Goal: Submit feedback/report problem: Submit feedback/report problem

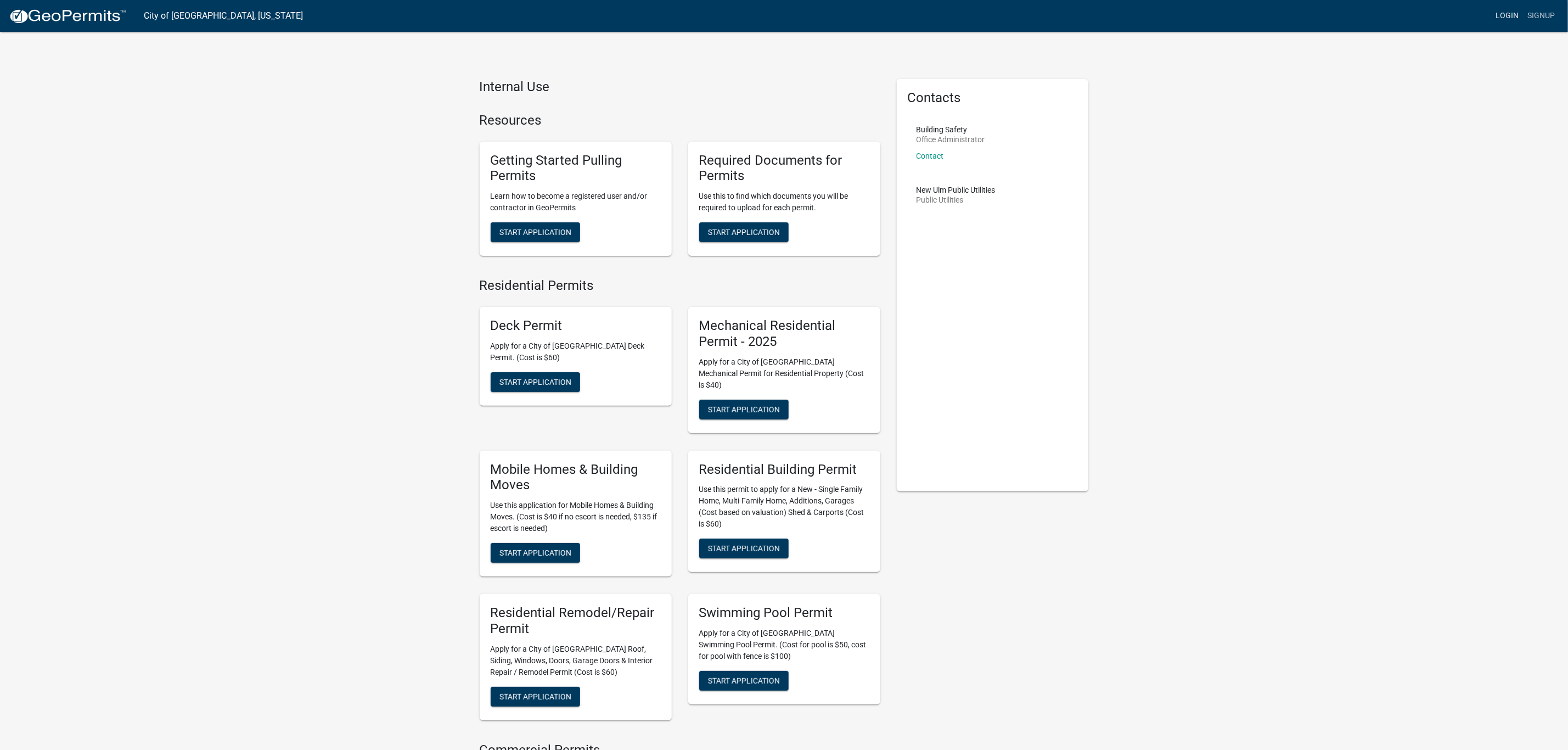
click at [1507, 14] on link "Login" at bounding box center [1507, 16] width 32 height 21
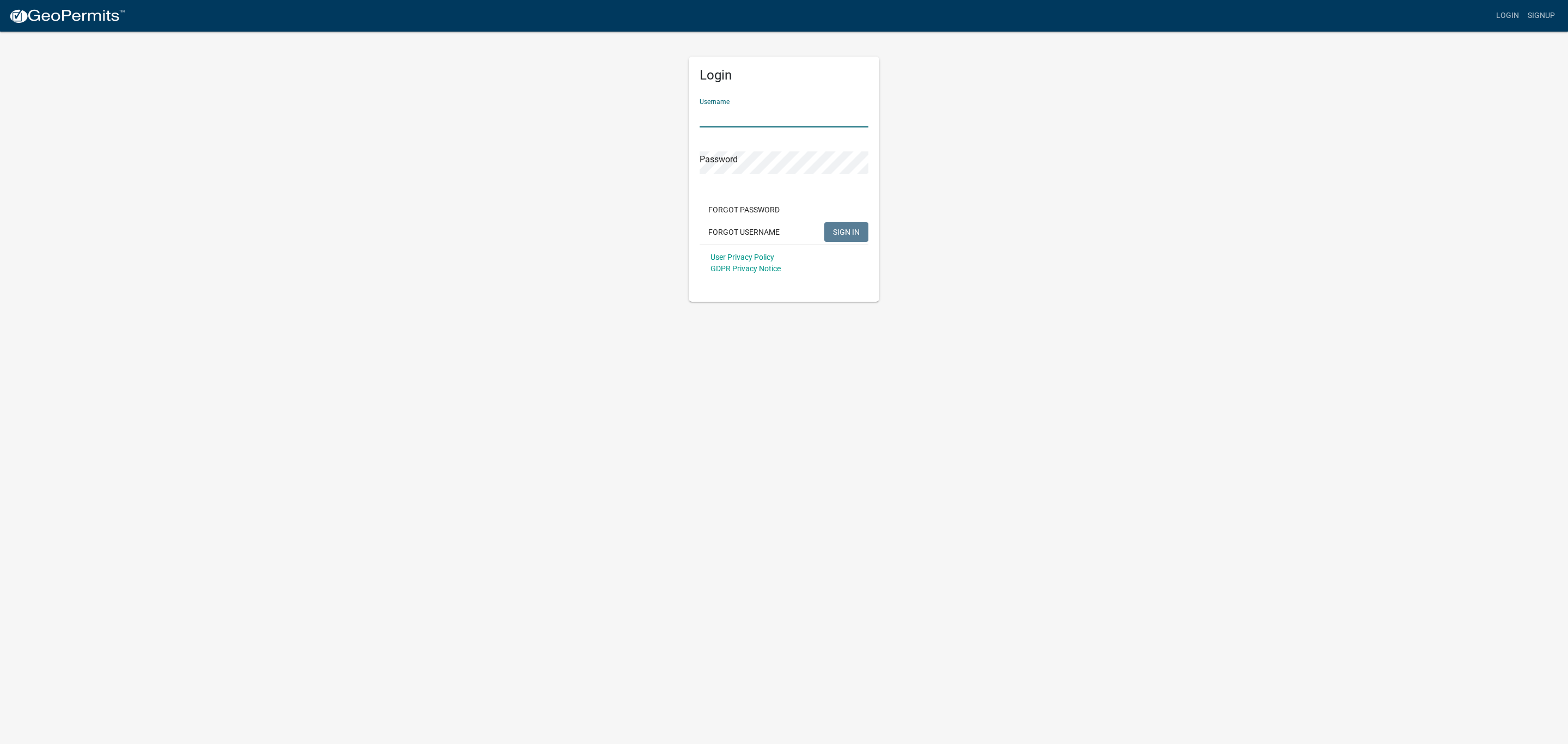
click at [798, 113] on input "Username" at bounding box center [783, 116] width 169 height 22
type input "SuzanneWels"
click at [824, 222] on button "SIGN IN" at bounding box center [846, 231] width 44 height 19
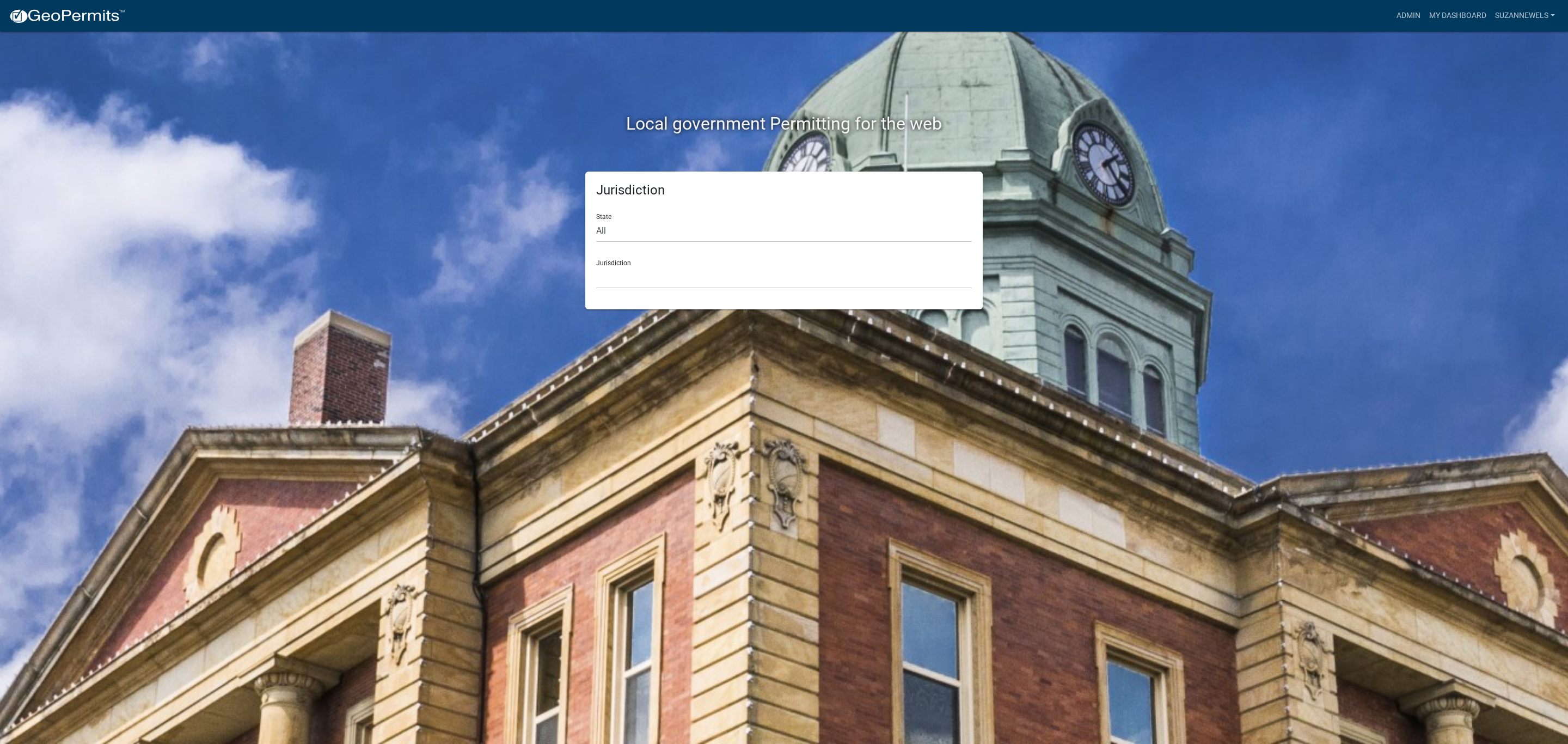
click at [1228, 78] on div "Local government Permitting for the web Jurisdiction State All [US_STATE] [US_S…" at bounding box center [784, 372] width 1568 height 744
click at [1397, 19] on link "Admin" at bounding box center [1408, 16] width 32 height 21
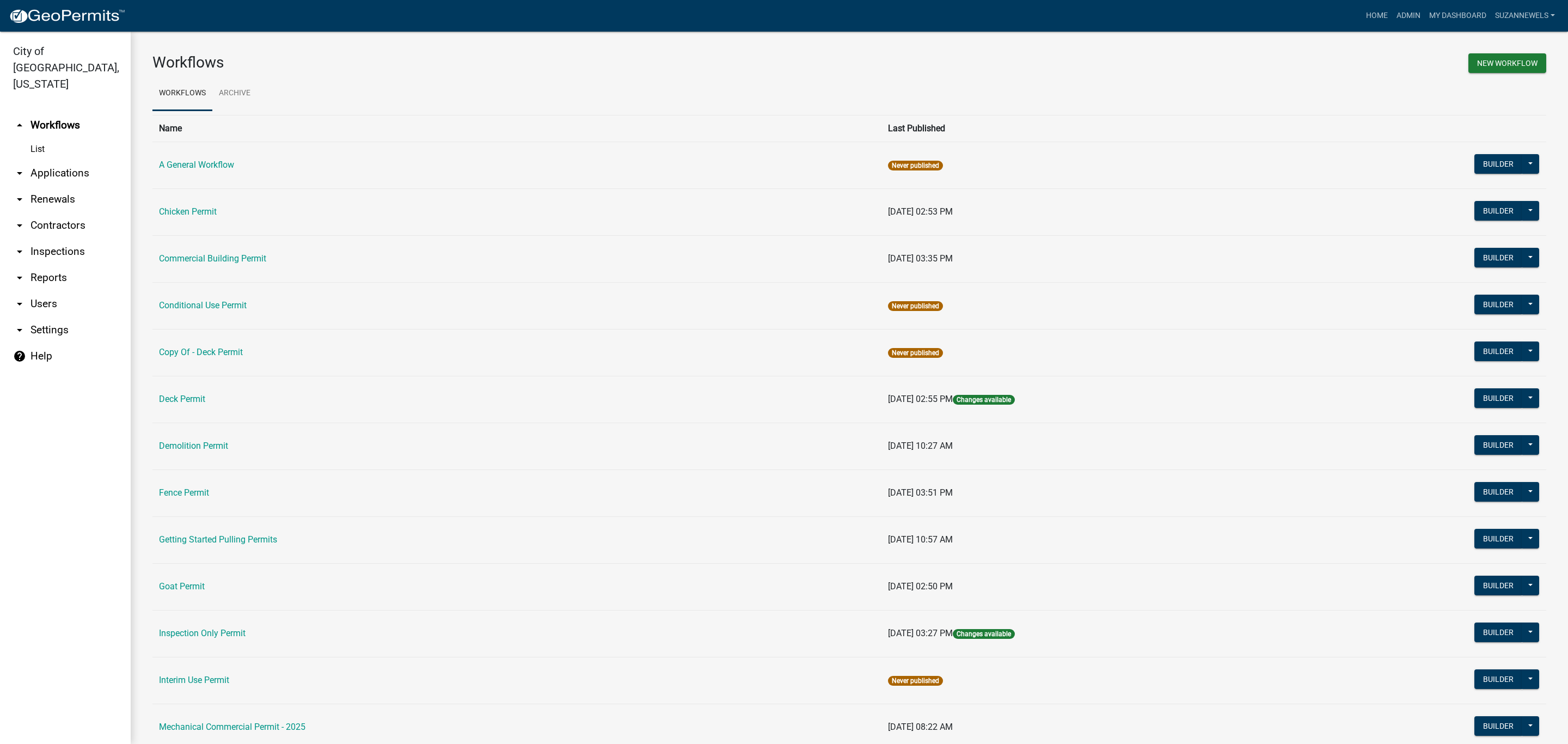
click at [78, 160] on link "arrow_drop_down Applications" at bounding box center [65, 173] width 131 height 26
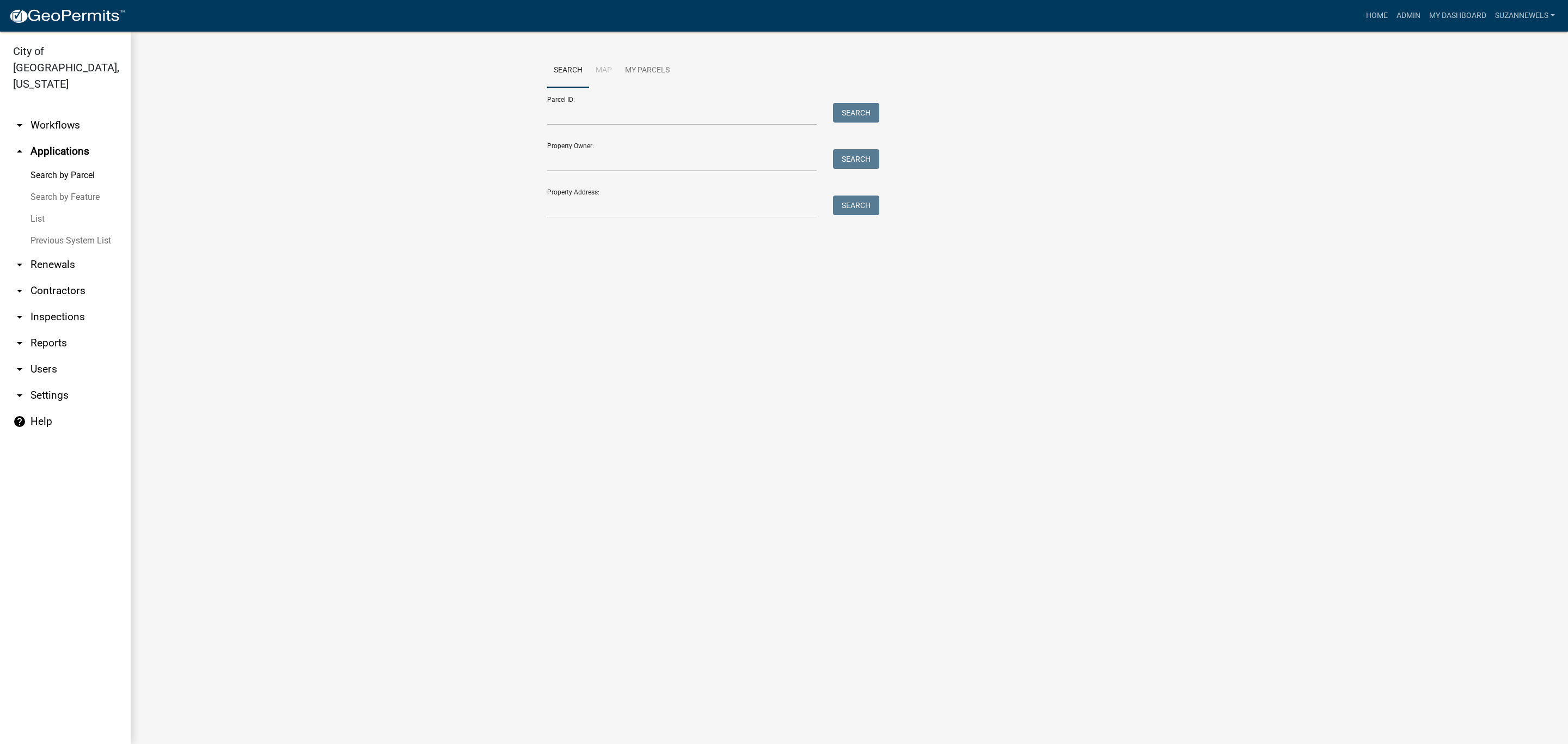
click at [48, 112] on link "arrow_drop_down Workflows" at bounding box center [65, 125] width 131 height 26
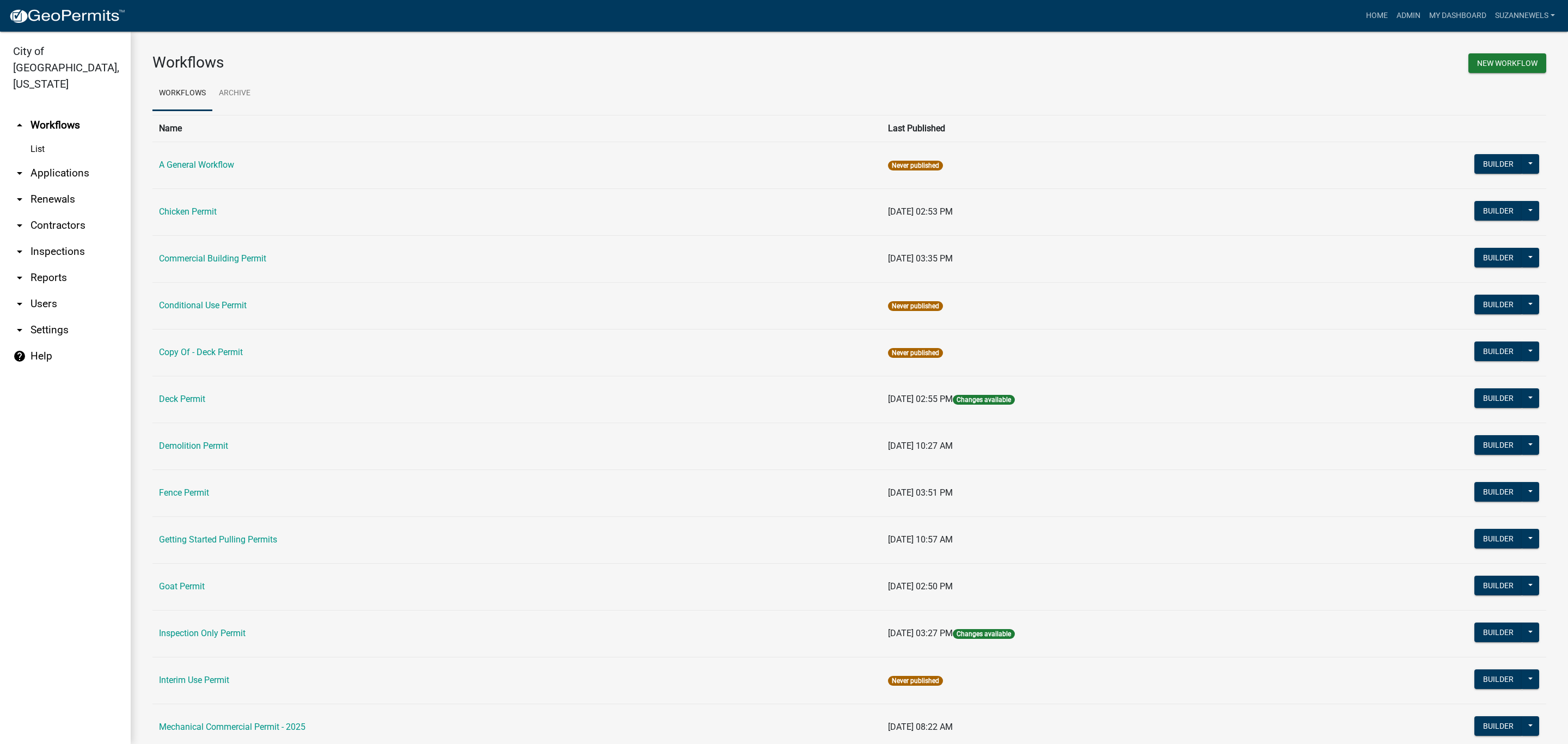
click at [32, 139] on link "List" at bounding box center [65, 149] width 131 height 22
click at [78, 160] on link "arrow_drop_down Applications" at bounding box center [65, 173] width 131 height 26
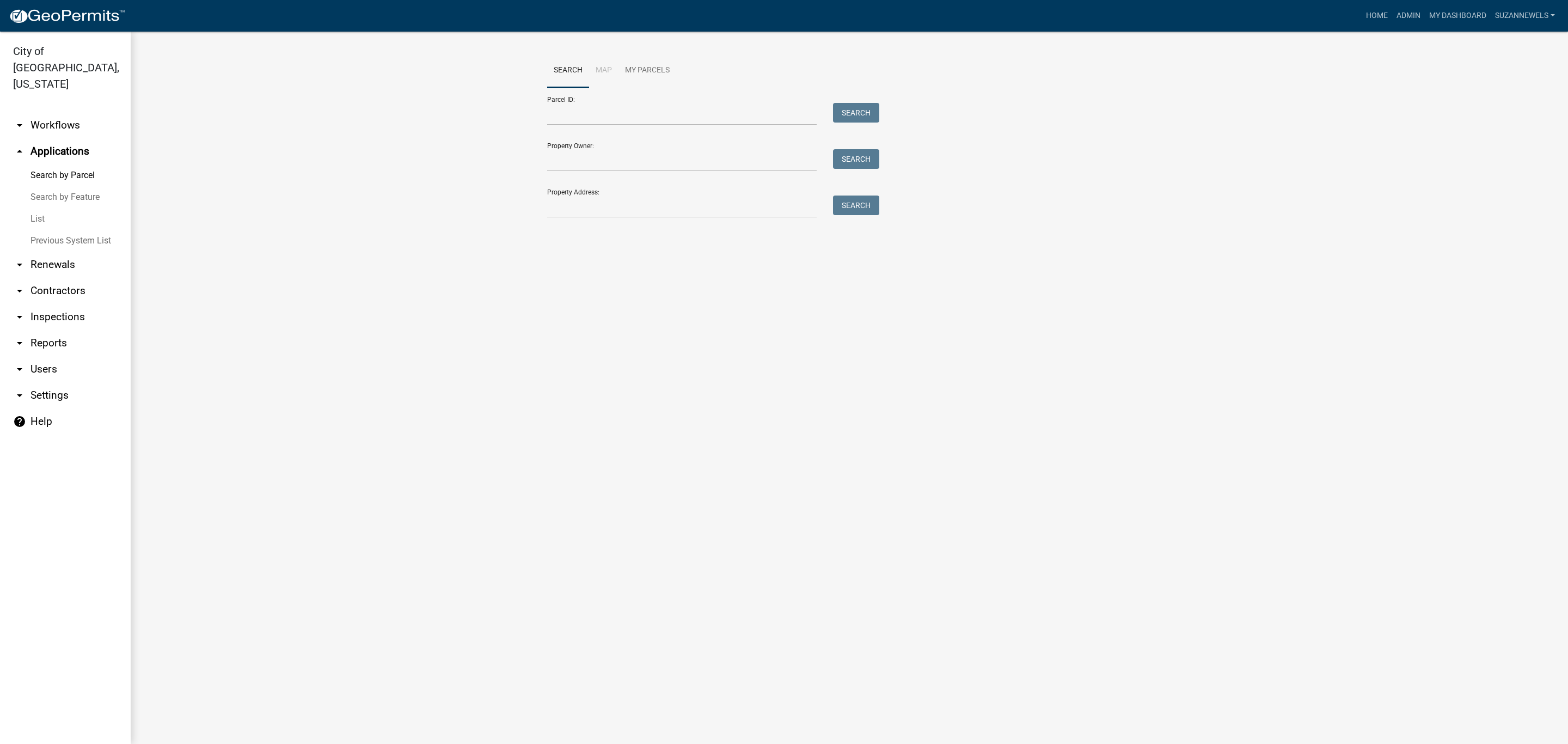
click at [44, 208] on link "List" at bounding box center [65, 219] width 131 height 22
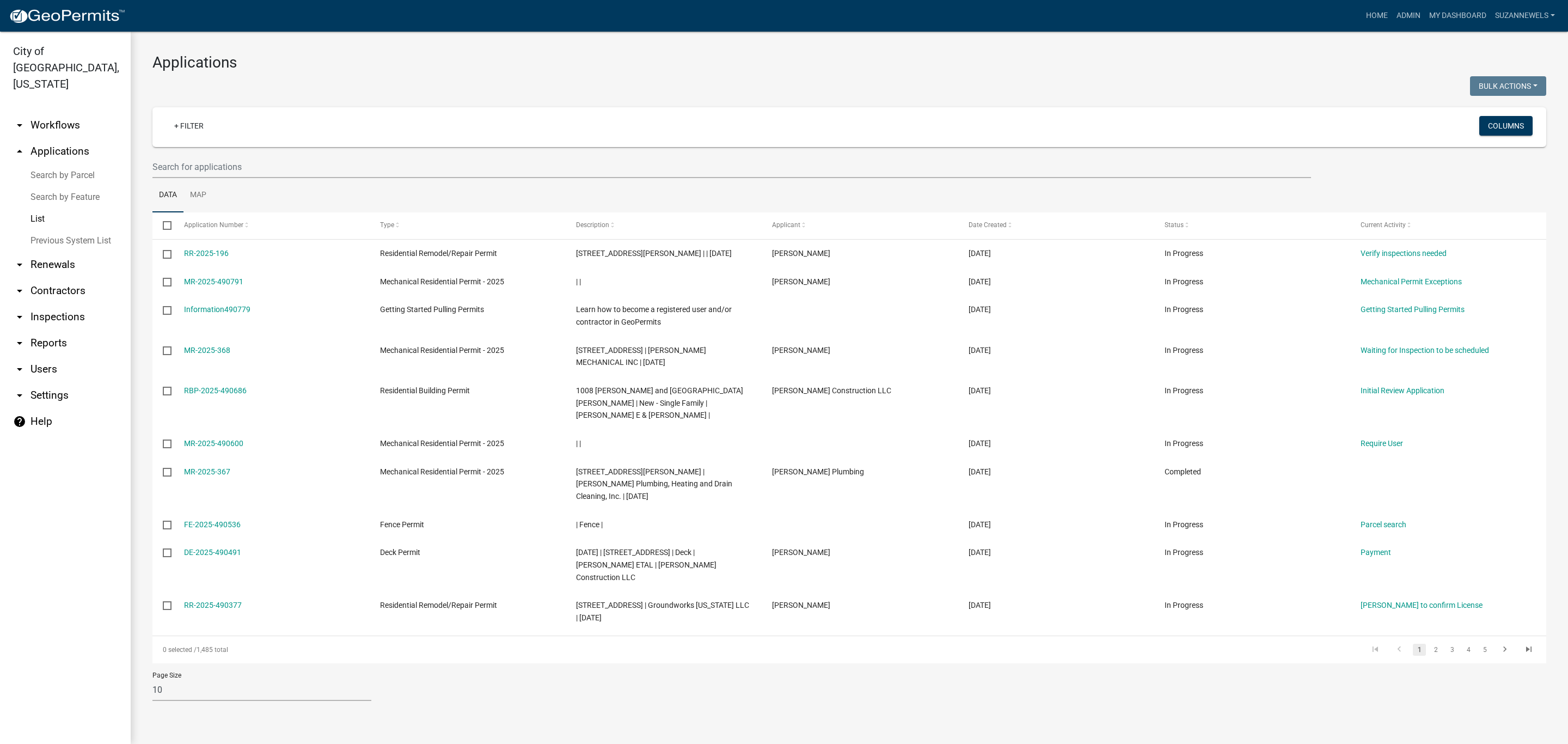
click at [252, 136] on div "+ Filter" at bounding box center [618, 127] width 923 height 22
click at [219, 161] on input "text" at bounding box center [732, 167] width 1159 height 22
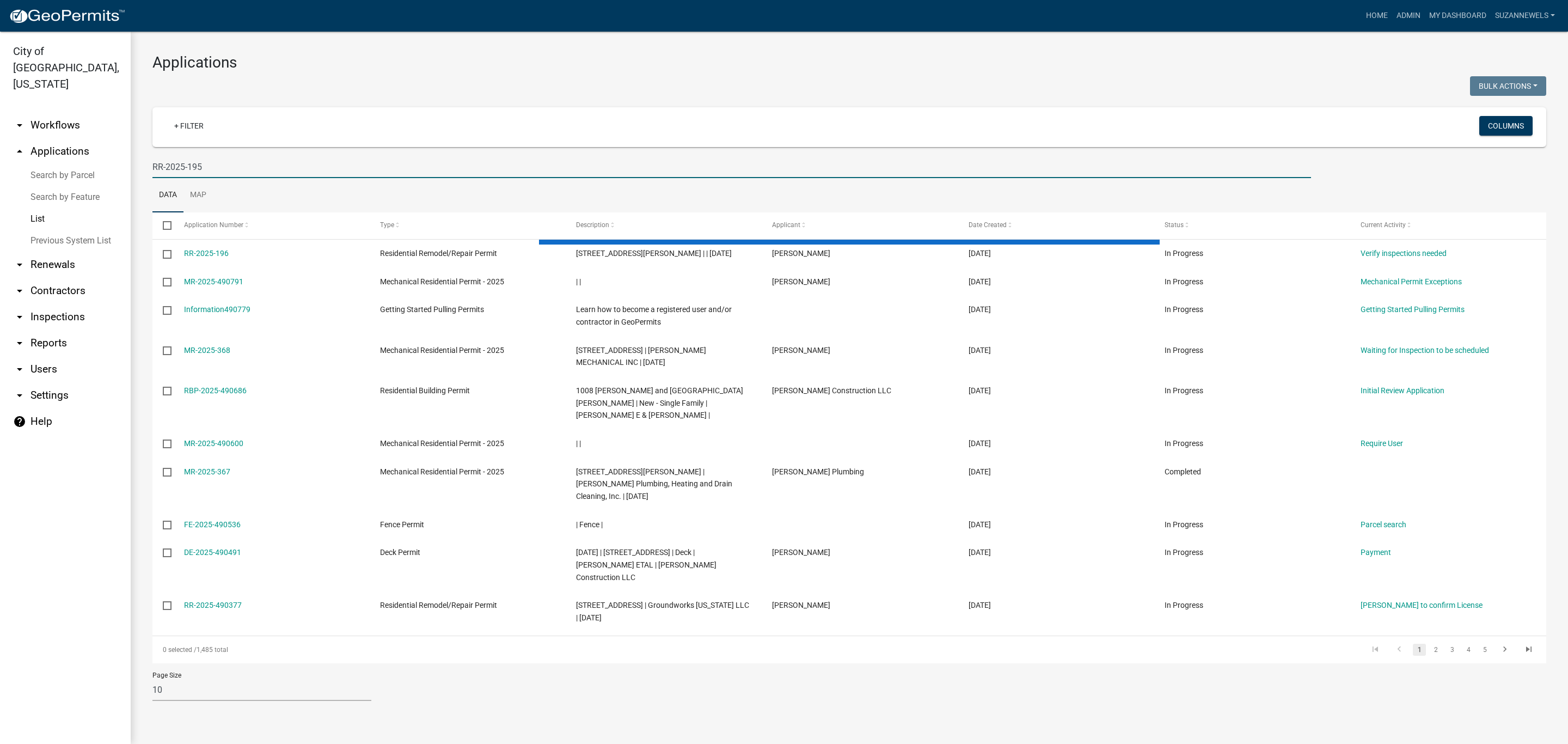
type input "RR-2025-195"
click at [177, 679] on select "10 25 50 100" at bounding box center [261, 689] width 219 height 22
click at [750, 740] on main "Applications Bulk Actions Void Expire Lock Withdraw + Filter Columns RR-2025-19…" at bounding box center [849, 388] width 1437 height 712
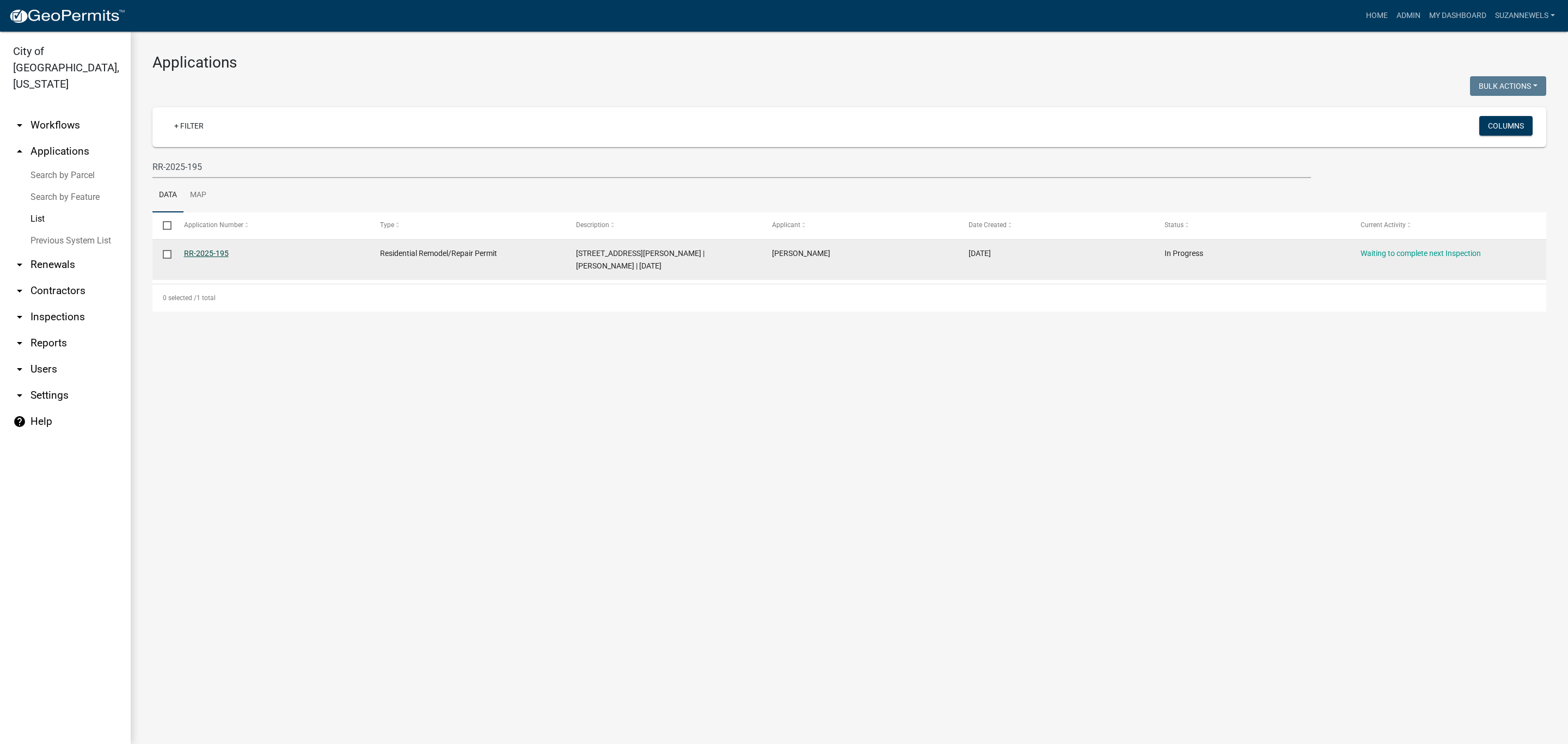
click at [203, 251] on link "RR-2025-195" at bounding box center [206, 254] width 45 height 9
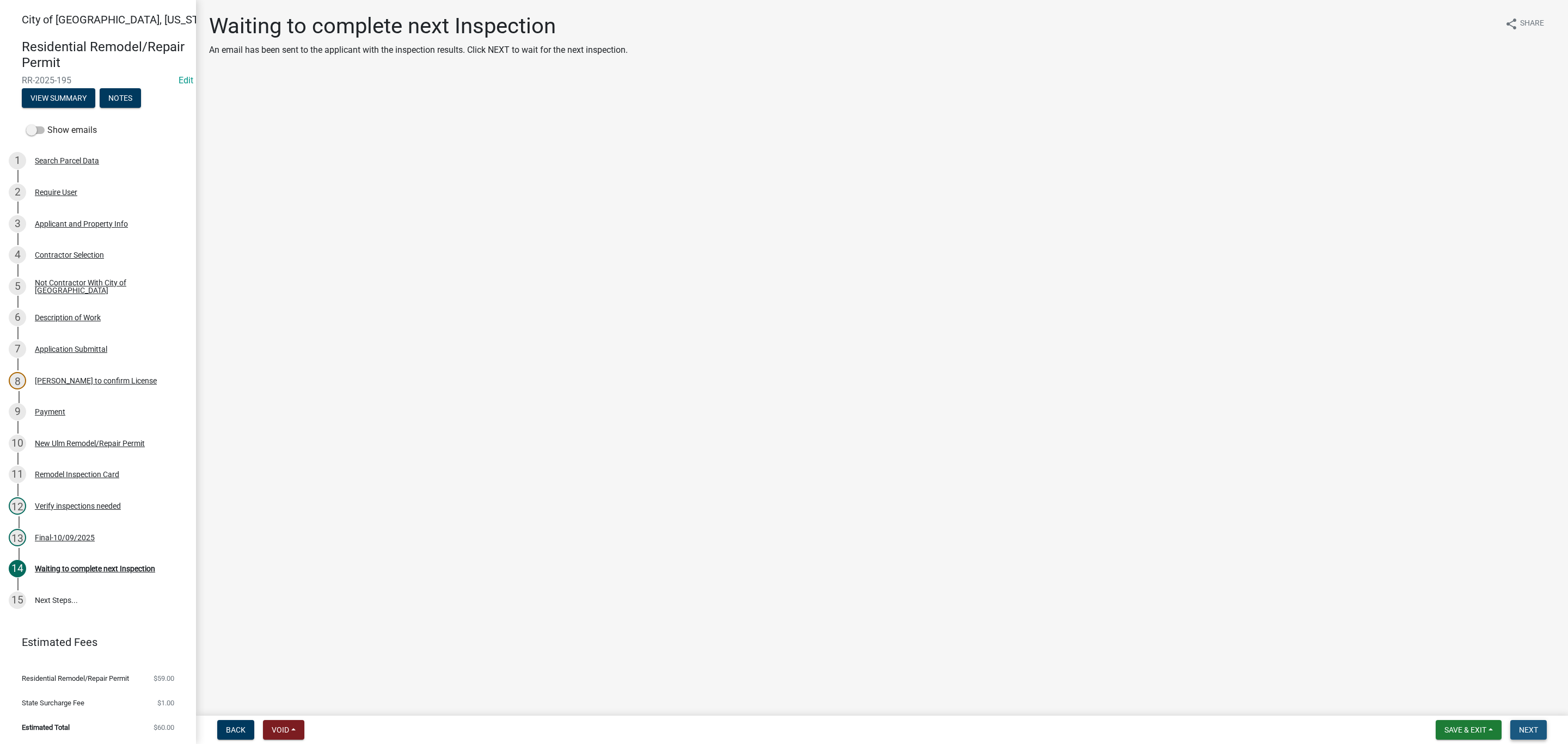
click at [1537, 733] on span "Next" at bounding box center [1529, 730] width 19 height 9
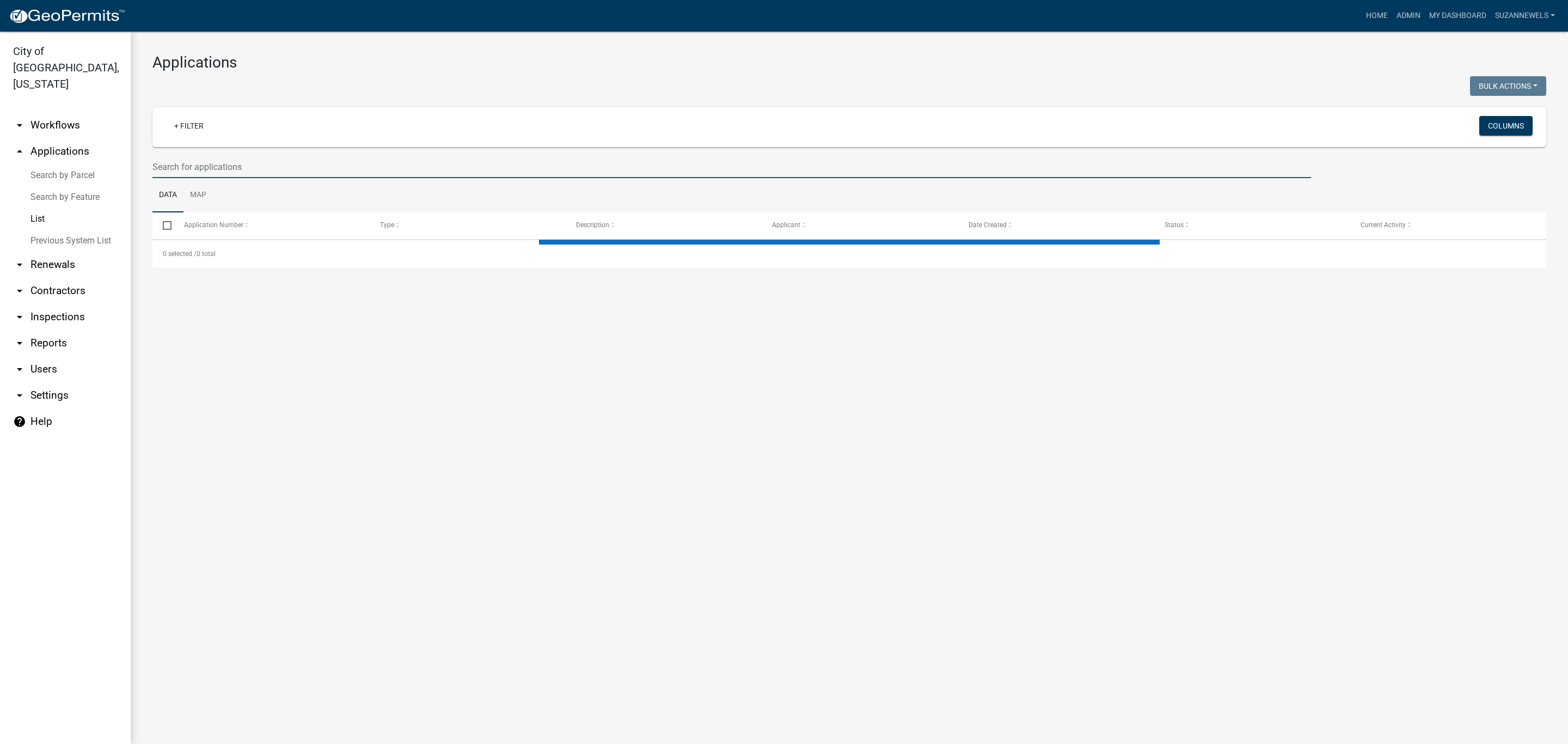
click at [214, 167] on input "text" at bounding box center [732, 167] width 1159 height 22
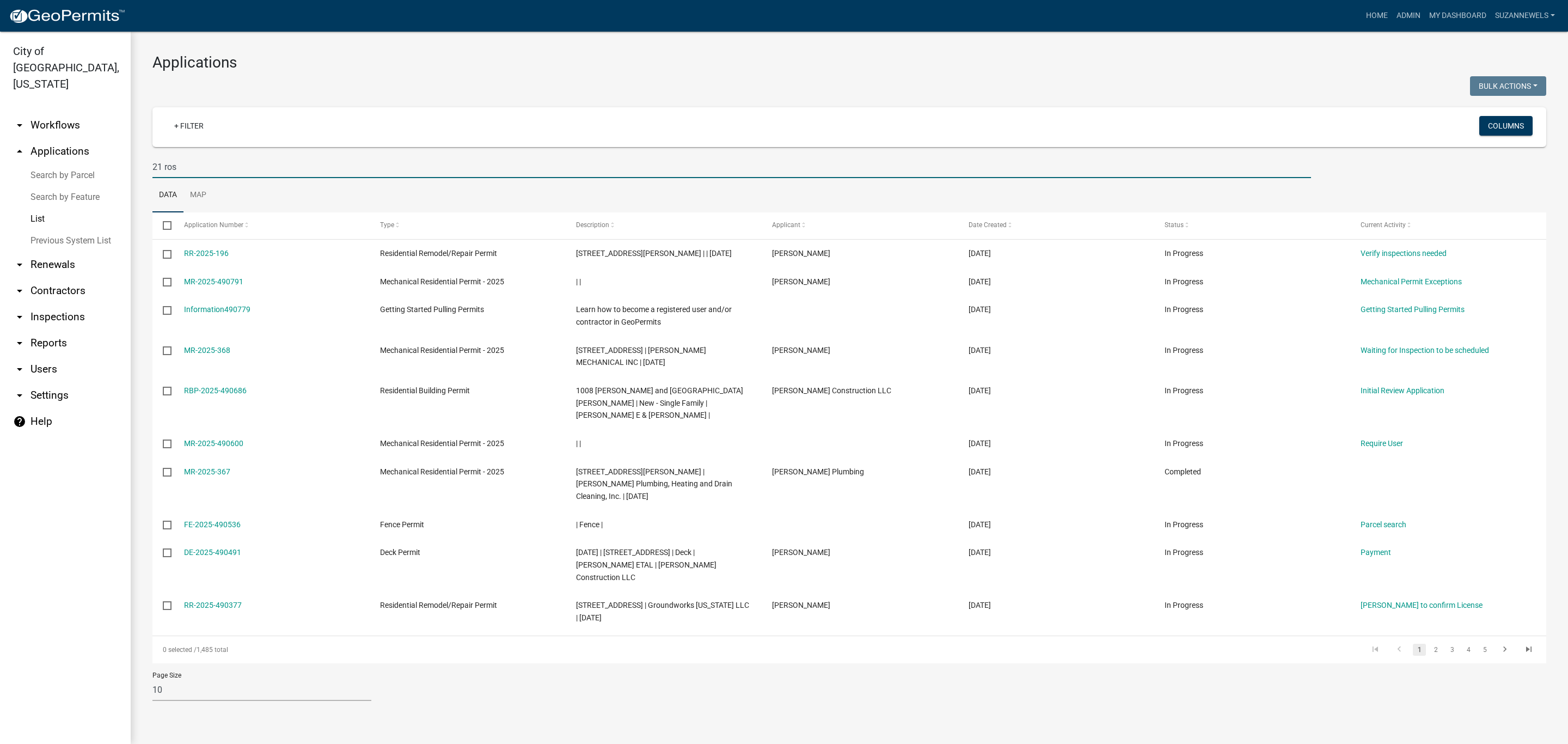
type input "21 ros"
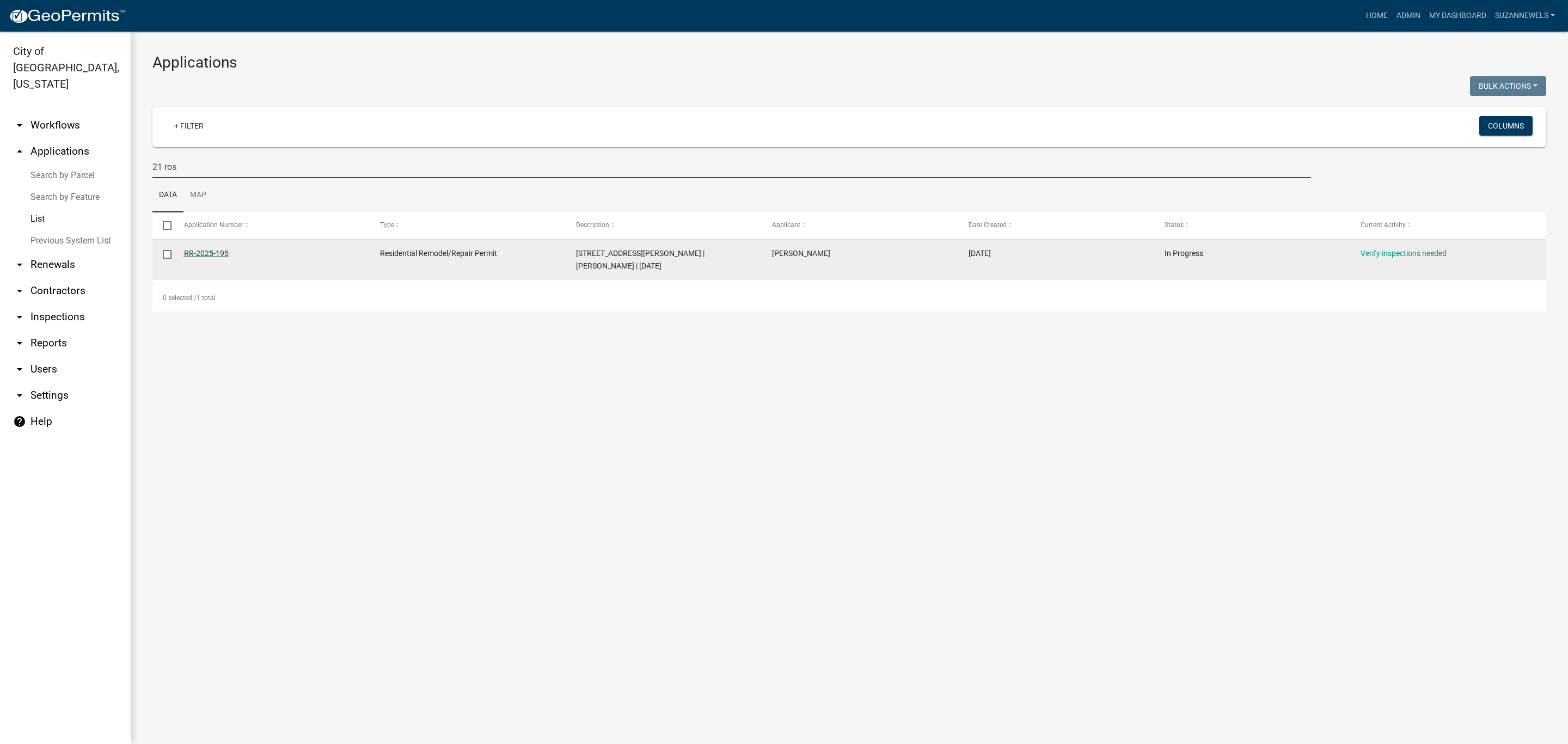
click at [202, 252] on link "RR-2025-195" at bounding box center [206, 254] width 45 height 9
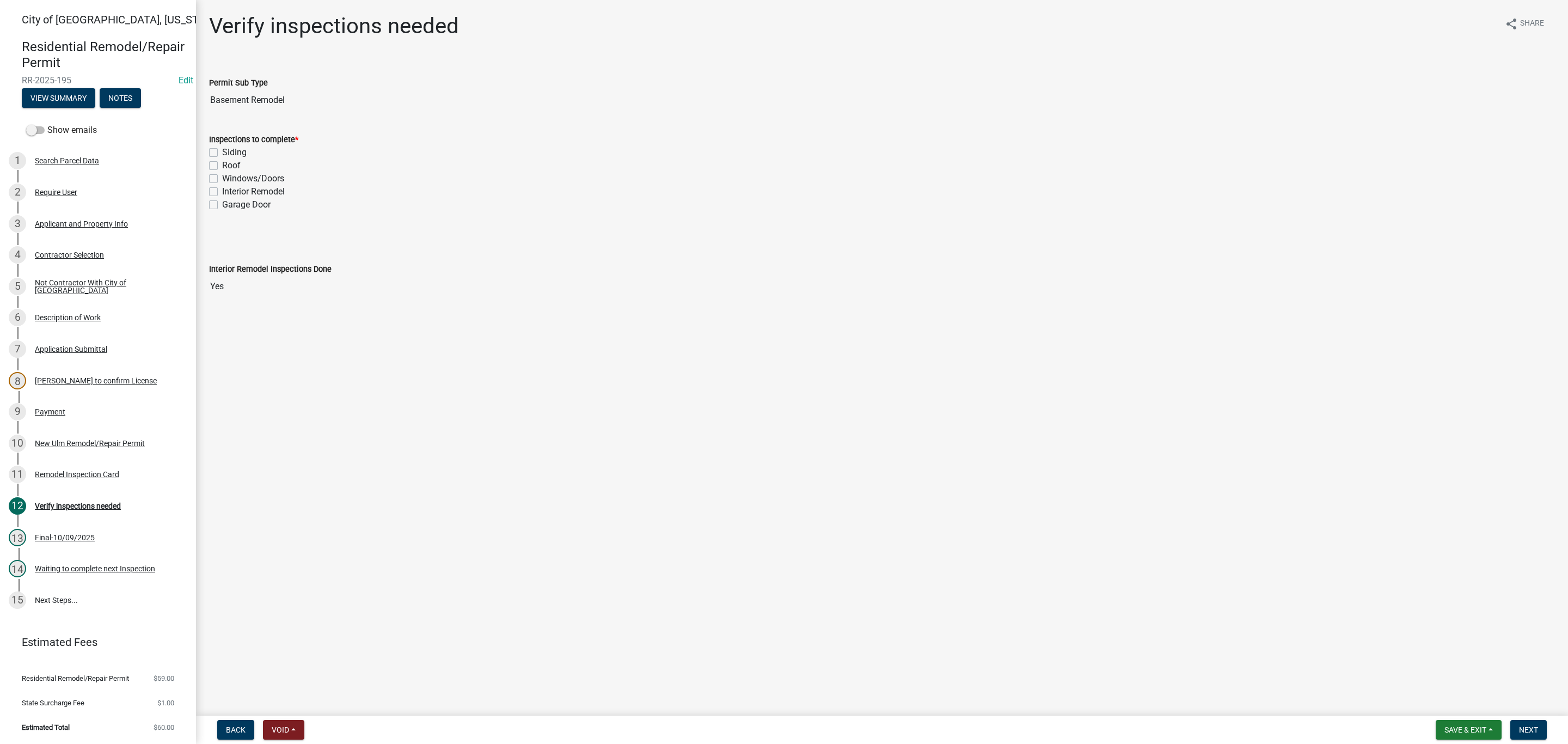
click at [222, 188] on label "Interior Remodel" at bounding box center [253, 192] width 62 height 13
click at [222, 188] on input "Interior Remodel" at bounding box center [225, 189] width 7 height 7
checkbox input "true"
checkbox input "false"
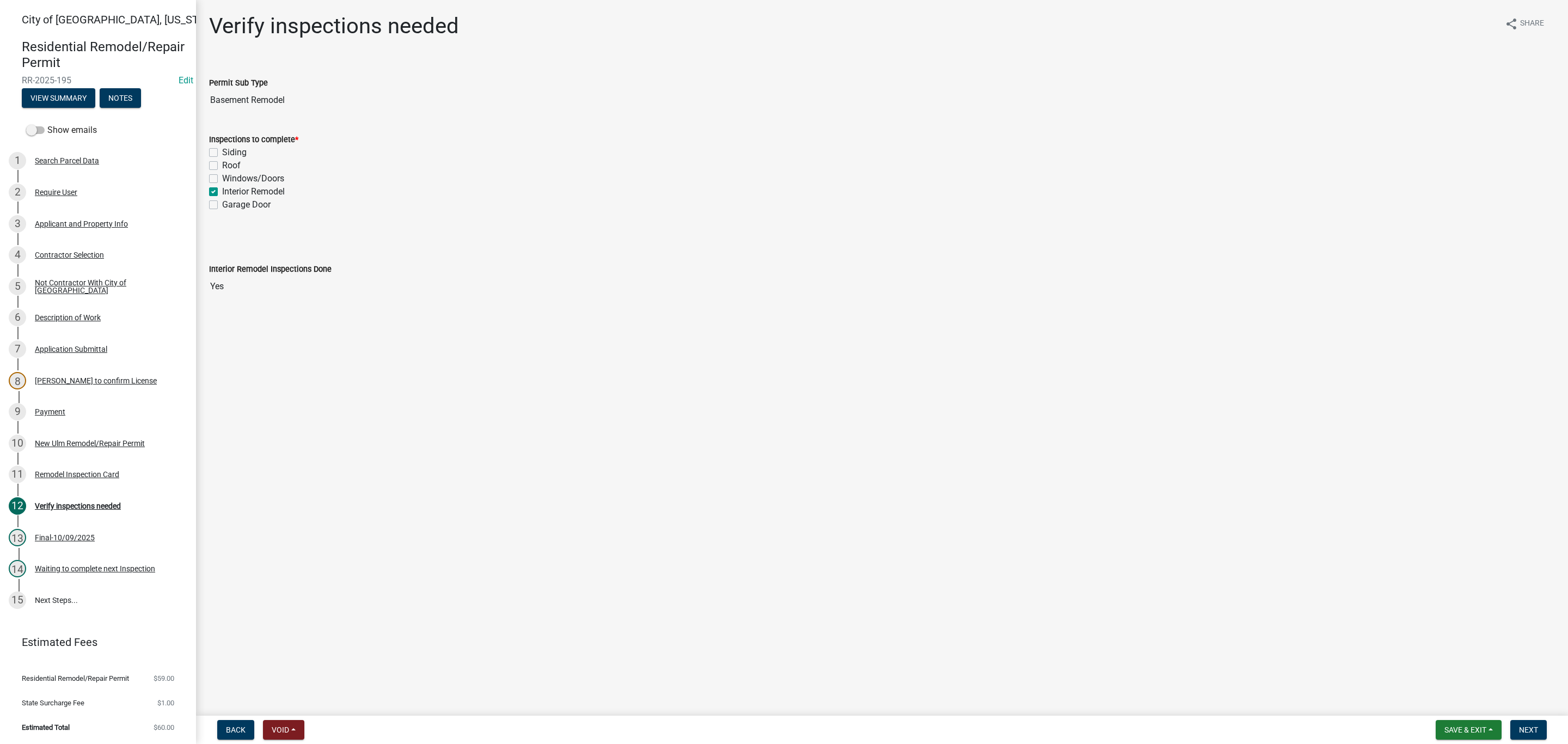
checkbox input "false"
checkbox input "true"
checkbox input "false"
click at [1528, 734] on button "Next" at bounding box center [1529, 729] width 37 height 19
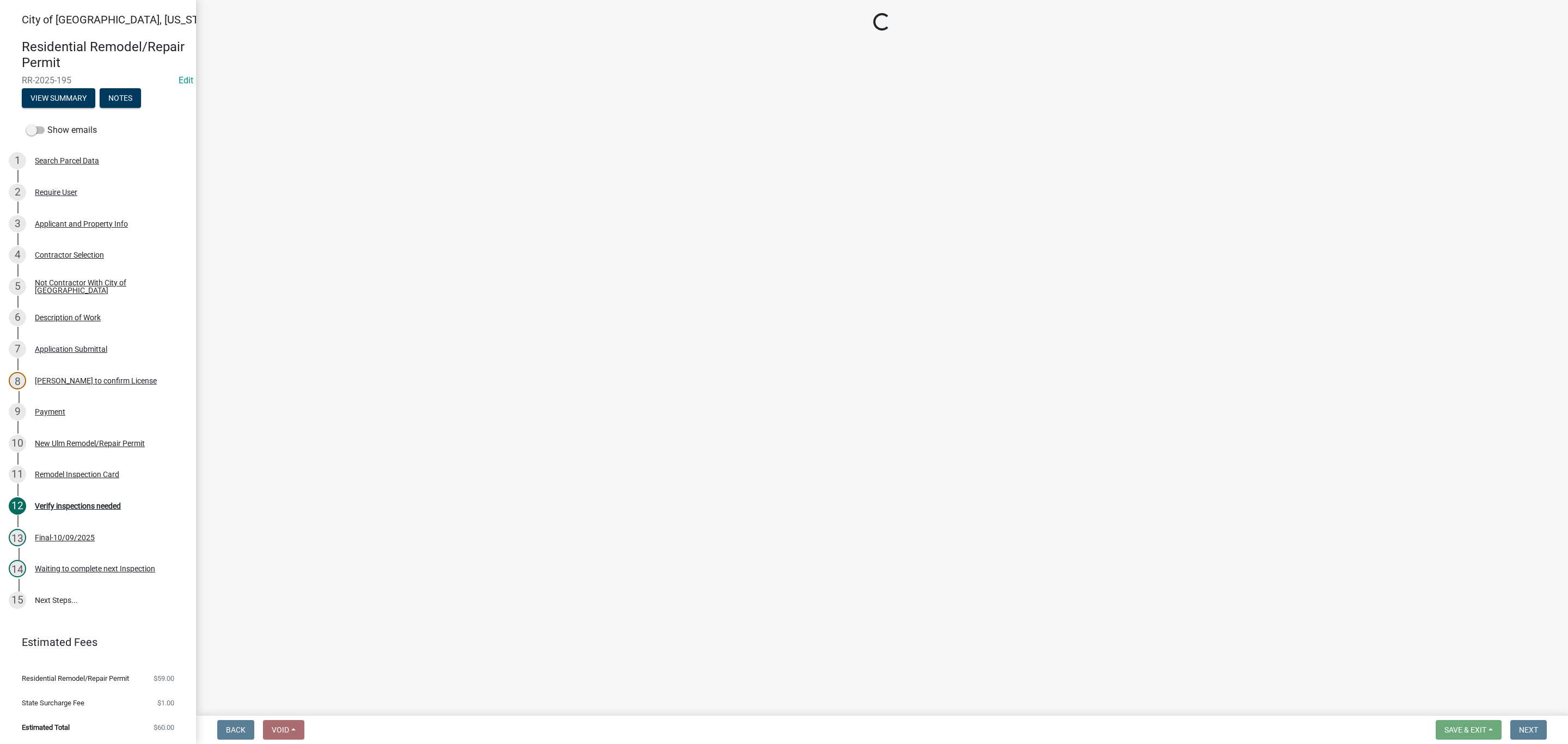
select select "805d55ac-e238-4e04-8f8e-acc067f36c3e"
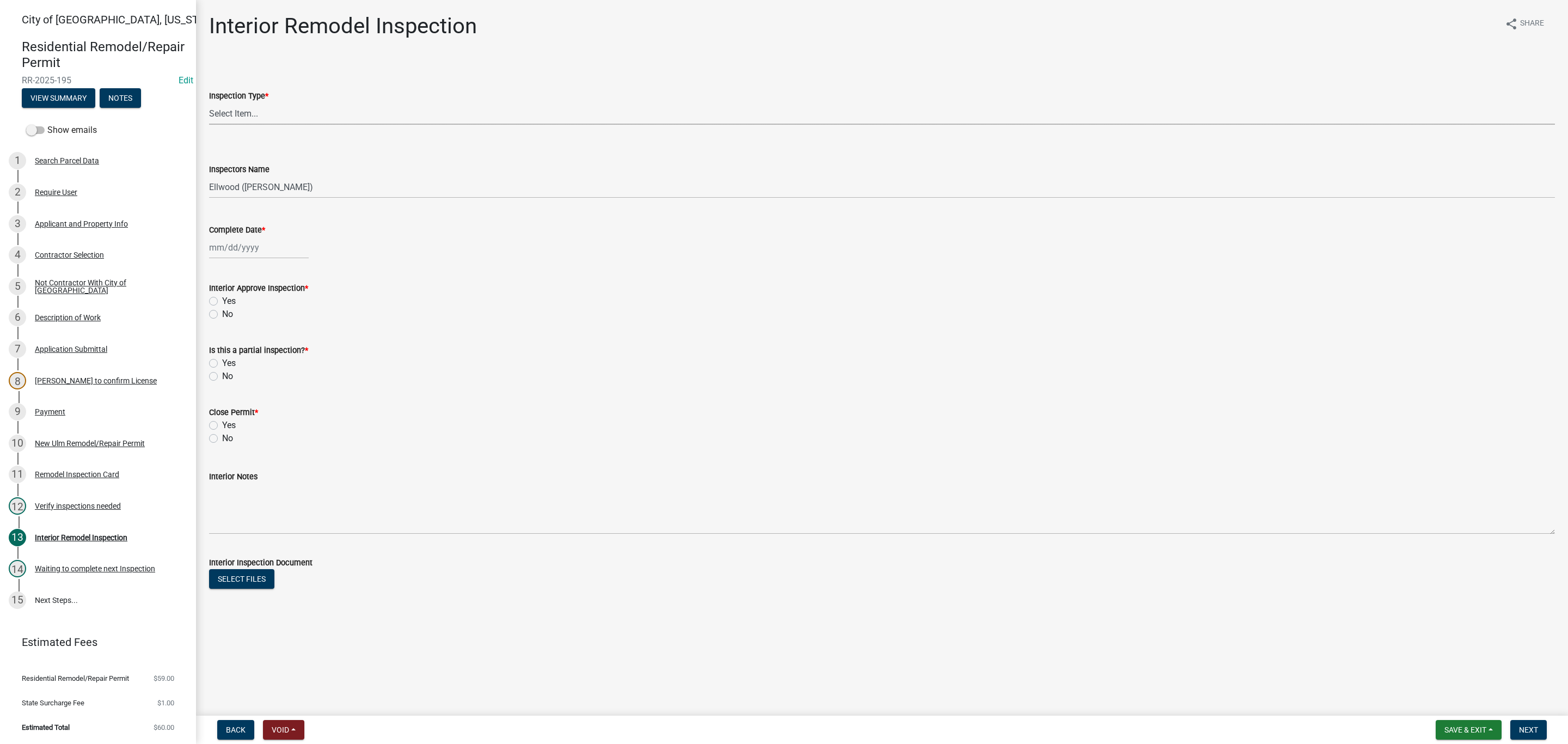
click at [251, 121] on select "Select Item... Plumbing Rough-In Electrical RI Inspection Framing Insulation/Po…" at bounding box center [882, 113] width 1345 height 22
click at [209, 103] on select "Select Item... Plumbing Rough-In Electrical RI Inspection Framing Insulation/Po…" at bounding box center [882, 113] width 1345 height 22
select select "9e14d630-cffd-4c60-b372-308c1d683d89"
click at [285, 190] on select "Select Item... Ellwood ([PERSON_NAME]) [EMAIL_ADDRESS][DOMAIN_NAME] ([PERSON_NA…" at bounding box center [882, 187] width 1345 height 22
select select "cd72df13-1819-4c17-818e-bd68a66556fb"
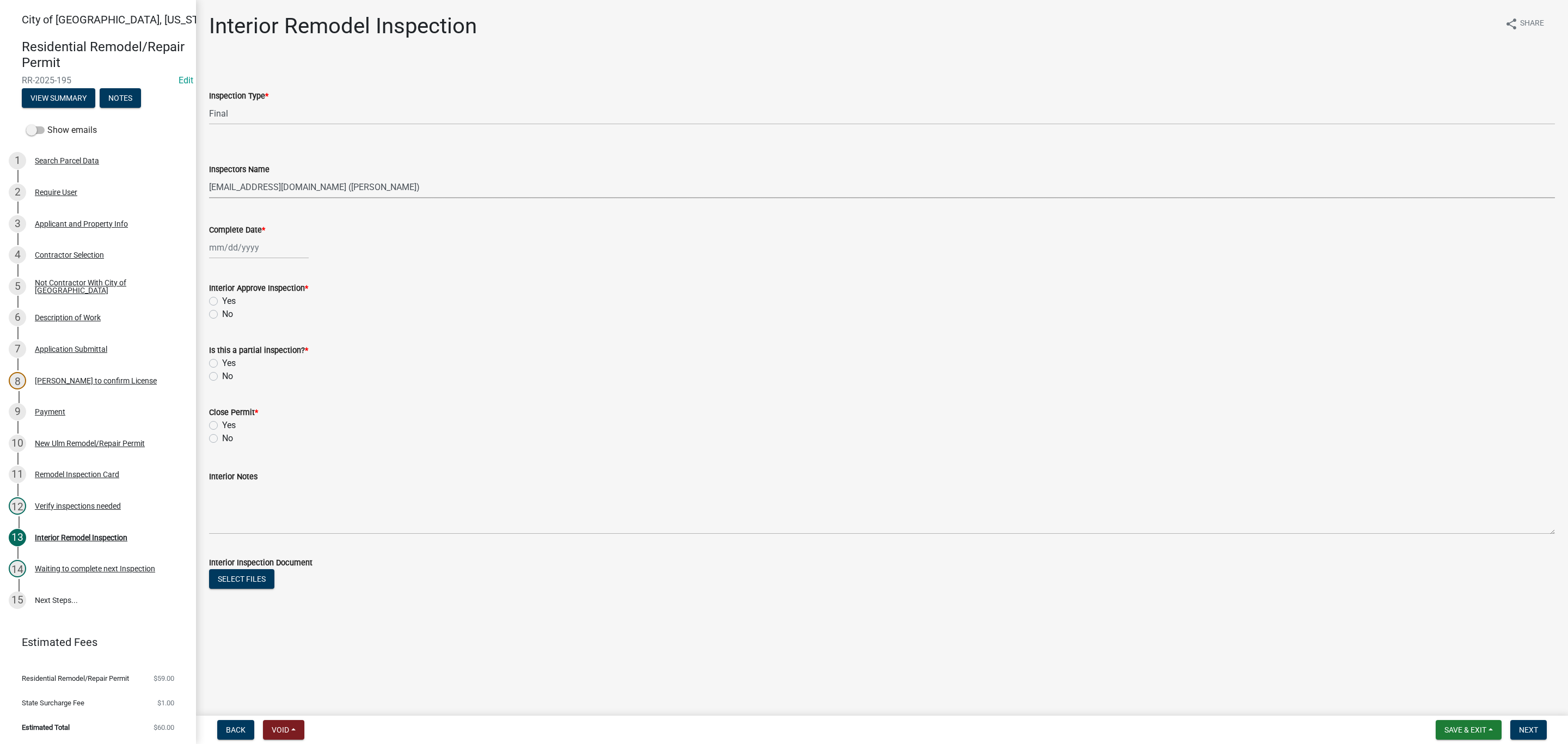
click at [209, 176] on select "Select Item... Ellwood ([PERSON_NAME]) [EMAIL_ADDRESS][DOMAIN_NAME] ([PERSON_NA…" at bounding box center [882, 187] width 1345 height 22
click at [256, 252] on div at bounding box center [258, 247] width 100 height 22
select select "10"
select select "2025"
click at [275, 321] on div "9" at bounding box center [272, 323] width 17 height 17
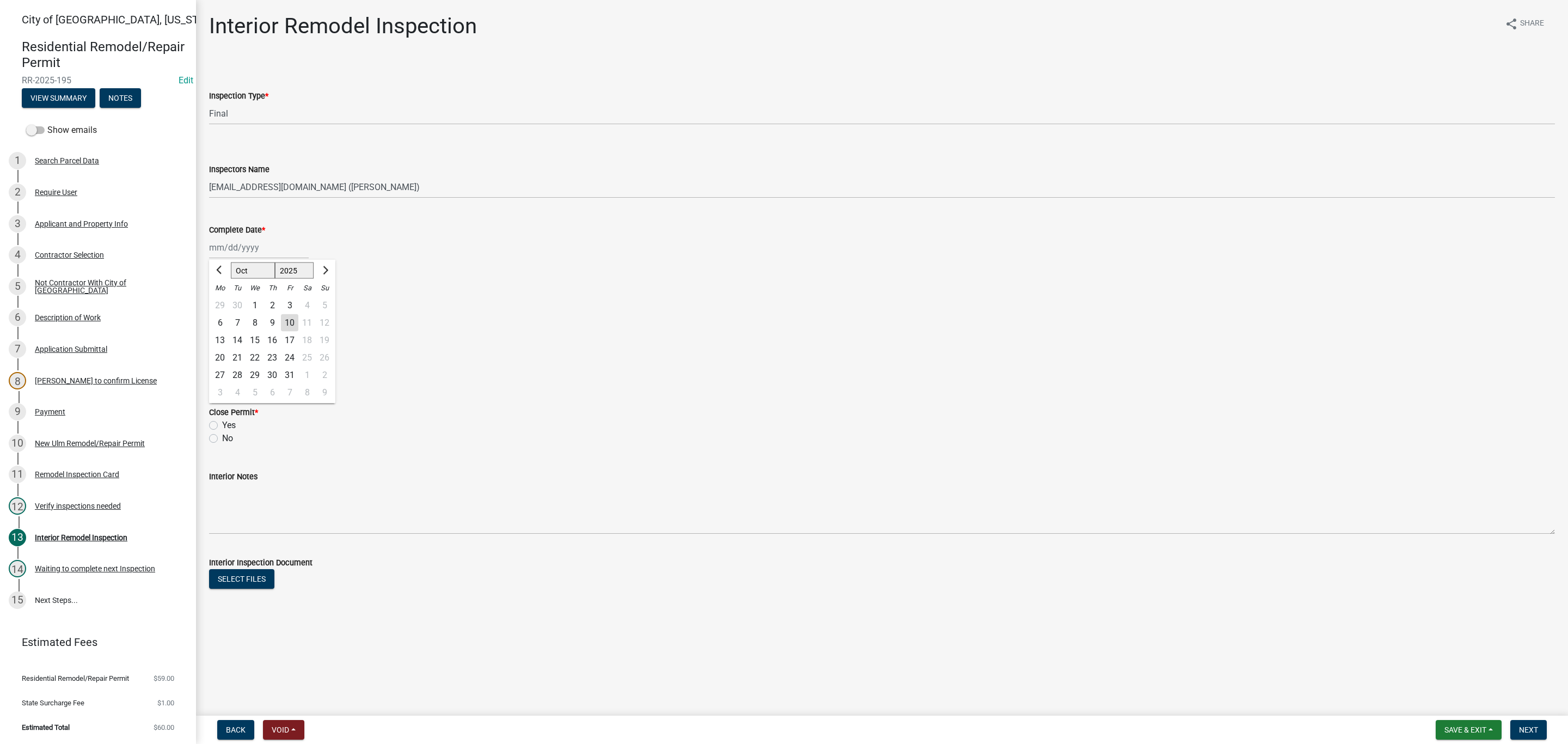
type input "[DATE]"
click at [222, 297] on label "Yes" at bounding box center [228, 301] width 14 height 13
click at [222, 297] on input "Yes" at bounding box center [225, 298] width 7 height 7
radio input "true"
click at [222, 376] on label "No" at bounding box center [227, 376] width 11 height 13
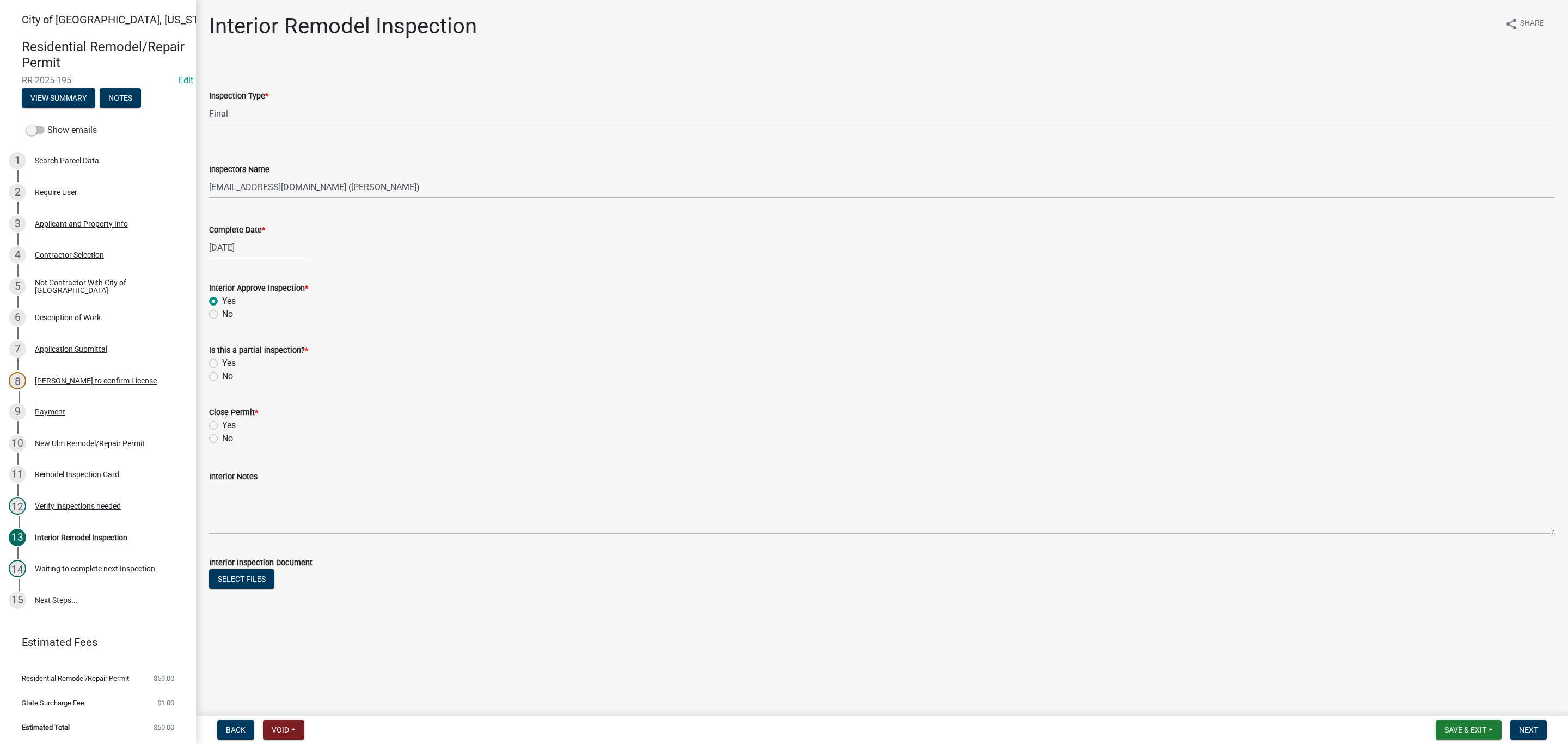
click at [222, 376] on input "No" at bounding box center [225, 373] width 7 height 7
radio input "true"
click at [215, 430] on div "Yes" at bounding box center [882, 425] width 1345 height 13
click at [222, 424] on label "Yes" at bounding box center [228, 425] width 14 height 13
click at [222, 424] on input "Yes" at bounding box center [225, 422] width 7 height 7
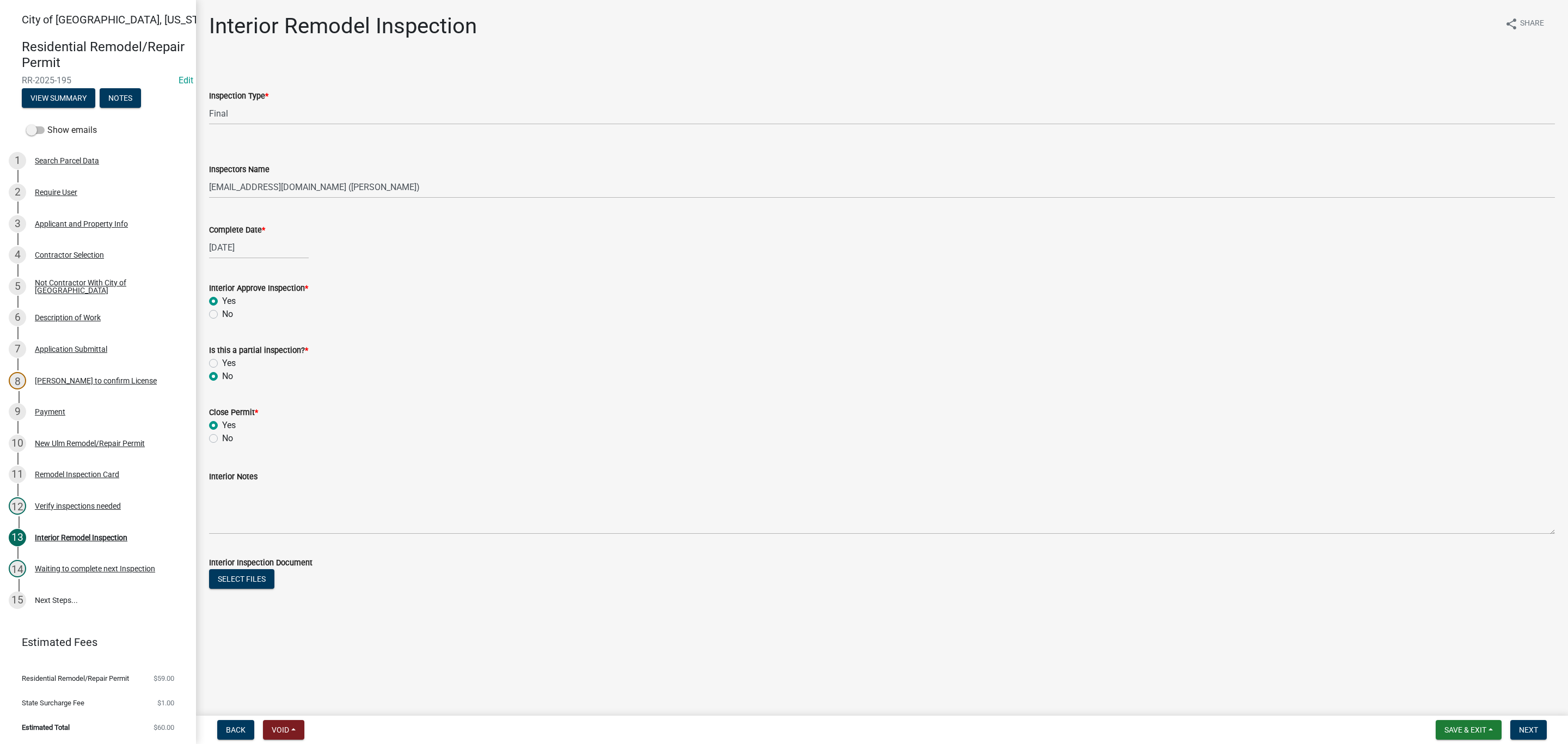
radio input "true"
click at [1532, 725] on span "Next" at bounding box center [1529, 730] width 19 height 9
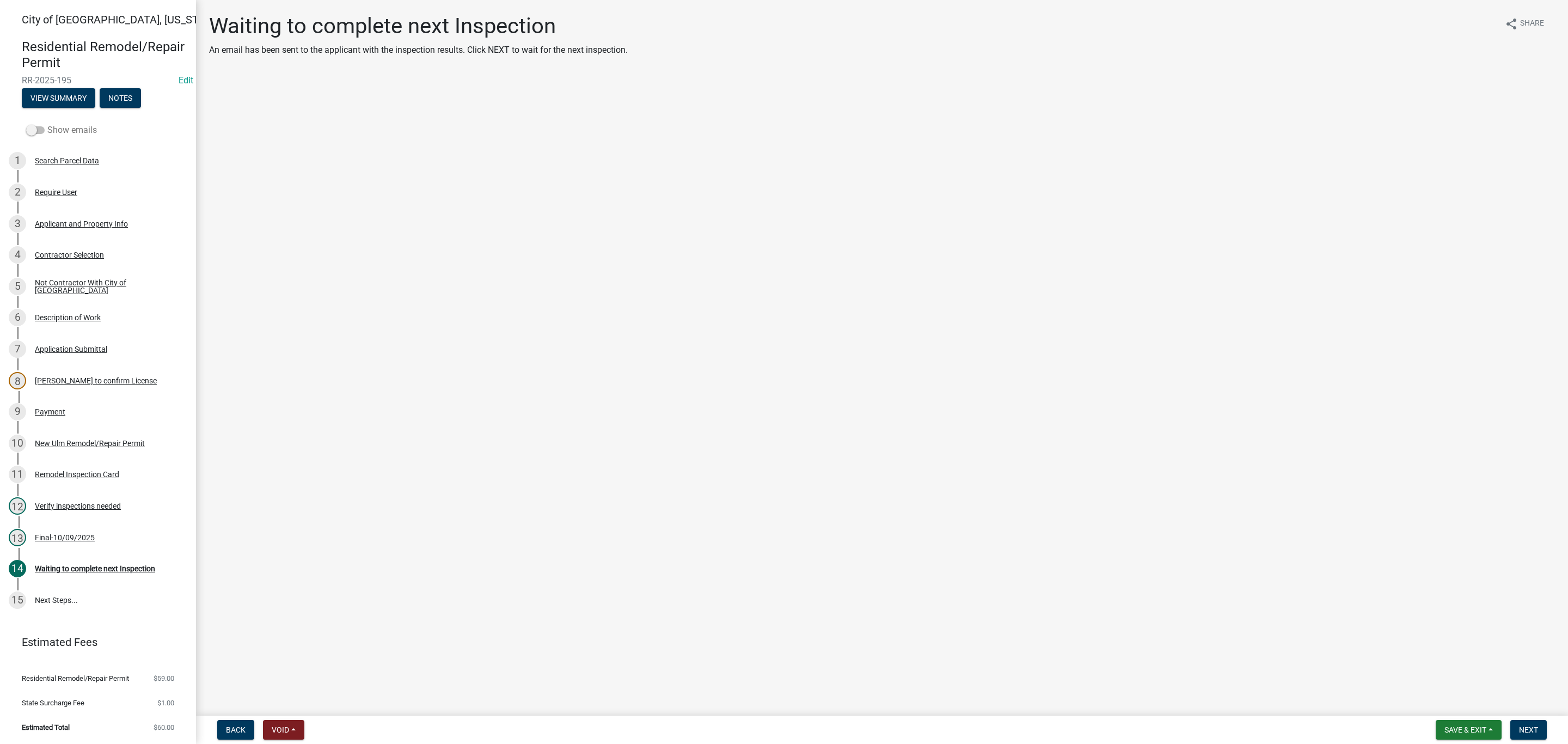
click at [71, 131] on label "Show emails" at bounding box center [61, 130] width 71 height 13
click at [47, 124] on input "Show emails" at bounding box center [47, 124] width 0 height 0
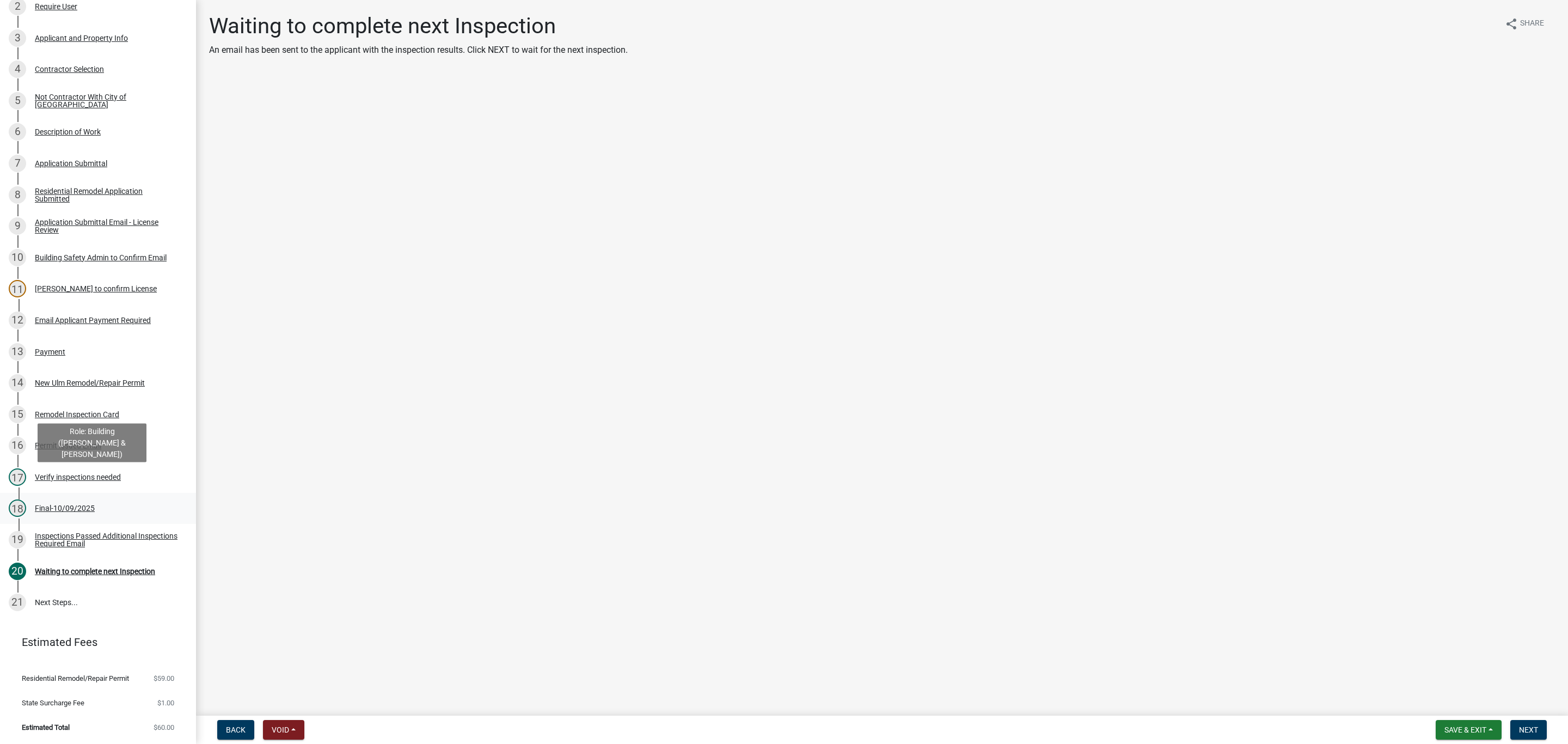
scroll to position [192, 0]
click at [95, 535] on div "Inspections Passed Additional Inspections Required Email" at bounding box center [107, 539] width 144 height 15
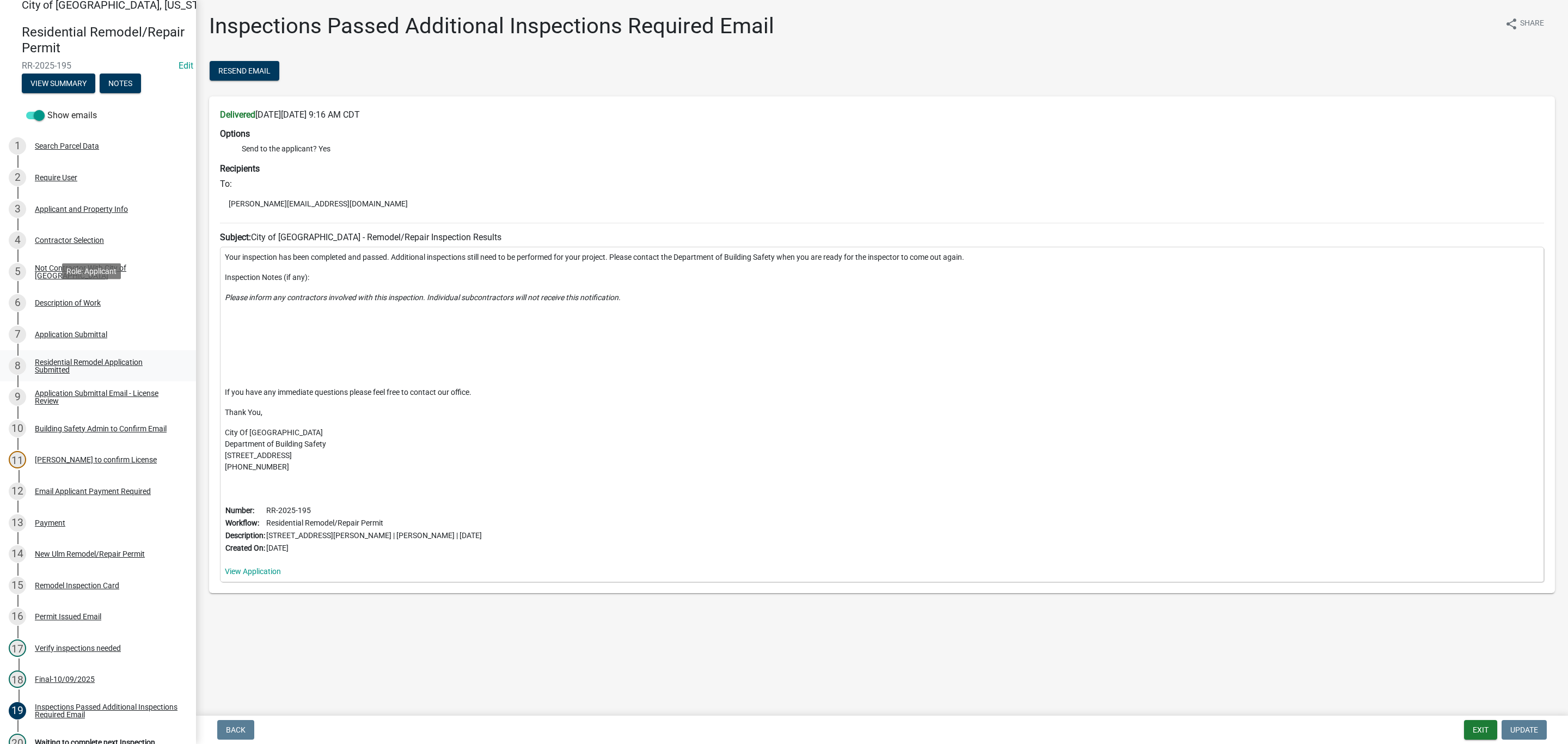
scroll to position [0, 0]
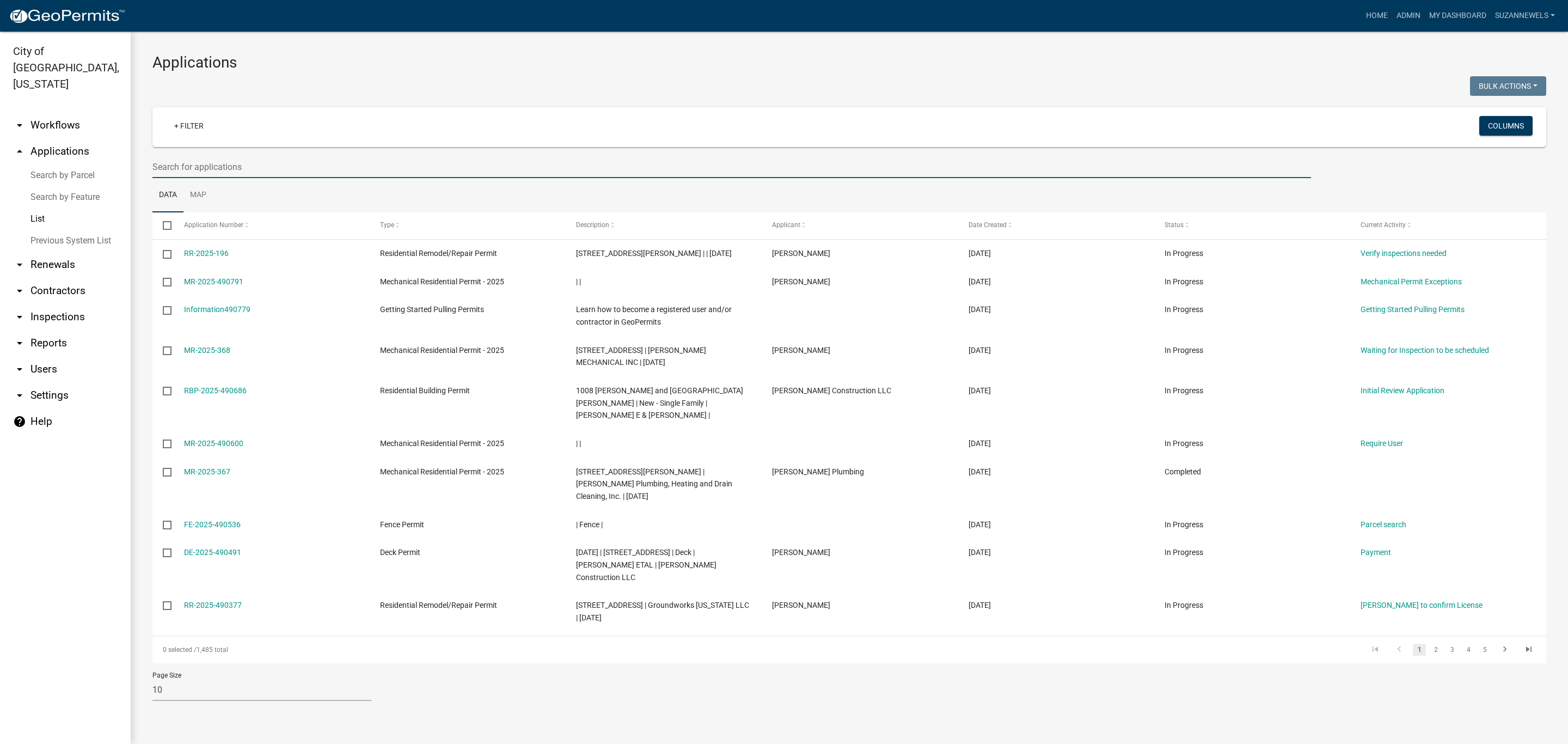
click at [227, 156] on input "text" at bounding box center [732, 167] width 1159 height 22
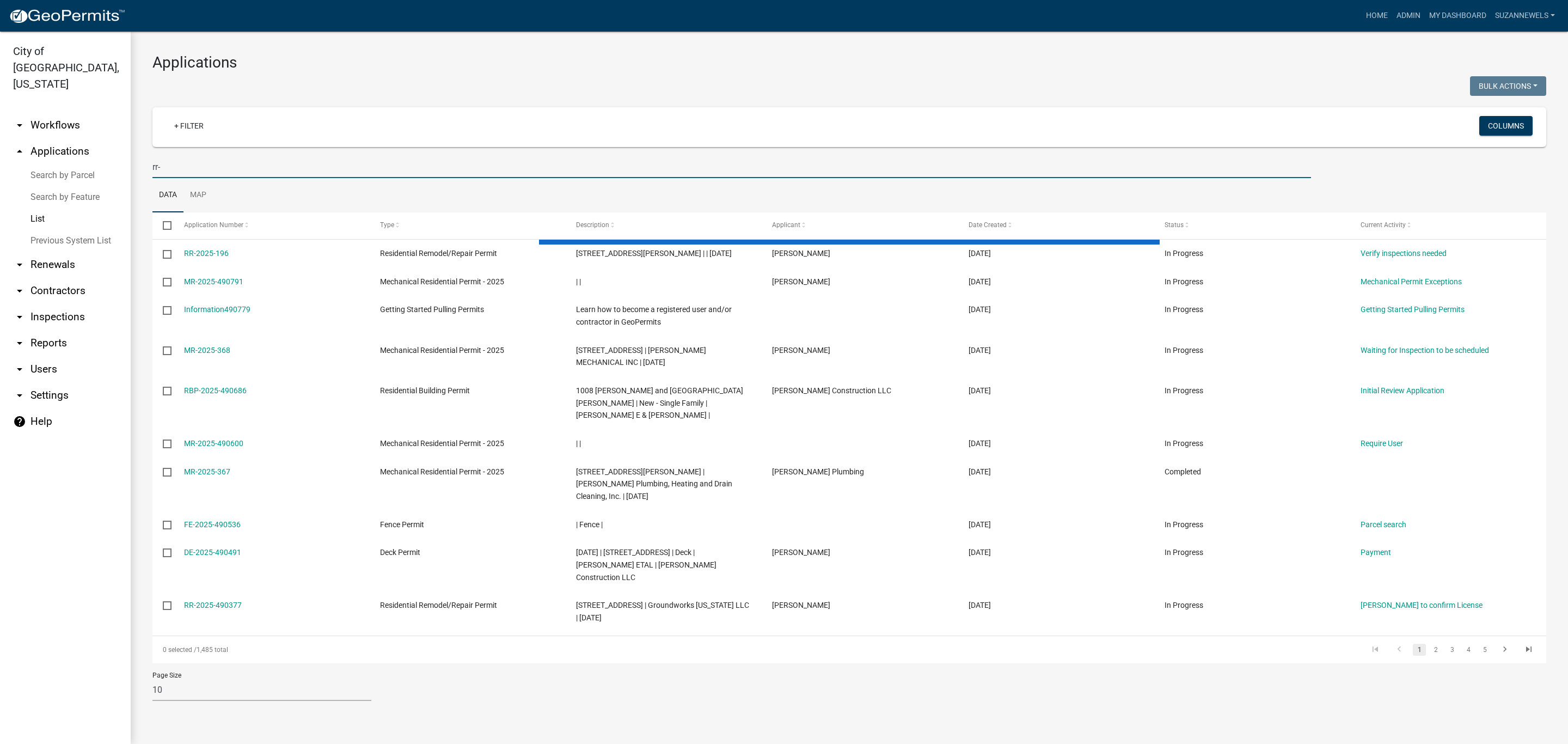
type input "rr-"
click at [43, 112] on link "arrow_drop_down Workflows" at bounding box center [65, 125] width 131 height 26
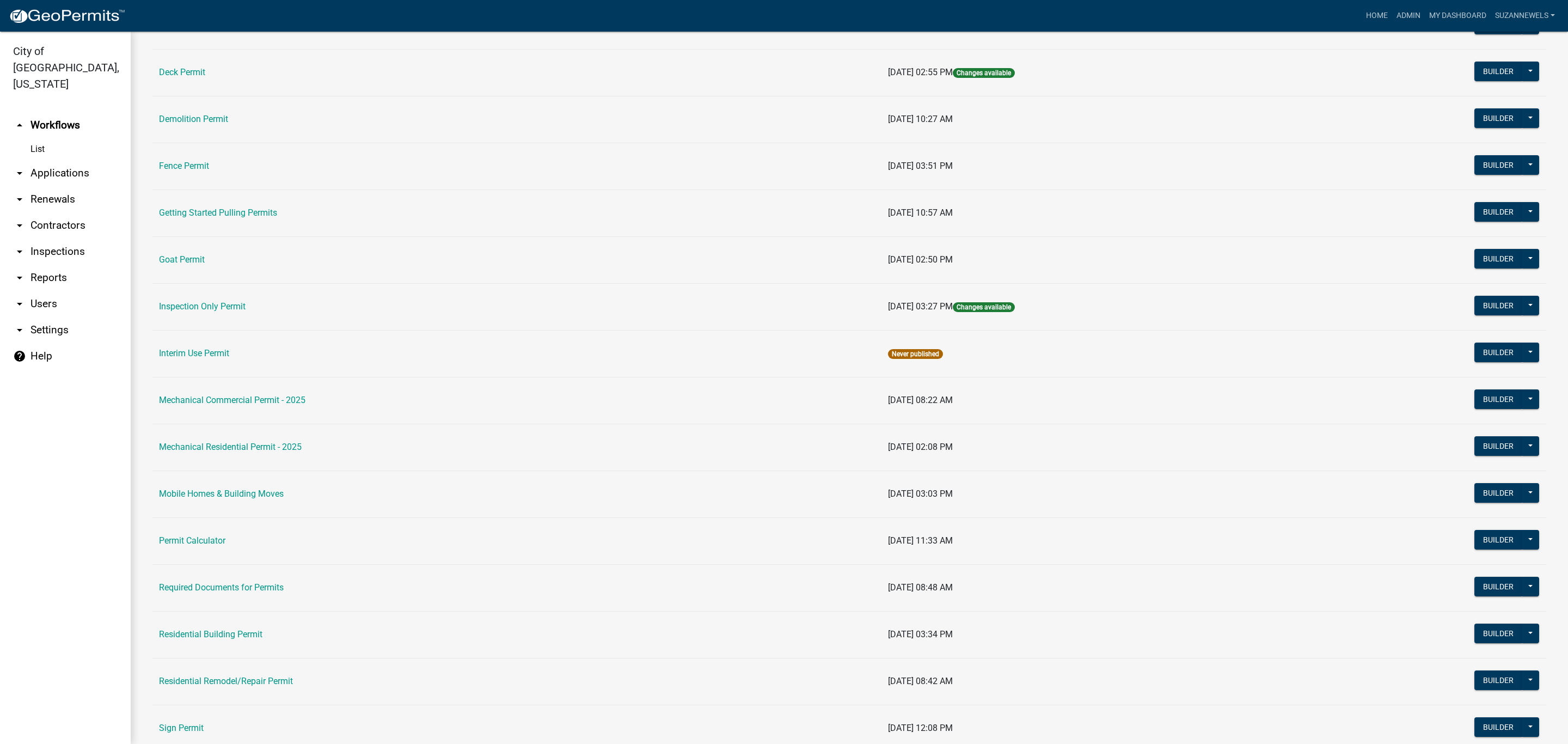
scroll to position [409, 0]
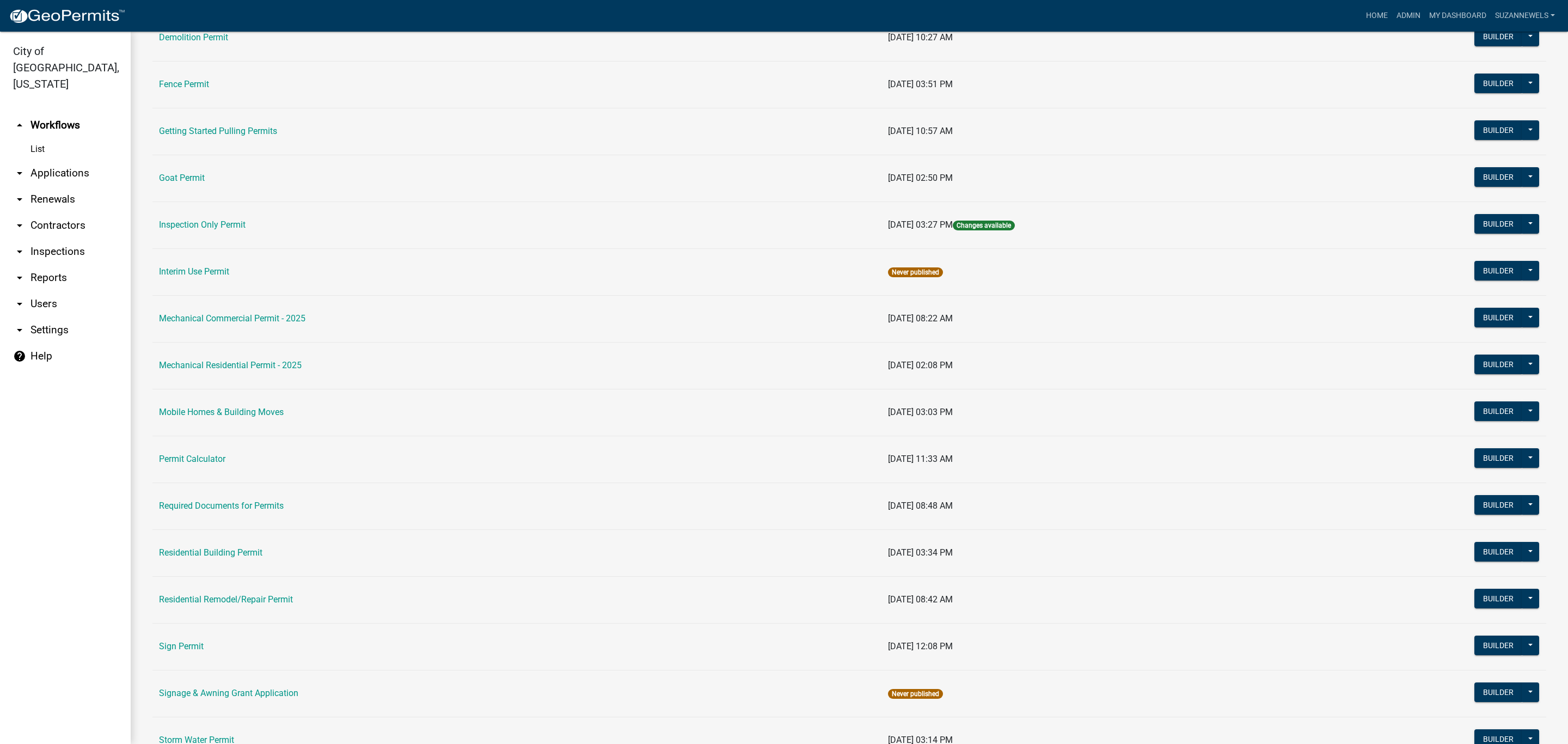
click at [258, 597] on td "Residential Remodel/Repair Permit" at bounding box center [516, 599] width 729 height 47
click at [241, 605] on link "Residential Remodel/Repair Permit" at bounding box center [225, 599] width 134 height 10
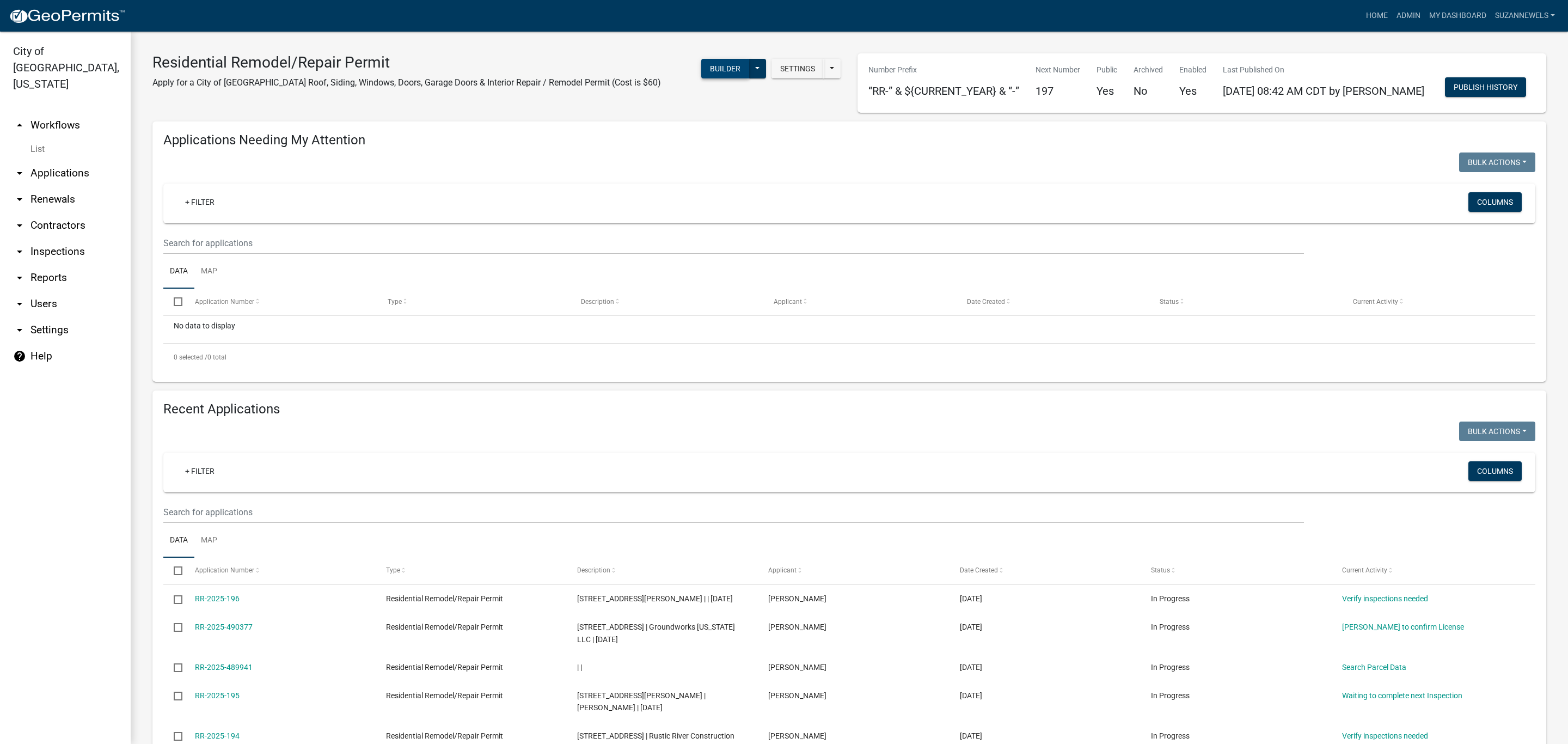
click at [701, 71] on button "Builder" at bounding box center [725, 68] width 48 height 19
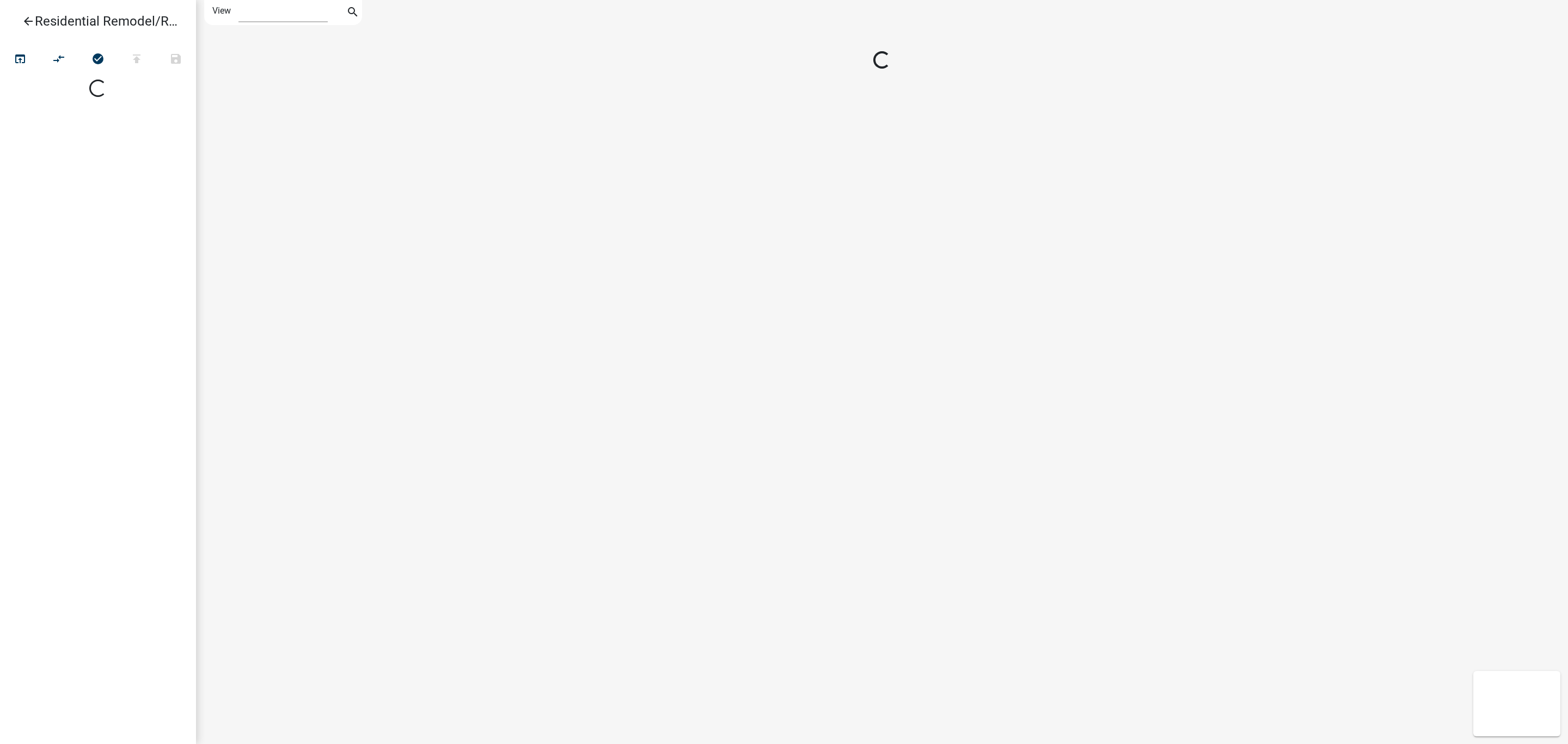
select select "1"
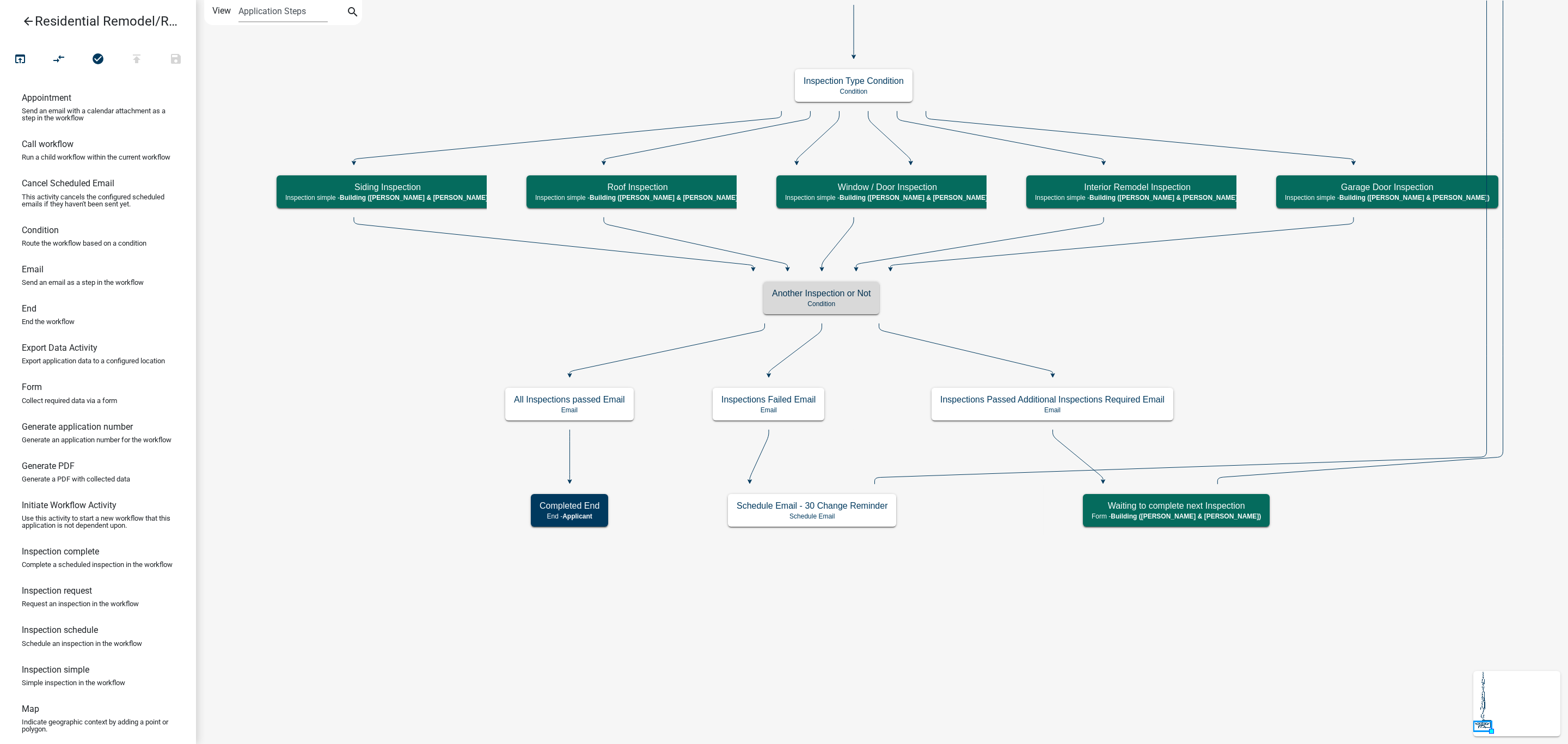
click at [823, 301] on p "Condition" at bounding box center [821, 304] width 98 height 8
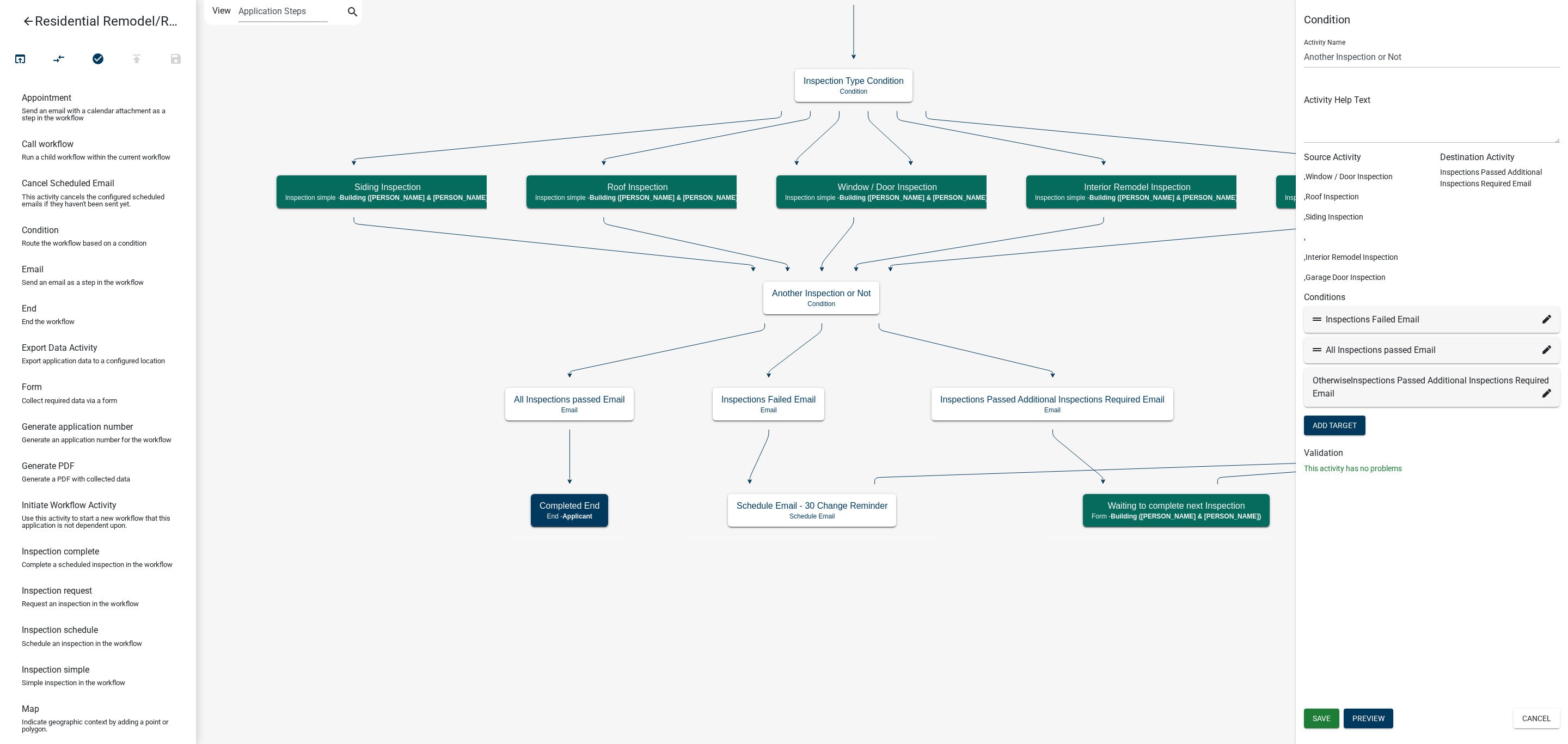
click at [1546, 348] on icon at bounding box center [1546, 350] width 9 height 9
select select "31: 9abad00c-e6c9-47b9-9c99-5aa98b938f51"
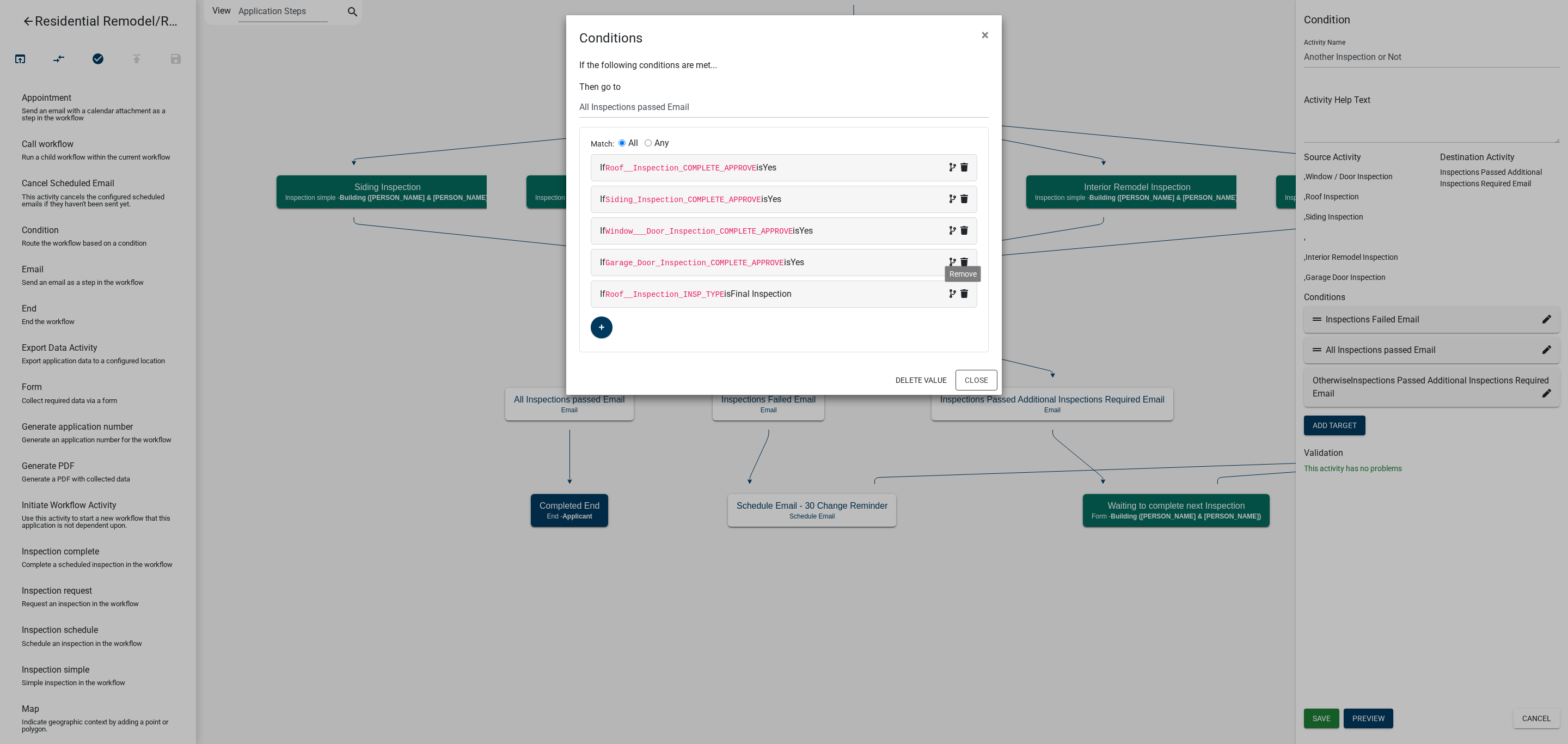
click at [962, 296] on icon at bounding box center [964, 294] width 8 height 9
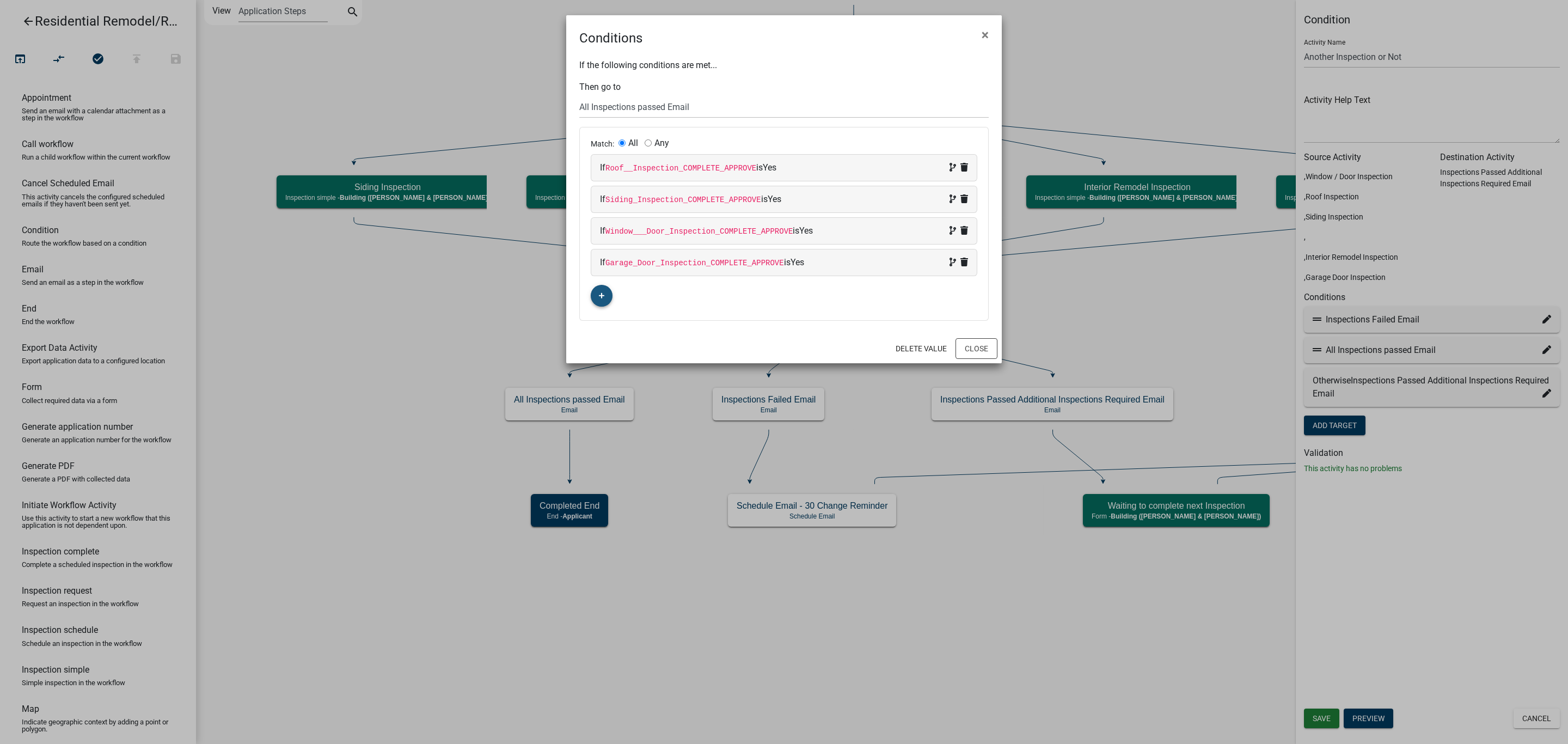
click at [600, 292] on button "button" at bounding box center [602, 296] width 22 height 22
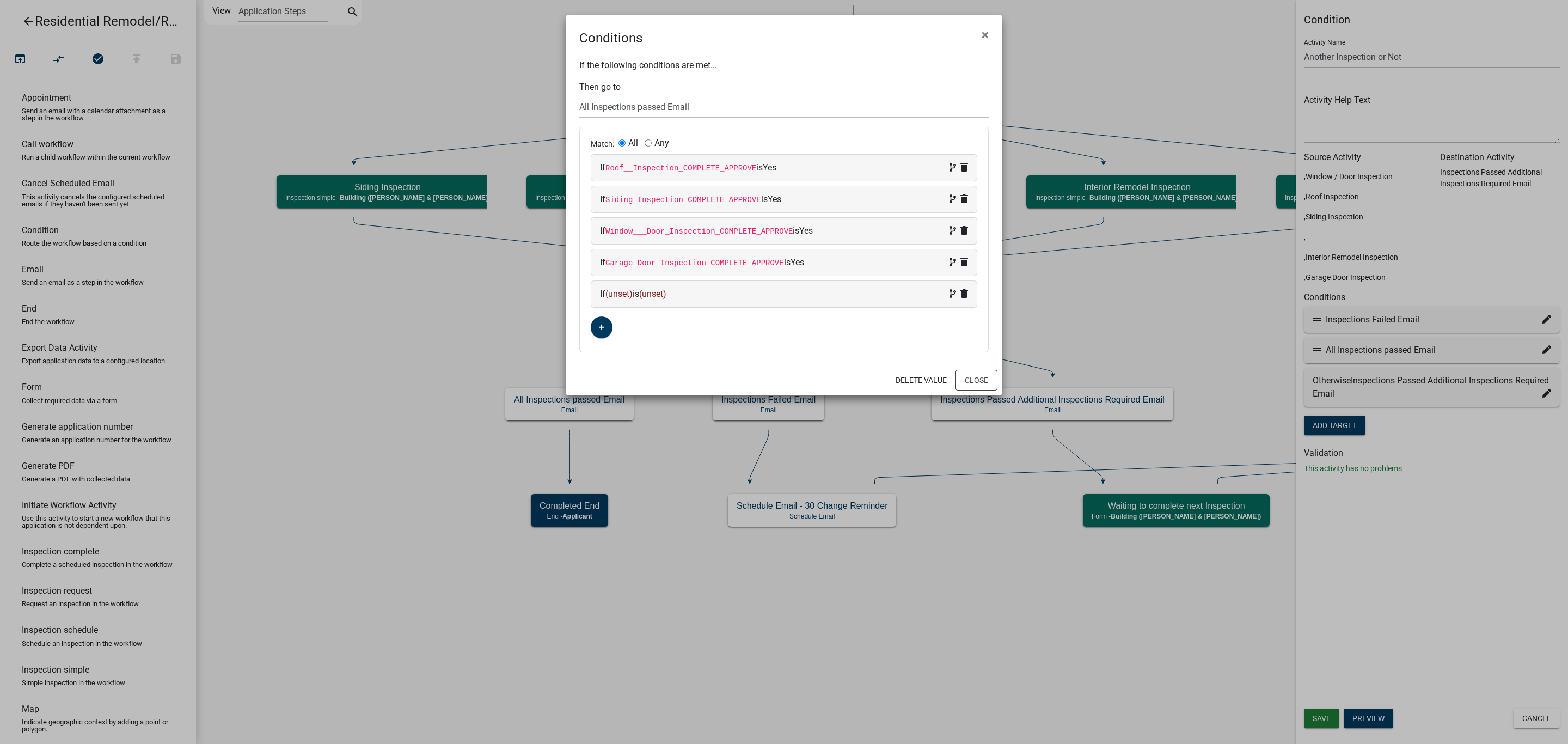
click at [624, 294] on span "(unset)" at bounding box center [619, 294] width 27 height 10
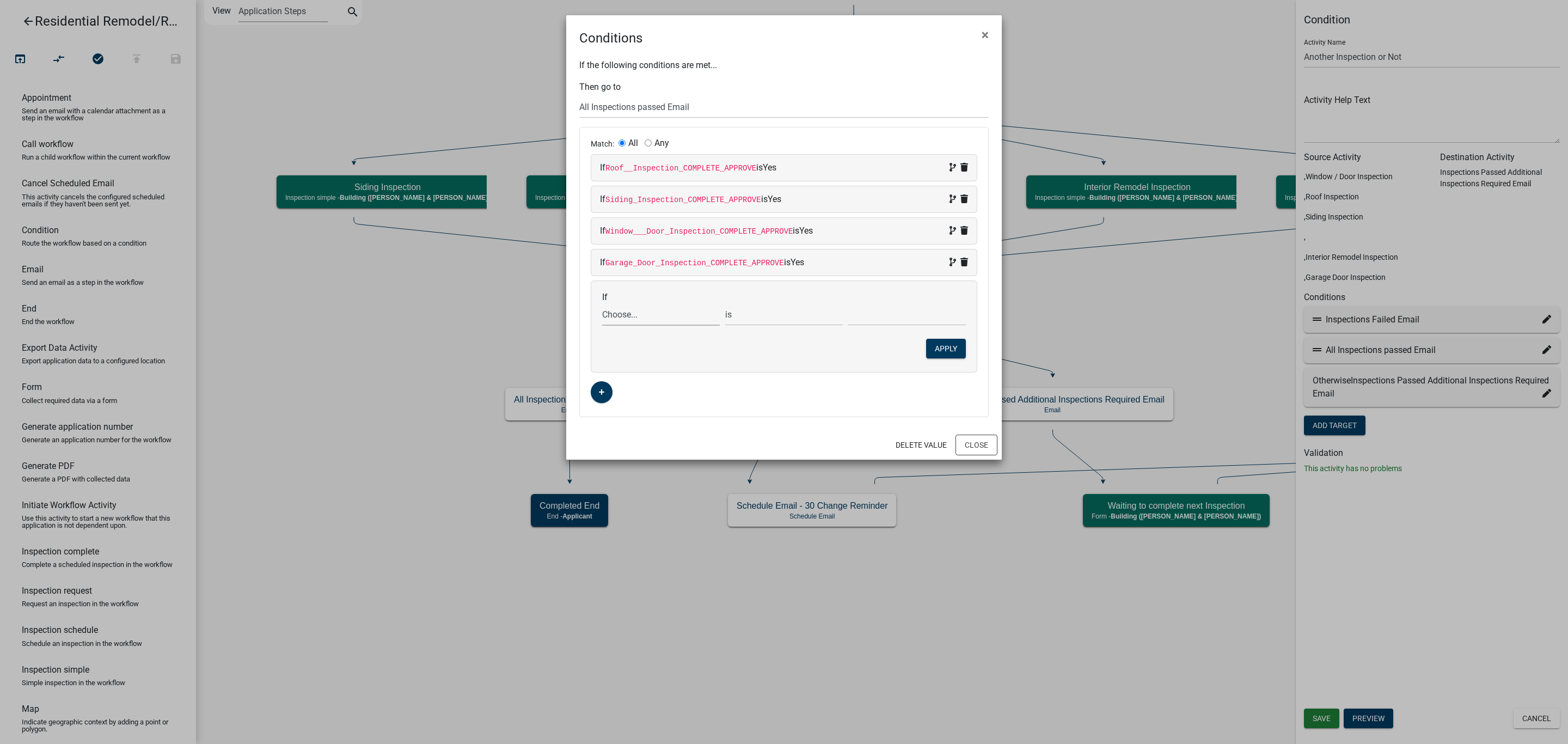
click at [670, 320] on select "Choose... 32Egress Acknowledgement ALL_FEE_RECIPIENTS AMOUNT_PAID APPLICANT_CIT…" at bounding box center [661, 314] width 118 height 22
select select "139: Roof__Inspection_COMPLETE_APPROVE"
click at [602, 306] on select "Choose... 32Egress Acknowledgement ALL_FEE_RECIPIENTS AMOUNT_PAID APPLICANT_CIT…" at bounding box center [661, 314] width 118 height 22
click at [859, 324] on select "Choose... No Yes" at bounding box center [907, 314] width 118 height 22
select select "2: Yes"
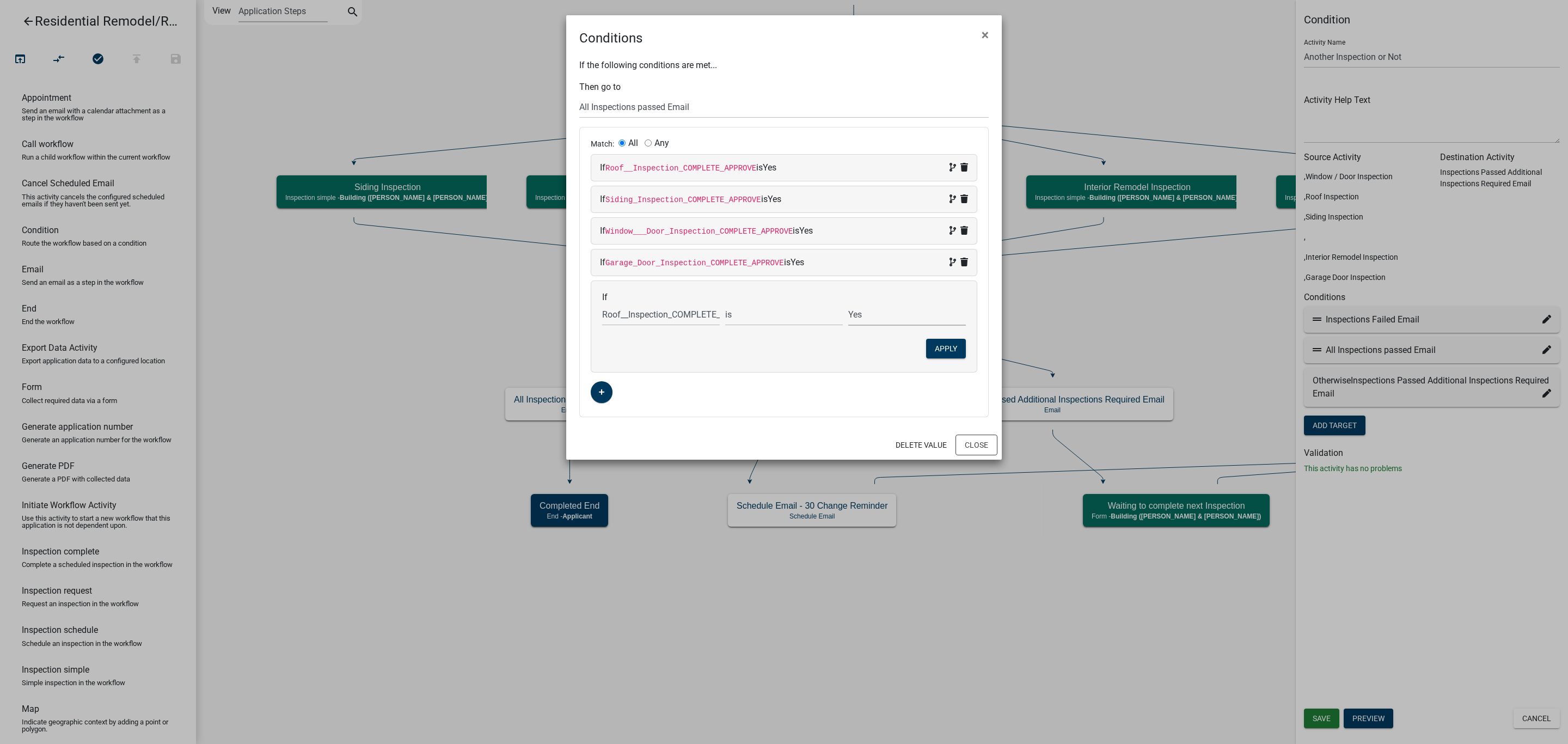
click at [848, 306] on select "Choose... No Yes" at bounding box center [907, 314] width 118 height 22
click at [933, 351] on button "Apply" at bounding box center [946, 348] width 39 height 19
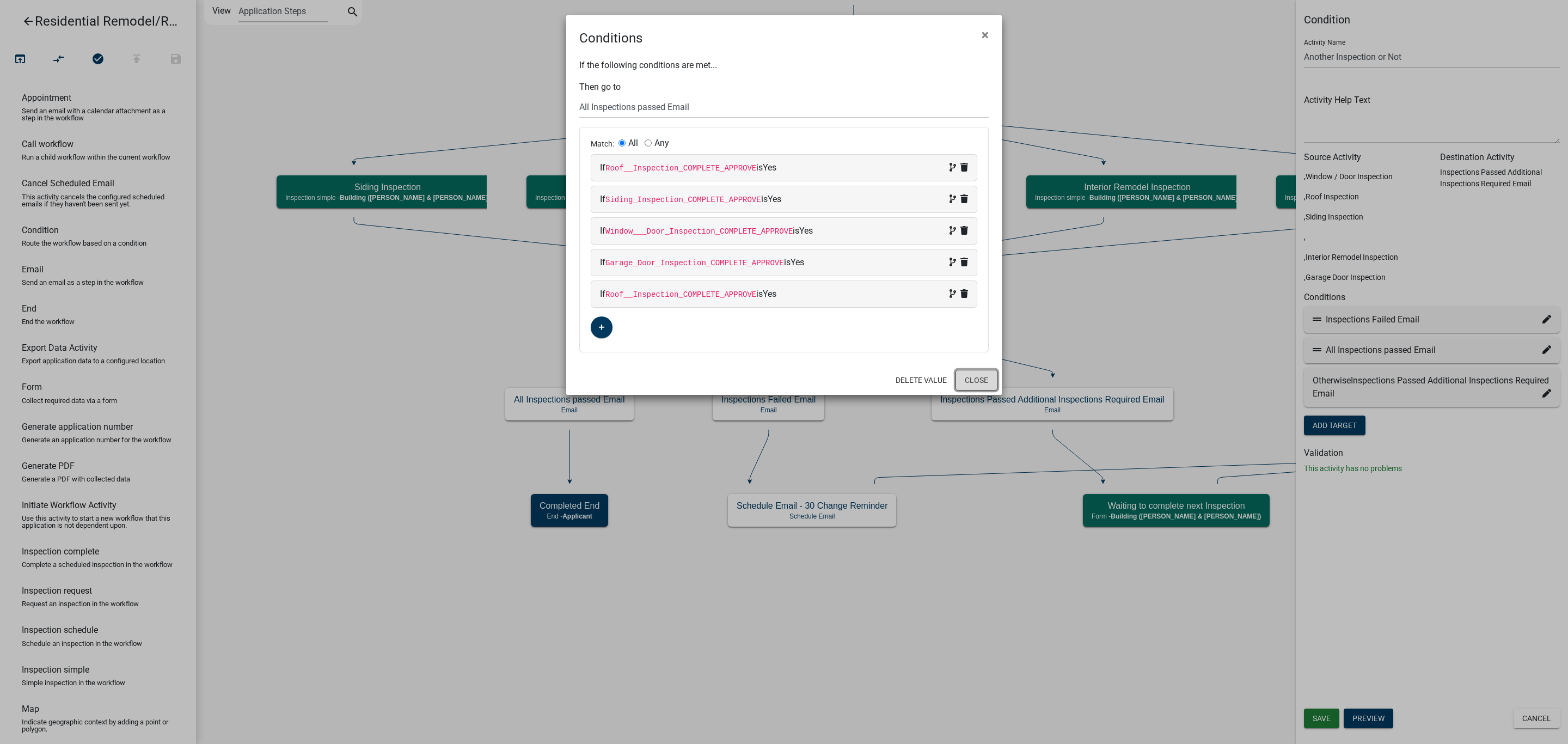
click at [975, 380] on button "Close" at bounding box center [976, 380] width 42 height 21
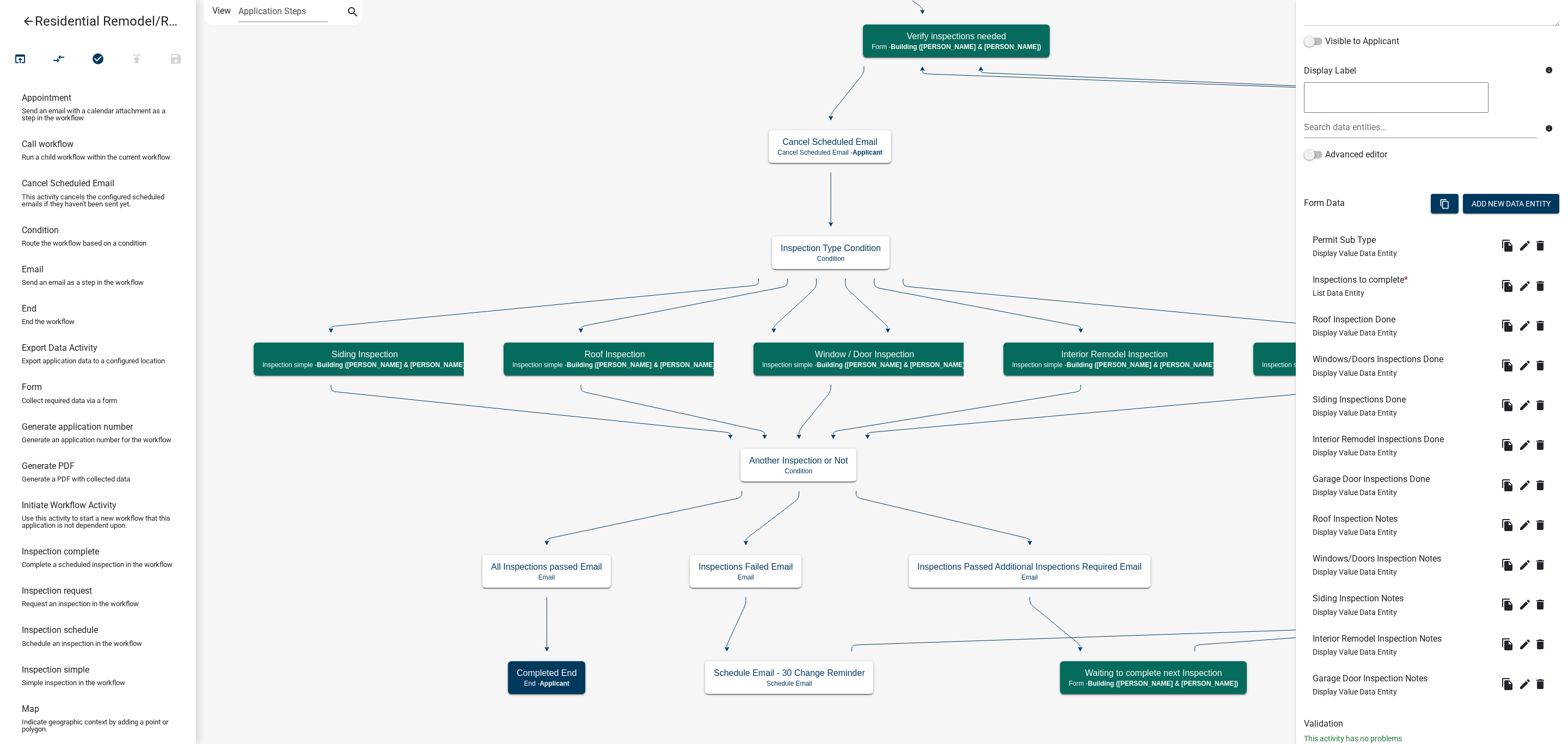
scroll to position [195, 0]
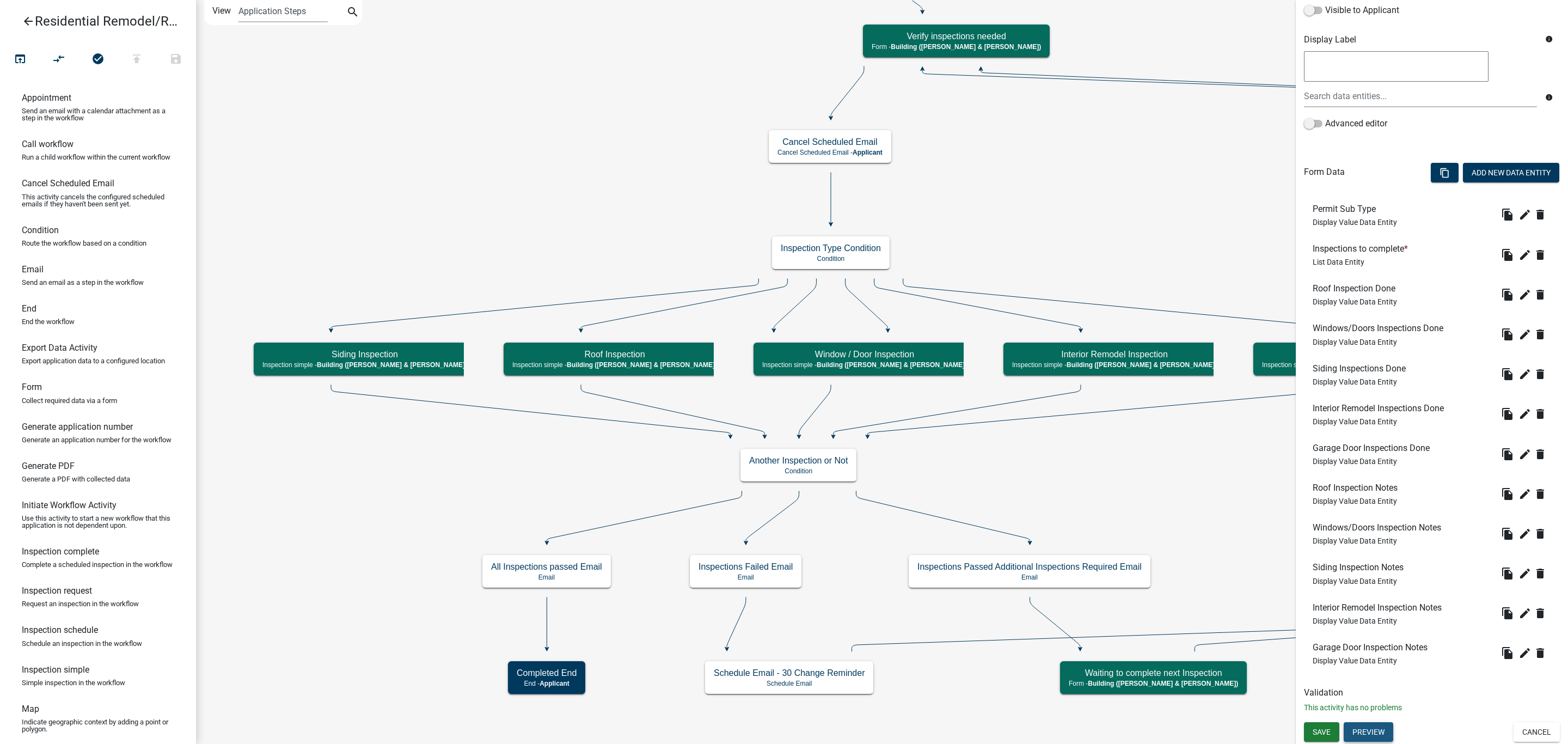
click at [1378, 727] on button "Preview" at bounding box center [1368, 731] width 50 height 19
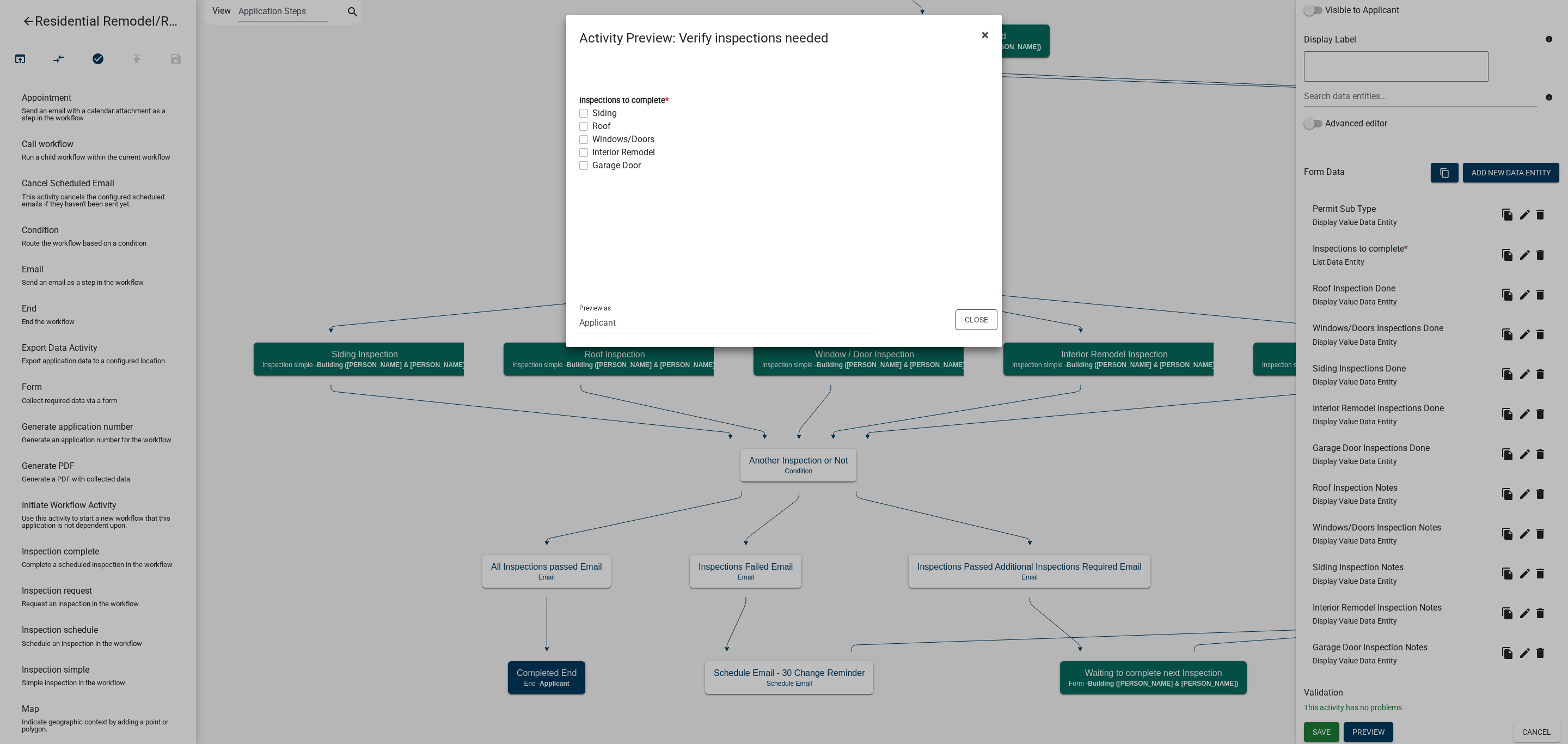
click at [984, 32] on span "×" at bounding box center [985, 34] width 7 height 15
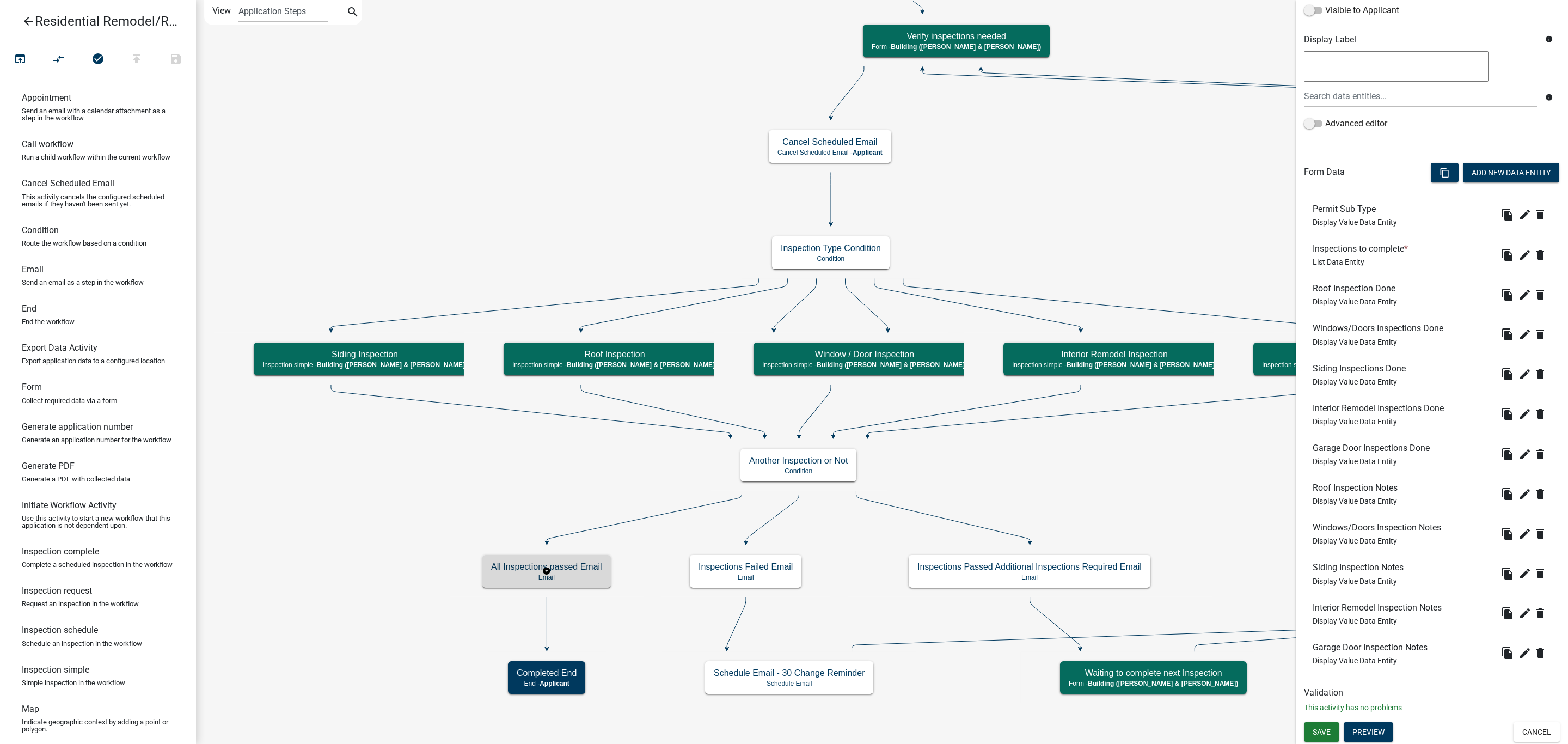
scroll to position [0, 0]
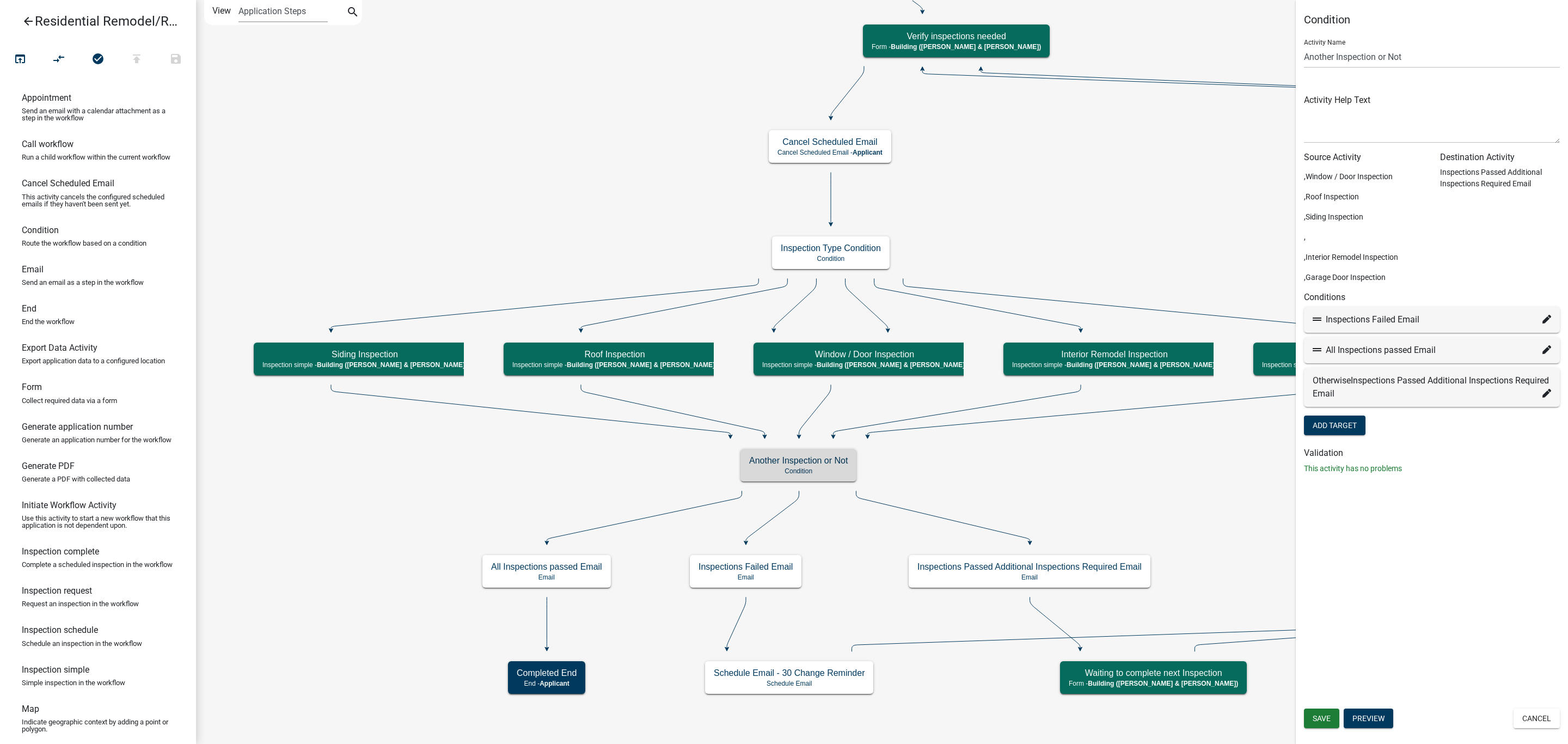
click at [1540, 352] on div "All Inspections passed Email" at bounding box center [1432, 350] width 238 height 13
click at [1545, 348] on icon at bounding box center [1546, 350] width 9 height 9
select select "31: 9abad00c-e6c9-47b9-9c99-5aa98b938f51"
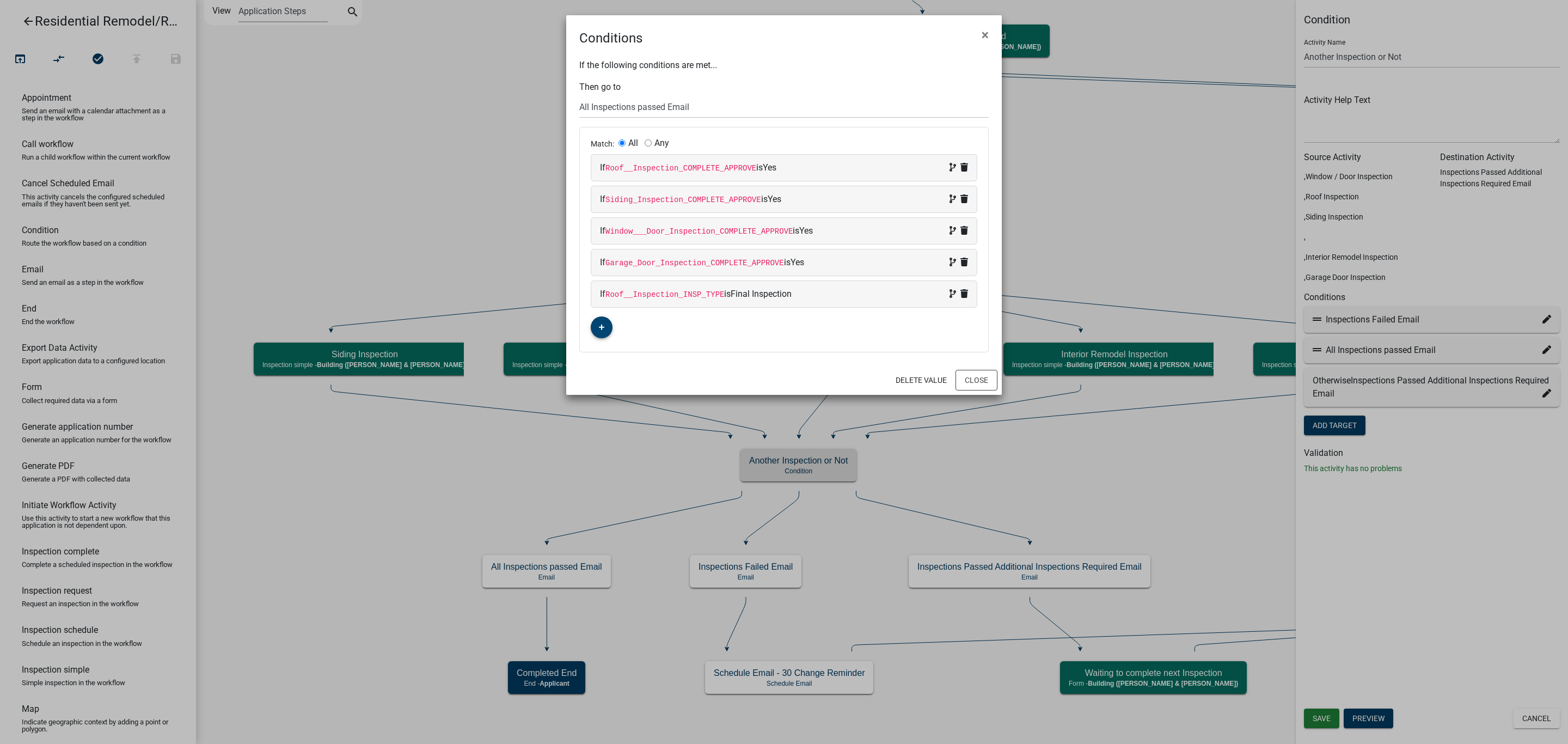
click at [603, 327] on icon "button" at bounding box center [602, 327] width 6 height 6
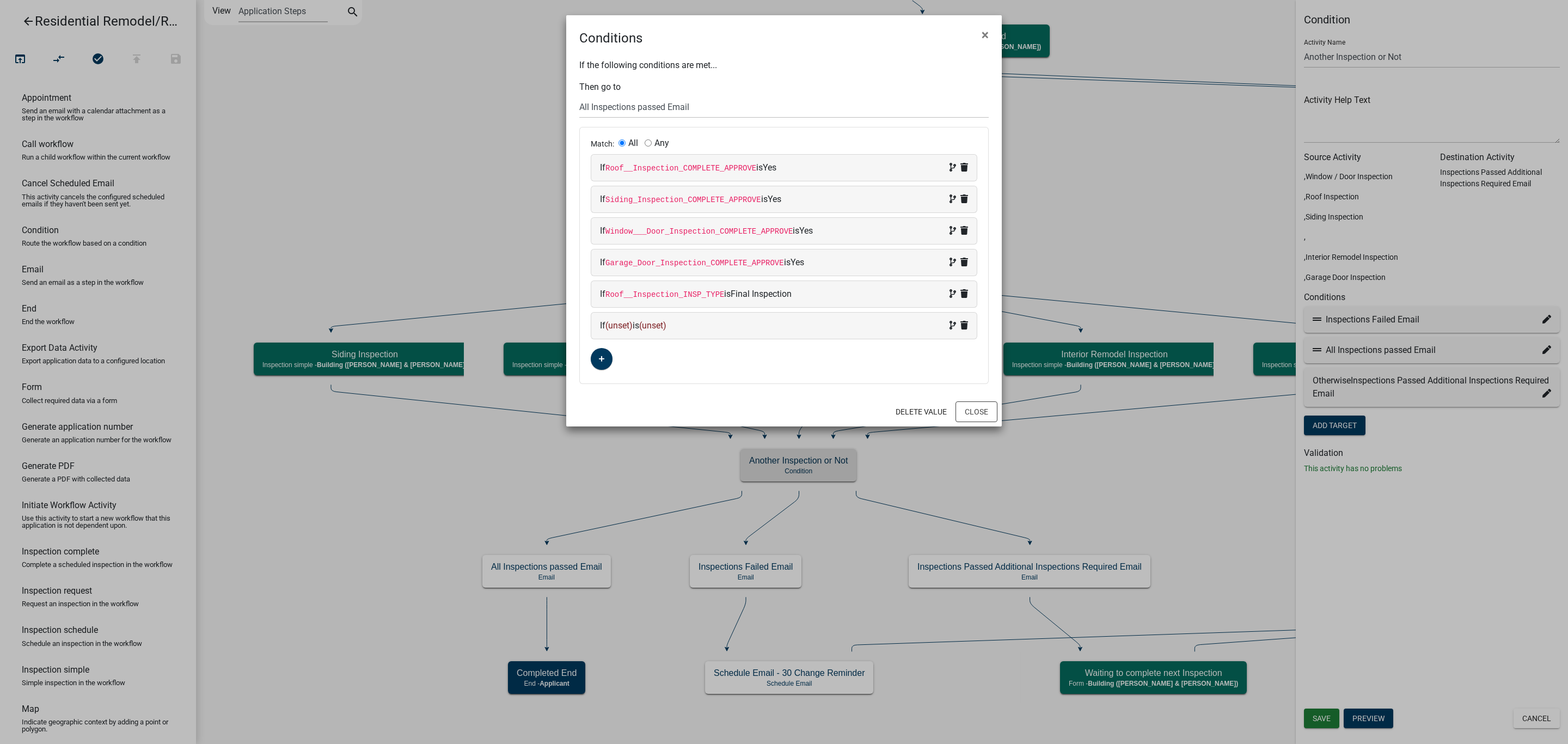
click at [620, 330] on span "(unset)" at bounding box center [619, 325] width 27 height 10
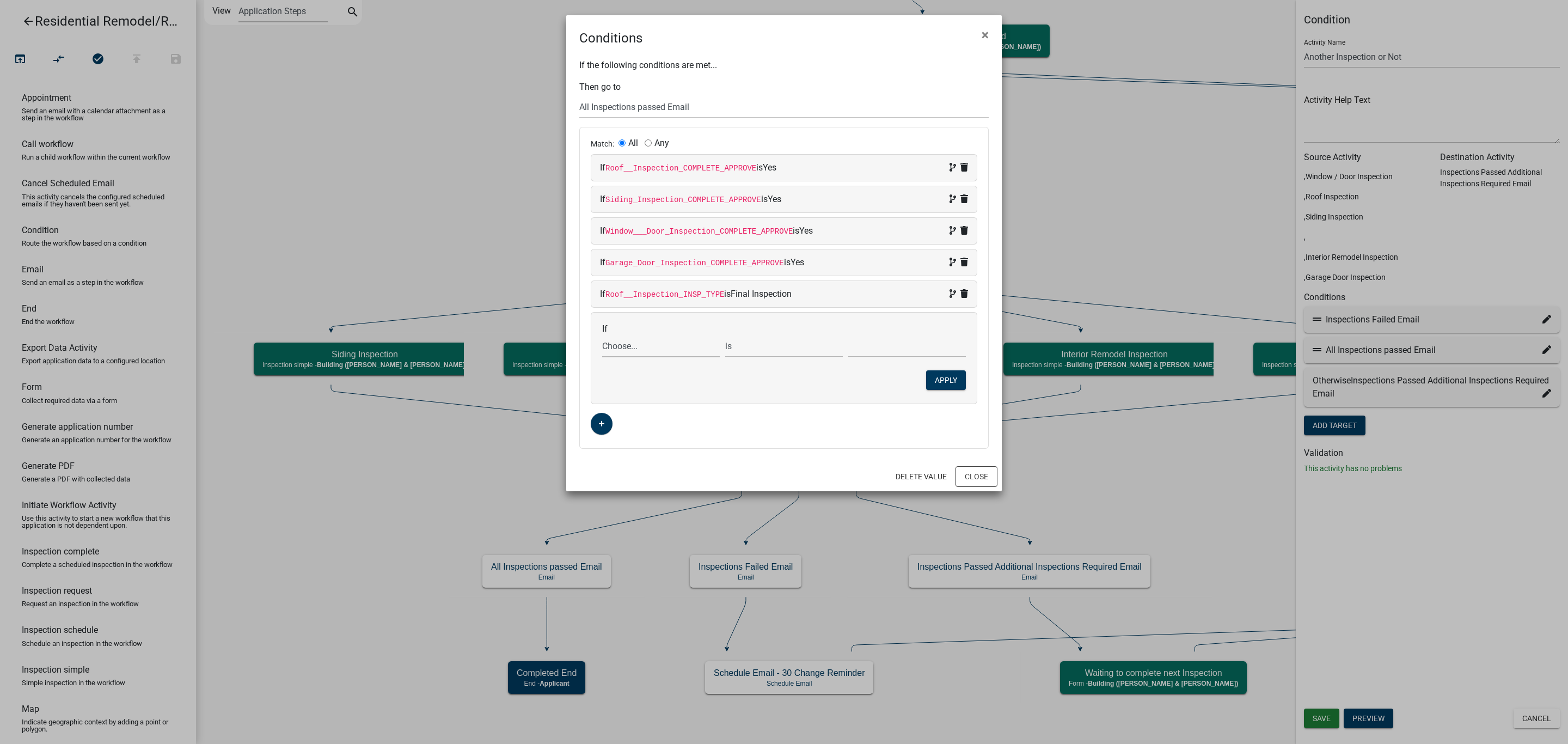
click at [630, 353] on select "Choose... 32Egress Acknowledgement ALL_FEE_RECIPIENTS AMOUNT_PAID APPLICANT_CIT…" at bounding box center [661, 345] width 118 height 22
select select "18: ClosePermit"
click at [602, 338] on select "Choose... 32Egress Acknowledgement ALL_FEE_RECIPIENTS AMOUNT_PAID APPLICANT_CIT…" at bounding box center [661, 345] width 118 height 22
click at [877, 352] on select "Choose... No Yes" at bounding box center [907, 345] width 118 height 22
select select "2: Yes"
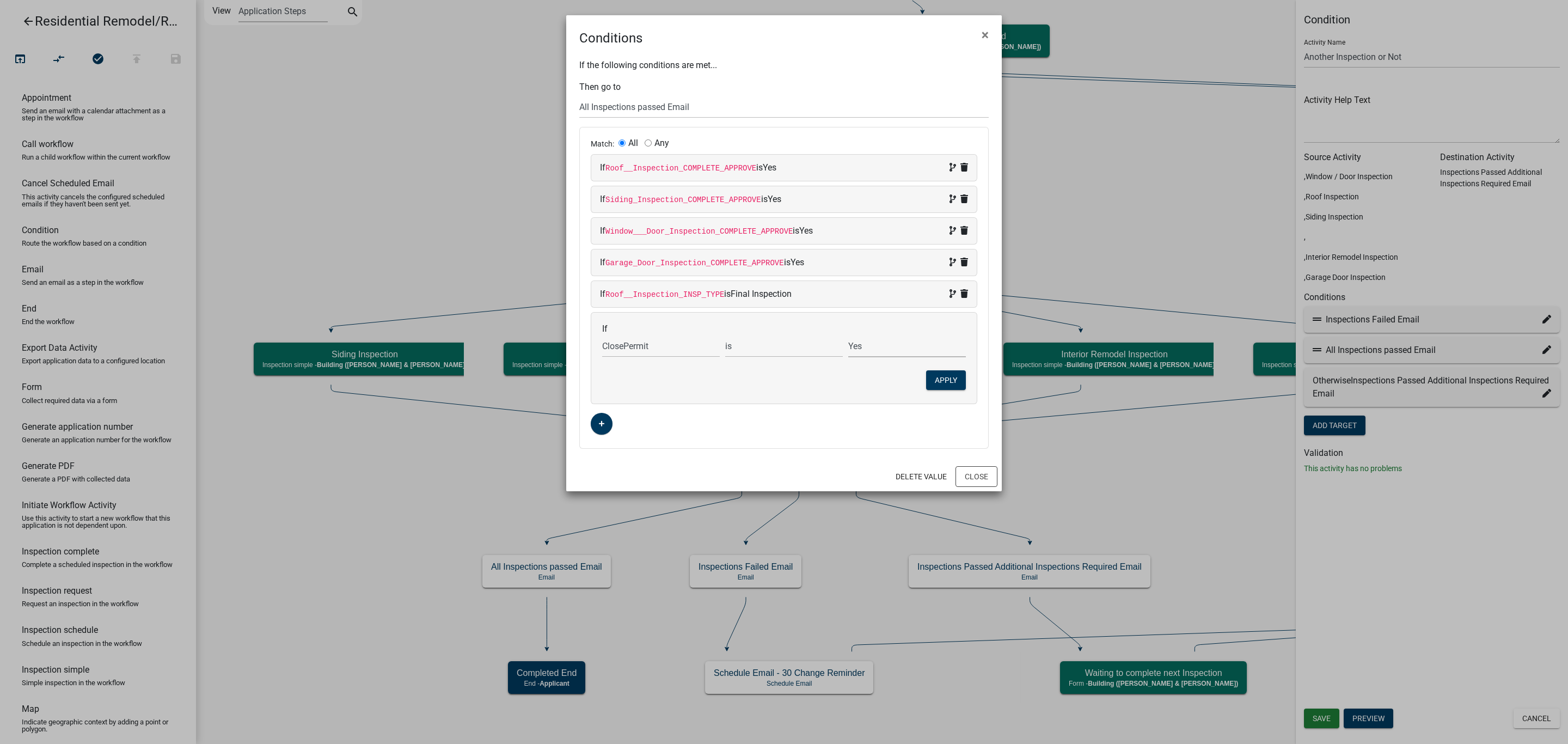
click at [848, 338] on select "Choose... No Yes" at bounding box center [907, 345] width 118 height 22
click at [954, 386] on button "Apply" at bounding box center [946, 380] width 39 height 19
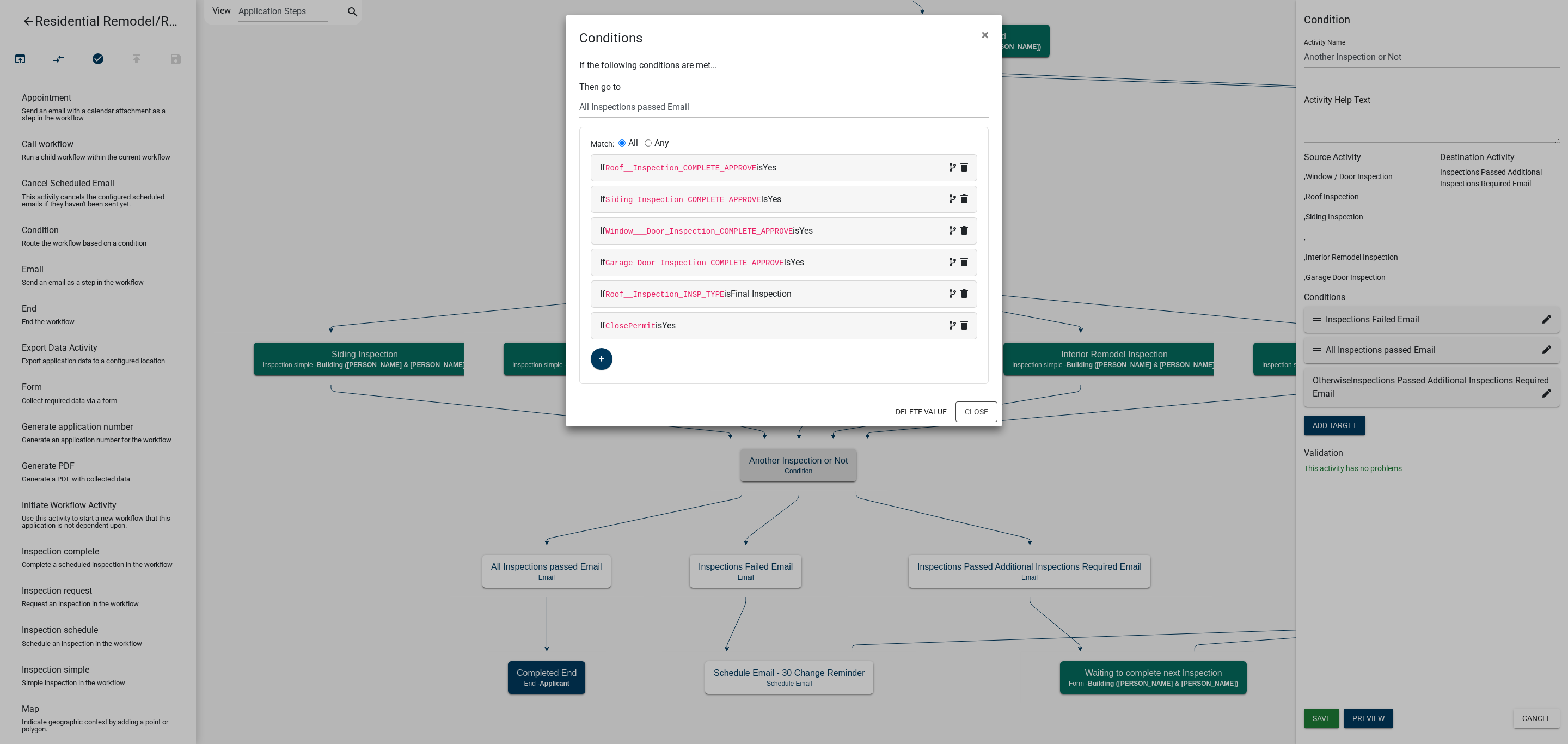
click at [657, 105] on select "Choose... Start Search Parcel Data Applicant and Property Info Property Owner W…" at bounding box center [784, 106] width 409 height 22
click at [812, 35] on div "Conditions ×" at bounding box center [784, 31] width 436 height 32
click at [602, 355] on button "button" at bounding box center [602, 359] width 22 height 22
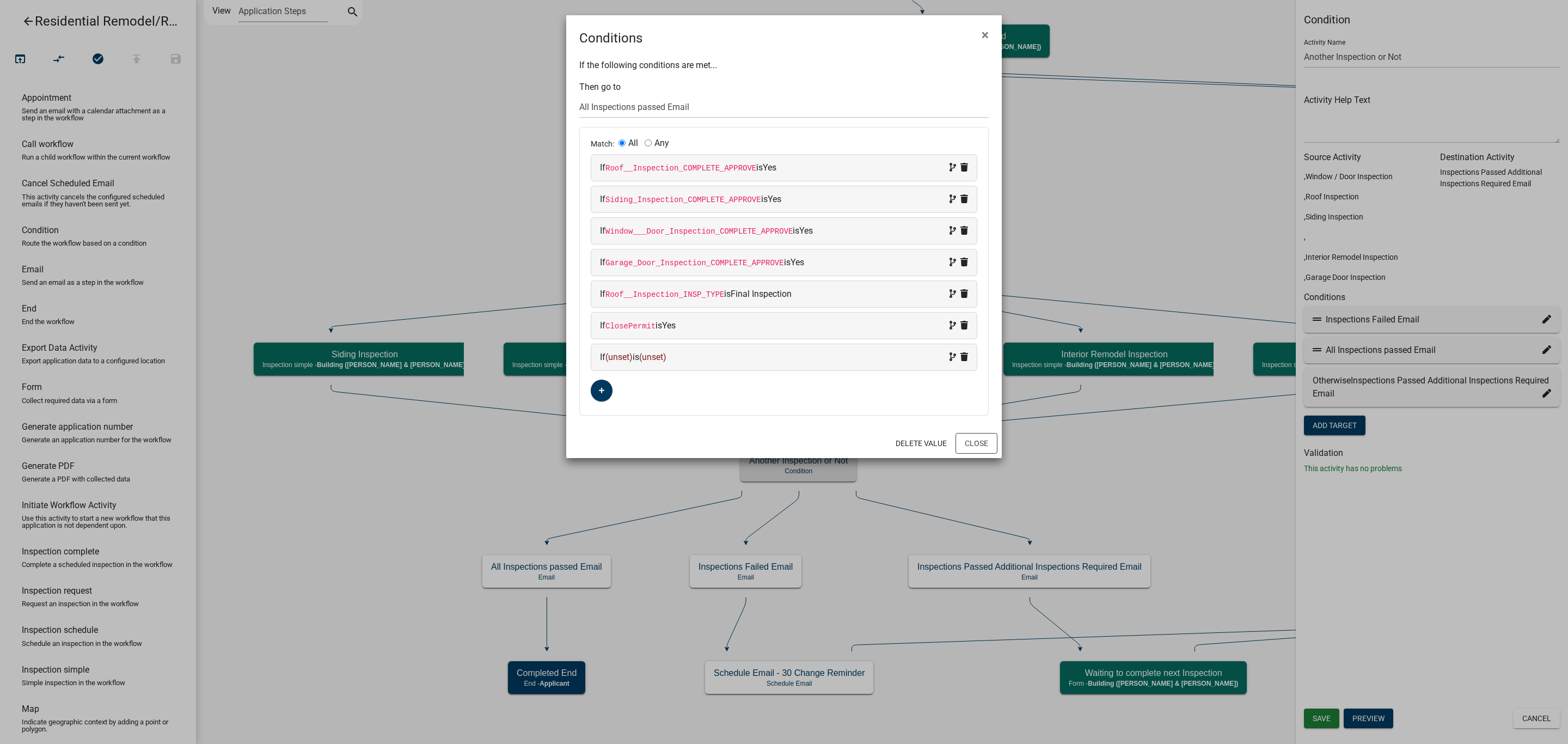
click at [618, 353] on div "If (unset) is (unset)" at bounding box center [784, 357] width 386 height 26
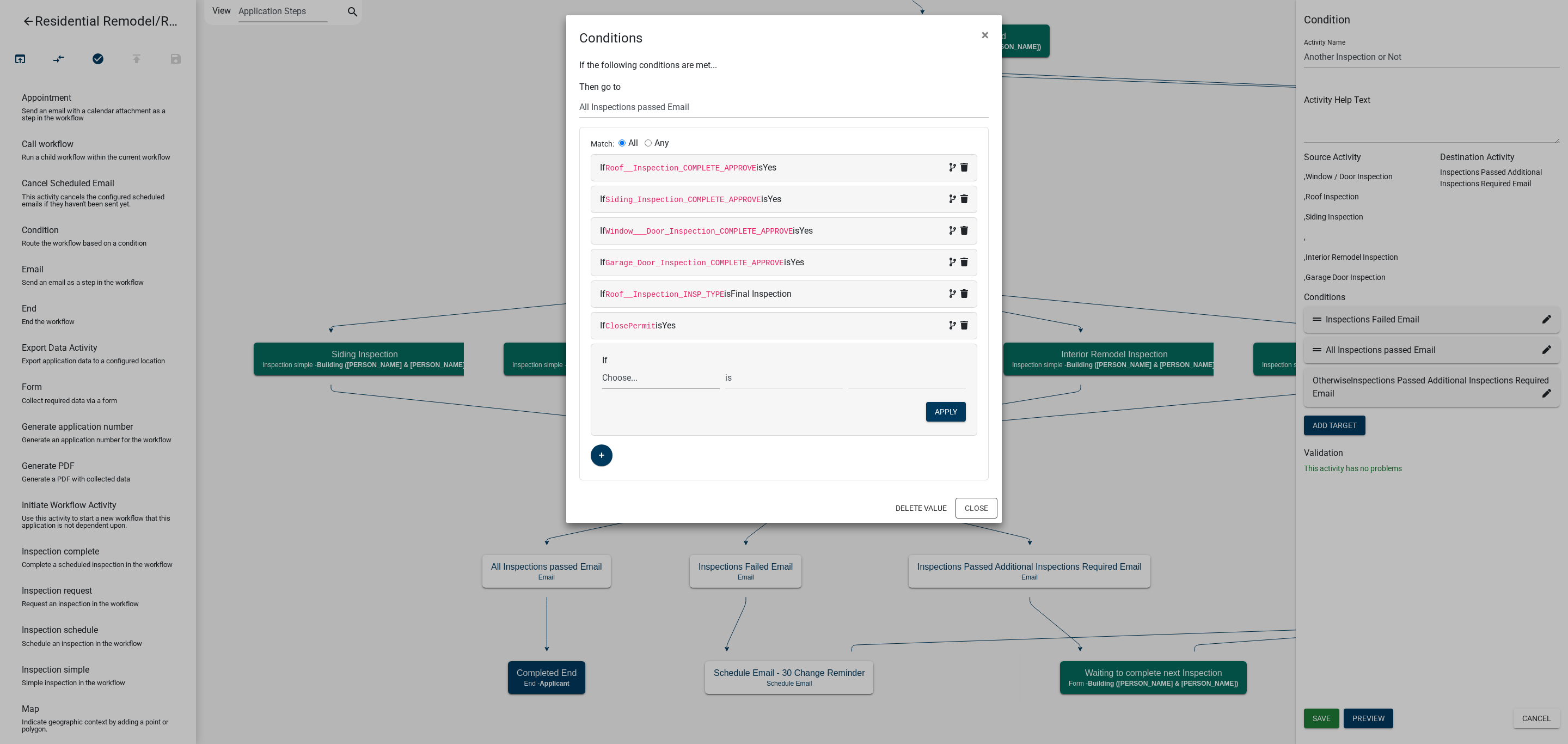
click at [616, 381] on select "Choose... 32Egress Acknowledgement ALL_FEE_RECIPIENTS AMOUNT_PAID APPLICANT_CIT…" at bounding box center [661, 377] width 118 height 22
click at [748, 477] on div "Match: All Any If Roof__Inspection_COMPLETE_APPROVE is Yes If Siding_Inspection…" at bounding box center [784, 303] width 409 height 353
click at [657, 381] on select "Choose... 32Egress Acknowledgement ALL_FEE_RECIPIENTS AMOUNT_PAID APPLICANT_CIT…" at bounding box center [661, 377] width 118 height 22
select select "255: TOTAL_FEES_DUE"
drag, startPoint x: 672, startPoint y: 466, endPoint x: 778, endPoint y: 438, distance: 109.6
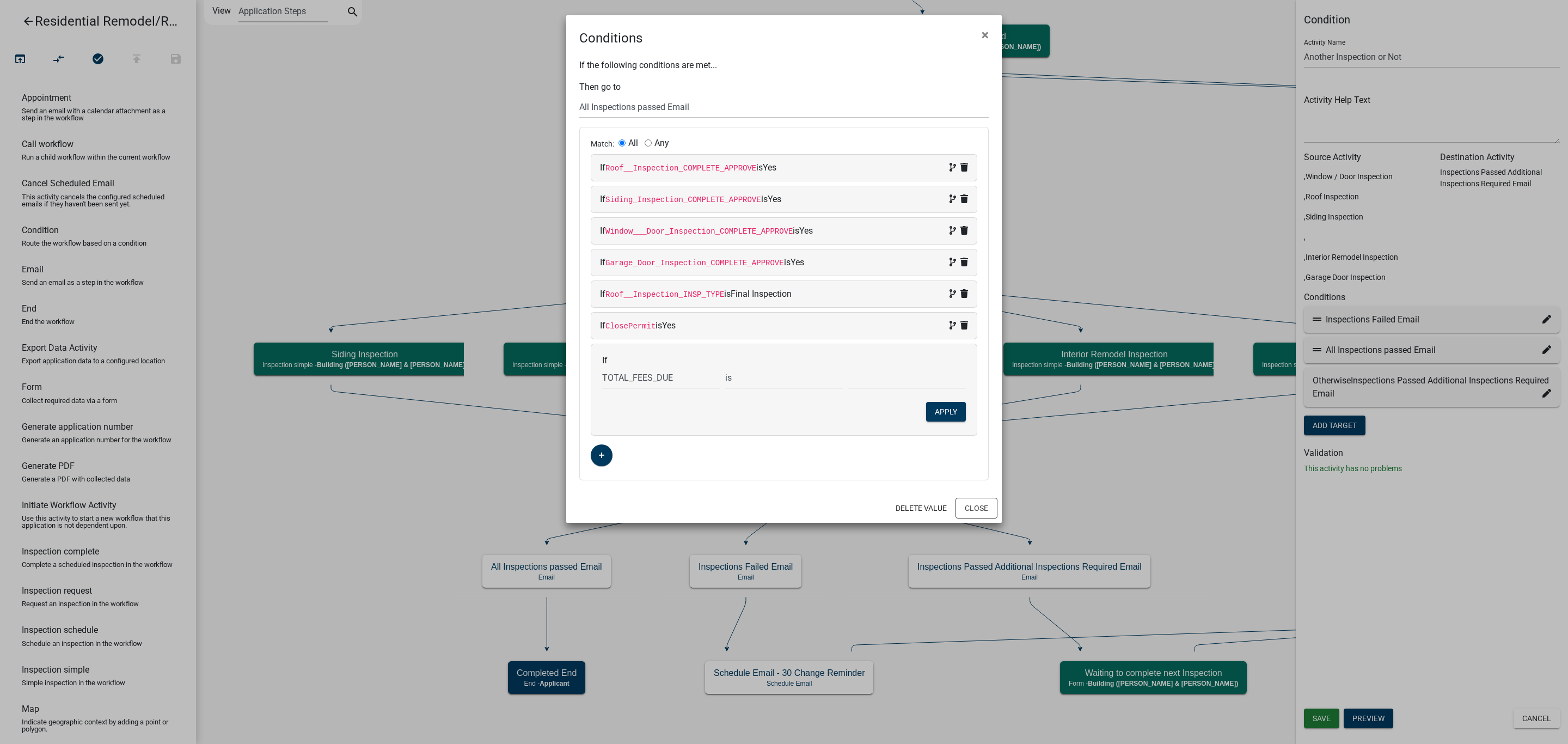
click at [672, 466] on div "Match: All Any If Roof__Inspection_COMPLETE_APPROVE is Yes If Siding_Inspection…" at bounding box center [784, 303] width 409 height 353
click at [969, 515] on button "Close" at bounding box center [976, 508] width 42 height 21
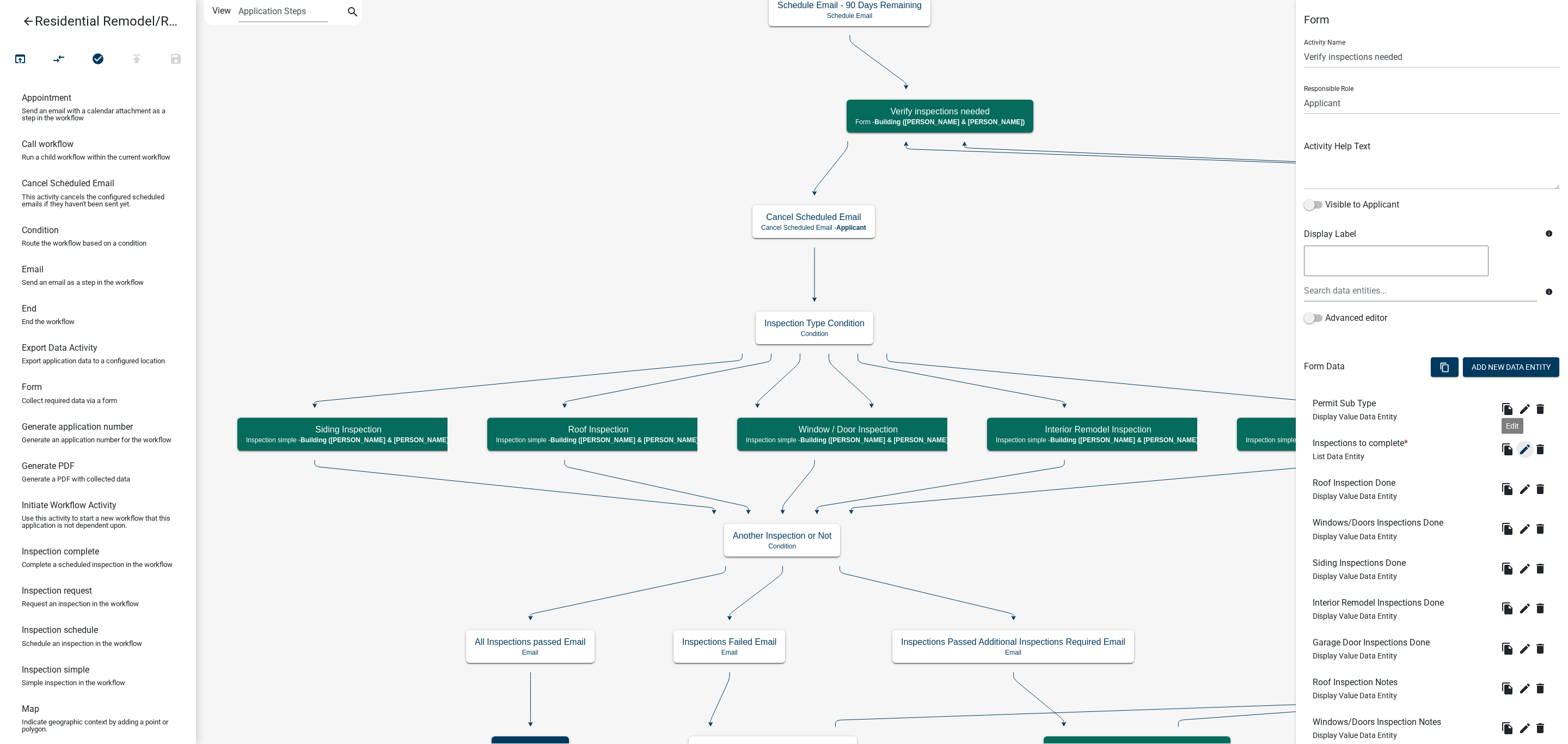
click at [1518, 452] on icon "edit" at bounding box center [1525, 449] width 13 height 13
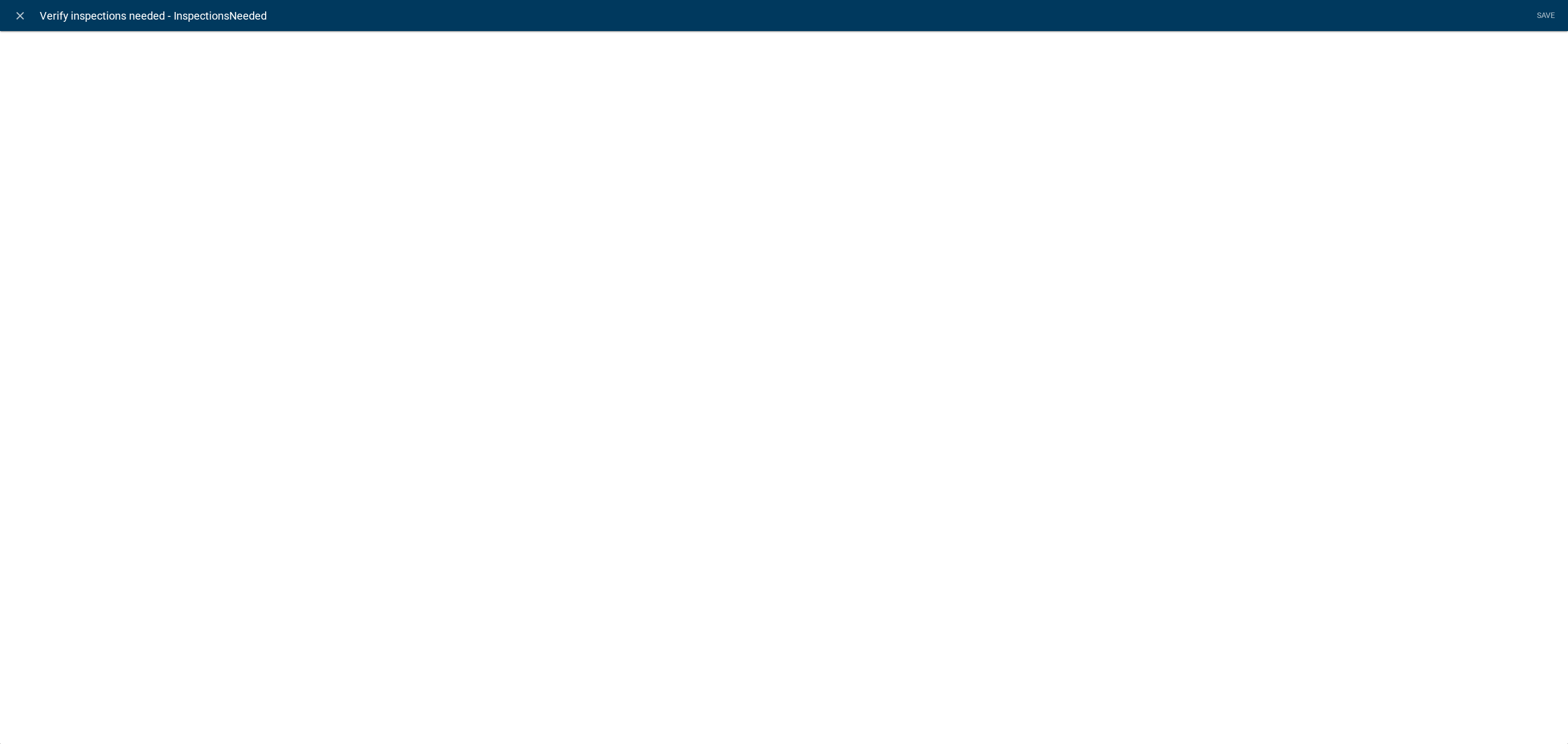
select select "list-data"
select select
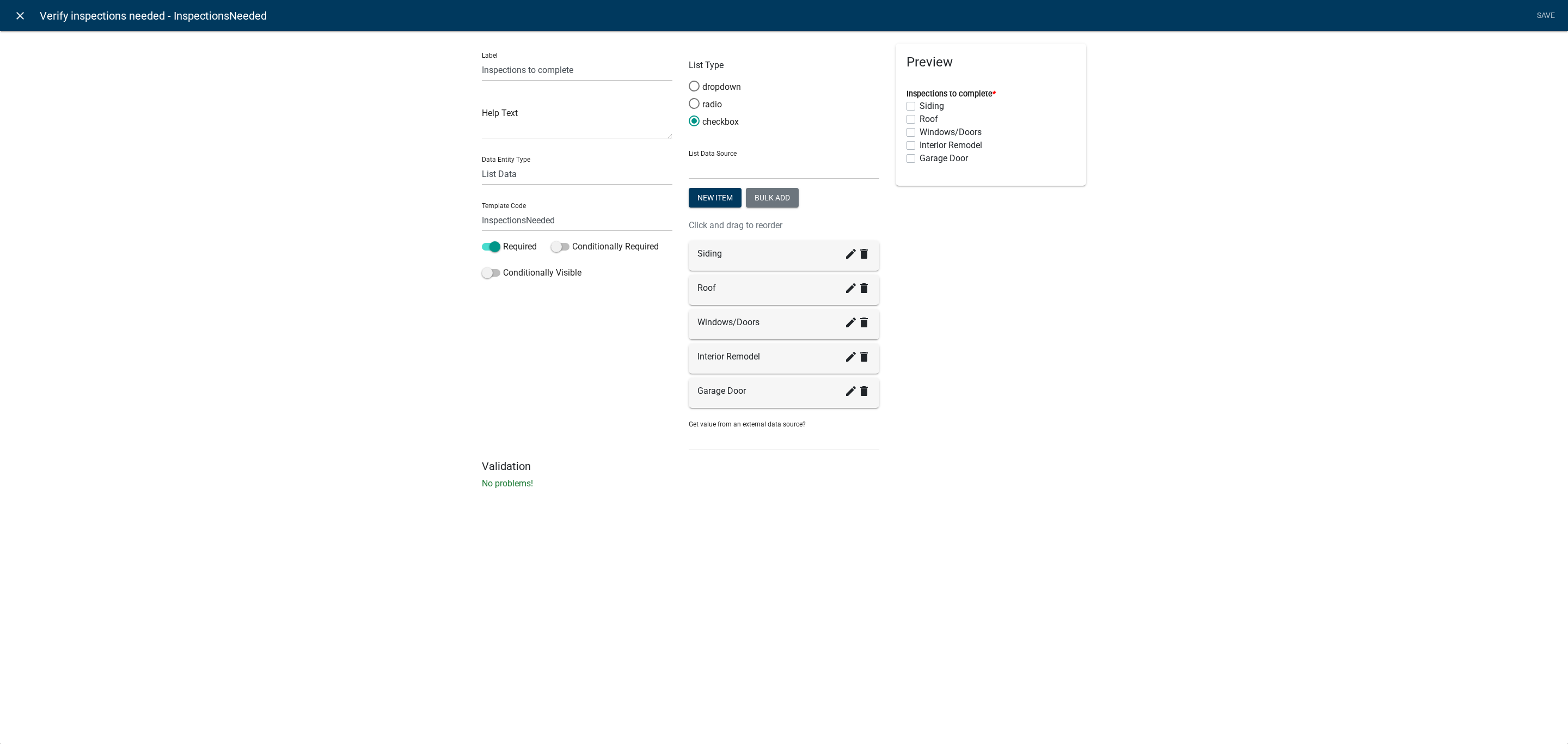
click at [15, 14] on icon "close" at bounding box center [20, 16] width 13 height 13
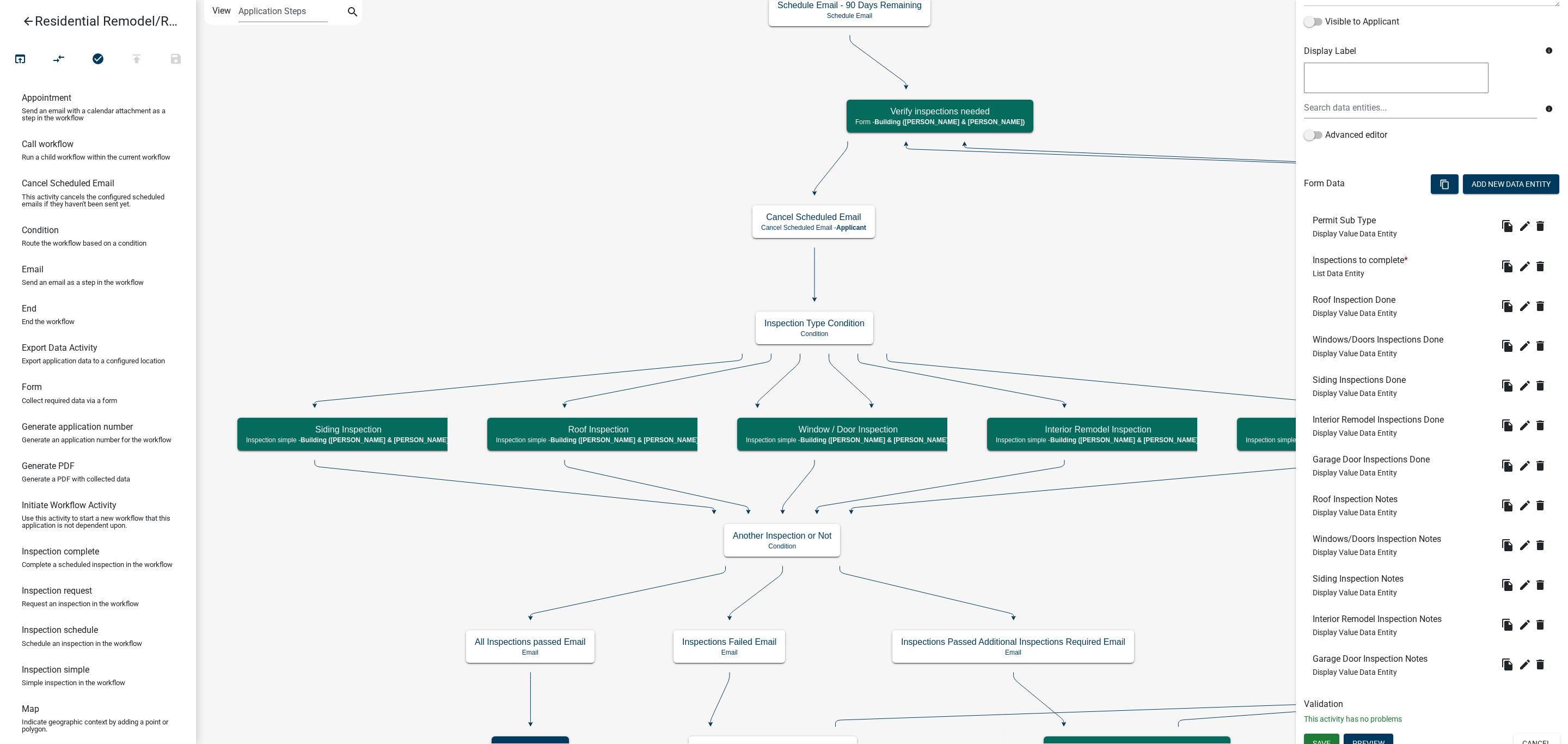
scroll to position [195, 0]
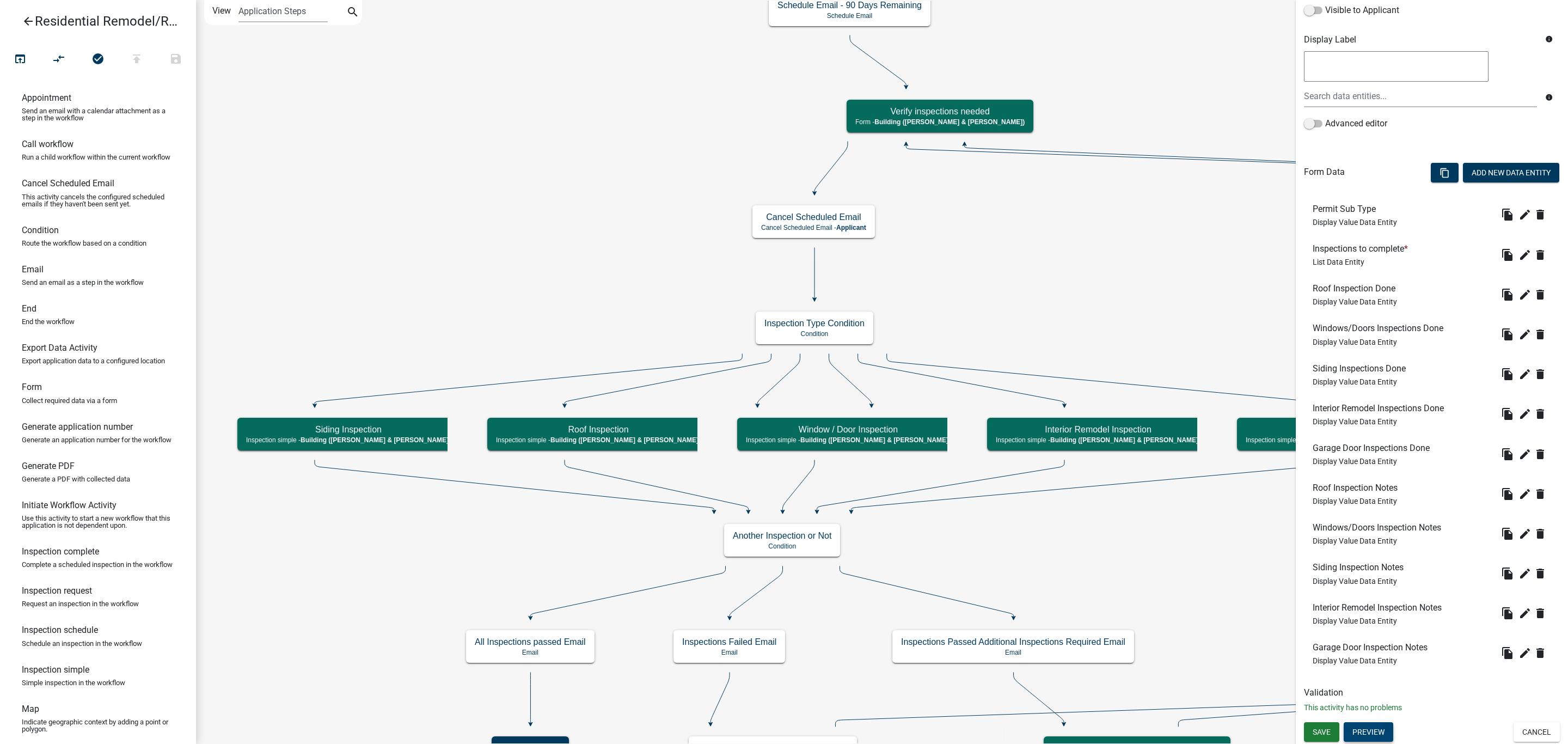
click at [1384, 732] on button "Preview" at bounding box center [1368, 731] width 50 height 19
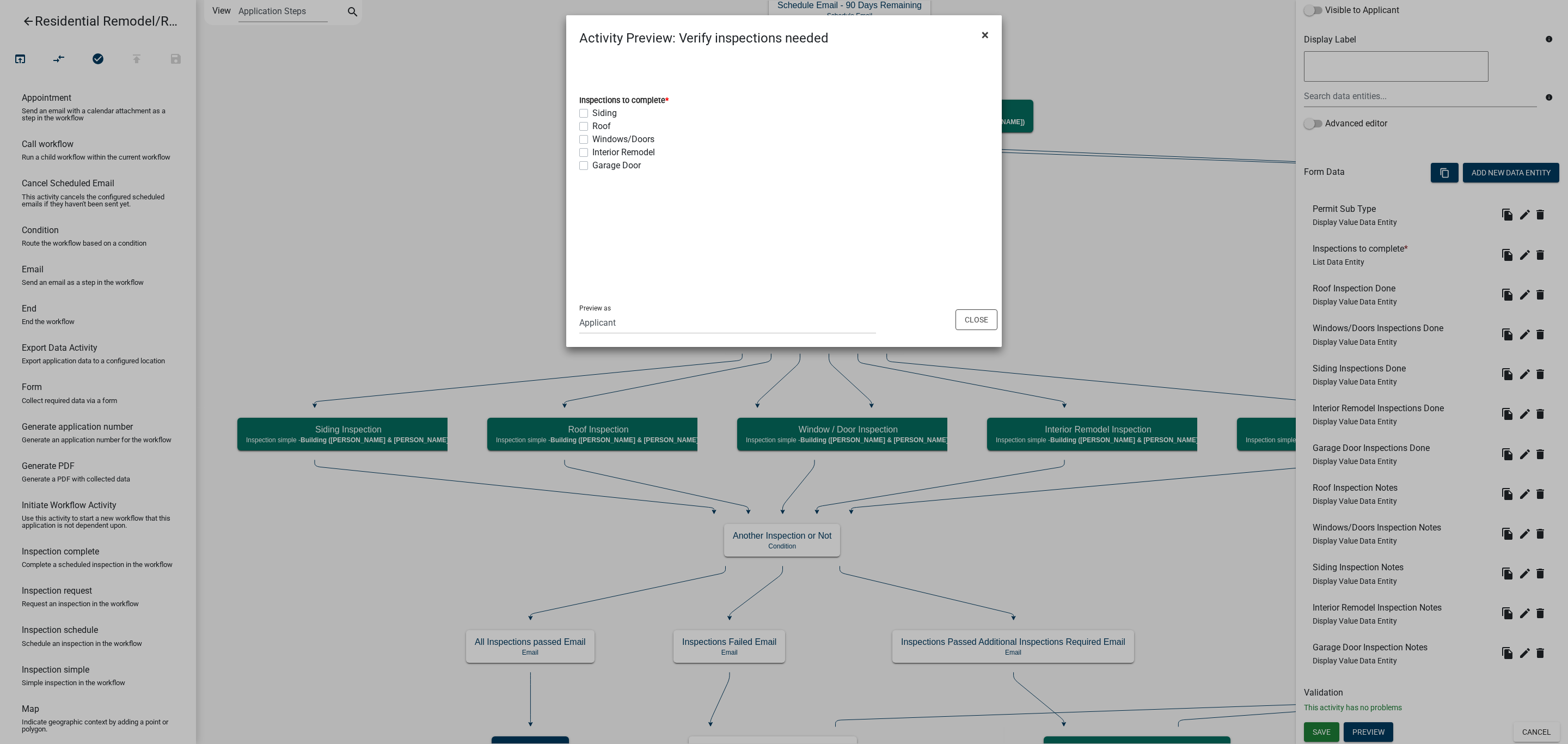
click at [985, 39] on span "×" at bounding box center [985, 34] width 7 height 15
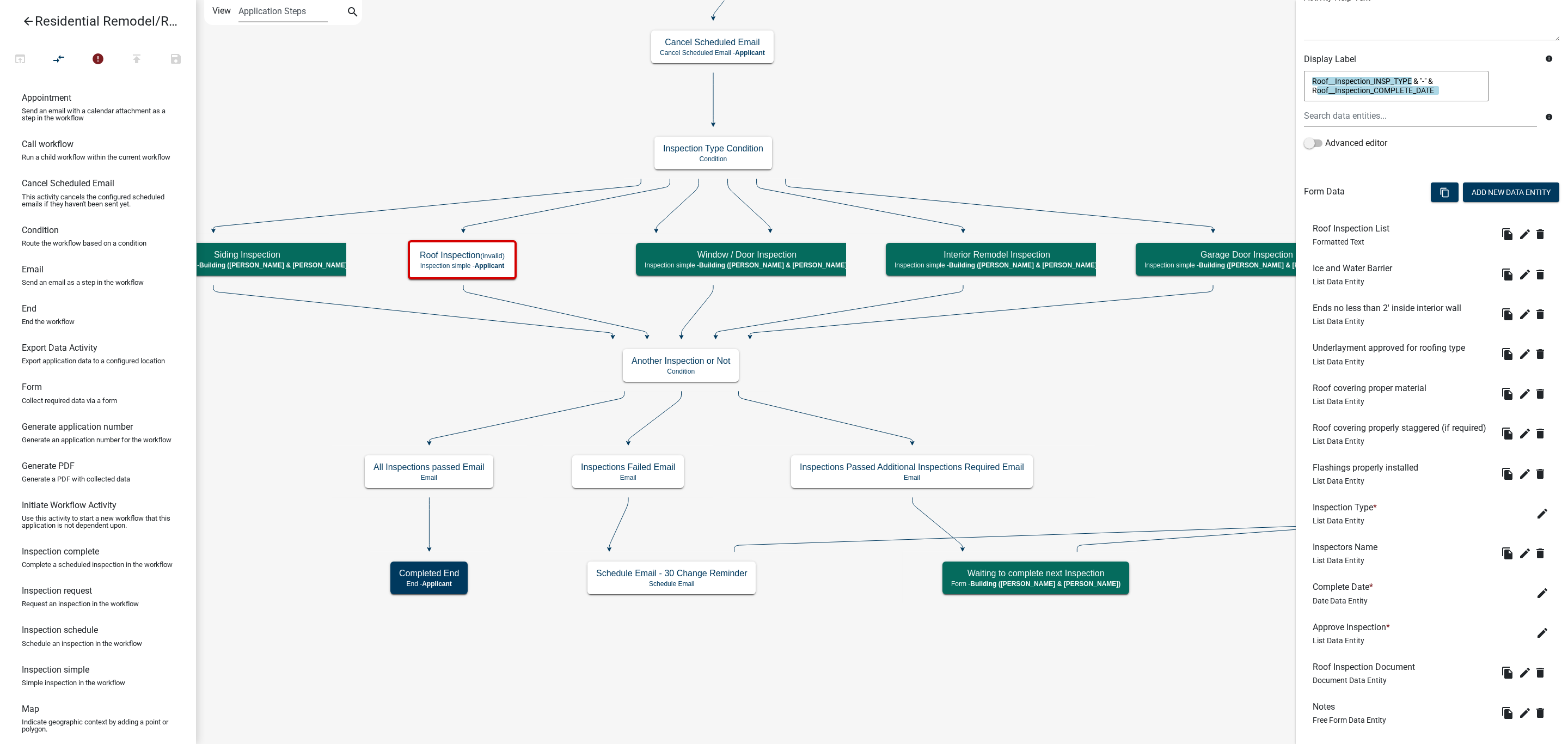
scroll to position [305, 0]
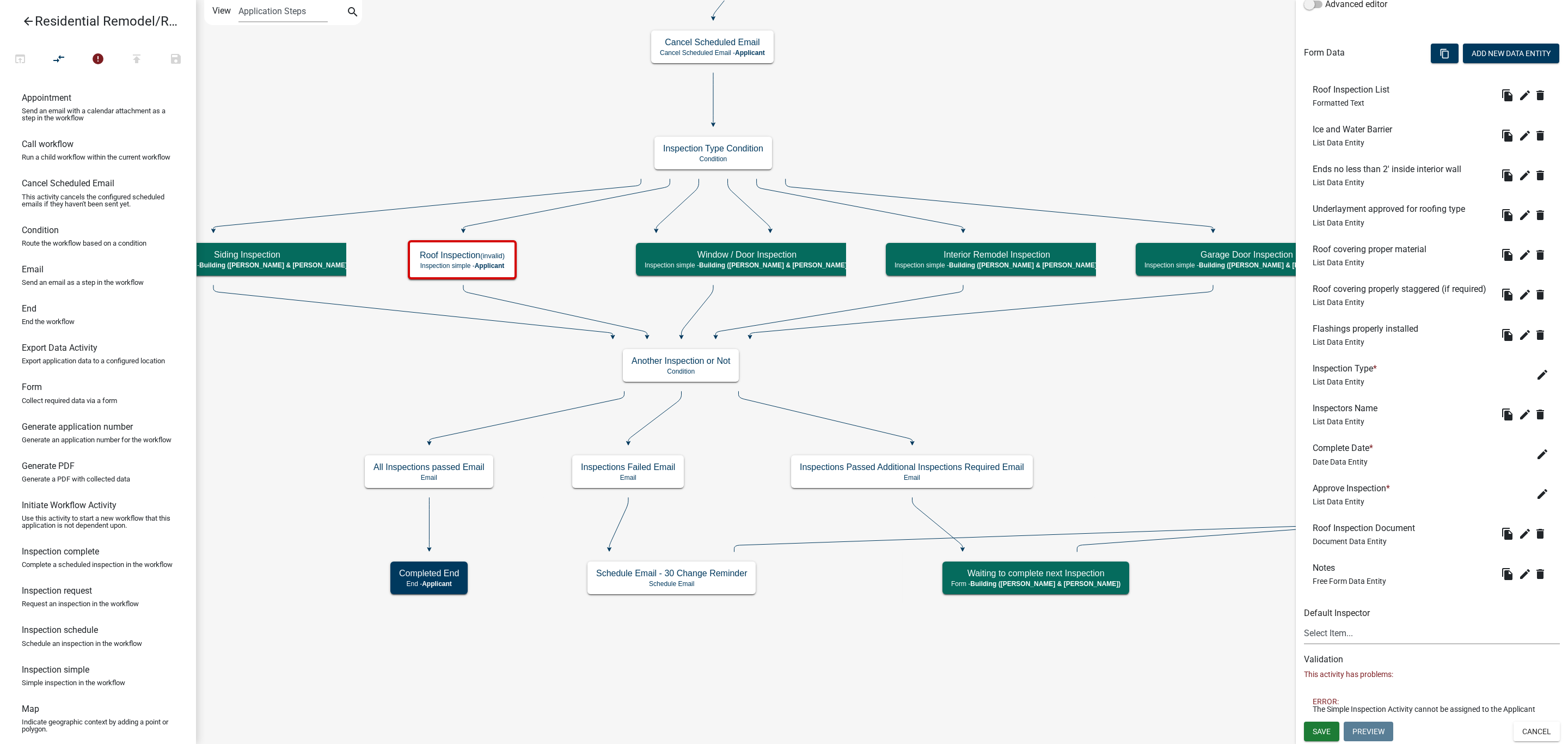
click at [1345, 629] on select "Select Item..." at bounding box center [1432, 633] width 256 height 22
select select
click at [1304, 622] on select "Select Item..." at bounding box center [1432, 633] width 256 height 22
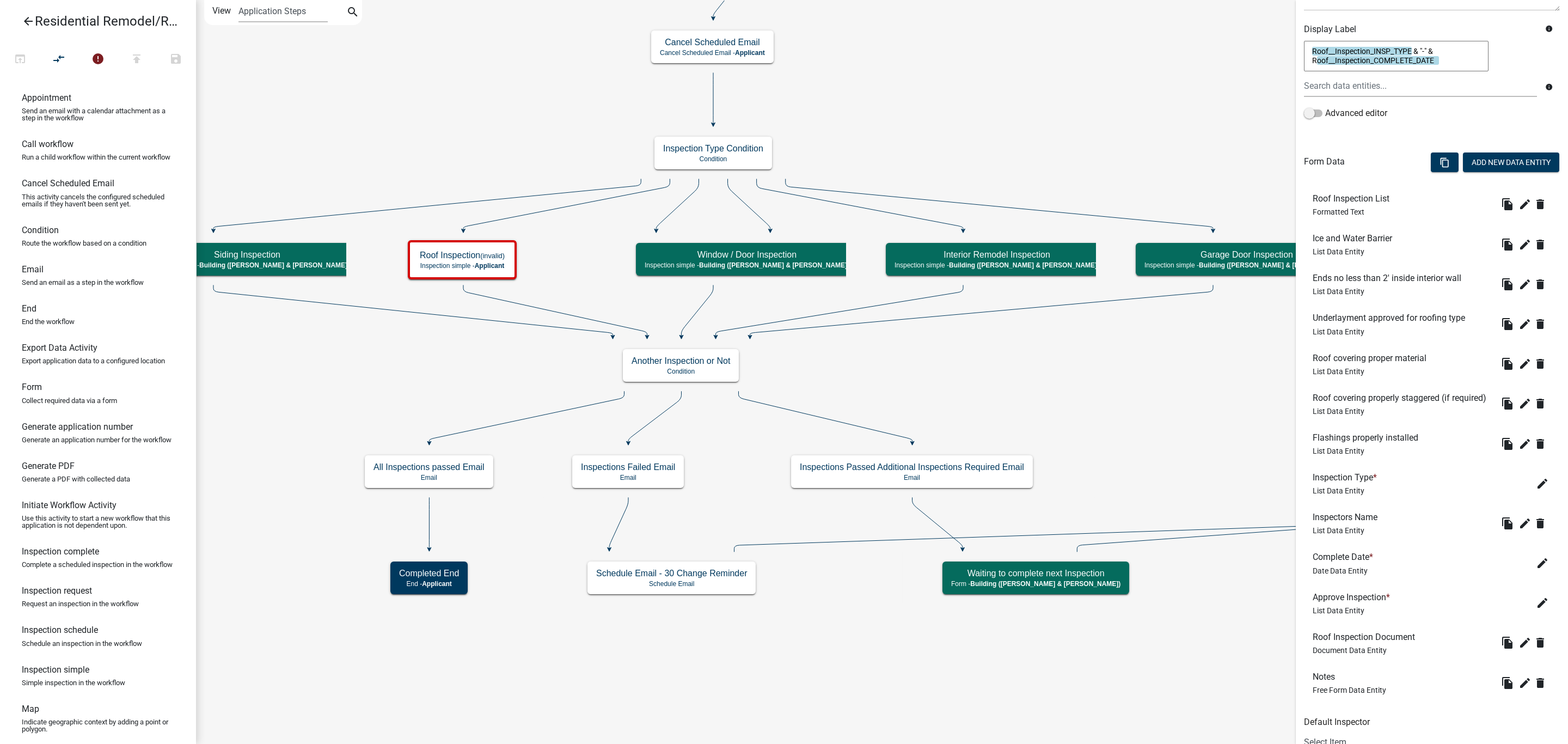
scroll to position [0, 0]
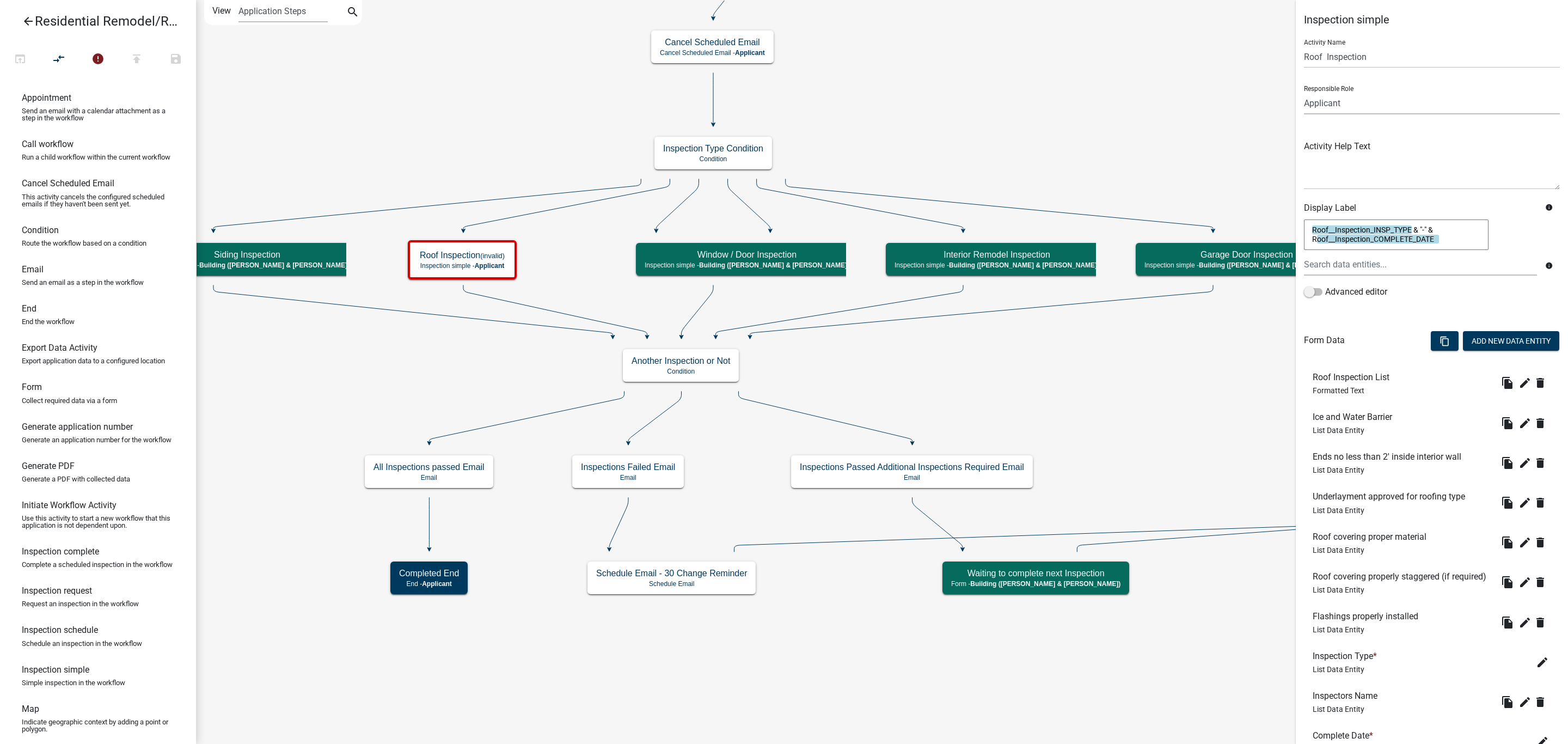
click at [1353, 103] on select "Applicant Zoning and Building ([PERSON_NAME], [PERSON_NAME]) Admin Stormwater (…" at bounding box center [1432, 103] width 256 height 22
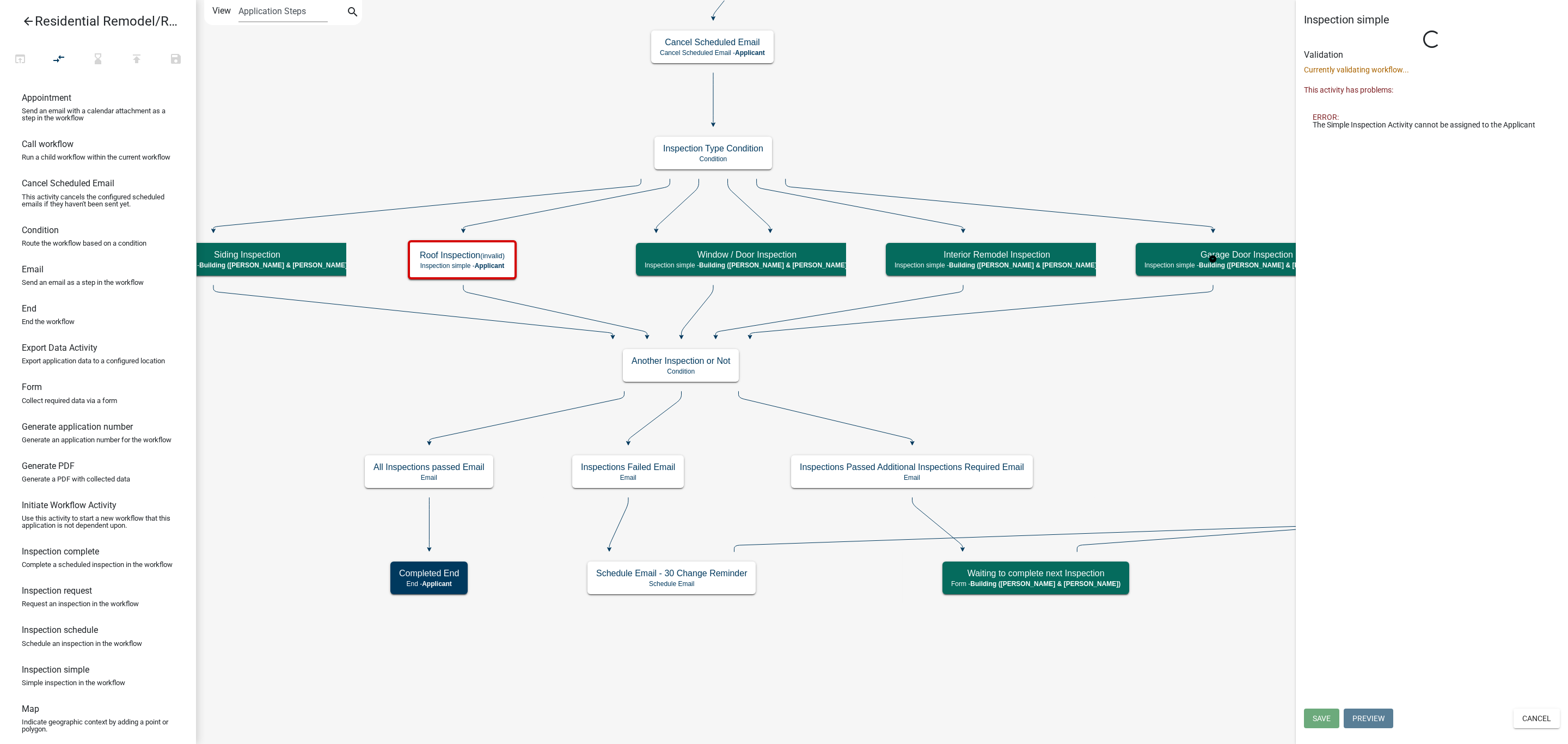
select select "AF95025D-B44F-4367-9798-E31EBF5850B8"
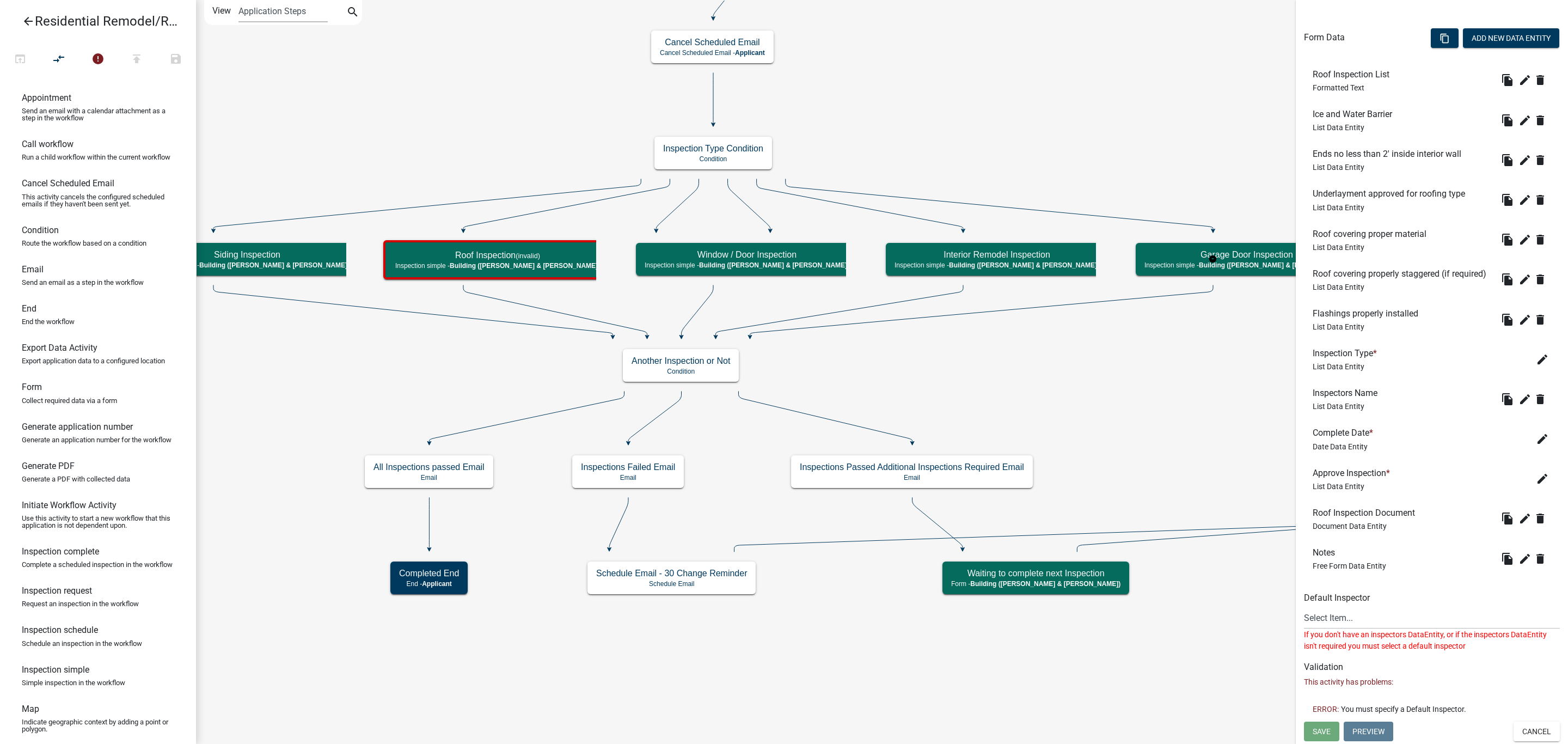
scroll to position [347, 0]
click at [1339, 620] on select "Select Item... Ellwood ([PERSON_NAME]) [EMAIL_ADDRESS][DOMAIN_NAME] ([PERSON_NA…" at bounding box center [1432, 618] width 256 height 22
select select "805d55ac-e238-4e04-8f8e-acc067f36c3e"
click at [1304, 629] on select "Select Item... Ellwood ([PERSON_NAME]) [EMAIL_ADDRESS][DOMAIN_NAME] ([PERSON_NA…" at bounding box center [1432, 618] width 256 height 22
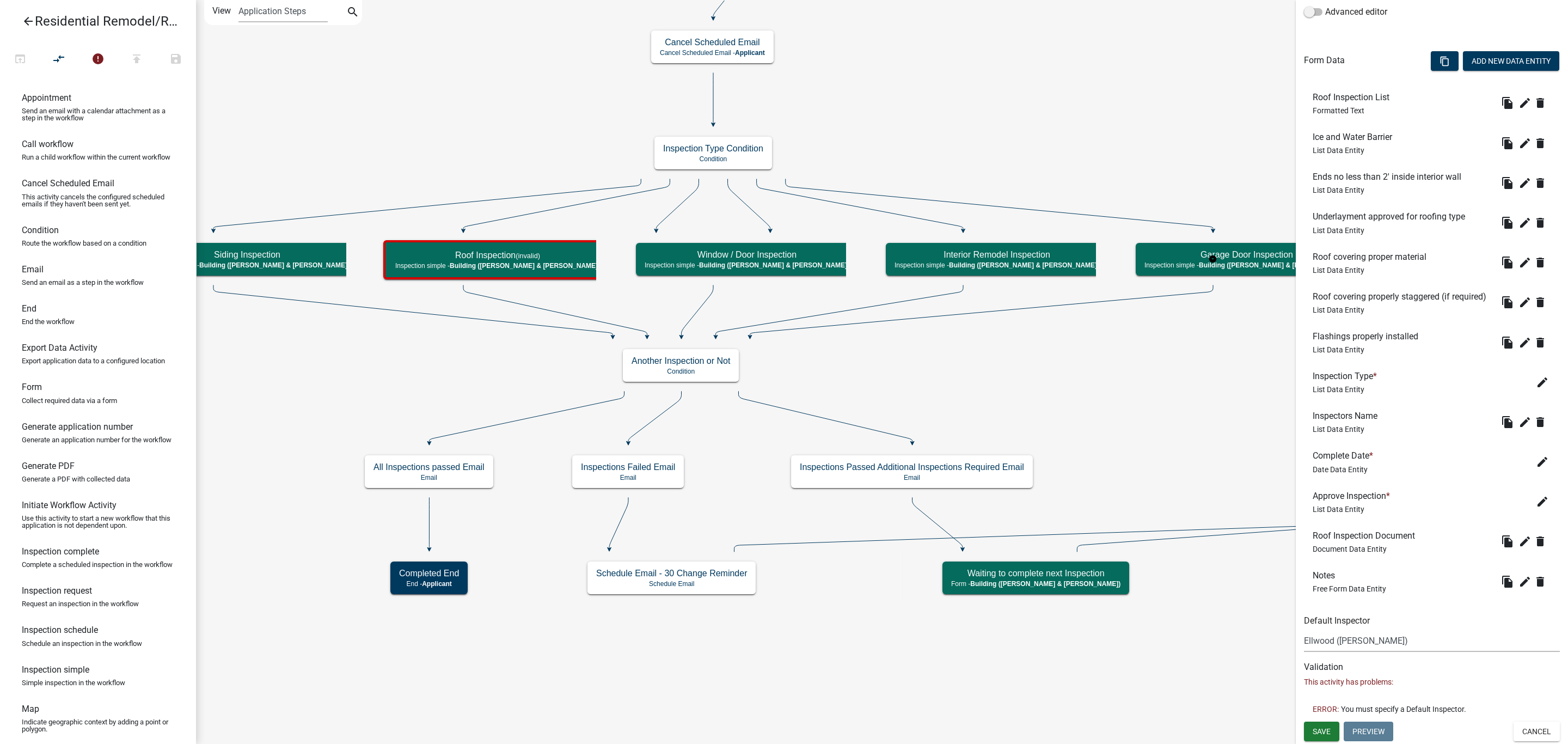
scroll to position [324, 0]
click at [1325, 725] on button "Save" at bounding box center [1321, 731] width 35 height 19
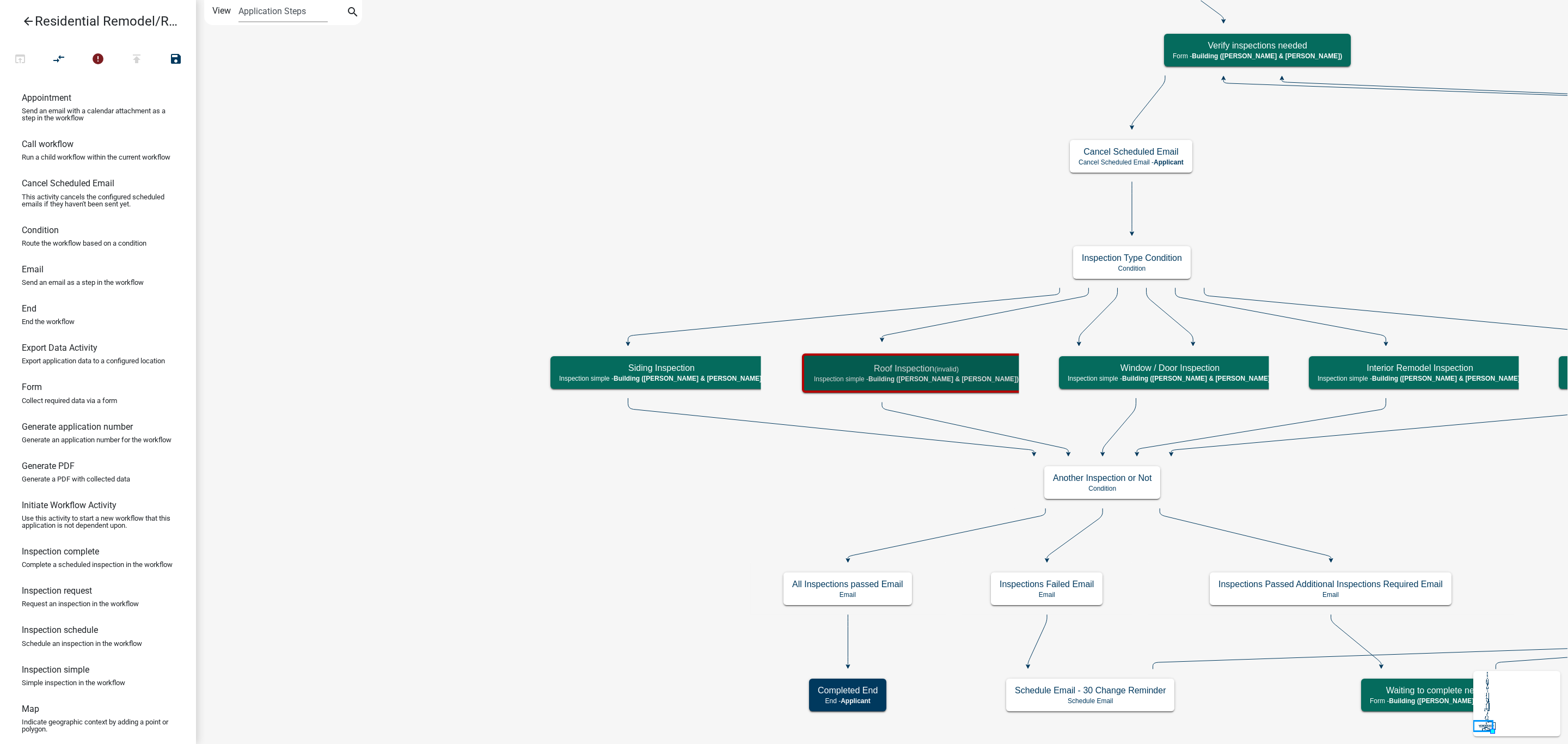
scroll to position [0, 0]
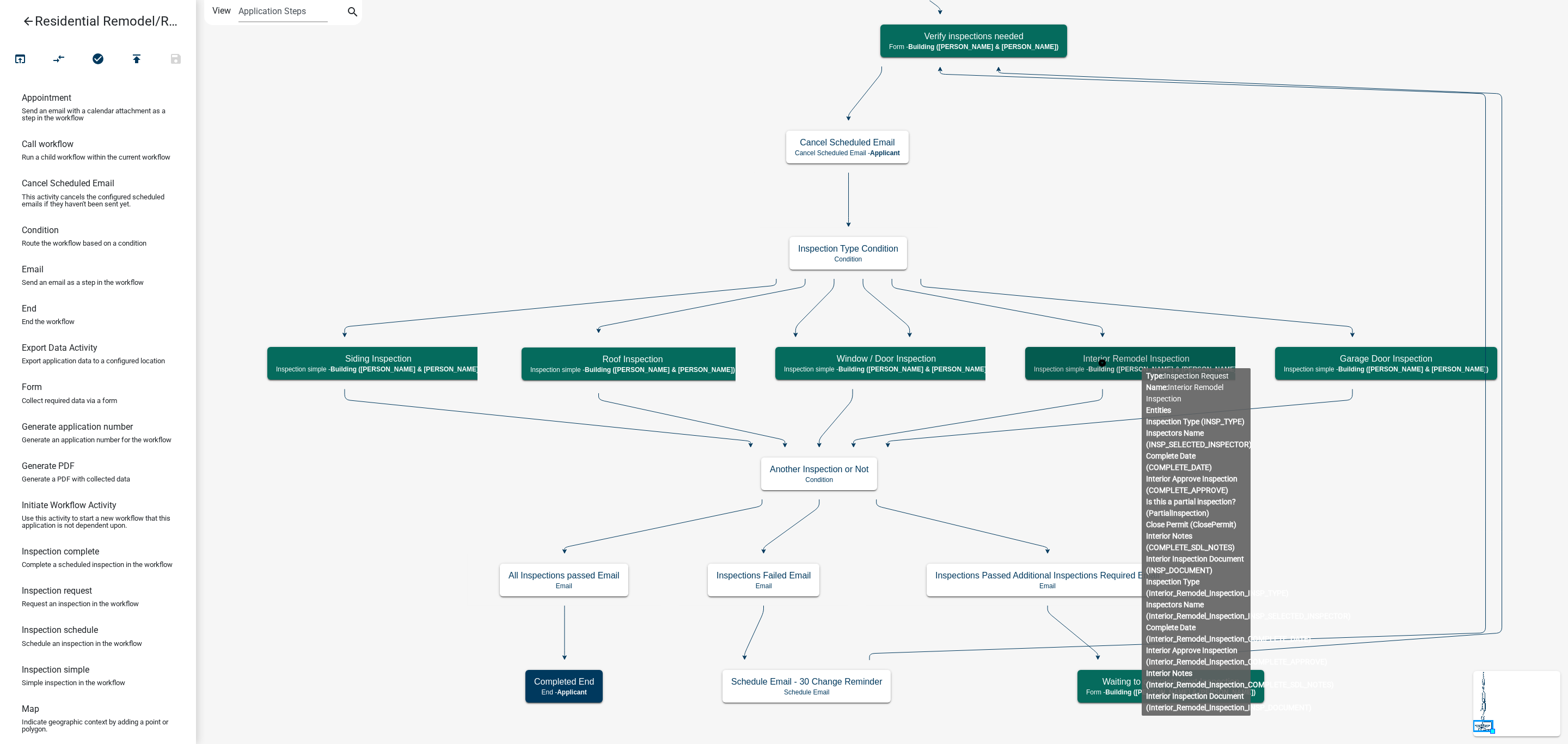
click at [1142, 359] on h5 "Interior Remodel Inspection" at bounding box center [1136, 358] width 205 height 10
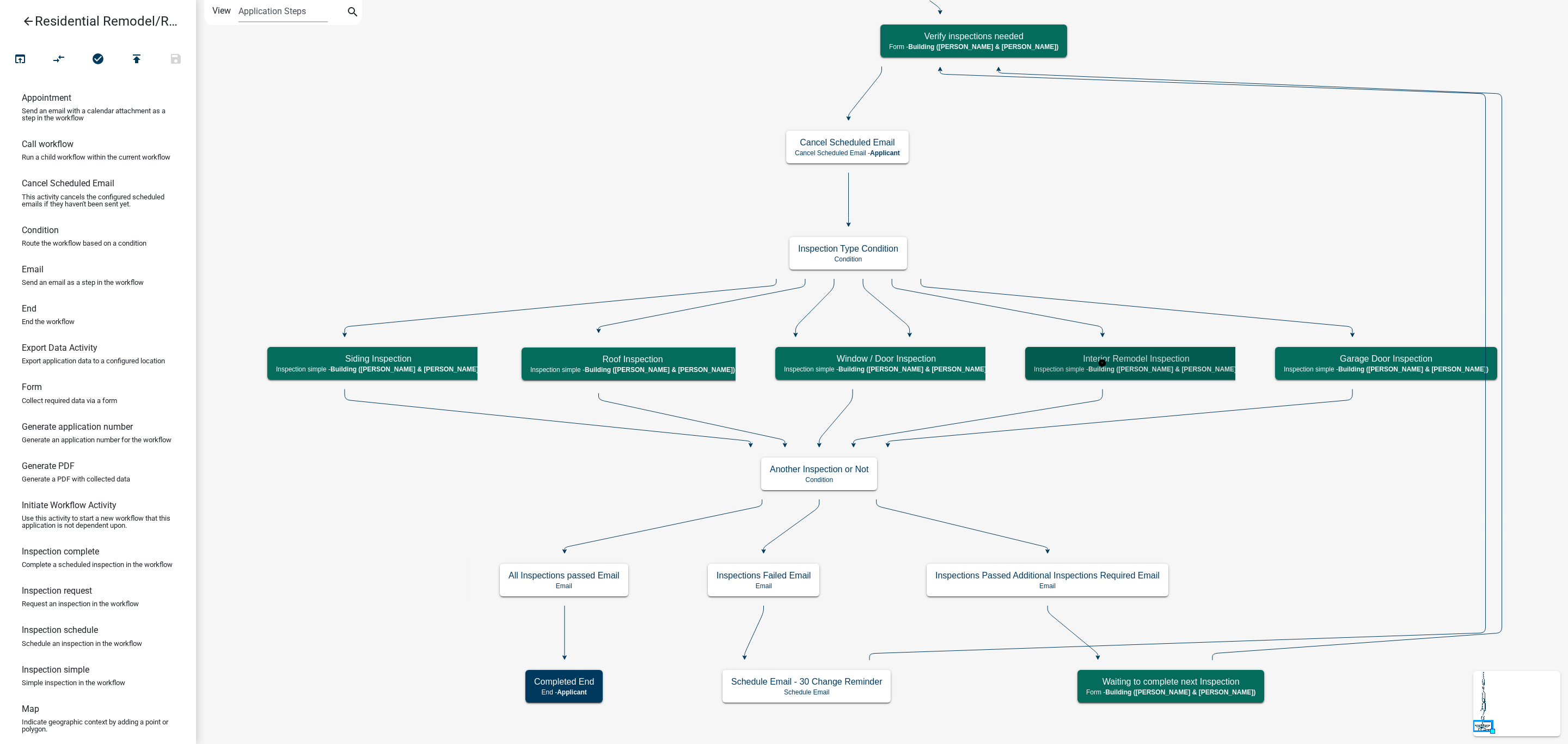
click at [1142, 359] on h5 "Interior Remodel Inspection" at bounding box center [1136, 358] width 205 height 10
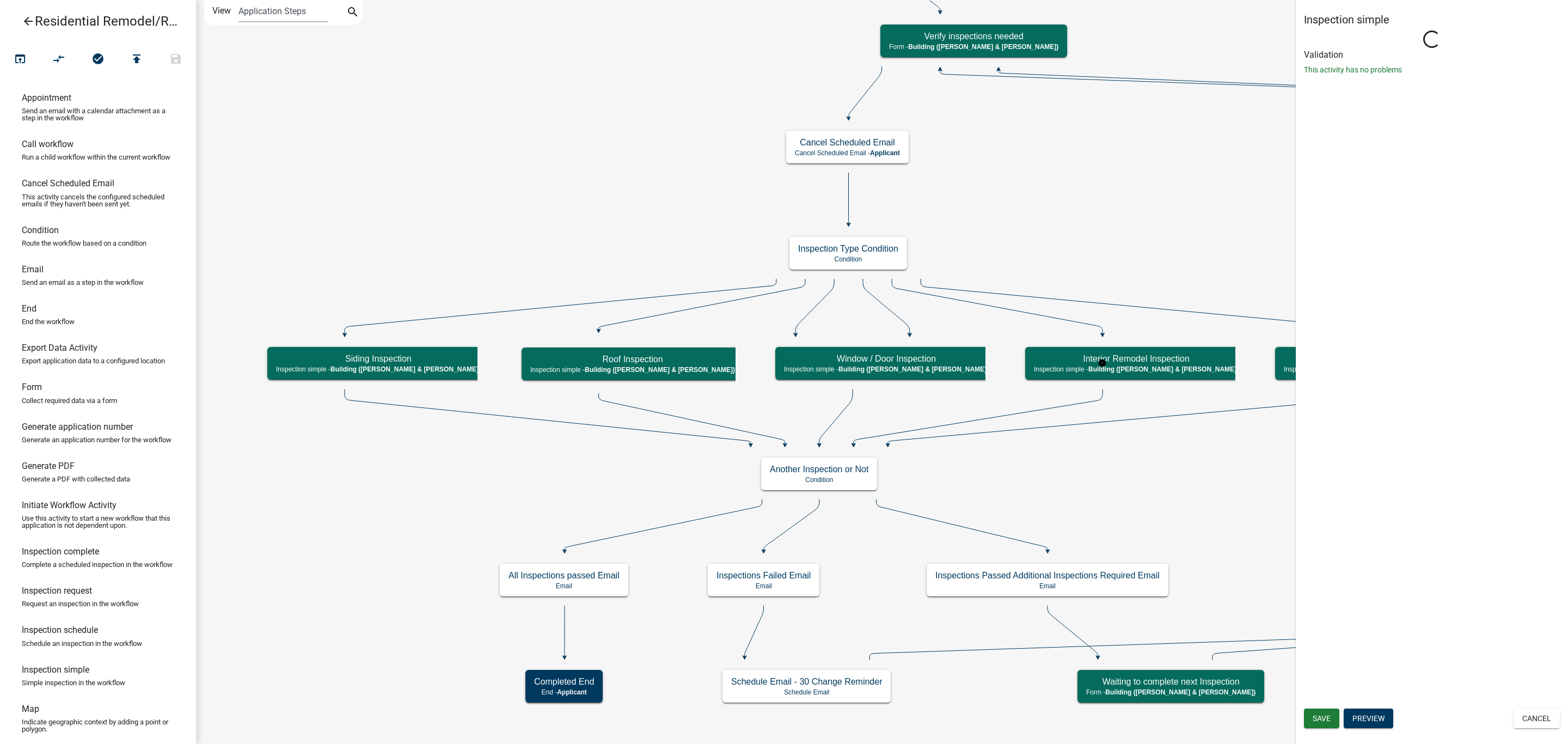
select select "805d55ac-e238-4e04-8f8e-acc067f36c3e"
select select "AF95025D-B44F-4367-9798-E31EBF5850B8"
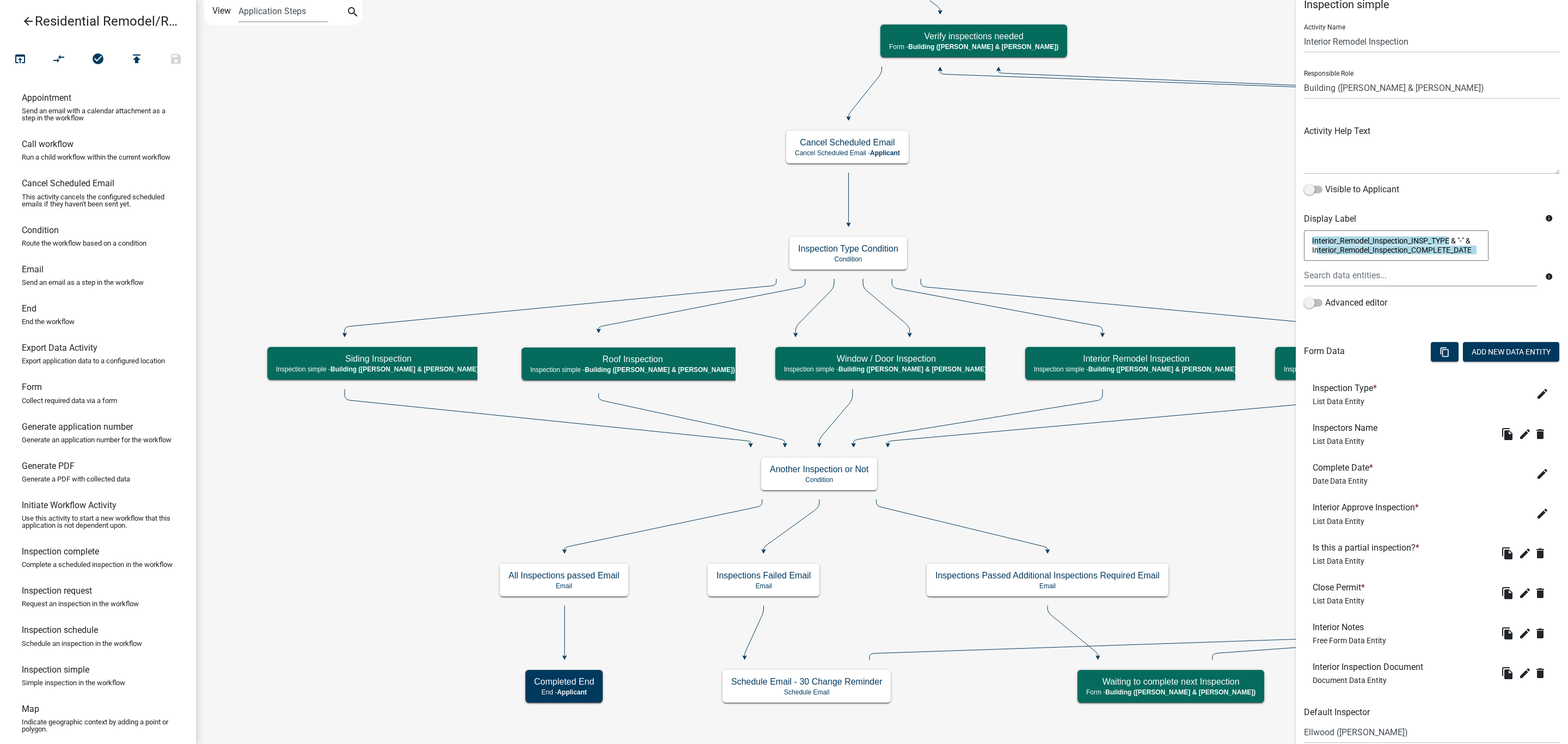
scroll to position [83, 0]
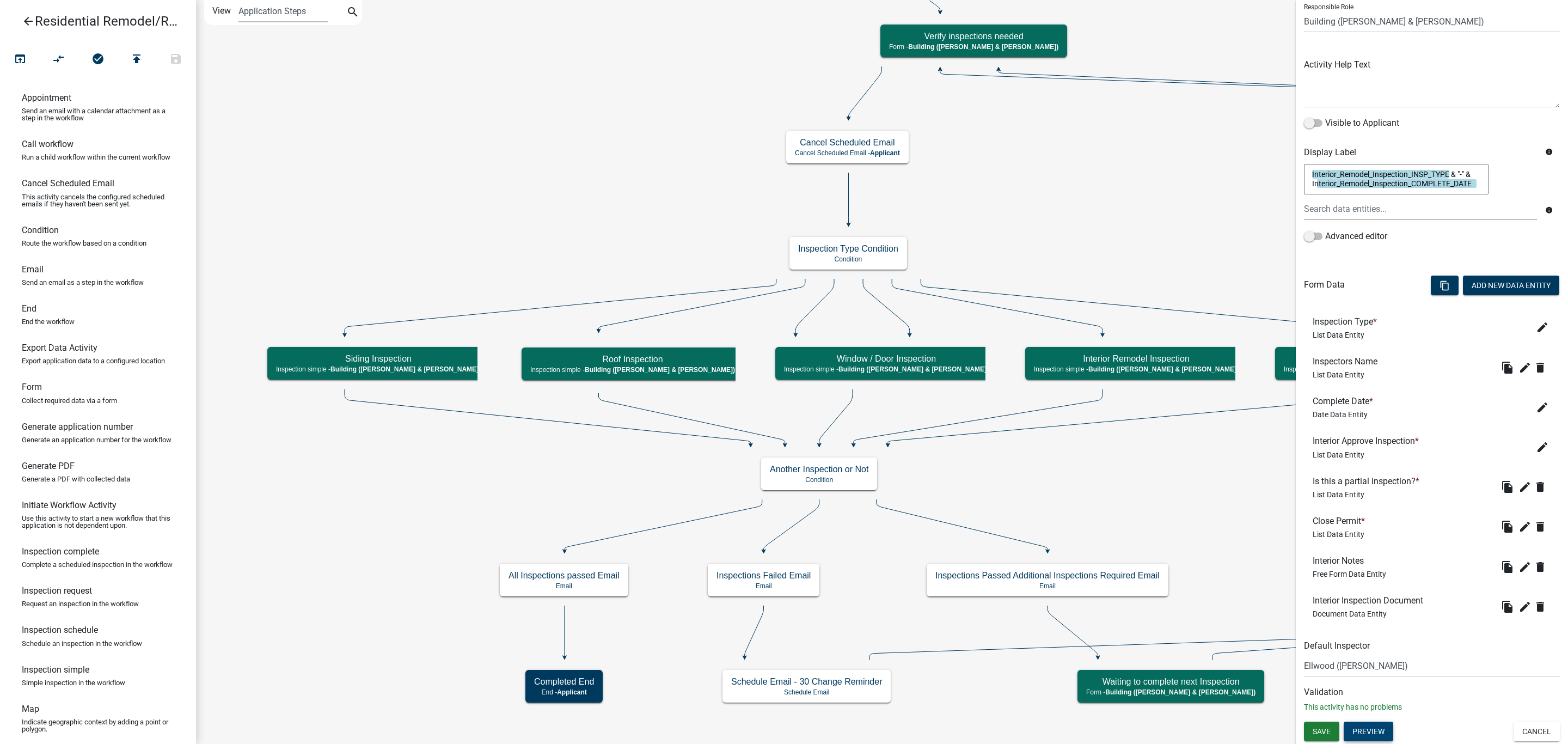
click at [1376, 732] on button "Preview" at bounding box center [1368, 731] width 50 height 19
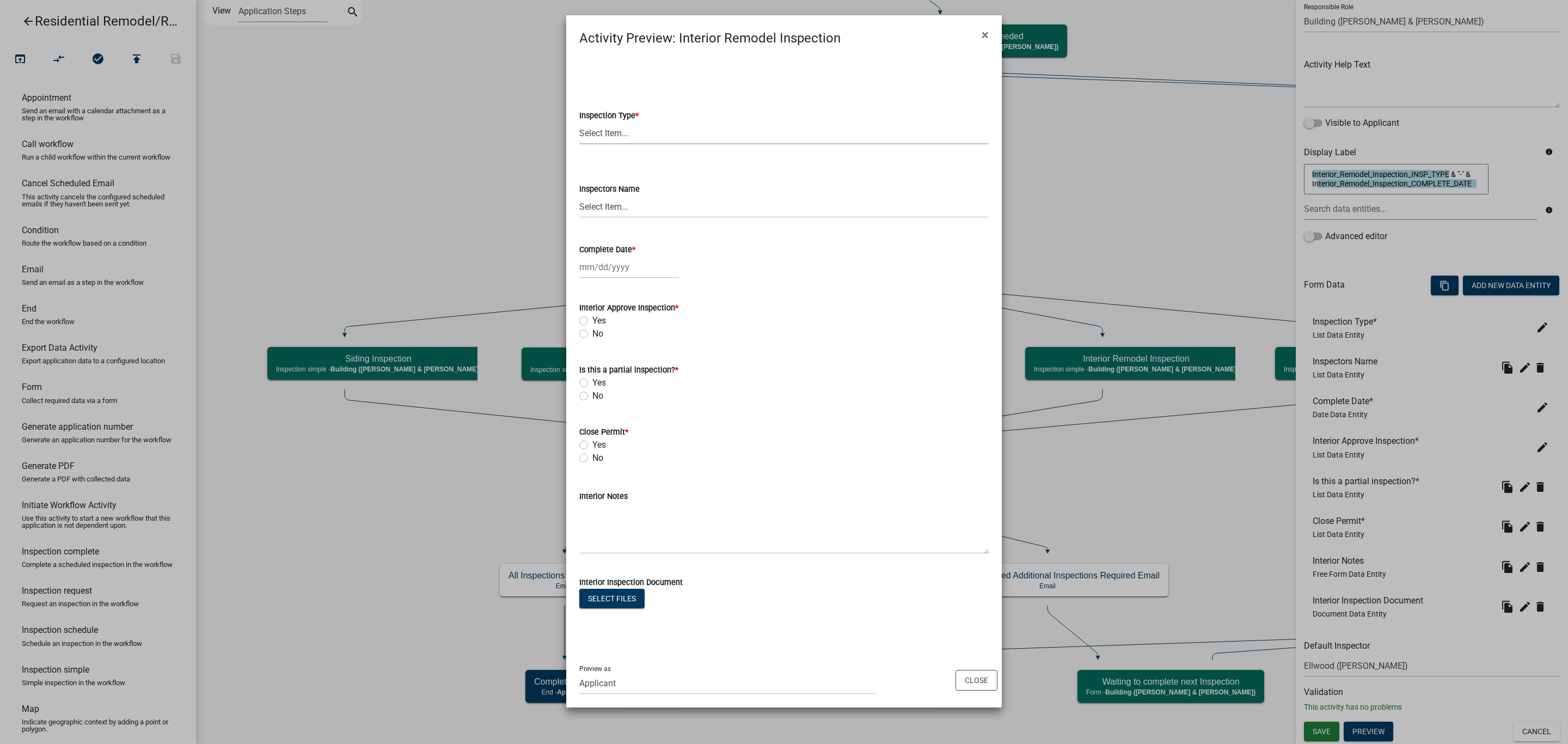
click at [633, 136] on select "Select Item... Plumbing Rough-In Electrical RI Inspection Framing Insulation/Po…" at bounding box center [784, 133] width 409 height 22
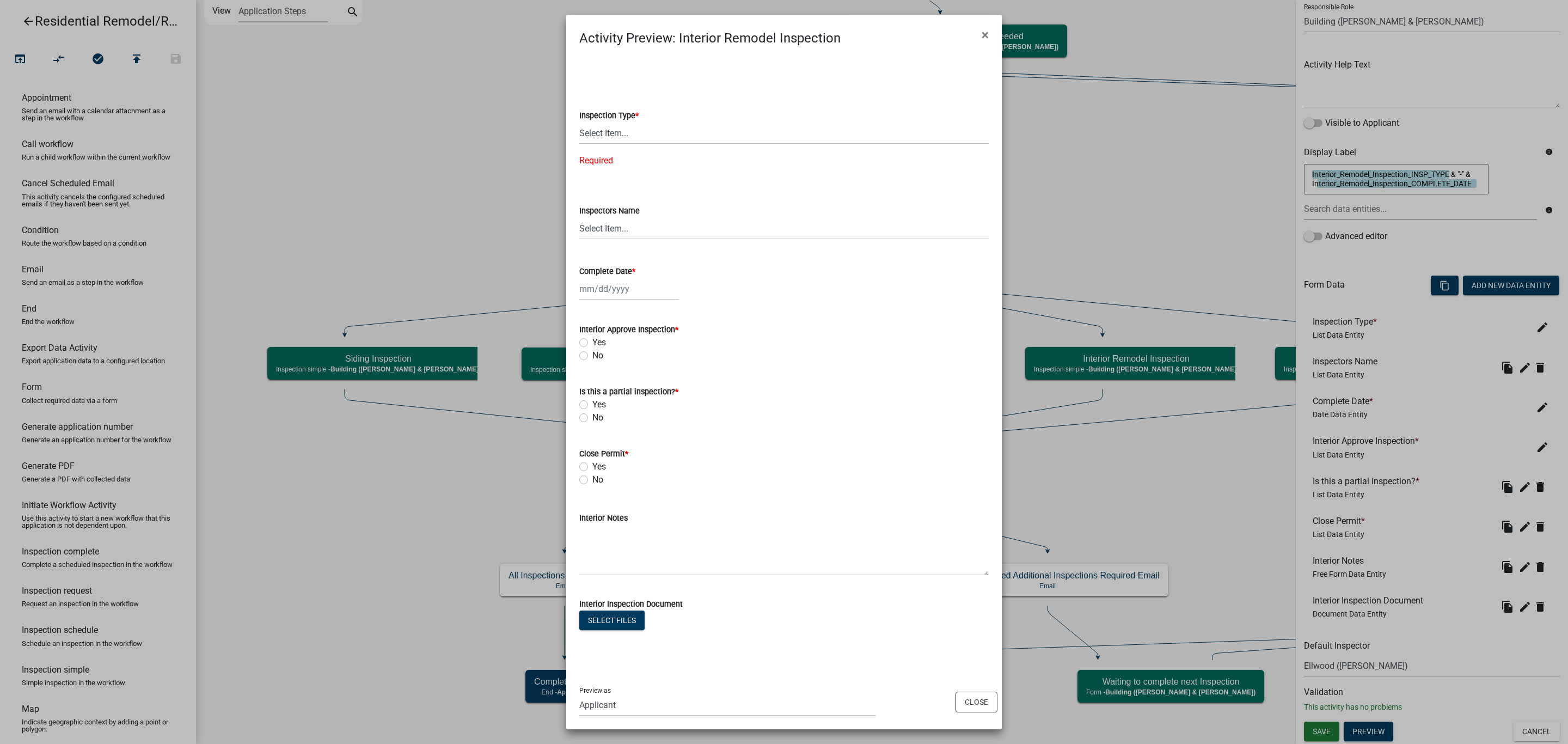
drag, startPoint x: 650, startPoint y: 111, endPoint x: 787, endPoint y: 52, distance: 149.2
click at [650, 111] on div "Inspection Type *" at bounding box center [784, 116] width 409 height 13
click at [989, 30] on button "×" at bounding box center [985, 34] width 24 height 30
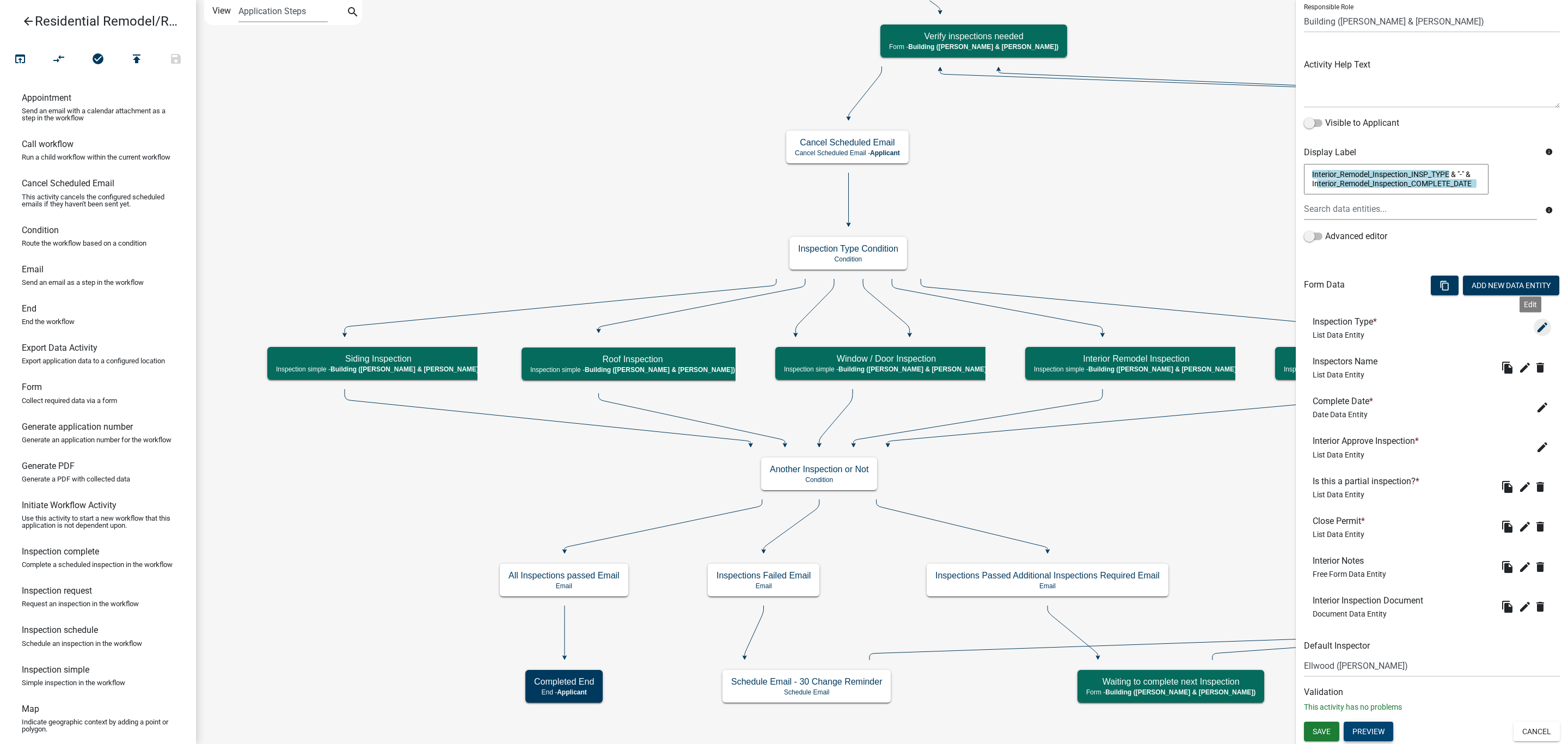
click at [1536, 323] on icon "edit" at bounding box center [1542, 327] width 13 height 13
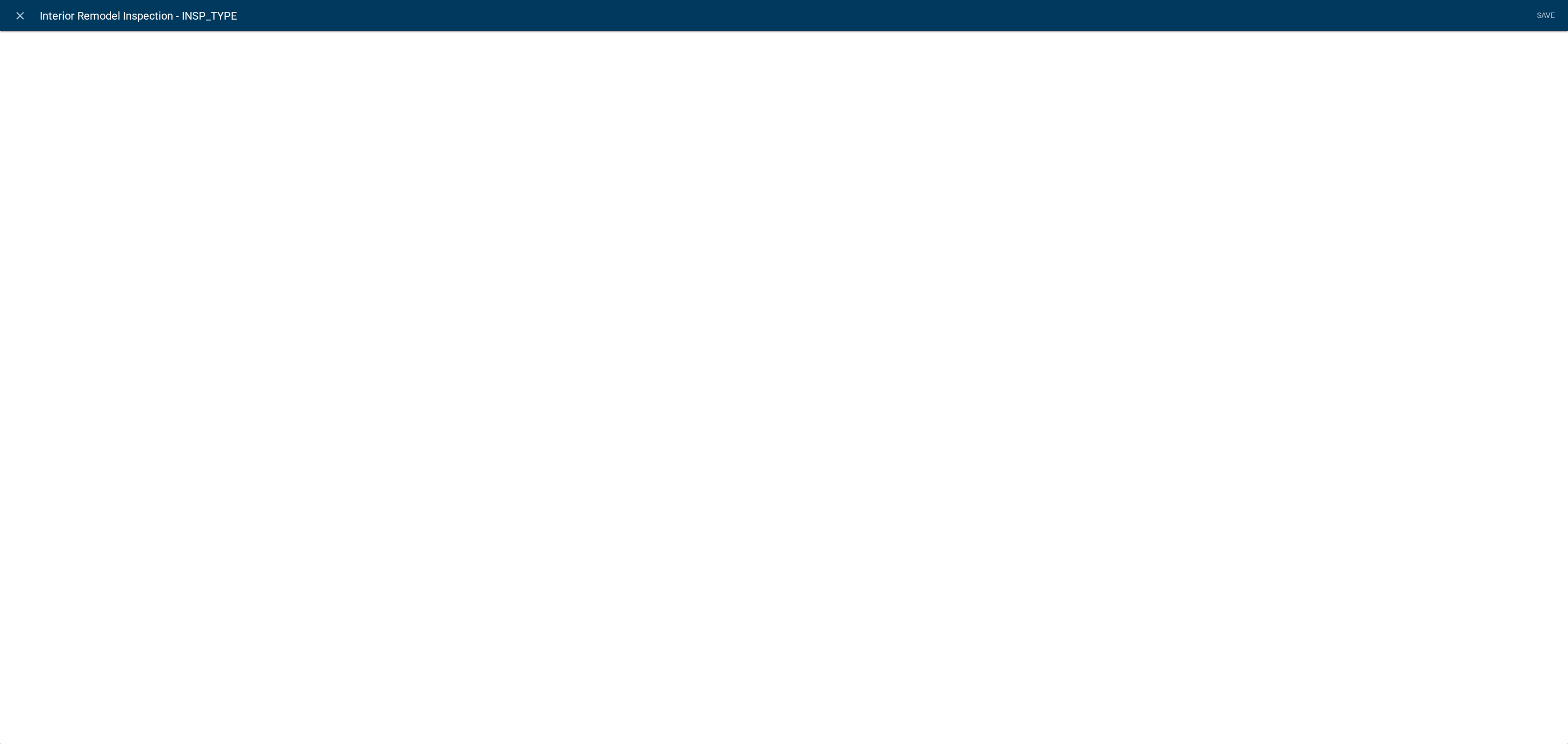
select select "list-data"
select select "custom-list-06b55b00-aeb8-404c-95cf-383dfeef5f08"
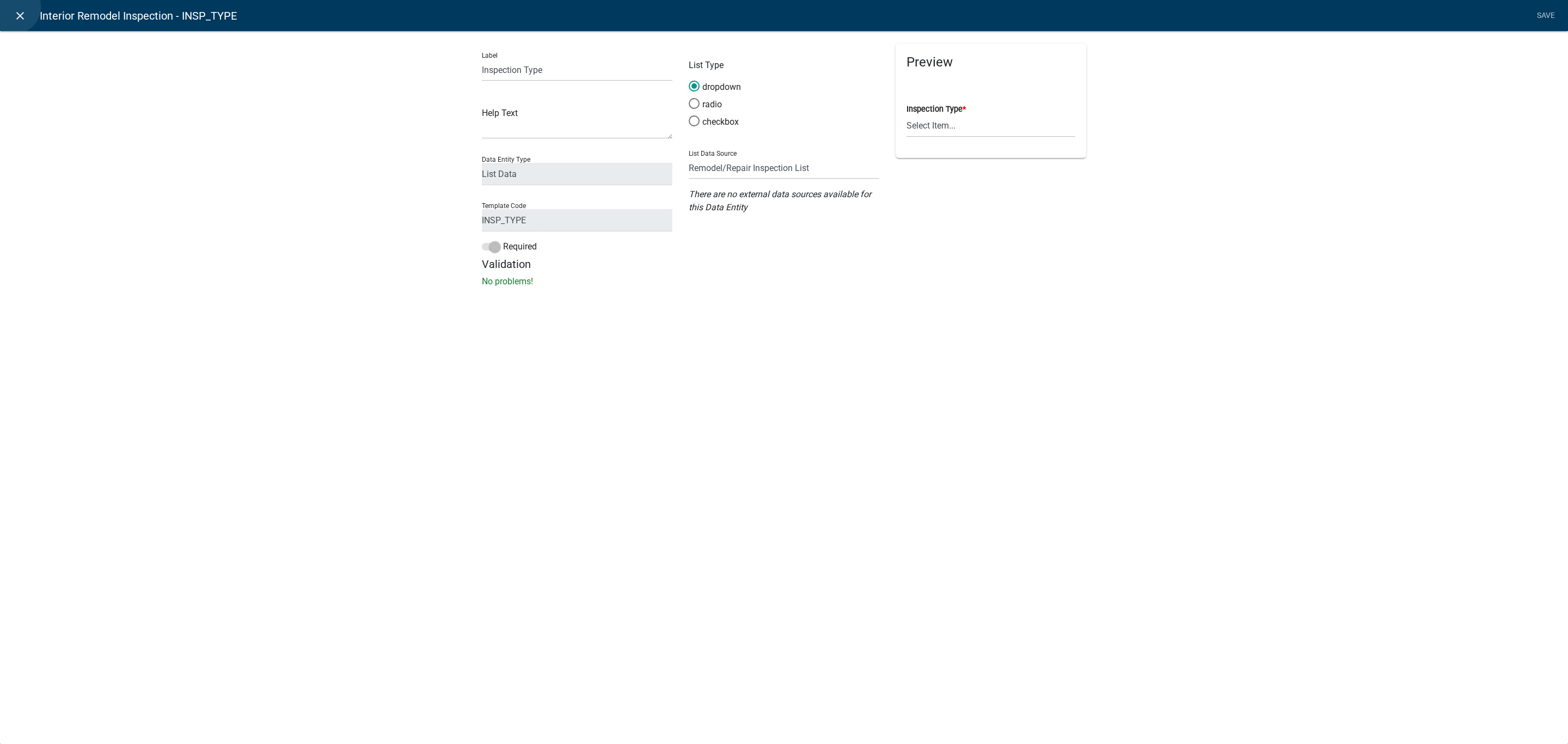
click at [13, 6] on link "close" at bounding box center [19, 15] width 22 height 22
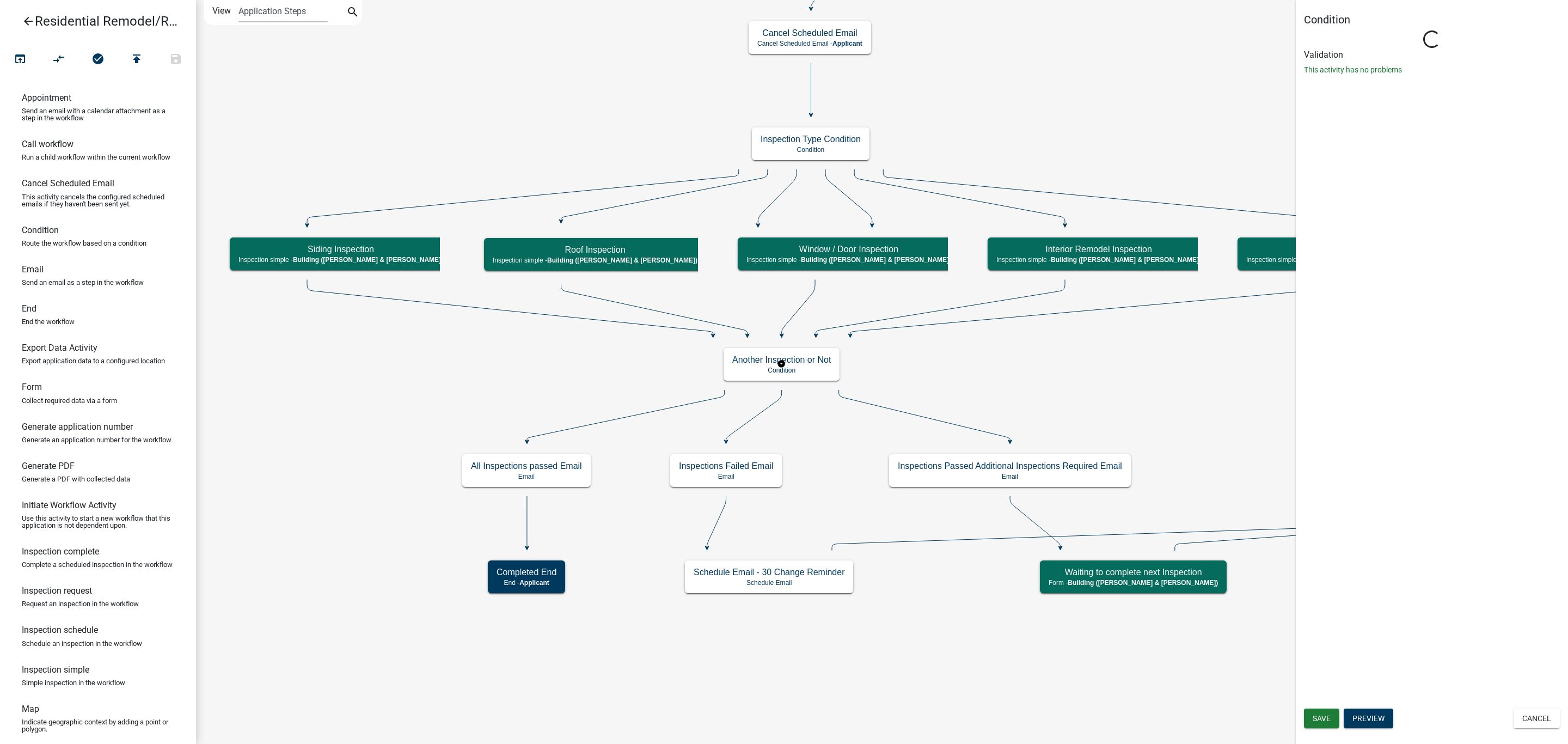
scroll to position [0, 0]
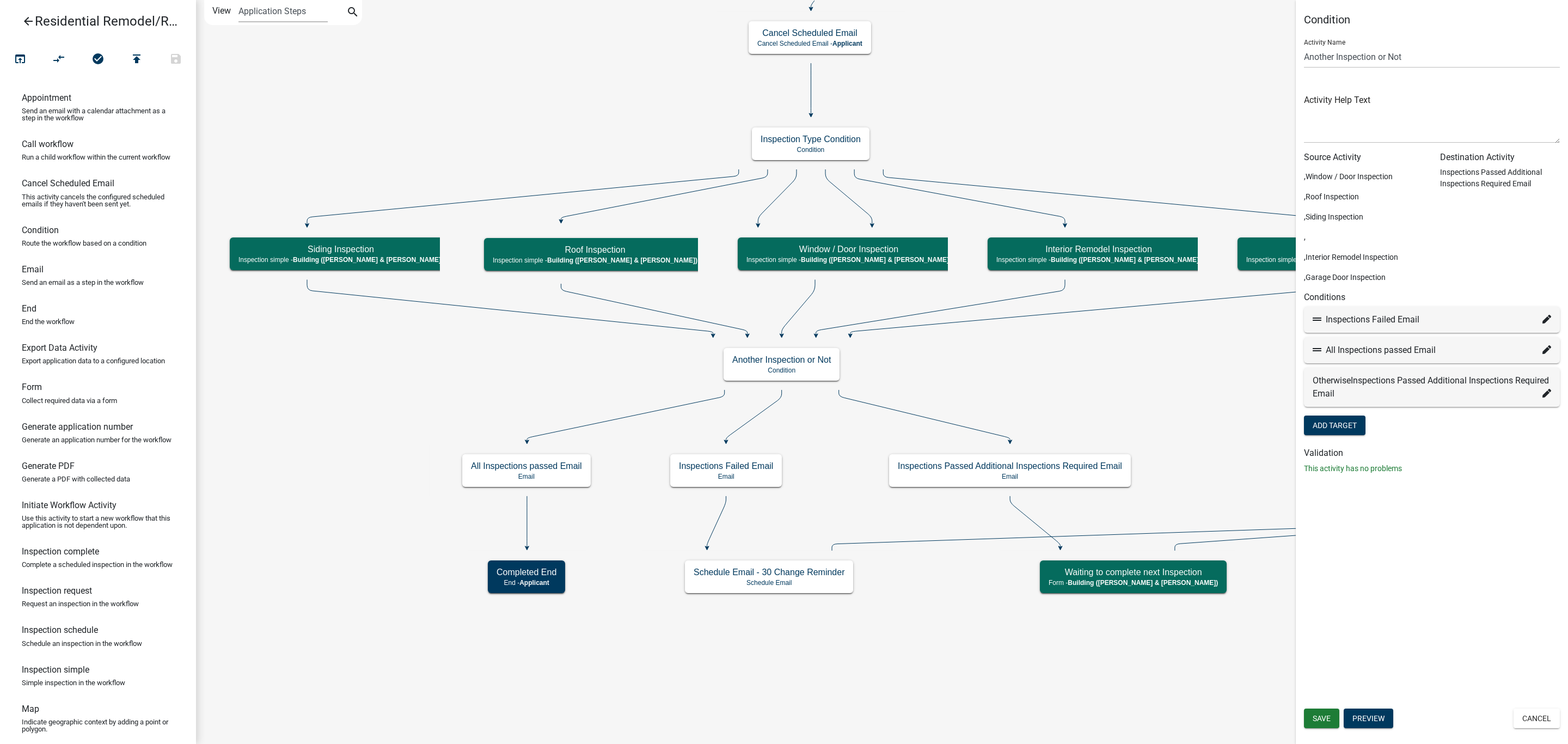
click at [1544, 347] on icon at bounding box center [1546, 350] width 9 height 9
select select "31: 9abad00c-e6c9-47b9-9c99-5aa98b938f51"
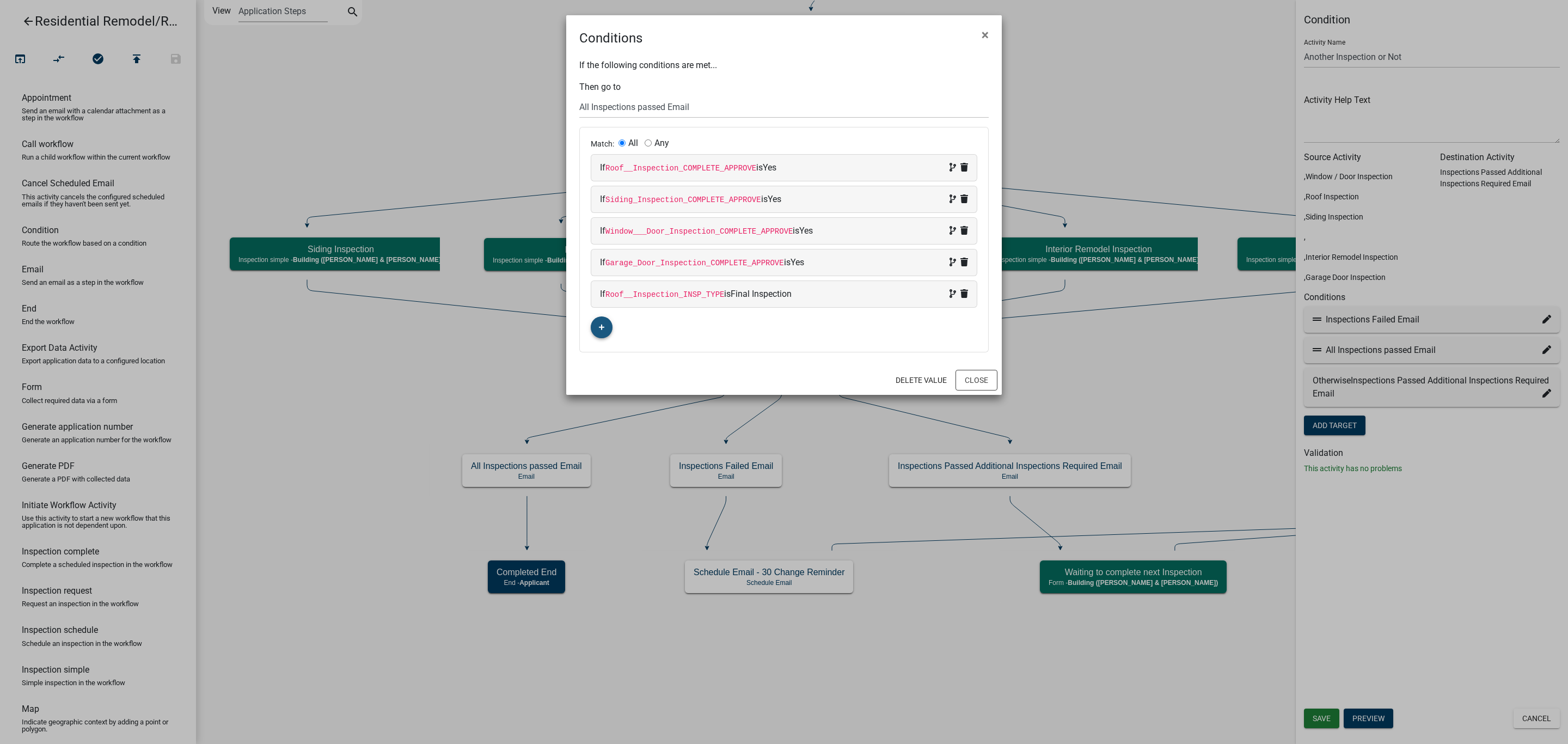
click at [598, 325] on button "button" at bounding box center [602, 327] width 22 height 22
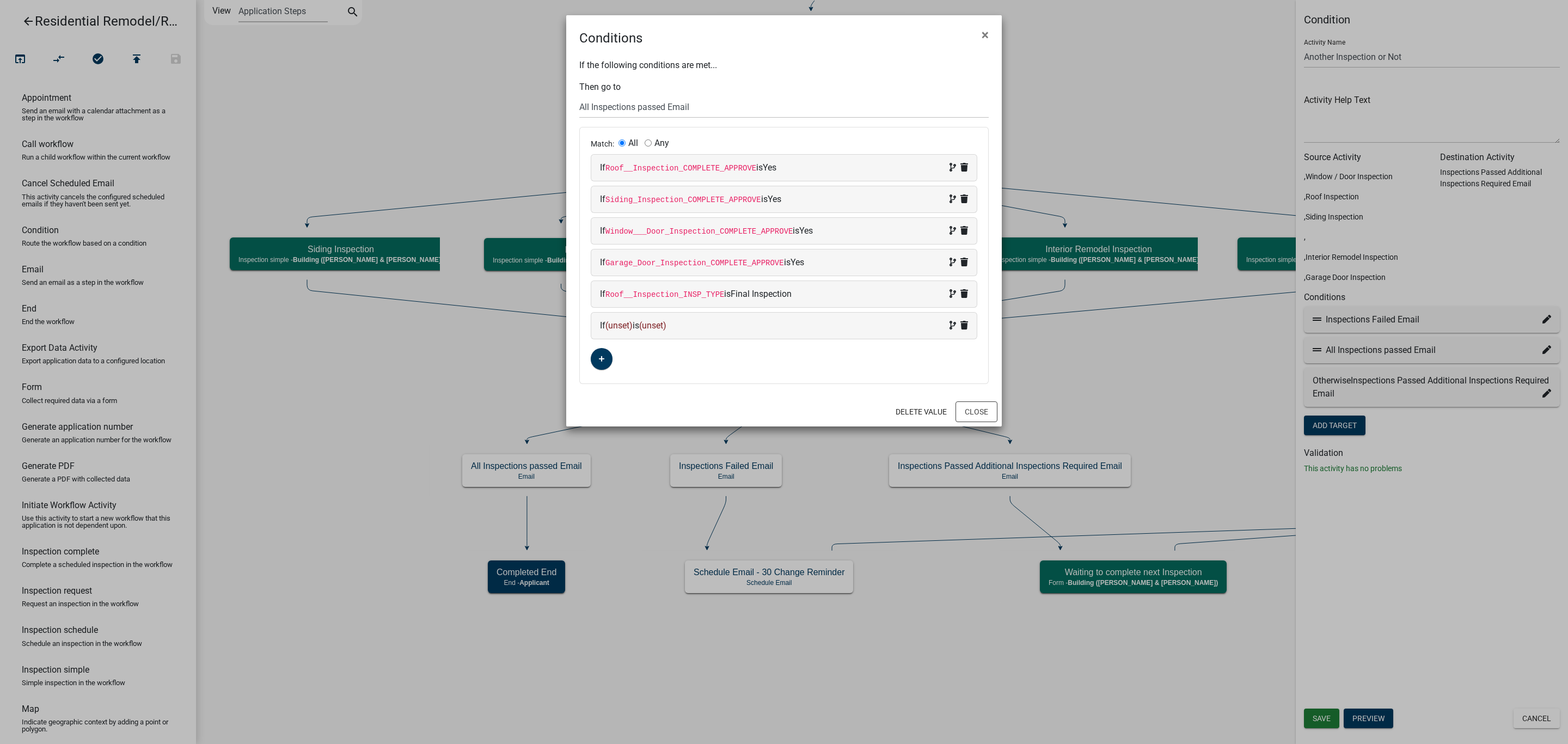
click at [612, 329] on span "(unset)" at bounding box center [619, 325] width 27 height 10
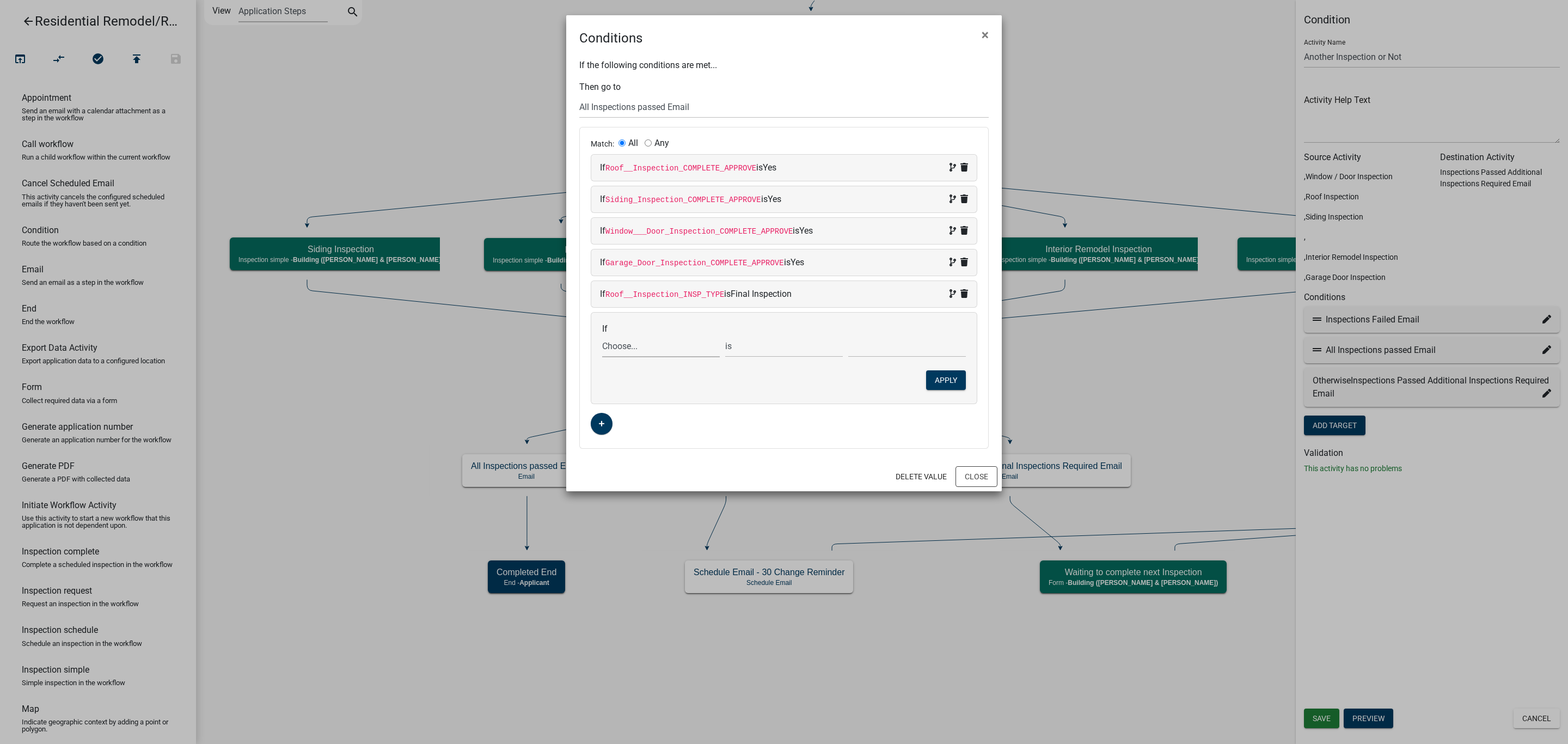
click at [619, 340] on select "Choose... 32Egress Acknowledgement ALL_FEE_RECIPIENTS AMOUNT_PAID APPLICANT_CIT…" at bounding box center [661, 345] width 118 height 22
click at [882, 62] on p "If the following conditions are met..." at bounding box center [784, 65] width 409 height 13
click at [639, 347] on select "Choose... 32Egress Acknowledgement ALL_FEE_RECIPIENTS AMOUNT_PAID APPLICANT_CIT…" at bounding box center [661, 345] width 118 height 22
select select "94: Interior_Remodel_Inspection_INSP_TYPE"
click at [602, 338] on select "Choose... 32Egress Acknowledgement ALL_FEE_RECIPIENTS AMOUNT_PAID APPLICANT_CIT…" at bounding box center [661, 345] width 118 height 22
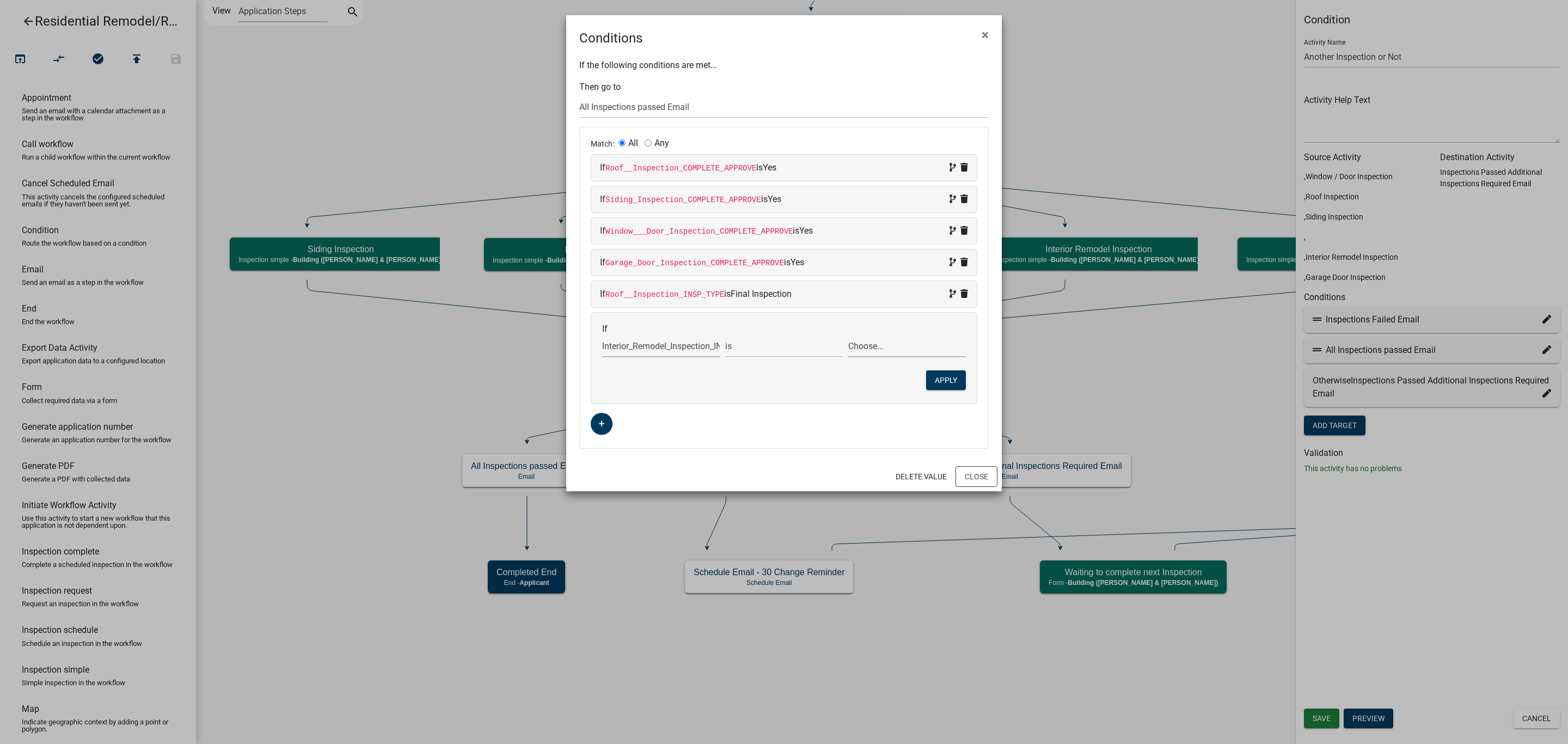
click at [882, 347] on select "Choose... Drywall Electrical Final Electrical RI Inspection Final Framing Gas P…" at bounding box center [907, 345] width 118 height 22
select select "4: Final"
click at [848, 338] on select "Choose... Drywall Electrical Final Electrical RI Inspection Final Framing Gas P…" at bounding box center [907, 345] width 118 height 22
click at [941, 389] on button "Apply" at bounding box center [946, 380] width 39 height 19
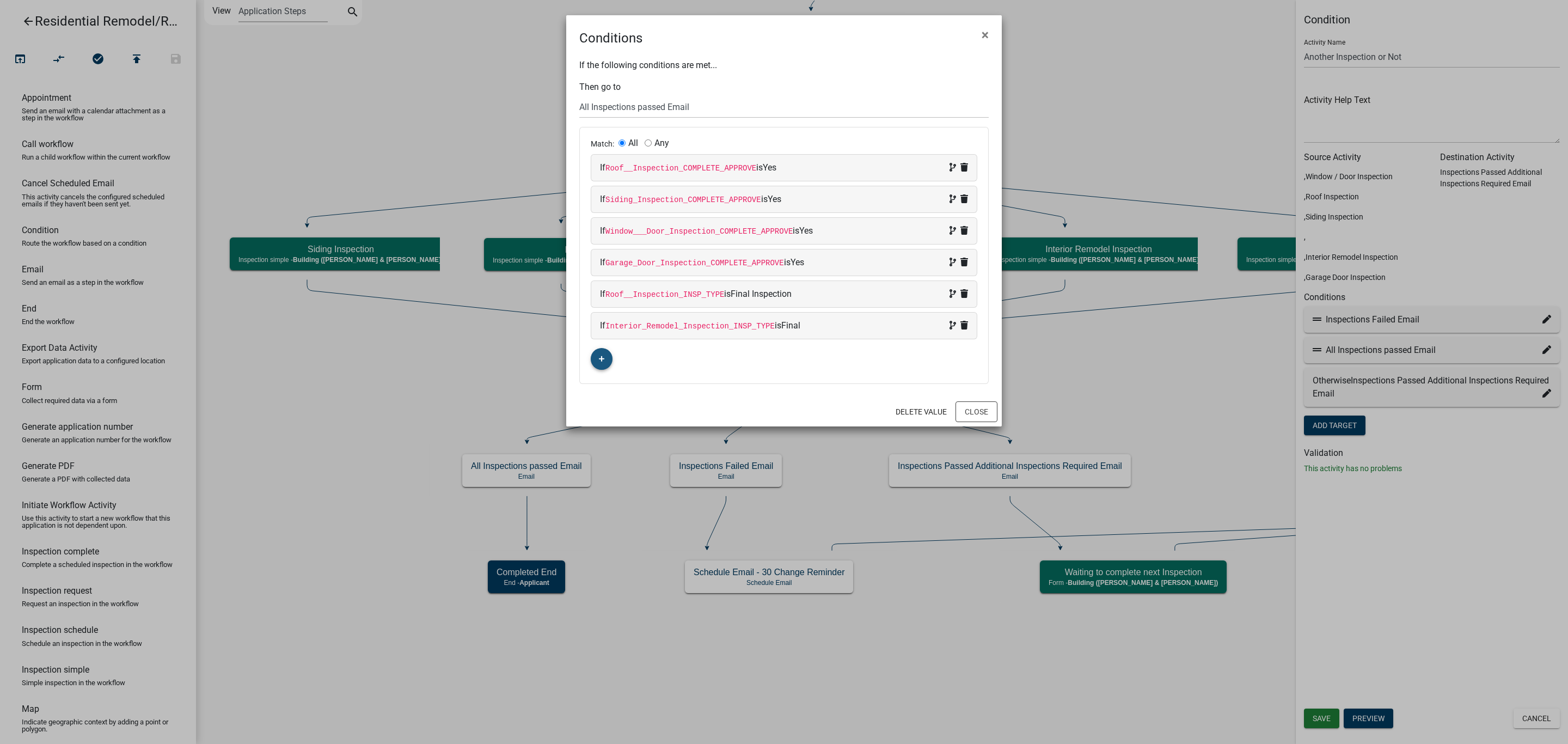
click at [610, 360] on button "button" at bounding box center [602, 359] width 22 height 22
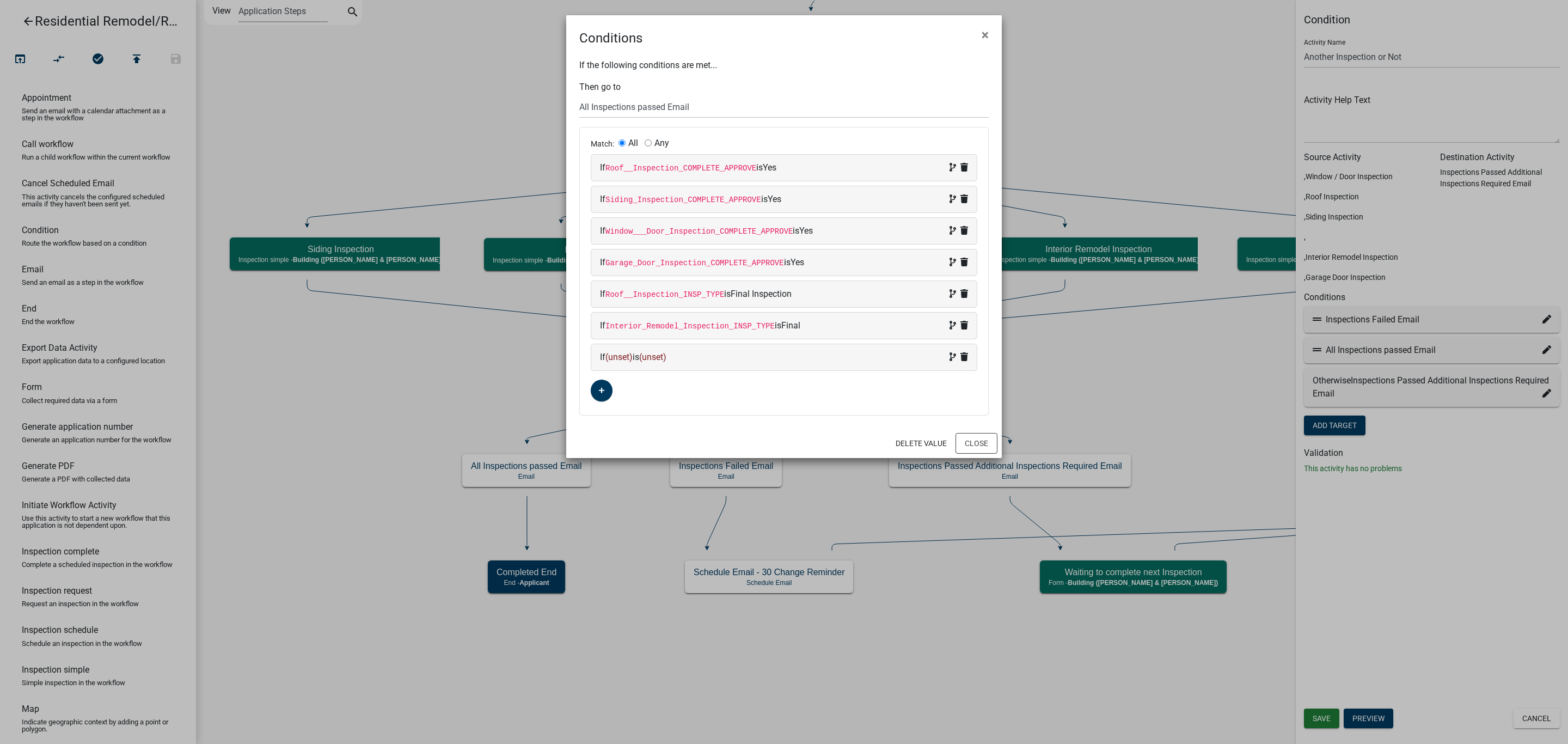
click at [616, 362] on span "(unset)" at bounding box center [619, 357] width 27 height 10
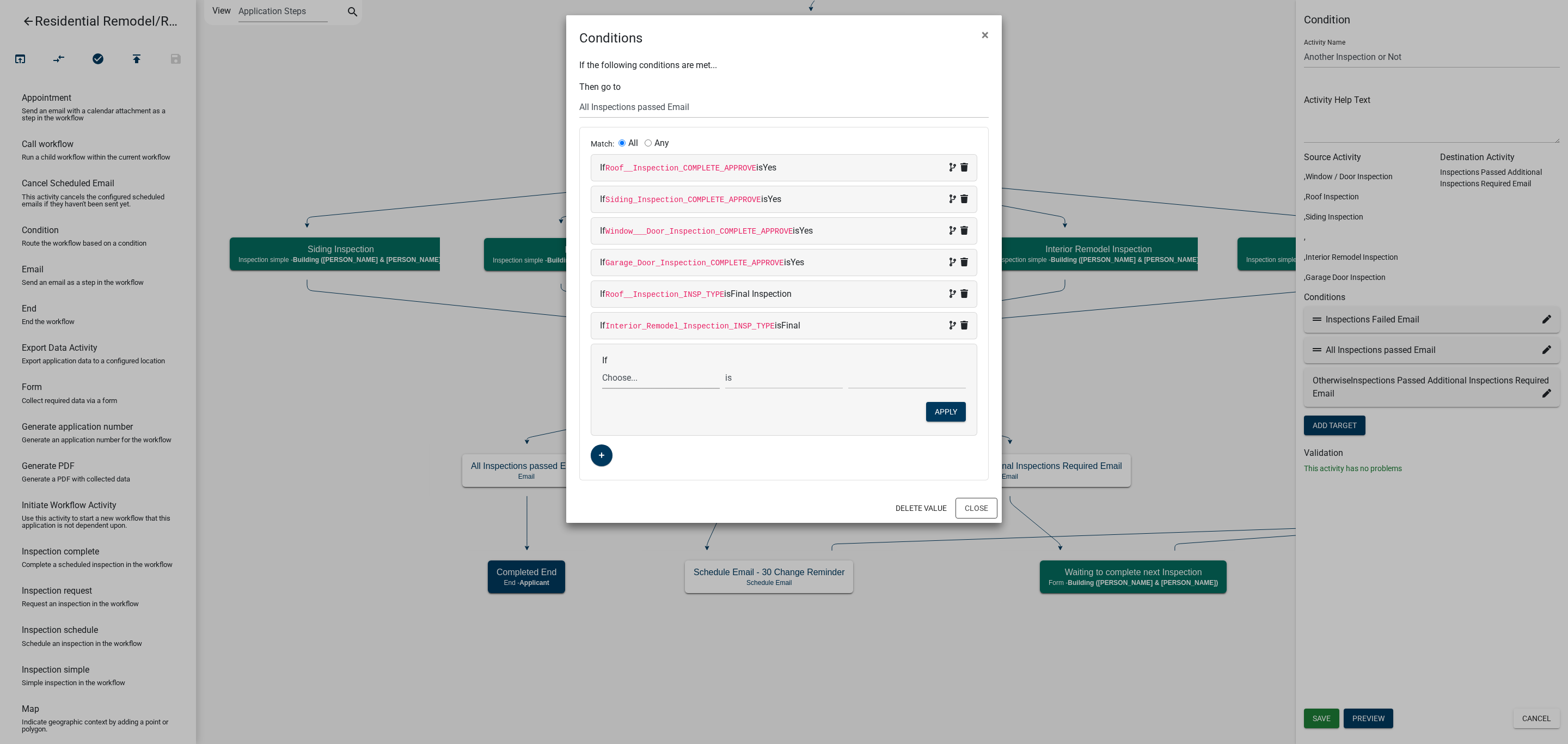
click at [615, 380] on select "Choose... 32Egress Acknowledgement ALL_FEE_RECIPIENTS AMOUNT_PAID APPLICANT_CIT…" at bounding box center [661, 377] width 118 height 22
select select "79: Garage_Door_Inspection_INSP_TYPE"
click at [602, 371] on select "Choose... 32Egress Acknowledgement ALL_FEE_RECIPIENTS AMOUNT_PAID APPLICANT_CIT…" at bounding box center [661, 377] width 118 height 22
click at [853, 378] on select "Choose... Final" at bounding box center [907, 377] width 118 height 22
select select "1: Final"
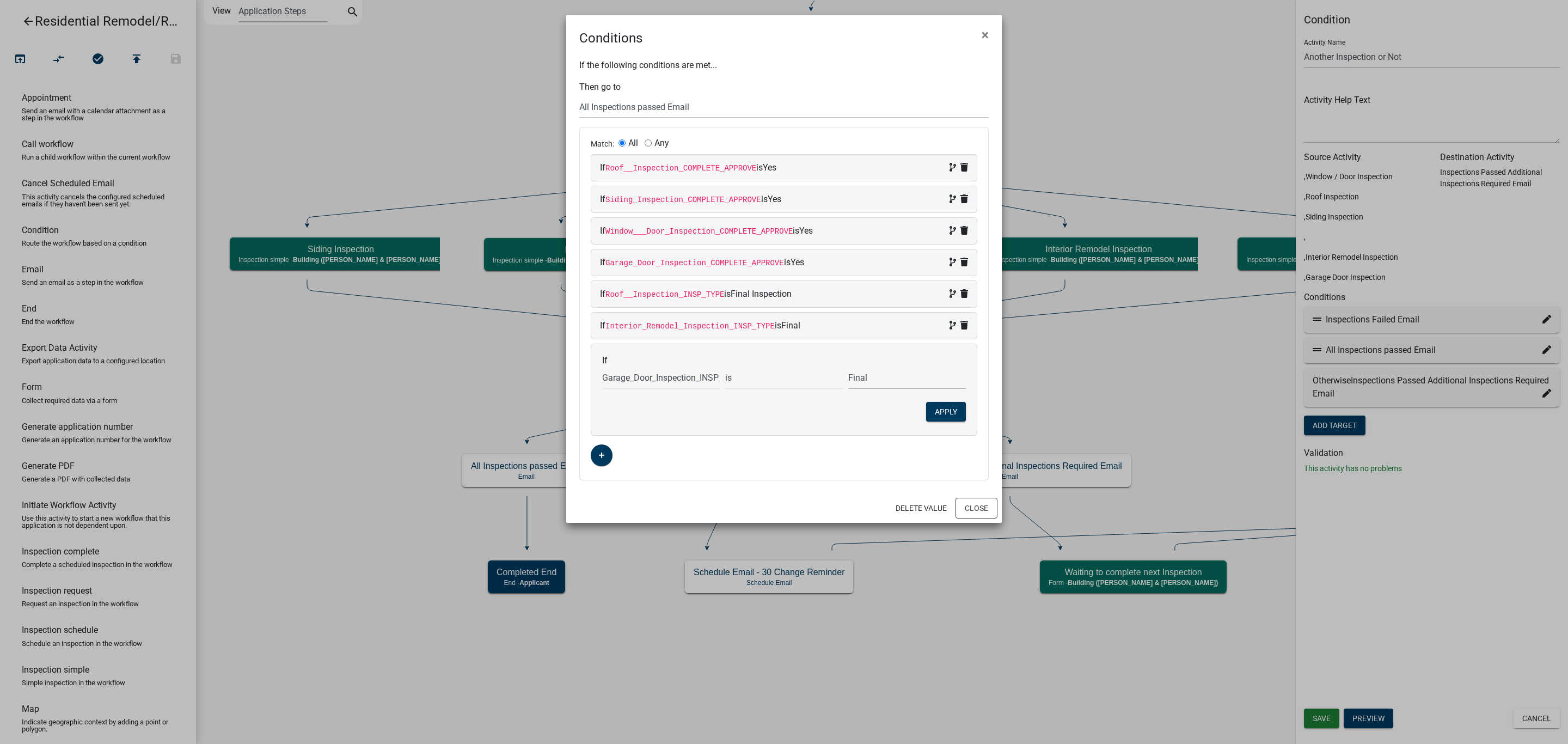
click at [848, 371] on select "Choose... Final" at bounding box center [907, 377] width 118 height 22
click at [945, 417] on button "Apply" at bounding box center [946, 411] width 39 height 19
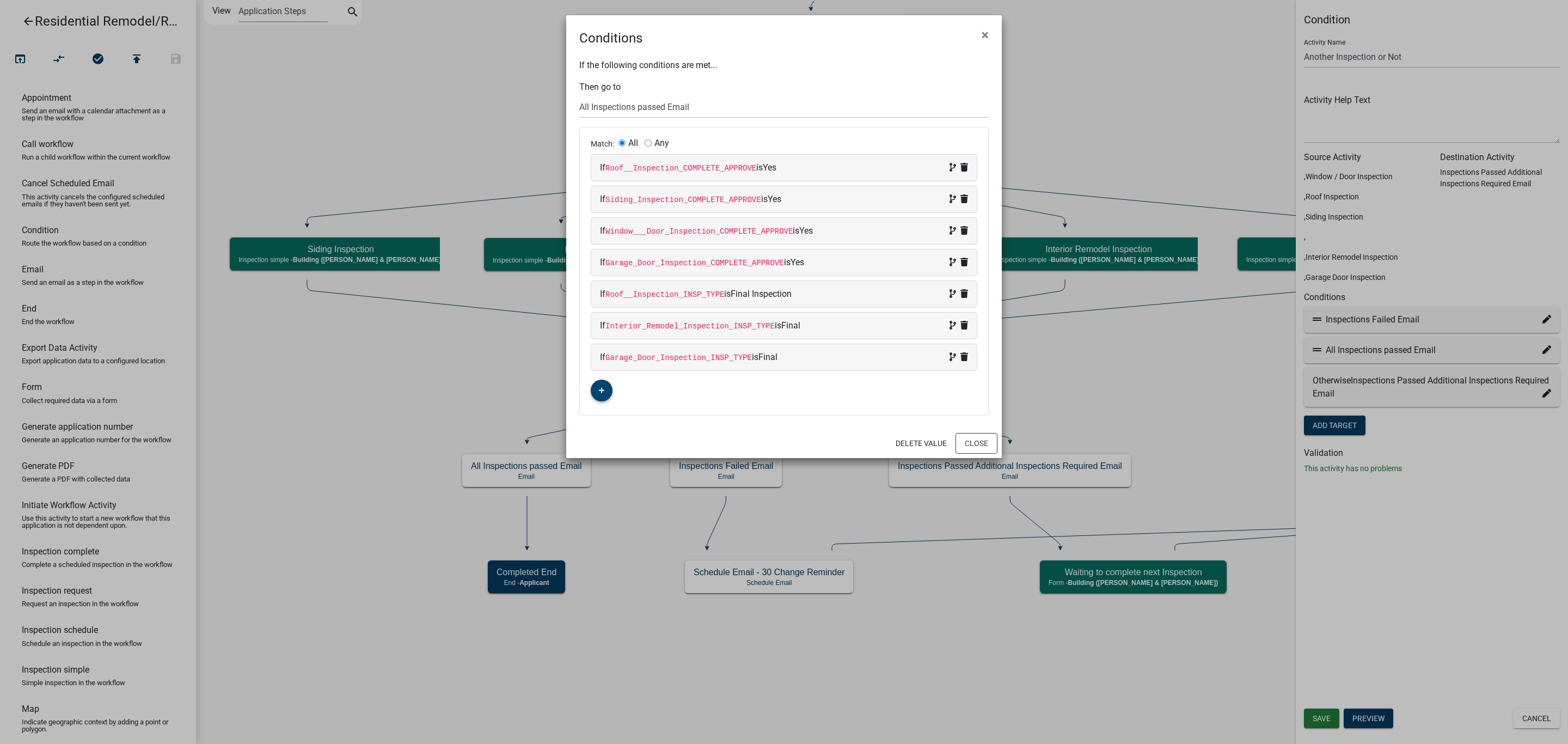
click at [603, 391] on fa-icon "button" at bounding box center [602, 391] width 6 height 10
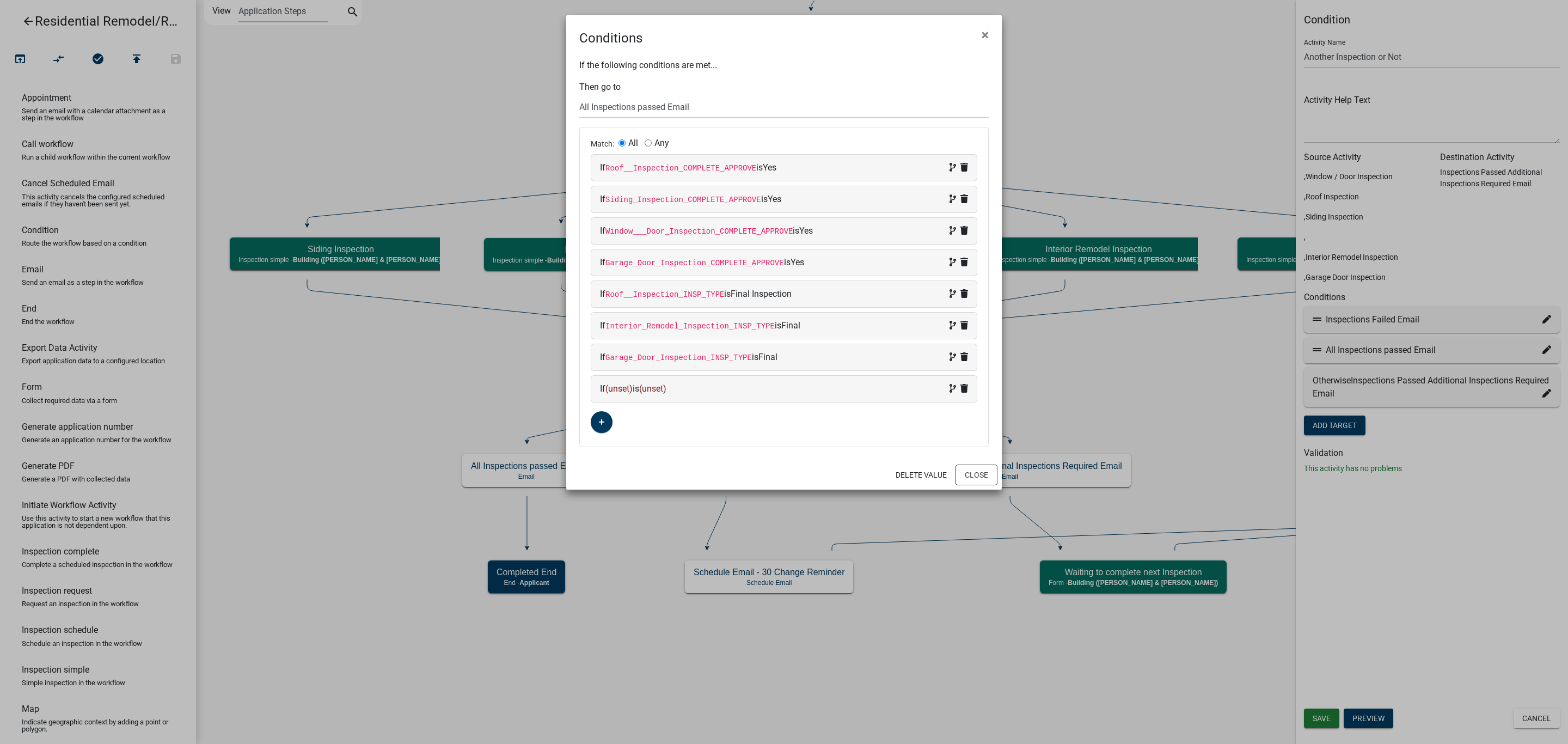
click at [616, 394] on span "(unset)" at bounding box center [619, 389] width 27 height 10
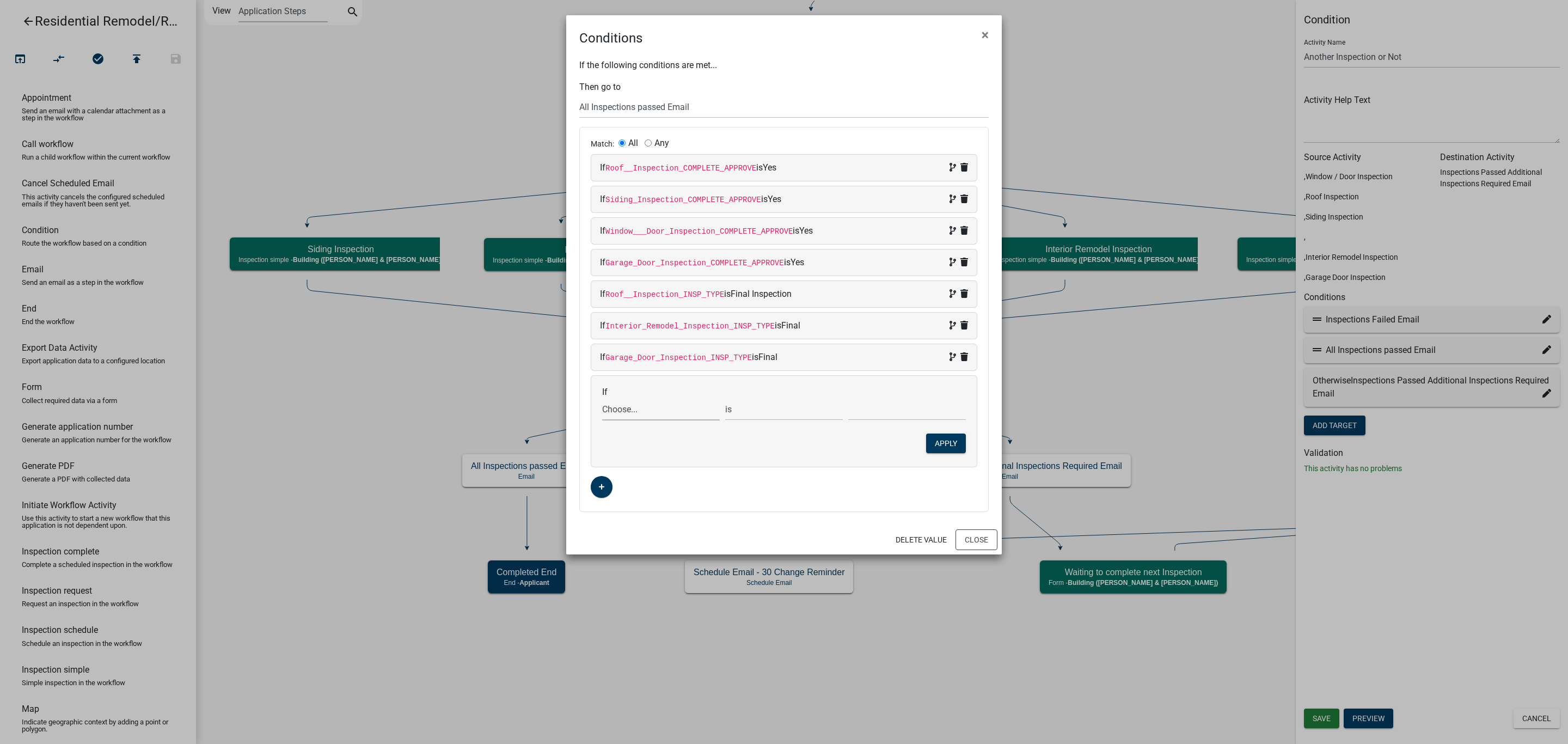
click at [636, 406] on select "Choose... 32Egress Acknowledgement ALL_FEE_RECIPIENTS AMOUNT_PAID APPLICANT_CIT…" at bounding box center [661, 409] width 118 height 22
select select "273: Window___Door_Inspection_INSP_TYPE"
click at [602, 402] on select "Choose... 32Egress Acknowledgement ALL_FEE_RECIPIENTS AMOUNT_PAID APPLICANT_CIT…" at bounding box center [661, 409] width 118 height 22
click at [868, 406] on select "Choose... Final Inspection" at bounding box center [907, 409] width 118 height 22
select select "1: Final Inspection"
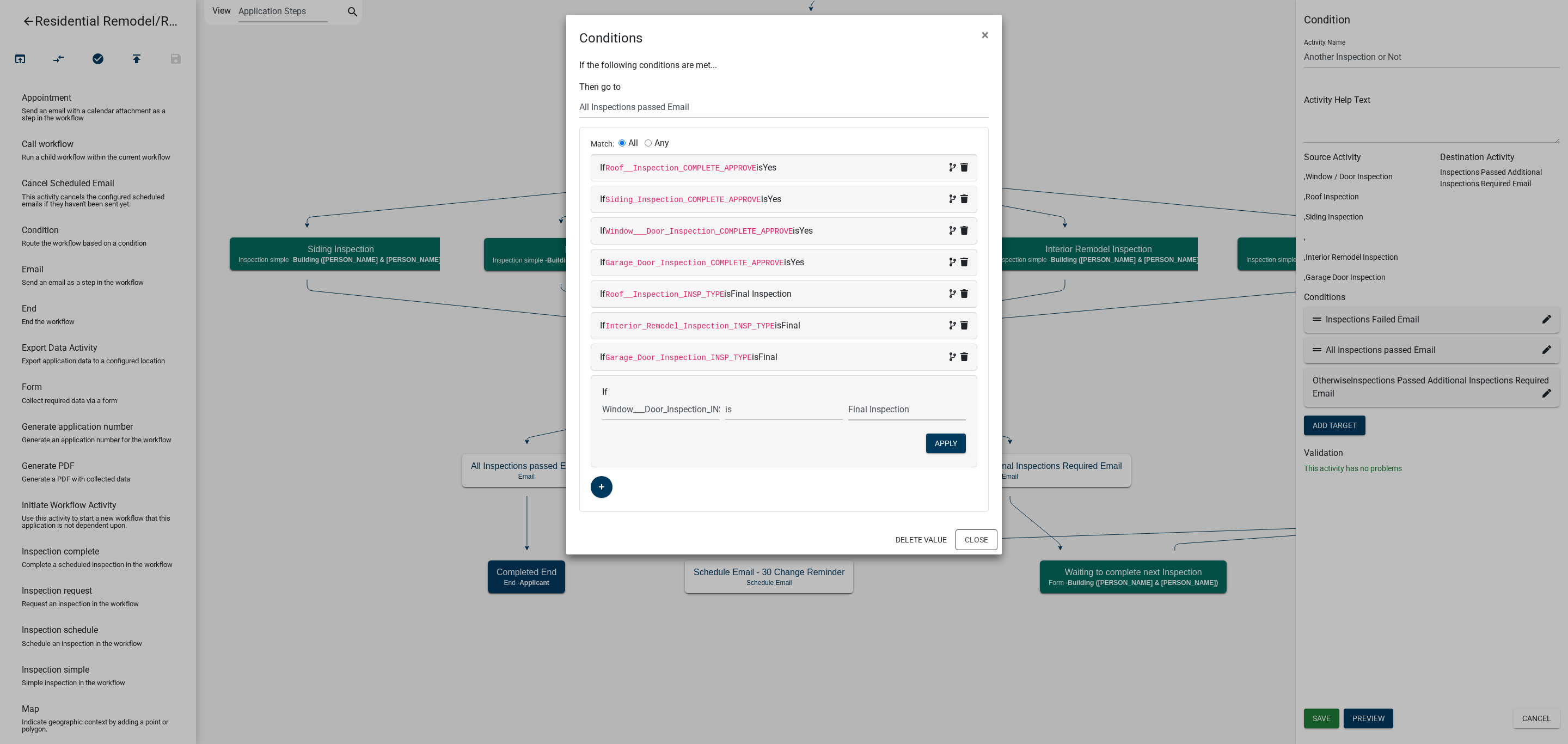
click at [848, 402] on select "Choose... Final Inspection" at bounding box center [907, 409] width 118 height 22
click at [947, 447] on button "Apply" at bounding box center [946, 443] width 39 height 19
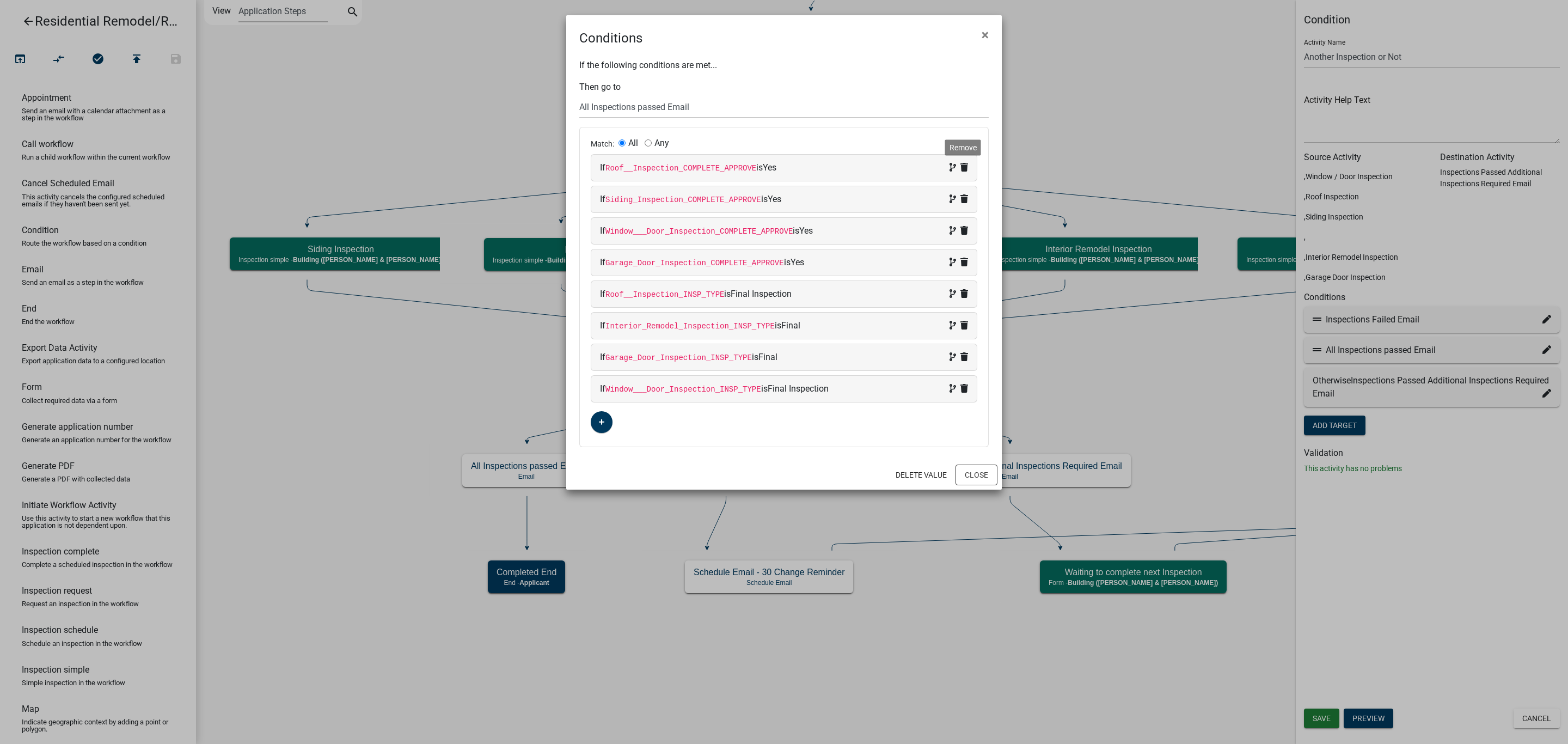
click at [965, 167] on icon at bounding box center [964, 167] width 8 height 9
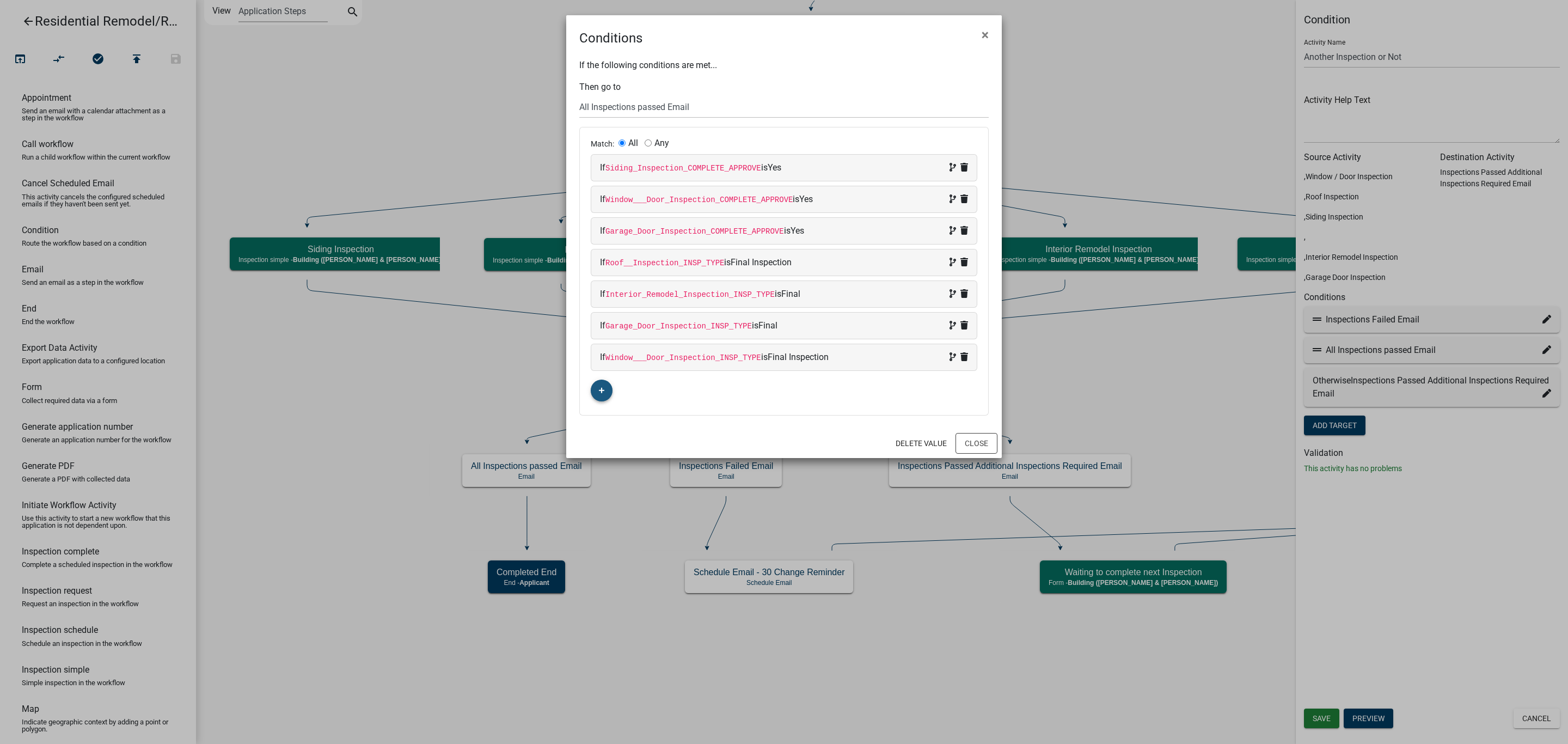
click at [597, 391] on button "button" at bounding box center [602, 391] width 22 height 22
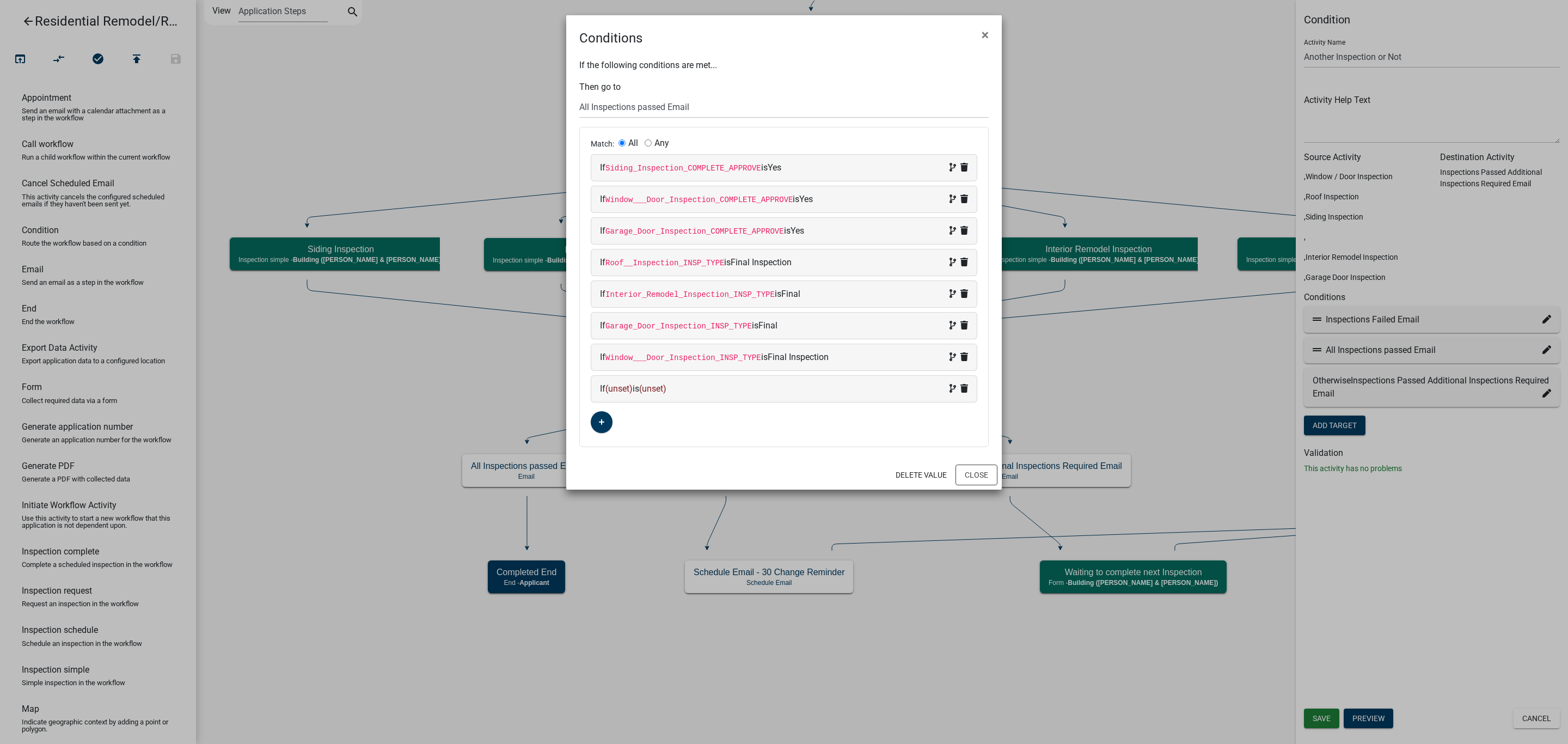
click at [622, 393] on span "(unset)" at bounding box center [619, 389] width 27 height 10
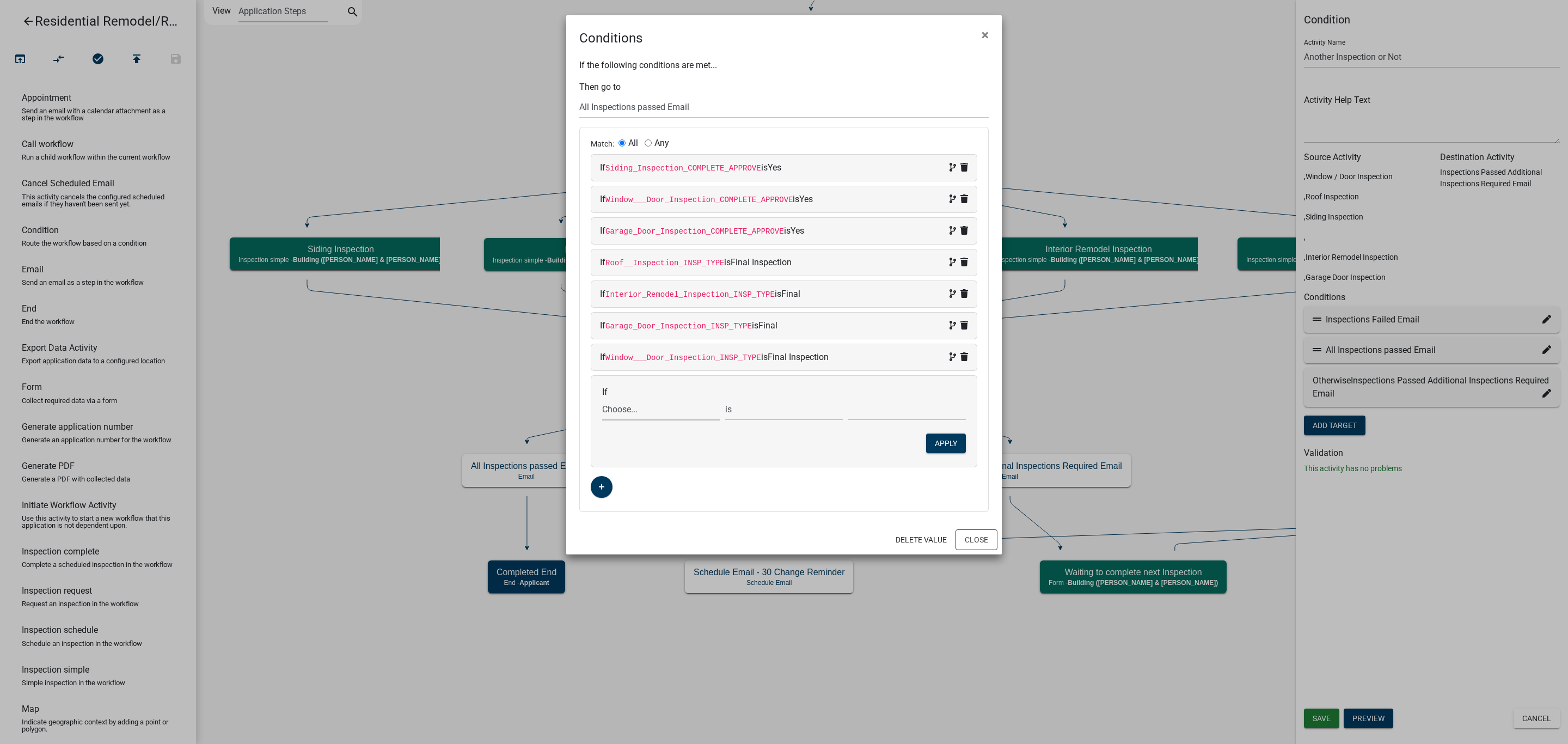
click at [624, 409] on select "Choose... 32Egress Acknowledgement ALL_FEE_RECIPIENTS AMOUNT_PAID APPLICANT_CIT…" at bounding box center [661, 409] width 118 height 22
select select "241: Siding_Inspection_INSP_TYPE"
click at [602, 402] on select "Choose... 32Egress Acknowledgement ALL_FEE_RECIPIENTS AMOUNT_PAID APPLICANT_CIT…" at bounding box center [661, 409] width 118 height 22
click at [872, 420] on select "Choose... Final Inspection" at bounding box center [907, 409] width 118 height 22
select select "1: Final Inspection"
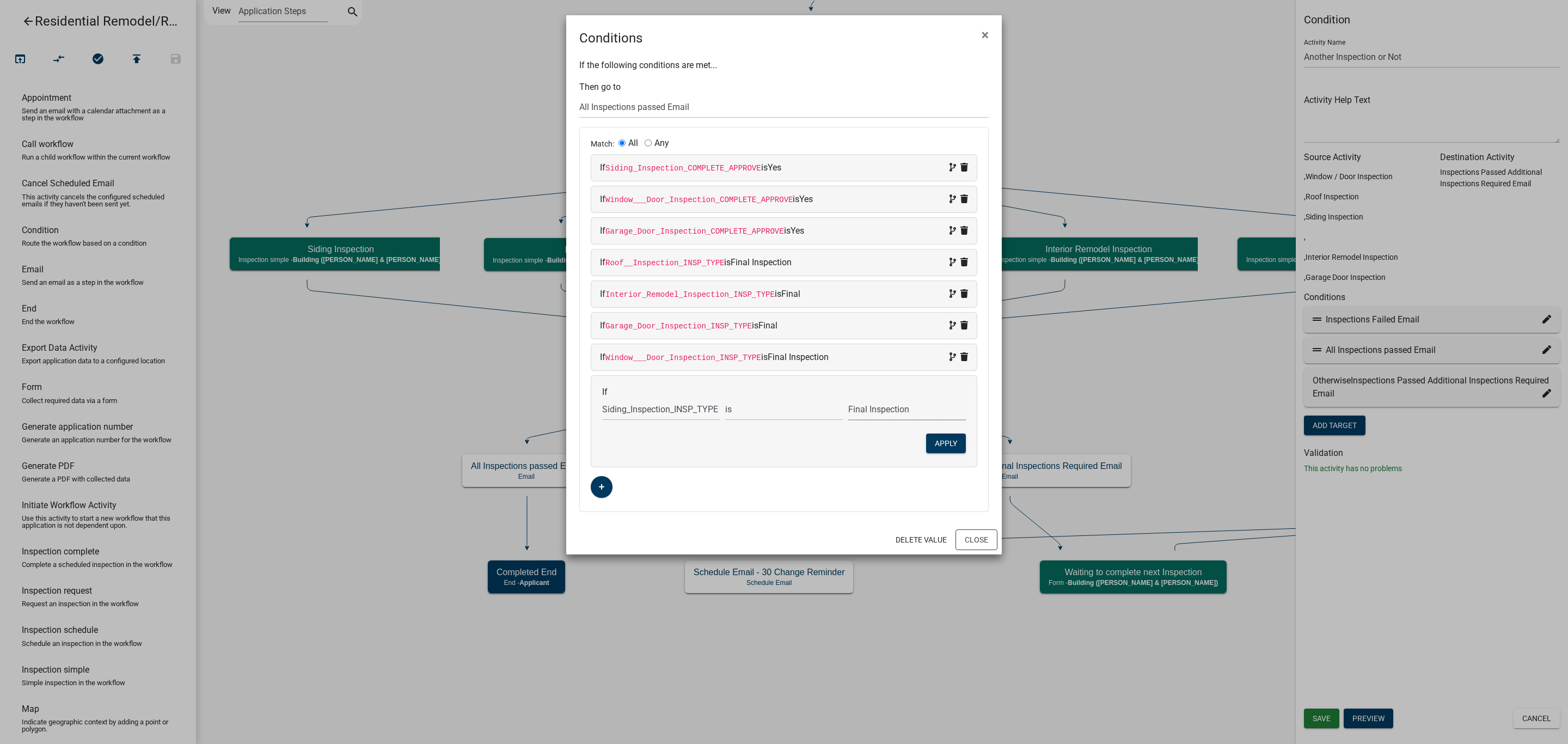
click at [848, 402] on select "Choose... Final Inspection" at bounding box center [907, 409] width 118 height 22
click at [947, 446] on button "Apply" at bounding box center [946, 443] width 39 height 19
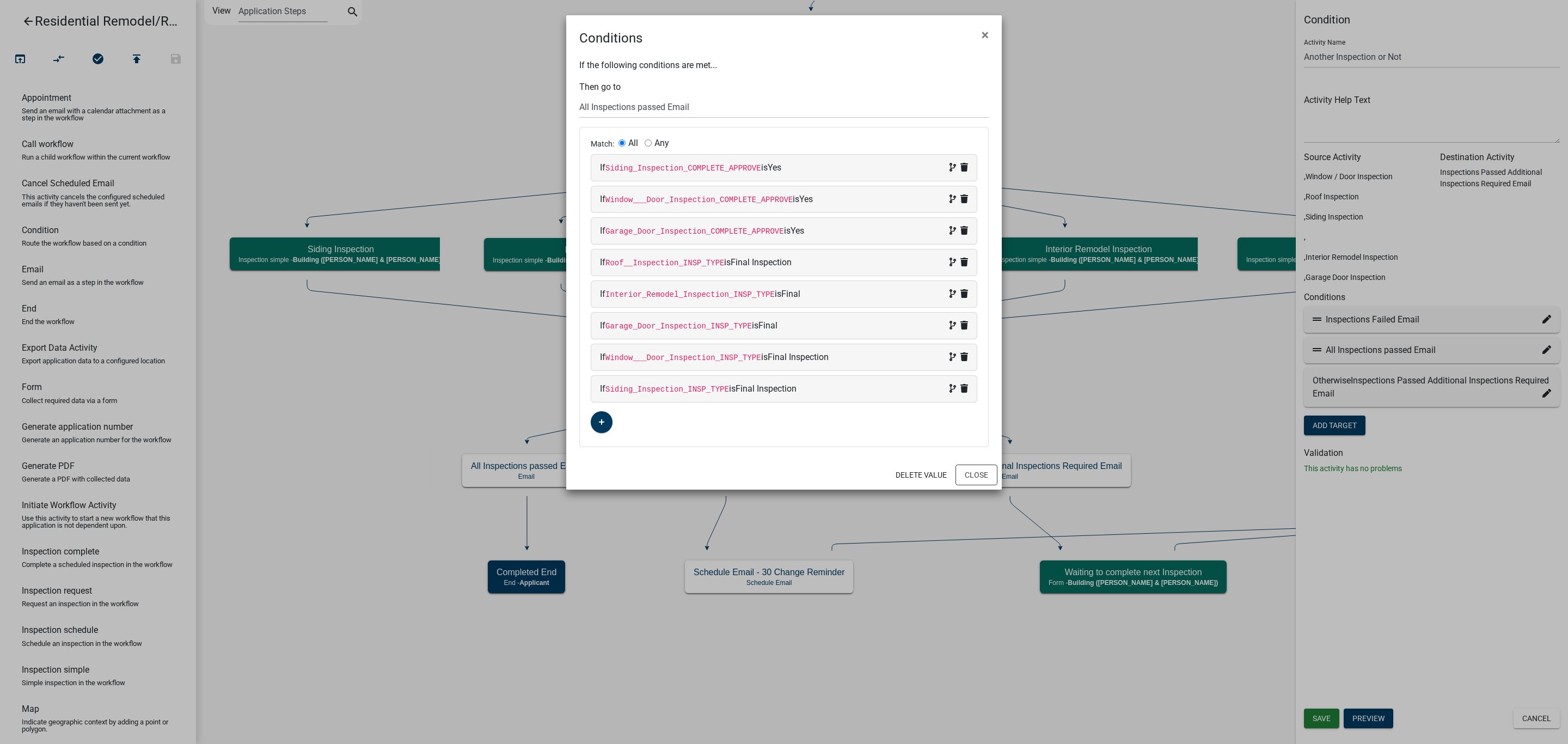
click at [957, 164] on span at bounding box center [956, 167] width 23 height 13
select select "236: Siding_Inspection_COMPLETE_APPROVE"
select select "1: Yes"
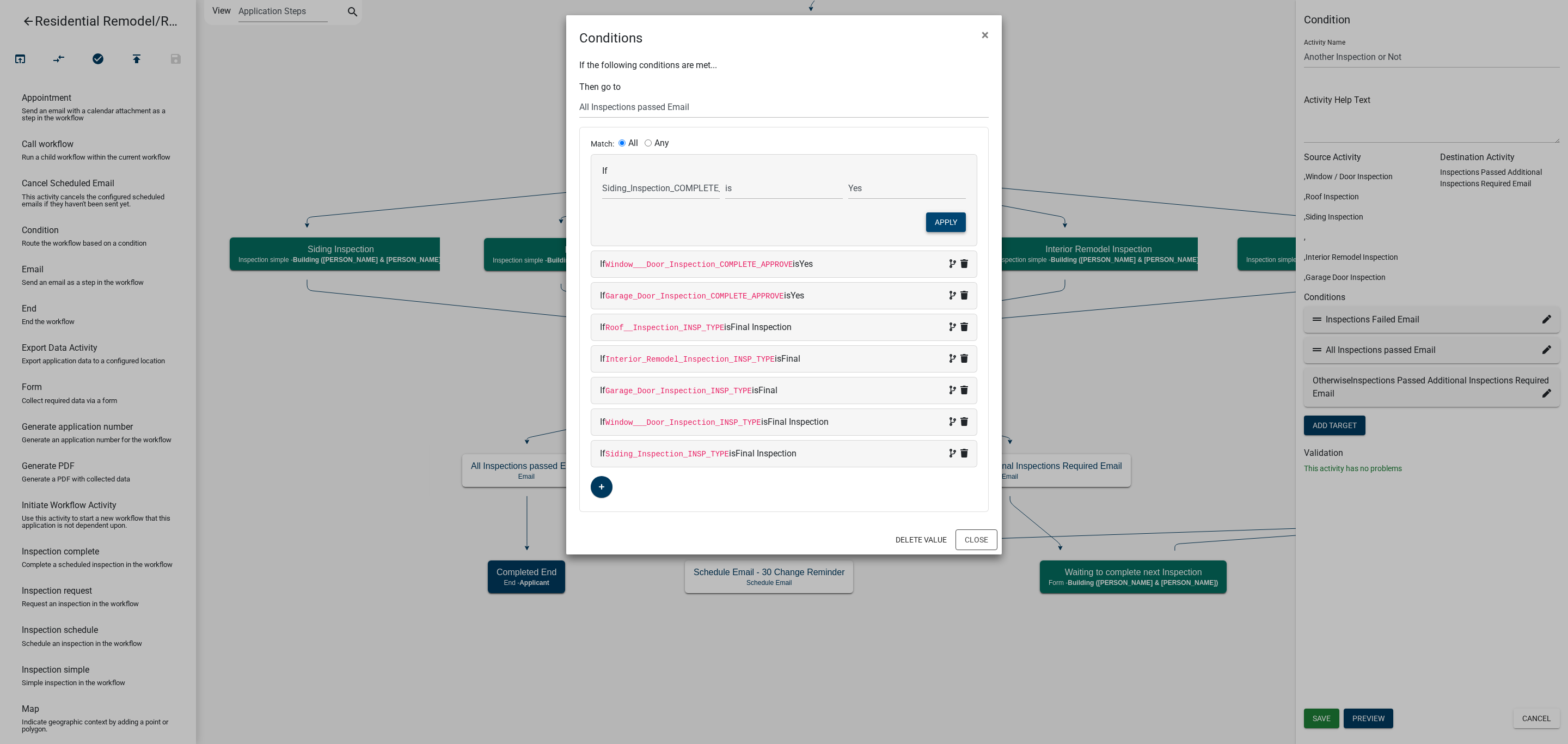
click at [946, 222] on button "Apply" at bounding box center [946, 222] width 39 height 19
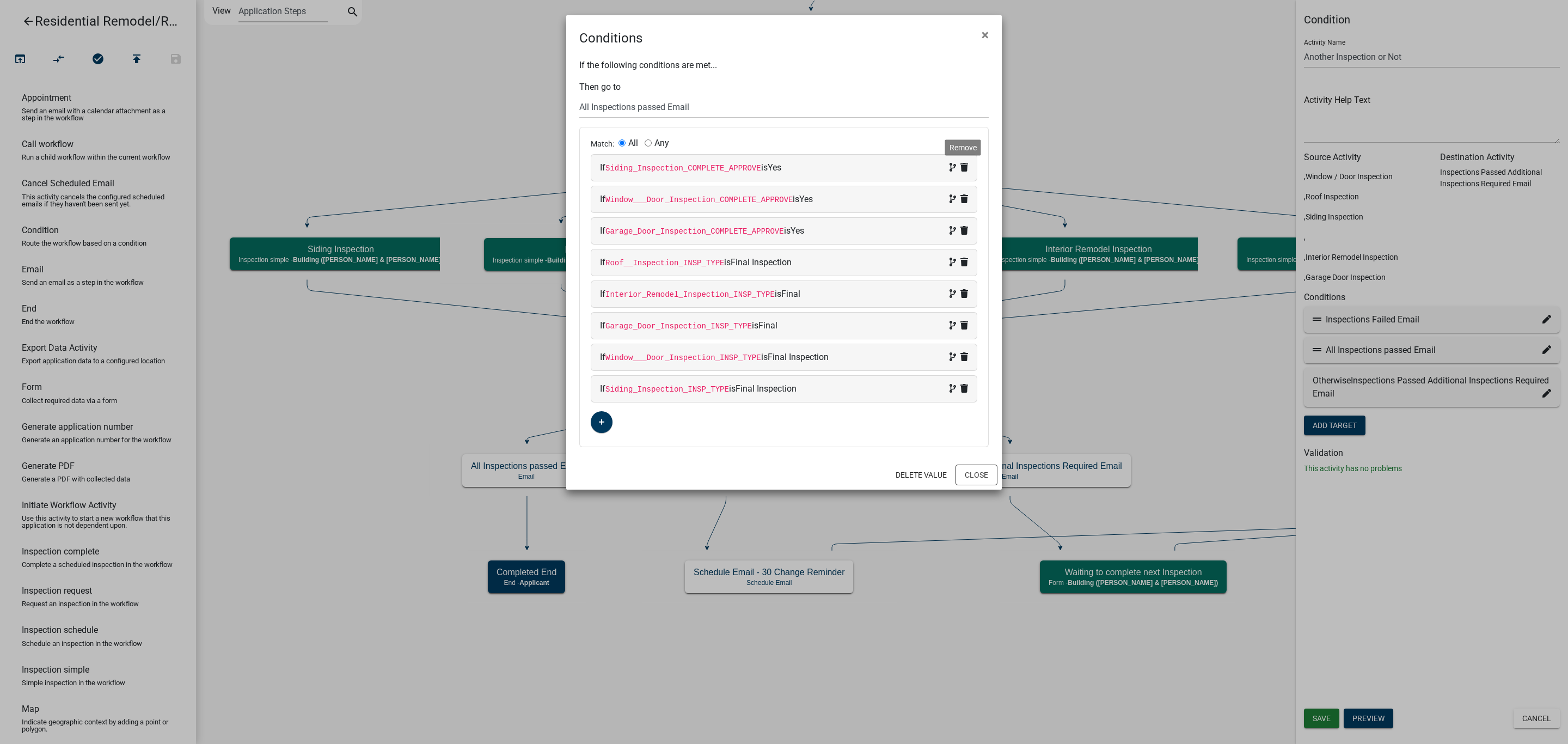
click at [966, 168] on icon at bounding box center [964, 167] width 8 height 9
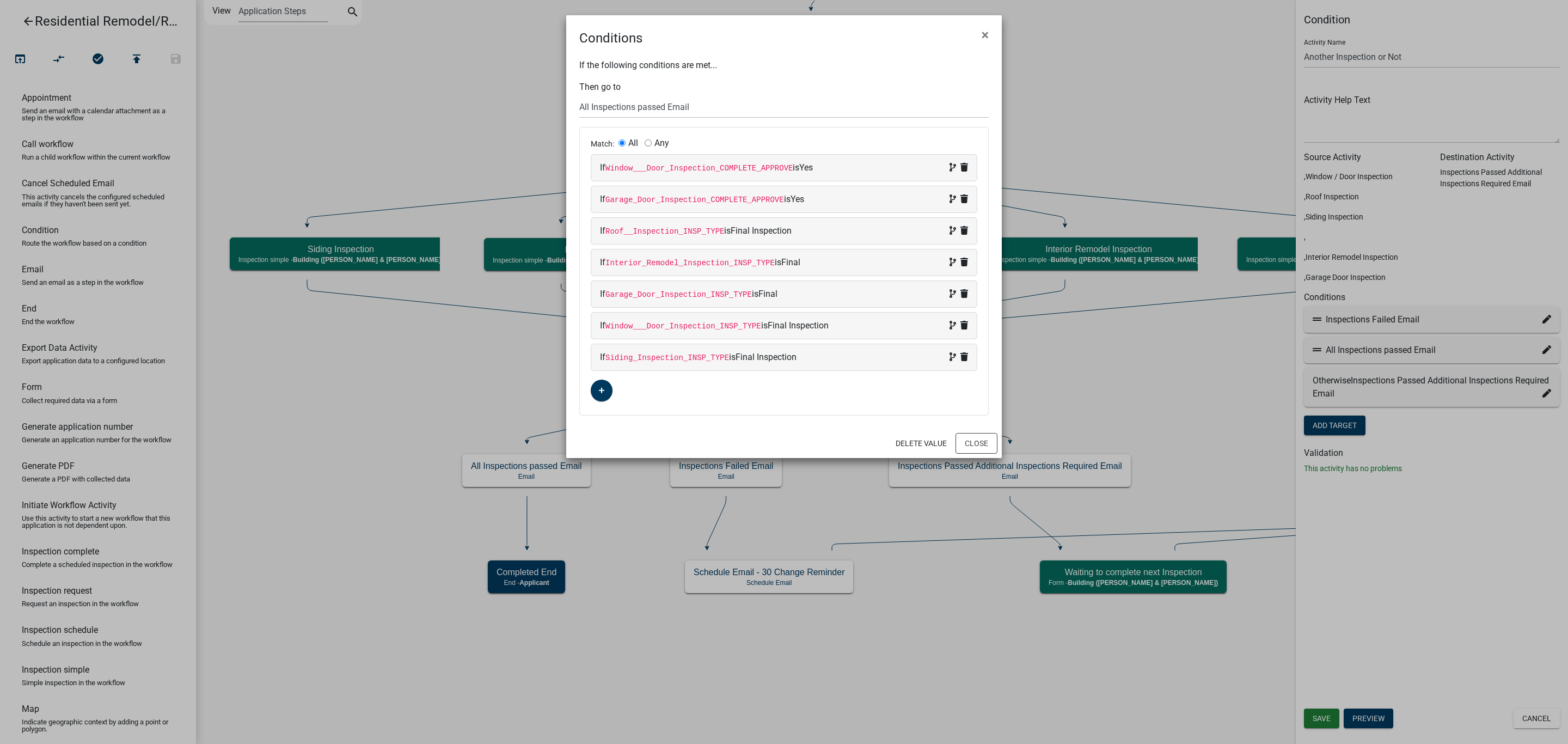
click at [967, 170] on div "If Window___Door_Inspection_COMPLETE_APPROVE is Yes" at bounding box center [784, 167] width 386 height 26
select select "268: Window___Door_Inspection_COMPLETE_APPROVE"
select select "1: Yes"
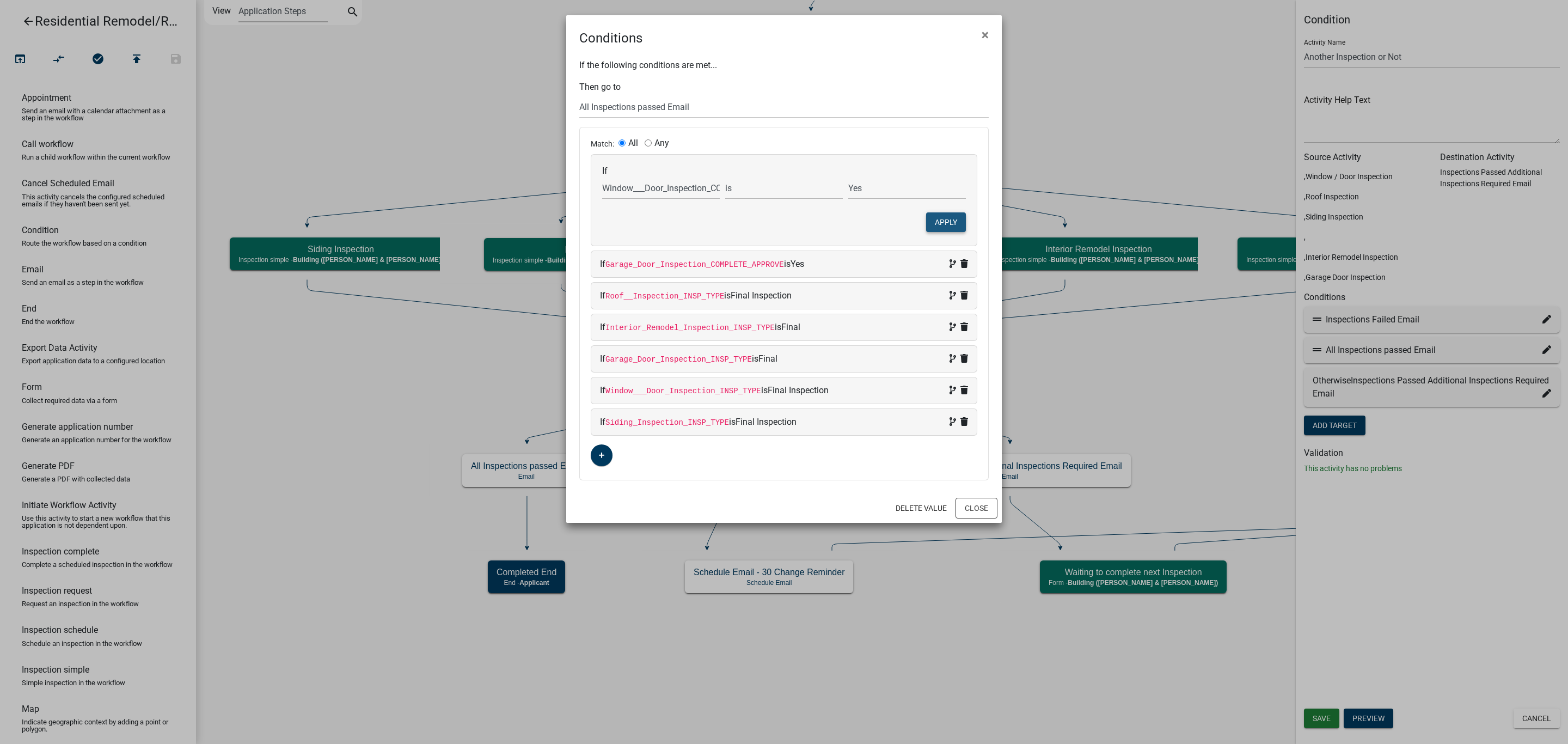
click at [941, 218] on button "Apply" at bounding box center [946, 222] width 39 height 19
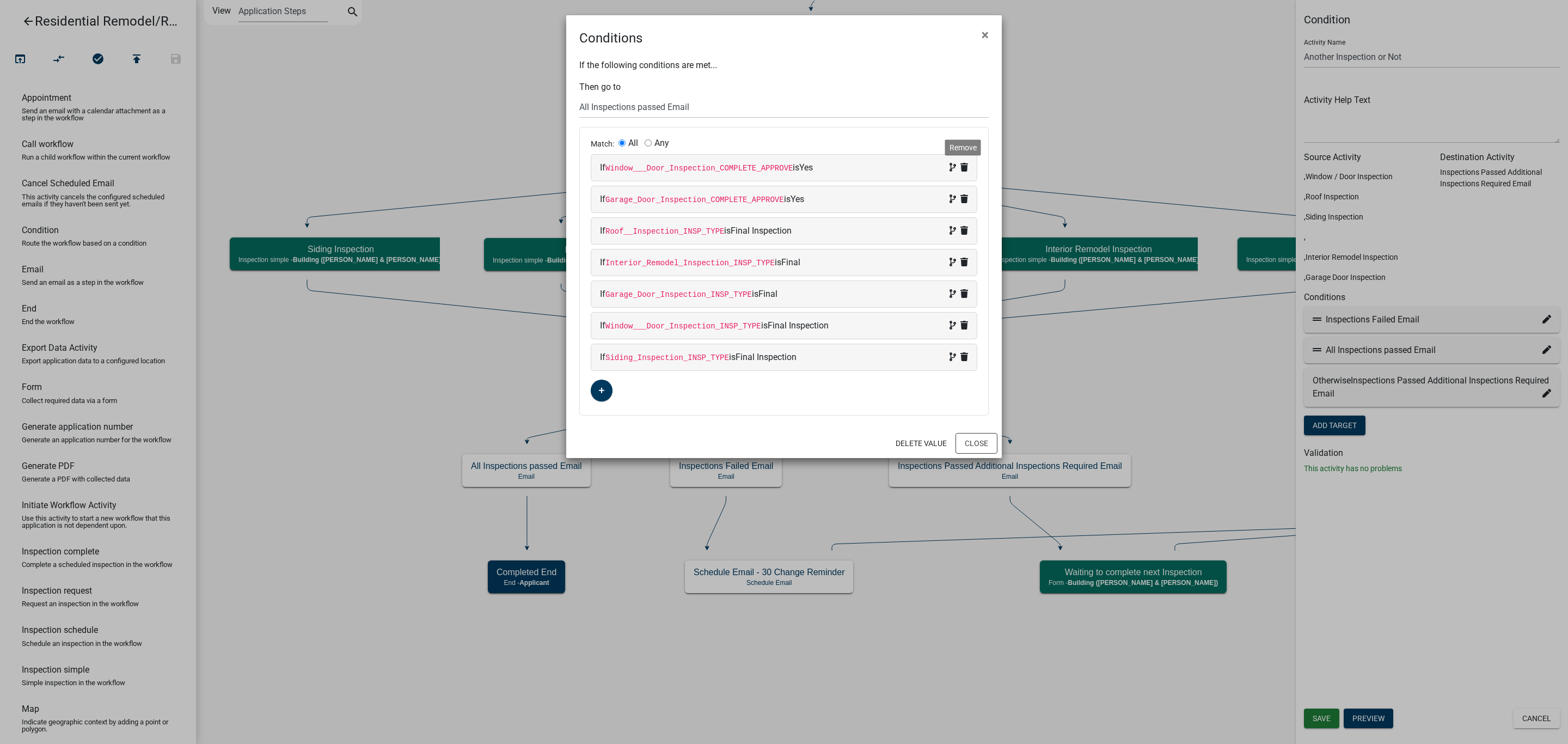
click at [962, 166] on icon at bounding box center [964, 167] width 8 height 9
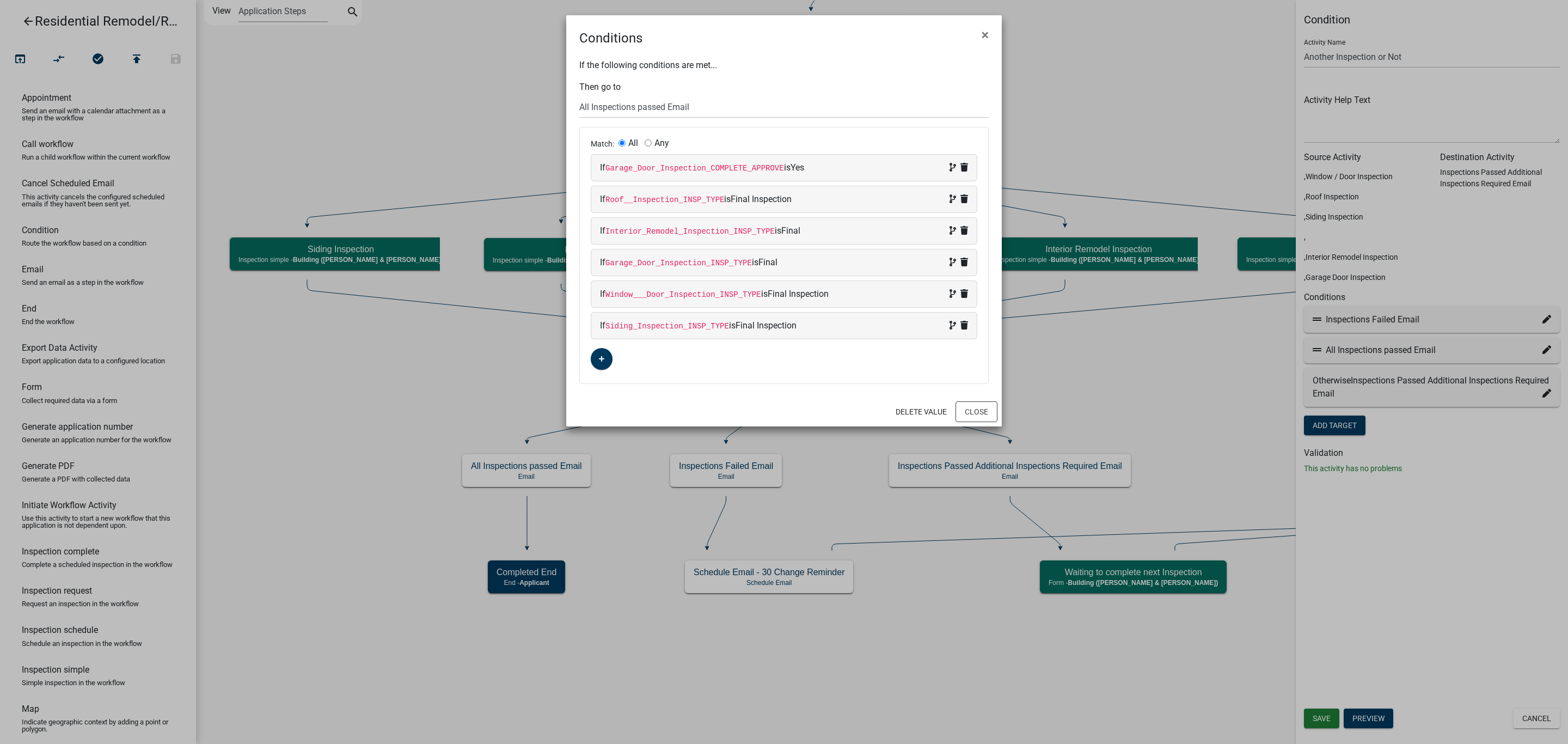
click at [971, 167] on div "If Garage_Door_Inspection_COMPLETE_APPROVE is Yes" at bounding box center [784, 167] width 386 height 26
select select "74: Garage_Door_Inspection_COMPLETE_APPROVE"
select select "1: Yes"
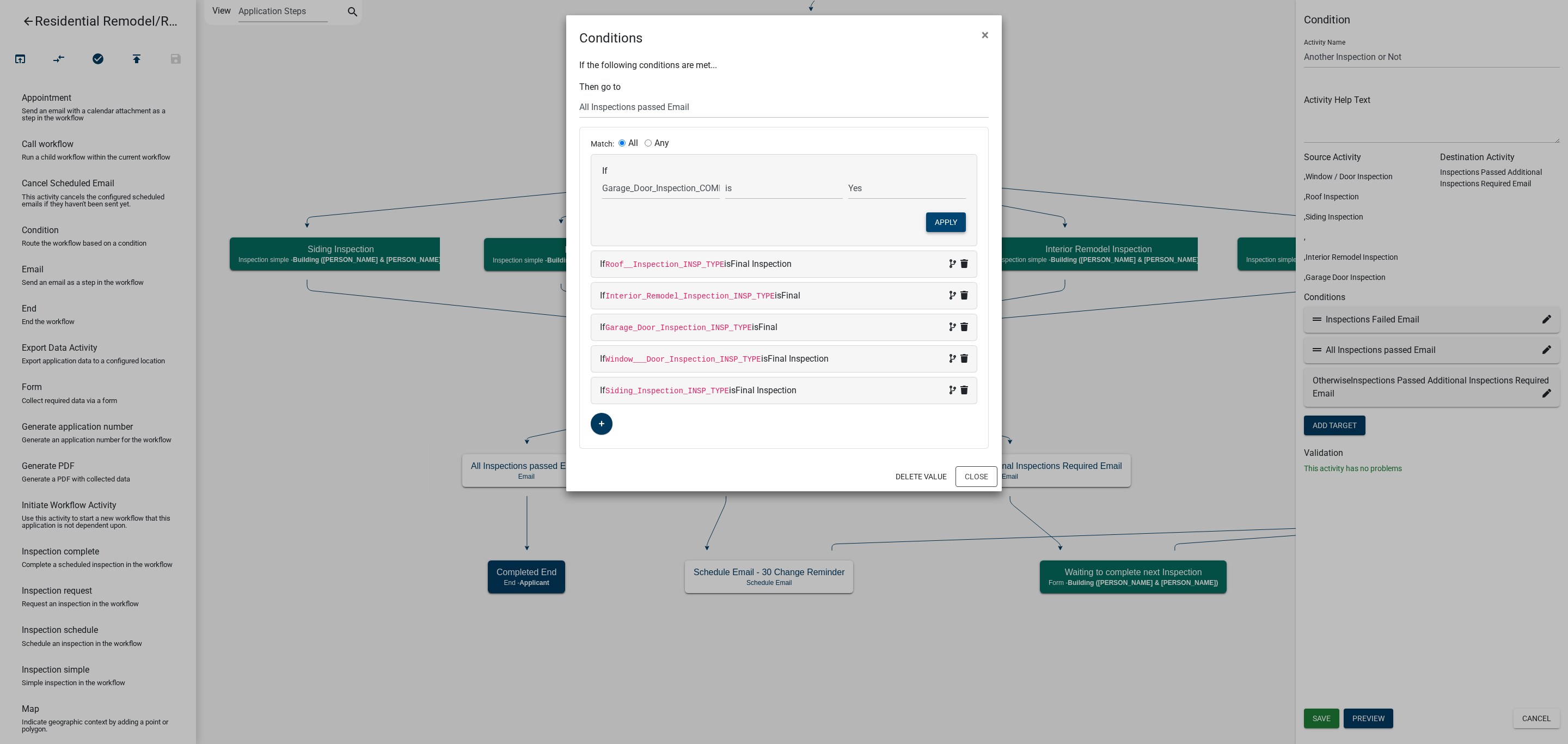
click at [951, 224] on button "Apply" at bounding box center [946, 222] width 39 height 19
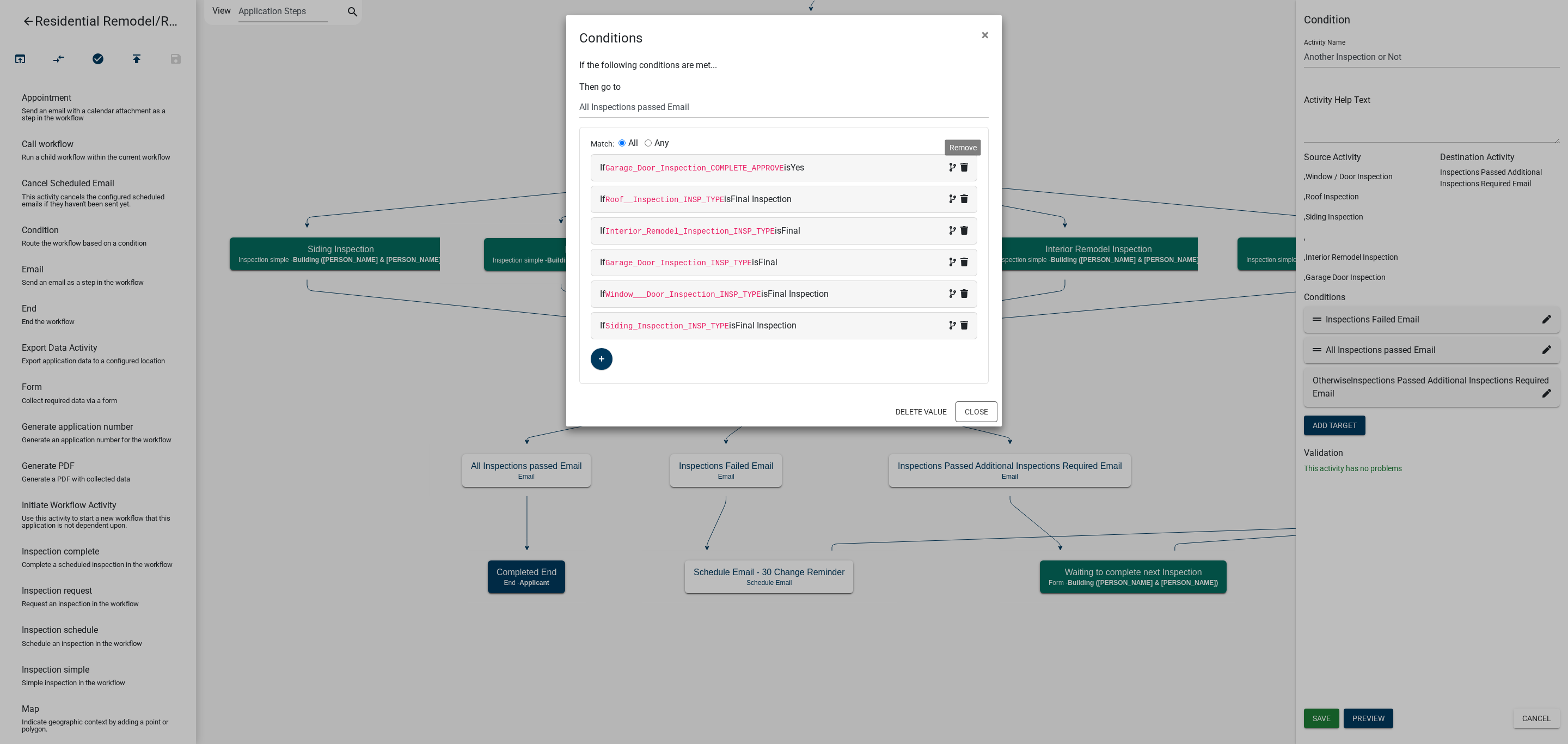
click at [961, 167] on icon at bounding box center [964, 167] width 8 height 9
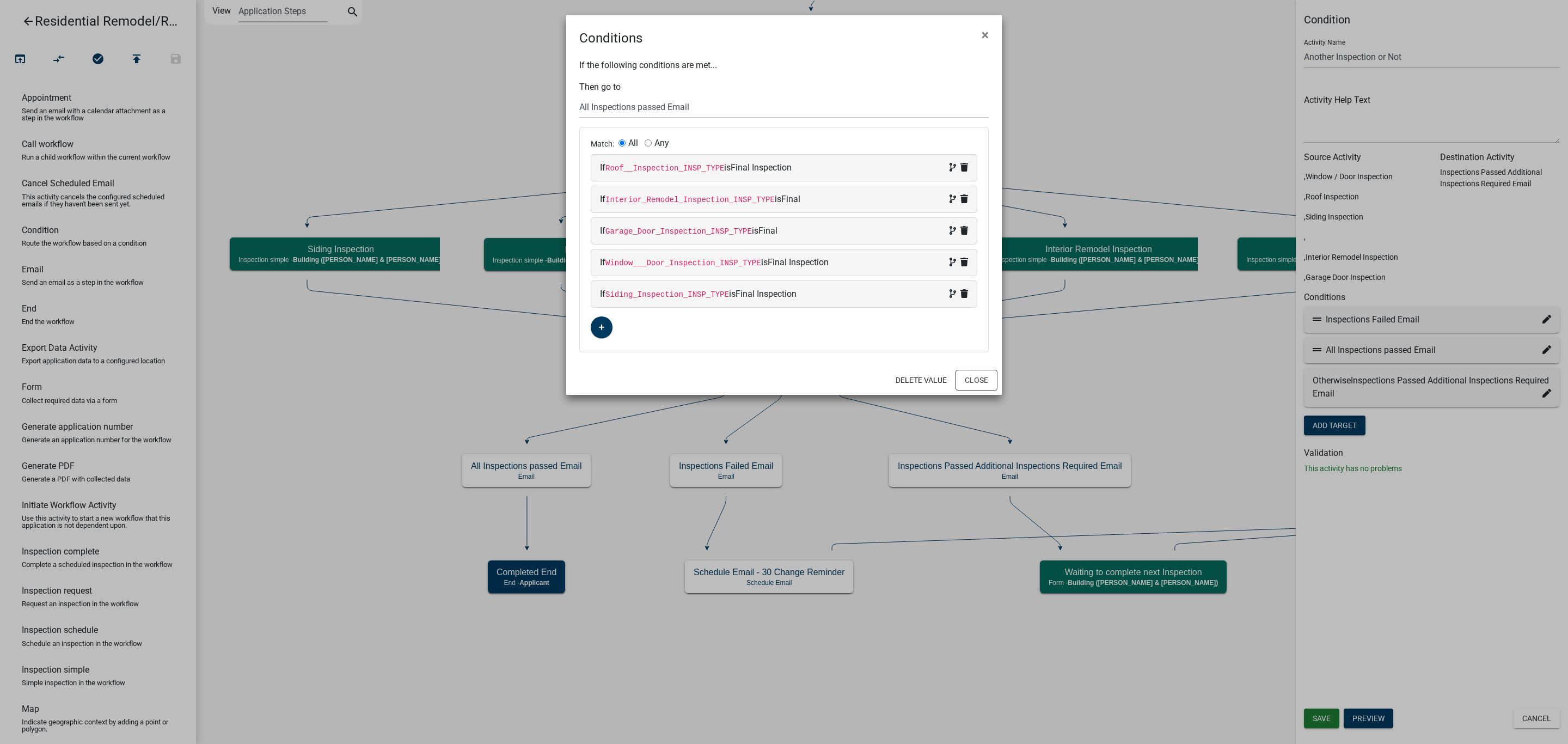
click at [742, 162] on div "If Roof__Inspection_INSP_TYPE is Final Inspection" at bounding box center [784, 167] width 368 height 13
select select "144: Roof__Inspection_INSP_TYPE"
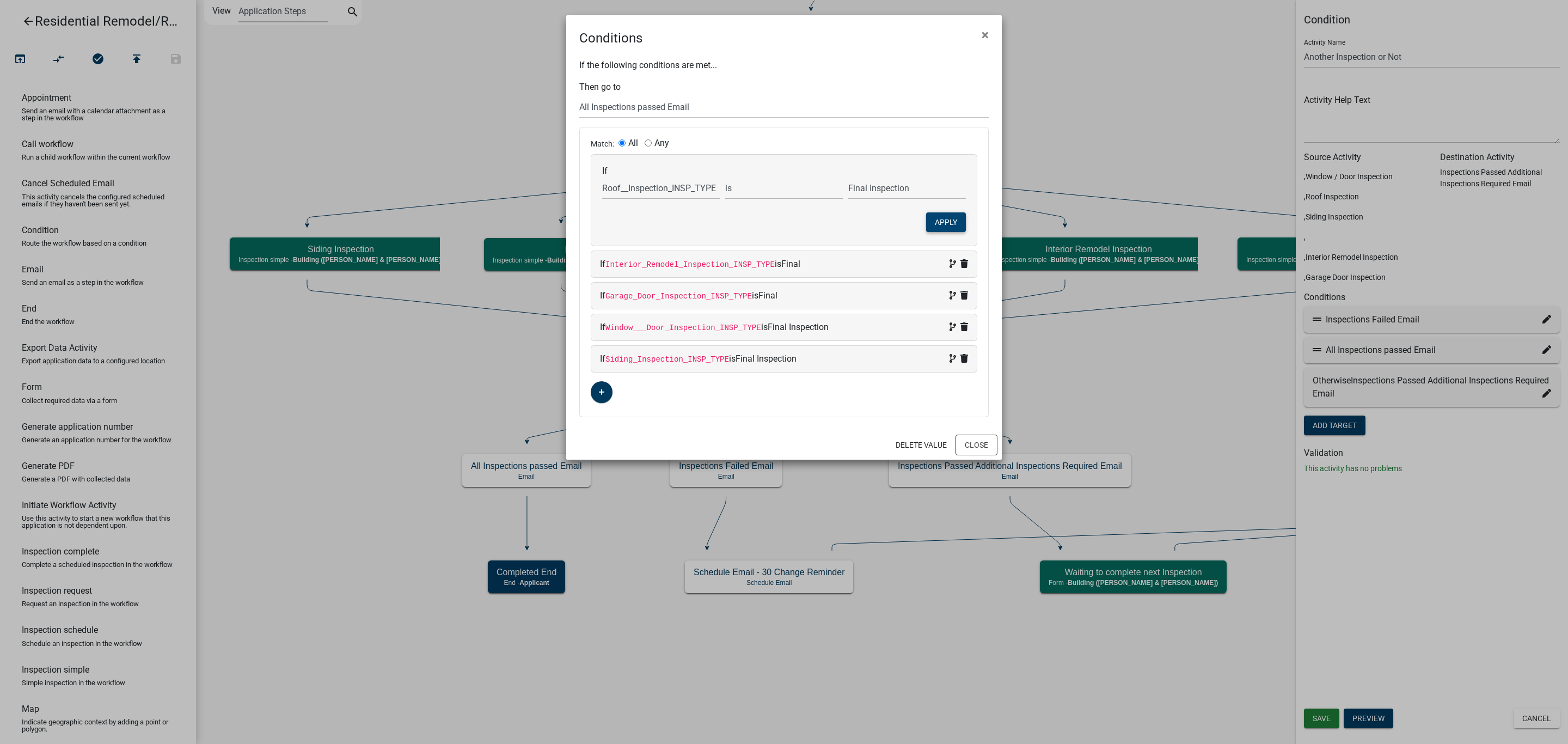
click at [957, 228] on button "Apply" at bounding box center [946, 222] width 39 height 19
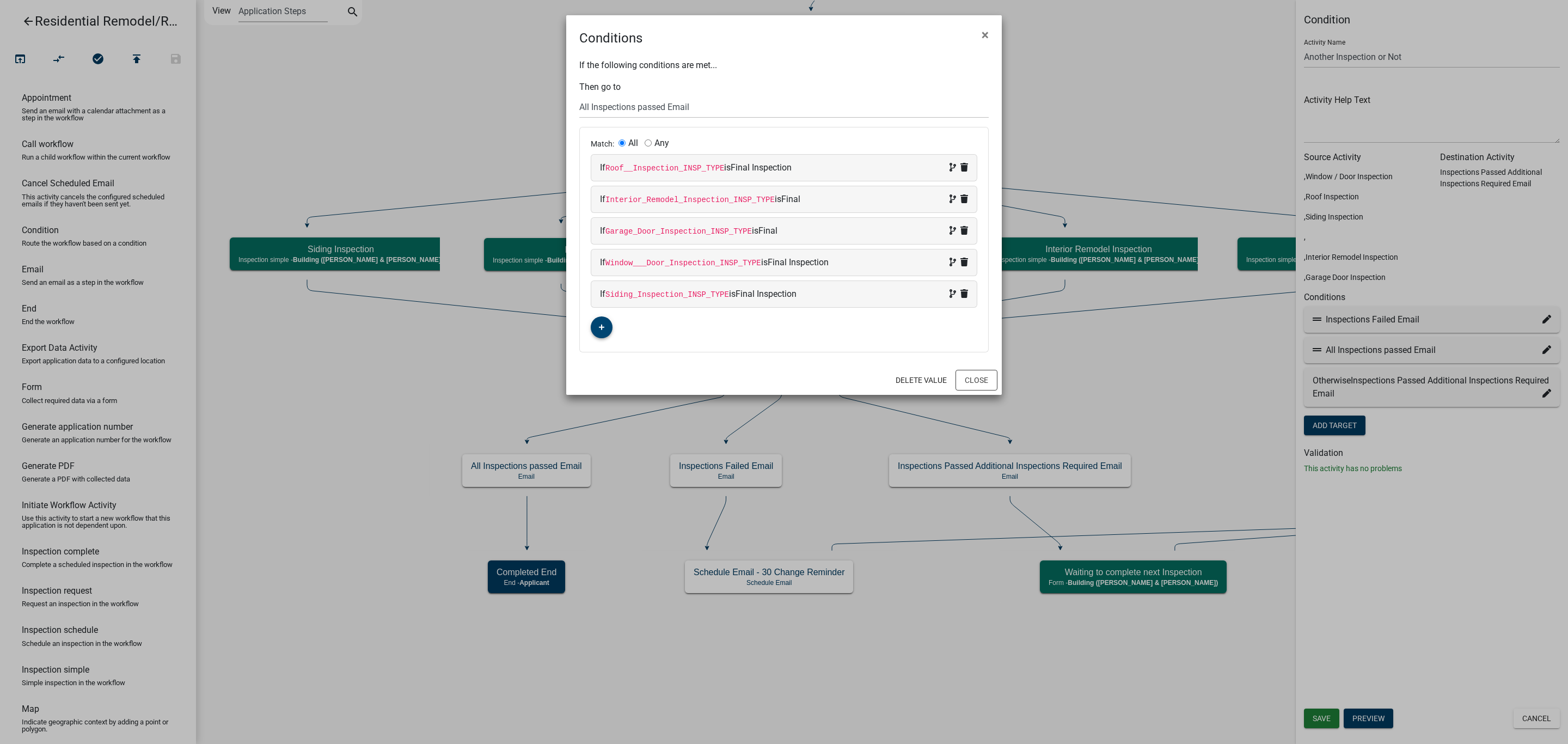
click at [603, 333] on fa-icon "button" at bounding box center [602, 327] width 6 height 10
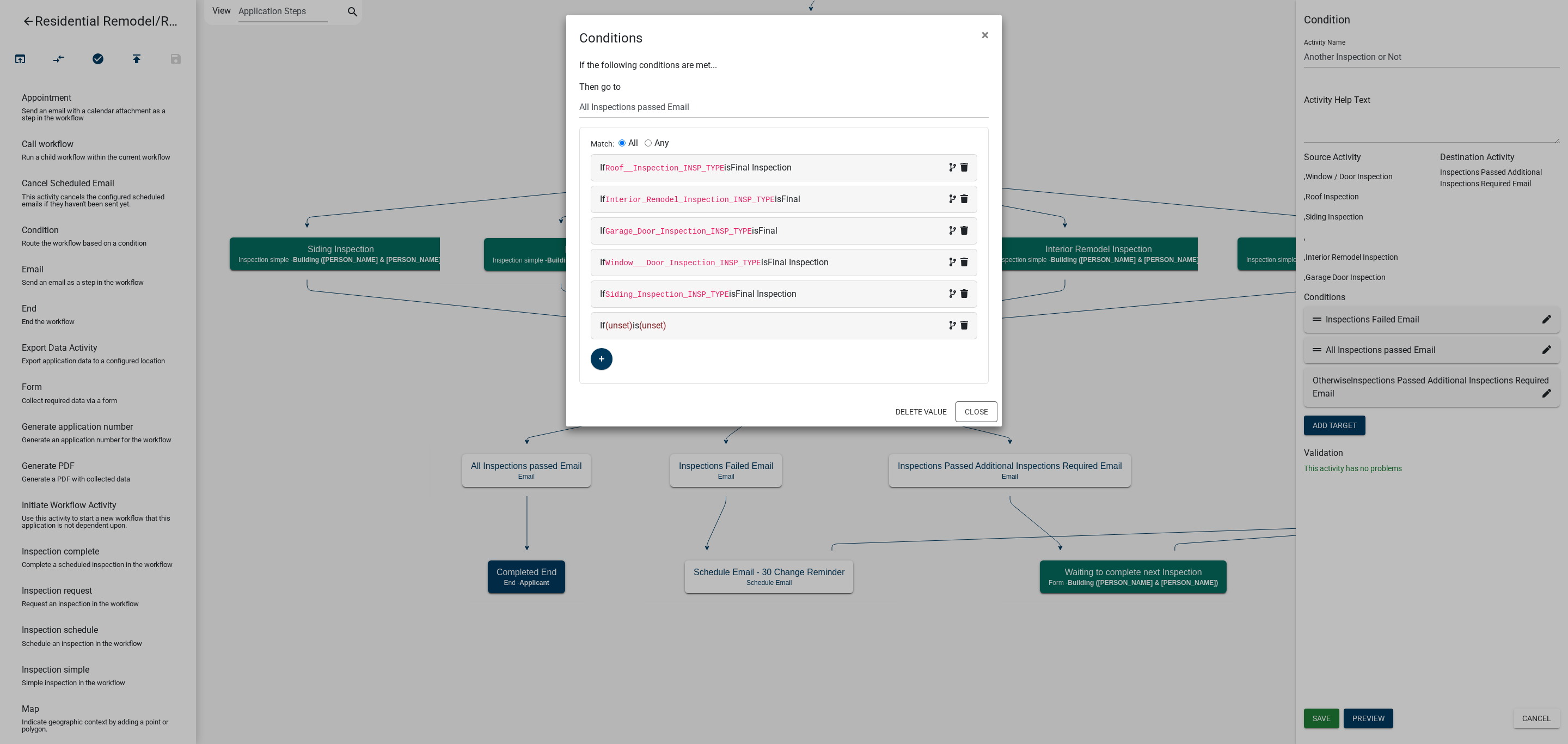
click at [620, 327] on span "(unset)" at bounding box center [619, 325] width 27 height 10
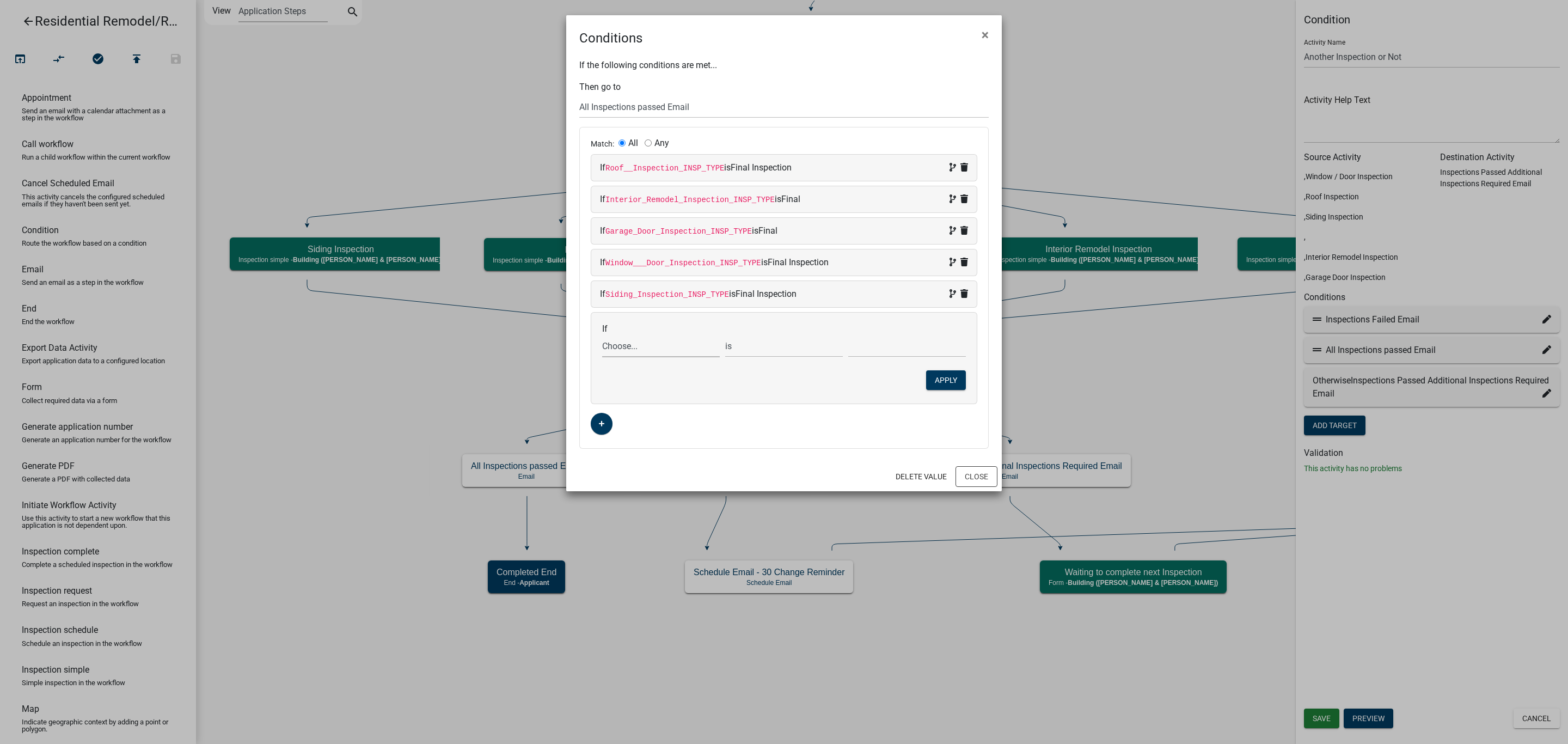
click at [619, 352] on select "Choose... 32Egress Acknowledgement ALL_FEE_RECIPIENTS AMOUNT_PAID APPLICANT_CIT…" at bounding box center [661, 345] width 118 height 22
select select "18: ClosePermit"
click at [602, 338] on select "Choose... 32Egress Acknowledgement ALL_FEE_RECIPIENTS AMOUNT_PAID APPLICANT_CIT…" at bounding box center [661, 345] width 118 height 22
click at [882, 355] on select "Choose... No Yes" at bounding box center [907, 345] width 118 height 22
select select "2: Yes"
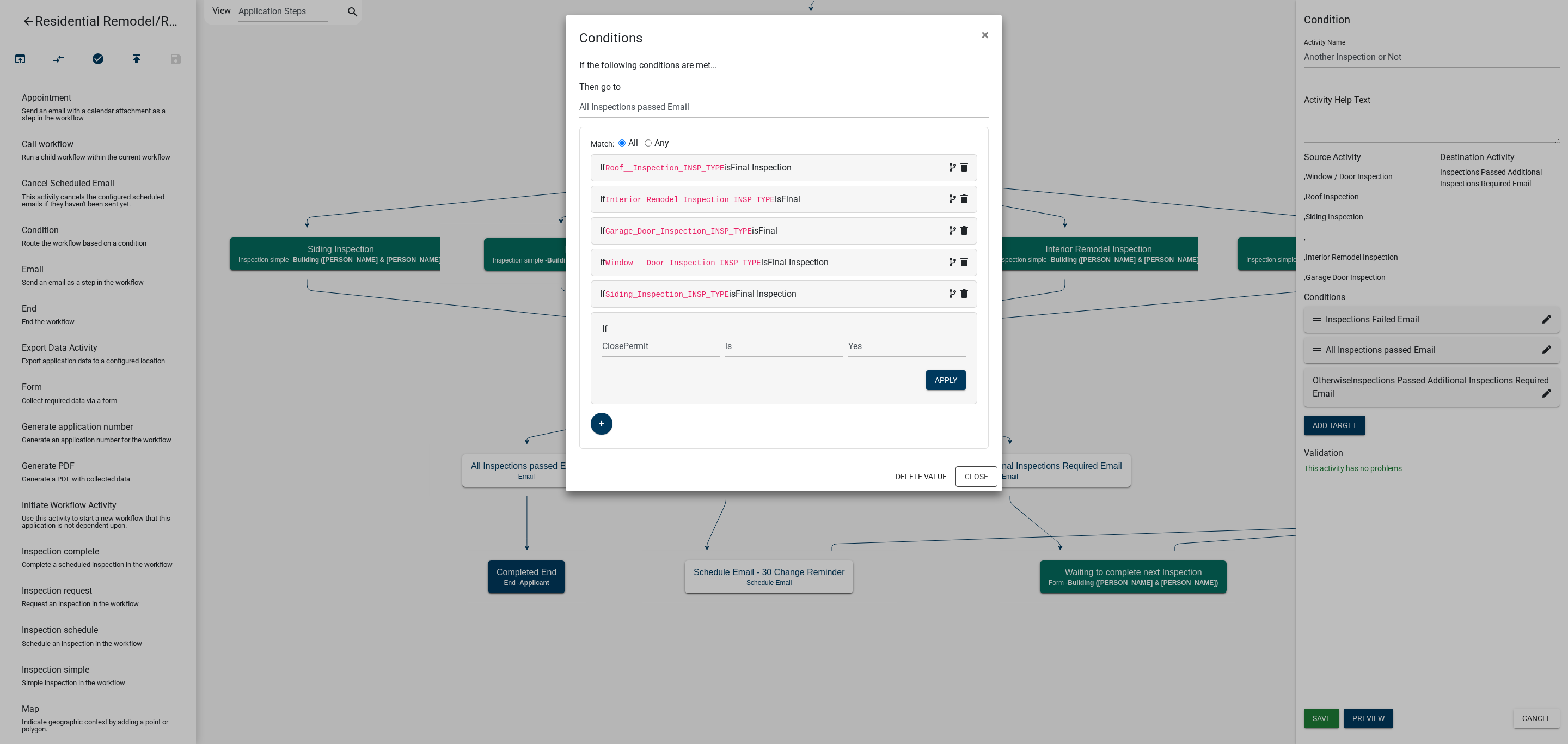
click at [848, 338] on select "Choose... No Yes" at bounding box center [907, 345] width 118 height 22
click at [943, 381] on button "Apply" at bounding box center [946, 380] width 39 height 19
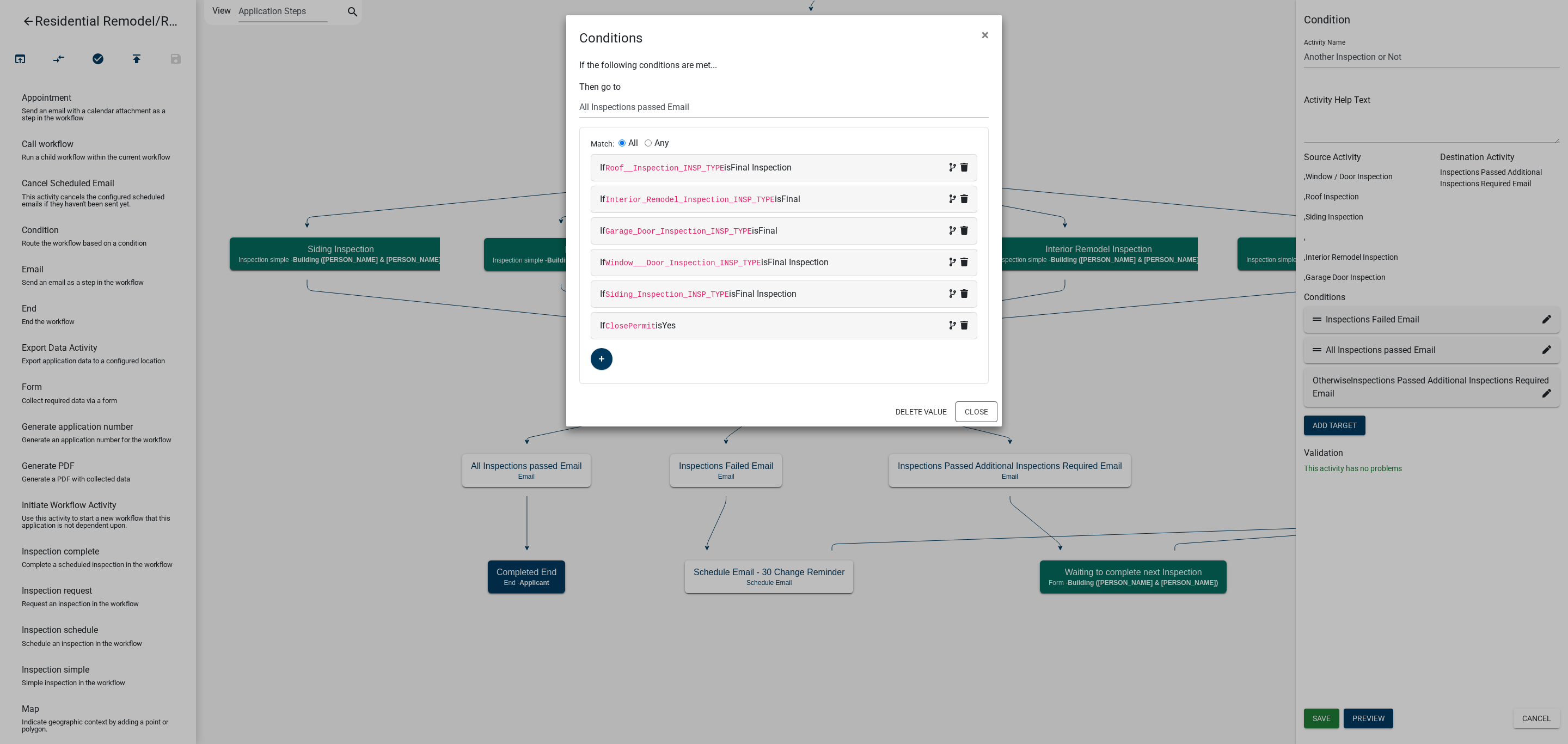
click at [835, 383] on div "Match: All Any If Roof__Inspection_INSP_TYPE is Final Inspection If Interior_Re…" at bounding box center [784, 255] width 409 height 256
click at [967, 415] on button "Close" at bounding box center [976, 411] width 42 height 21
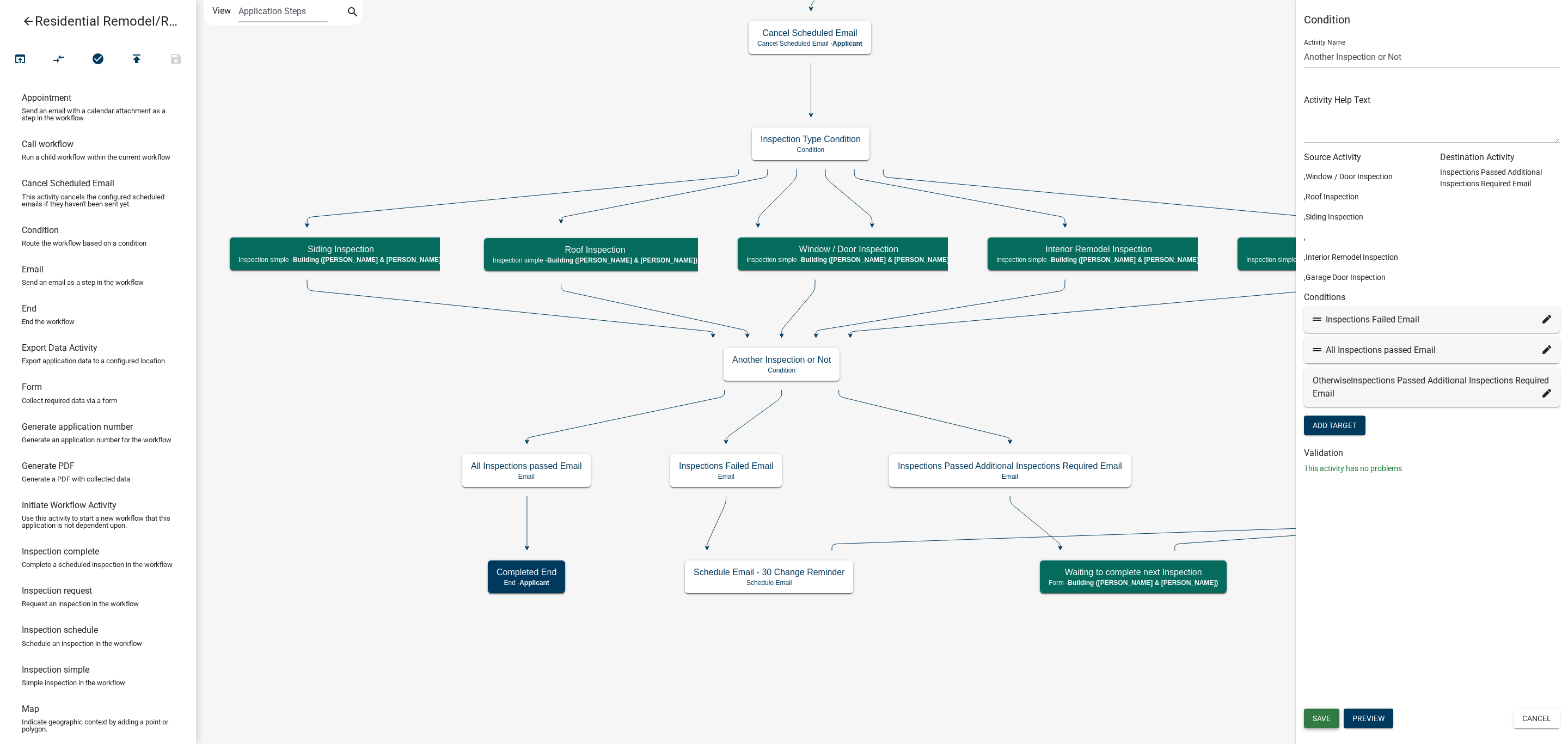
click at [1319, 715] on span "Save" at bounding box center [1321, 718] width 18 height 9
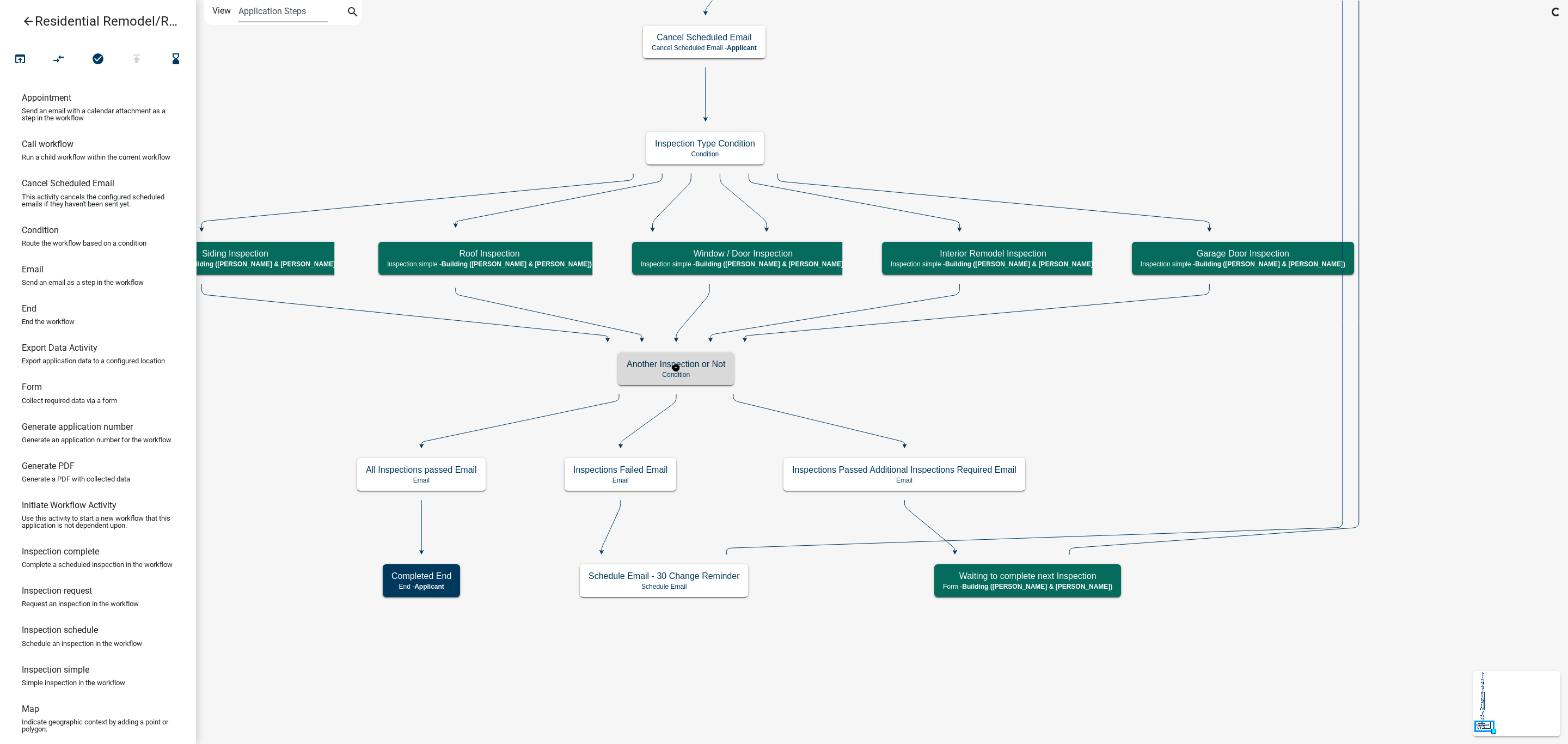
click at [719, 368] on h5 "Another Inspection or Not" at bounding box center [676, 364] width 98 height 10
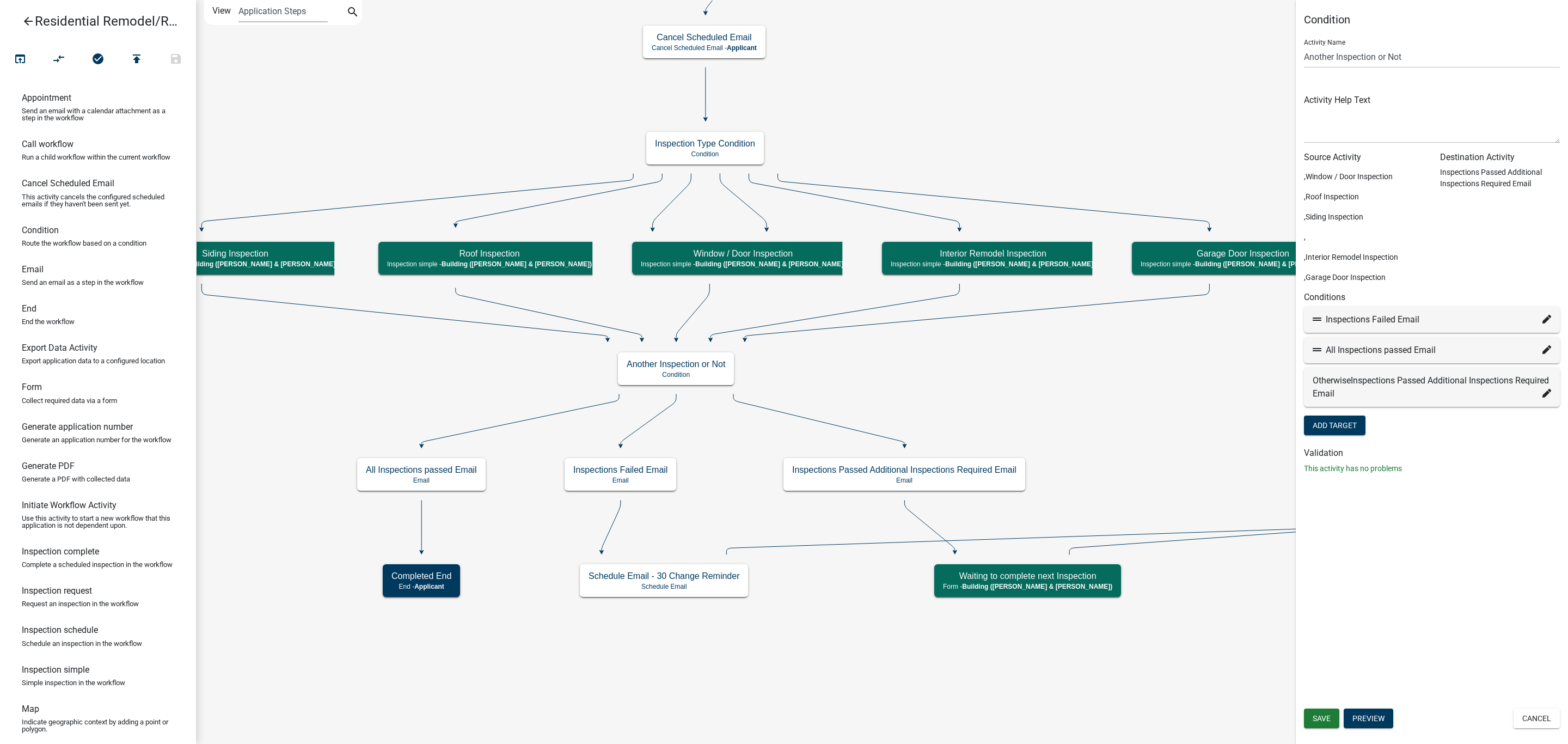
click at [1546, 313] on fa-icon at bounding box center [1546, 320] width 9 height 13
select select "30: c6ea0913-239a-49aa-b5a0-cf6b60440730"
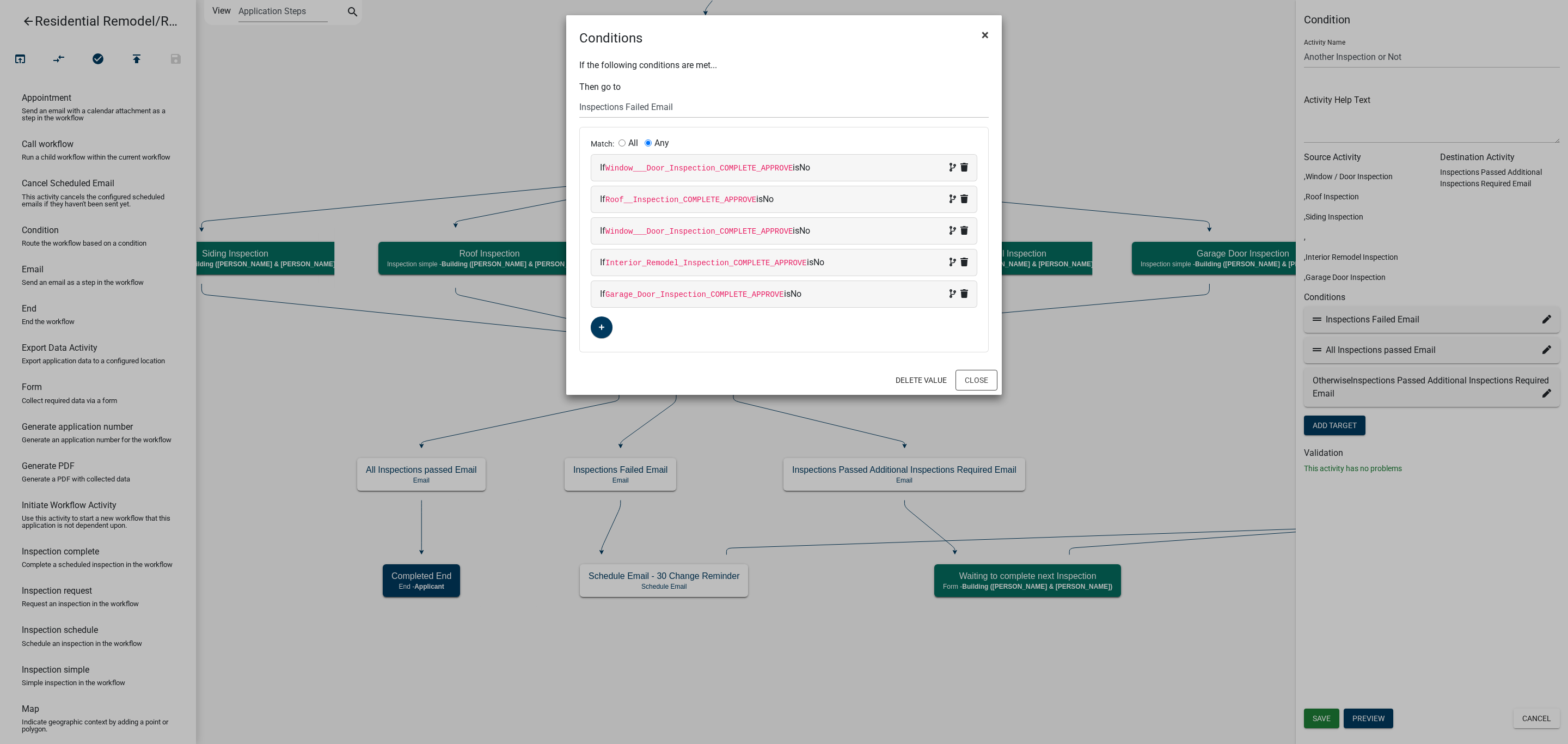
click at [986, 36] on span "×" at bounding box center [985, 34] width 7 height 15
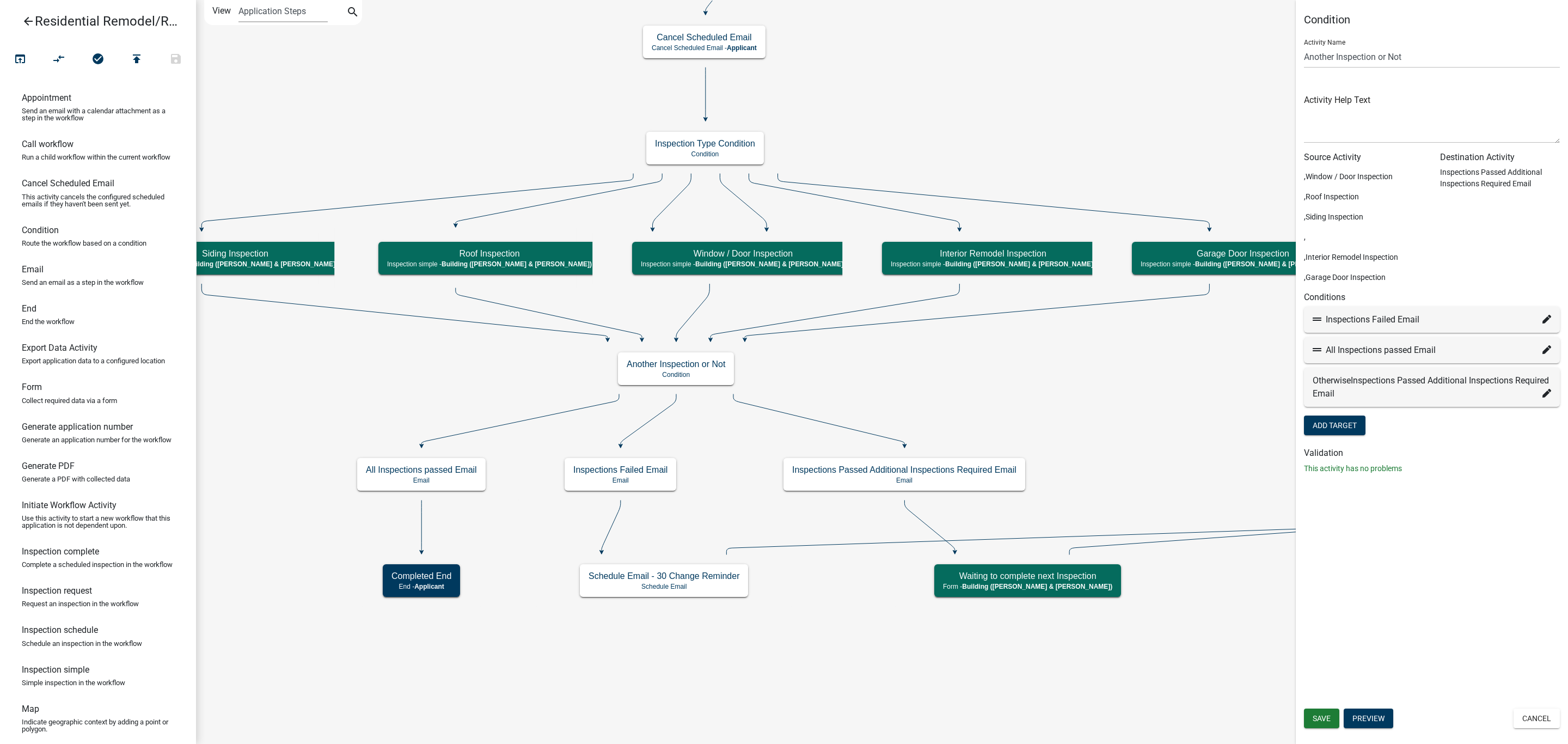
click at [1542, 389] on icon at bounding box center [1546, 393] width 9 height 9
select select "32: 8c9be0ee-792b-4df7-8c44-b7de340e8bef"
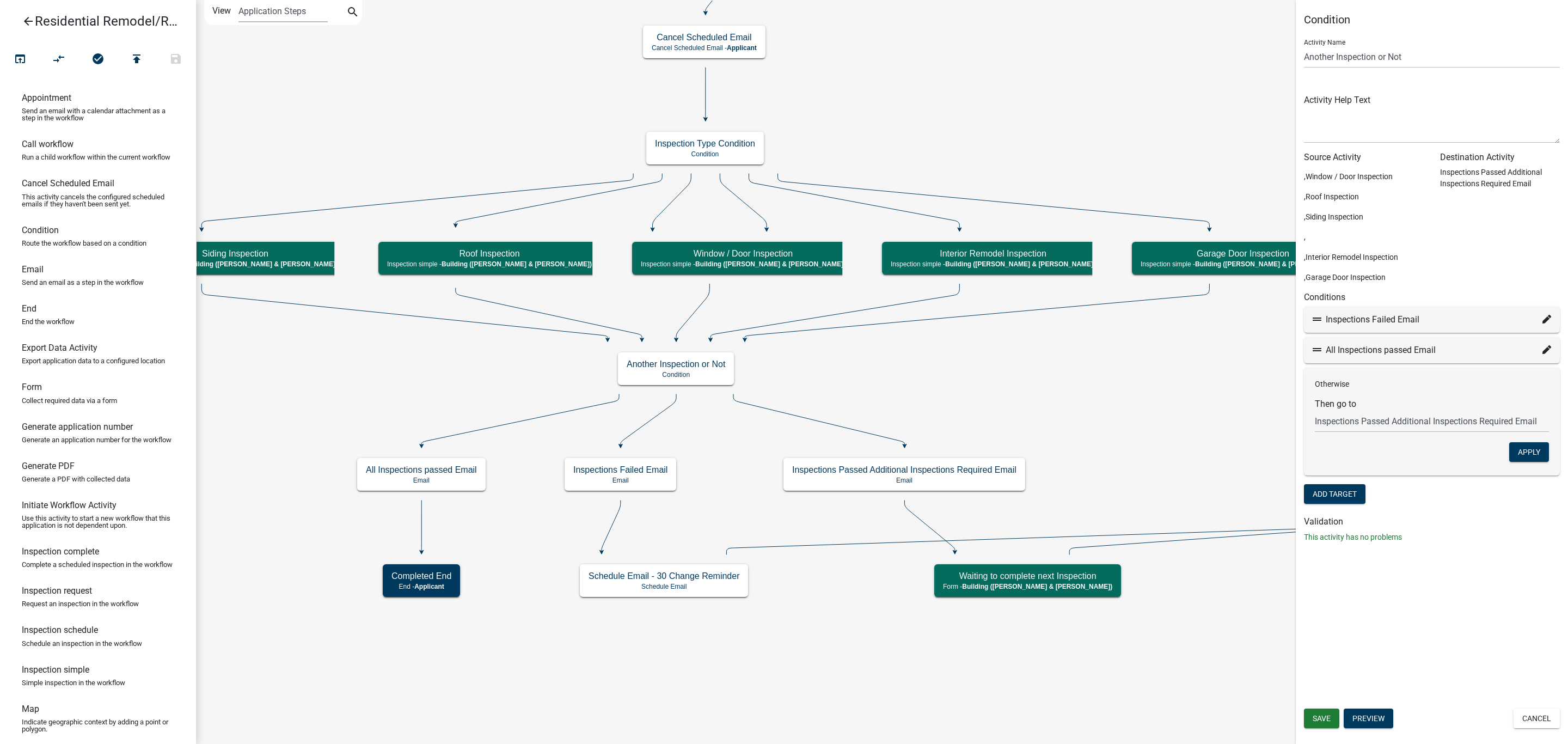
click at [1545, 347] on icon at bounding box center [1546, 350] width 9 height 9
select select "31: 9abad00c-e6c9-47b9-9c99-5aa98b938f51"
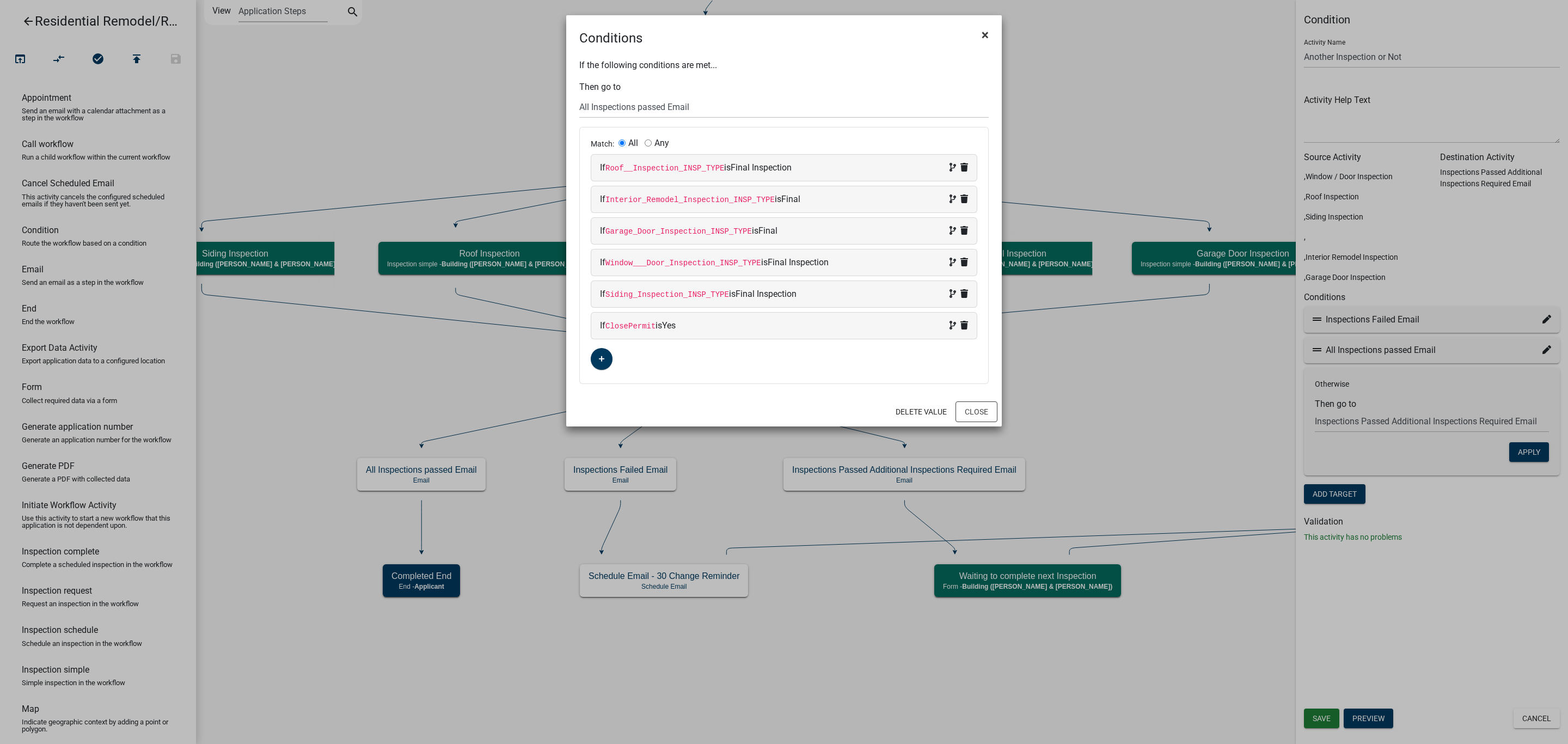
click at [980, 39] on button "×" at bounding box center [985, 34] width 24 height 30
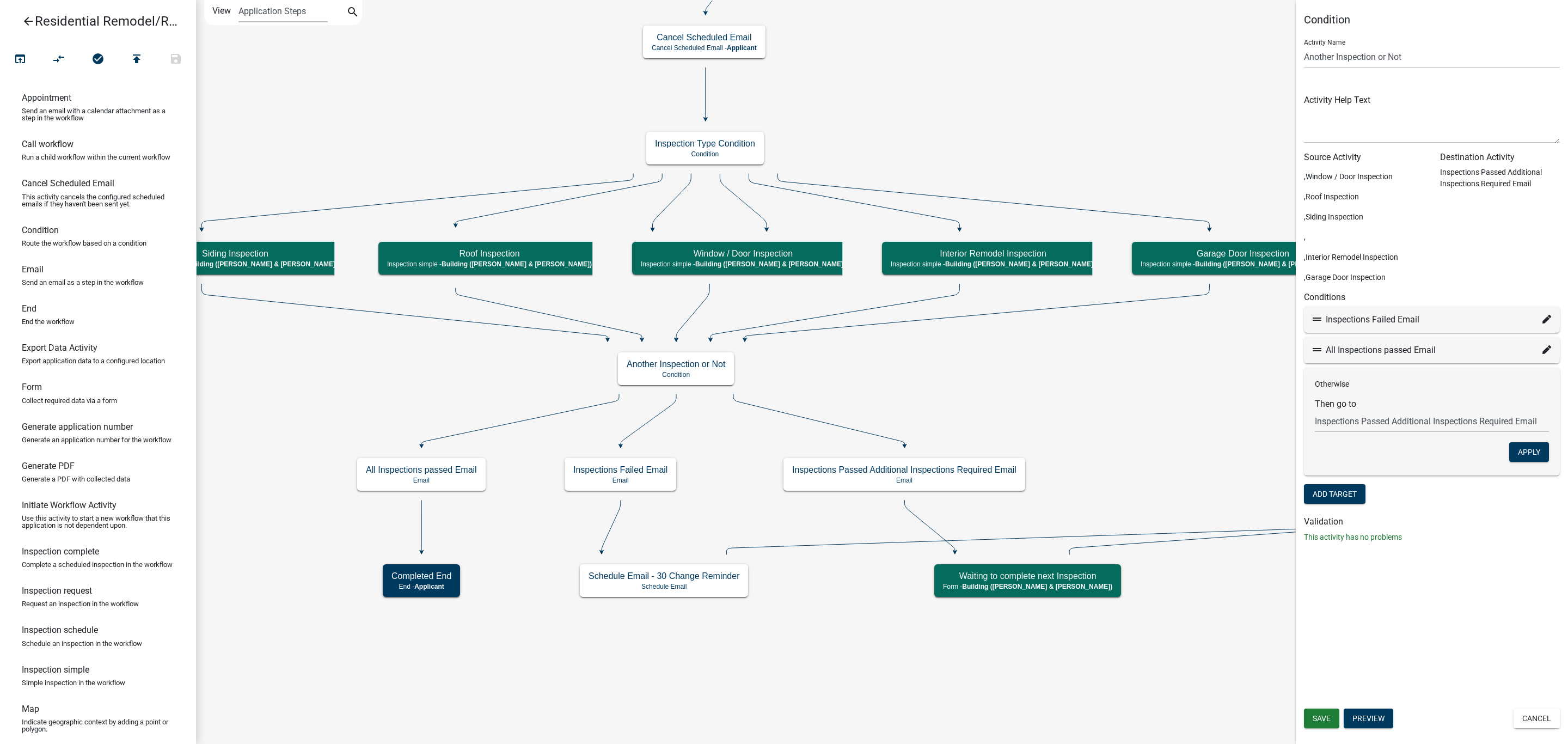
click at [1546, 315] on icon at bounding box center [1546, 319] width 9 height 9
select select "30: c6ea0913-239a-49aa-b5a0-cf6b60440730"
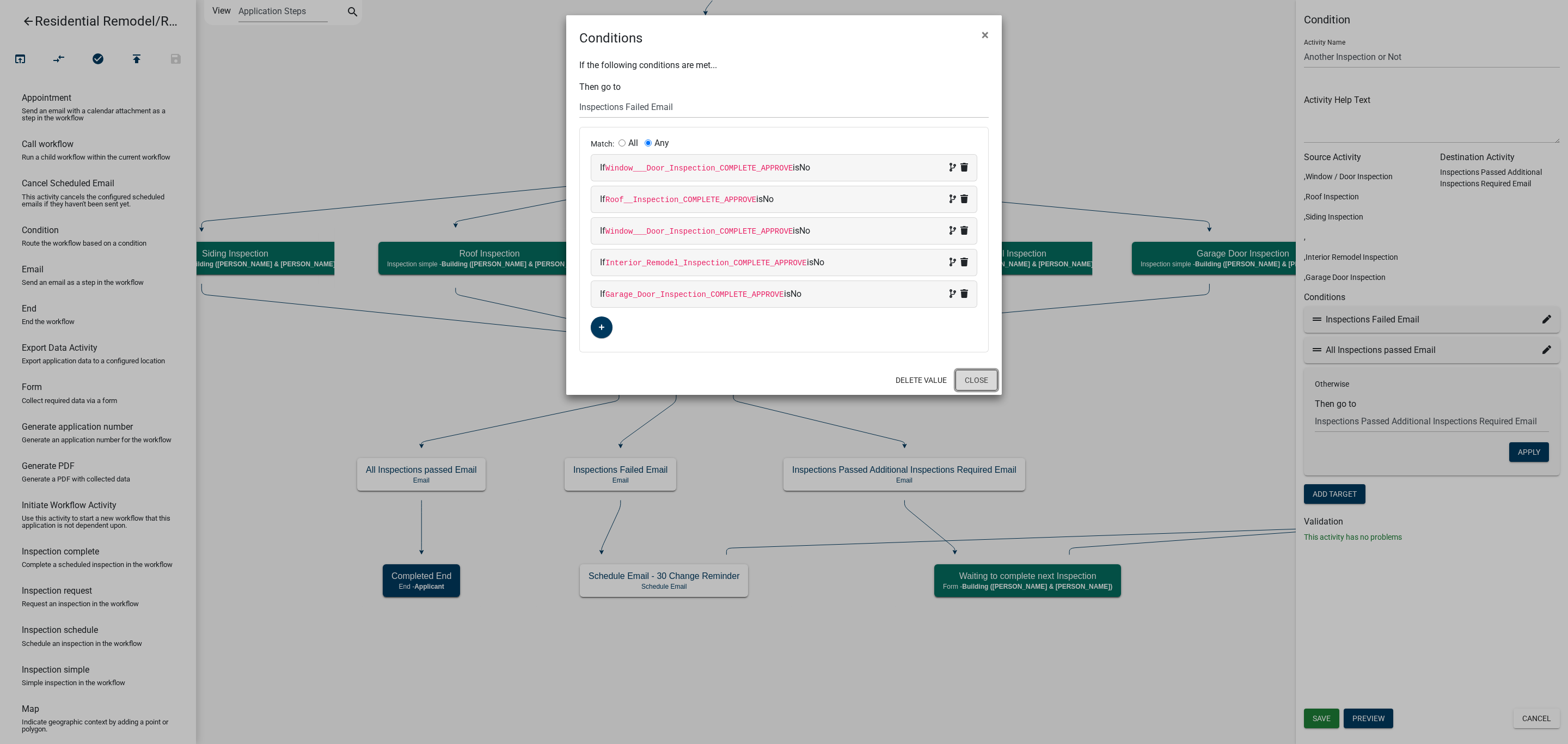
click at [964, 384] on button "Close" at bounding box center [976, 380] width 42 height 21
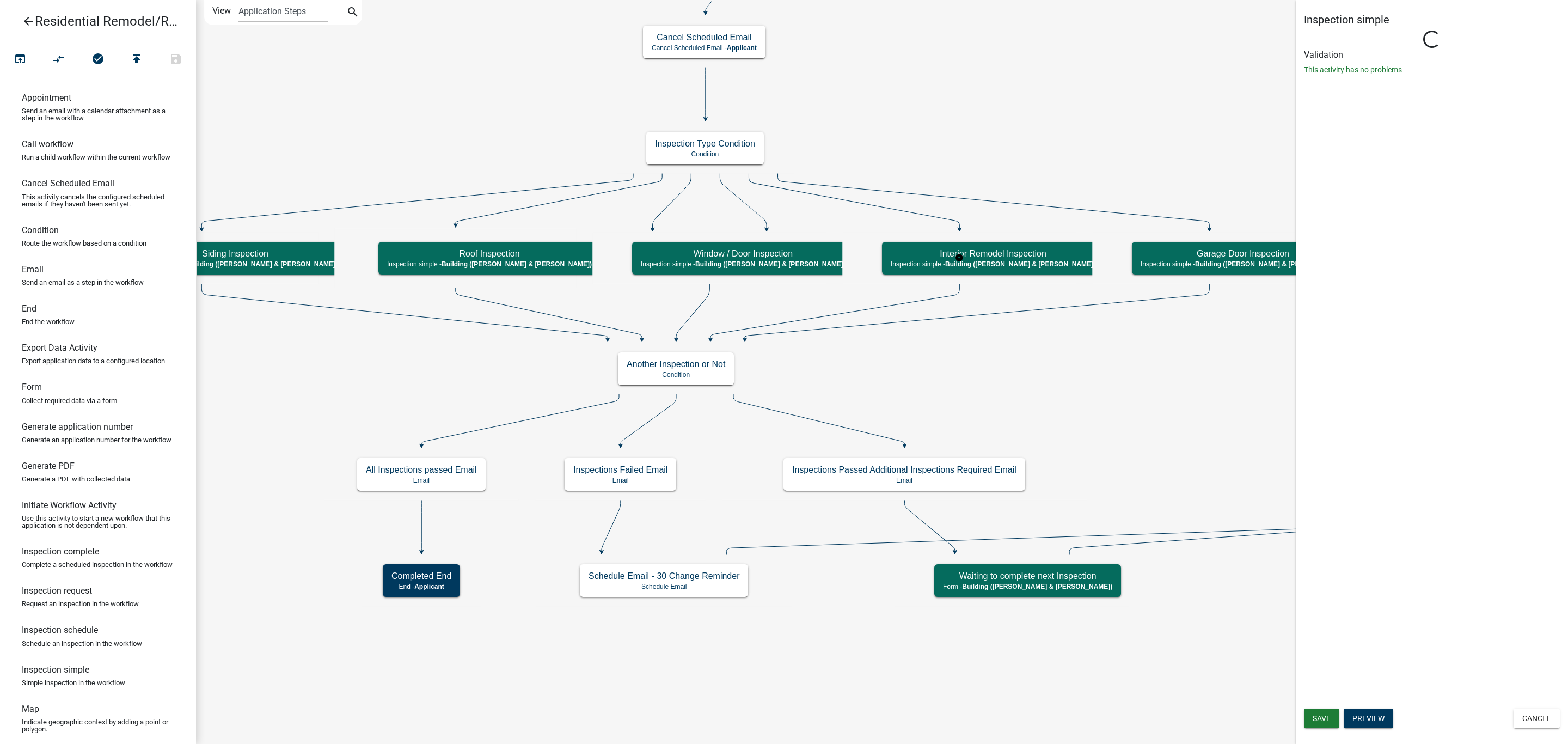
select select "805d55ac-e238-4e04-8f8e-acc067f36c3e"
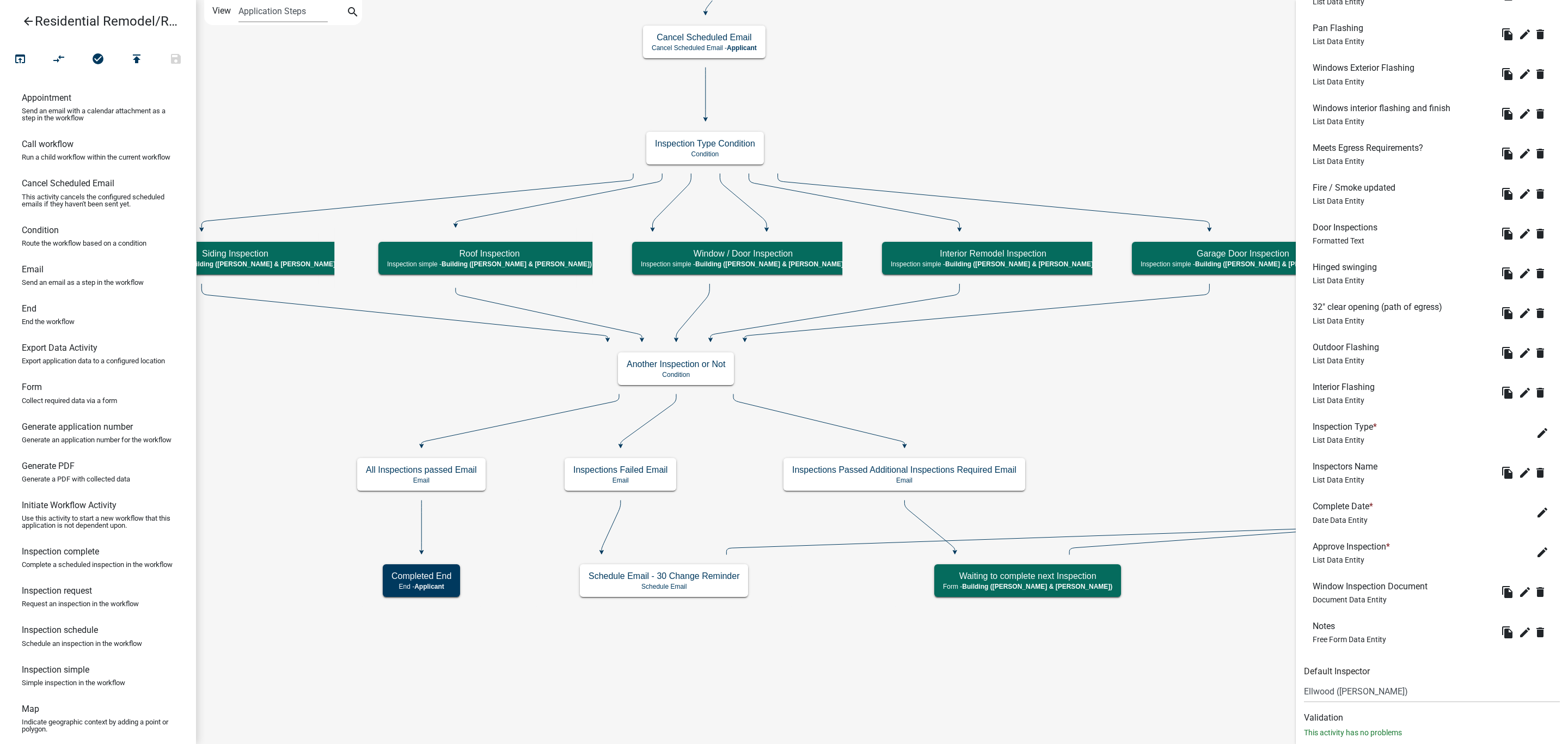
scroll to position [480, 0]
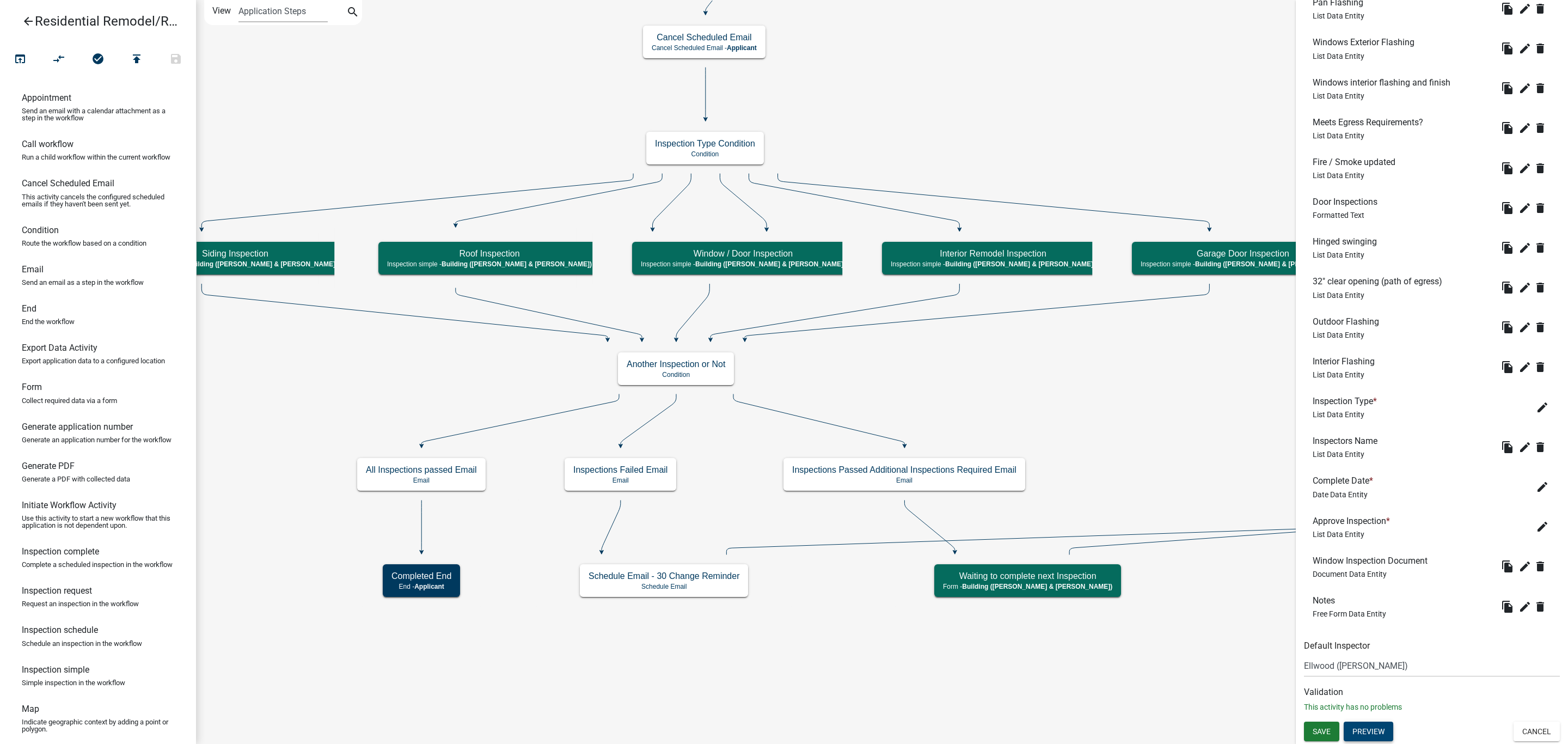
click at [1375, 729] on button "Preview" at bounding box center [1368, 731] width 50 height 19
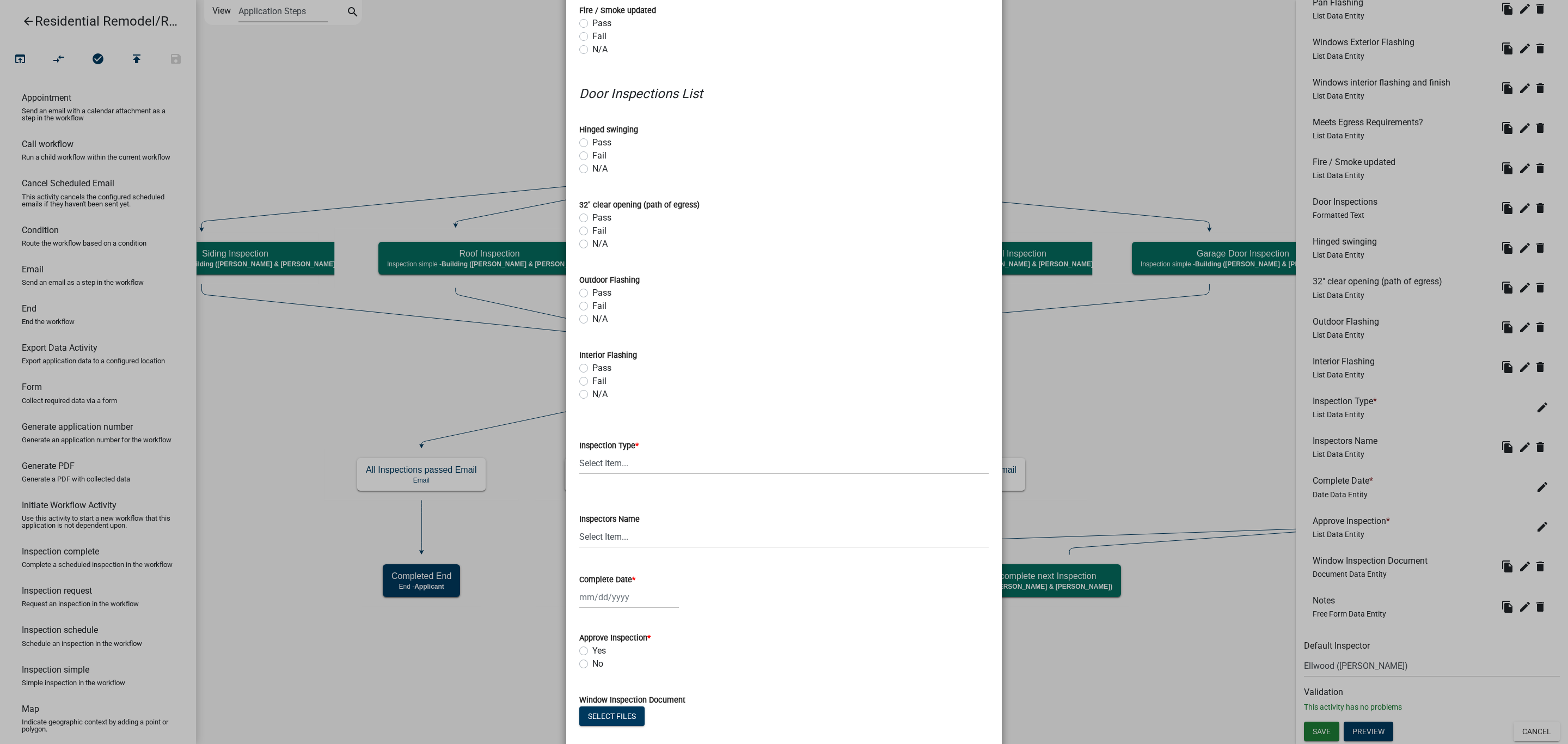
scroll to position [675, 0]
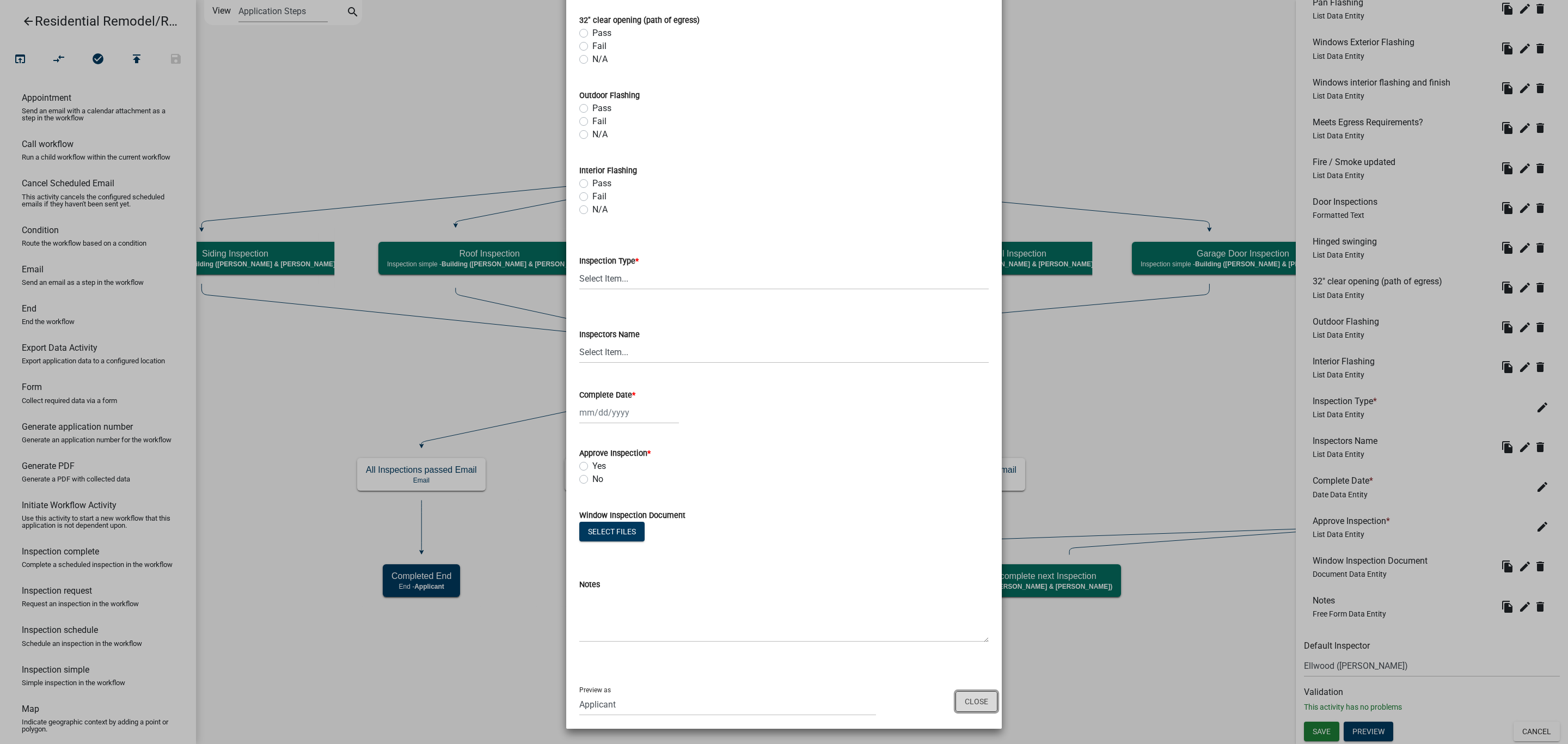
click at [956, 692] on button "Close" at bounding box center [976, 701] width 42 height 21
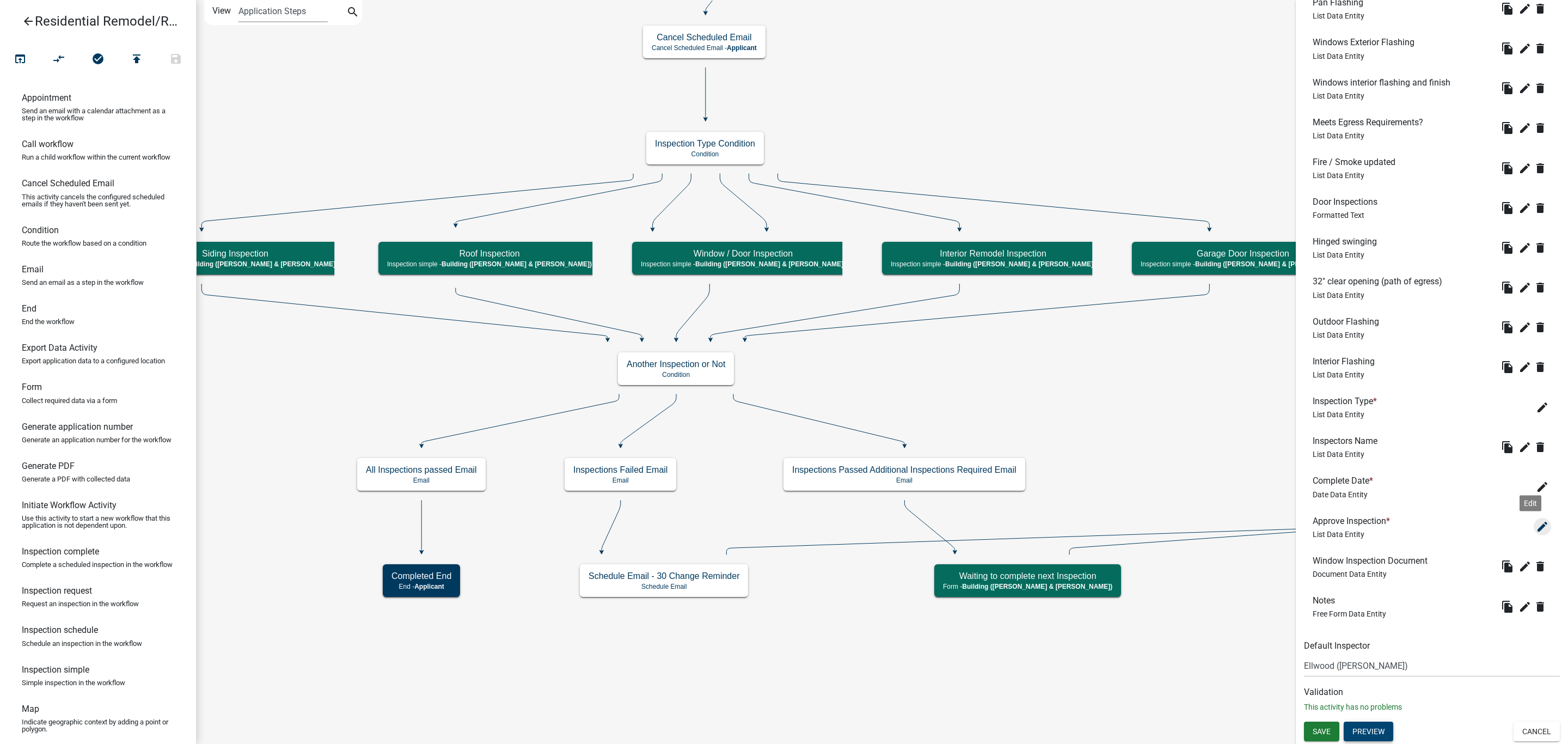
click at [1536, 528] on icon "edit" at bounding box center [1542, 526] width 13 height 13
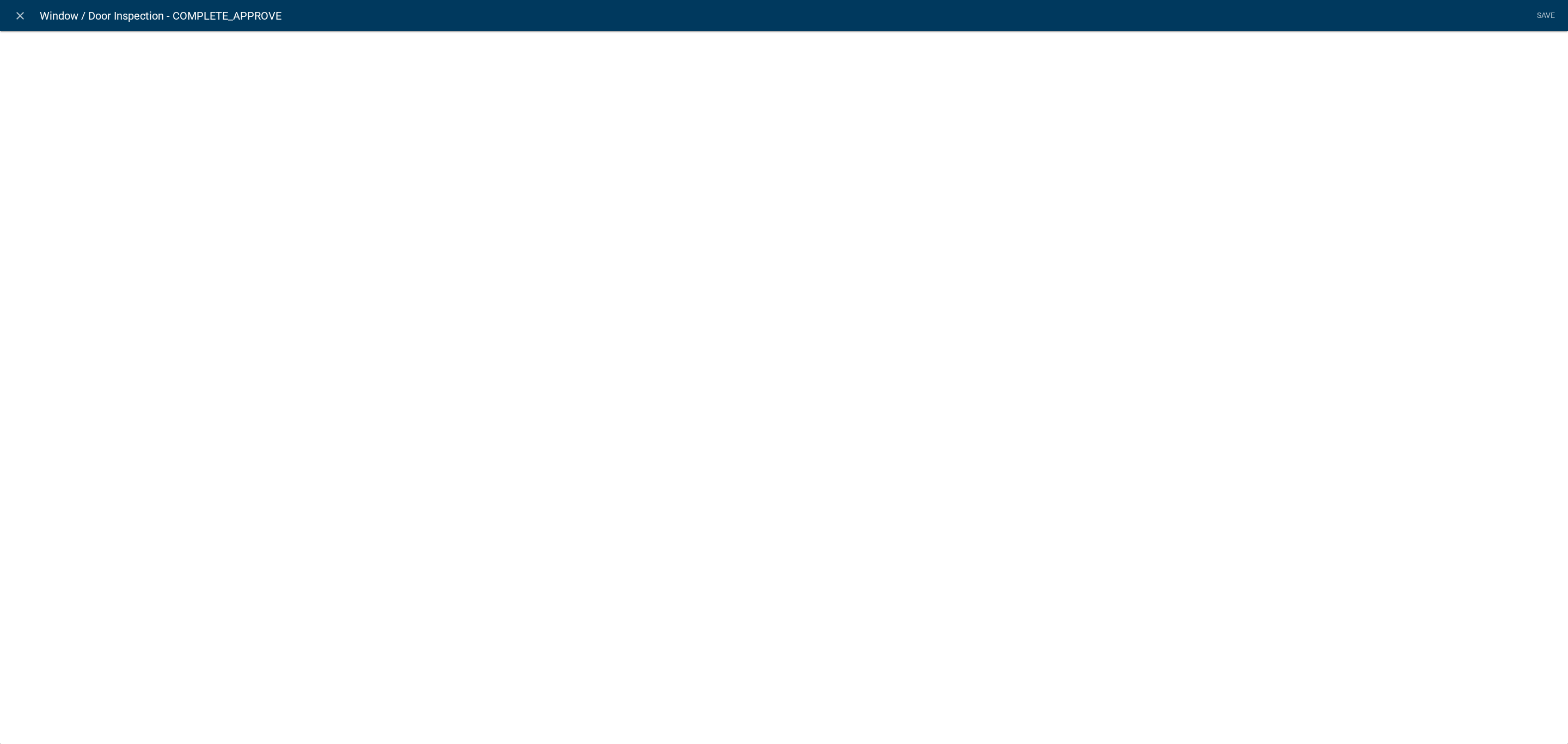
select select "list-data"
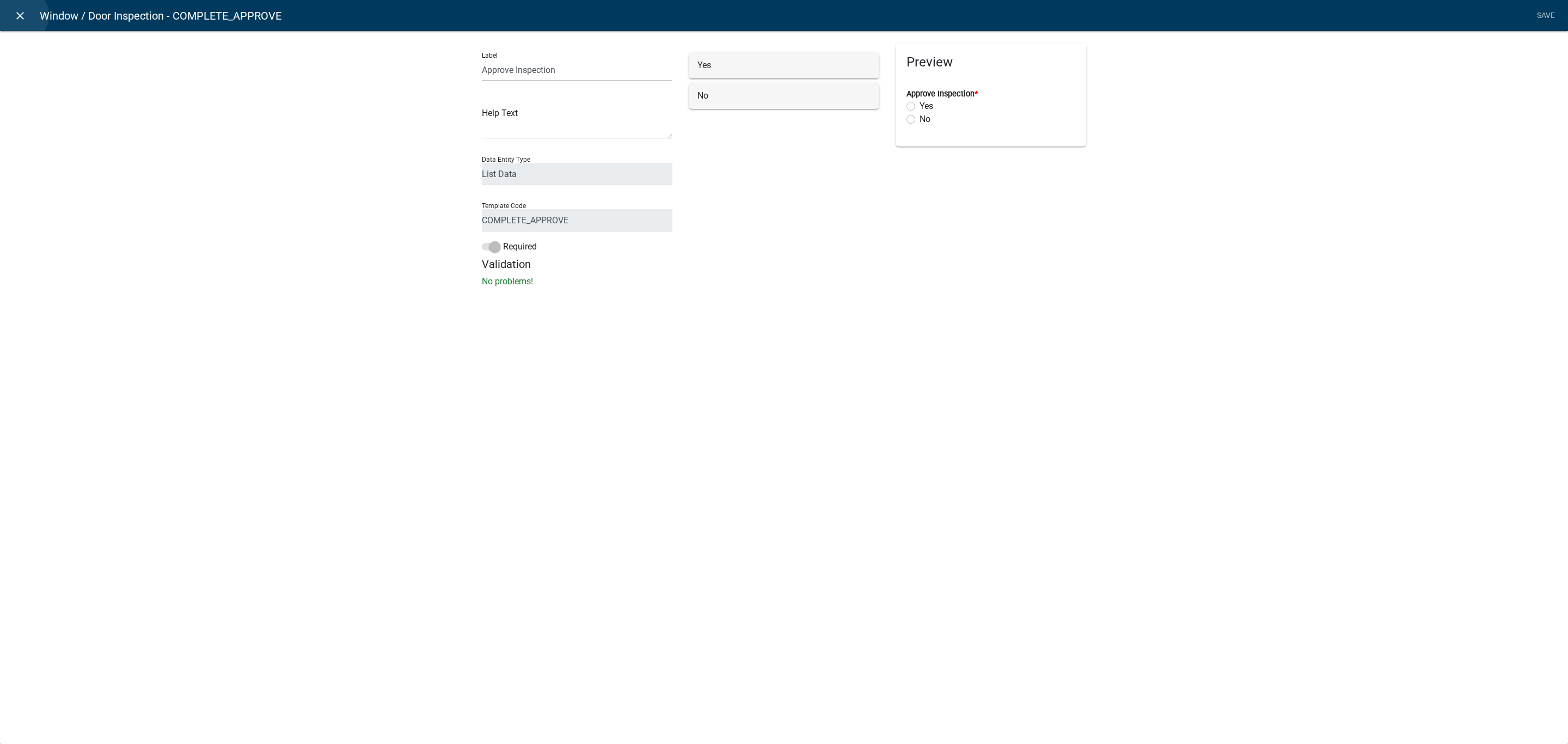
click at [22, 15] on icon "close" at bounding box center [20, 16] width 13 height 13
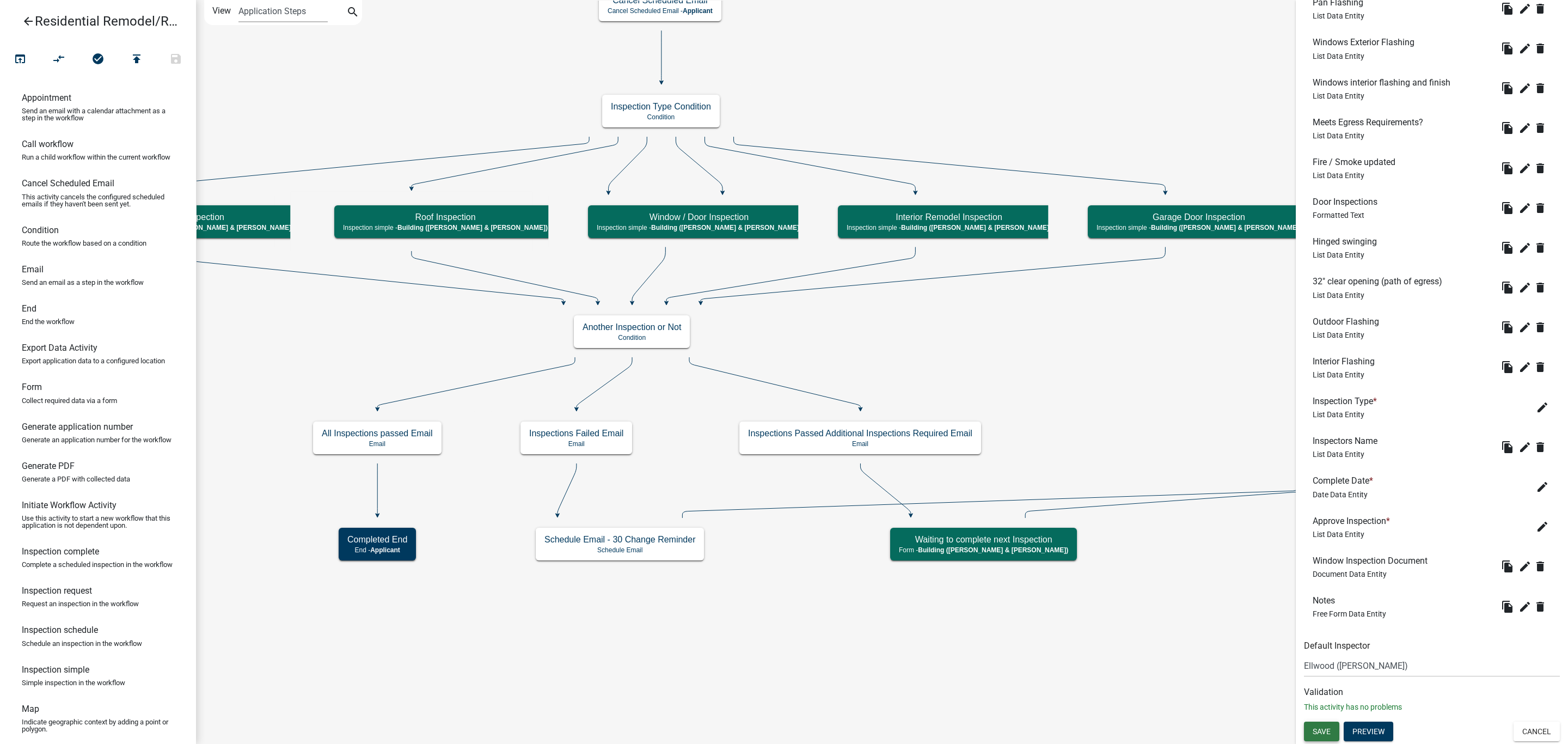
click at [1315, 727] on span "Save" at bounding box center [1321, 731] width 18 height 9
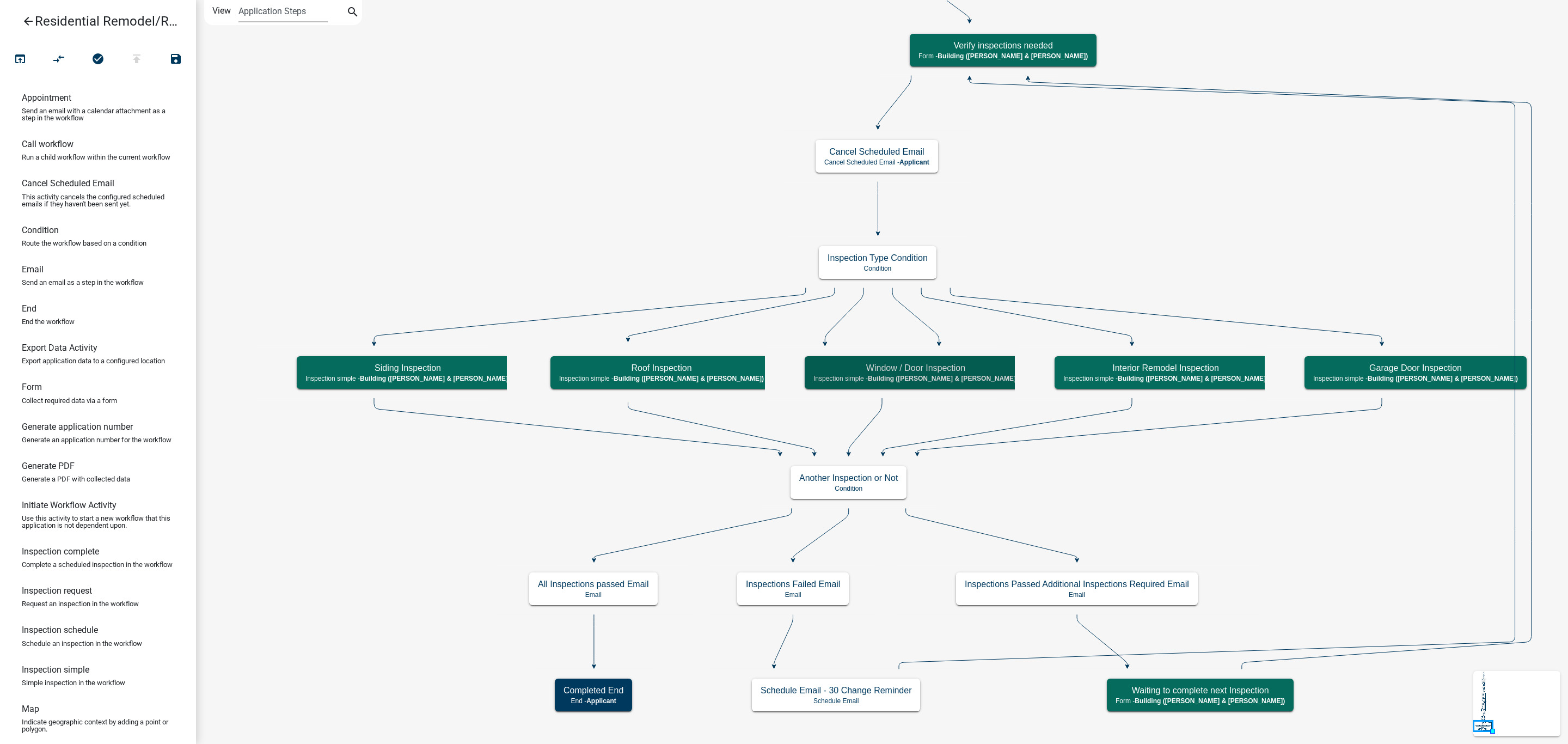
scroll to position [0, 0]
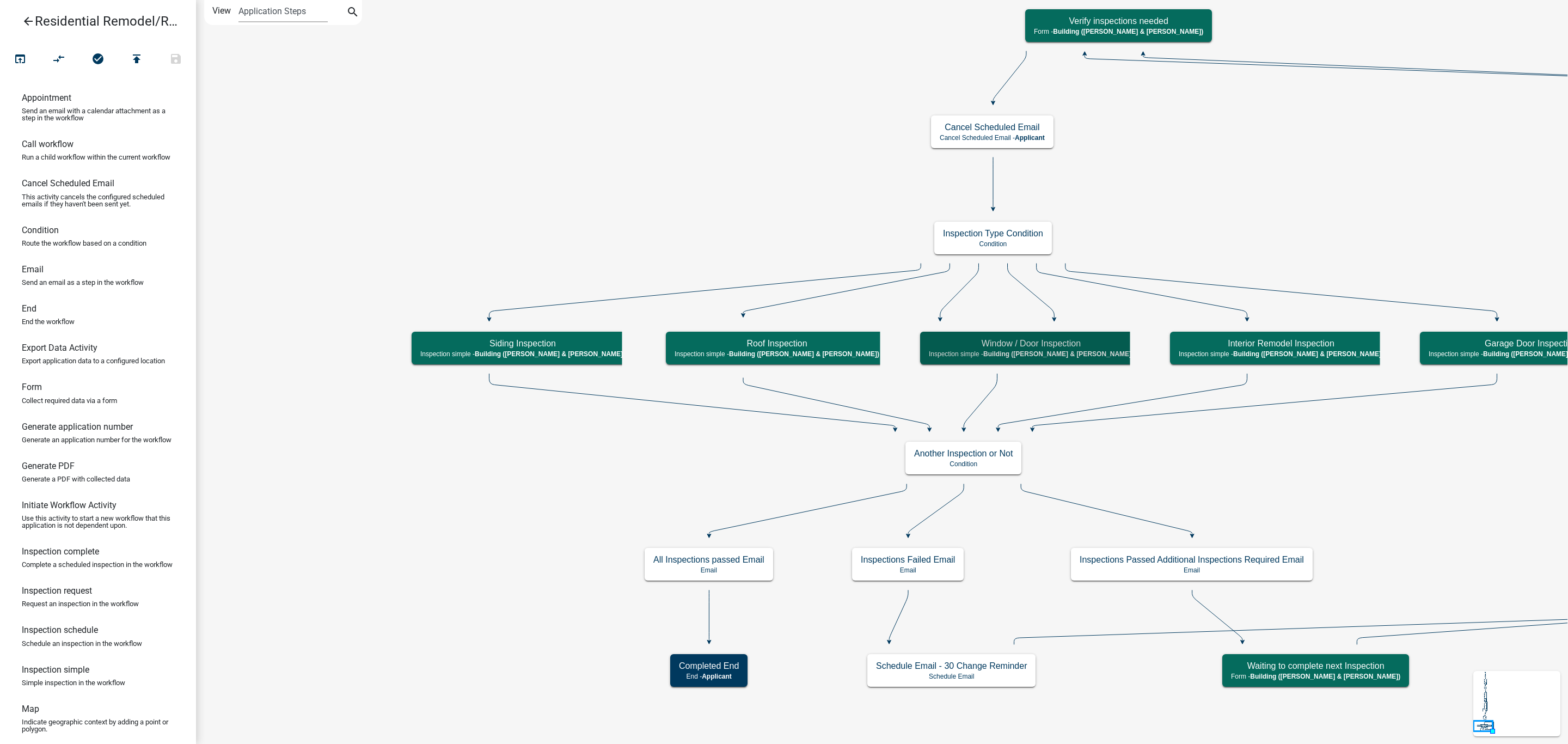
click at [24, 15] on icon "arrow_back" at bounding box center [28, 22] width 13 height 15
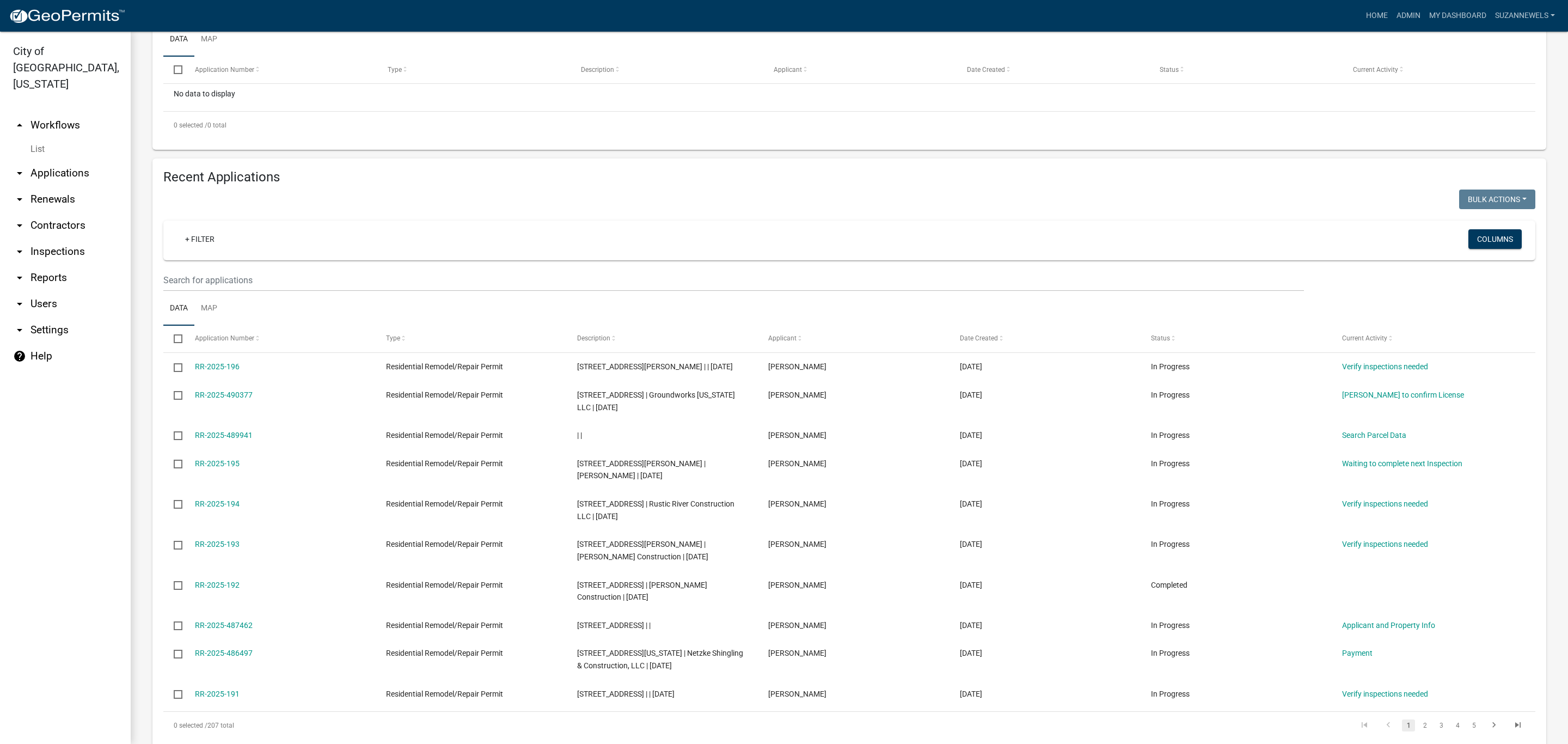
scroll to position [245, 0]
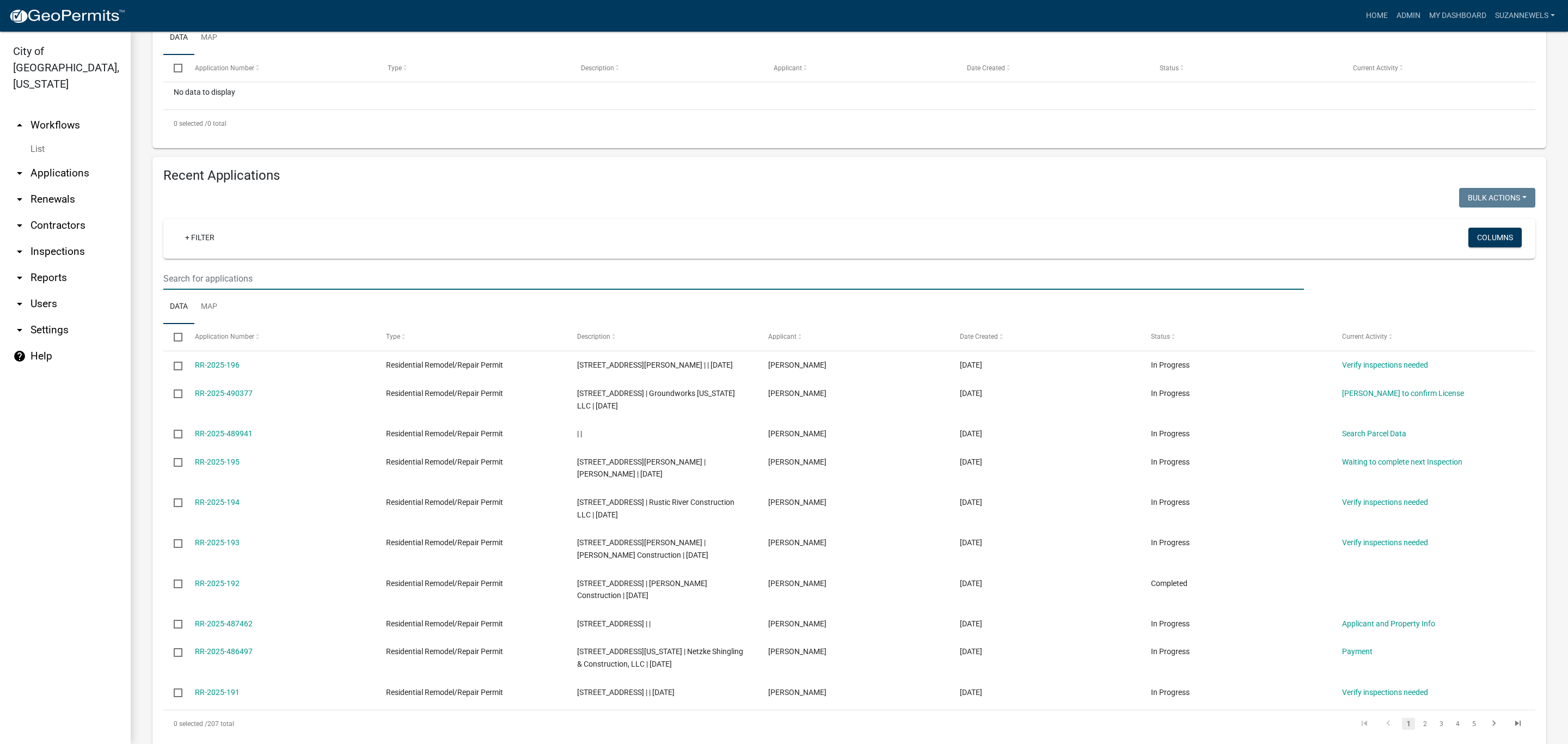
click at [249, 289] on input "text" at bounding box center [733, 278] width 1141 height 22
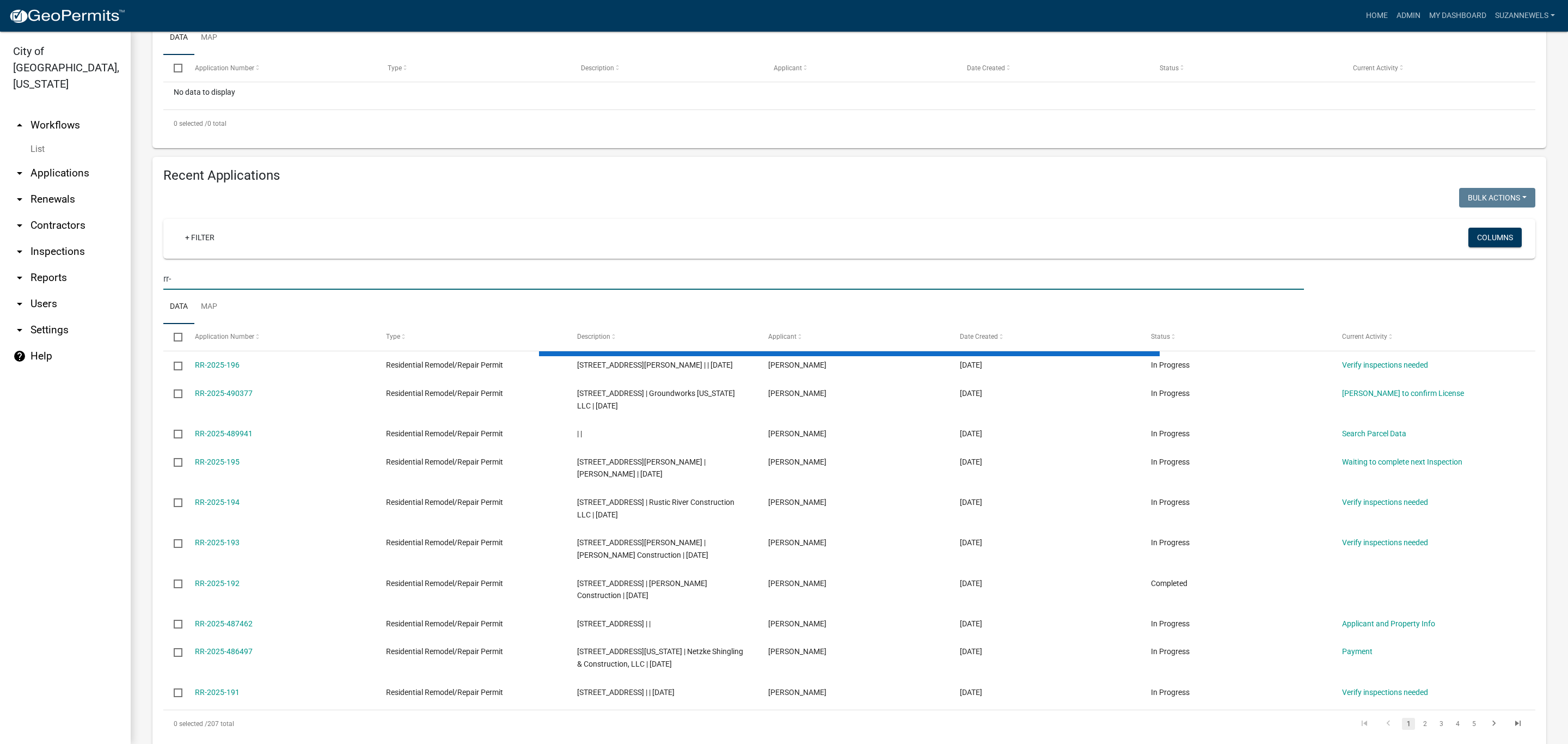
click at [201, 289] on input "rr-" at bounding box center [733, 278] width 1141 height 22
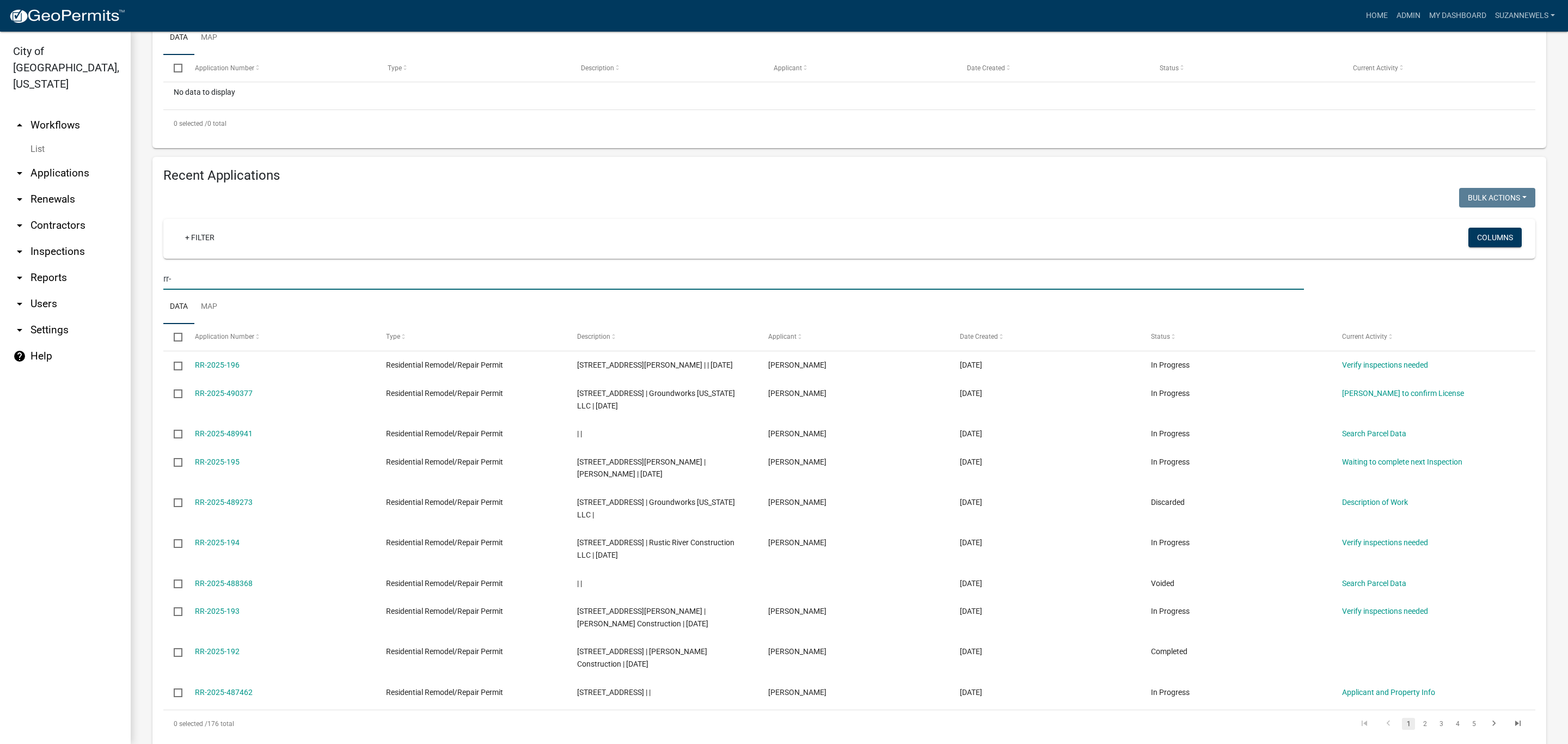
type input "RR-2025-195"
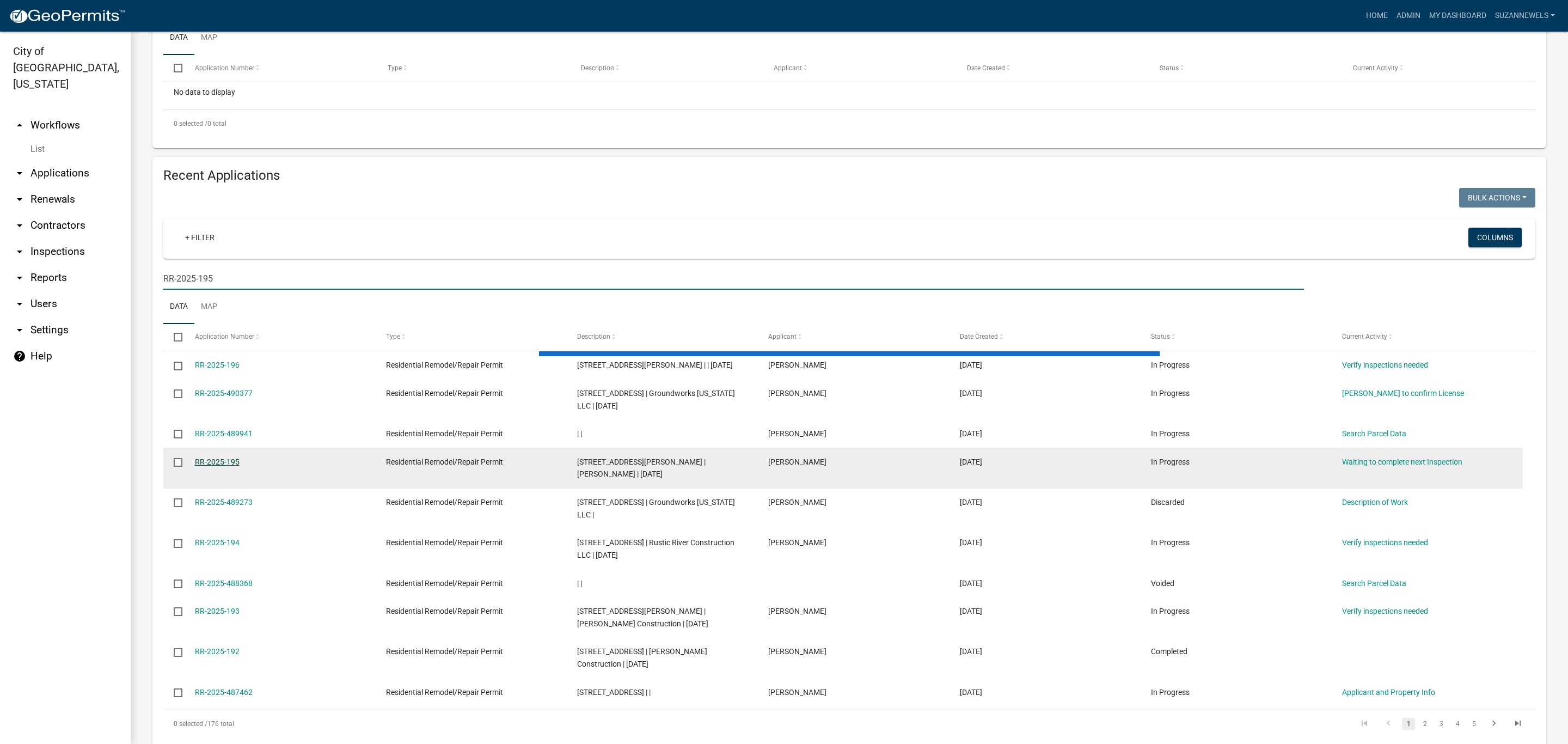
click at [207, 466] on link "RR-2025-195" at bounding box center [217, 462] width 45 height 9
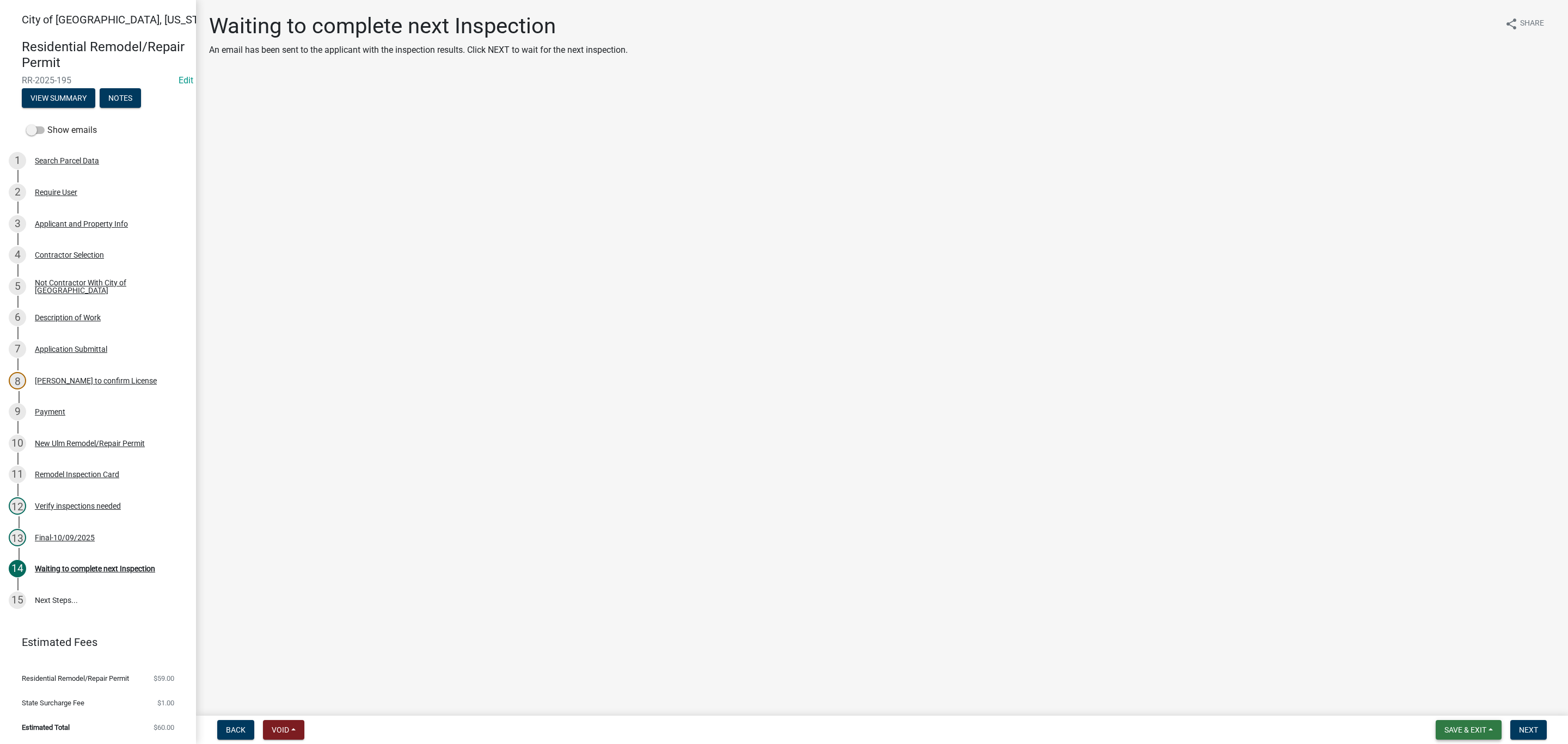
click at [1491, 731] on button "Save & Exit" at bounding box center [1469, 729] width 66 height 19
click at [1372, 536] on main "Waiting to complete next Inspection An email has been sent to the applicant wit…" at bounding box center [882, 355] width 1372 height 711
click at [187, 80] on link "Edit" at bounding box center [186, 80] width 14 height 10
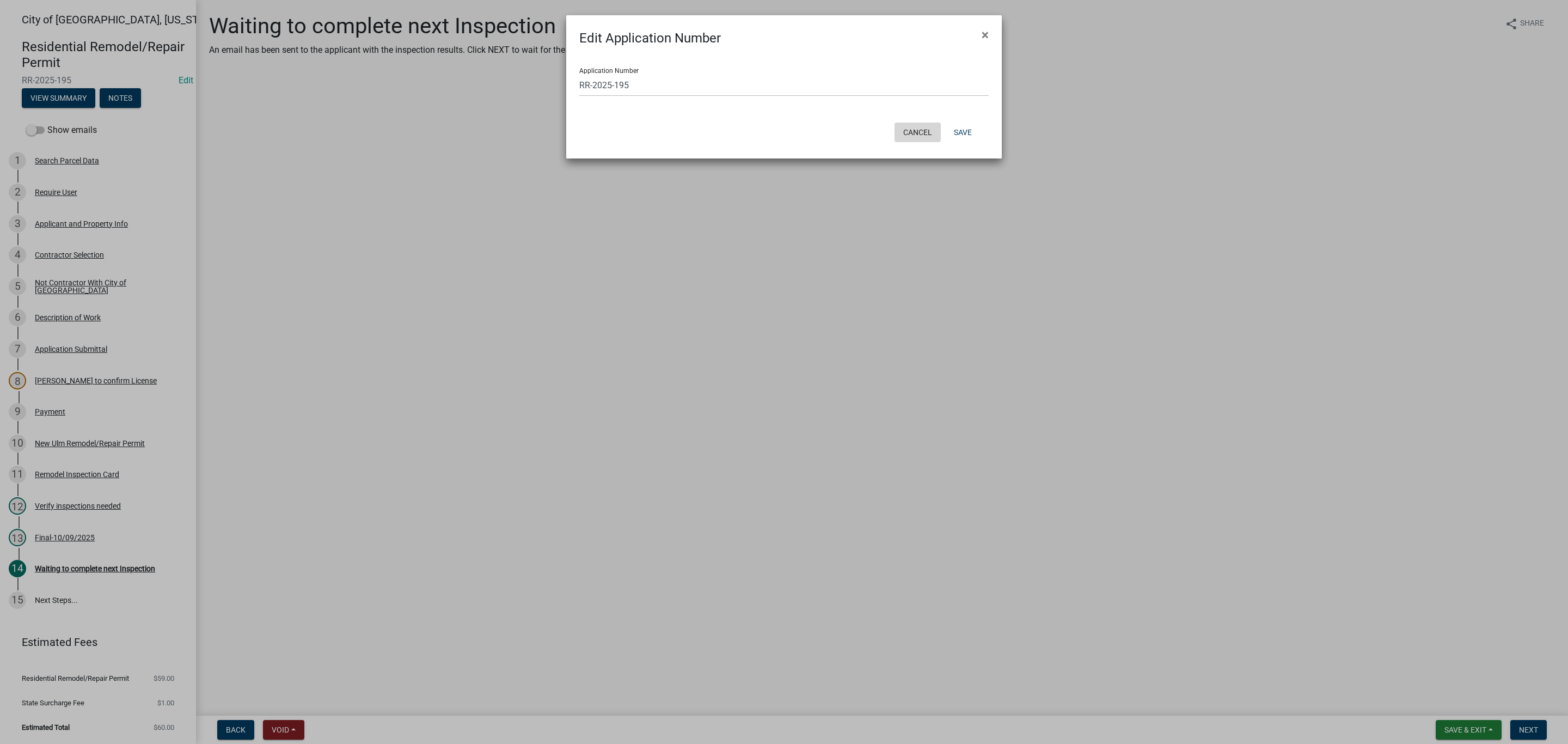
click at [904, 127] on button "Cancel" at bounding box center [918, 132] width 46 height 19
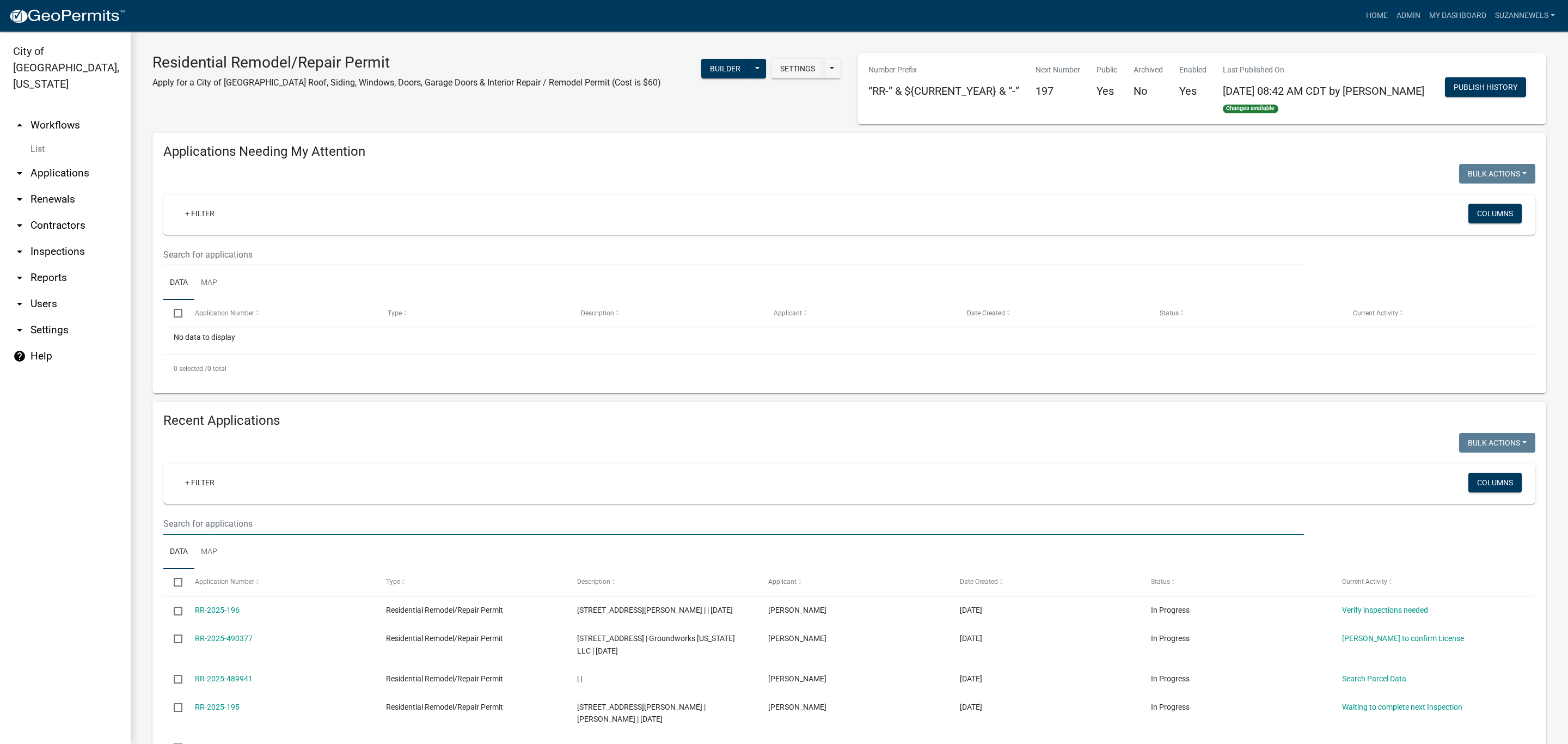
click at [261, 535] on input "text" at bounding box center [733, 524] width 1141 height 22
type input "RR-2025-195"
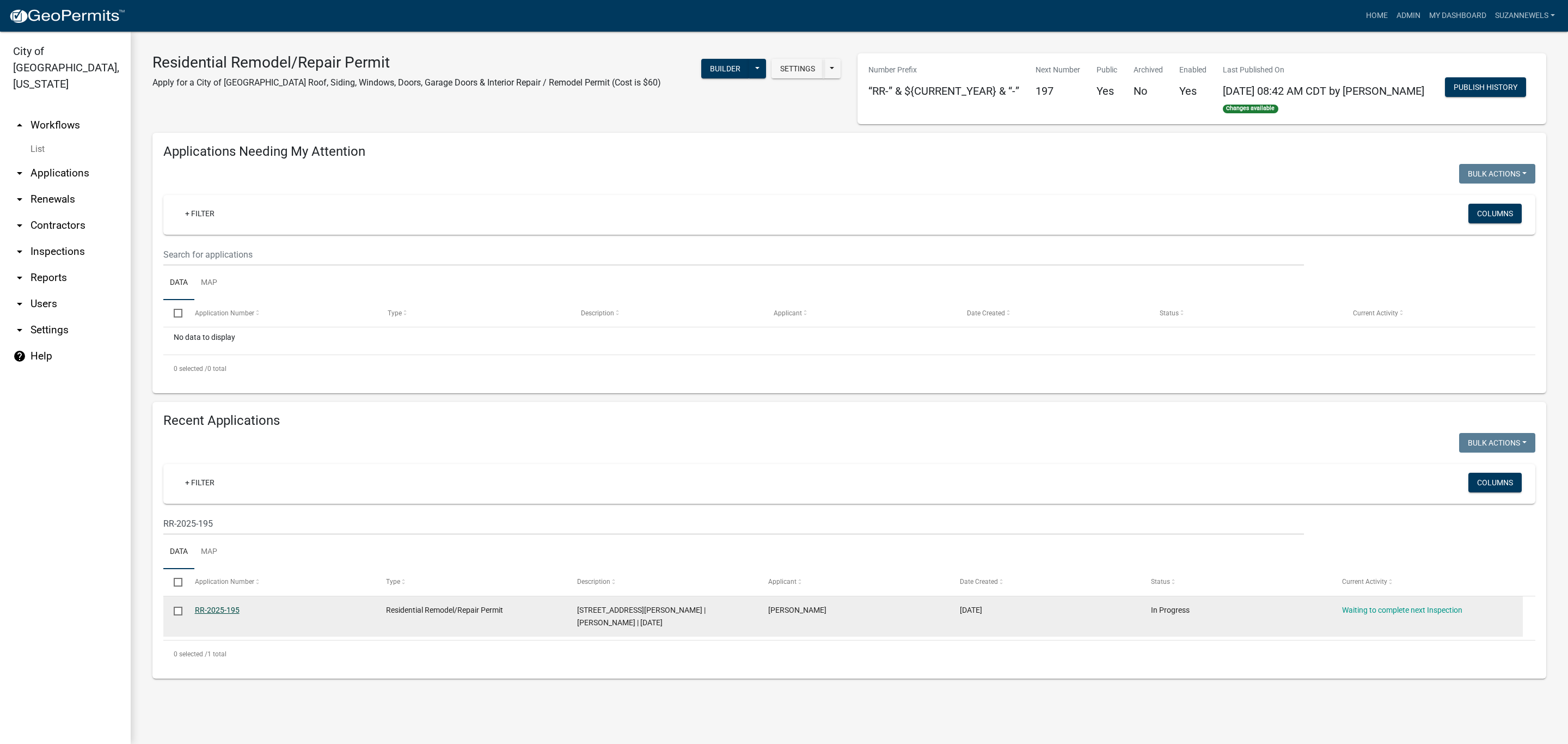
click at [227, 614] on link "RR-2025-195" at bounding box center [217, 610] width 45 height 9
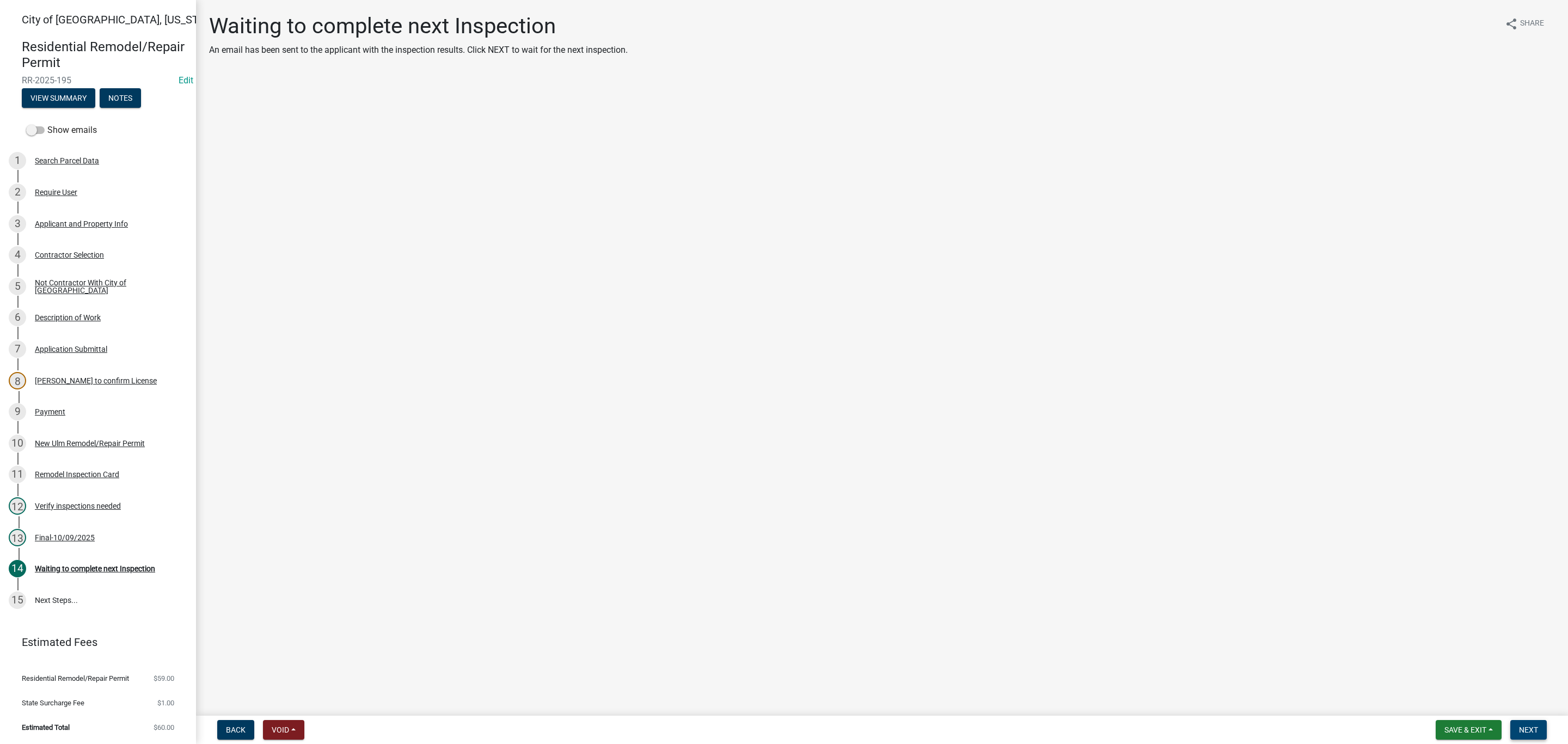
click at [1519, 729] on span "Next" at bounding box center [1529, 730] width 19 height 9
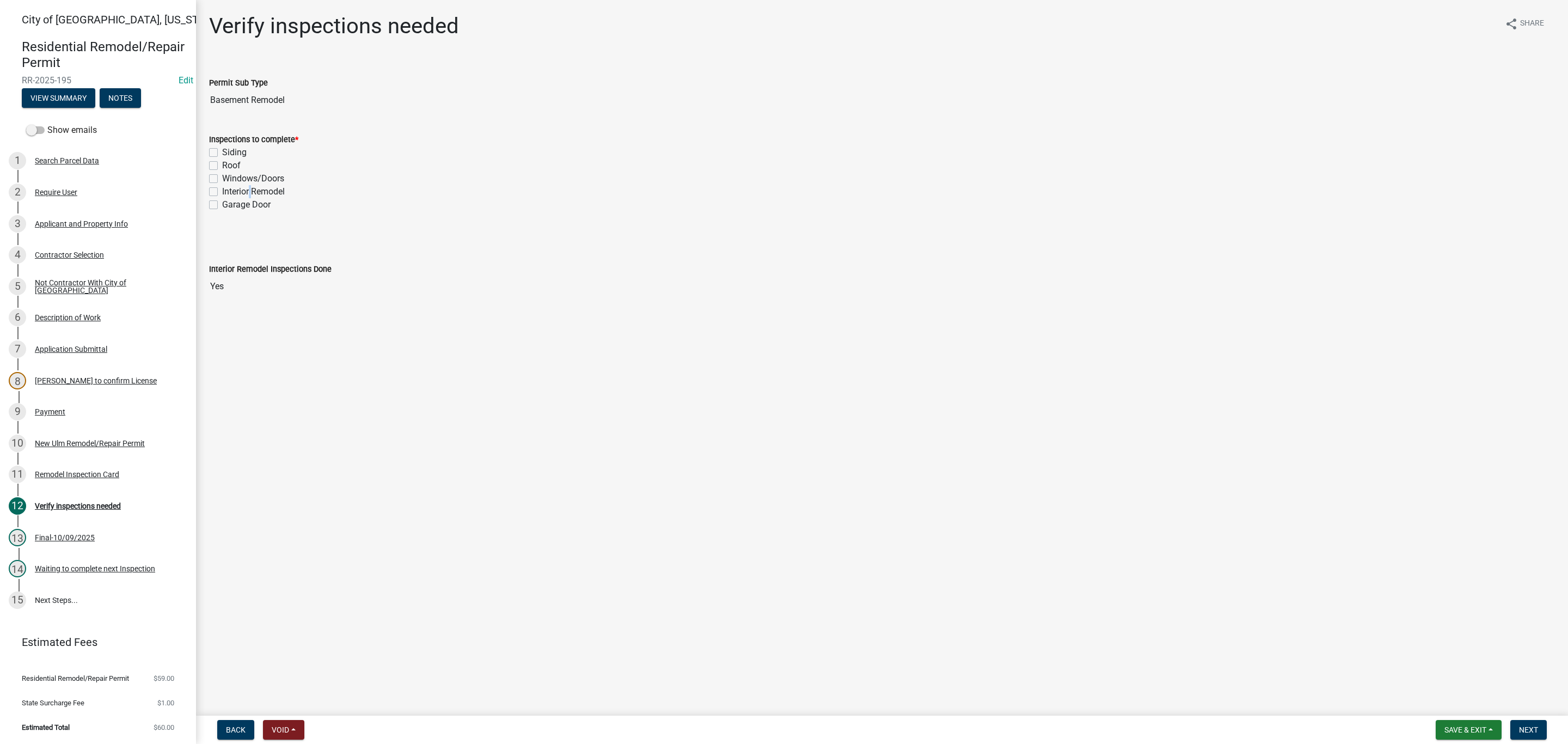
click at [249, 188] on label "Interior Remodel" at bounding box center [253, 192] width 62 height 13
click at [222, 188] on label "Interior Remodel" at bounding box center [253, 192] width 62 height 13
click at [222, 188] on input "Interior Remodel" at bounding box center [225, 189] width 7 height 7
checkbox input "true"
checkbox input "false"
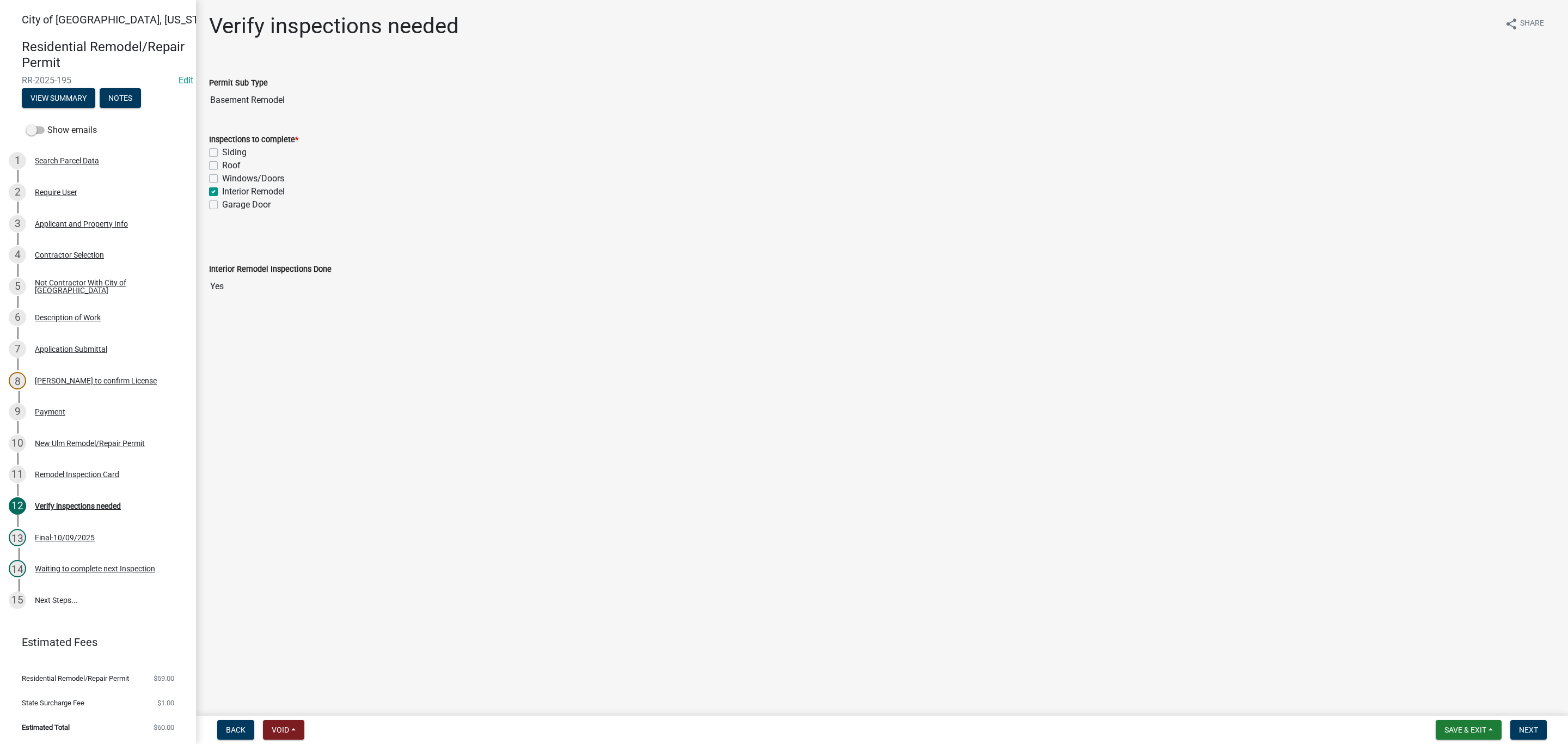
checkbox input "false"
checkbox input "true"
checkbox input "false"
click at [1524, 727] on span "Next" at bounding box center [1529, 730] width 19 height 9
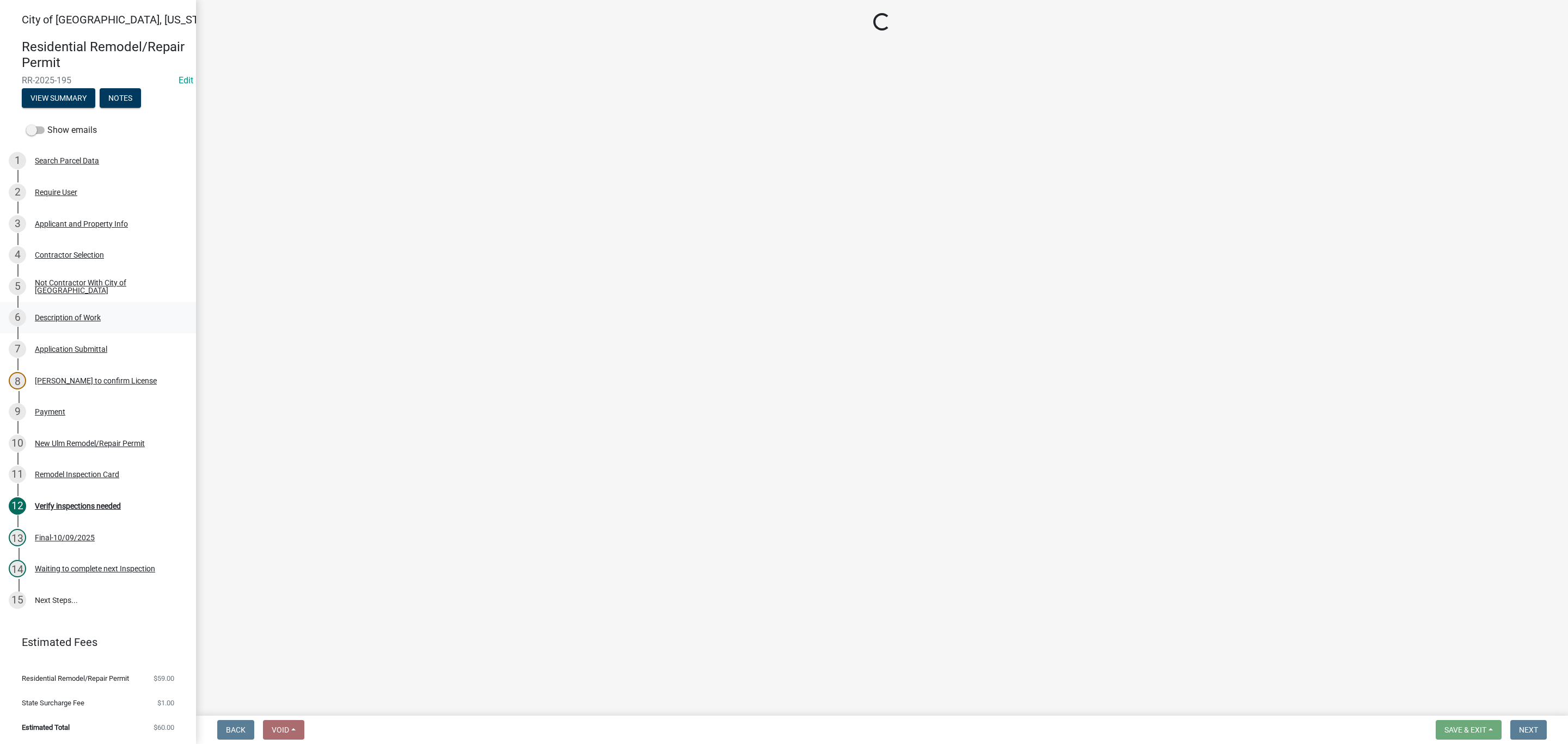
select select "805d55ac-e238-4e04-8f8e-acc067f36c3e"
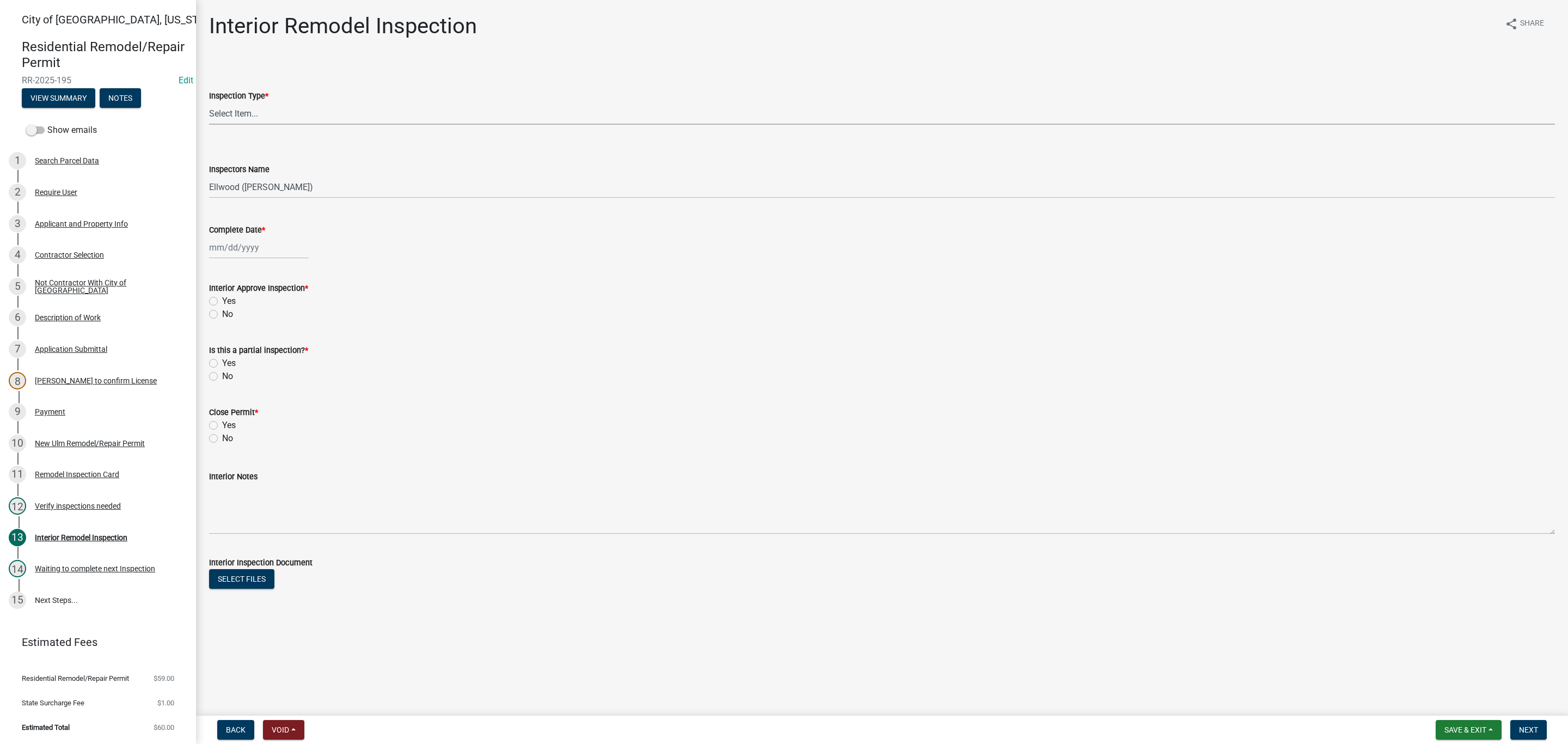
click at [271, 111] on select "Select Item... Plumbing Rough-In Electrical RI Inspection Framing Insulation/Po…" at bounding box center [882, 113] width 1345 height 22
click at [209, 103] on select "Select Item... Plumbing Rough-In Electrical RI Inspection Framing Insulation/Po…" at bounding box center [882, 113] width 1345 height 22
select select "9e14d630-cffd-4c60-b372-308c1d683d89"
click at [269, 188] on select "Select Item... Ellwood ([PERSON_NAME]) [EMAIL_ADDRESS][DOMAIN_NAME] ([PERSON_NA…" at bounding box center [882, 187] width 1345 height 22
select select "cd72df13-1819-4c17-818e-bd68a66556fb"
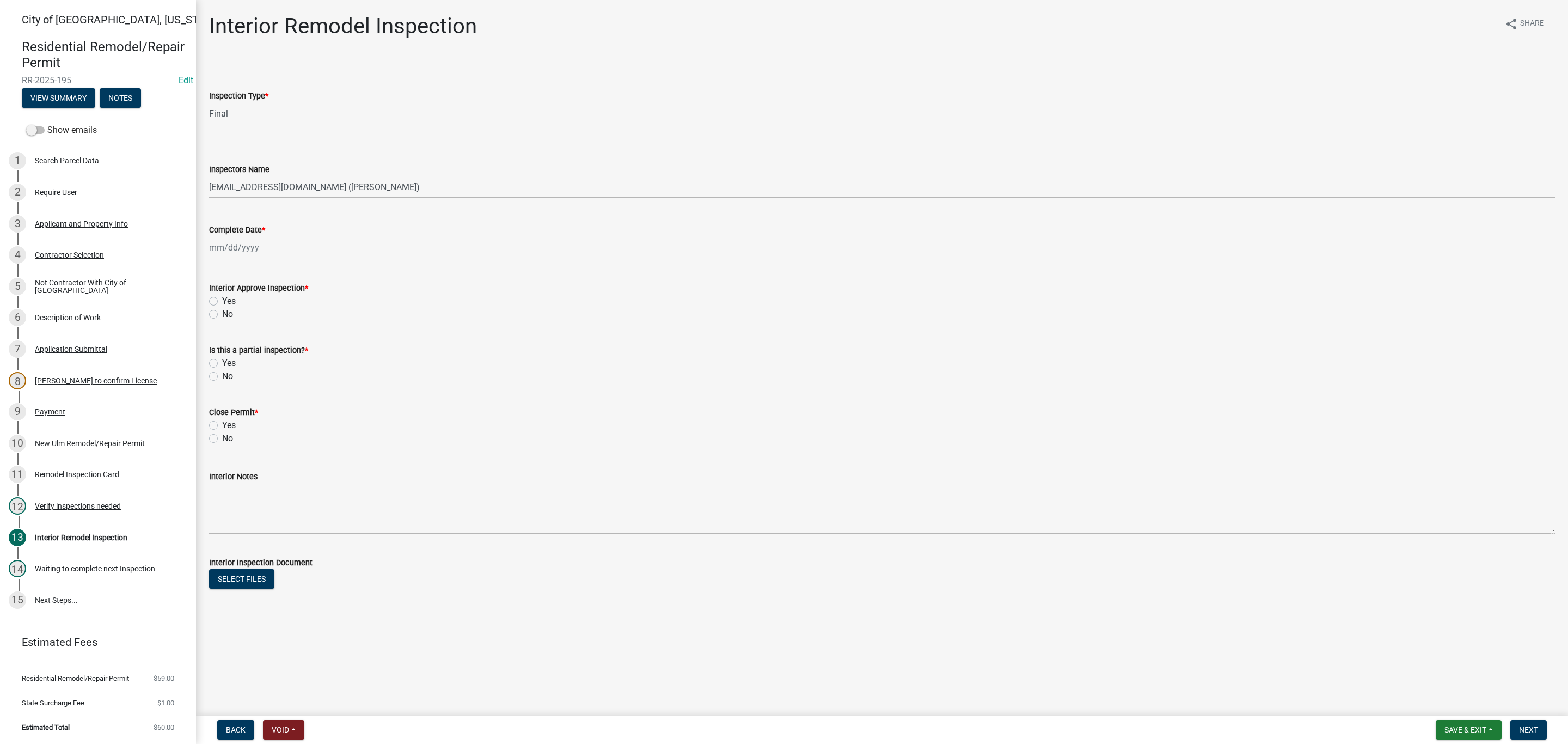
click at [209, 176] on select "Select Item... Ellwood ([PERSON_NAME]) [EMAIL_ADDRESS][DOMAIN_NAME] ([PERSON_NA…" at bounding box center [882, 187] width 1345 height 22
click at [261, 254] on div at bounding box center [258, 247] width 100 height 22
select select "10"
select select "2025"
click at [274, 317] on div "9" at bounding box center [272, 323] width 17 height 17
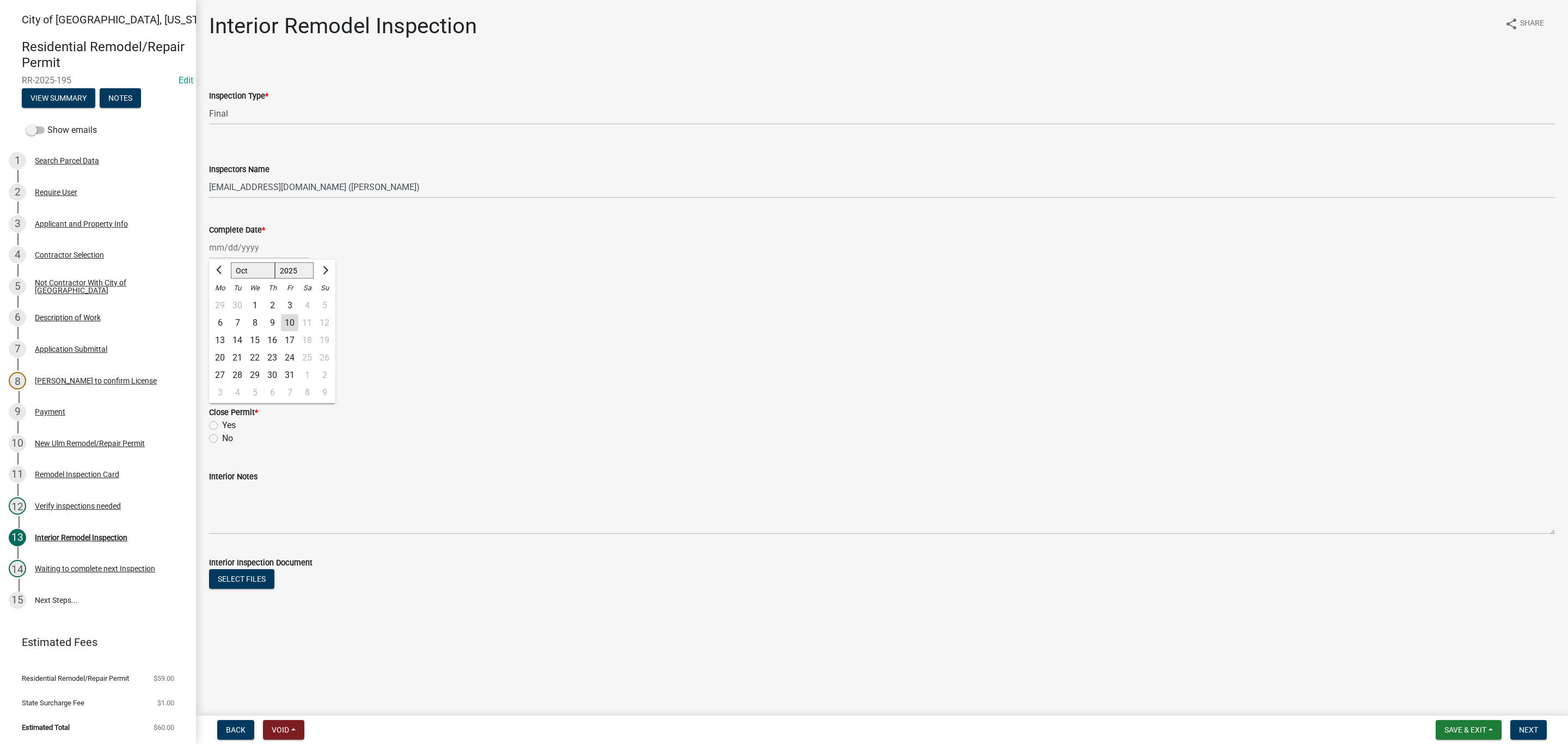
type input "[DATE]"
click at [222, 298] on label "Yes" at bounding box center [228, 301] width 14 height 13
click at [222, 298] on input "Yes" at bounding box center [225, 298] width 7 height 7
radio input "true"
click at [222, 376] on label "No" at bounding box center [227, 376] width 11 height 13
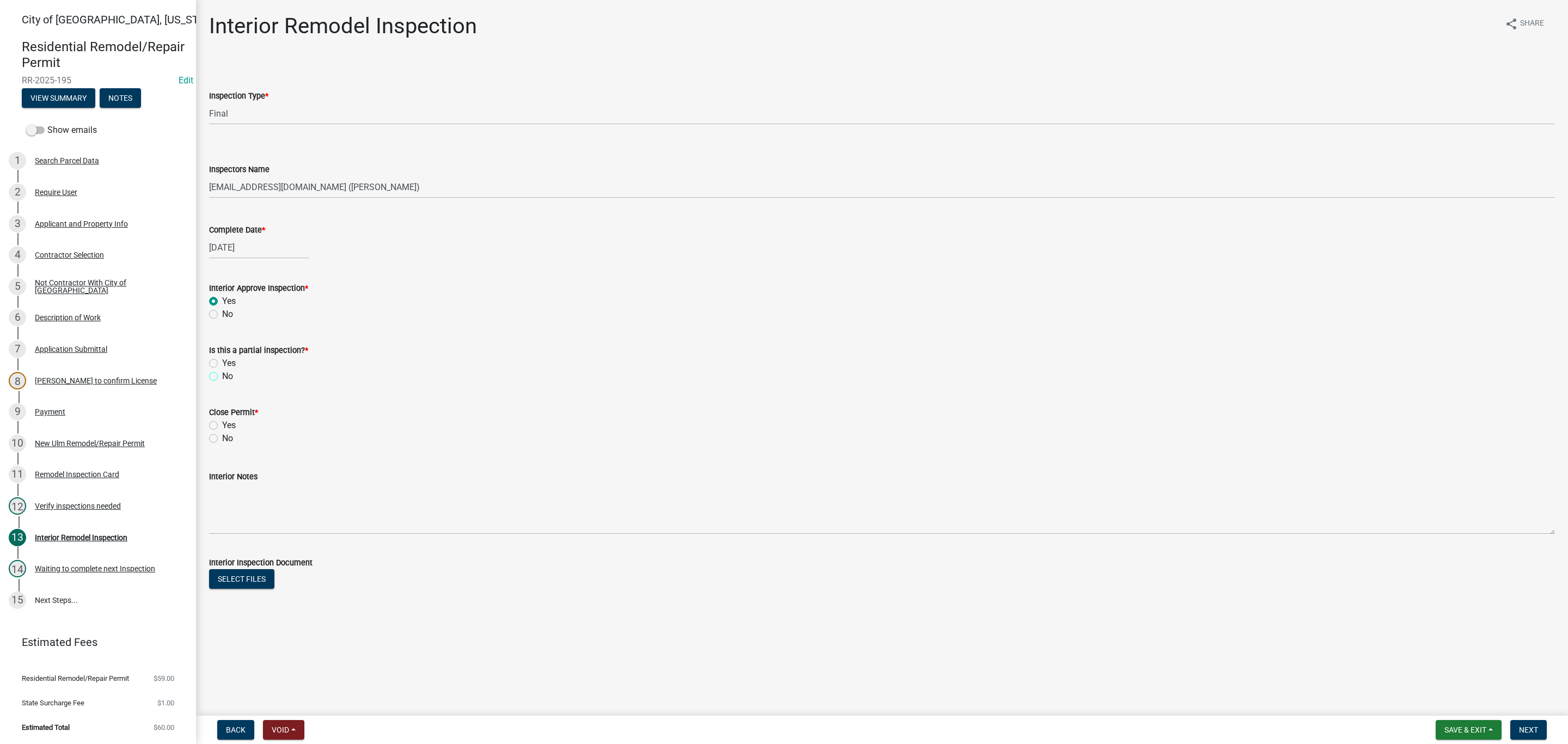
click at [222, 376] on input "No" at bounding box center [225, 373] width 7 height 7
radio input "true"
click at [222, 425] on label "Yes" at bounding box center [228, 425] width 14 height 13
click at [222, 425] on input "Yes" at bounding box center [225, 422] width 7 height 7
radio input "true"
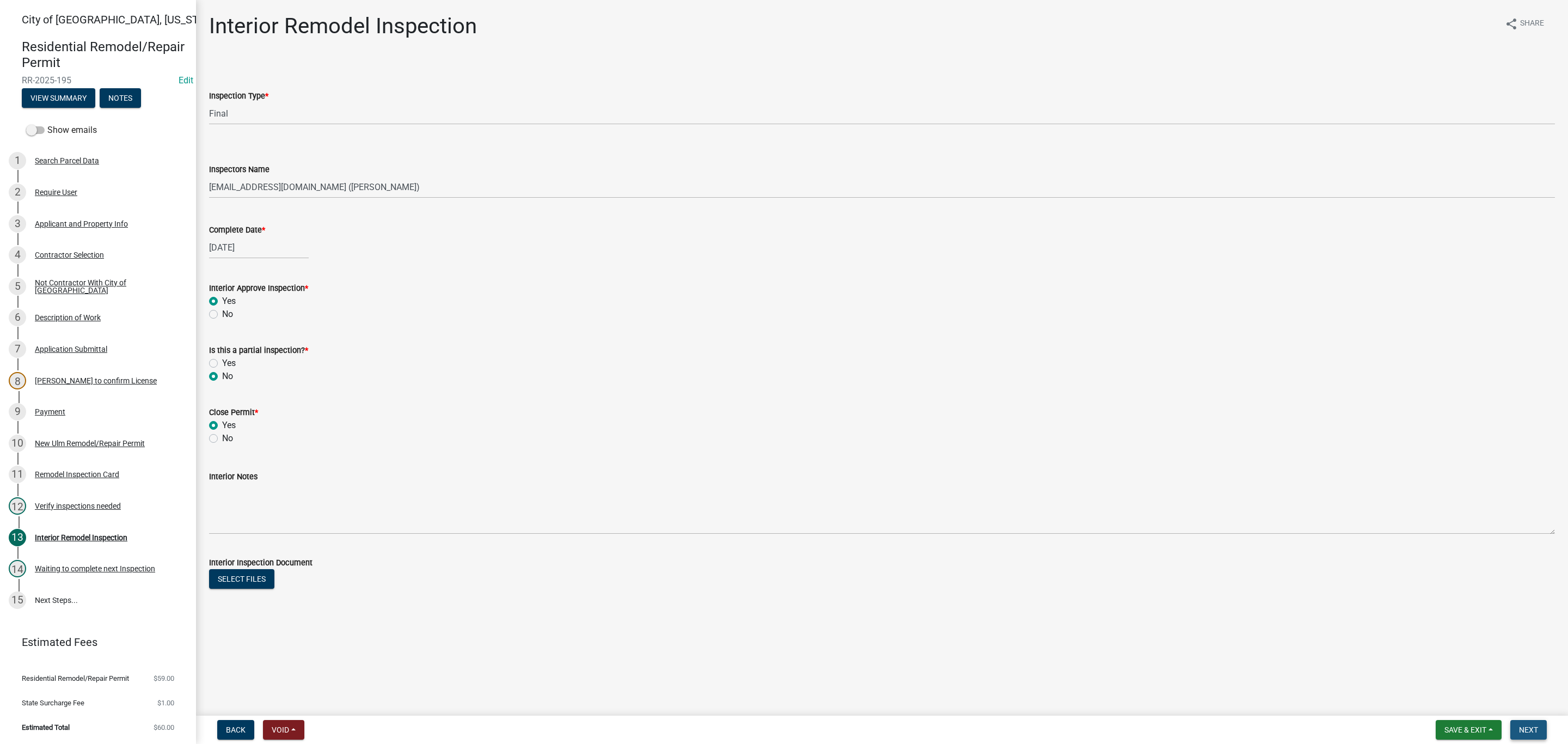
click at [1529, 731] on span "Next" at bounding box center [1529, 730] width 19 height 9
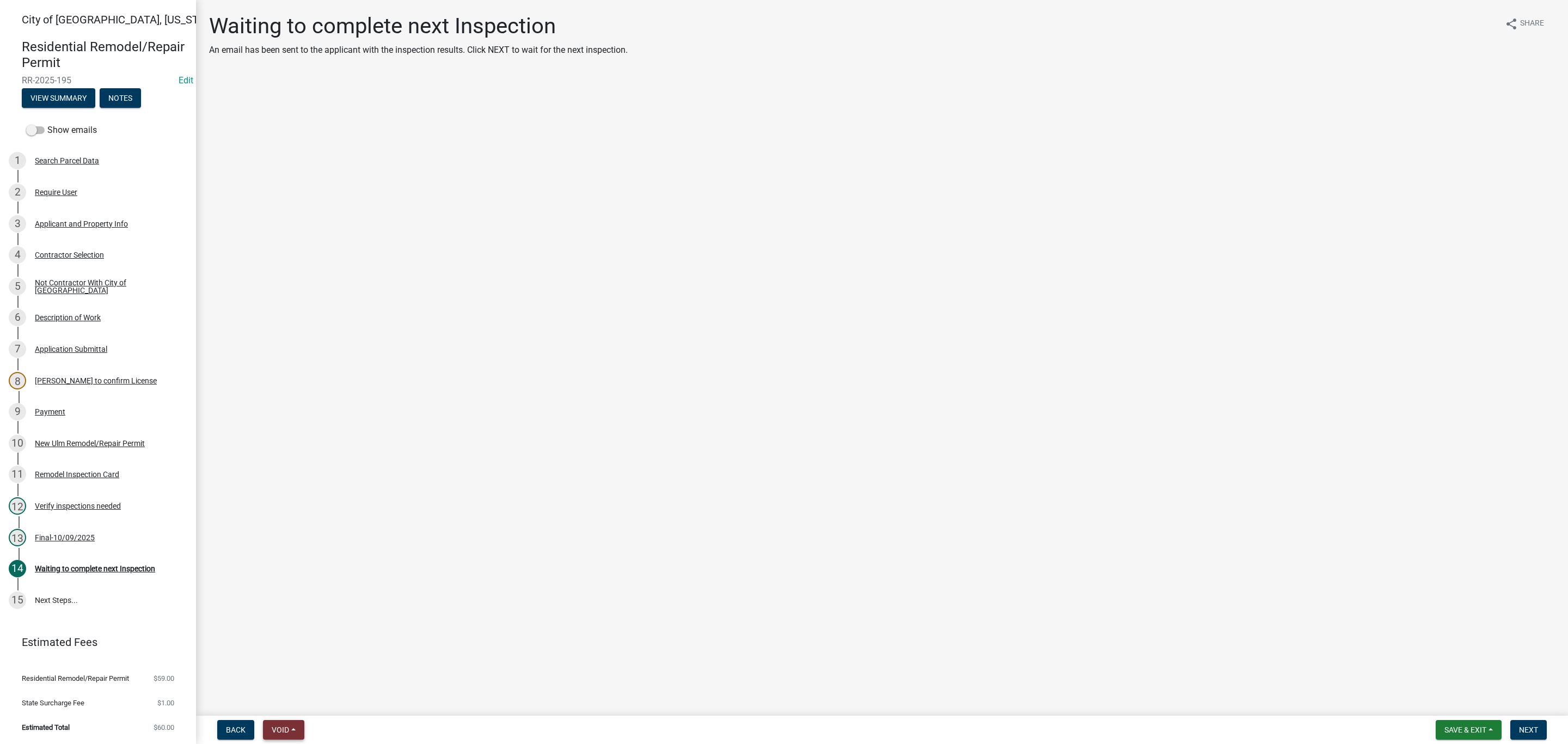
click at [297, 735] on button "Void" at bounding box center [284, 729] width 42 height 19
click at [373, 740] on nav "Back Void Withdraw Lock Expire Void Save & Exit Save Save & Exit Next" at bounding box center [882, 729] width 1372 height 28
click at [242, 731] on span "Back" at bounding box center [235, 730] width 19 height 9
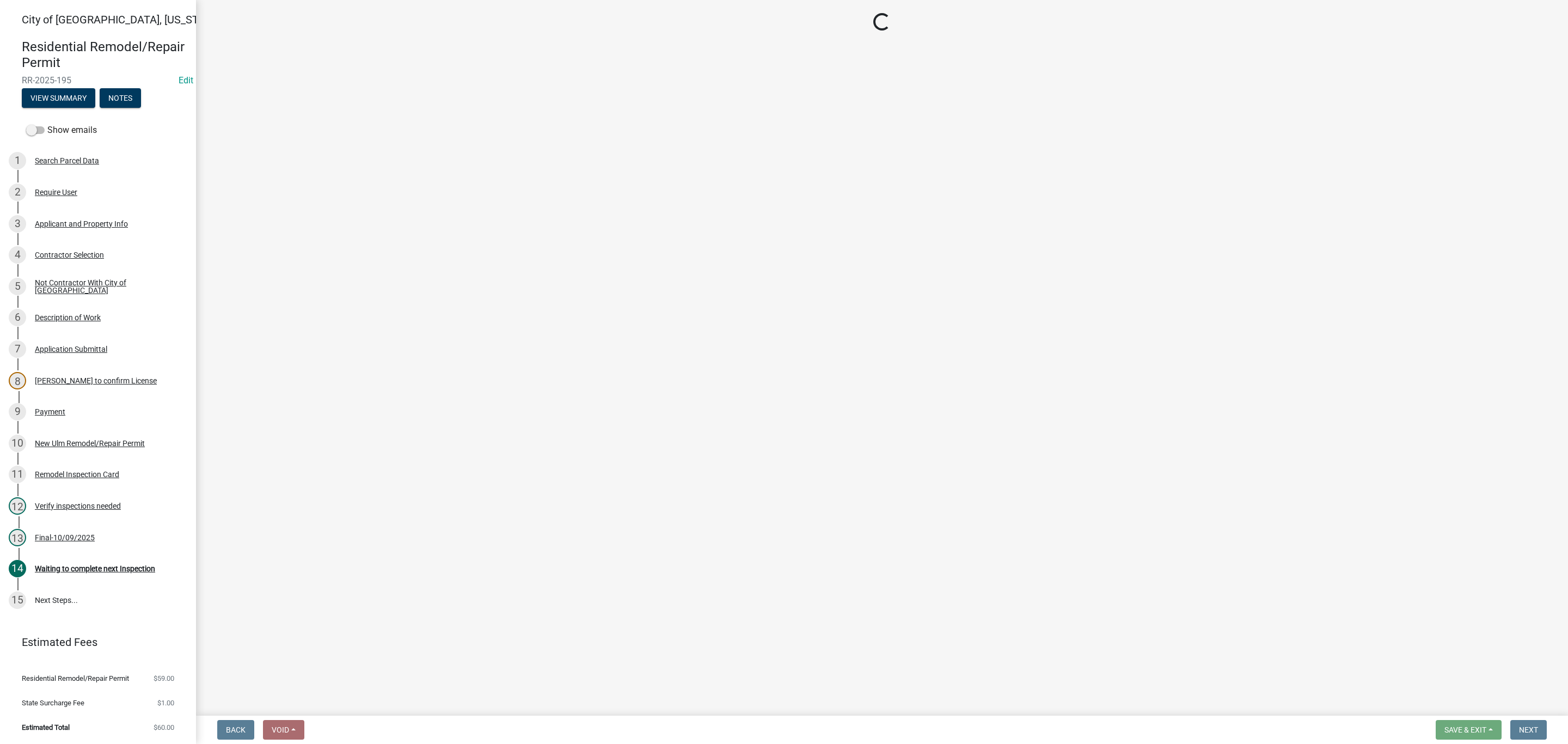
select select "9e14d630-cffd-4c60-b372-308c1d683d89"
select select "cd72df13-1819-4c17-818e-bd68a66556fb"
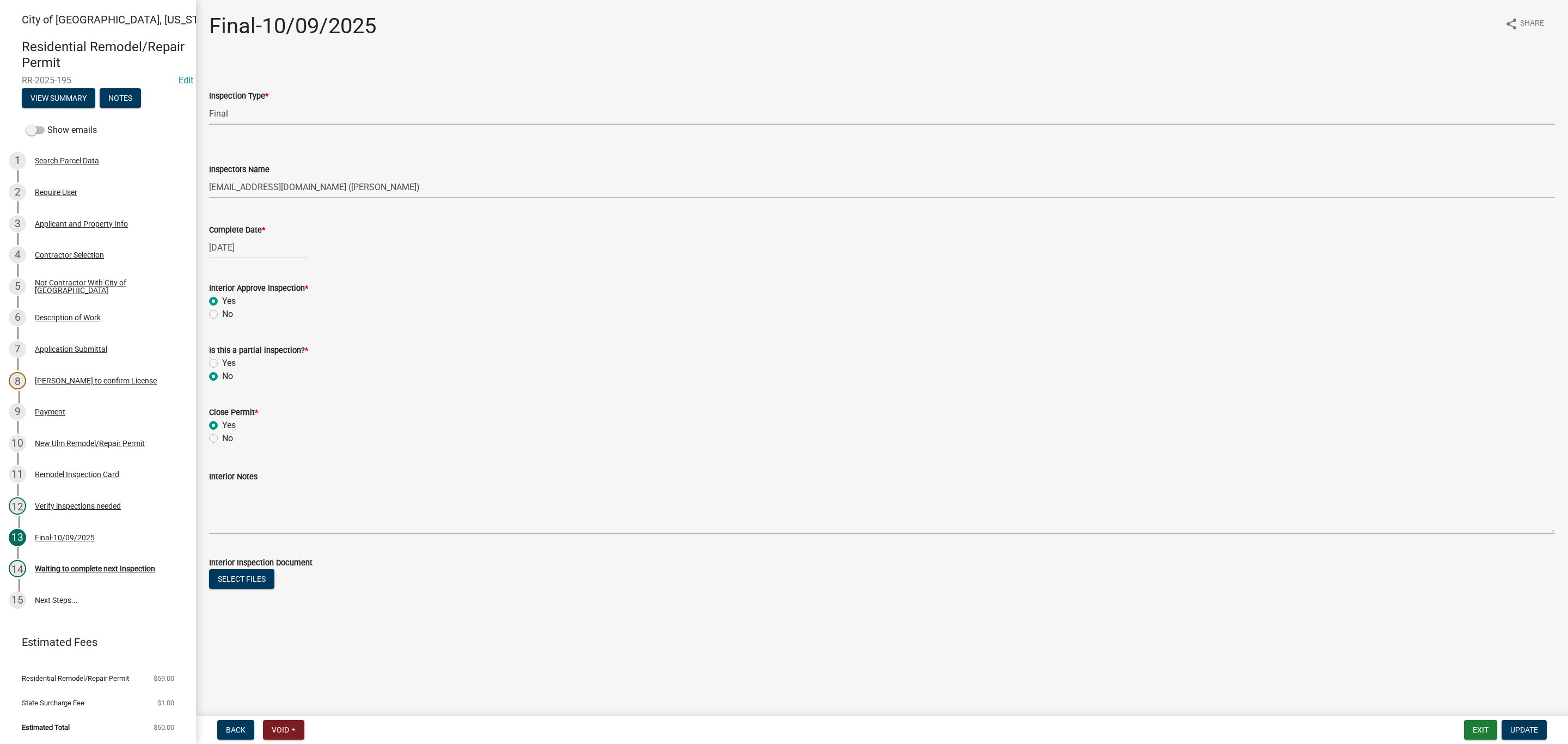
click at [263, 116] on select "Select Item... Plumbing Rough-In Electrical RI Inspection Framing Insulation/Po…" at bounding box center [882, 113] width 1345 height 22
drag, startPoint x: 74, startPoint y: 564, endPoint x: 707, endPoint y: 485, distance: 637.9
click at [707, 485] on textarea "Interior Notes" at bounding box center [882, 508] width 1345 height 51
click at [251, 113] on select "Select Item... Plumbing Rough-In Electrical RI Inspection Framing Insulation/Po…" at bounding box center [882, 113] width 1345 height 22
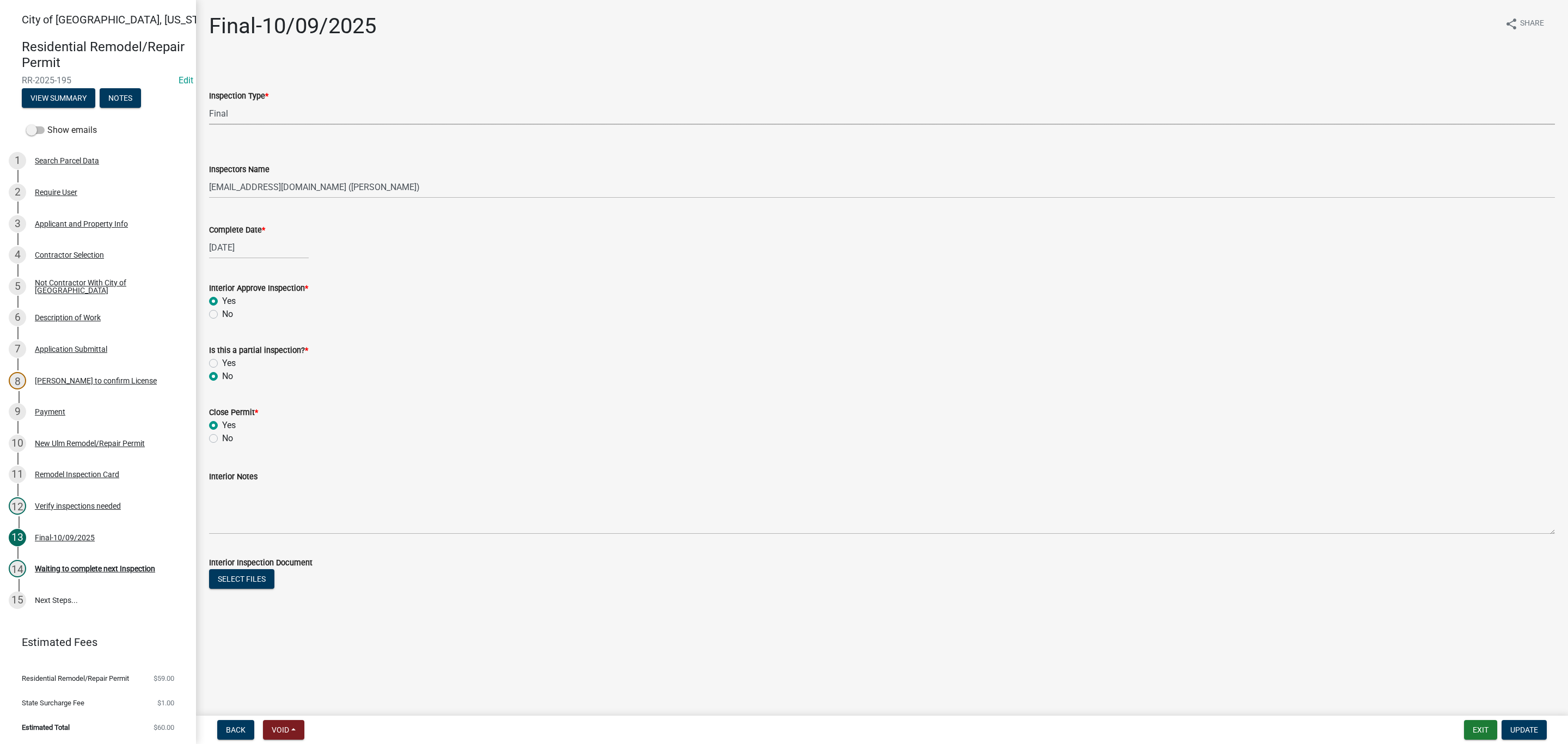
click at [251, 113] on select "Select Item... Plumbing Rough-In Electrical RI Inspection Framing Insulation/Po…" at bounding box center [882, 113] width 1345 height 22
click at [77, 129] on label "Show emails" at bounding box center [61, 130] width 71 height 13
click at [47, 124] on input "Show emails" at bounding box center [47, 124] width 0 height 0
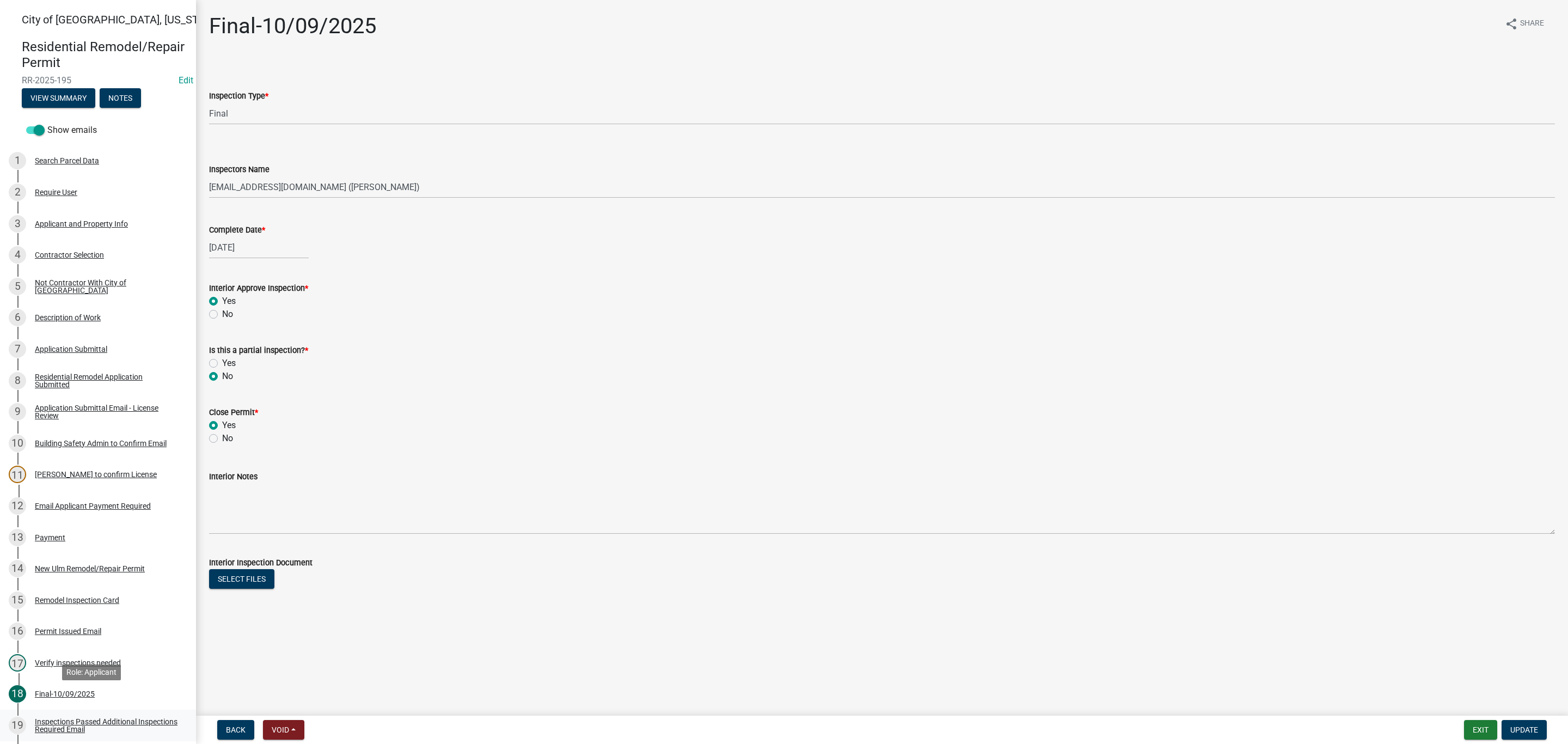
scroll to position [192, 0]
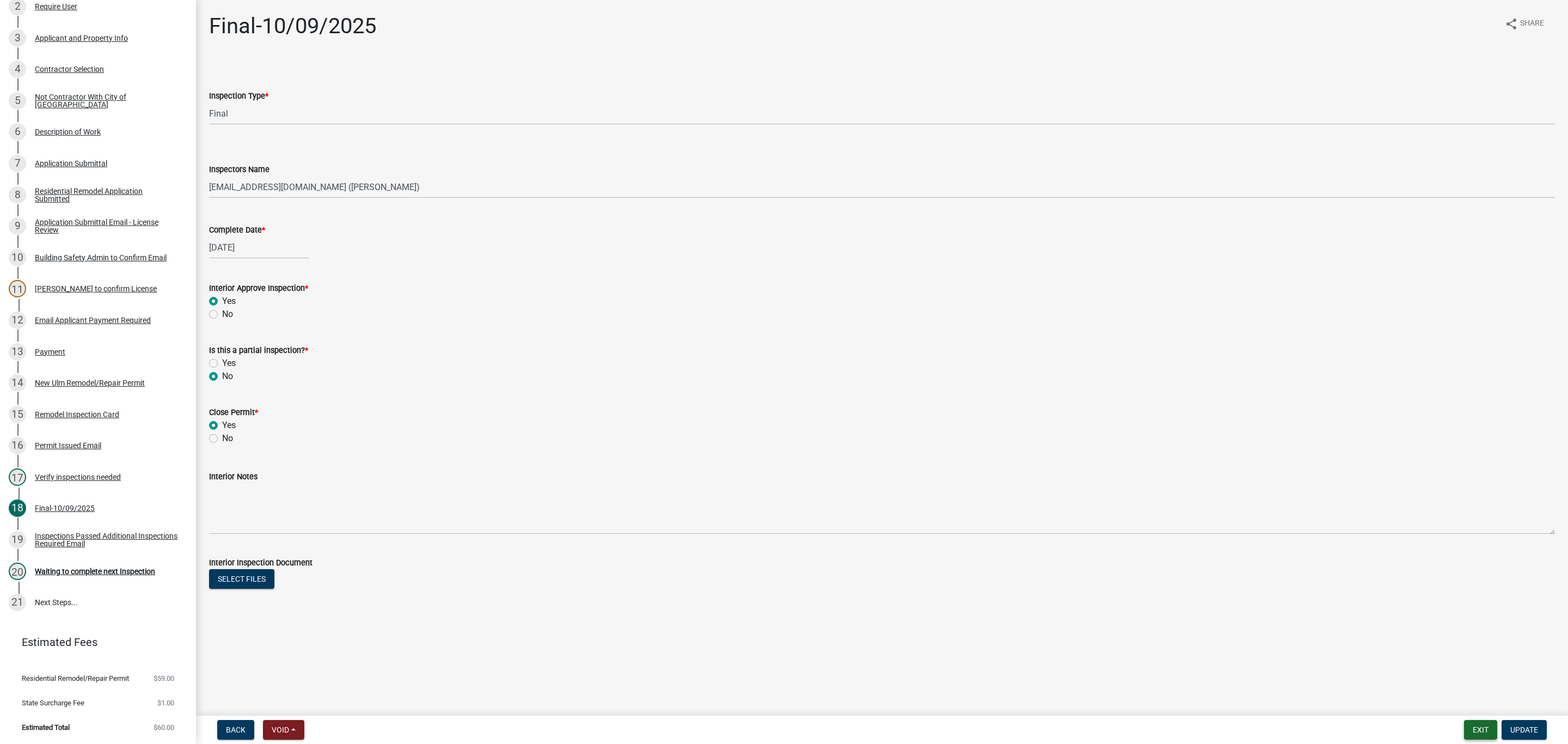
click at [1472, 727] on button "Exit" at bounding box center [1480, 729] width 33 height 19
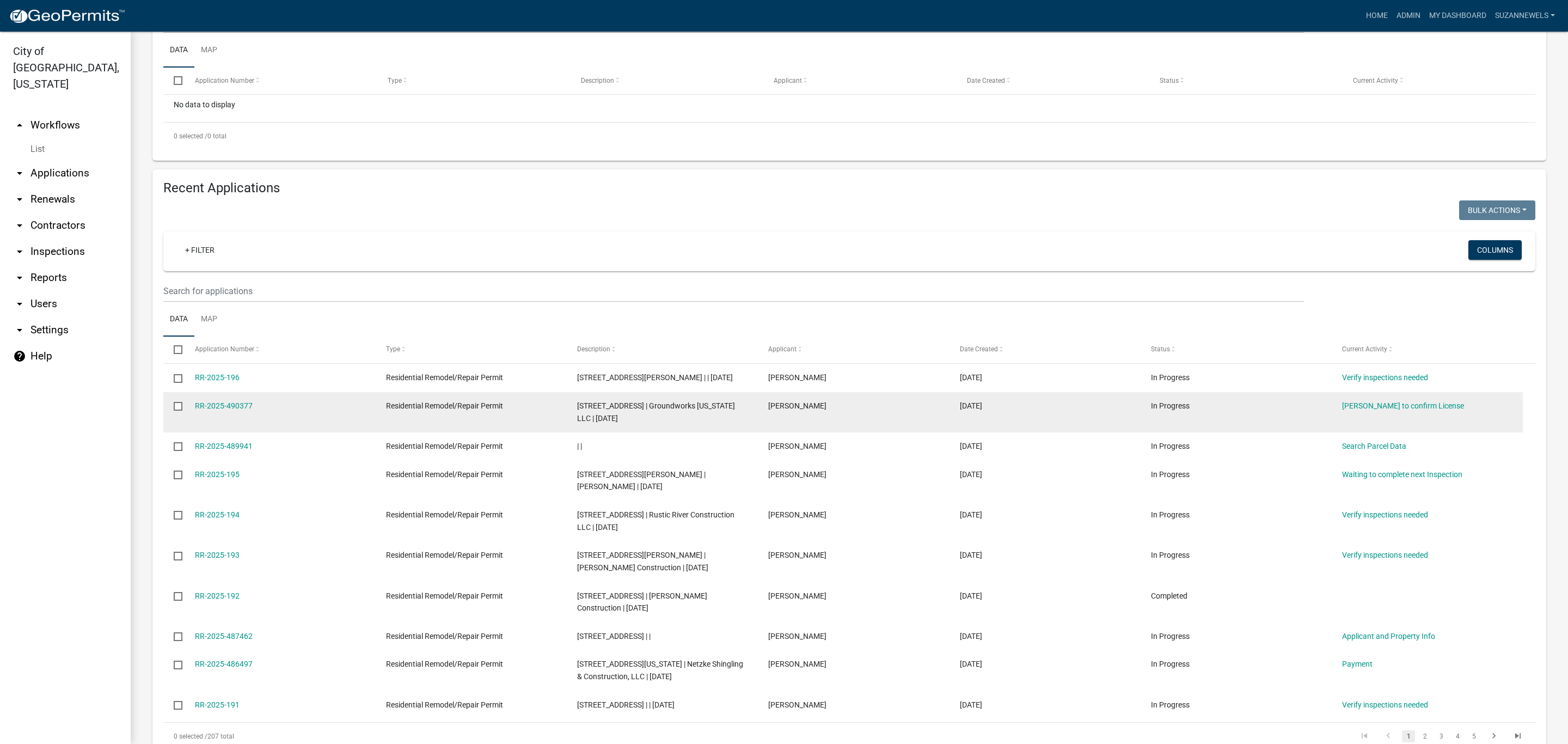
scroll to position [327, 0]
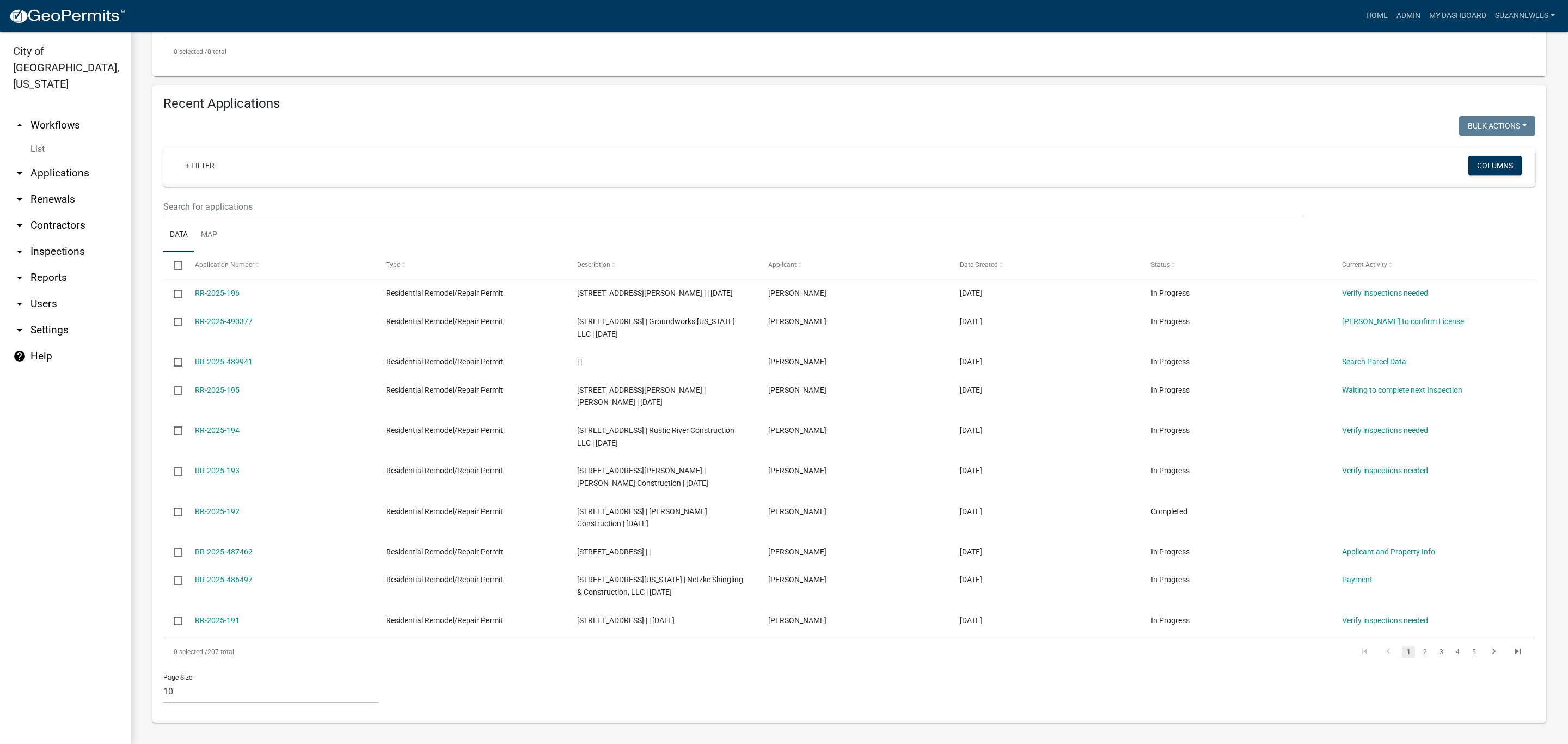
click at [48, 343] on link "help Help" at bounding box center [65, 356] width 131 height 26
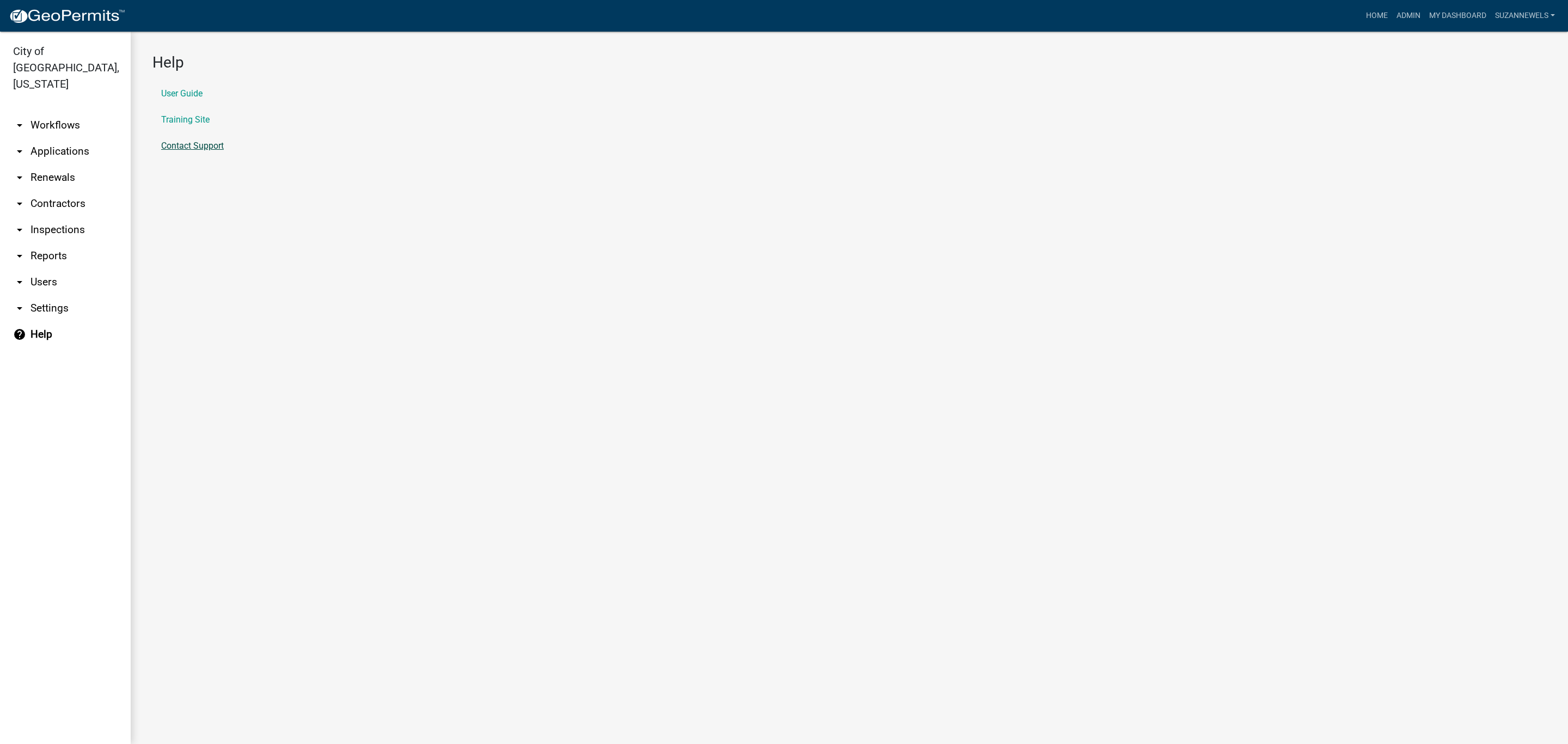
click at [197, 141] on link "Contact Support" at bounding box center [192, 146] width 62 height 9
click at [1457, 17] on link "My Dashboard" at bounding box center [1457, 16] width 66 height 21
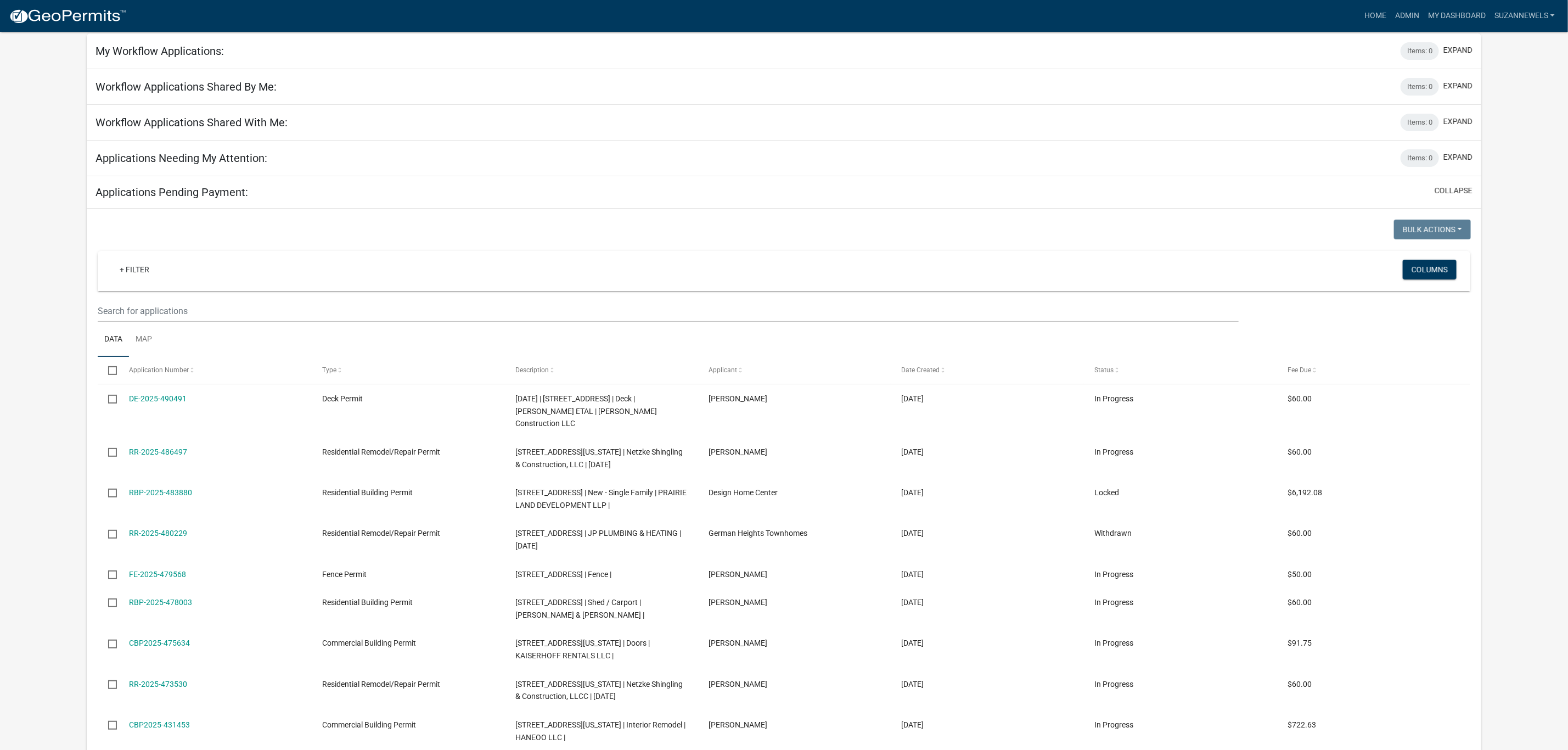
scroll to position [83, 0]
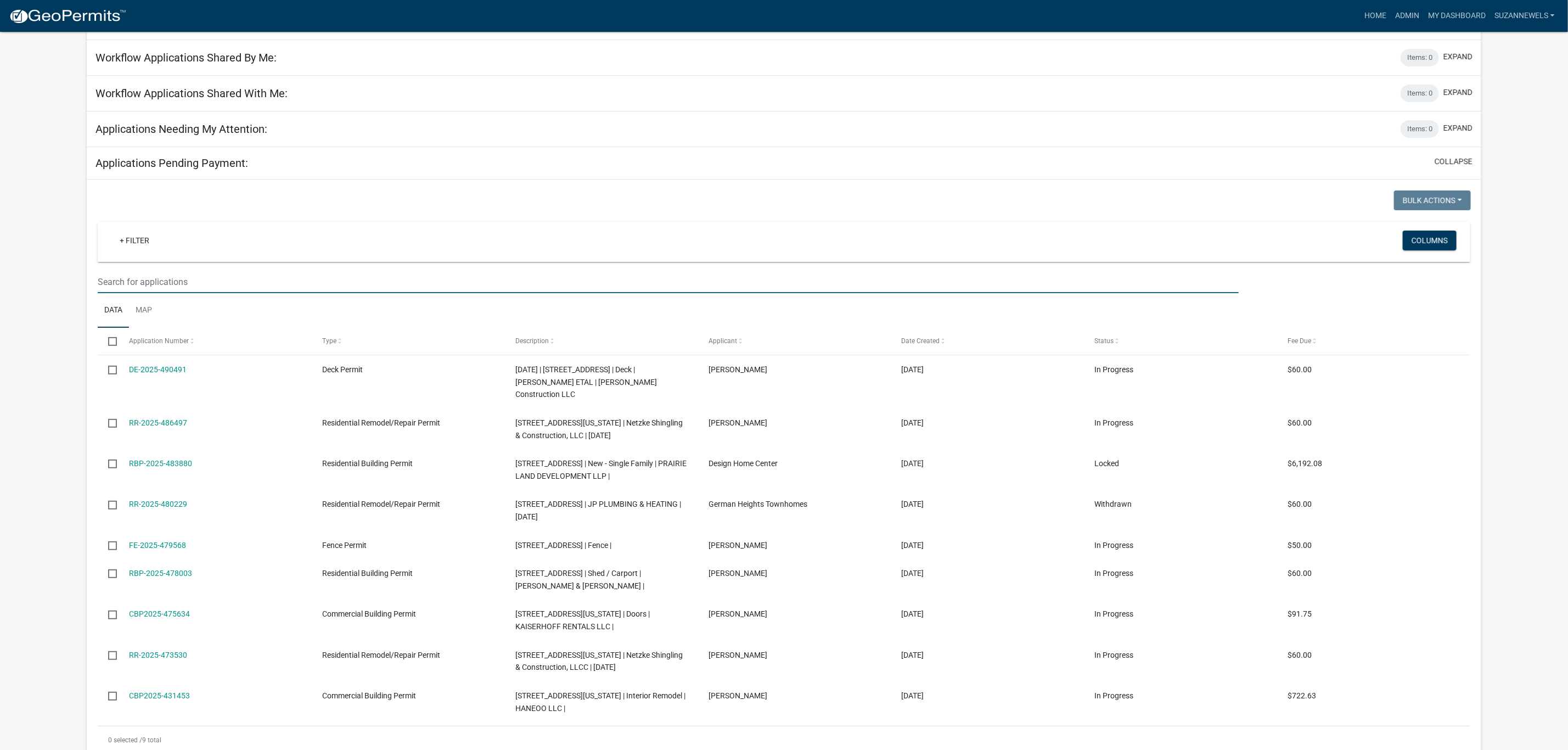
click at [355, 282] on input "text" at bounding box center [668, 282] width 1141 height 22
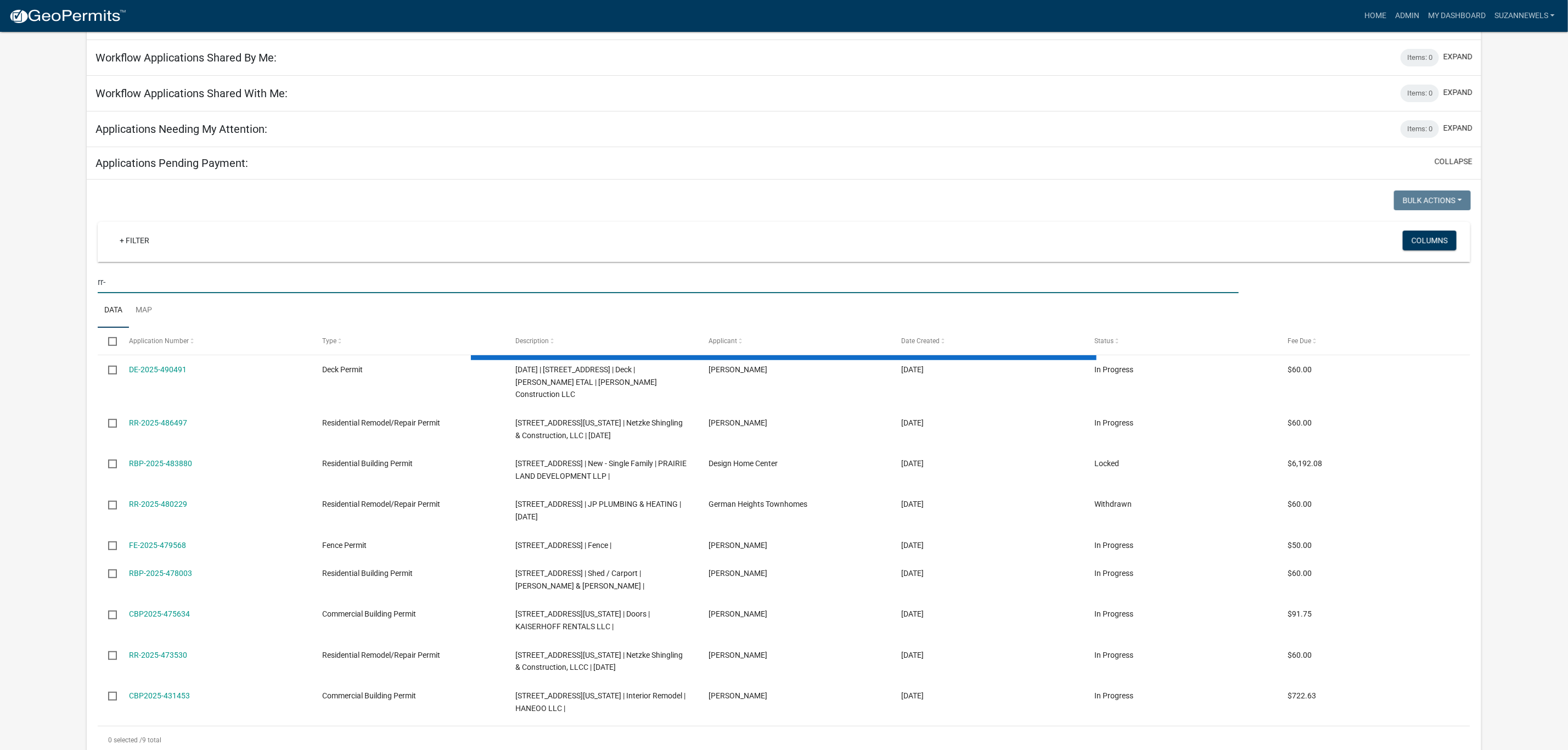
click at [164, 287] on input "rr-" at bounding box center [668, 282] width 1141 height 22
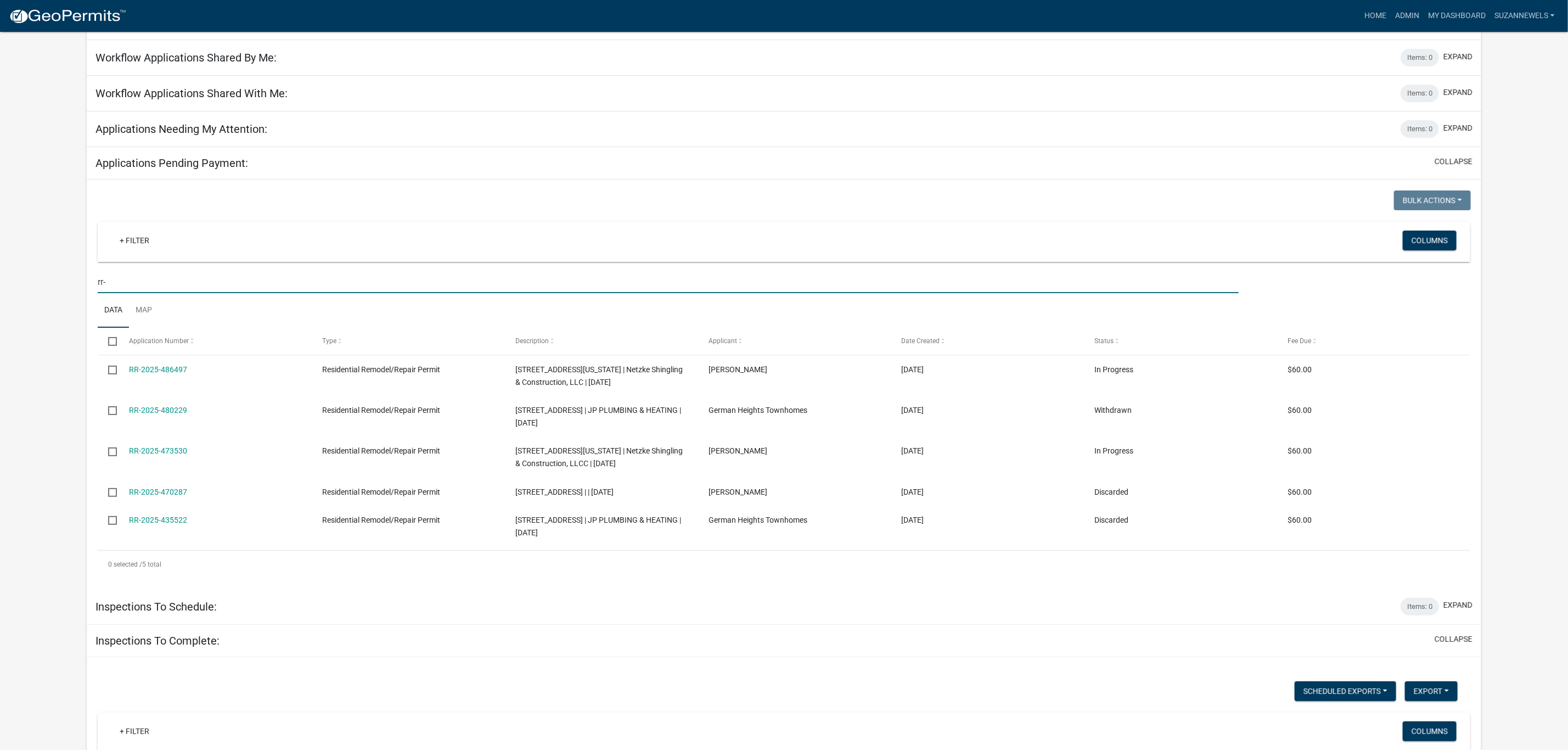
type input "RR-2025-195"
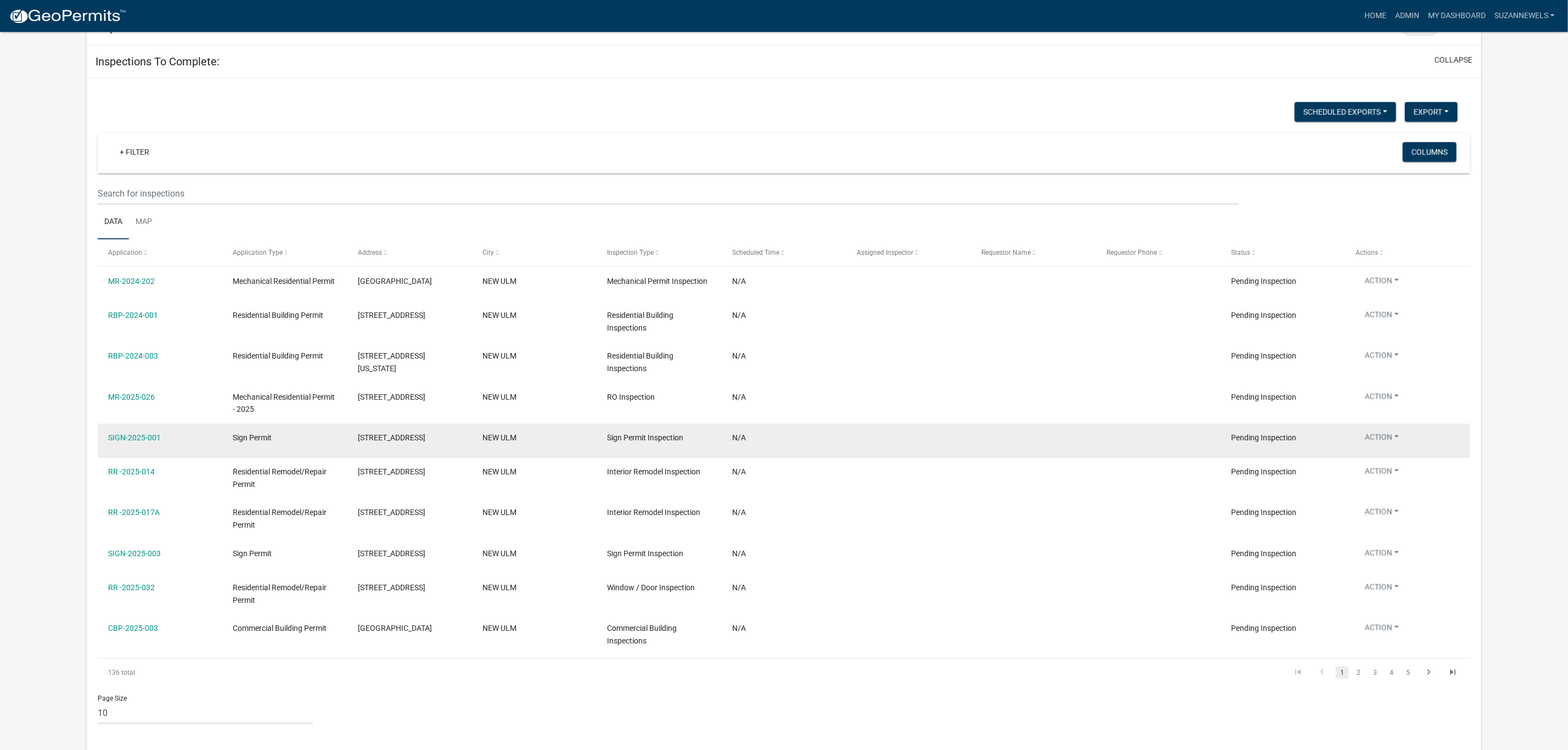
scroll to position [576, 0]
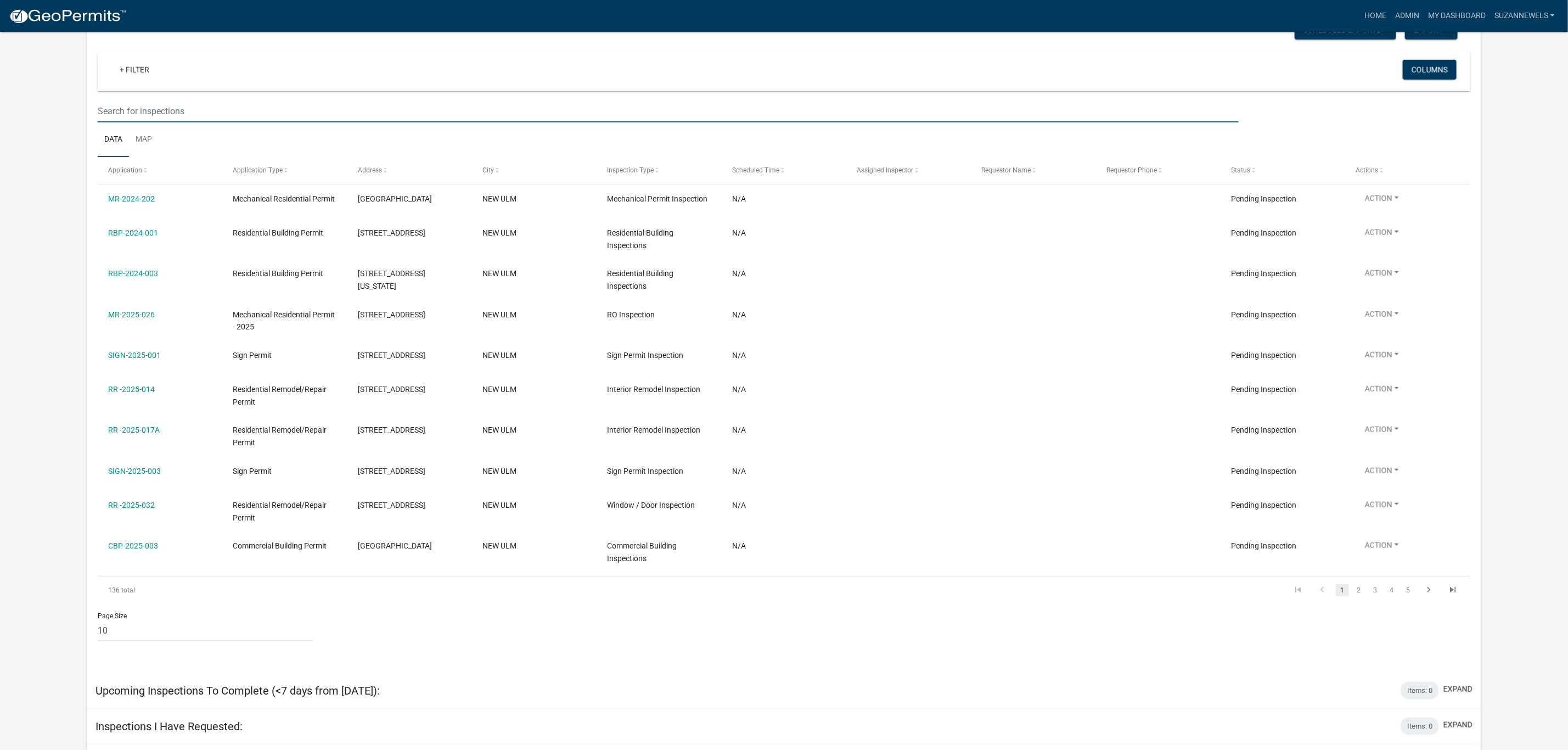
click at [232, 117] on input "text" at bounding box center [668, 111] width 1141 height 22
type input "RR-2025-195"
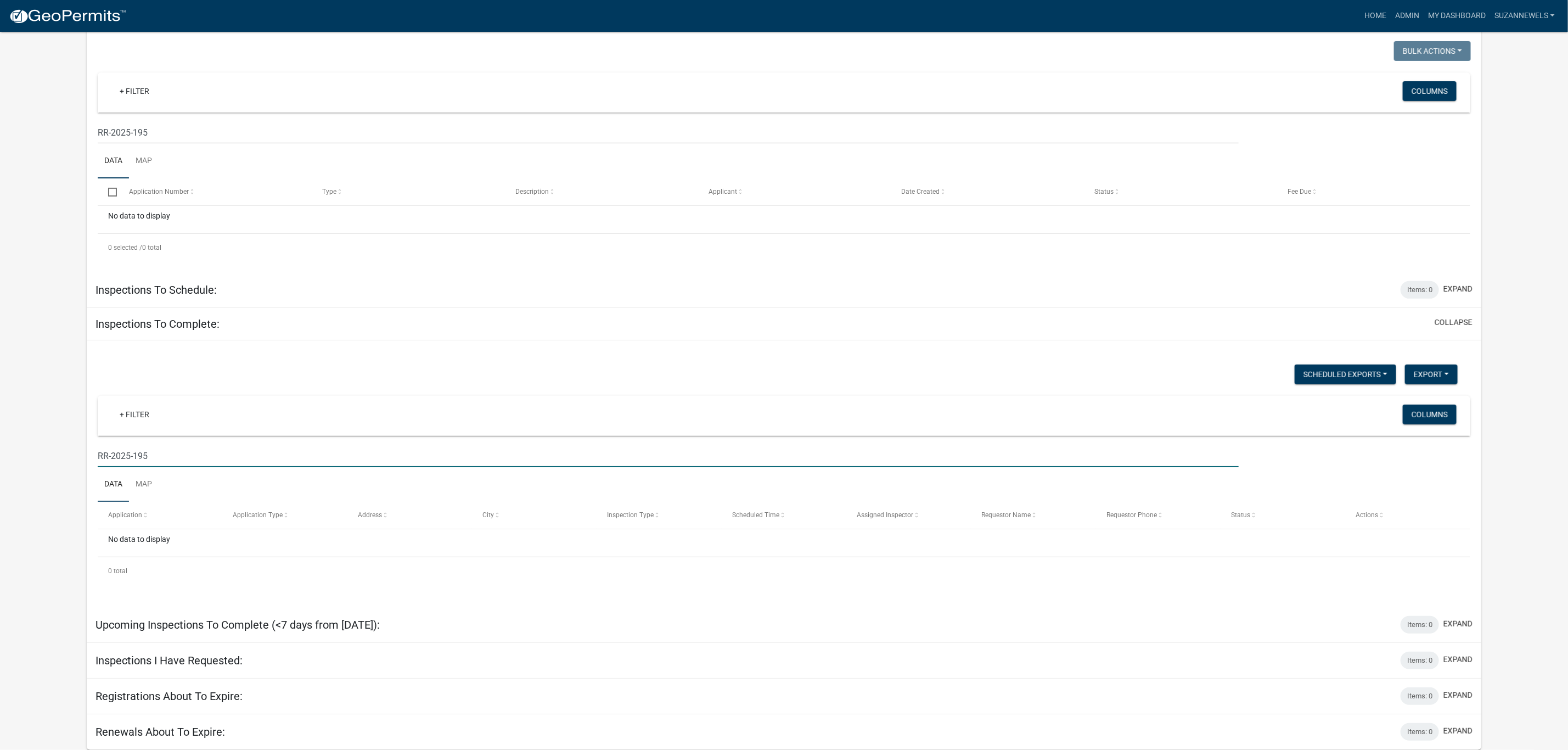
drag, startPoint x: 216, startPoint y: 458, endPoint x: -146, endPoint y: 458, distance: 362.0
click at [0, 458] on html "Internet Explorer does NOT work with GeoPermits. Get a new browser for more sec…" at bounding box center [784, 143] width 1568 height 750
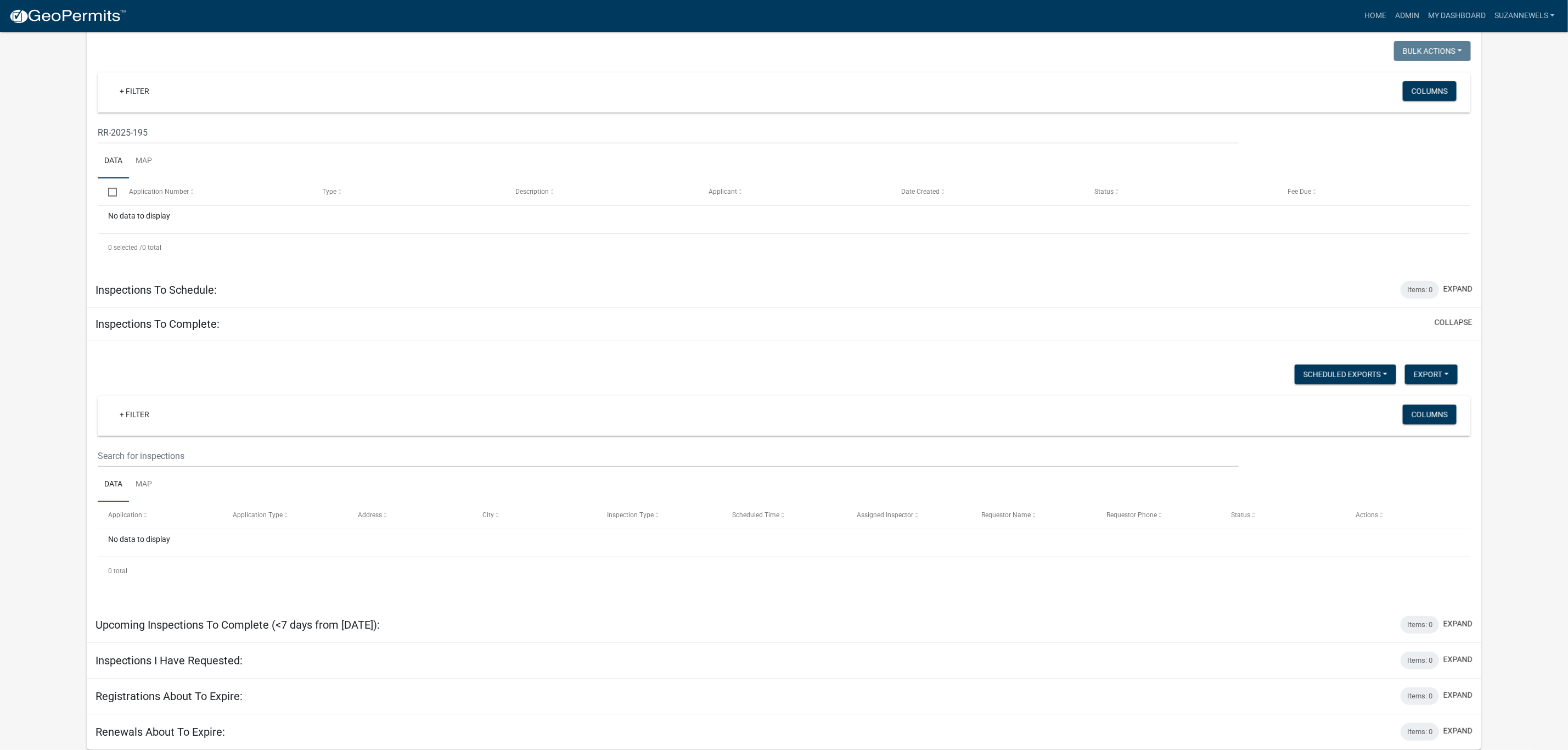
click at [382, 353] on div "Scheduled Exports + Create New Export Excel Format (.xlsx) CSV Format (.csv) + …" at bounding box center [784, 473] width 1395 height 267
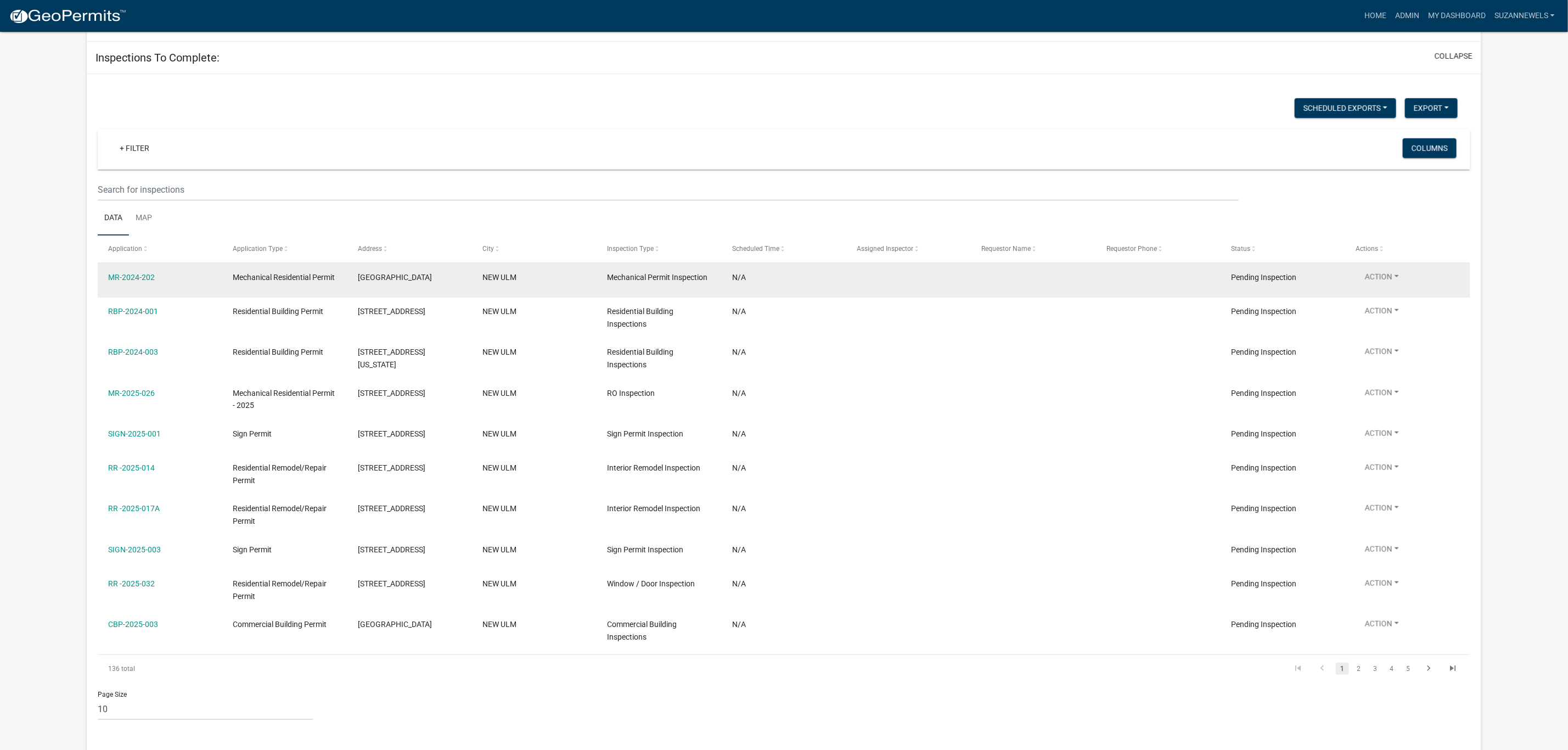
scroll to position [644, 0]
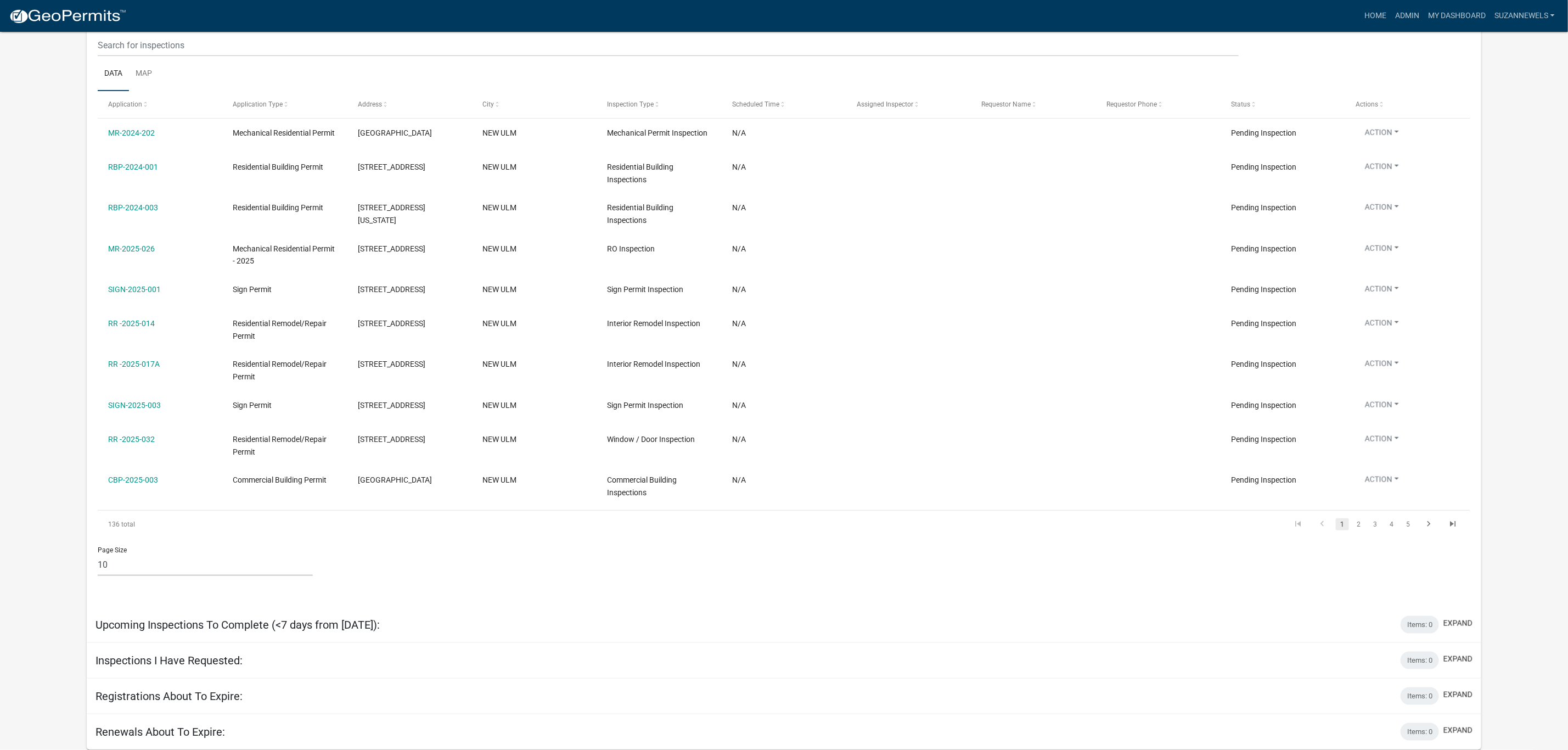
click at [167, 568] on select "10 25 50 100" at bounding box center [205, 564] width 215 height 22
select select "3: 100"
click at [98, 553] on select "10 25 50 100" at bounding box center [205, 564] width 215 height 22
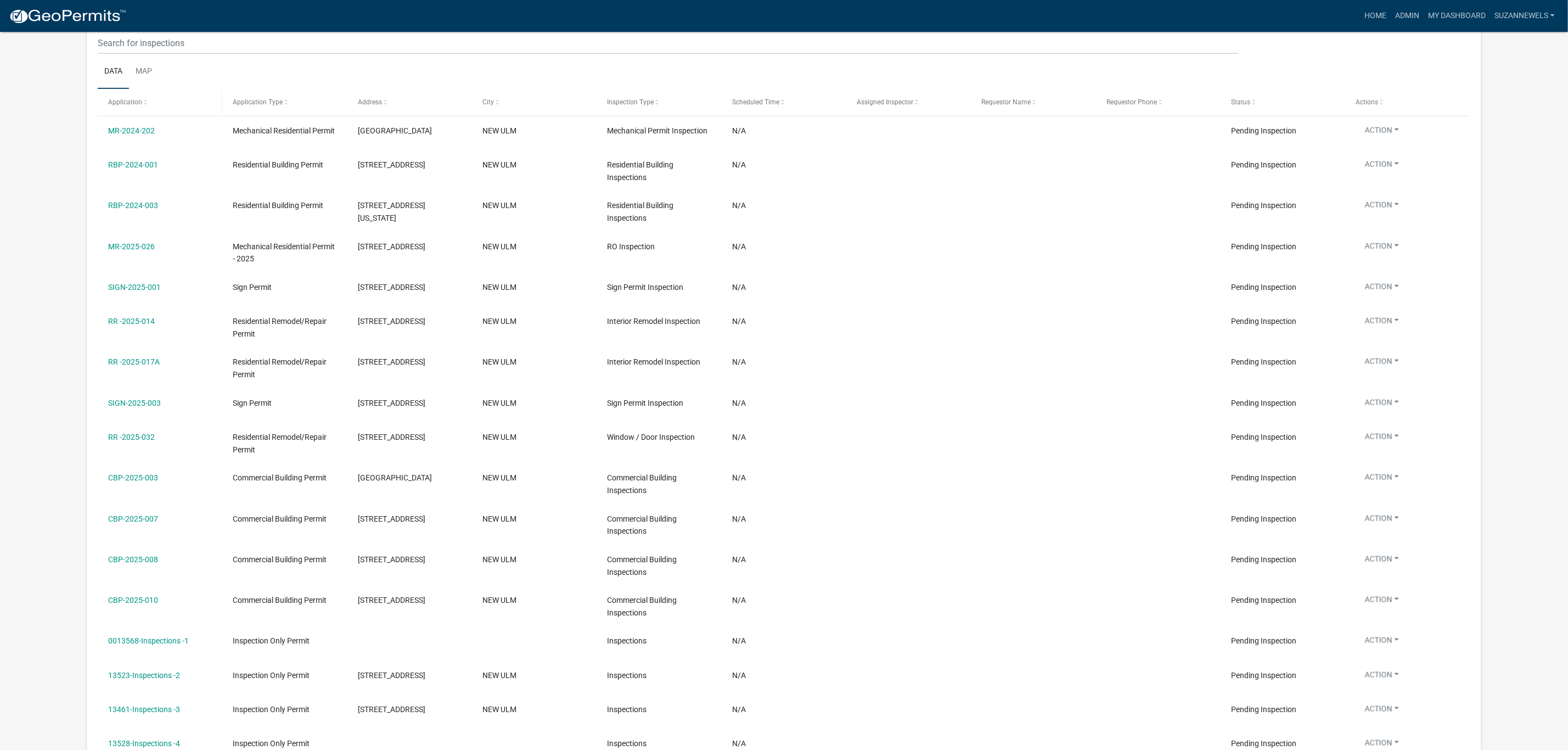
click at [130, 106] on span "Application" at bounding box center [125, 102] width 34 height 8
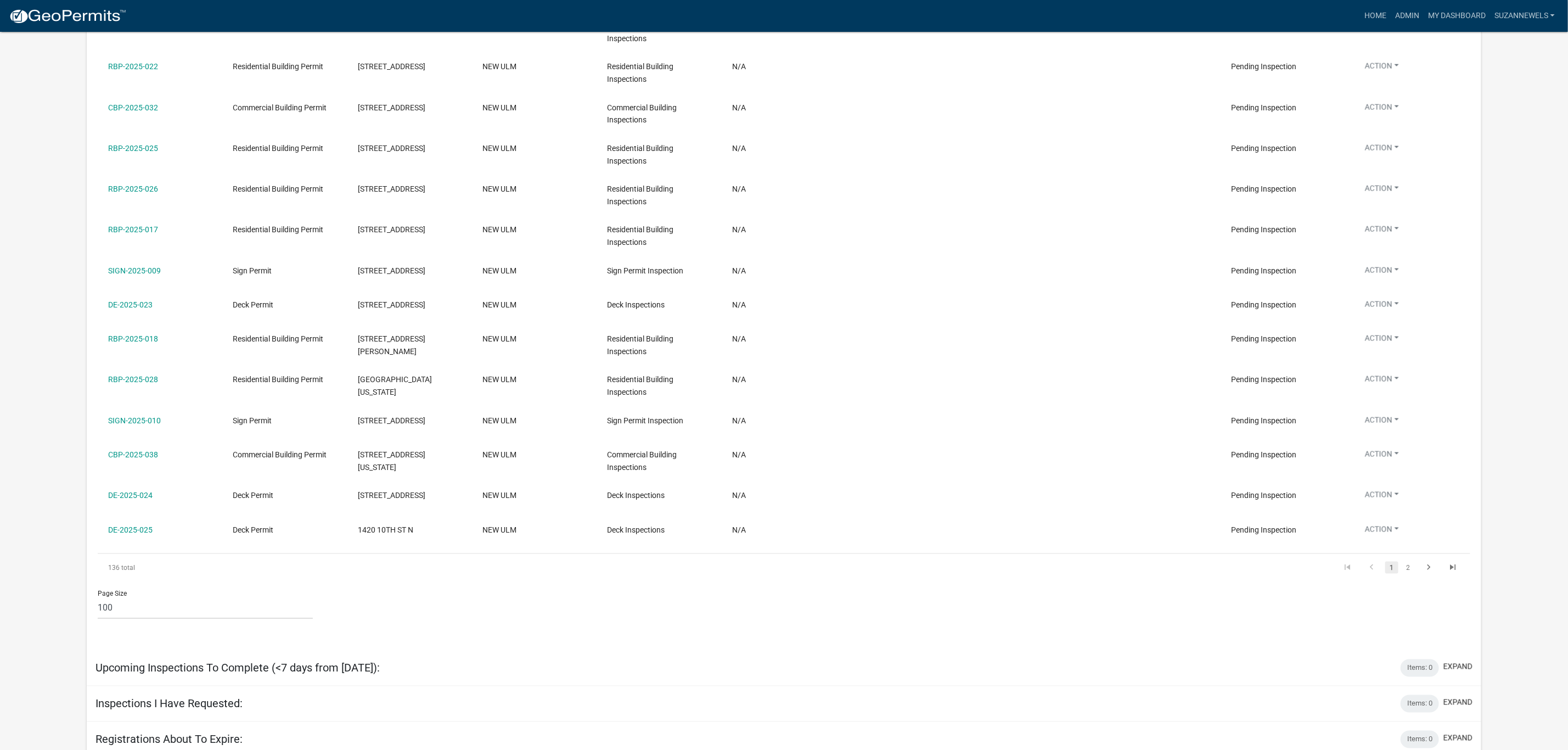
scroll to position [4069, 0]
click at [1407, 557] on link "2" at bounding box center [1409, 563] width 13 height 12
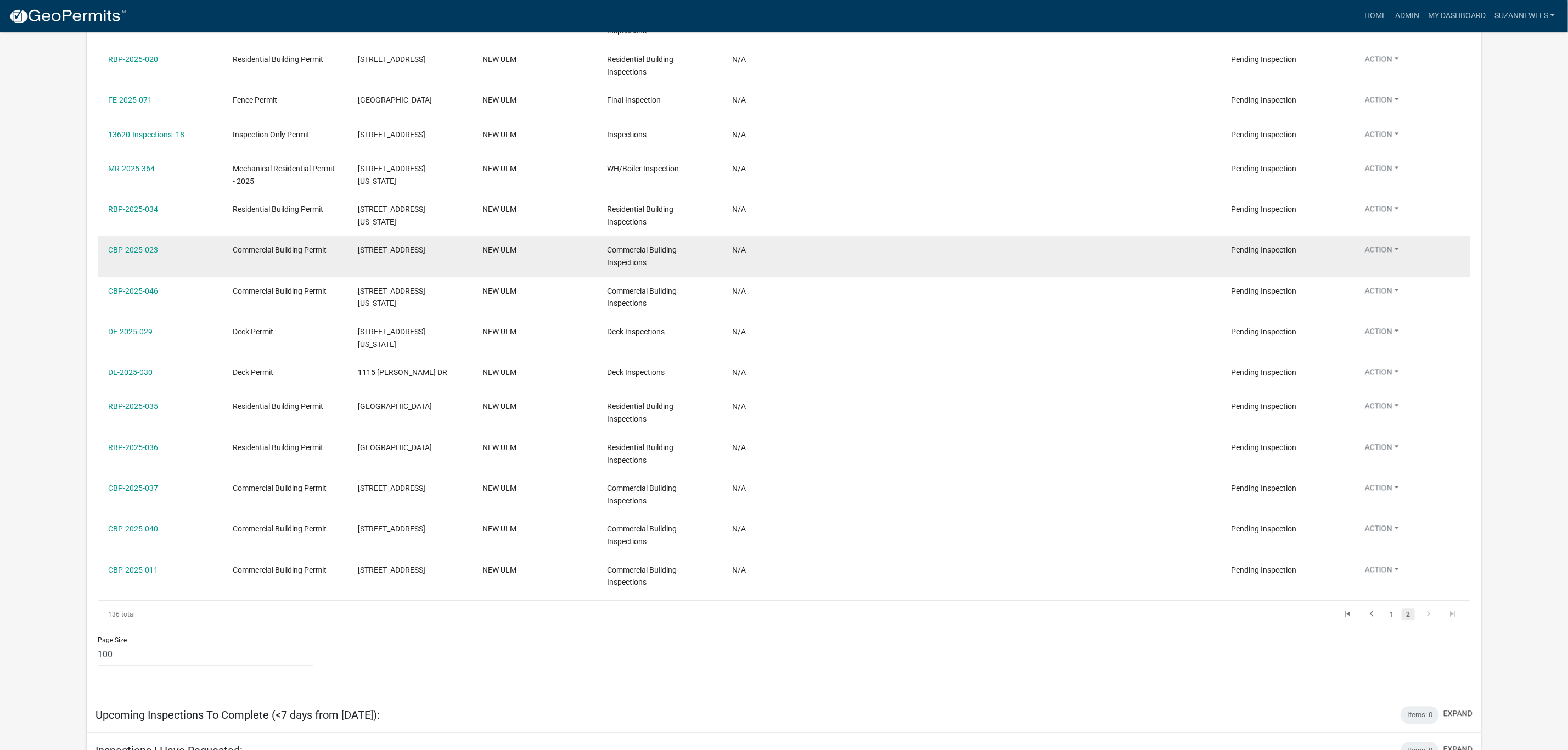
scroll to position [1646, 0]
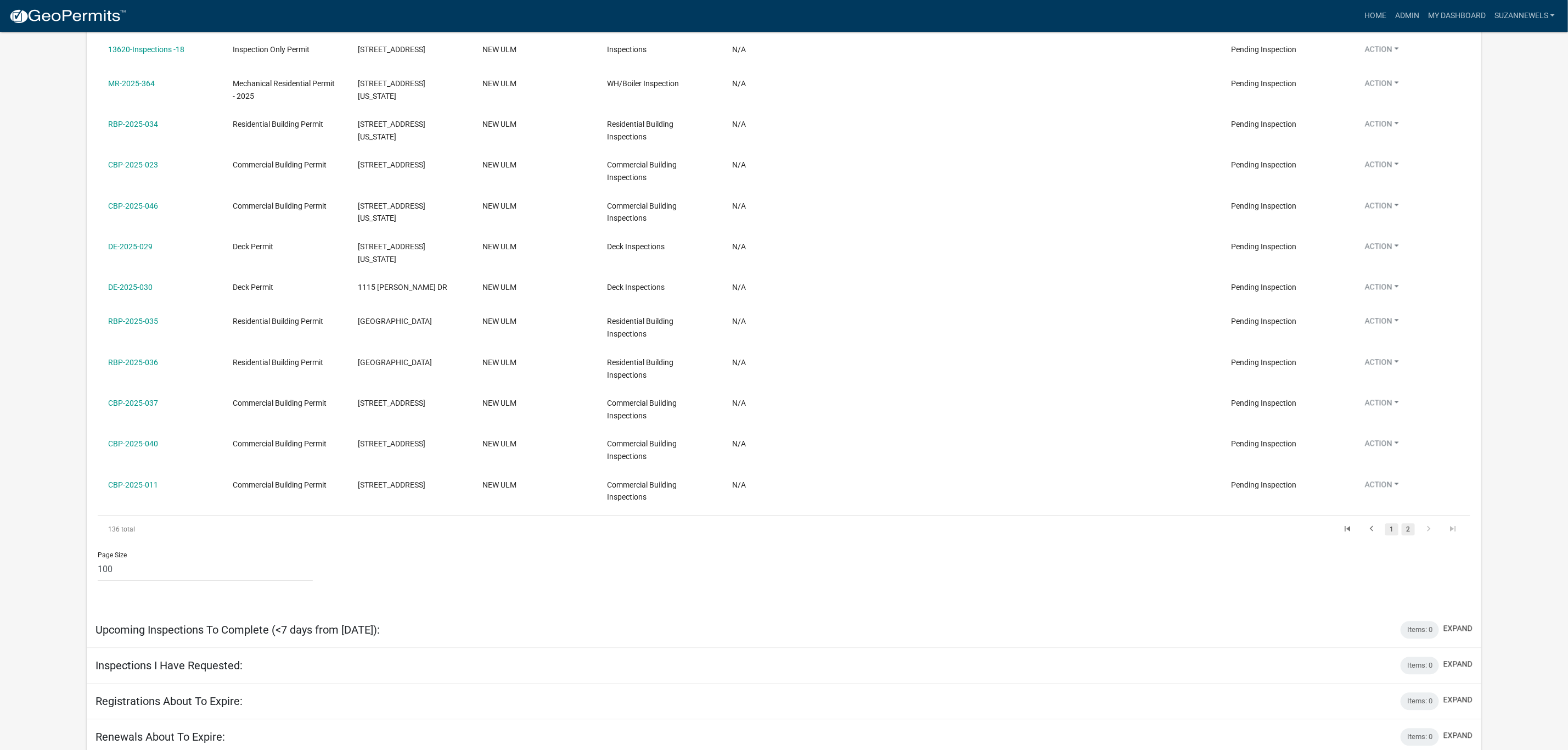
click at [1394, 526] on link "1" at bounding box center [1392, 529] width 13 height 12
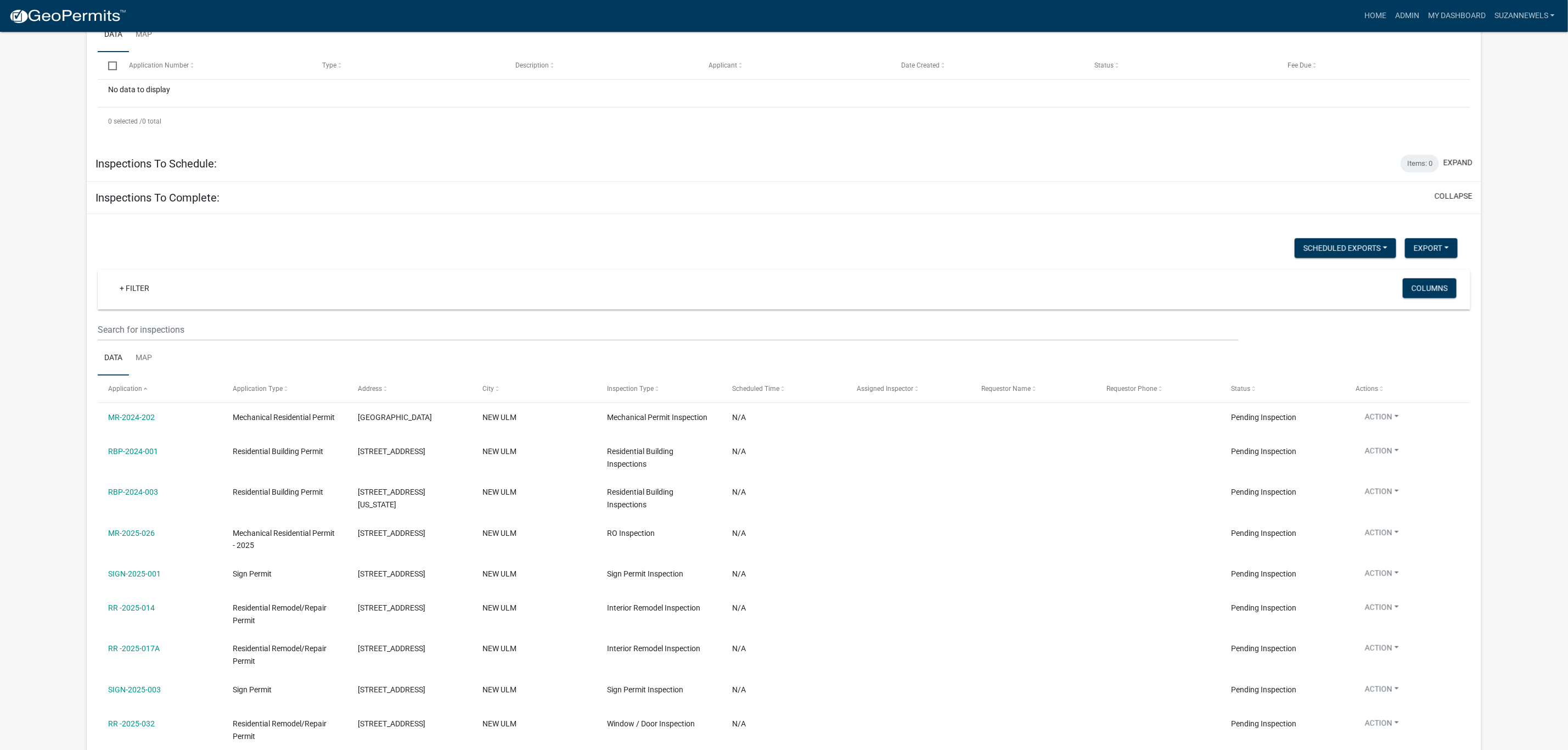
scroll to position [137, 0]
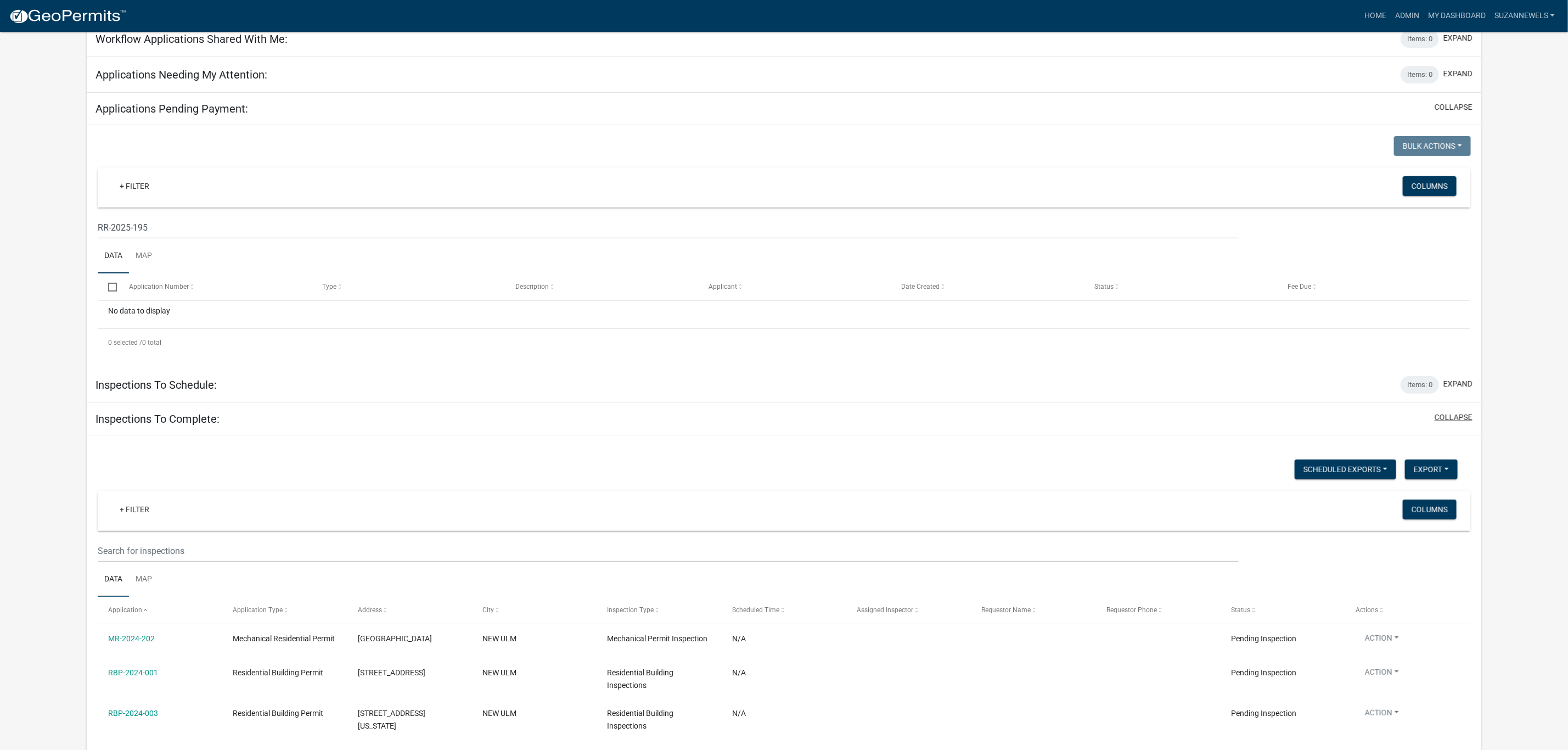
click at [1454, 420] on button "collapse" at bounding box center [1454, 418] width 38 height 12
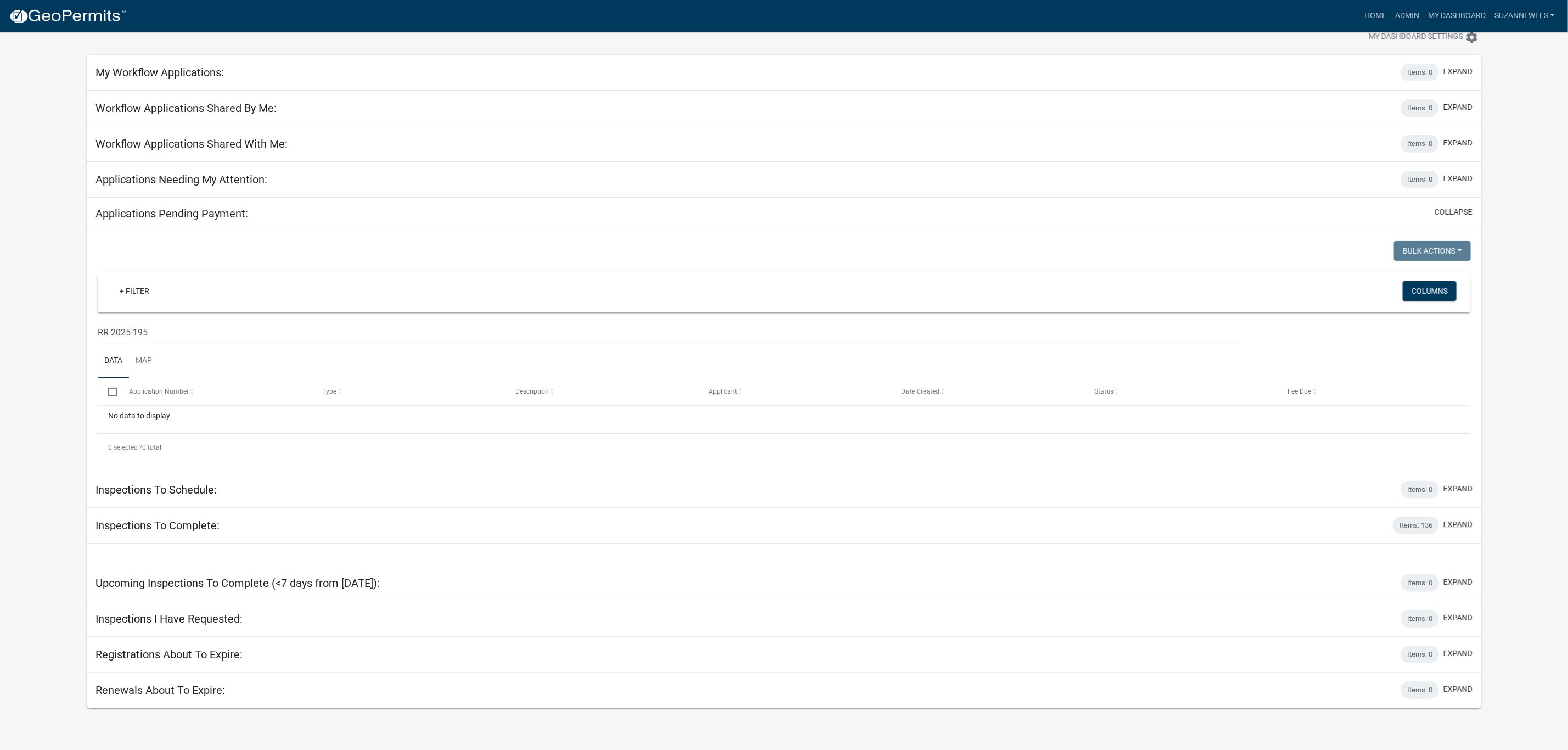
scroll to position [32, 0]
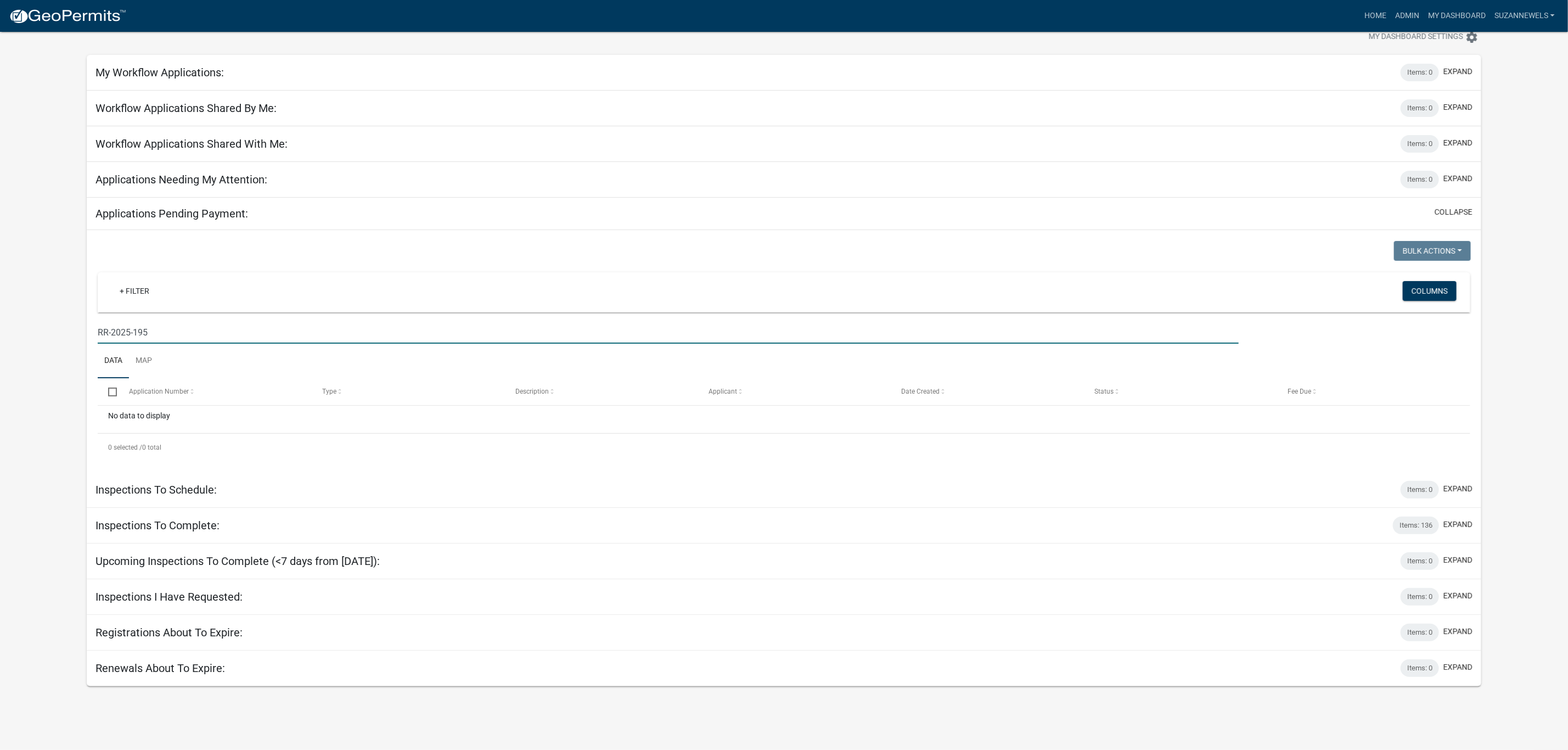
drag, startPoint x: 187, startPoint y: 343, endPoint x: 56, endPoint y: 325, distance: 132.2
click at [56, 325] on app-user-applications "more_horiz Home Admin My Dashboard SuzanneWels Admin Account Logout My Dashboar…" at bounding box center [784, 343] width 1568 height 686
click at [425, 262] on div at bounding box center [437, 252] width 695 height 22
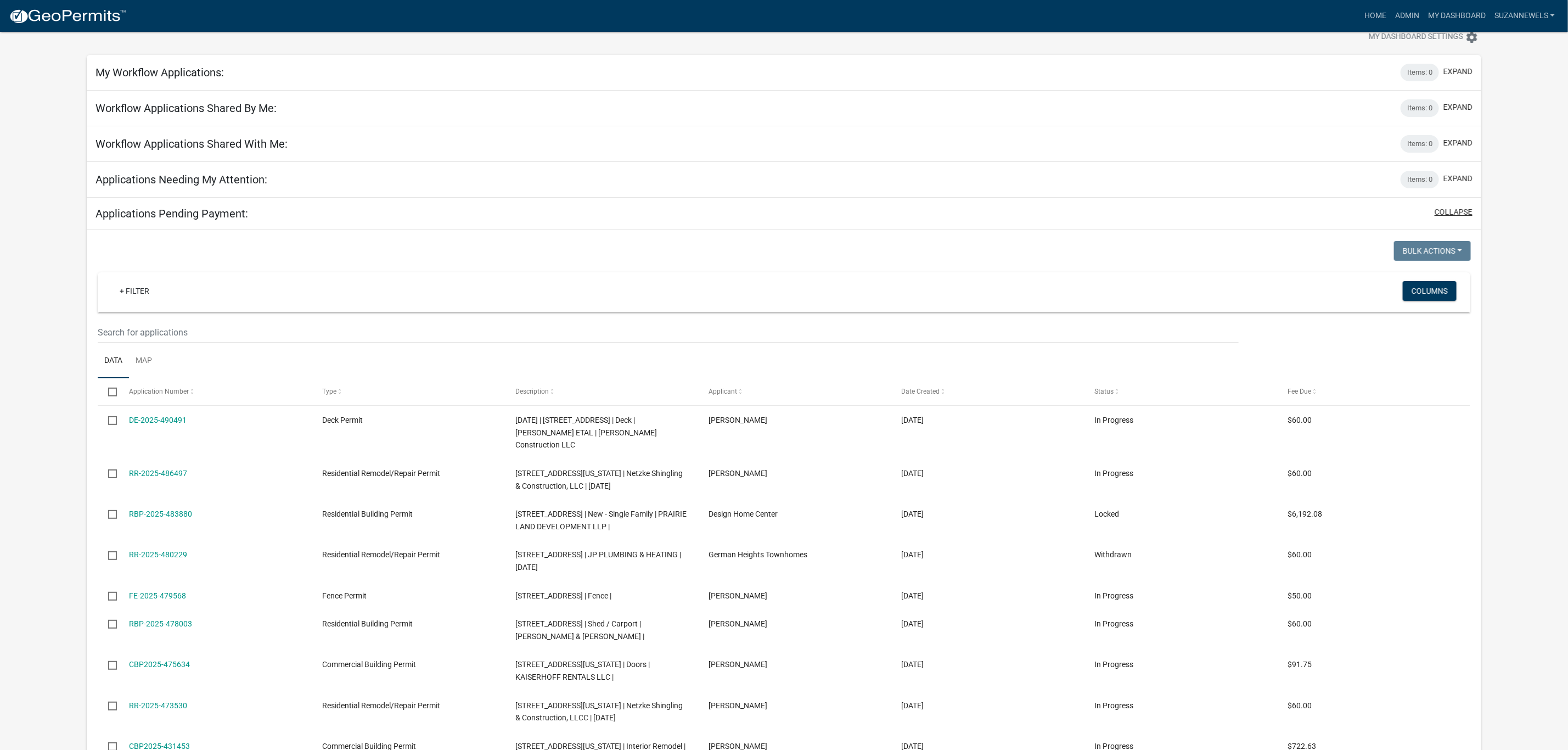
click at [1451, 210] on button "collapse" at bounding box center [1454, 212] width 38 height 12
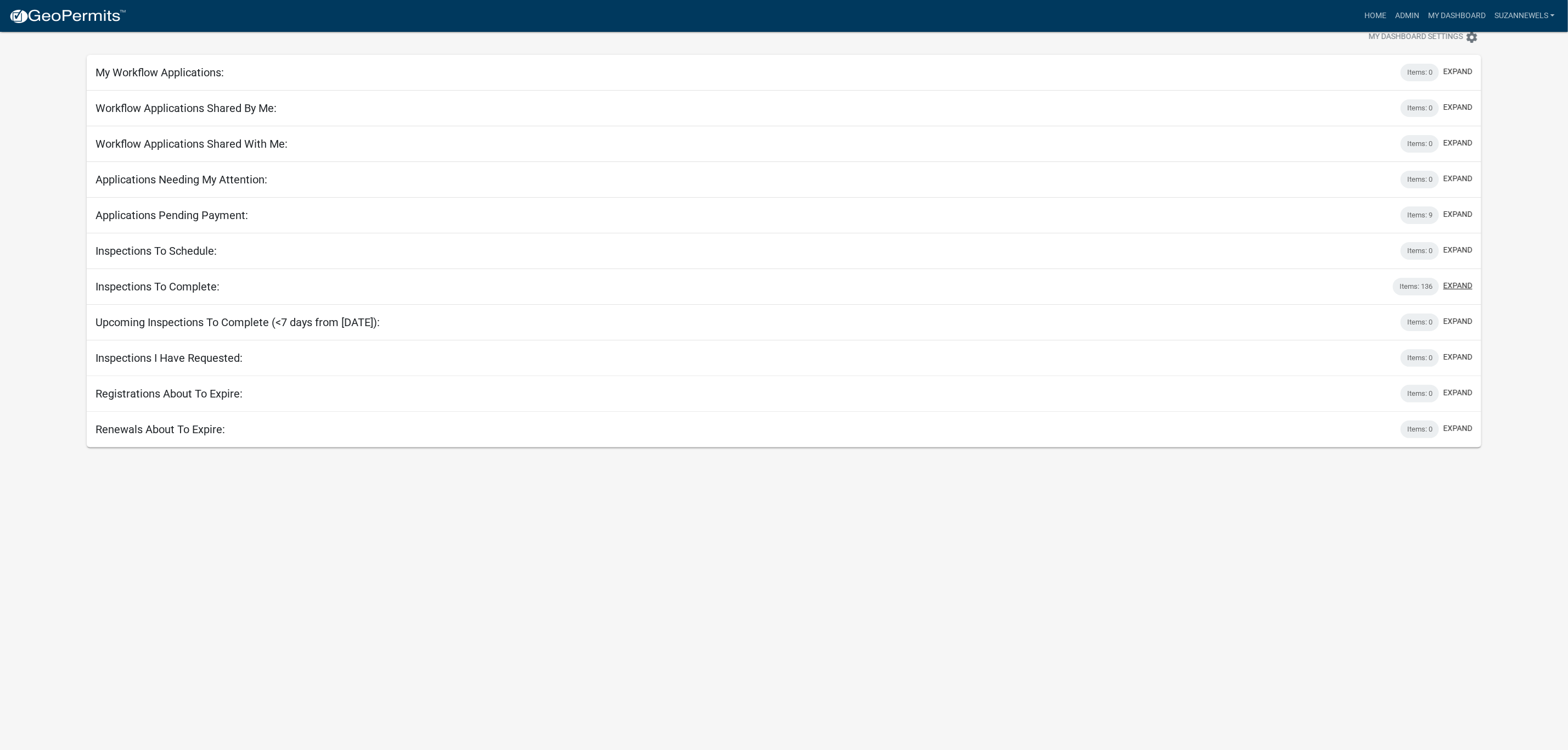
click at [1449, 284] on button "expand" at bounding box center [1458, 286] width 29 height 12
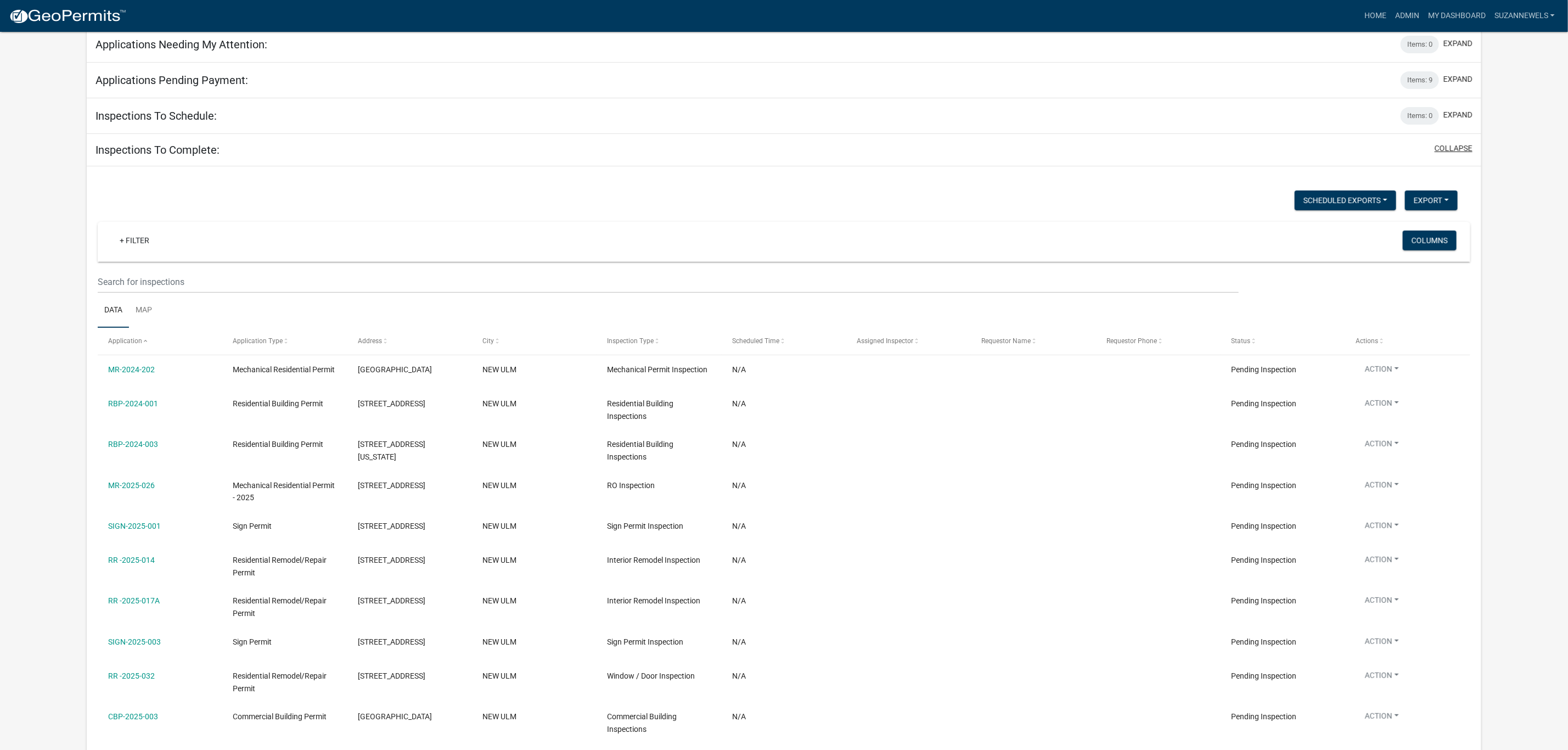
scroll to position [196, 0]
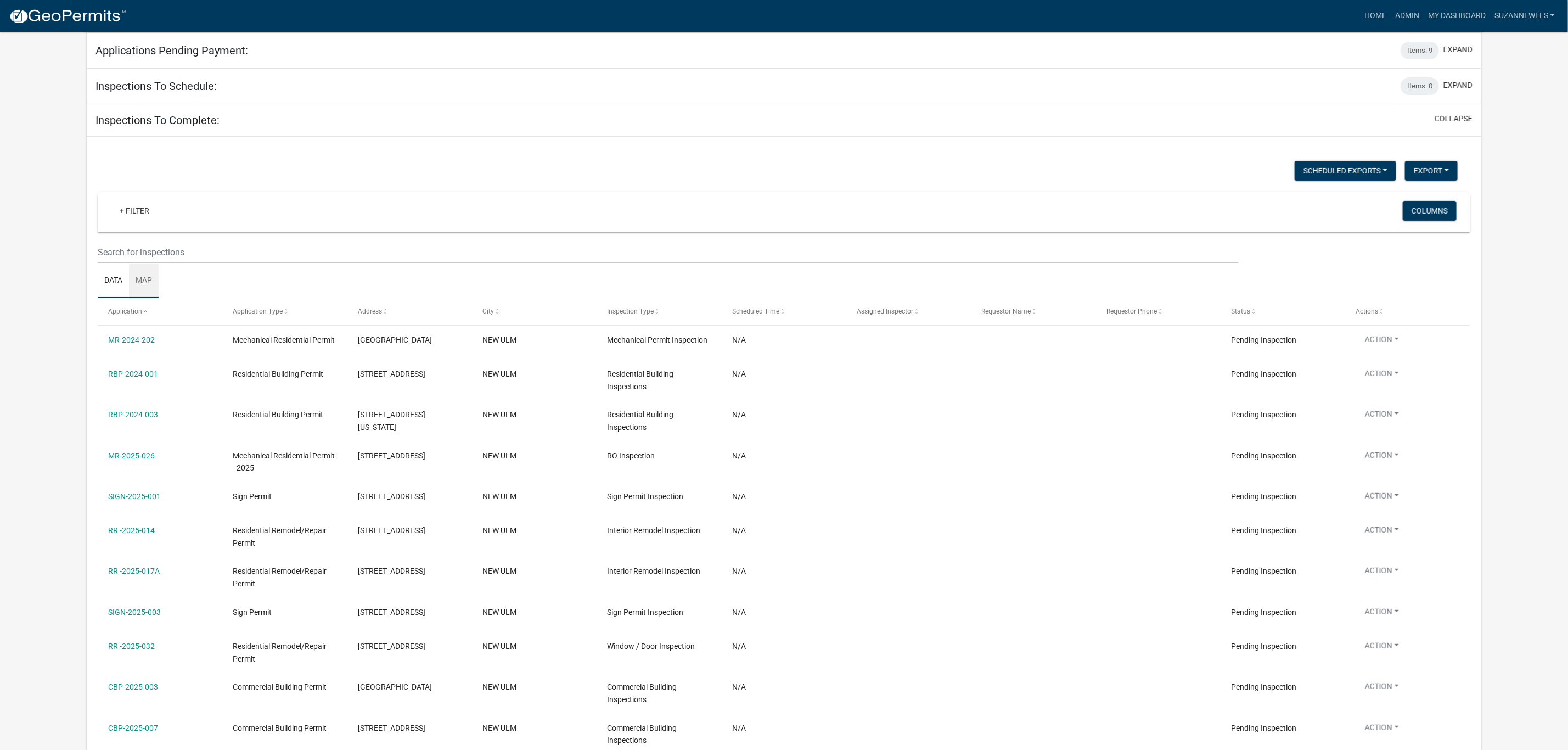
click at [151, 287] on link "Map" at bounding box center [143, 281] width 30 height 35
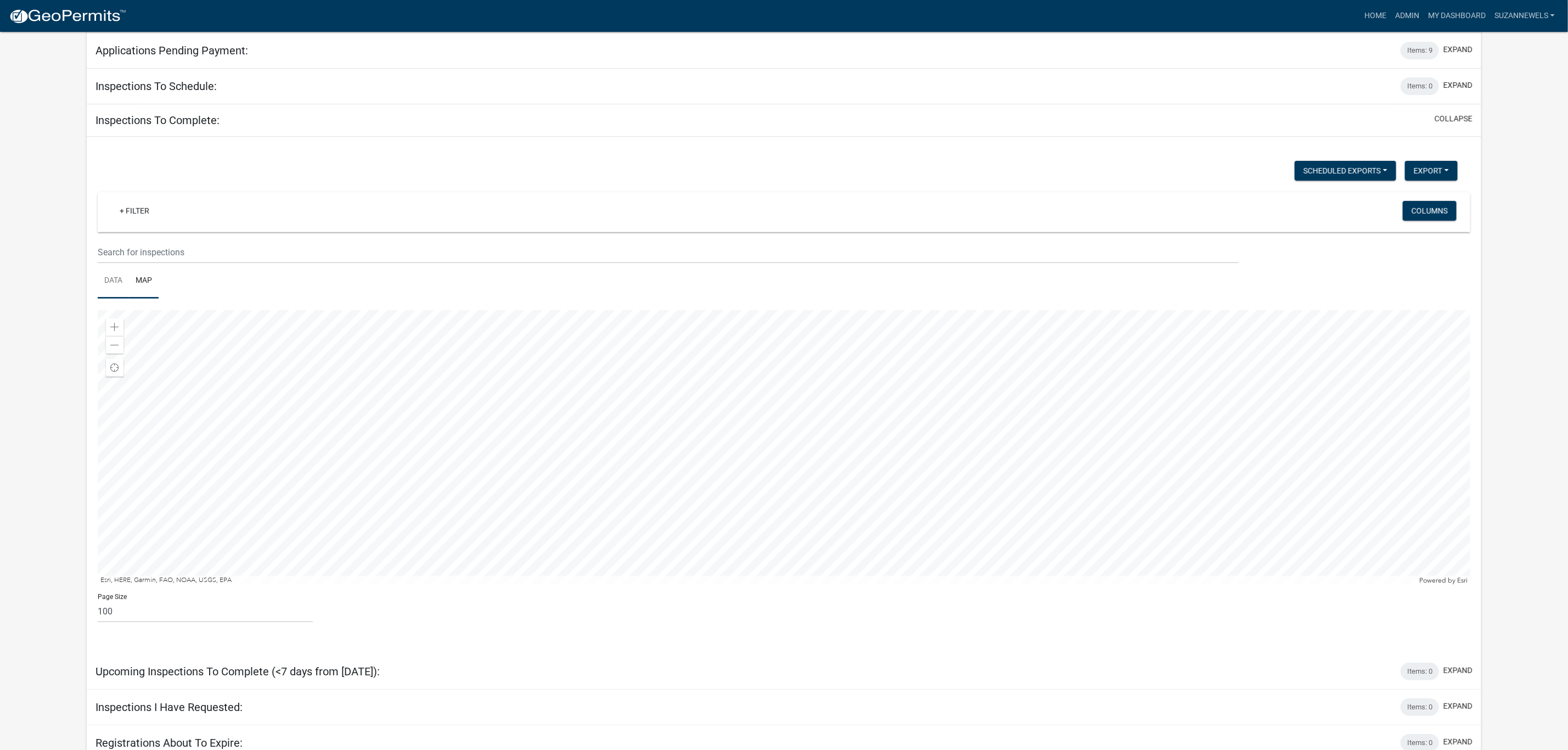
click at [101, 283] on link "Data" at bounding box center [113, 281] width 31 height 35
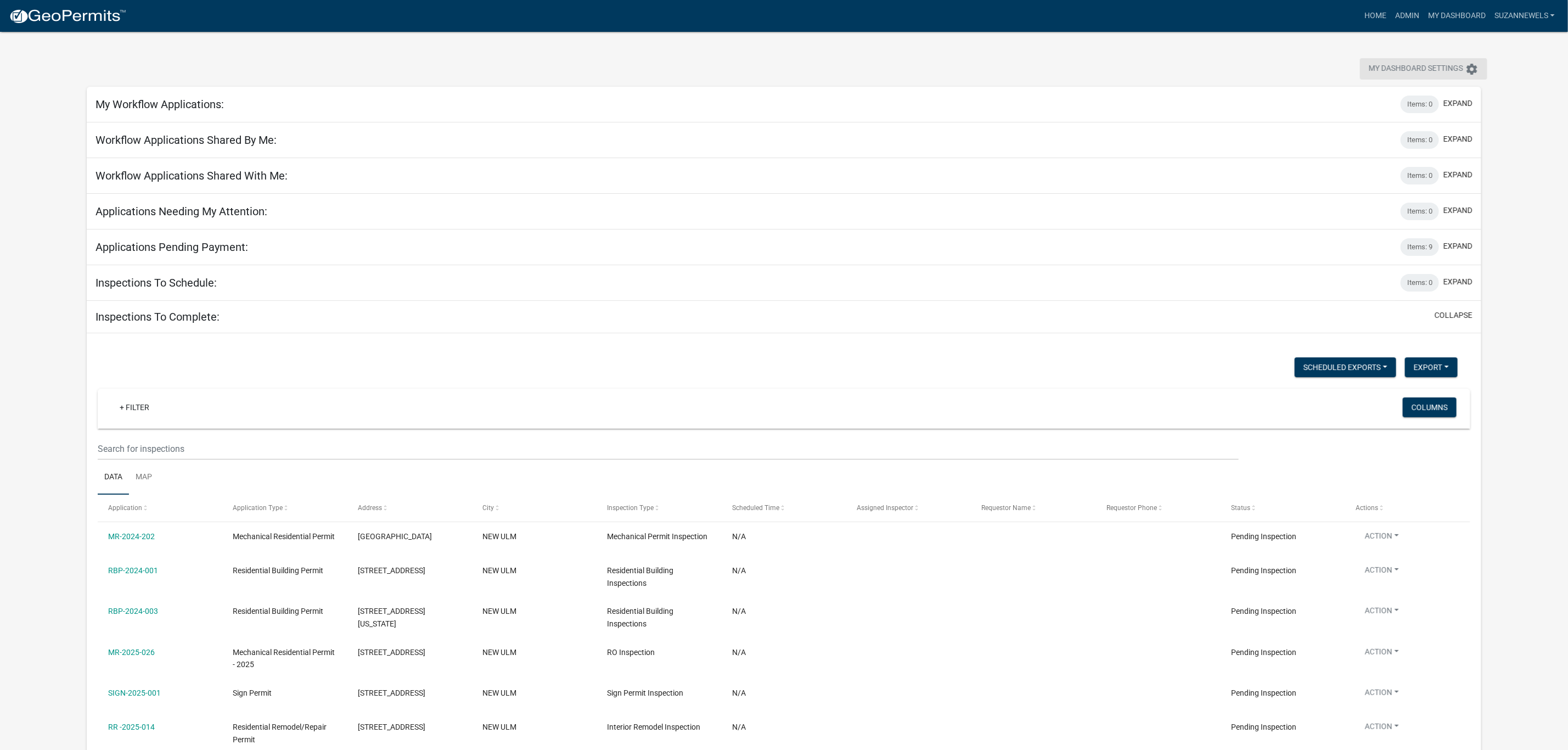
click at [1464, 68] on button "My Dashboard Settings settings" at bounding box center [1424, 69] width 127 height 22
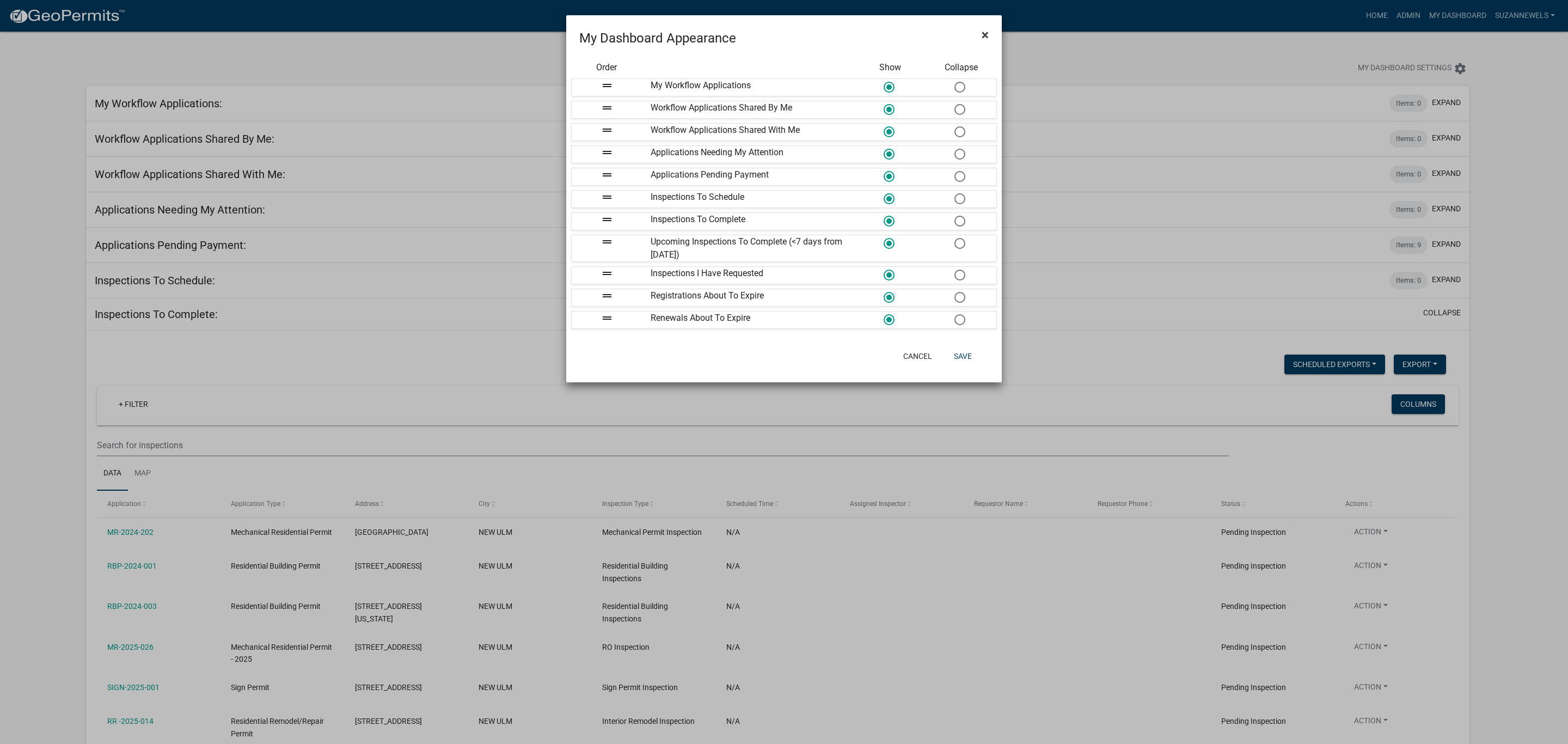
click at [980, 38] on button "×" at bounding box center [985, 34] width 24 height 30
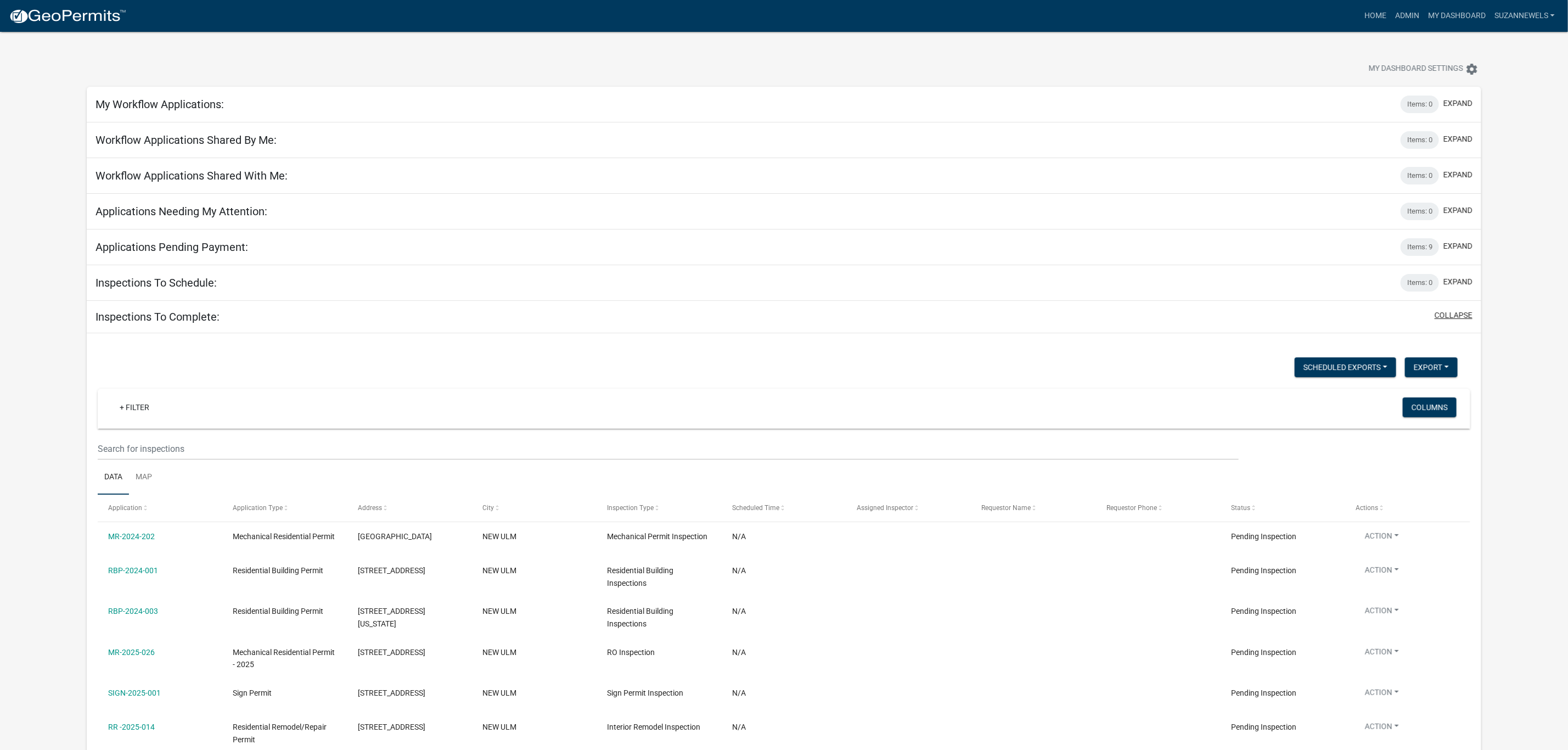
click at [1443, 316] on button "collapse" at bounding box center [1454, 316] width 38 height 12
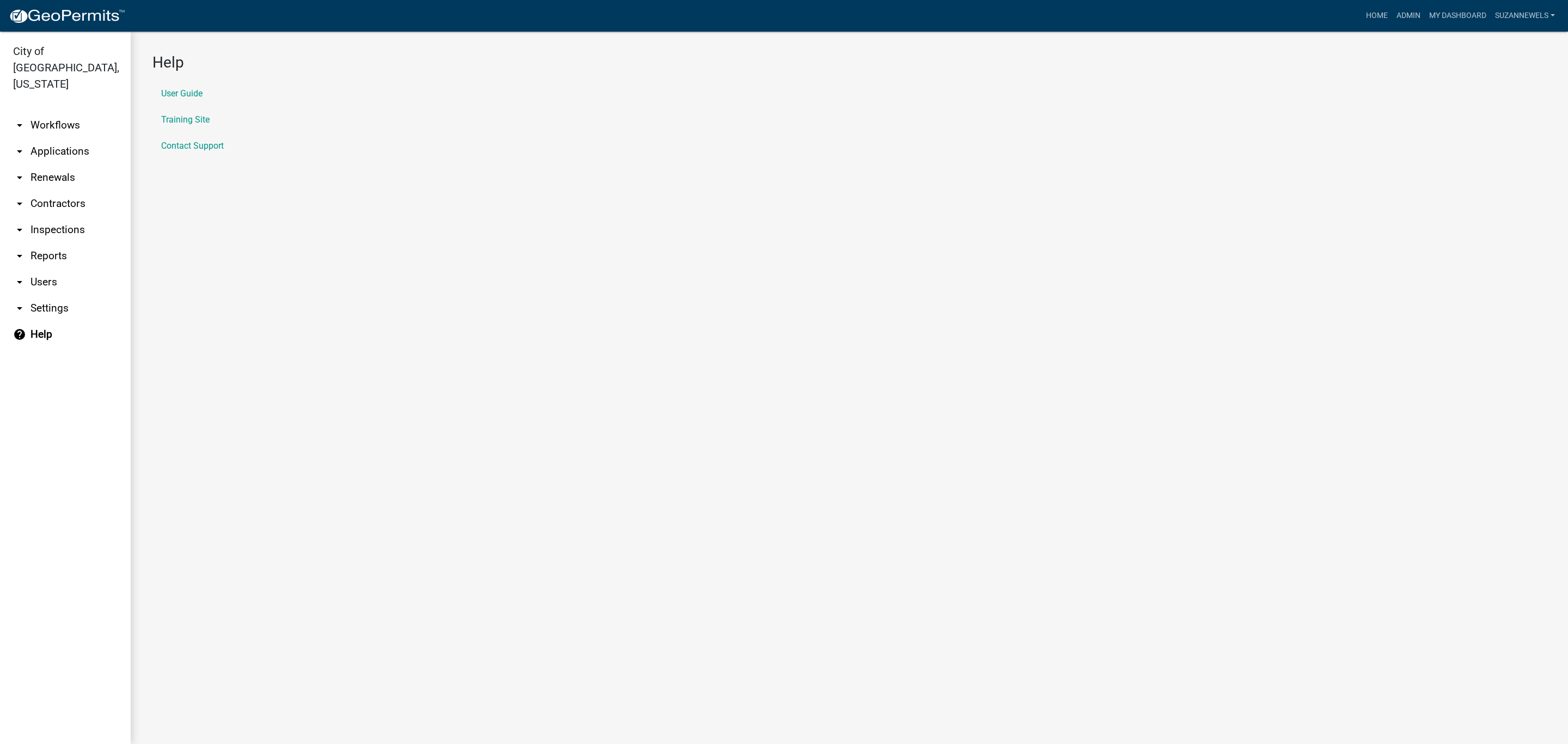
drag, startPoint x: 35, startPoint y: 208, endPoint x: 64, endPoint y: 210, distance: 29.1
click at [35, 217] on link "arrow_drop_down Inspections" at bounding box center [65, 230] width 131 height 26
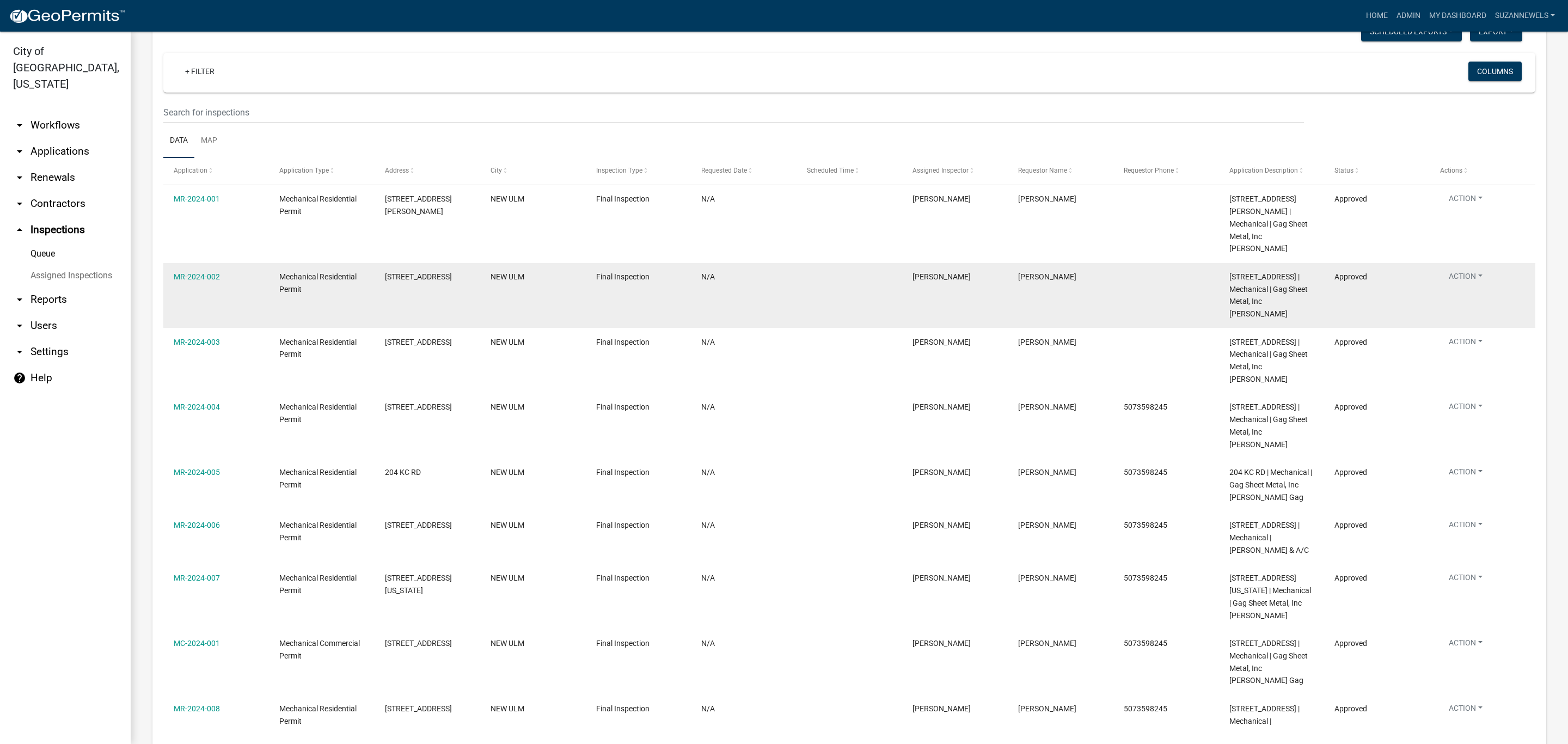
scroll to position [226, 0]
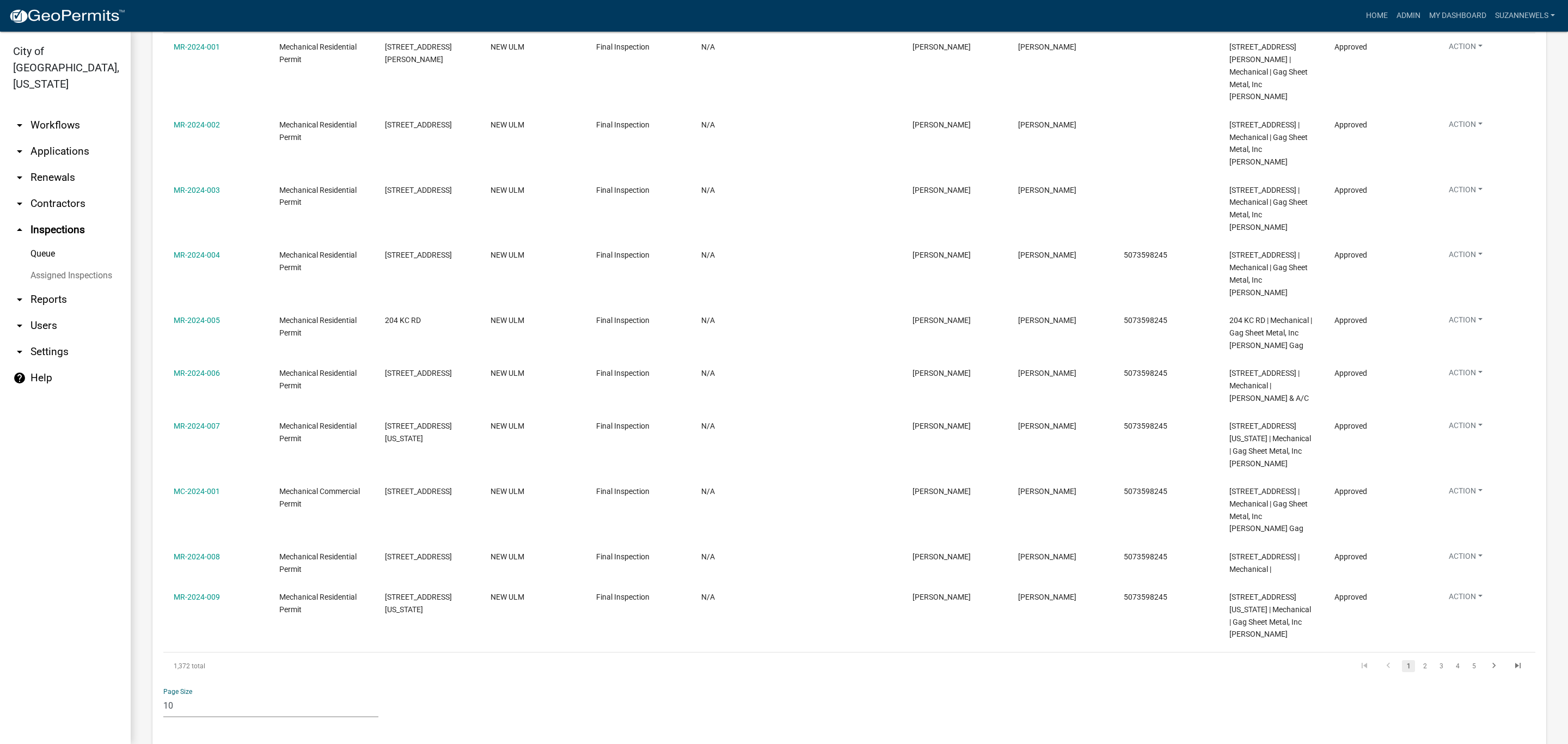
click at [253, 695] on select "10 25 50 100" at bounding box center [271, 706] width 215 height 22
click at [657, 726] on div at bounding box center [849, 732] width 620 height 11
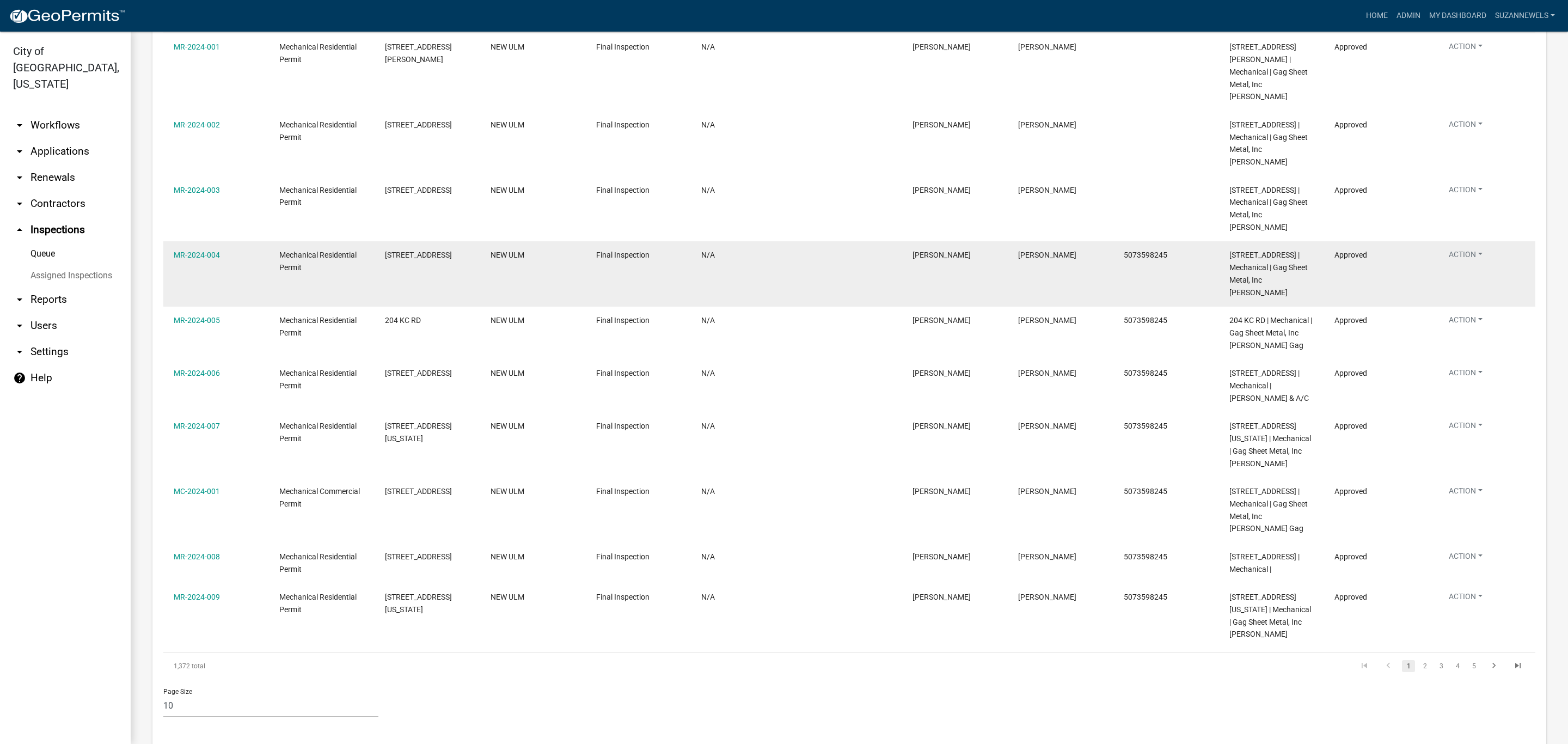
scroll to position [0, 0]
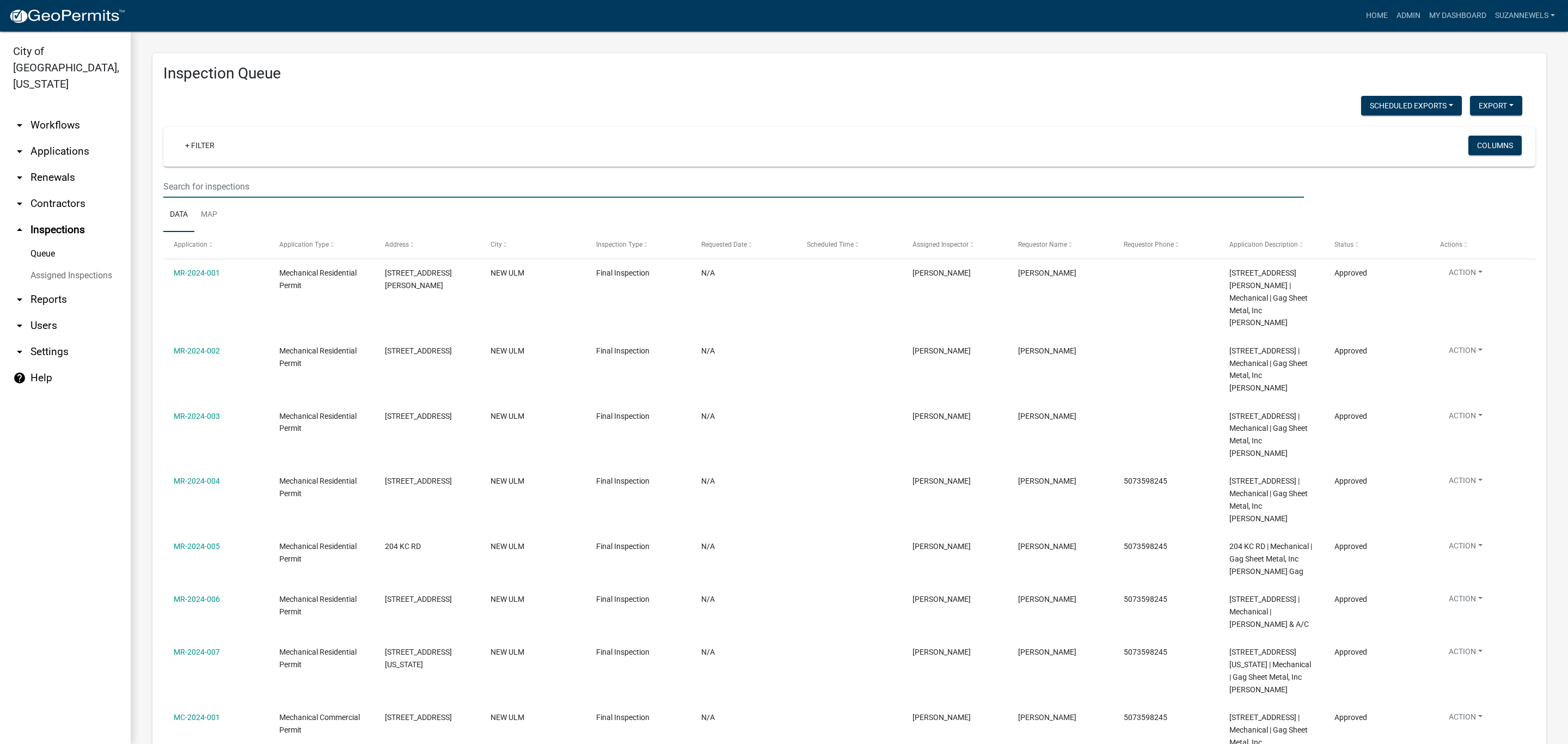
click at [296, 188] on input "text" at bounding box center [733, 186] width 1141 height 22
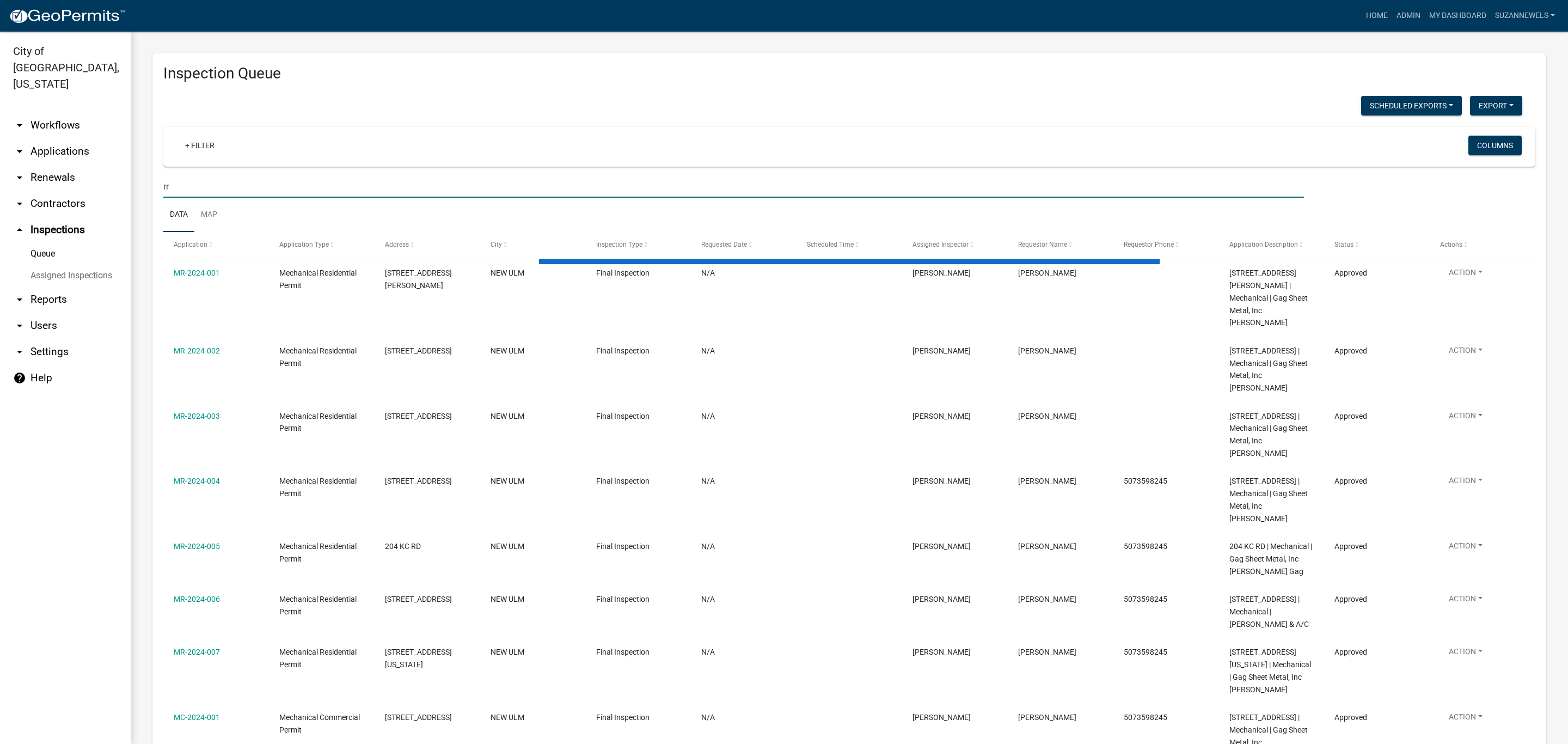
click at [248, 179] on input "rr" at bounding box center [733, 186] width 1141 height 22
type input "RR-2025-195"
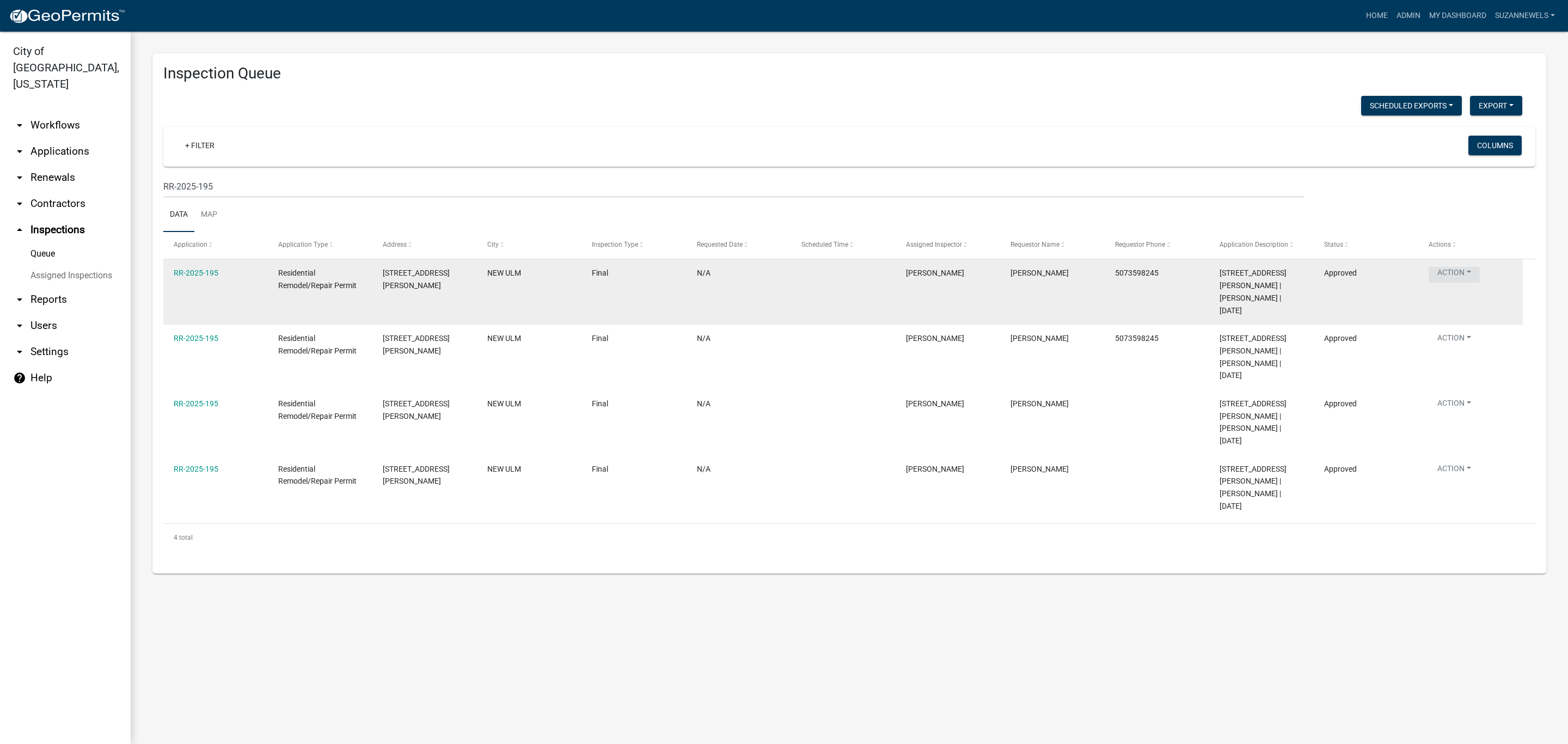
click at [1472, 271] on button "Action" at bounding box center [1454, 275] width 51 height 16
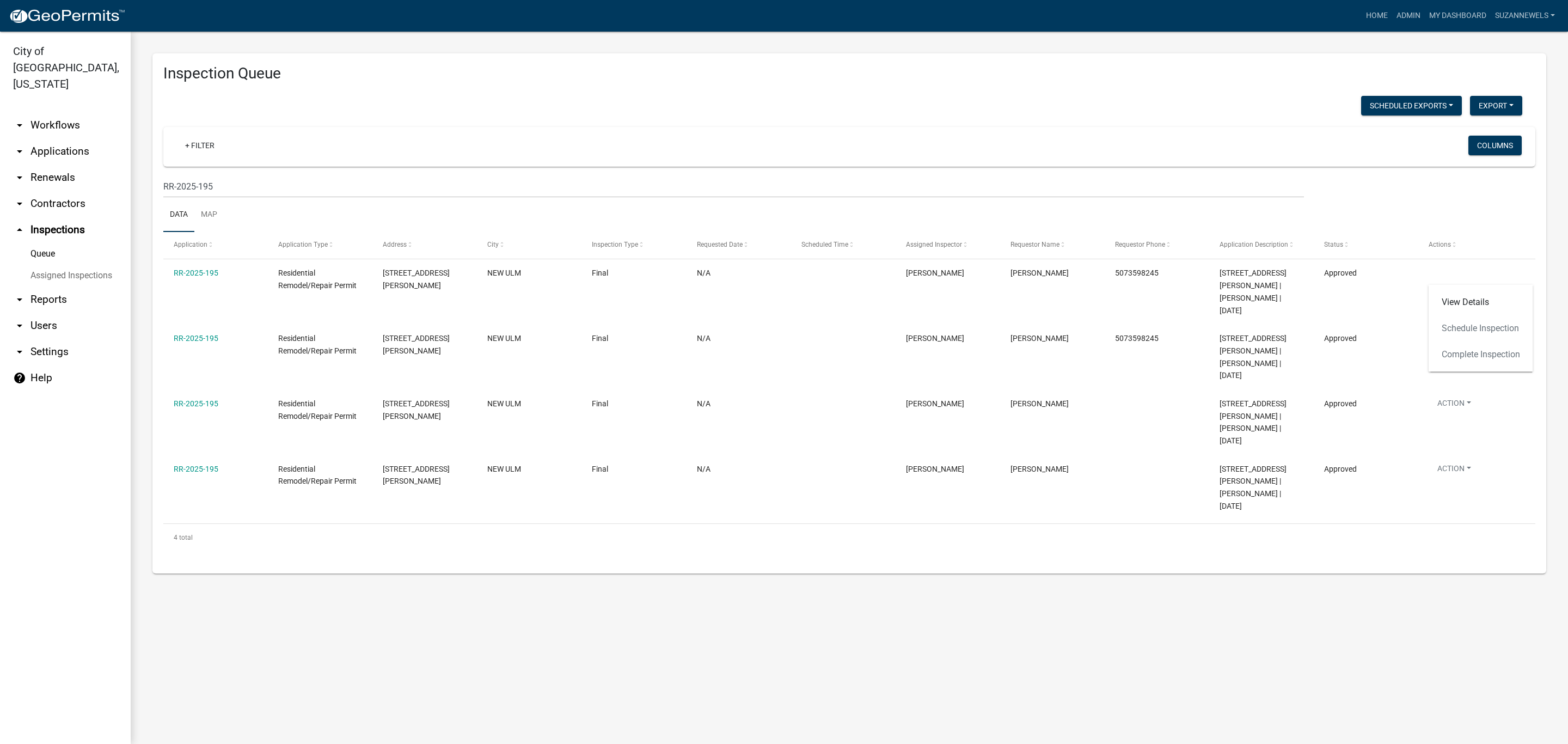
click at [1457, 351] on div "View Details Schedule Inspection Complete Inspection" at bounding box center [1481, 328] width 105 height 87
click at [1366, 220] on ul "Data Map" at bounding box center [849, 215] width 1372 height 34
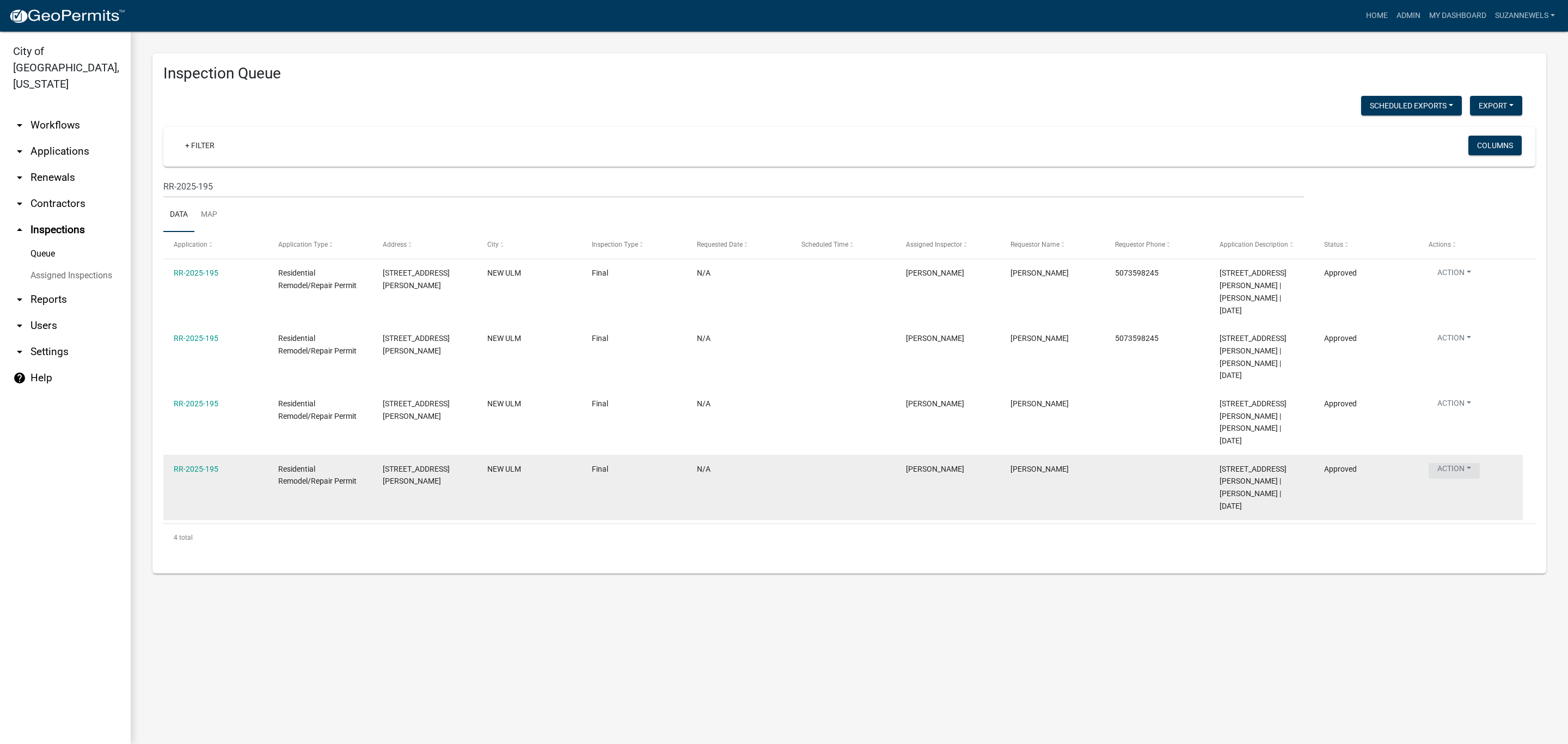
click at [1436, 463] on button "Action" at bounding box center [1454, 471] width 51 height 16
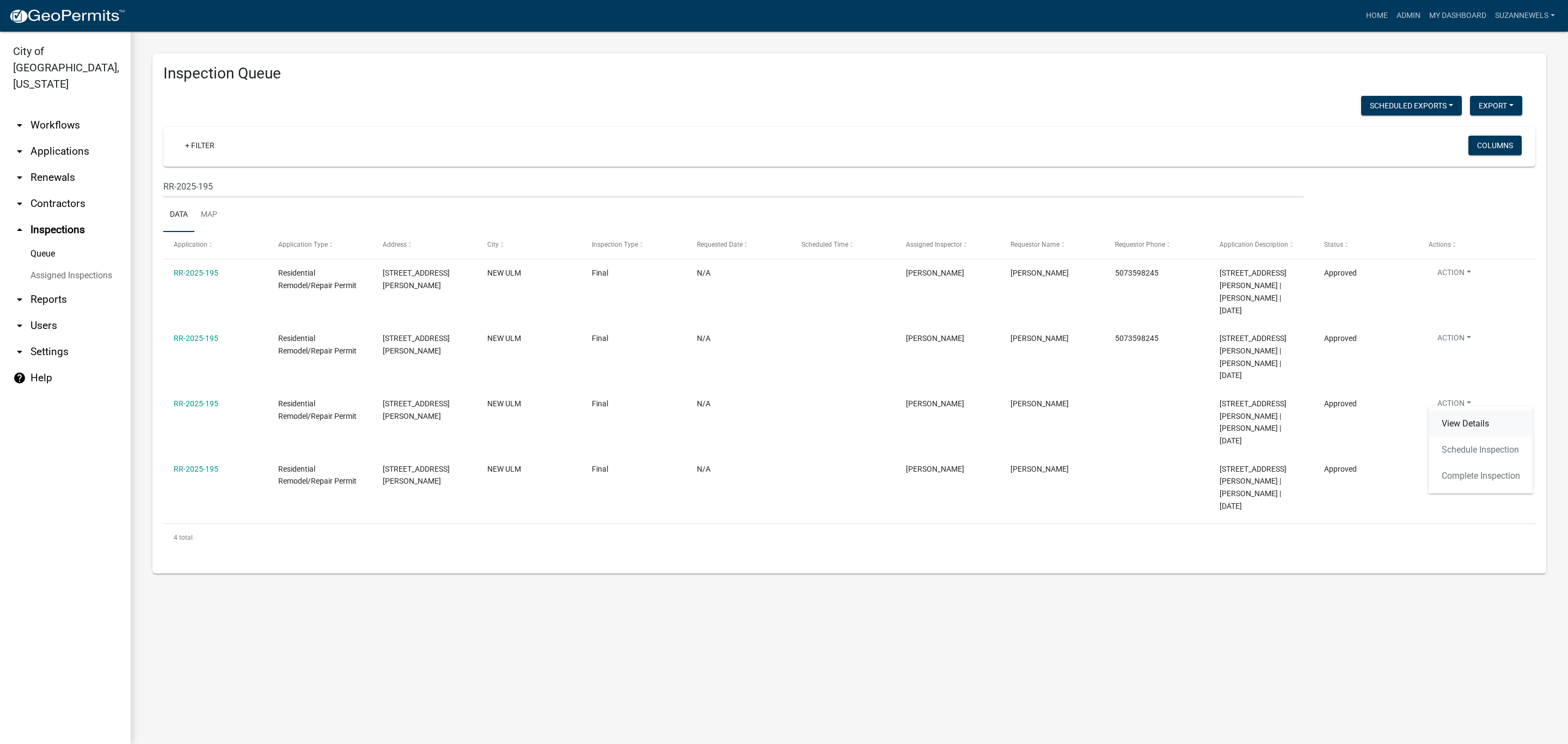
click at [1456, 420] on link "View Details" at bounding box center [1481, 424] width 105 height 26
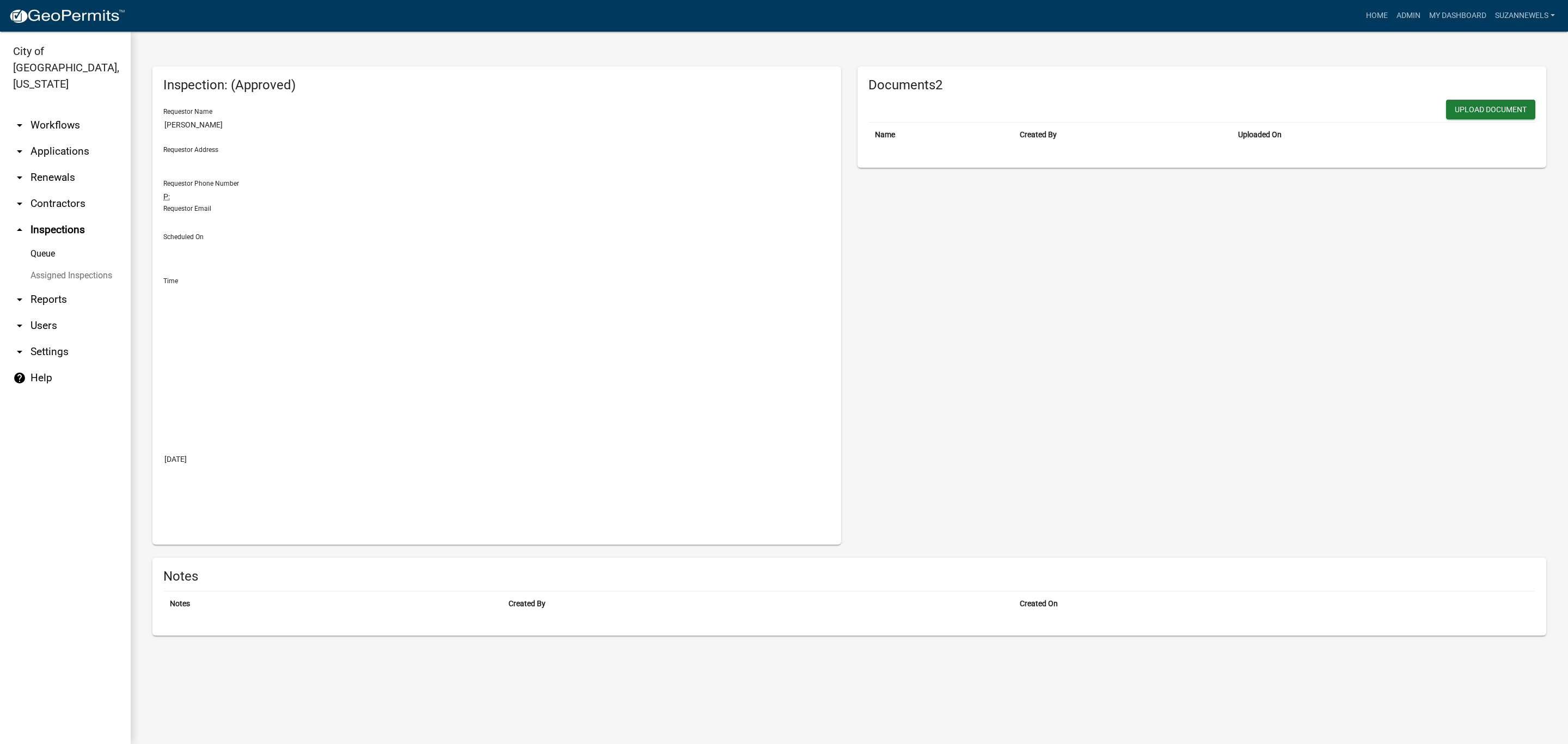
click at [42, 243] on link "Queue" at bounding box center [65, 254] width 131 height 22
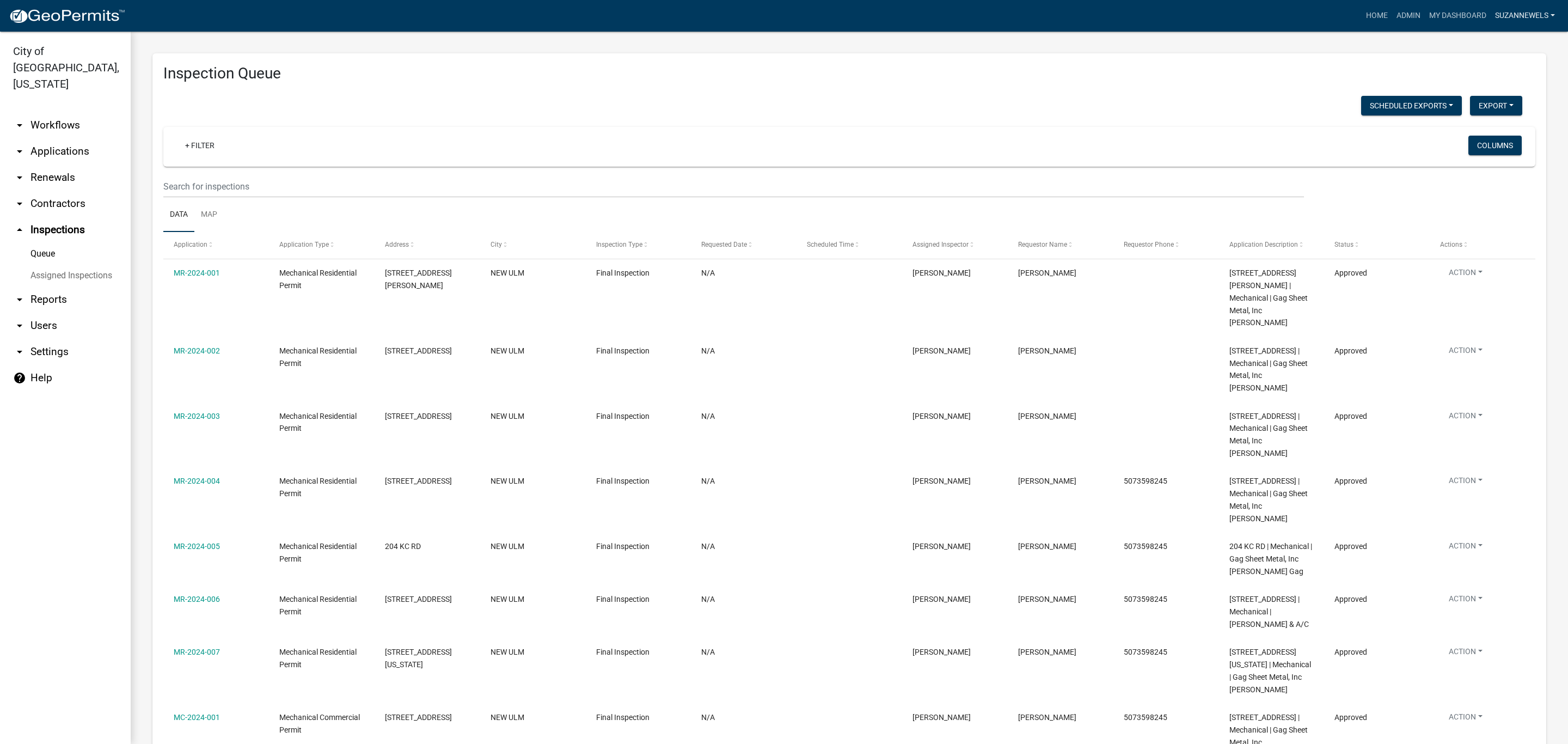
click at [1521, 6] on link "SuzanneWels" at bounding box center [1525, 16] width 69 height 21
click at [1495, 111] on link "Logout" at bounding box center [1515, 106] width 87 height 26
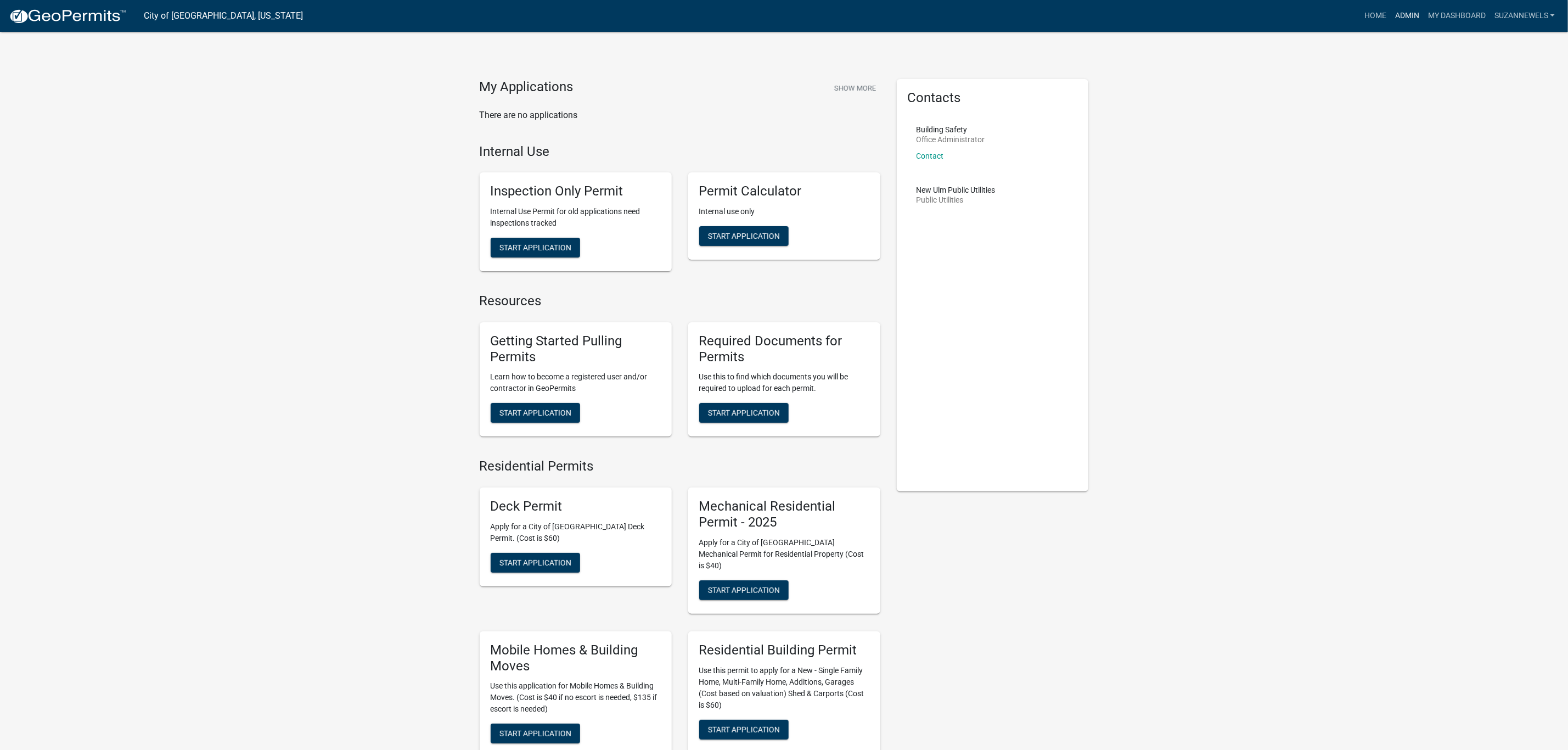
click at [1407, 14] on link "Admin" at bounding box center [1407, 16] width 33 height 21
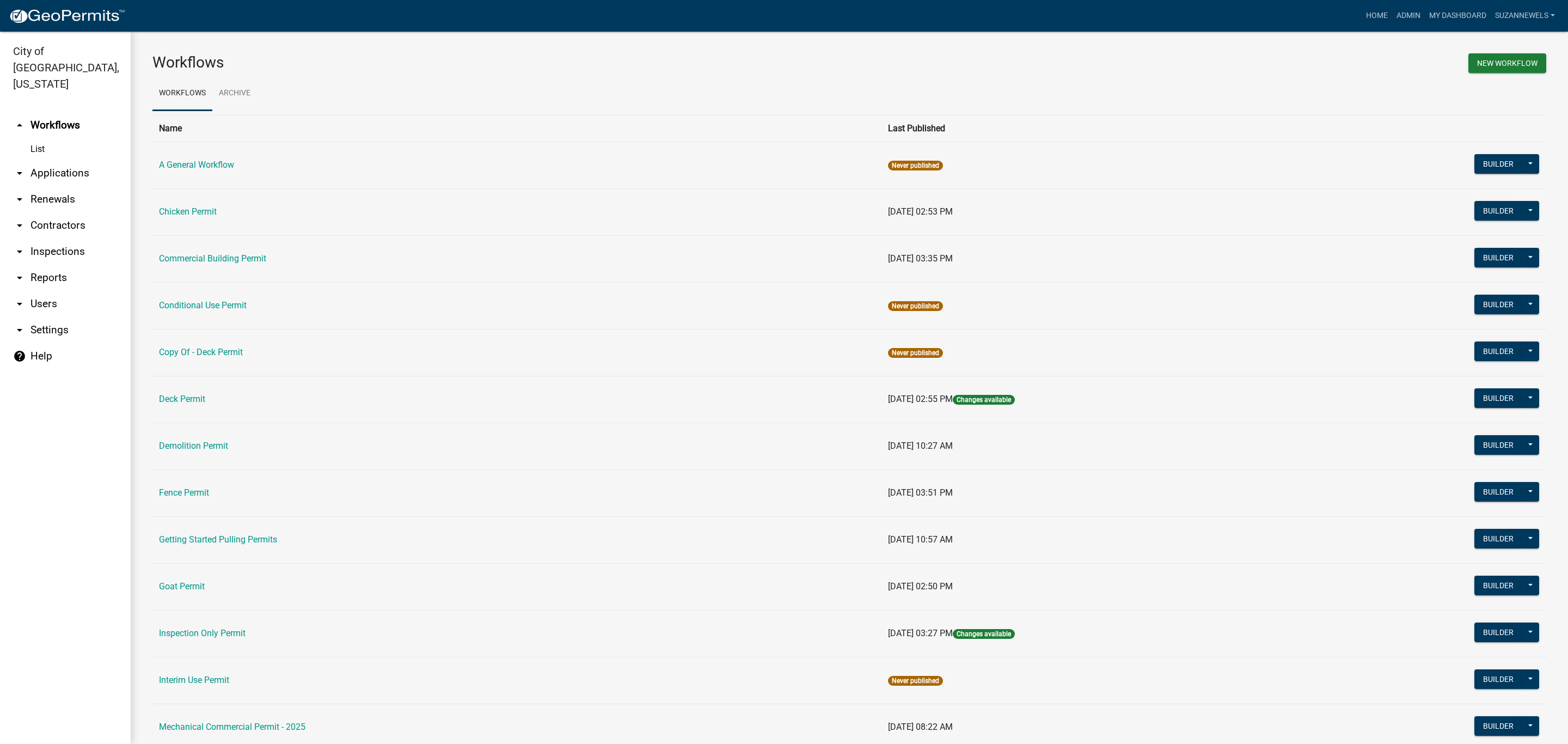
click at [43, 160] on link "arrow_drop_down Applications" at bounding box center [65, 173] width 131 height 26
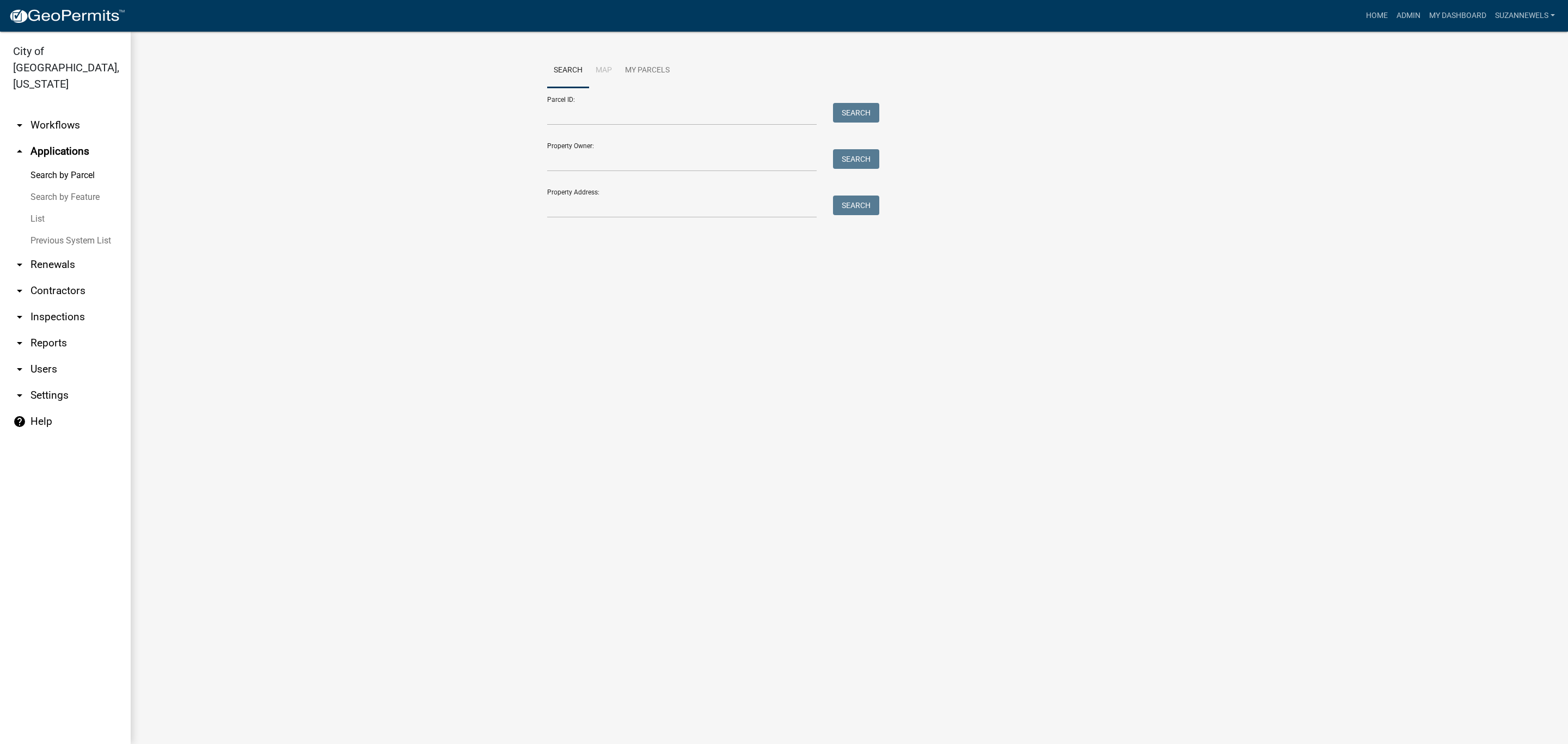
click at [67, 112] on link "arrow_drop_down Workflows" at bounding box center [65, 125] width 131 height 26
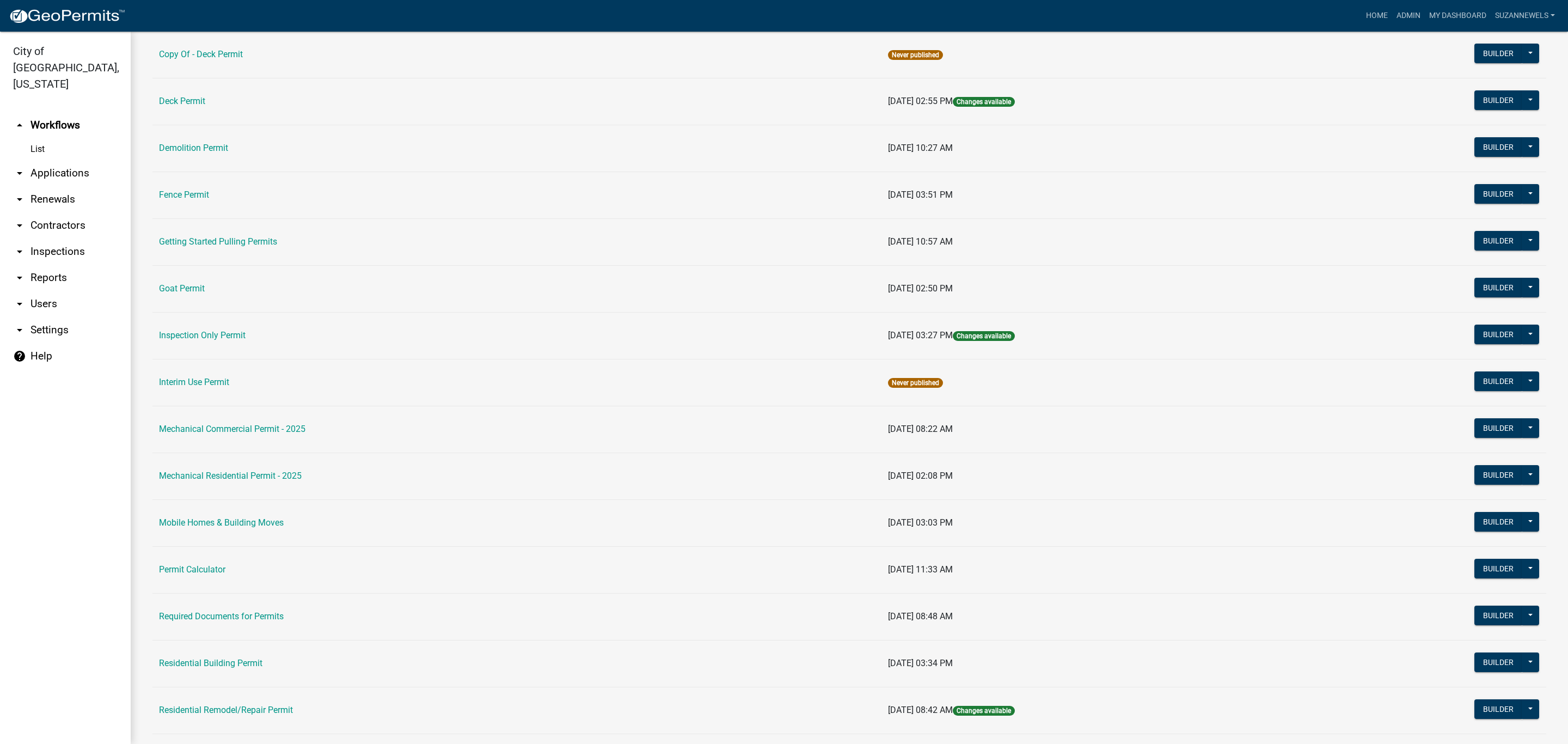
scroll to position [327, 0]
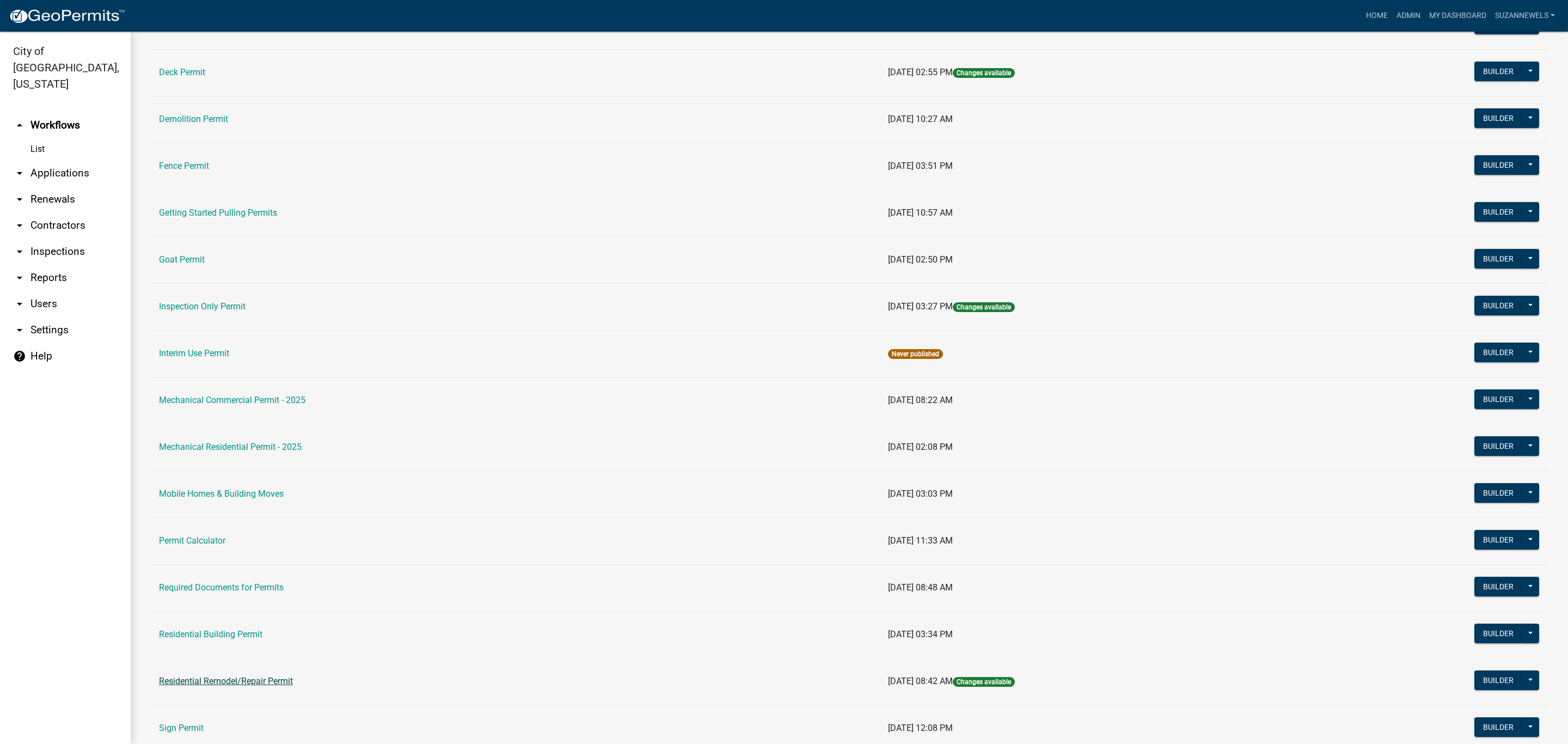
click at [227, 684] on link "Residential Remodel/Repair Permit" at bounding box center [225, 681] width 134 height 10
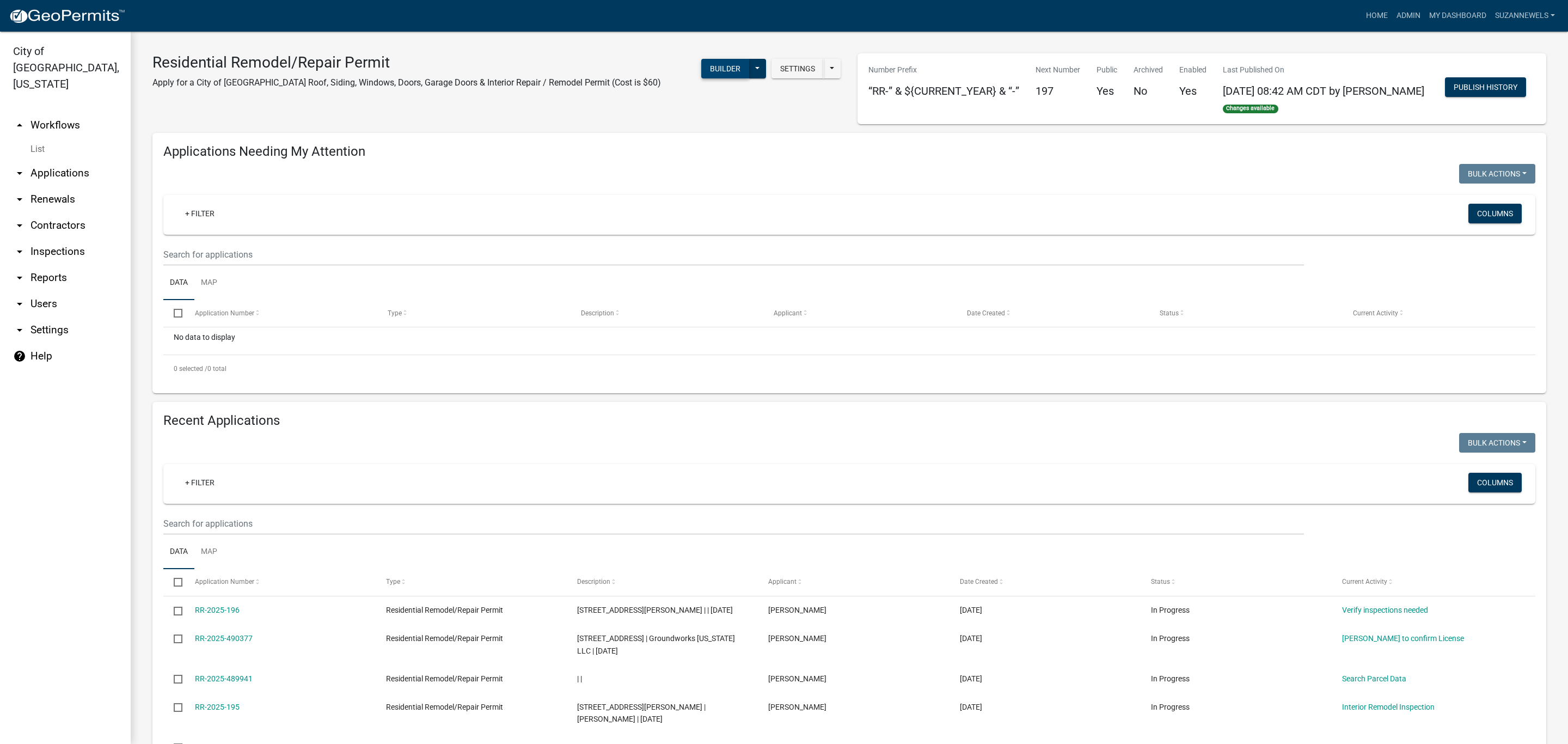
click at [720, 74] on button "Builder" at bounding box center [725, 68] width 48 height 19
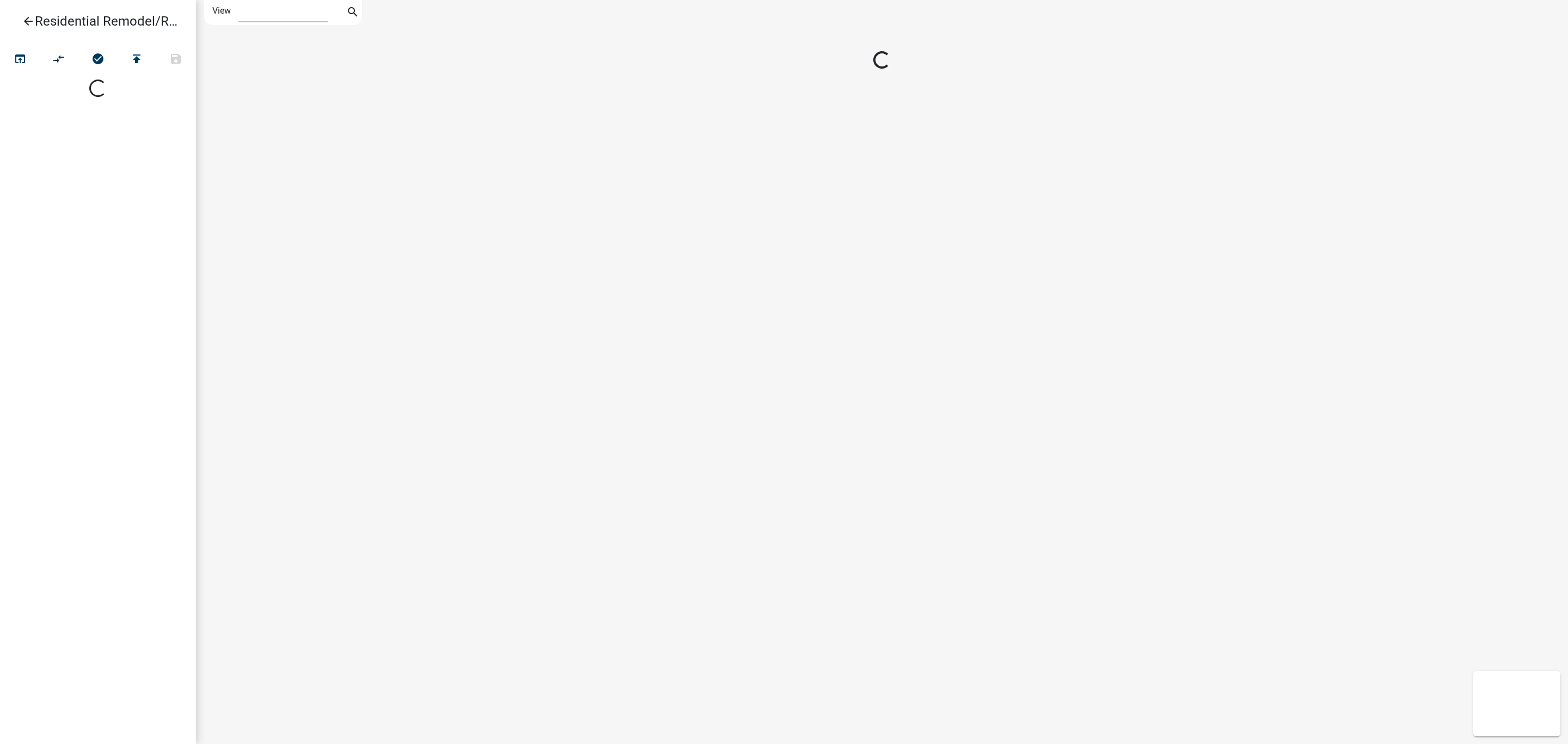
select select "1"
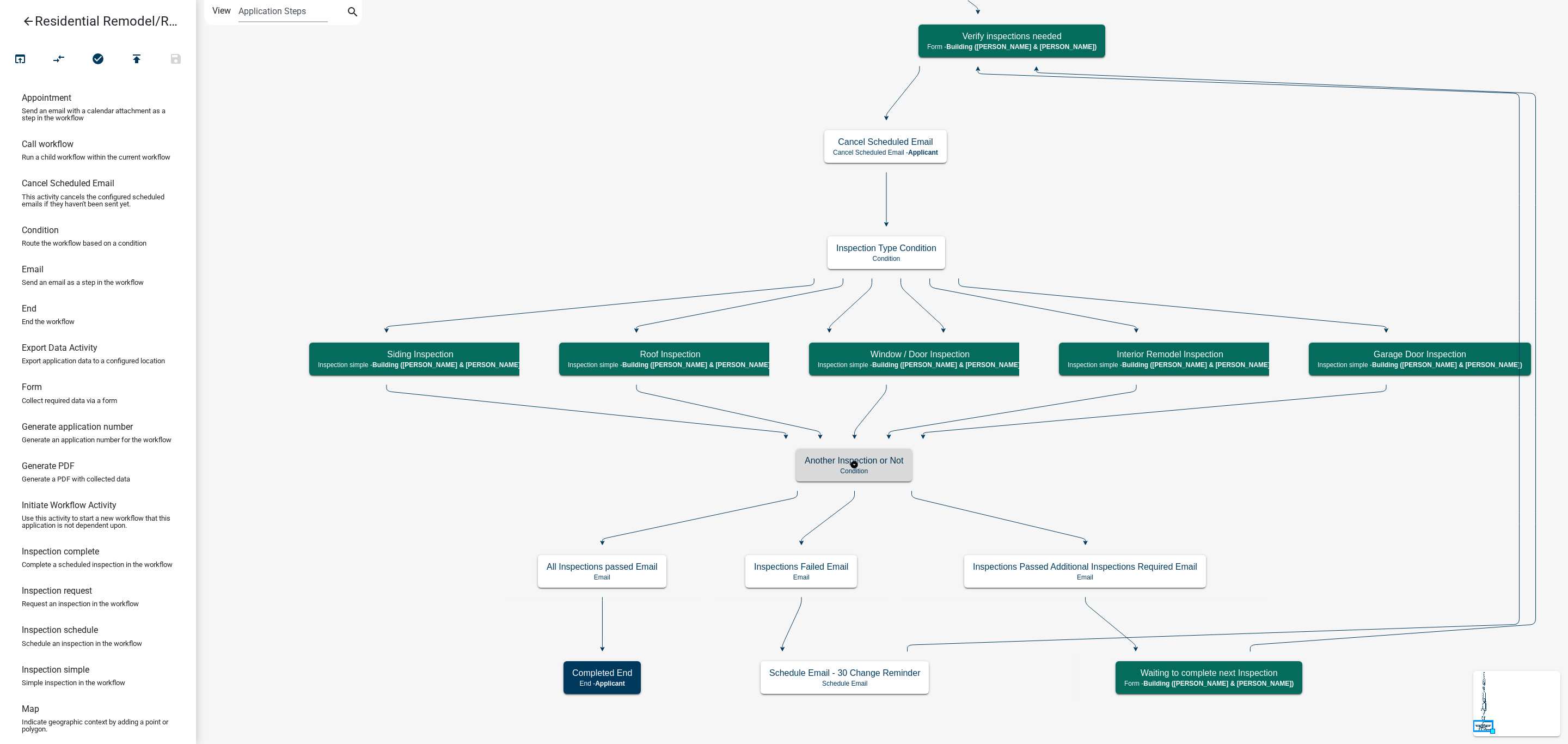
click at [881, 469] on p "Condition" at bounding box center [854, 471] width 98 height 8
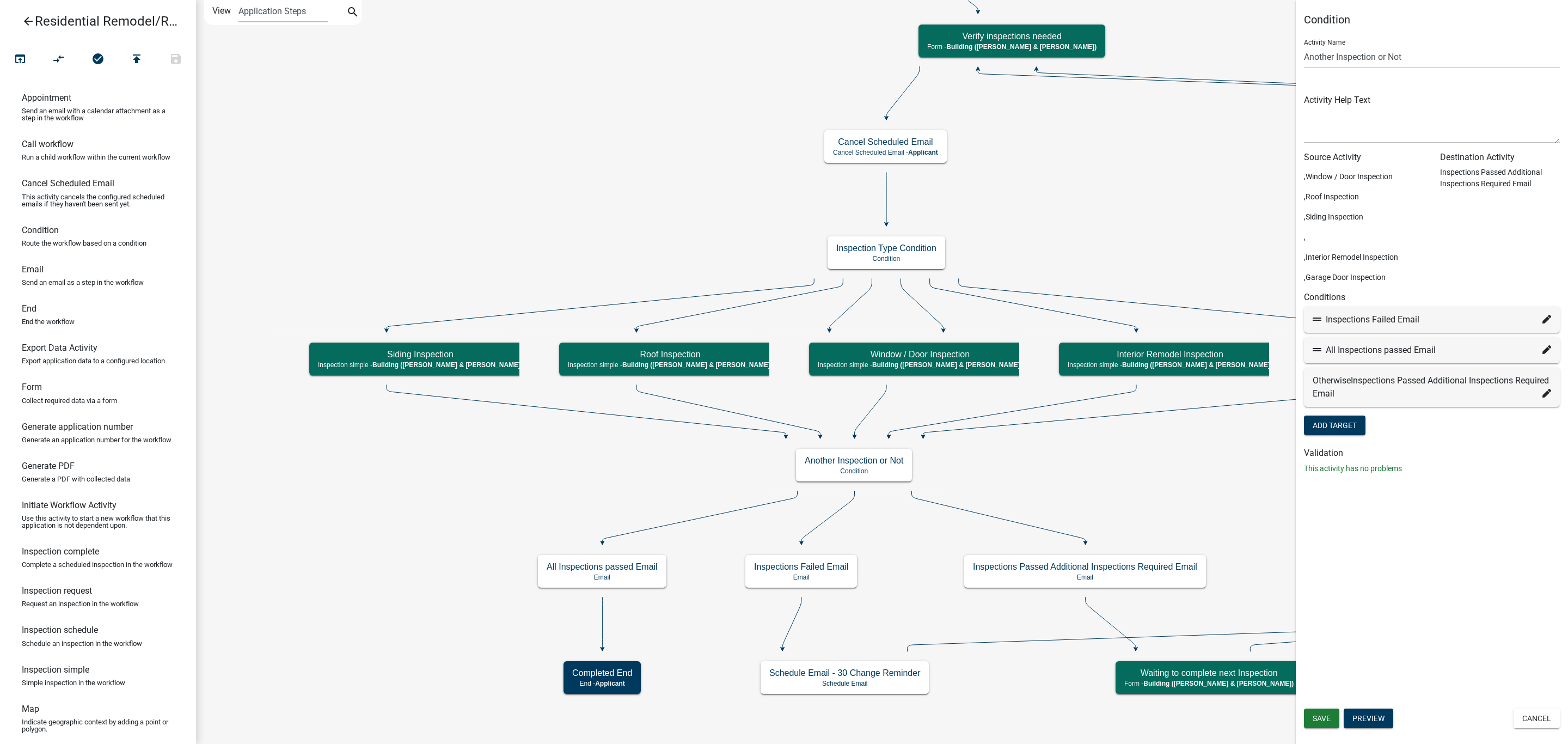
click at [1544, 348] on icon at bounding box center [1546, 350] width 9 height 9
select select "31: 9abad00c-e6c9-47b9-9c99-5aa98b938f51"
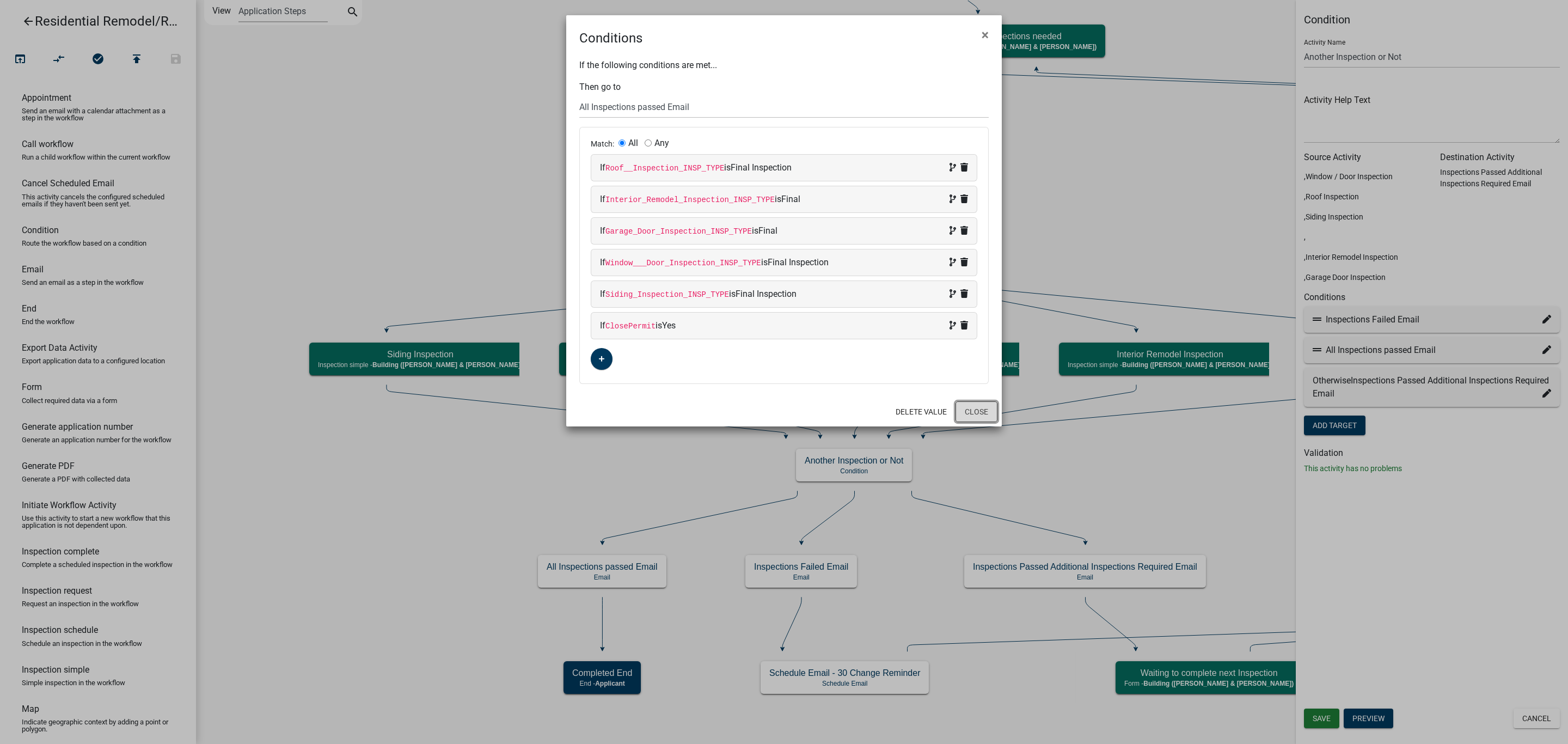
click at [980, 415] on button "Close" at bounding box center [976, 411] width 42 height 21
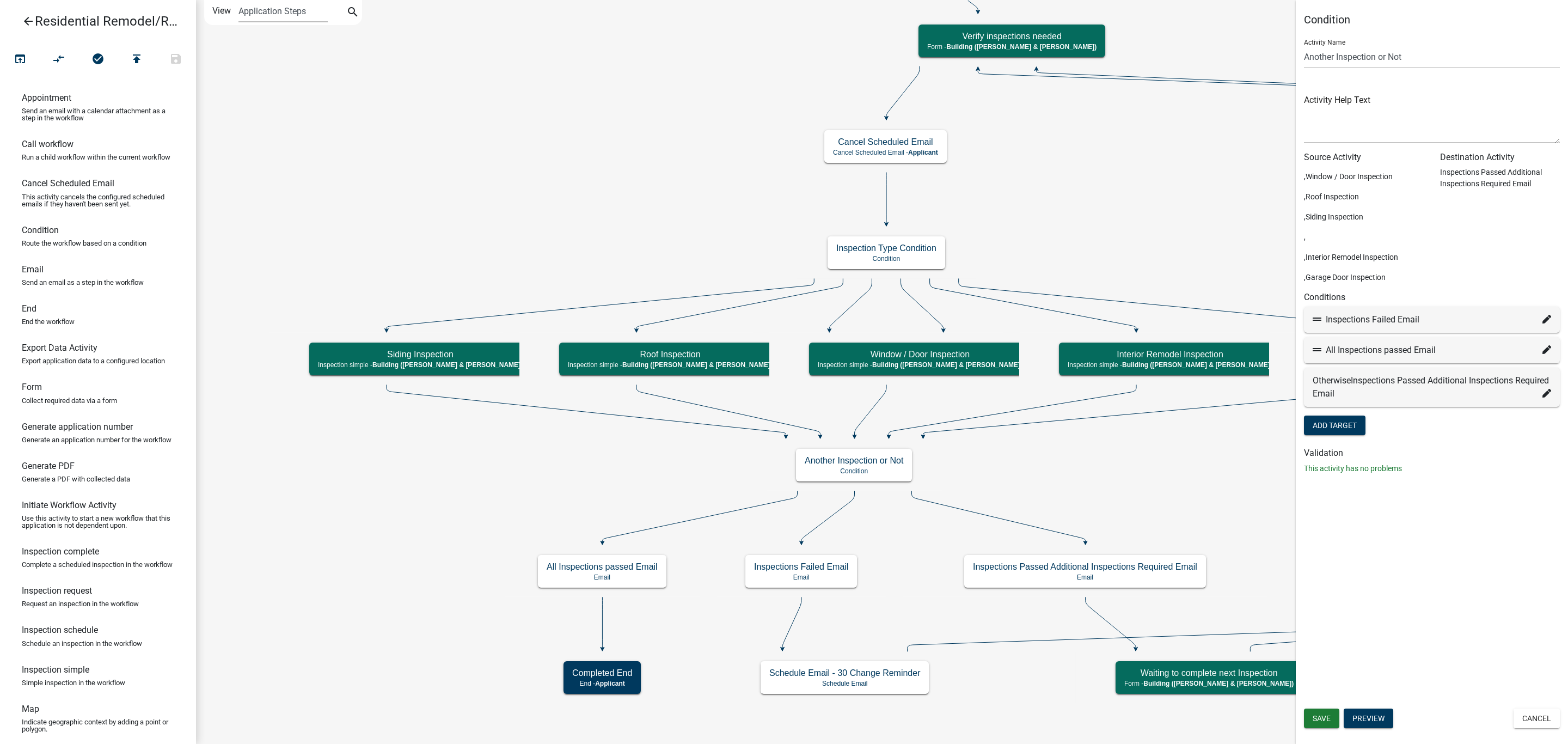
click at [1389, 317] on div "Inspections Failed Email" at bounding box center [1432, 320] width 238 height 13
click at [1546, 321] on icon at bounding box center [1546, 319] width 9 height 9
select select "30: c6ea0913-239a-49aa-b5a0-cf6b60440730"
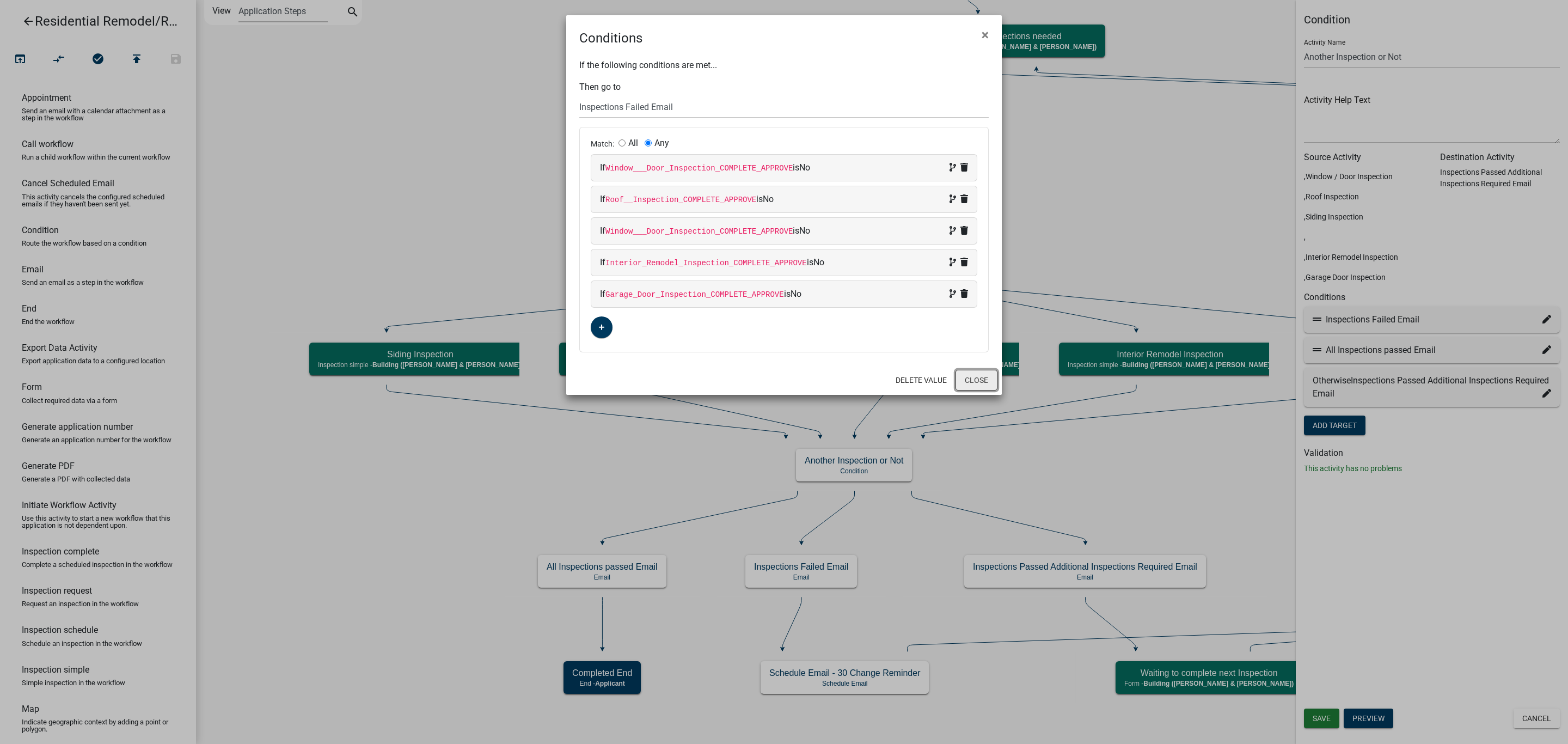
click at [972, 382] on button "Close" at bounding box center [976, 380] width 42 height 21
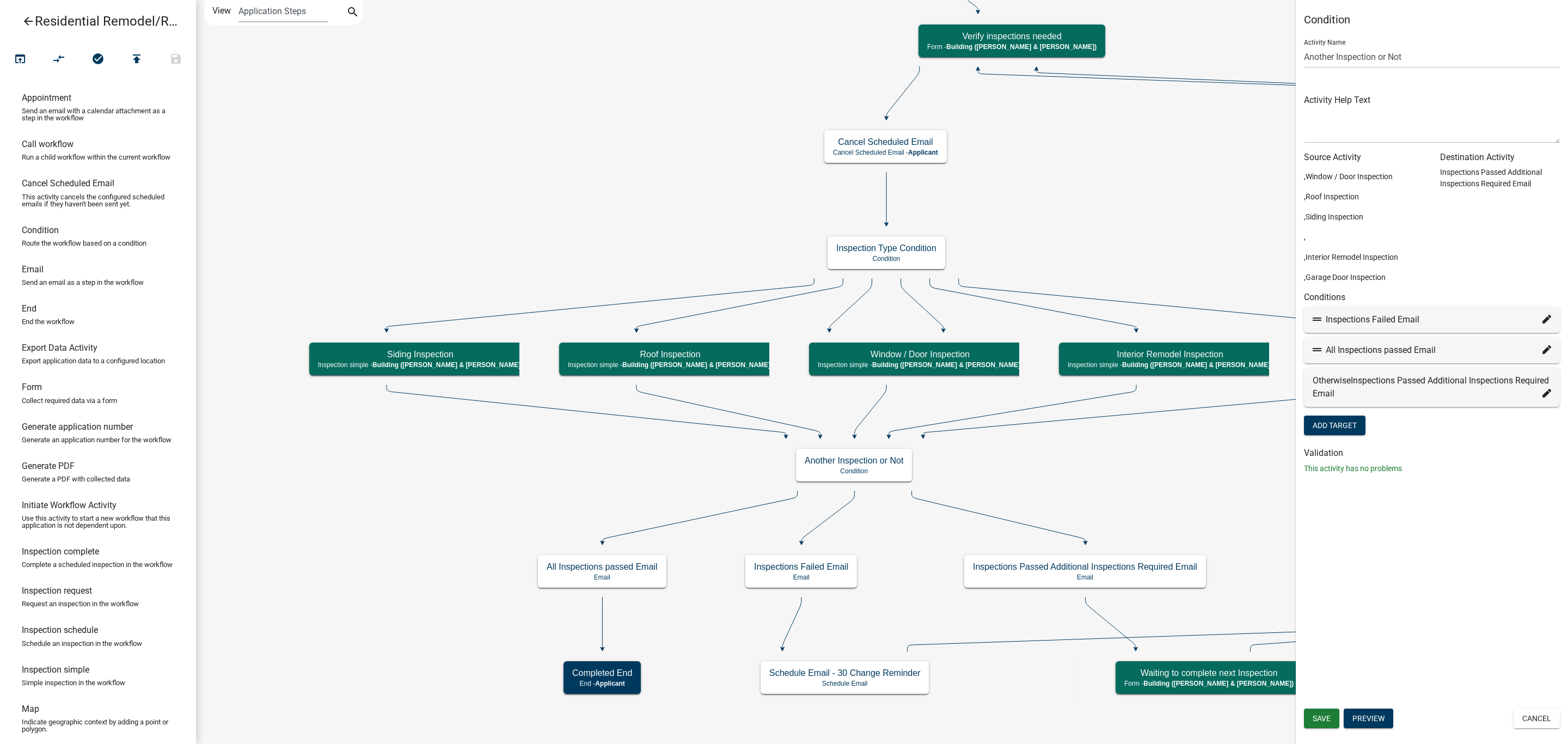
click at [1546, 393] on icon at bounding box center [1546, 393] width 9 height 9
select select "32: 8c9be0ee-792b-4df7-8c44-b7de340e8bef"
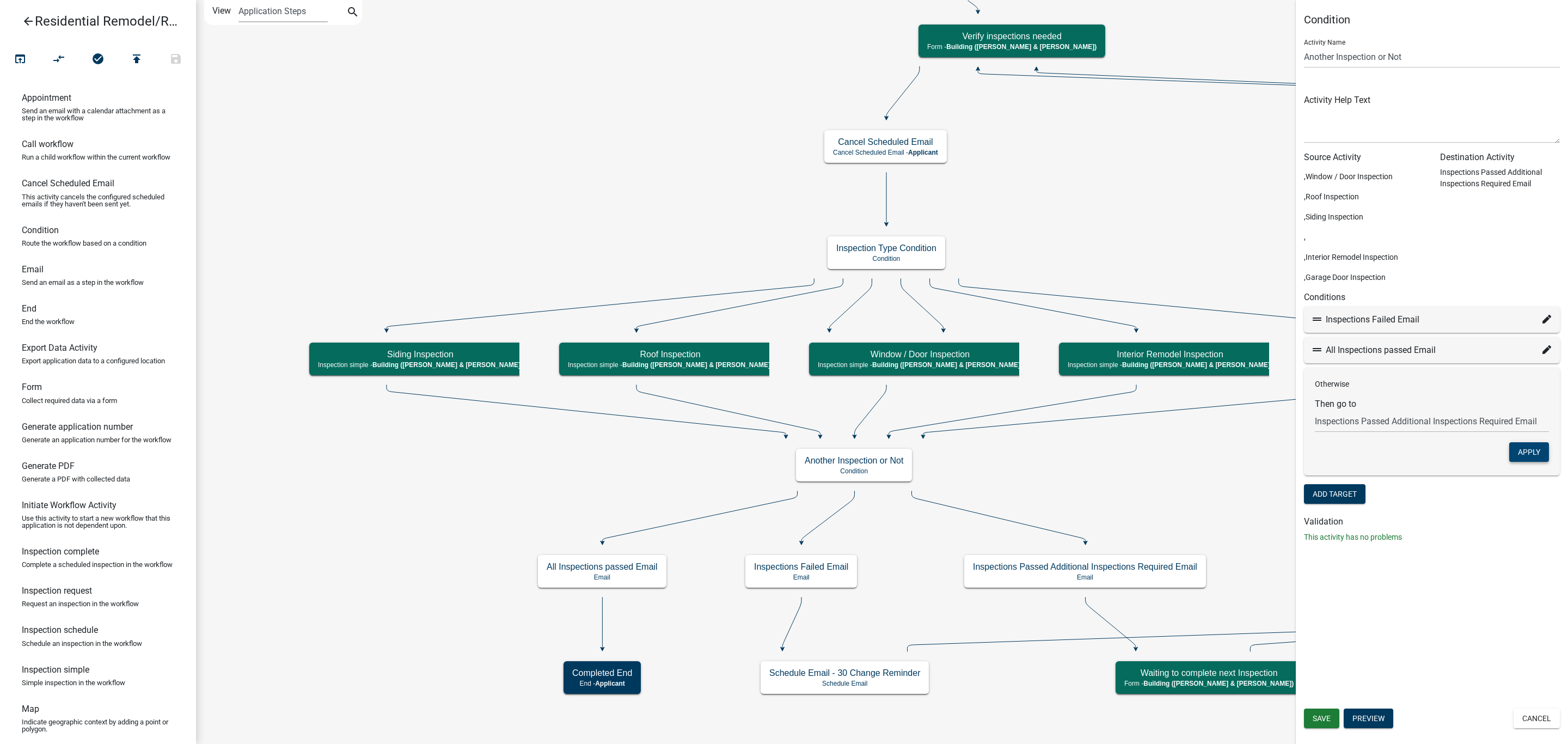
click at [1537, 452] on button "Apply" at bounding box center [1529, 452] width 39 height 19
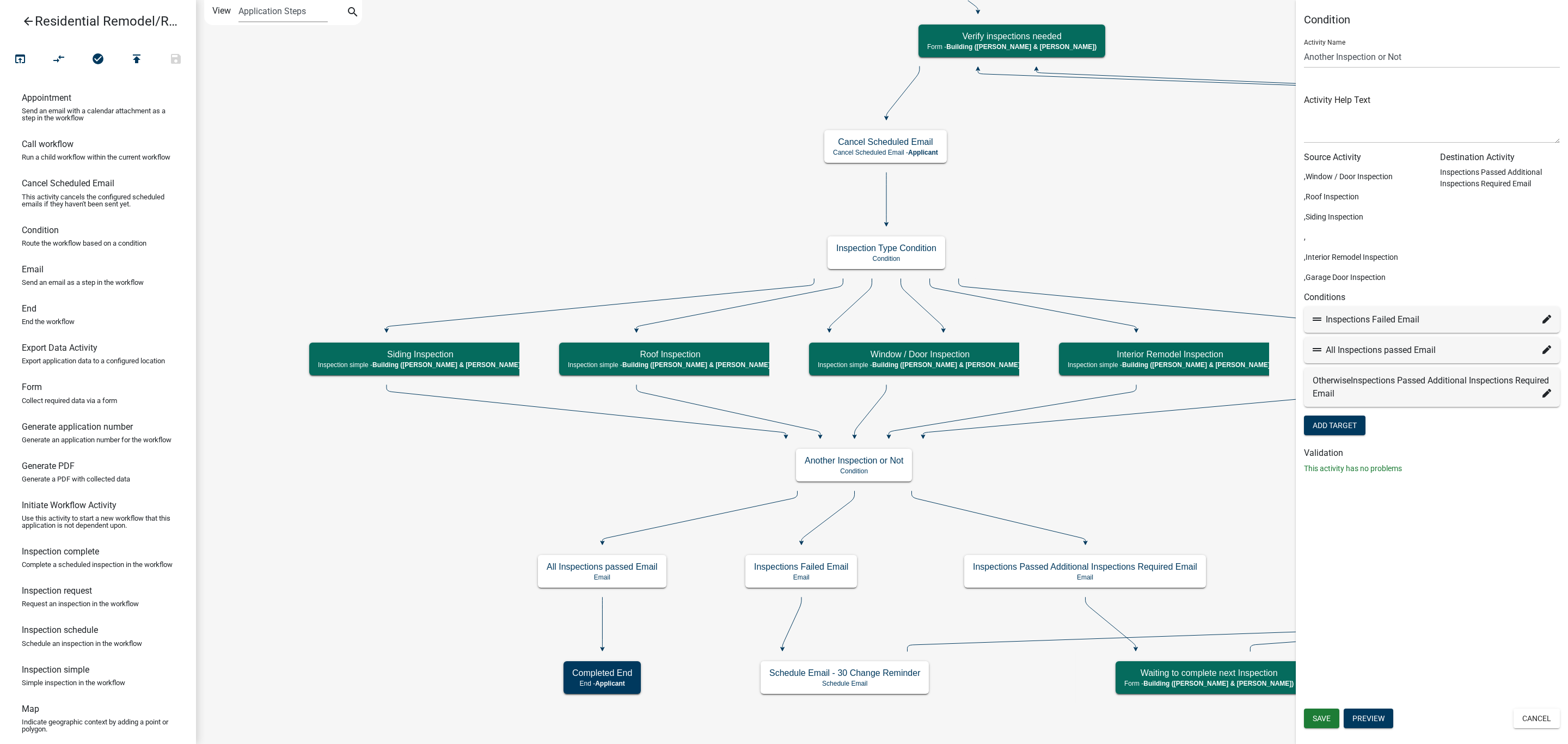
click at [1554, 350] on div "All Inspections passed Email" at bounding box center [1432, 350] width 256 height 26
click at [1549, 352] on icon at bounding box center [1546, 350] width 9 height 9
select select "31: 9abad00c-e6c9-47b9-9c99-5aa98b938f51"
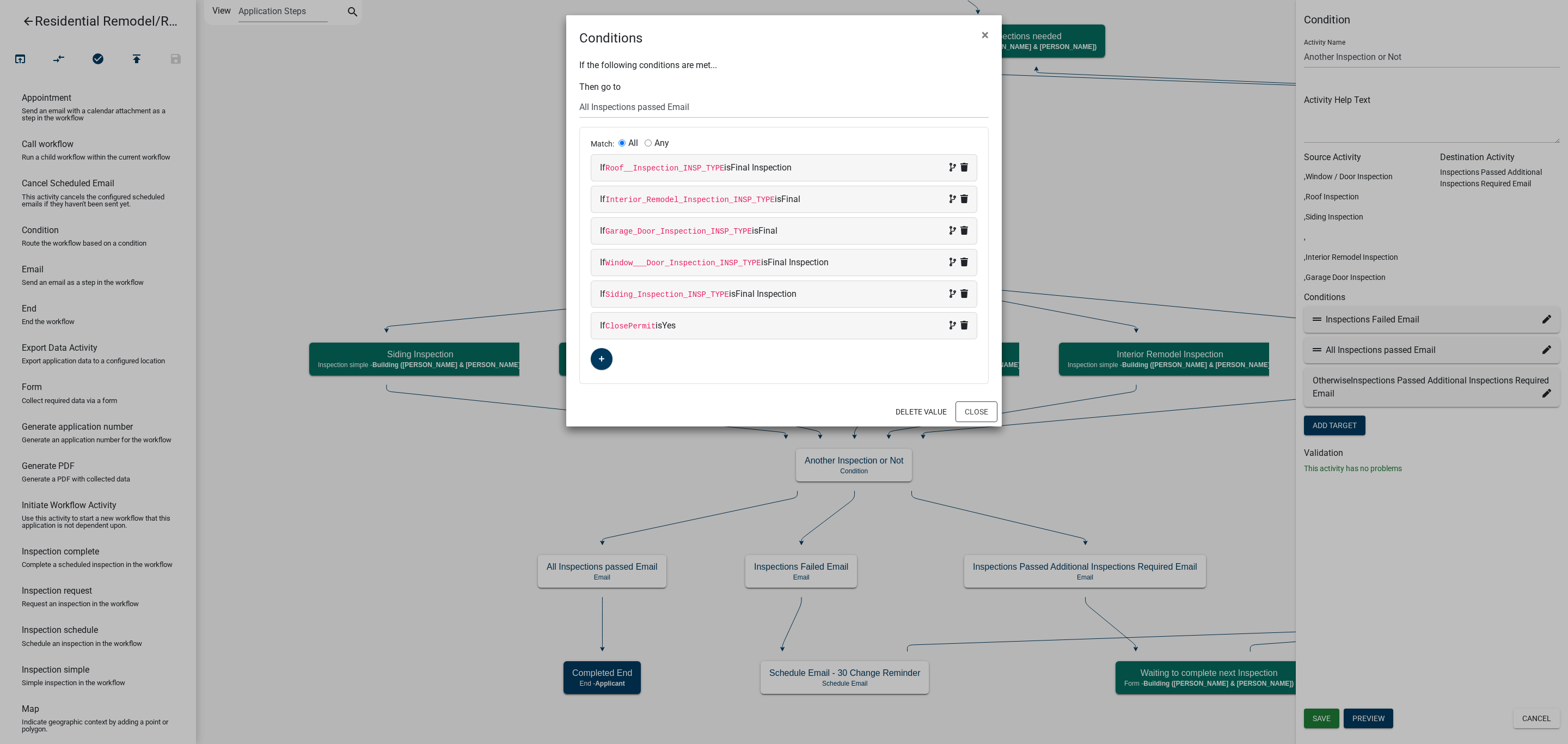
click at [648, 141] on input "Any" at bounding box center [648, 143] width 7 height 7
radio input "true"
click at [621, 145] on input "All" at bounding box center [622, 143] width 7 height 7
radio input "true"
radio input "false"
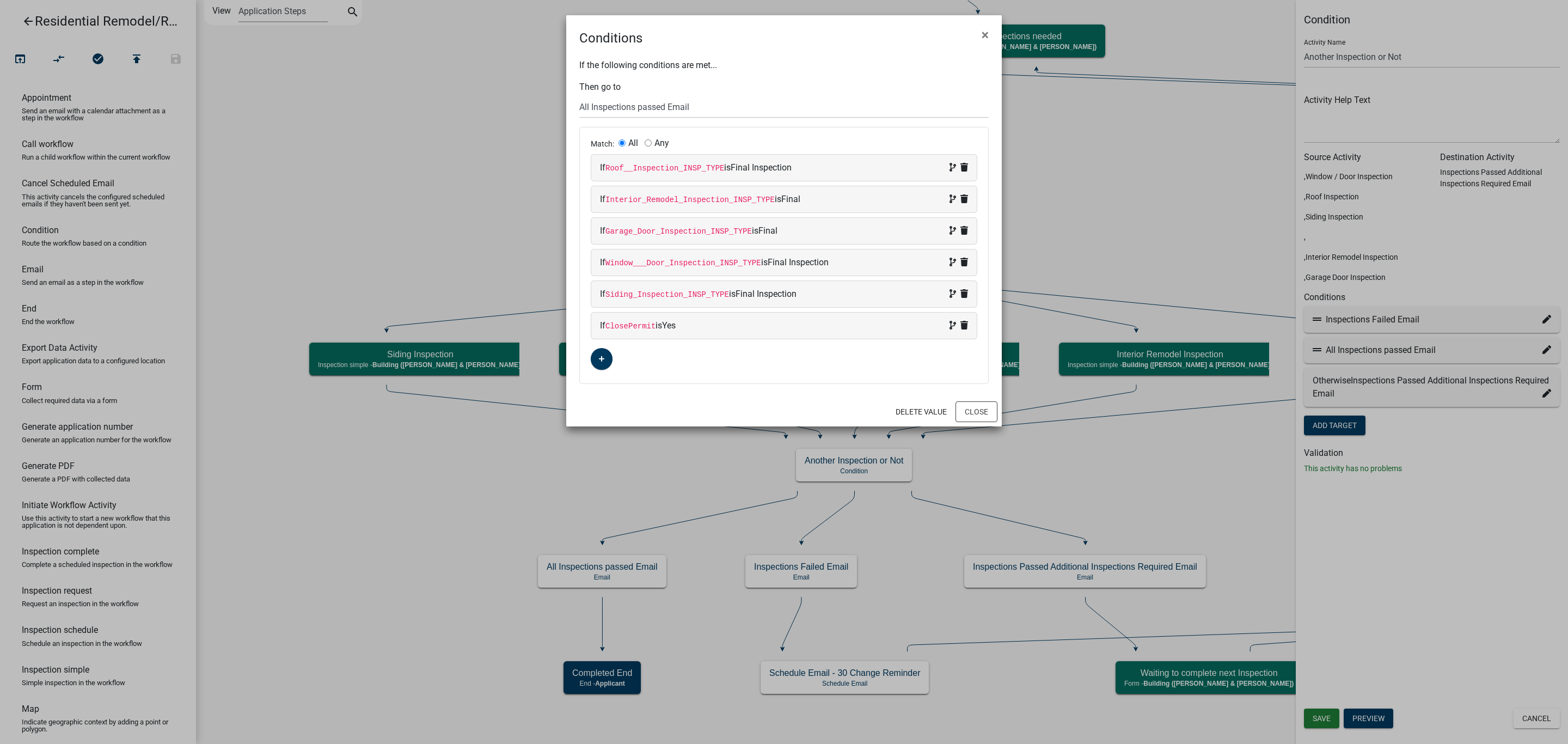
click at [752, 142] on div "Match: All Any" at bounding box center [784, 144] width 386 height 11
click at [983, 415] on button "Close" at bounding box center [976, 411] width 42 height 21
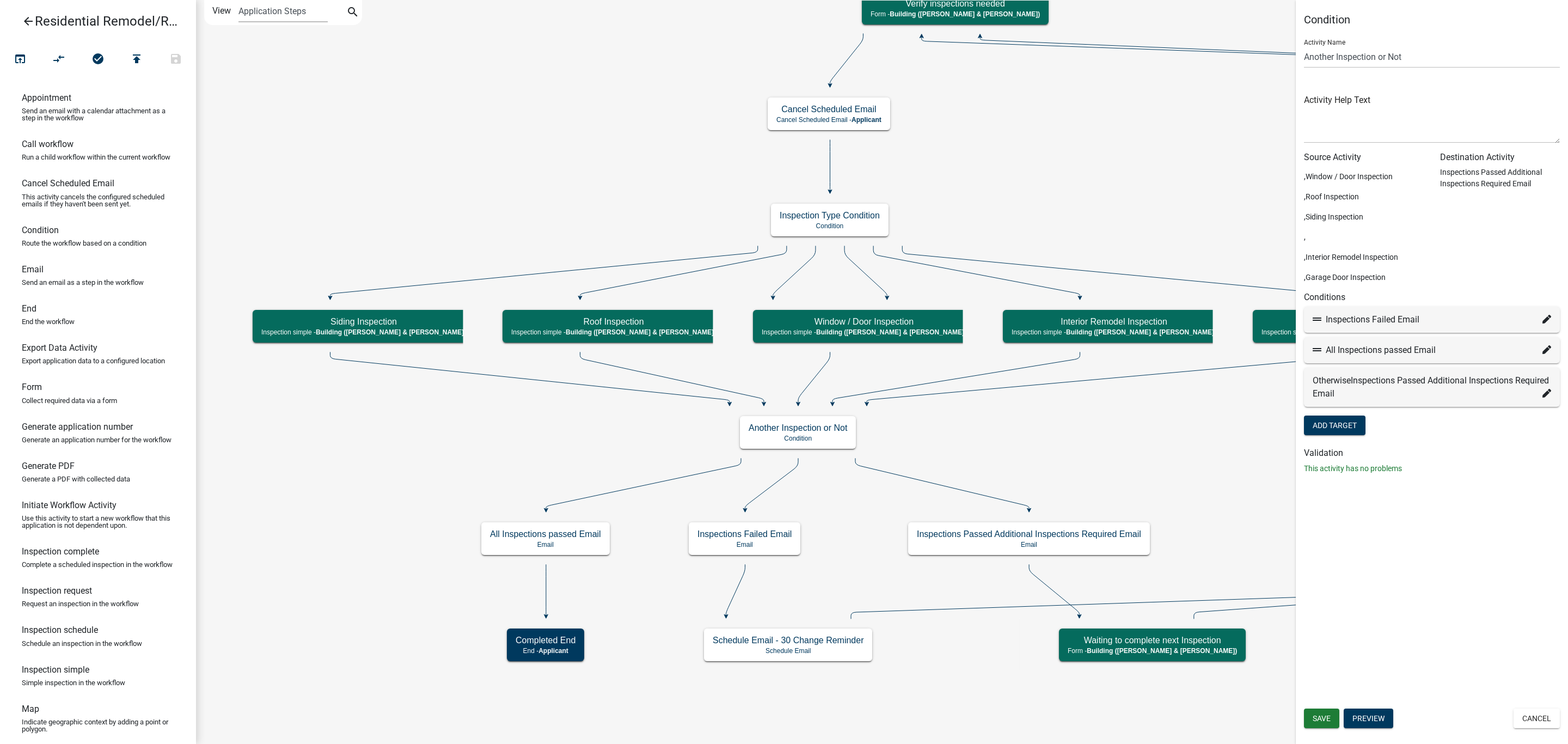
click at [1541, 353] on div "All Inspections passed Email" at bounding box center [1432, 350] width 238 height 13
click at [1546, 351] on icon at bounding box center [1546, 350] width 9 height 9
select select "31: 9abad00c-e6c9-47b9-9c99-5aa98b938f51"
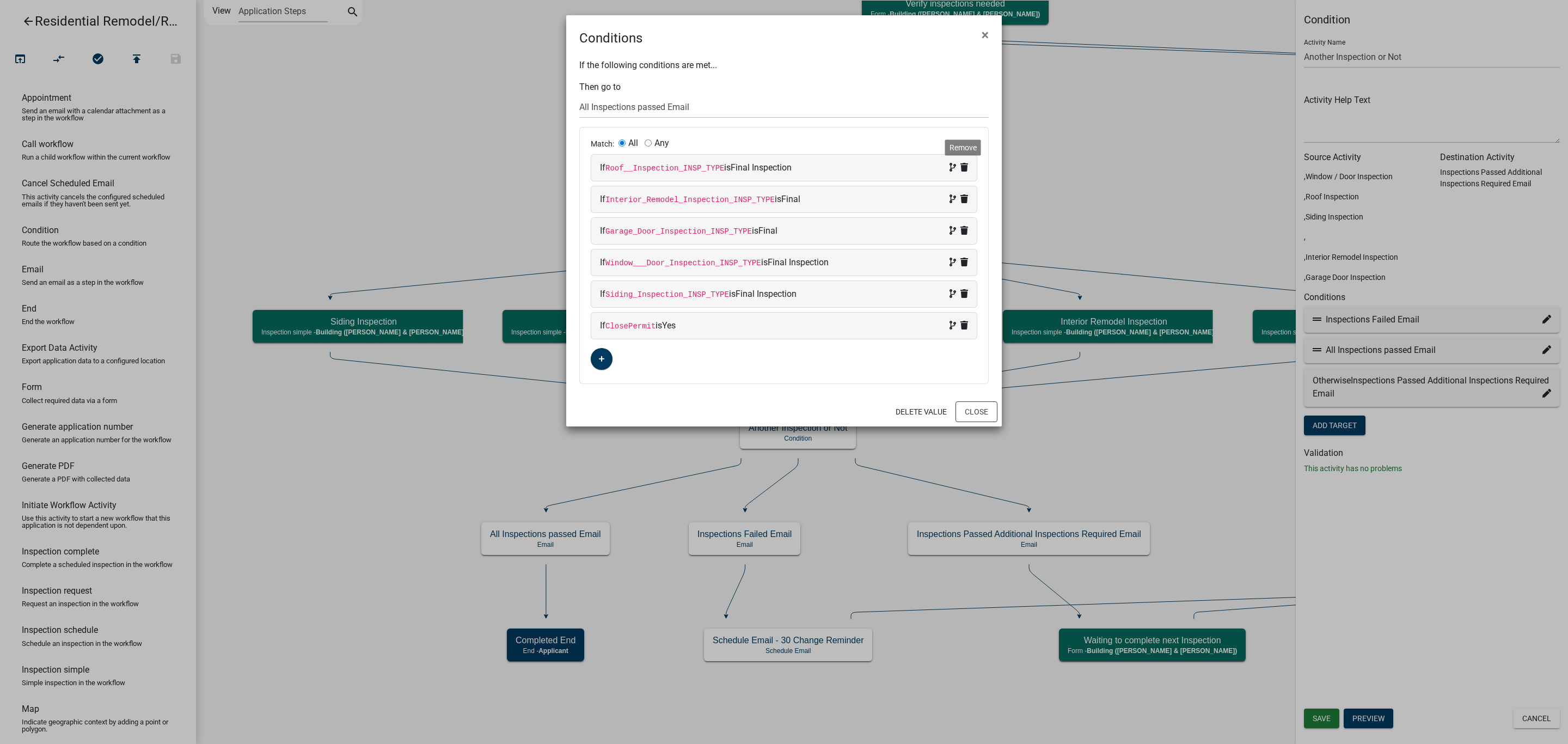
click at [964, 172] on icon at bounding box center [964, 167] width 8 height 9
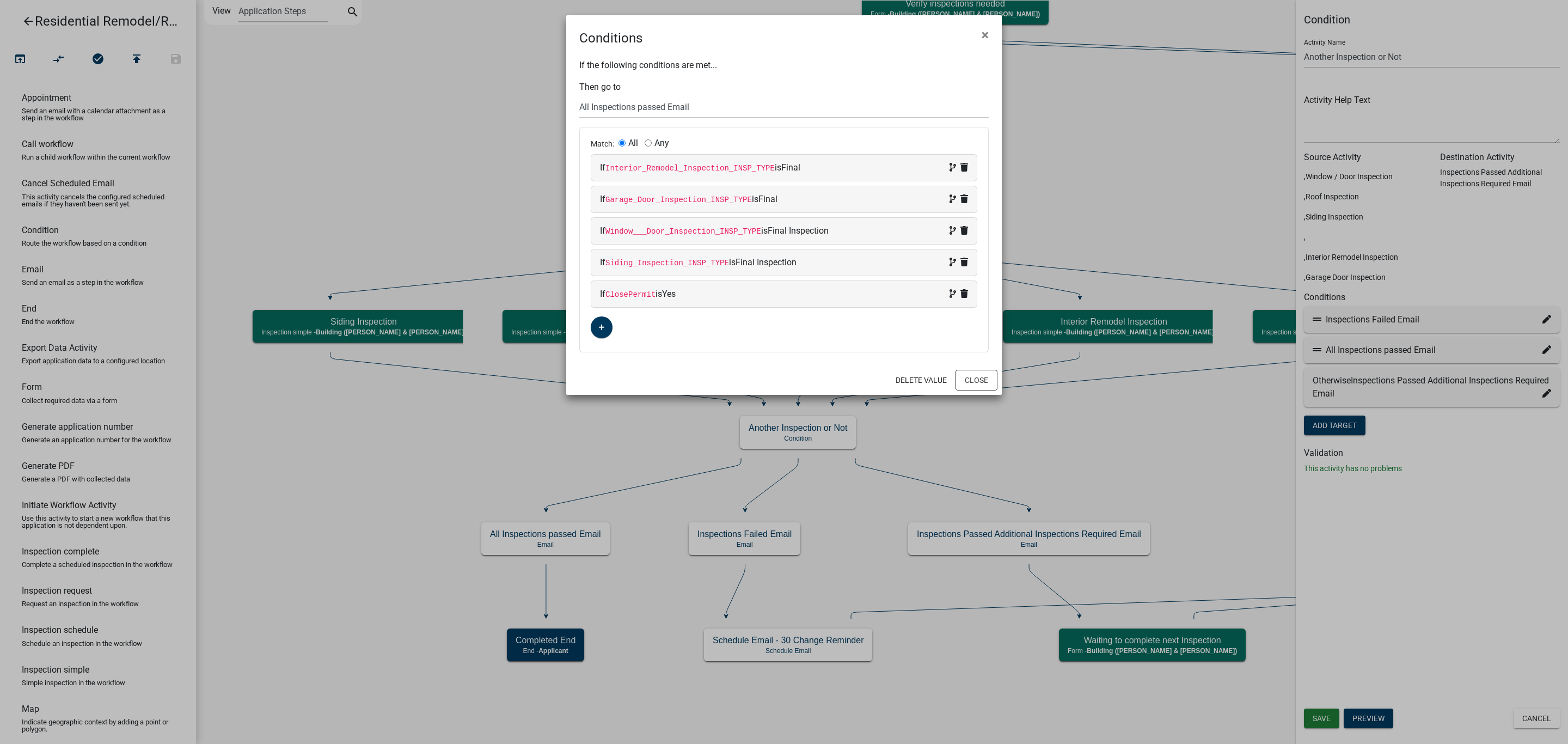
click at [963, 175] on span at bounding box center [956, 167] width 23 height 13
select select "94: Interior_Remodel_Inspection_INSP_TYPE"
select select "3: Final"
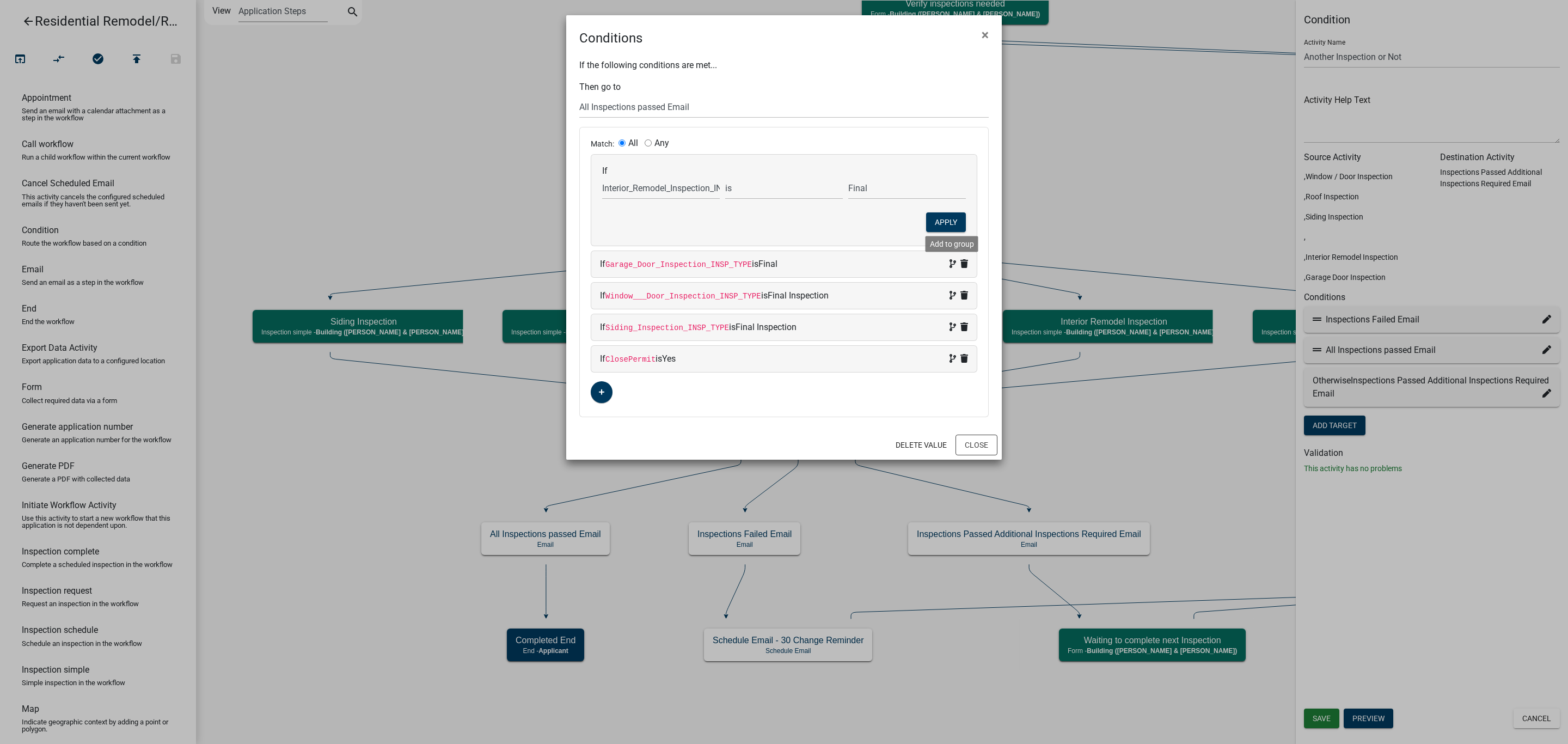
click at [956, 265] on icon at bounding box center [952, 264] width 6 height 9
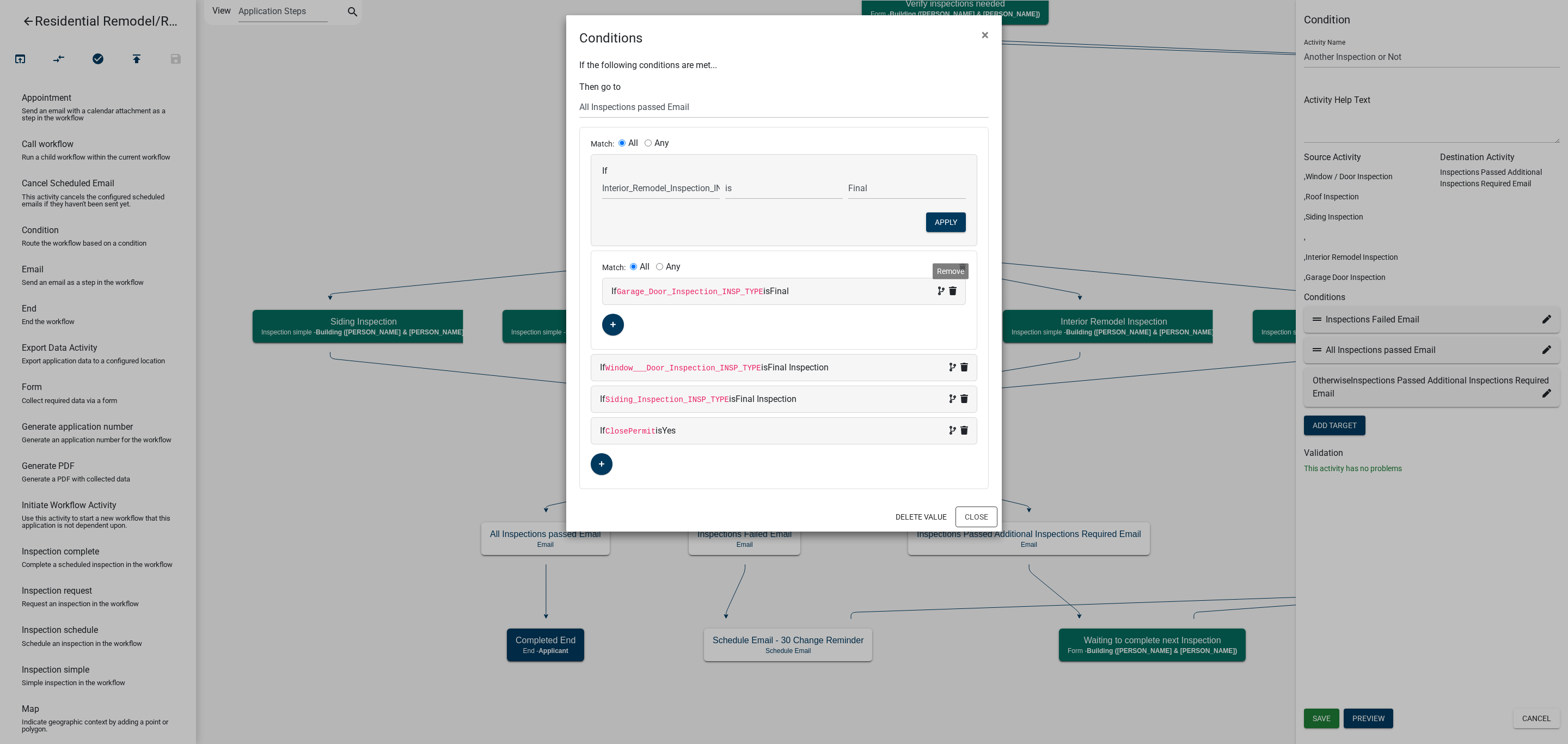
click at [951, 291] on icon at bounding box center [953, 291] width 8 height 9
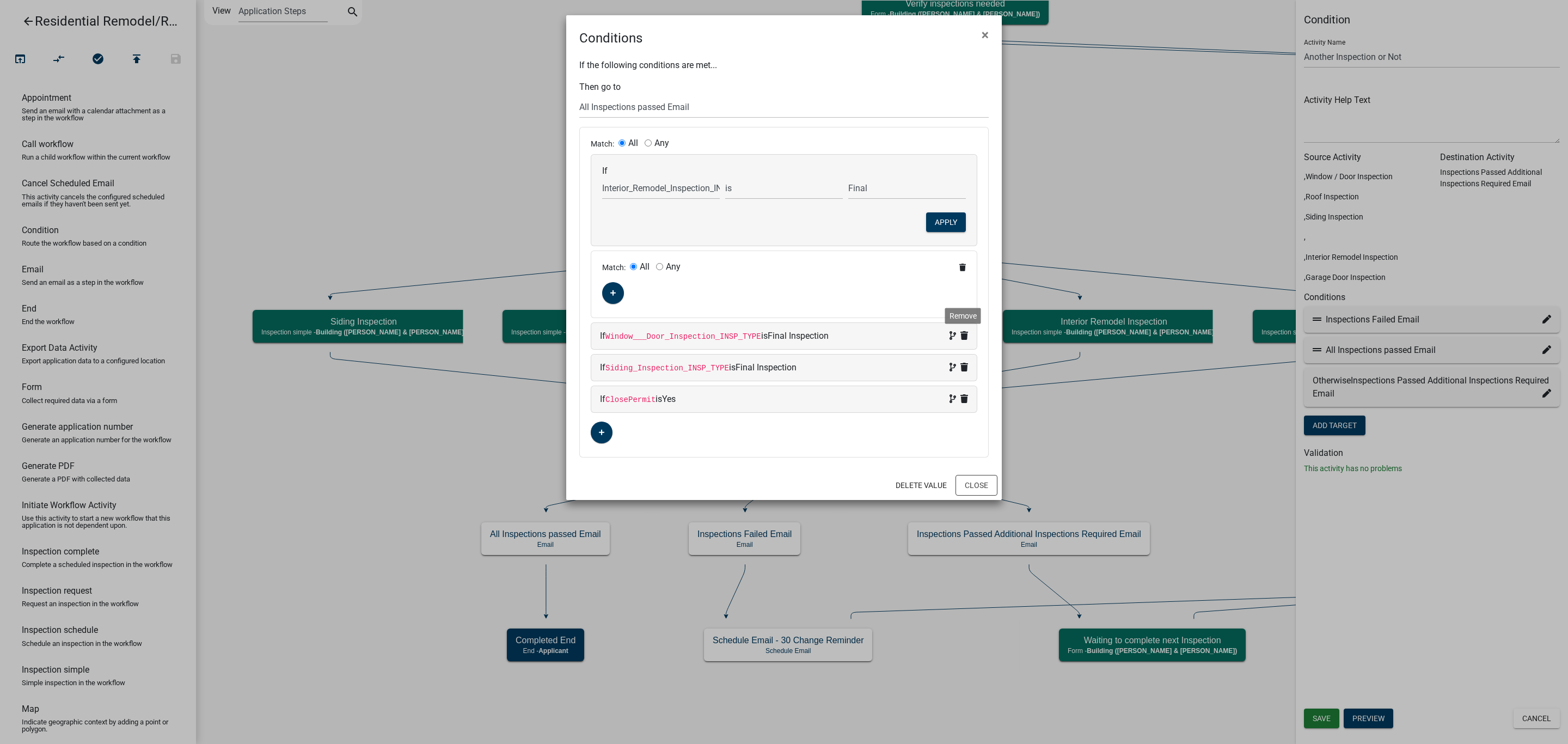
click at [966, 333] on icon at bounding box center [964, 335] width 8 height 9
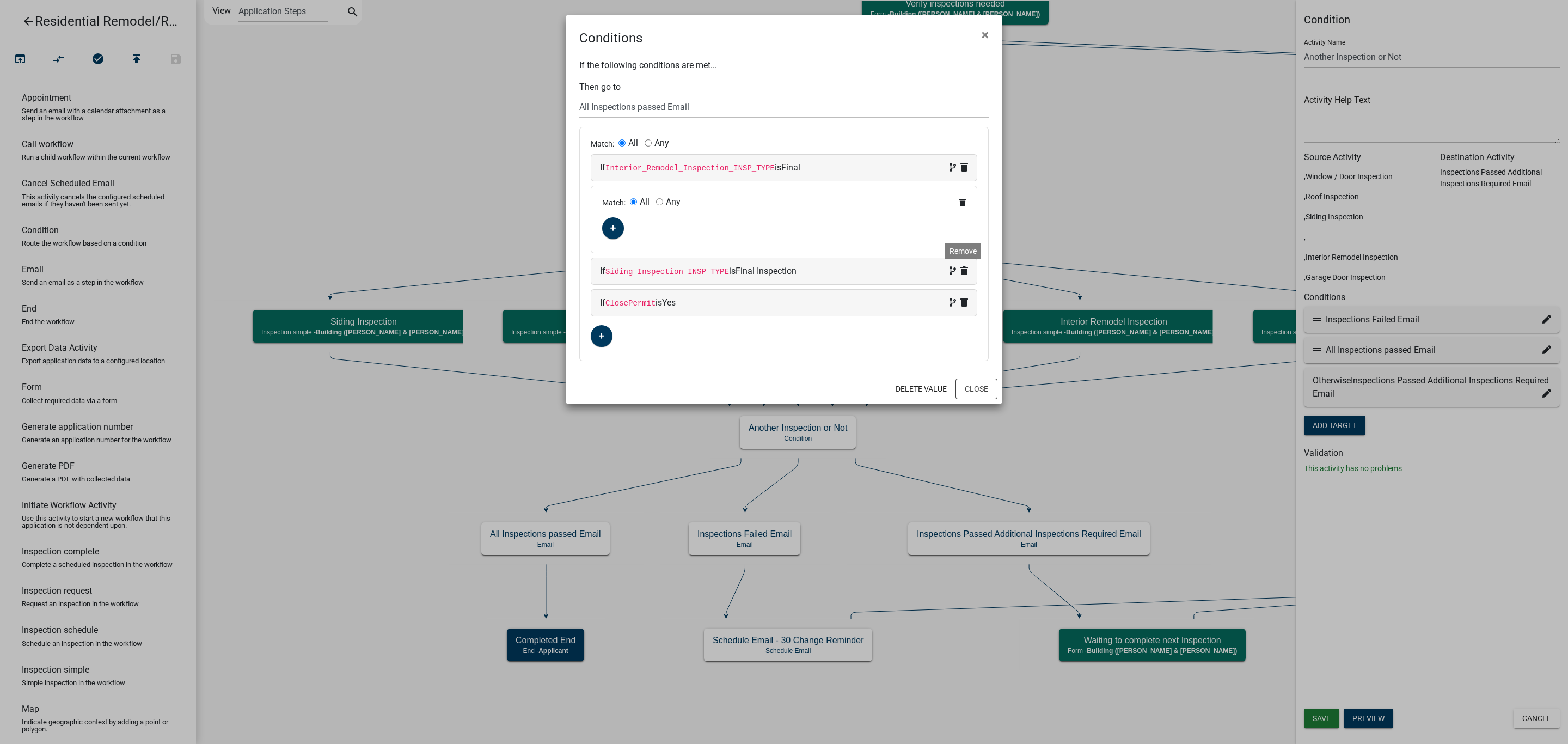
click at [963, 273] on icon at bounding box center [964, 271] width 8 height 9
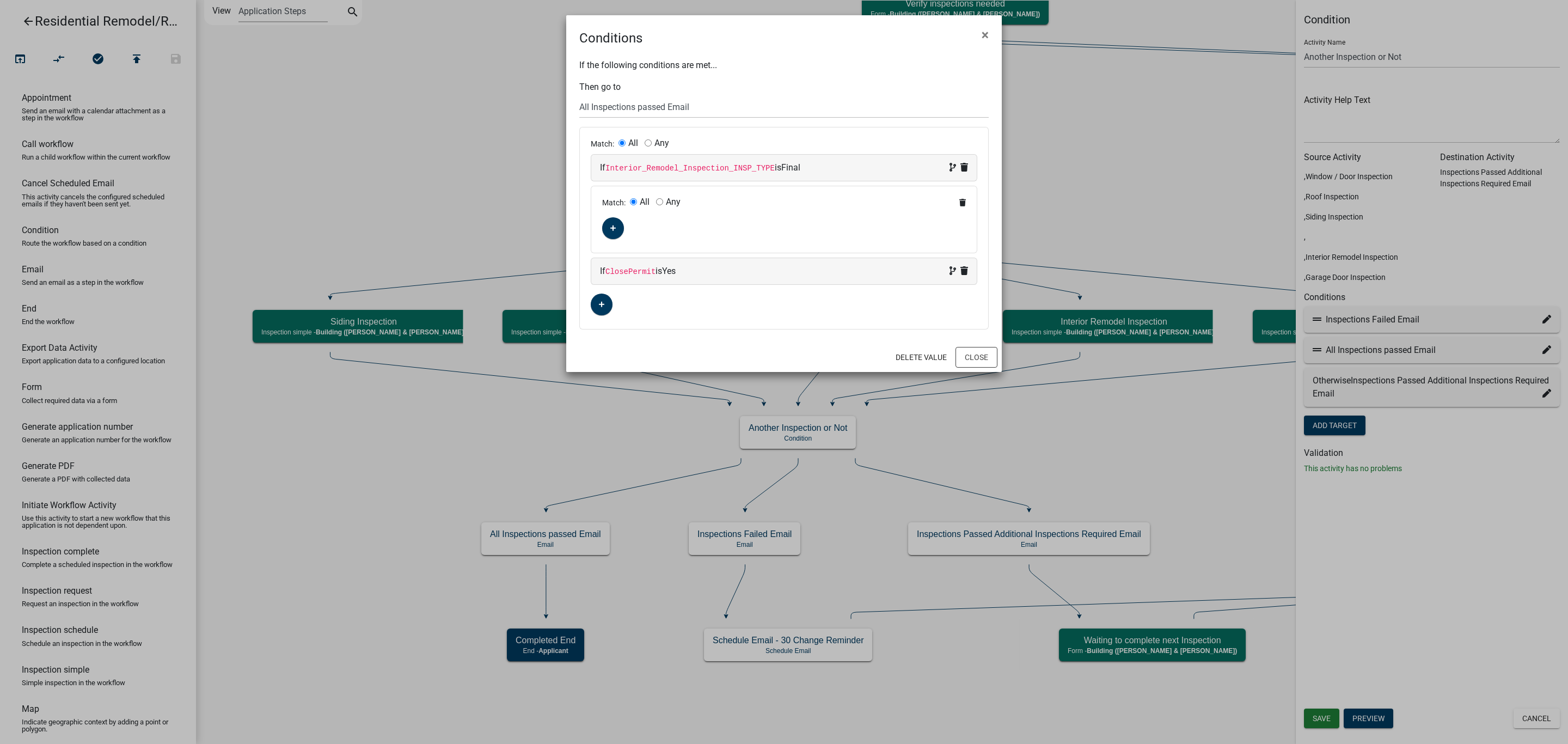
click at [958, 170] on span "Remove" at bounding box center [956, 167] width 23 height 13
select select "94: Interior_Remodel_Inspection_INSP_TYPE"
select select "3: Final"
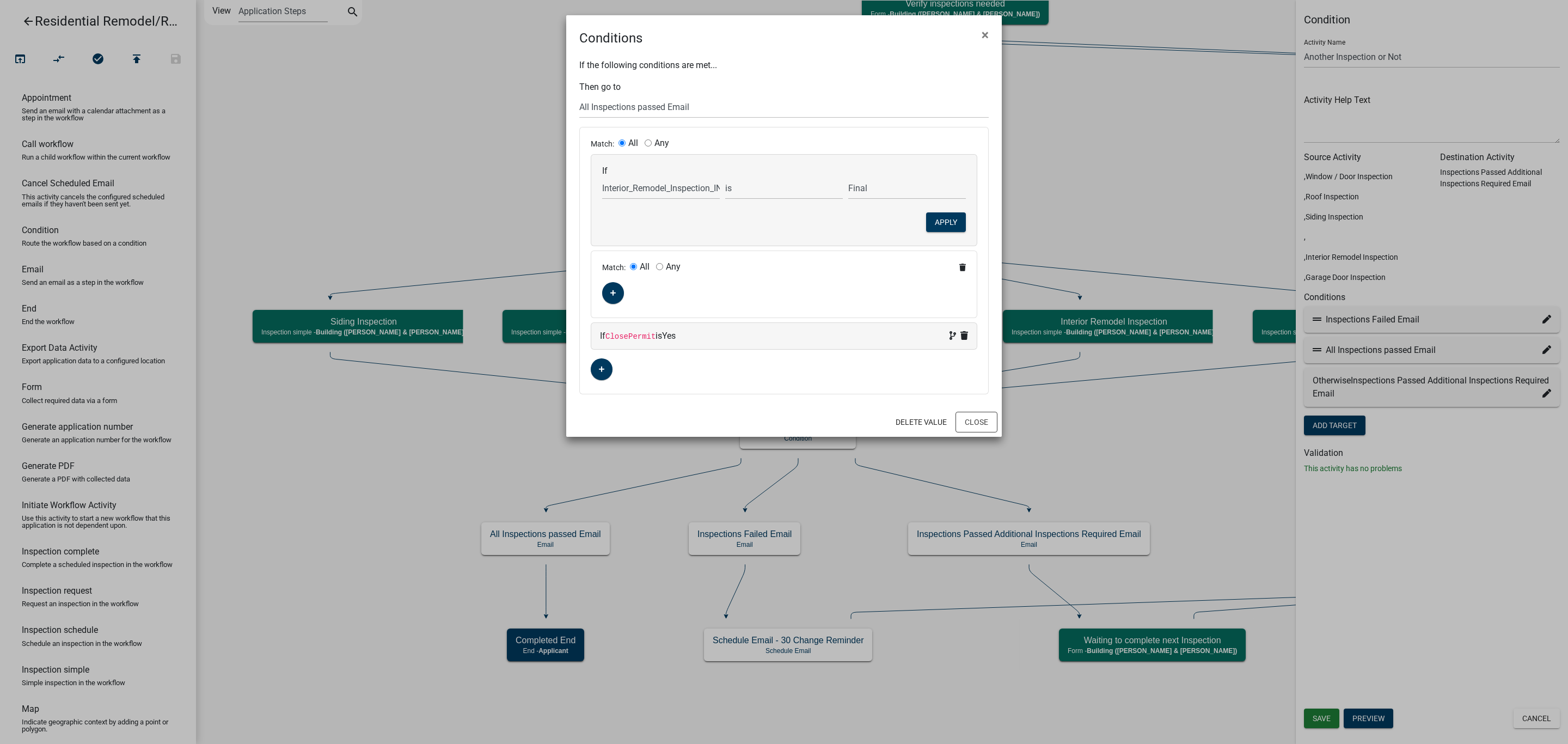
click at [911, 89] on div "If the following conditions are met... Then go to Choose... Start Search Parcel…" at bounding box center [784, 228] width 436 height 359
click at [812, 411] on div "Delete Value Close" at bounding box center [784, 422] width 436 height 29
click at [964, 423] on button "Close" at bounding box center [976, 422] width 42 height 21
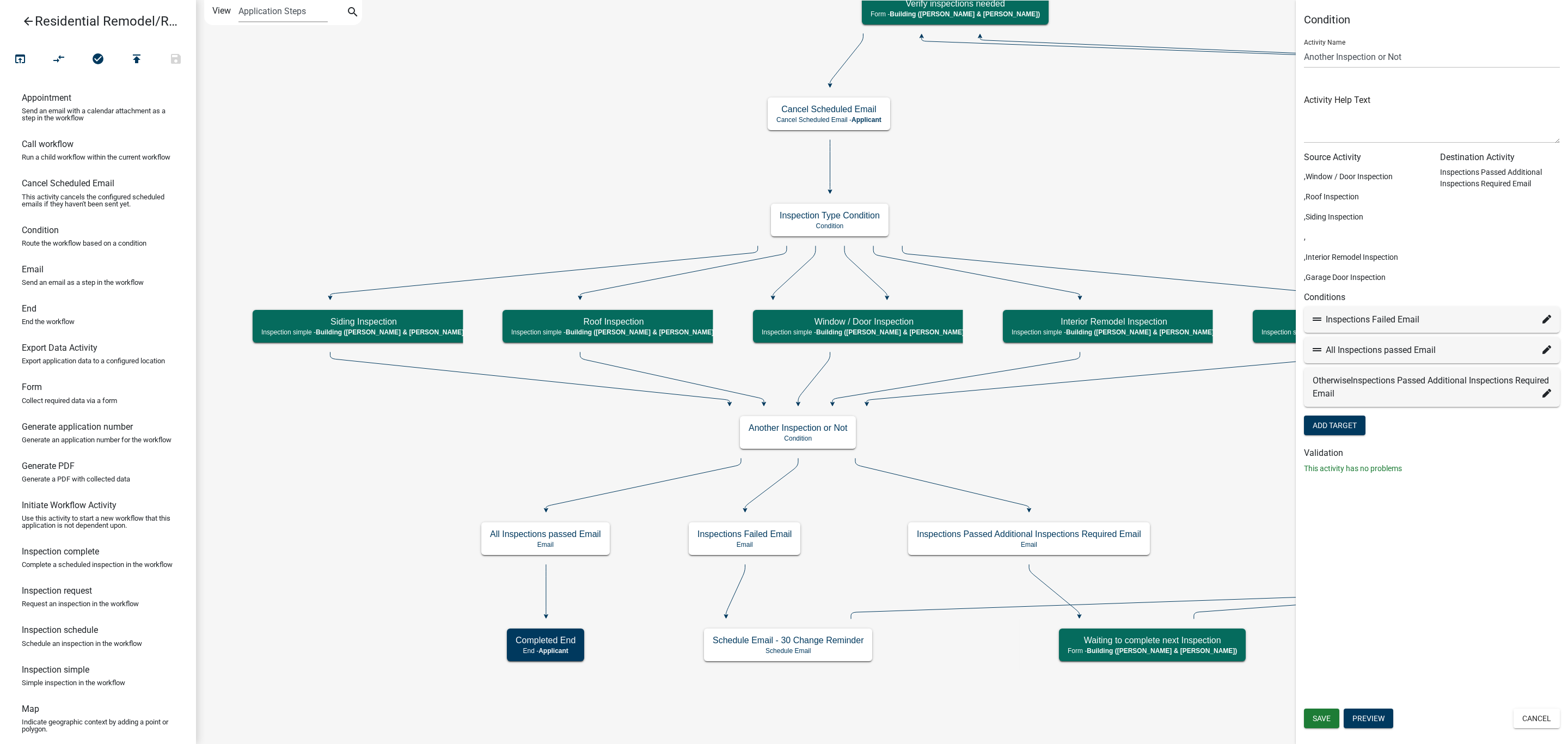
click at [1397, 348] on div "All Inspections passed Email" at bounding box center [1432, 350] width 238 height 13
click at [1546, 352] on icon at bounding box center [1546, 350] width 9 height 9
select select "31: 9abad00c-e6c9-47b9-9c99-5aa98b938f51"
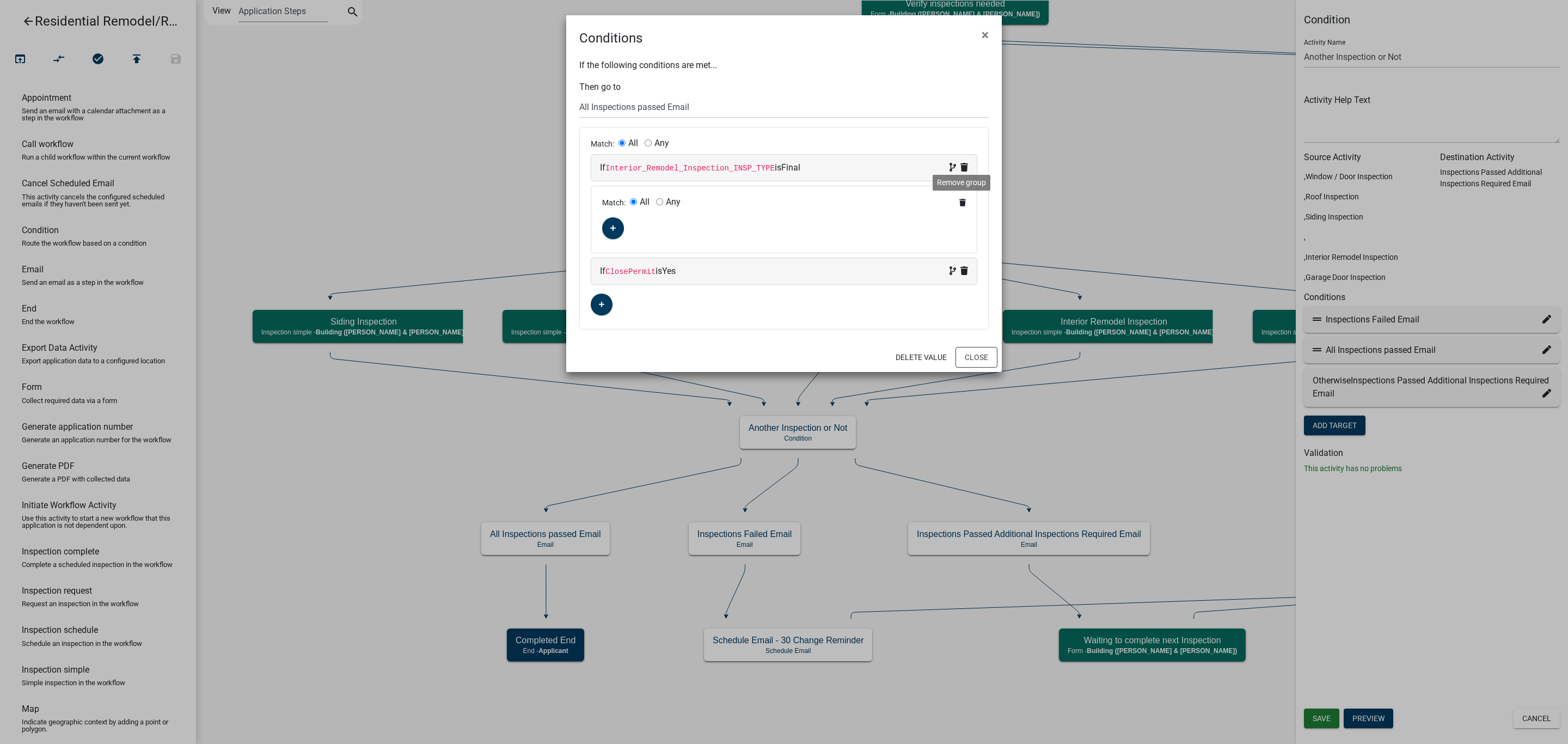
click at [962, 205] on icon at bounding box center [962, 203] width 6 height 8
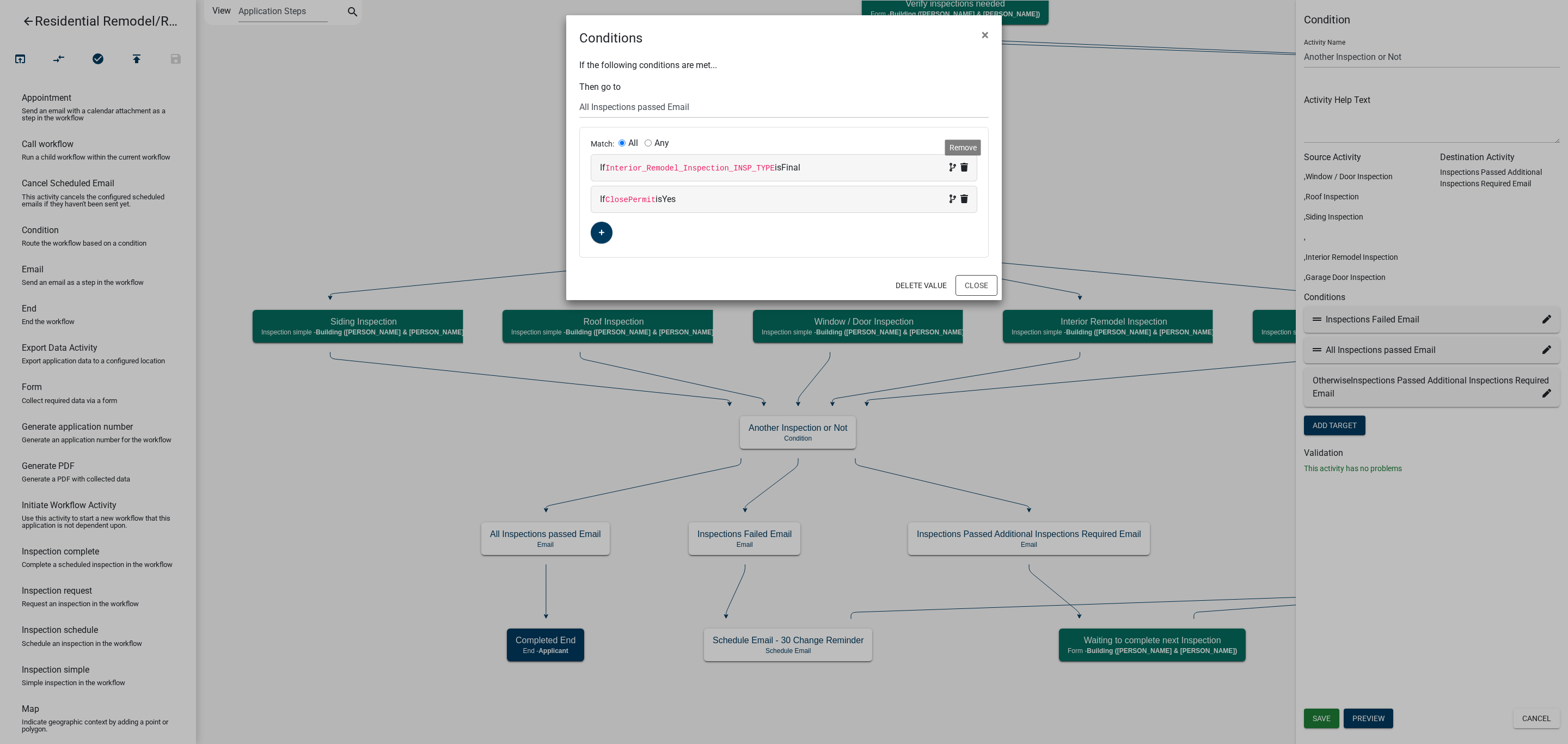
click at [963, 165] on icon at bounding box center [964, 167] width 8 height 9
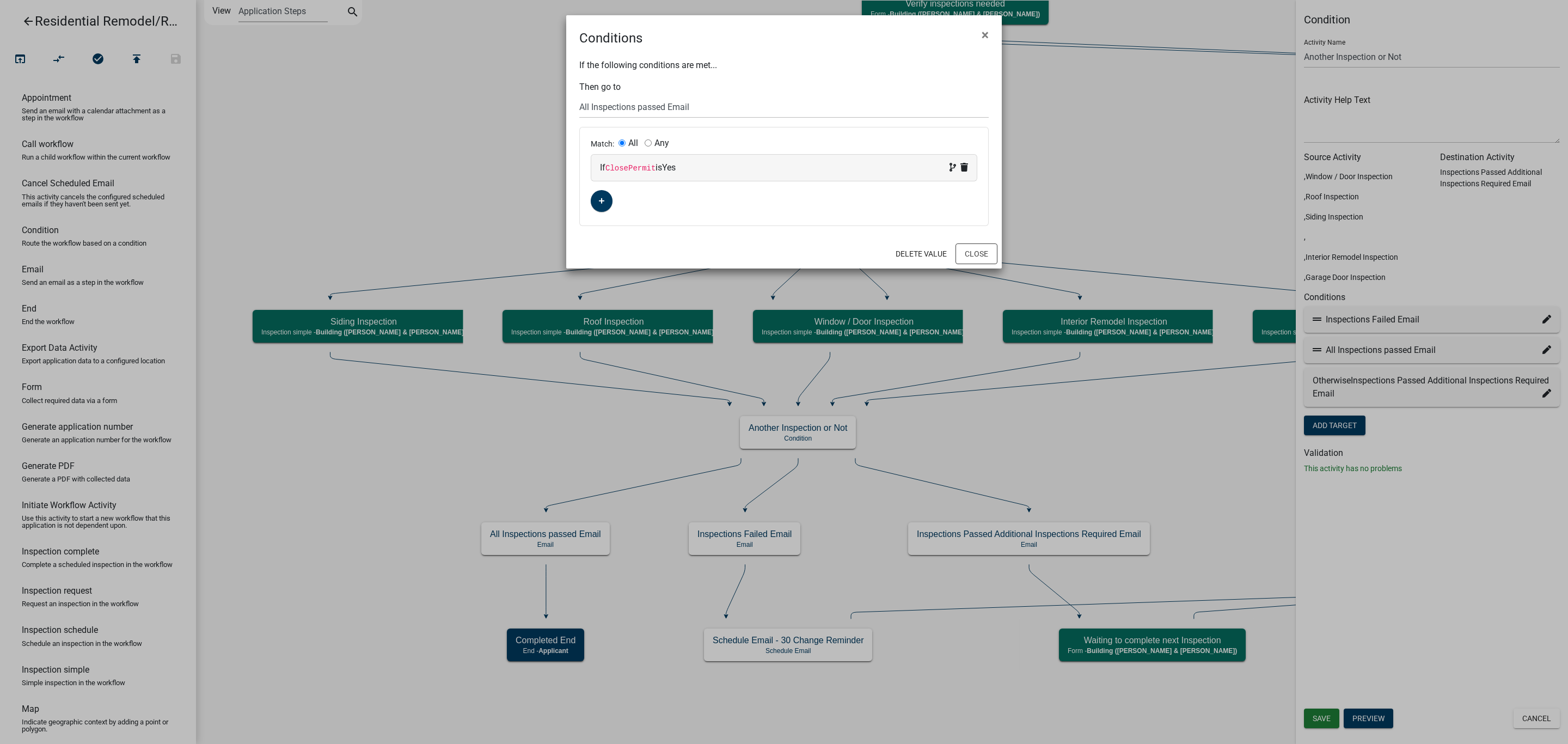
click at [826, 69] on p "If the following conditions are met..." at bounding box center [784, 65] width 409 height 13
click at [976, 255] on button "Close" at bounding box center [976, 254] width 42 height 21
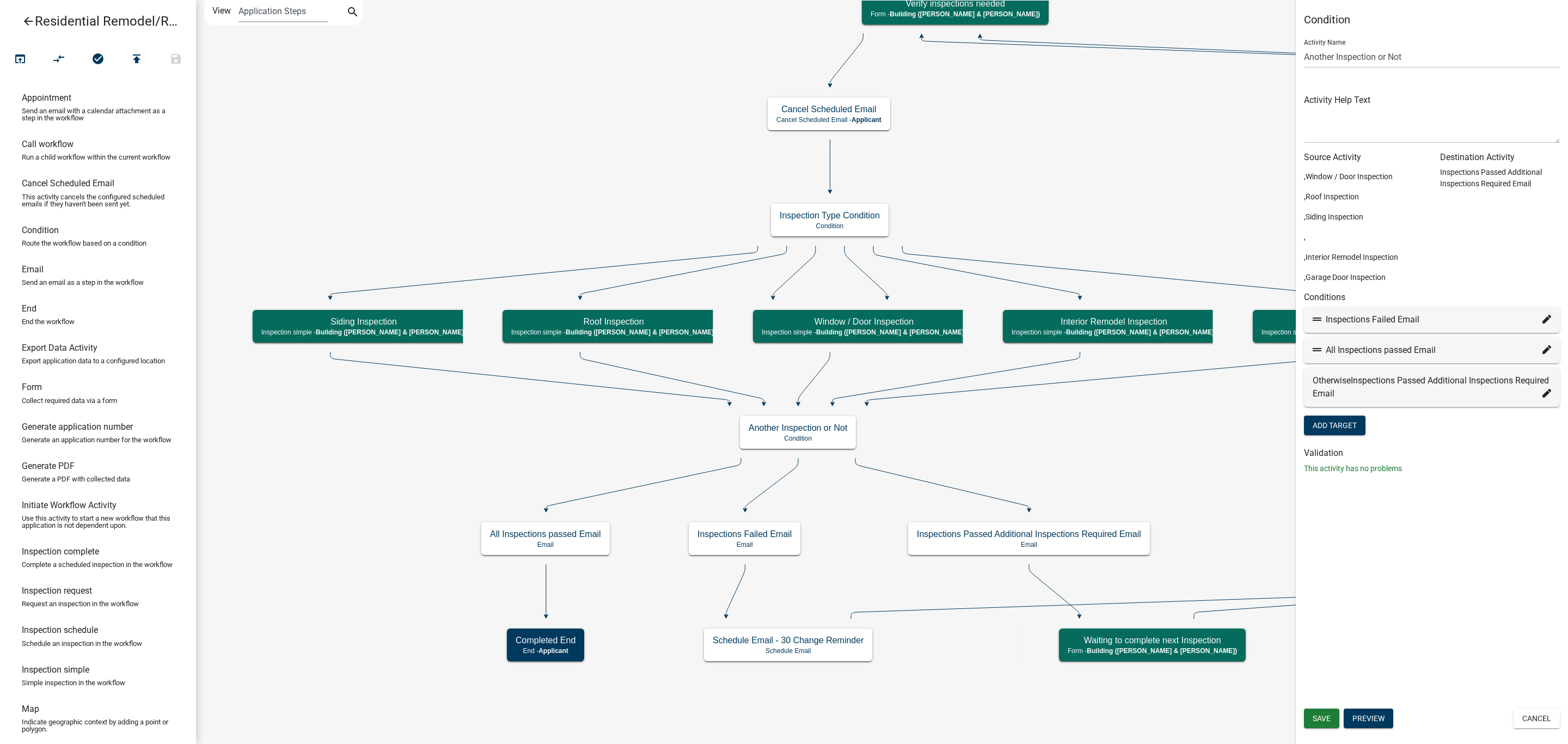
click at [1299, 712] on div "Save Preview Cancel" at bounding box center [1432, 720] width 272 height 22
click at [1322, 717] on span "Save" at bounding box center [1321, 718] width 18 height 9
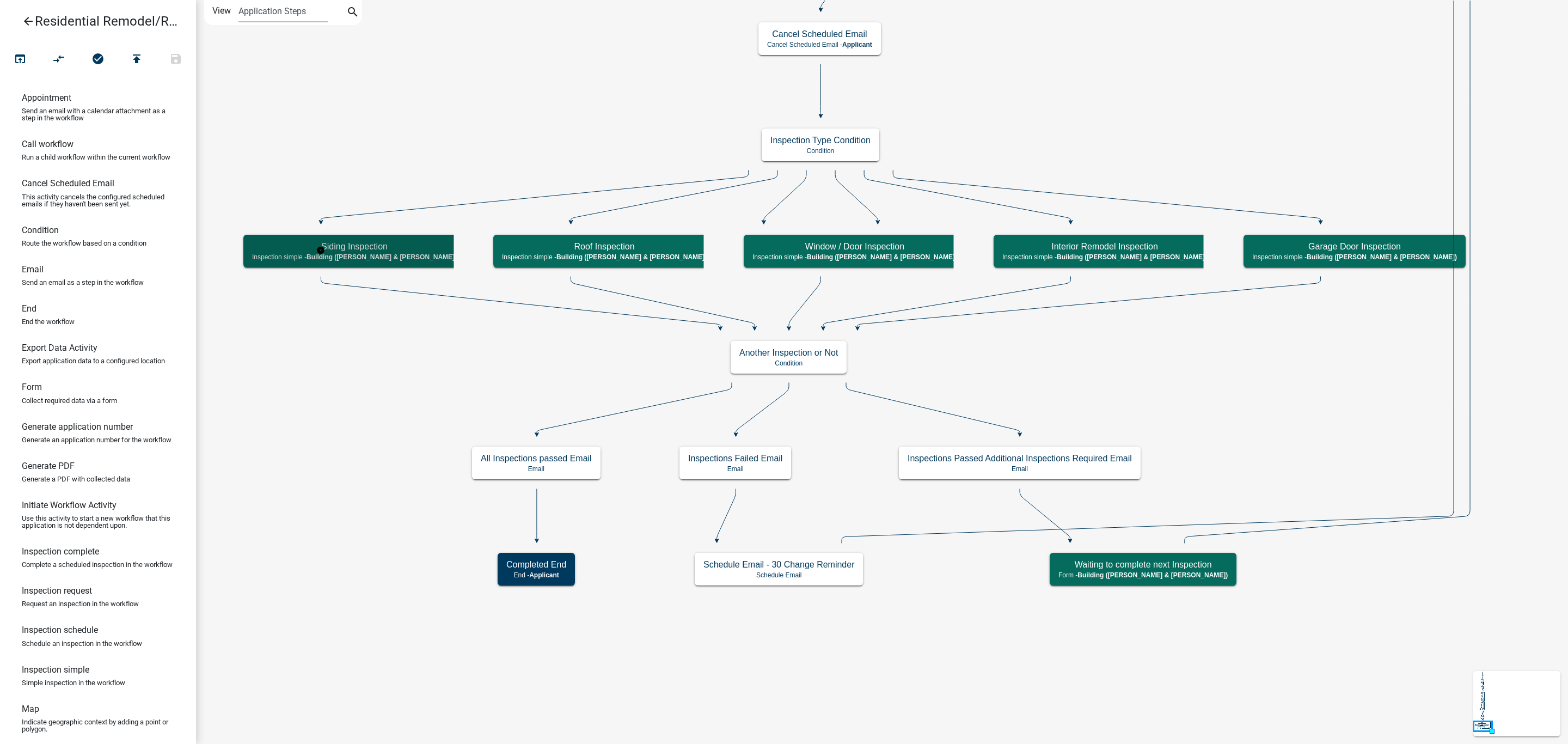
click at [392, 257] on div "Siding Inspection Inspection simple - Building (Mike & Ellwood)" at bounding box center [354, 251] width 222 height 32
click at [329, 250] on h5 "Siding Inspection" at bounding box center [354, 246] width 205 height 10
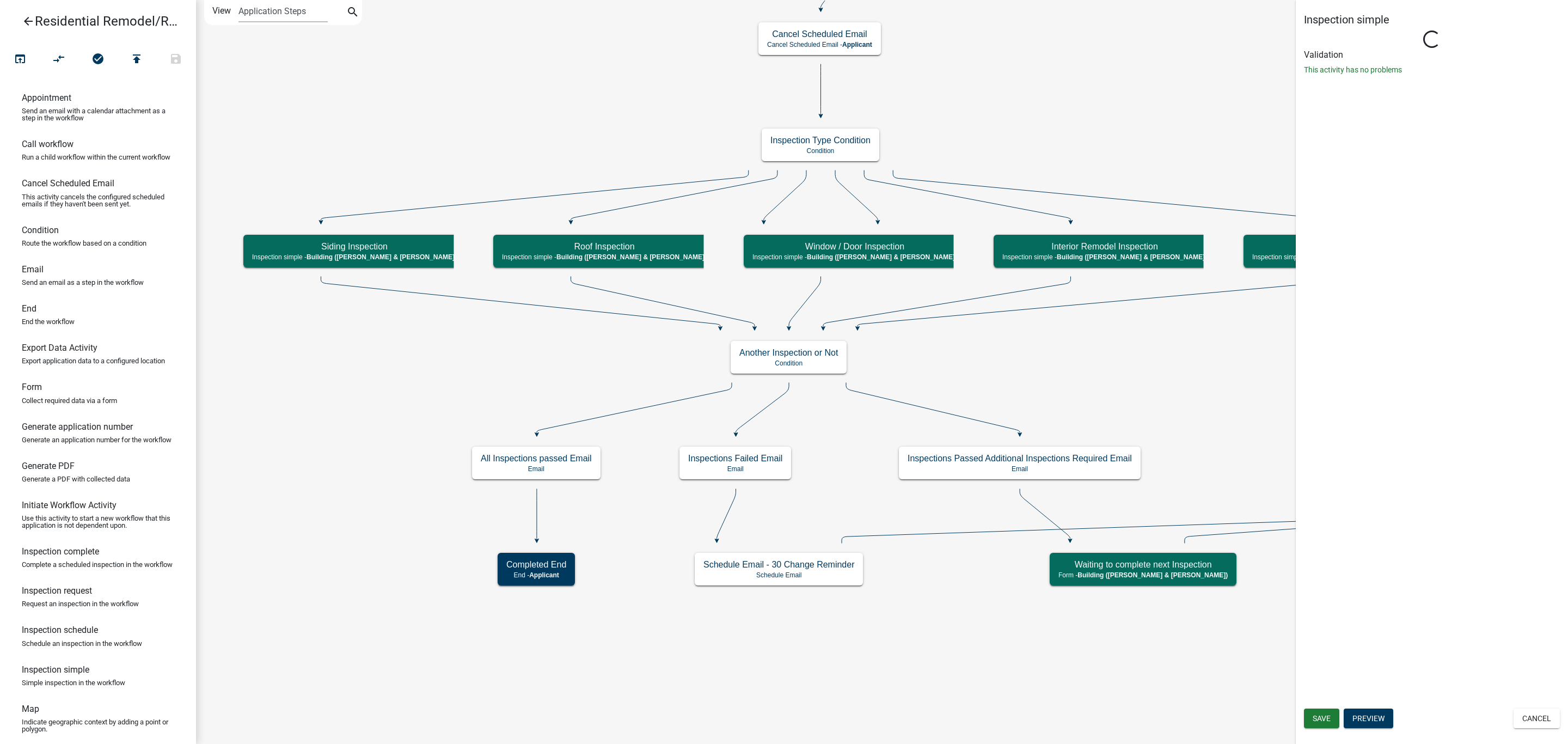
select select "AF95025D-B44F-4367-9798-E31EBF5850B8"
select select "805d55ac-e238-4e04-8f8e-acc067f36c3e"
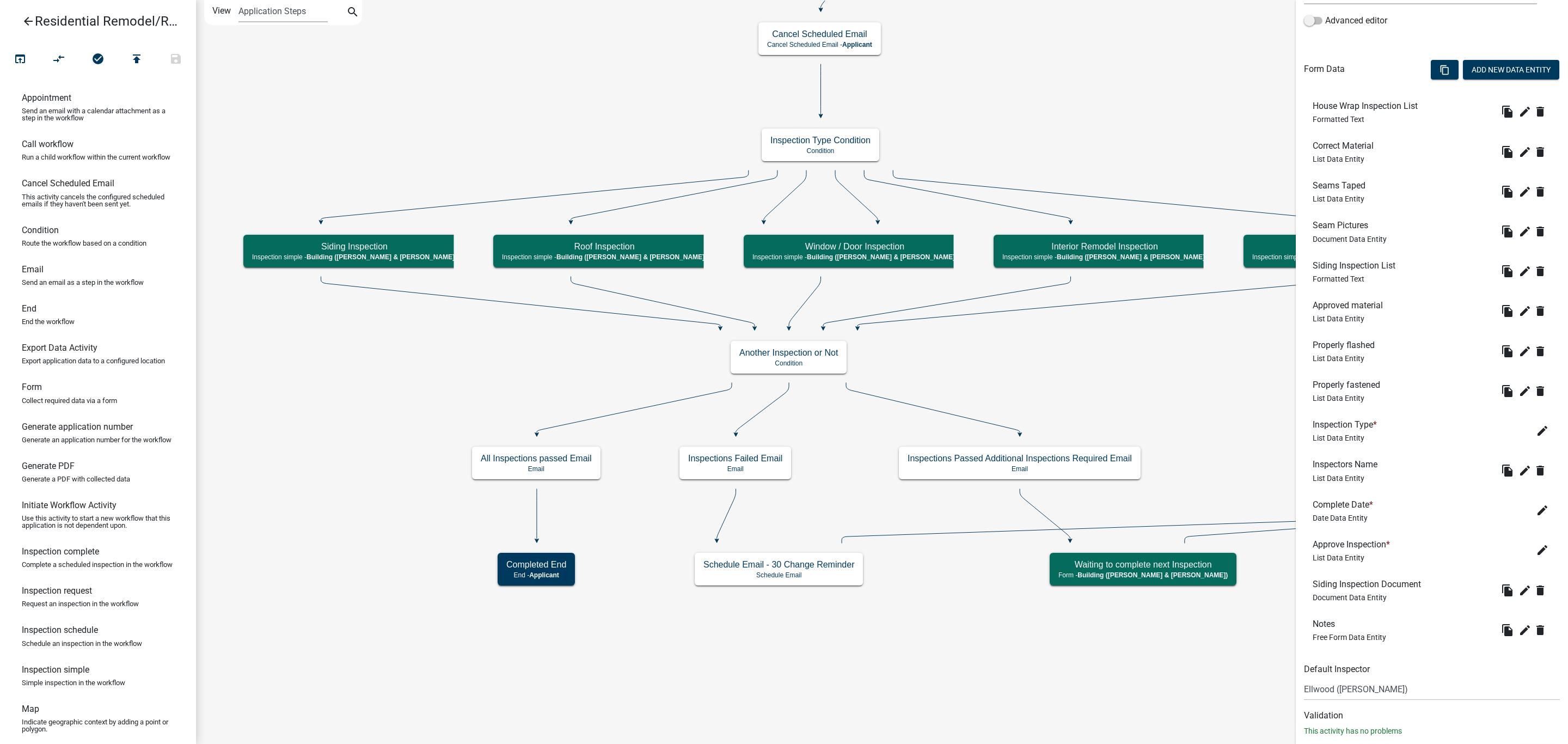
scroll to position [321, 0]
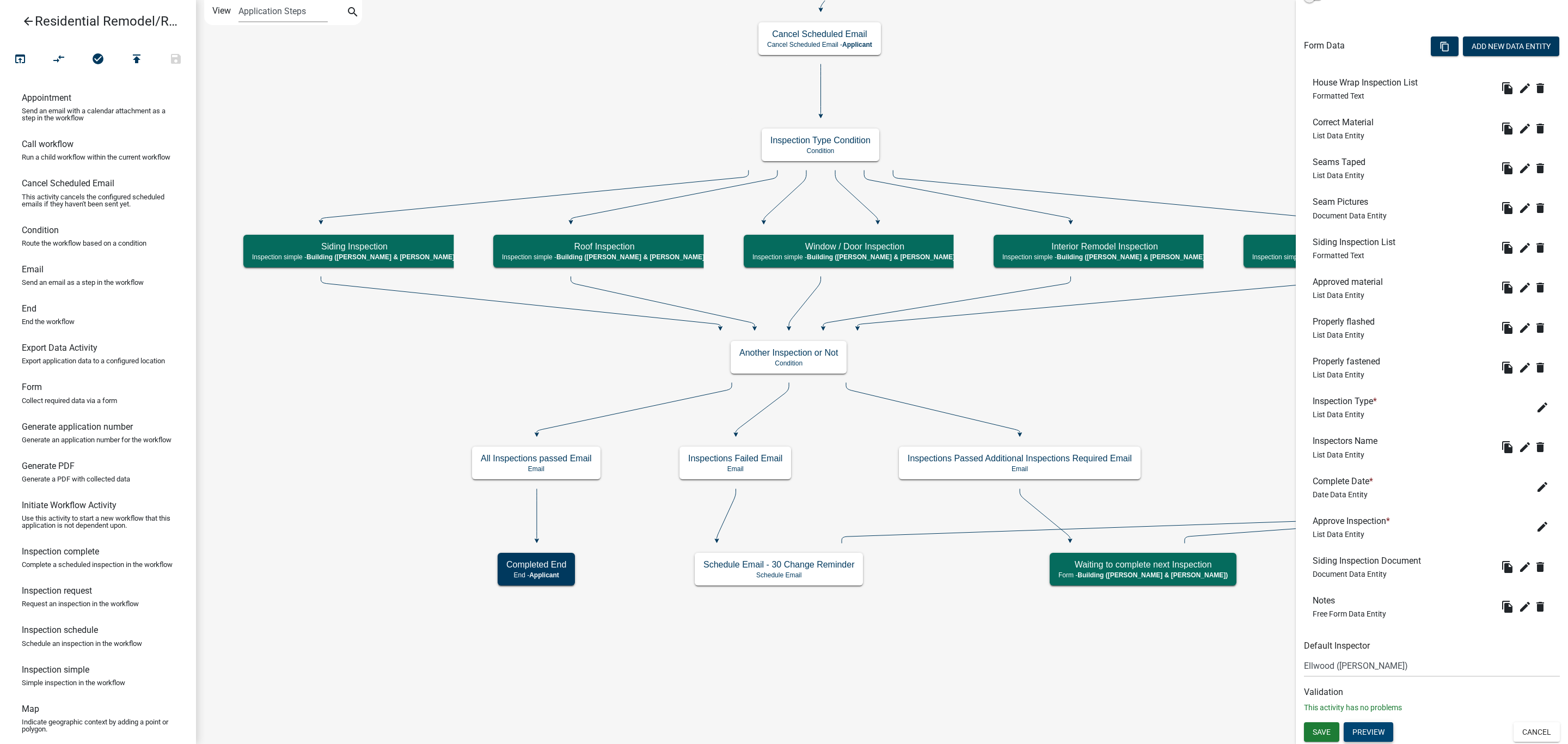
click at [1356, 725] on button "Preview" at bounding box center [1368, 731] width 50 height 19
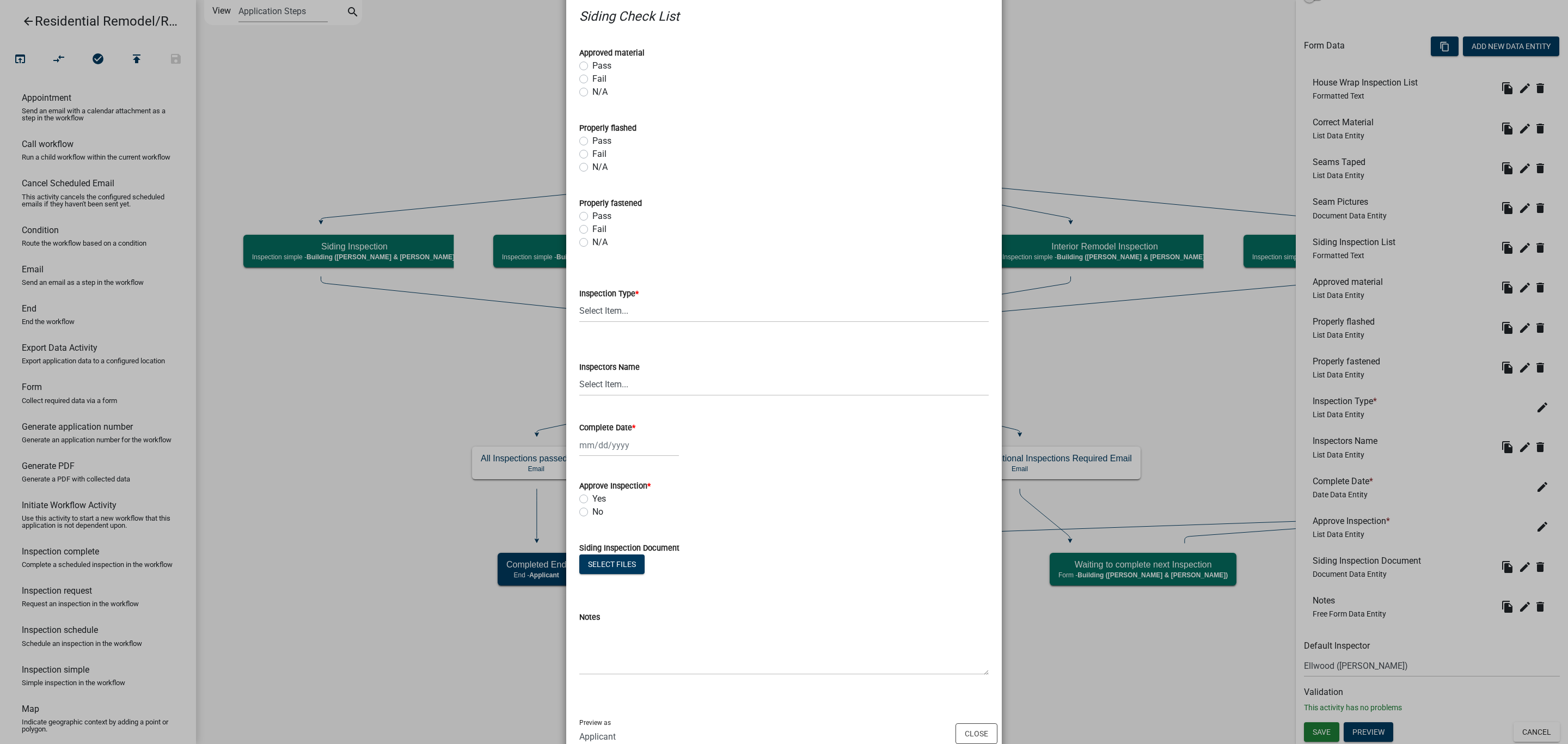
scroll to position [358, 0]
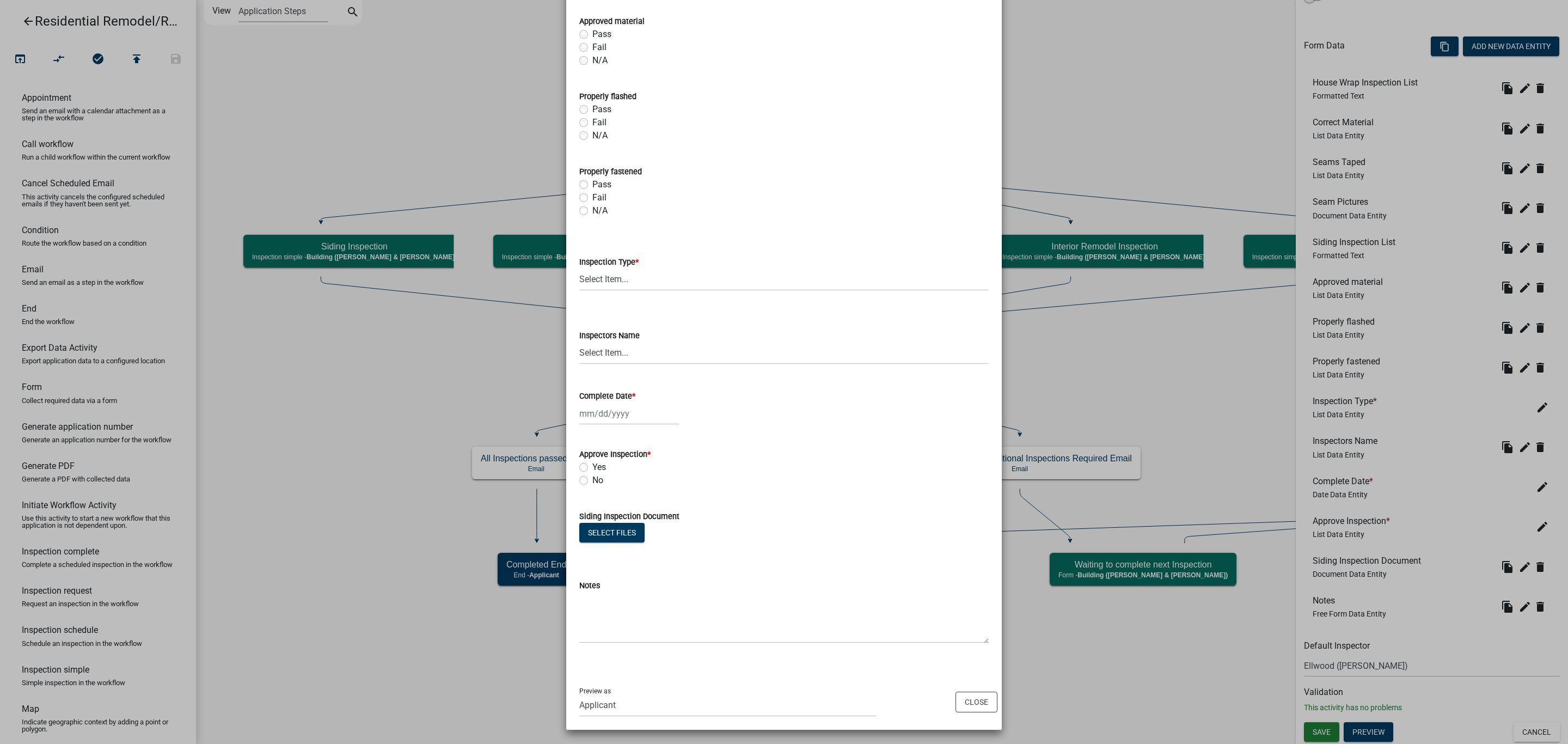
click at [638, 476] on div "No" at bounding box center [784, 480] width 409 height 13
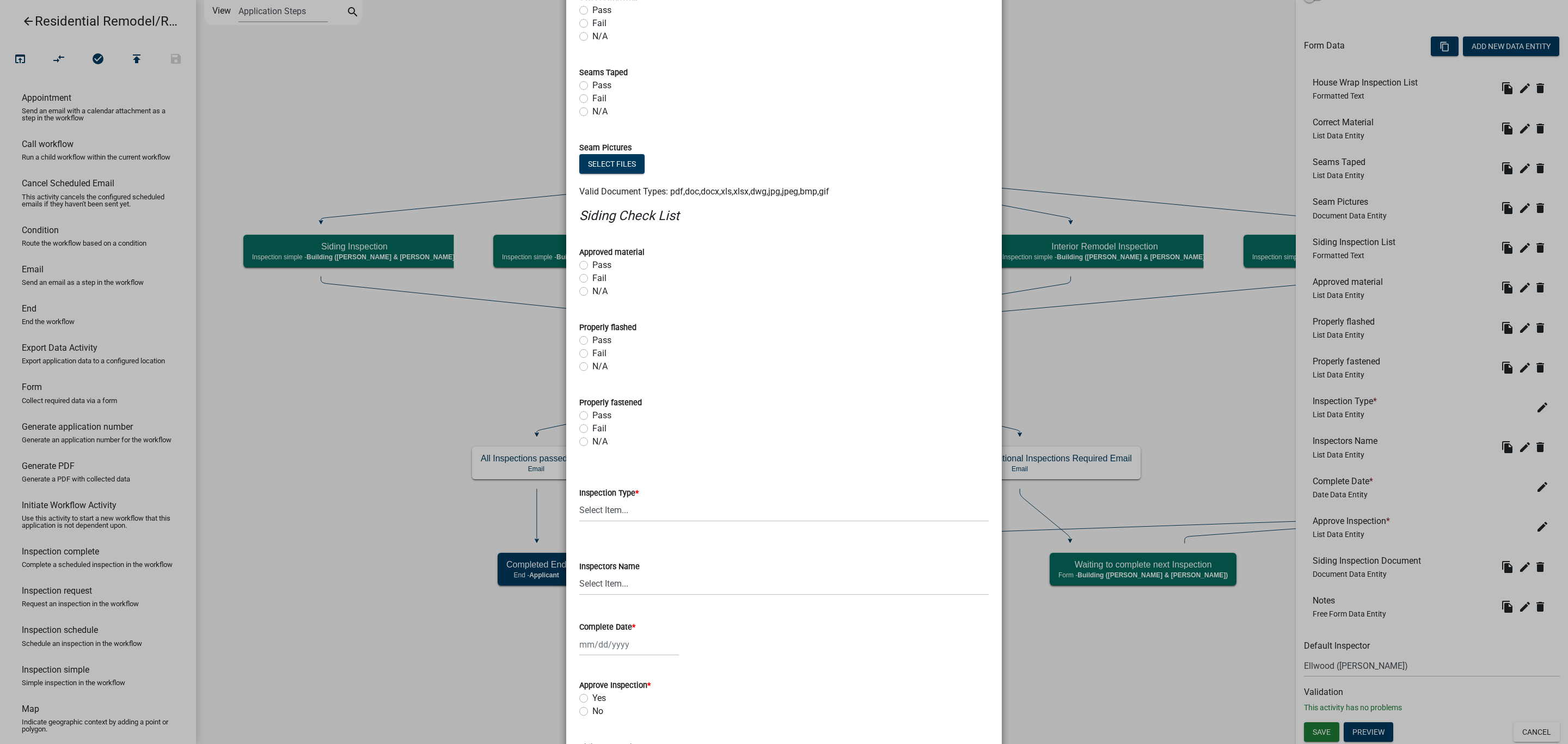
scroll to position [0, 0]
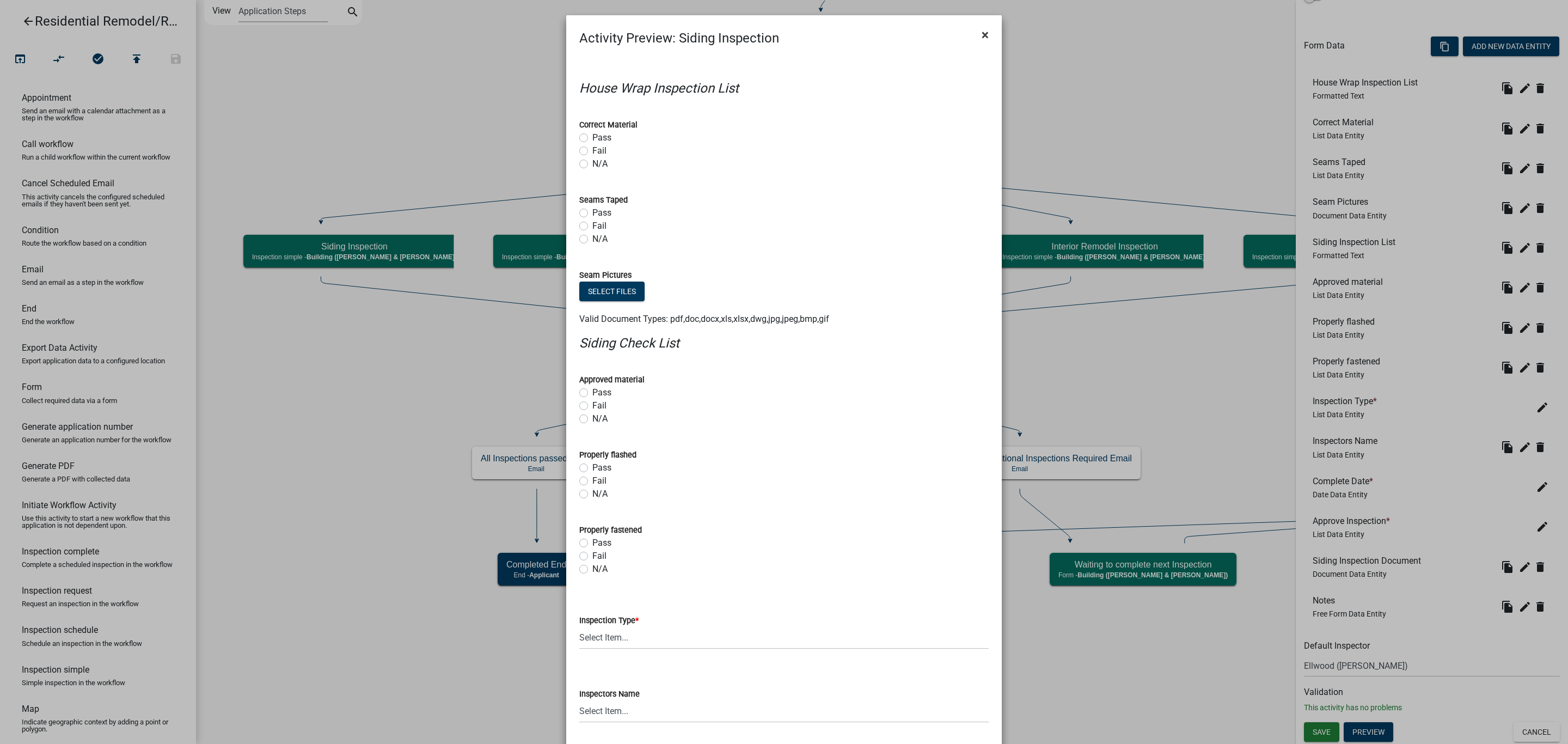
click at [981, 30] on span "×" at bounding box center [985, 34] width 7 height 15
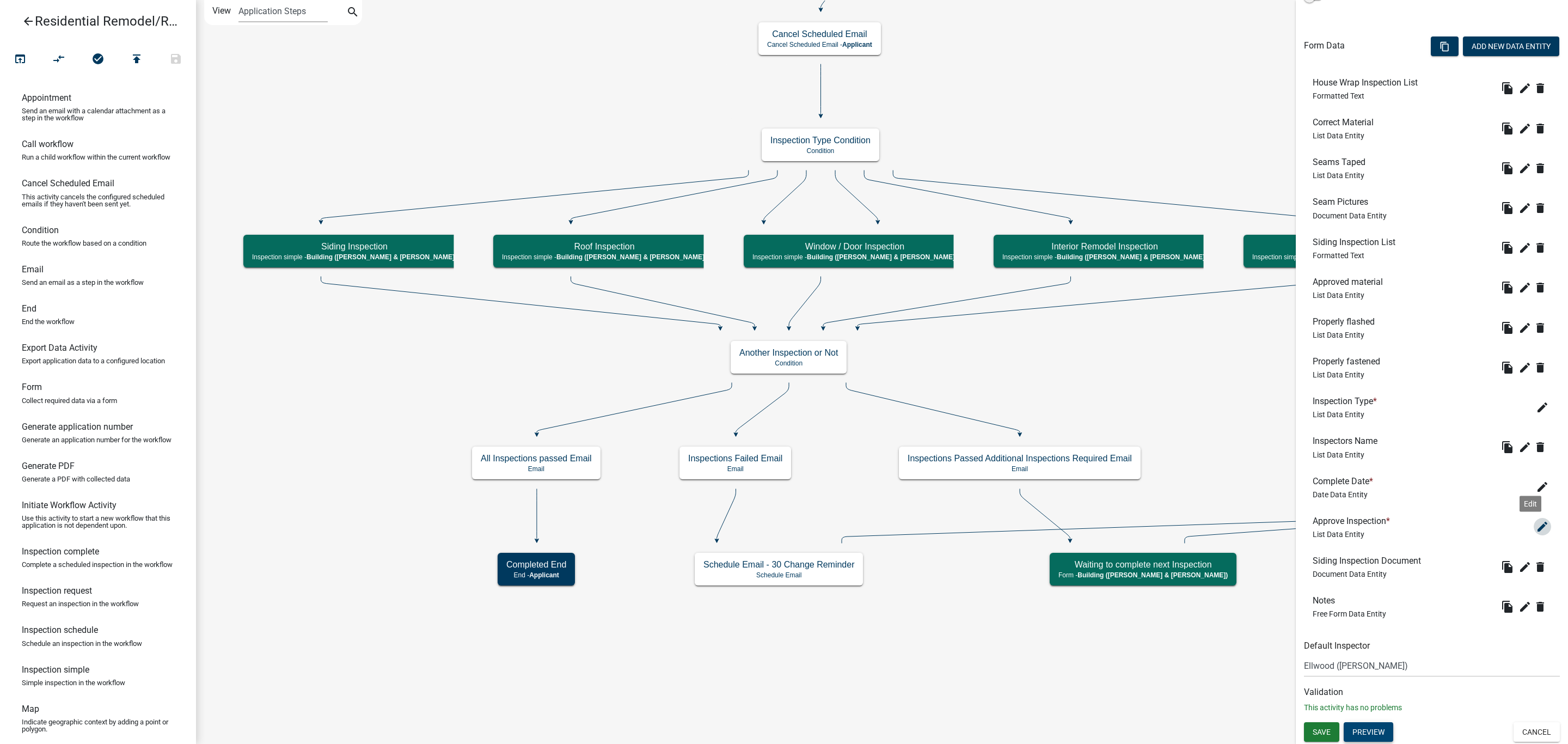
click at [1536, 526] on icon "edit" at bounding box center [1542, 526] width 13 height 13
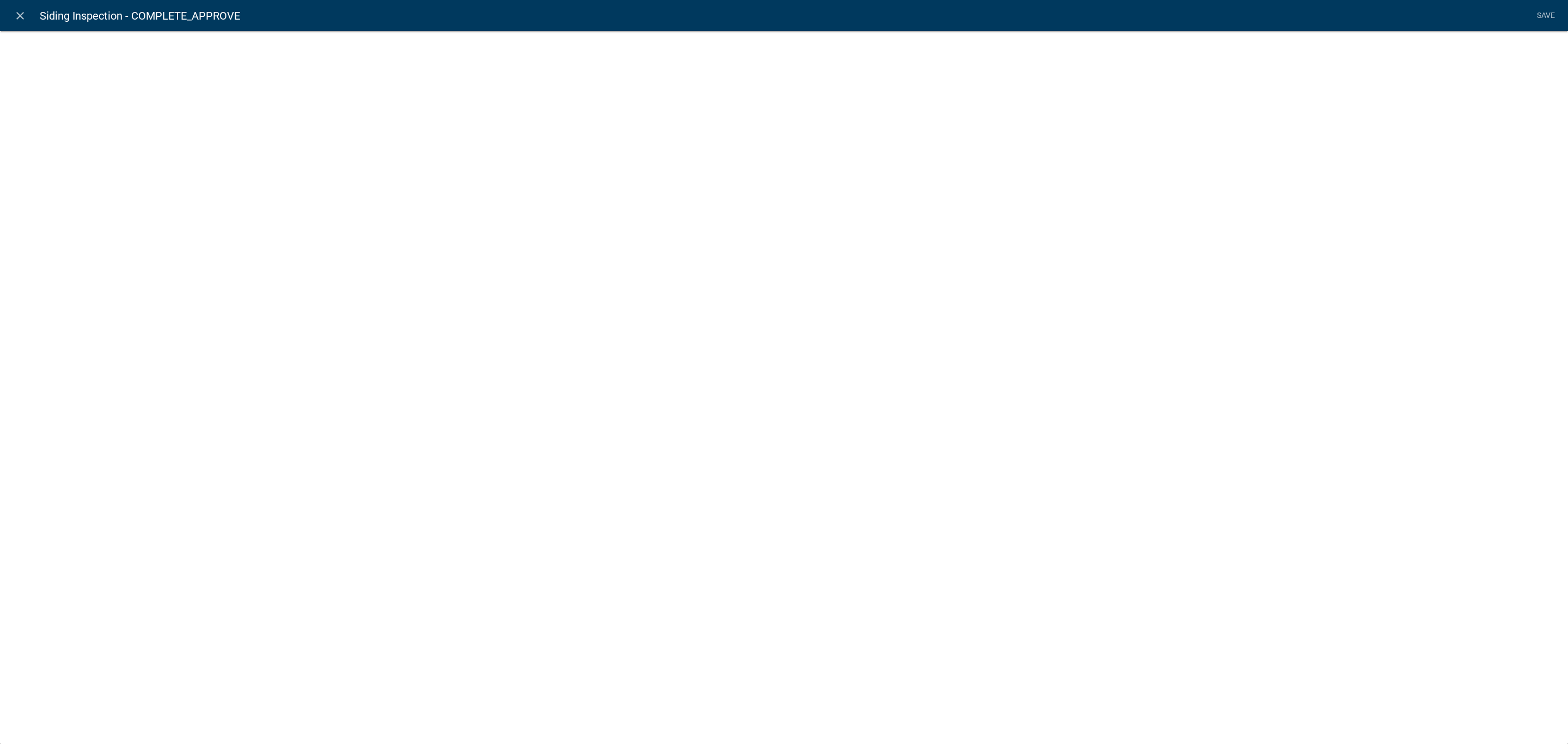
select select "list-data"
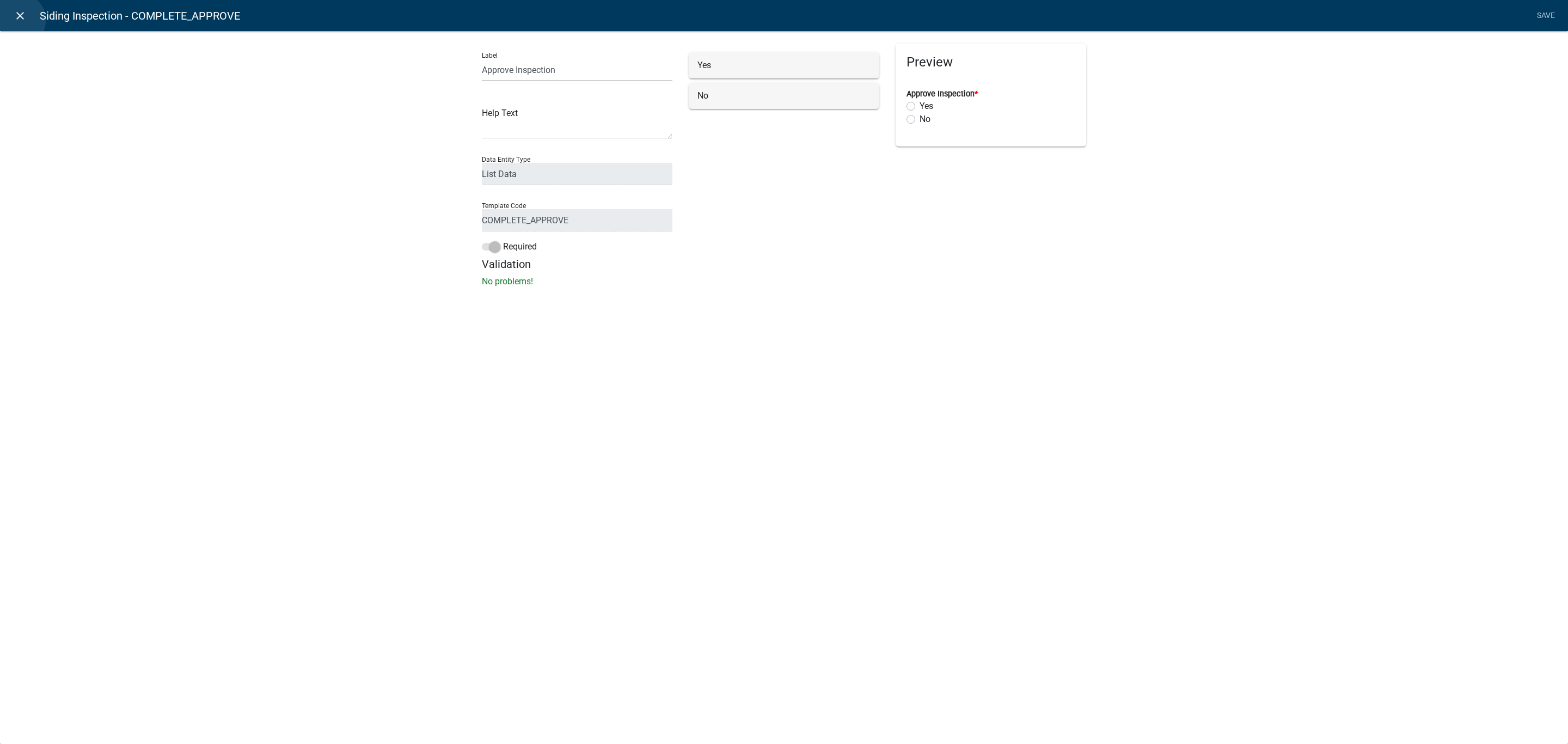
click at [19, 20] on icon "close" at bounding box center [20, 16] width 13 height 13
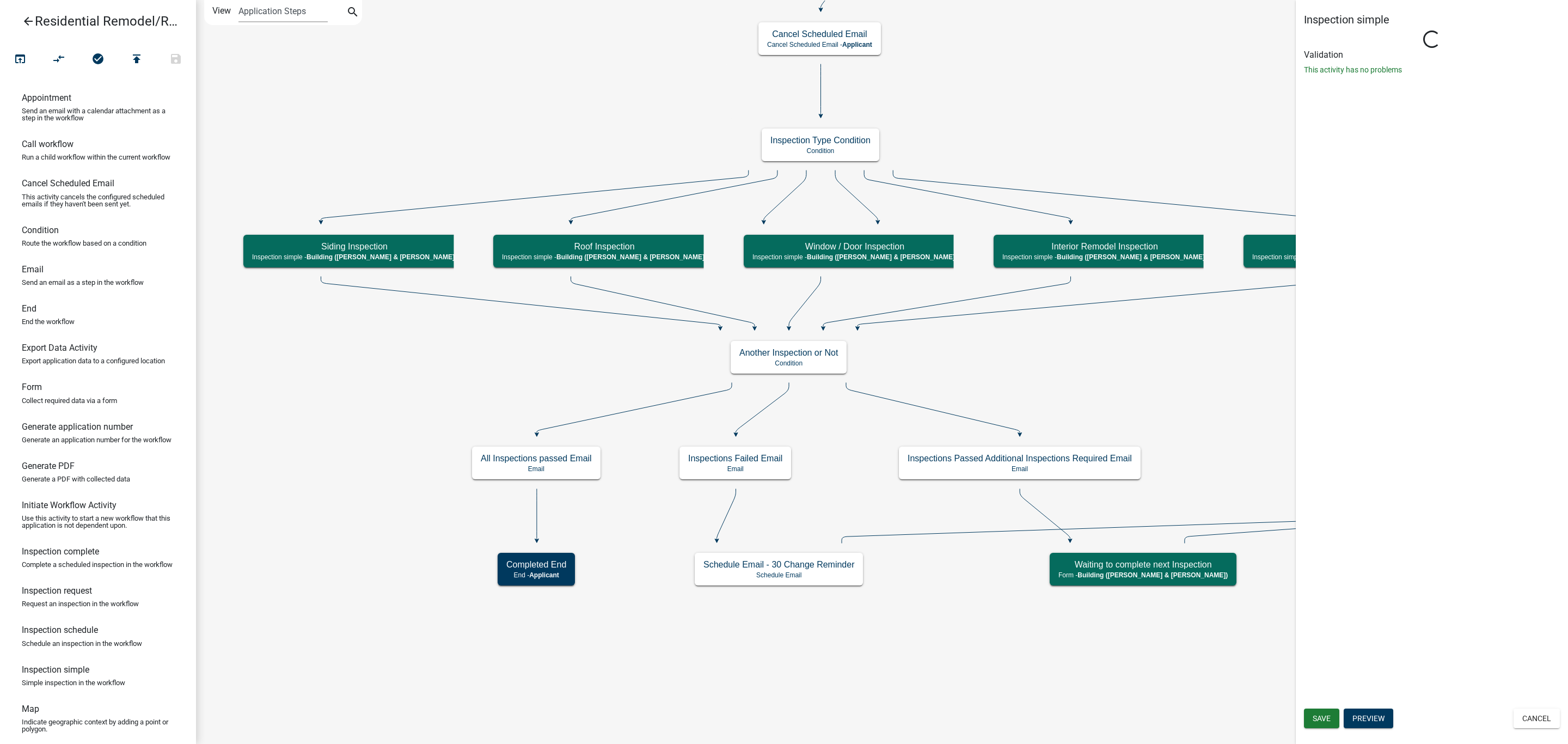
select select "AF95025D-B44F-4367-9798-E31EBF5850B8"
select select "805d55ac-e238-4e04-8f8e-acc067f36c3e"
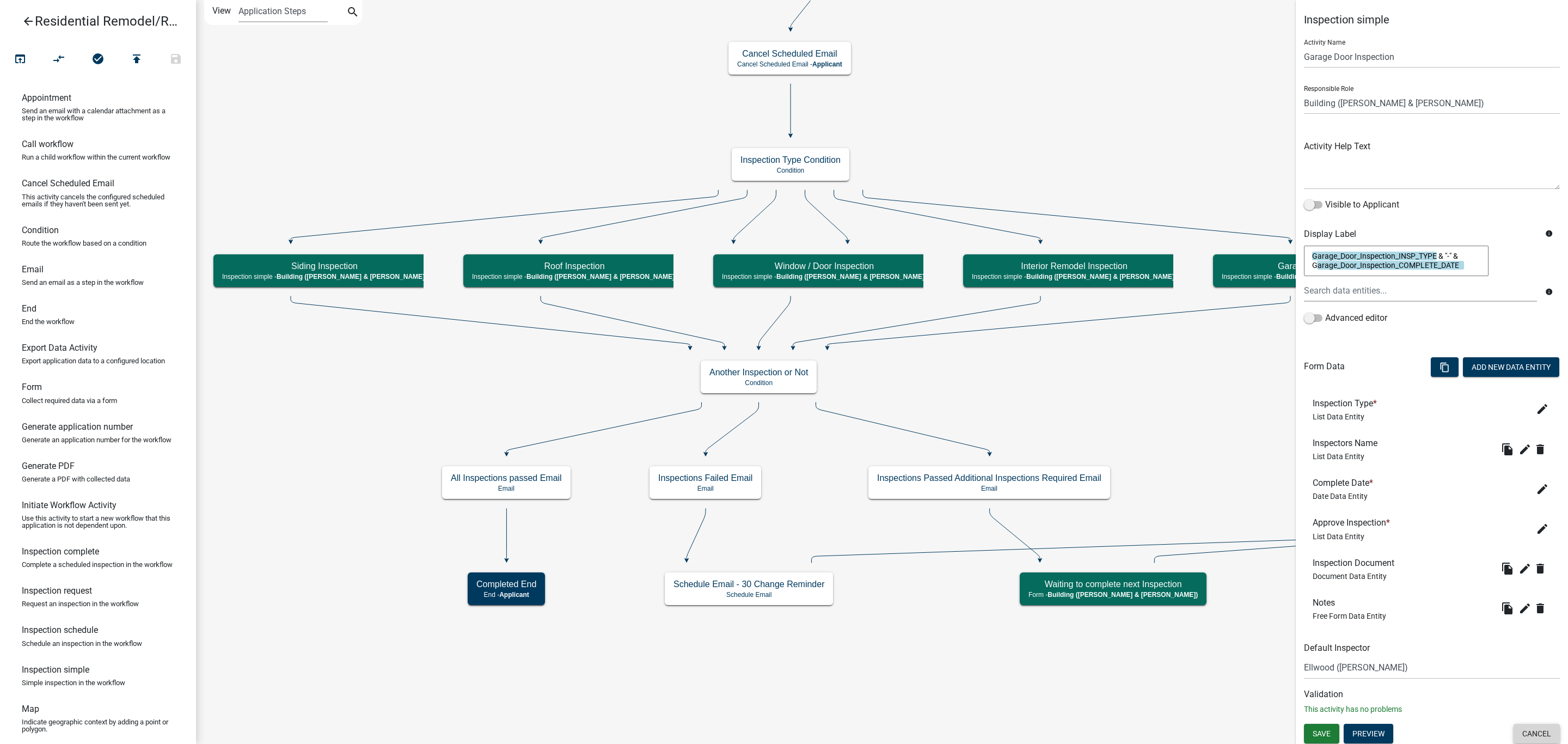
click at [1532, 730] on button "Cancel" at bounding box center [1536, 733] width 46 height 19
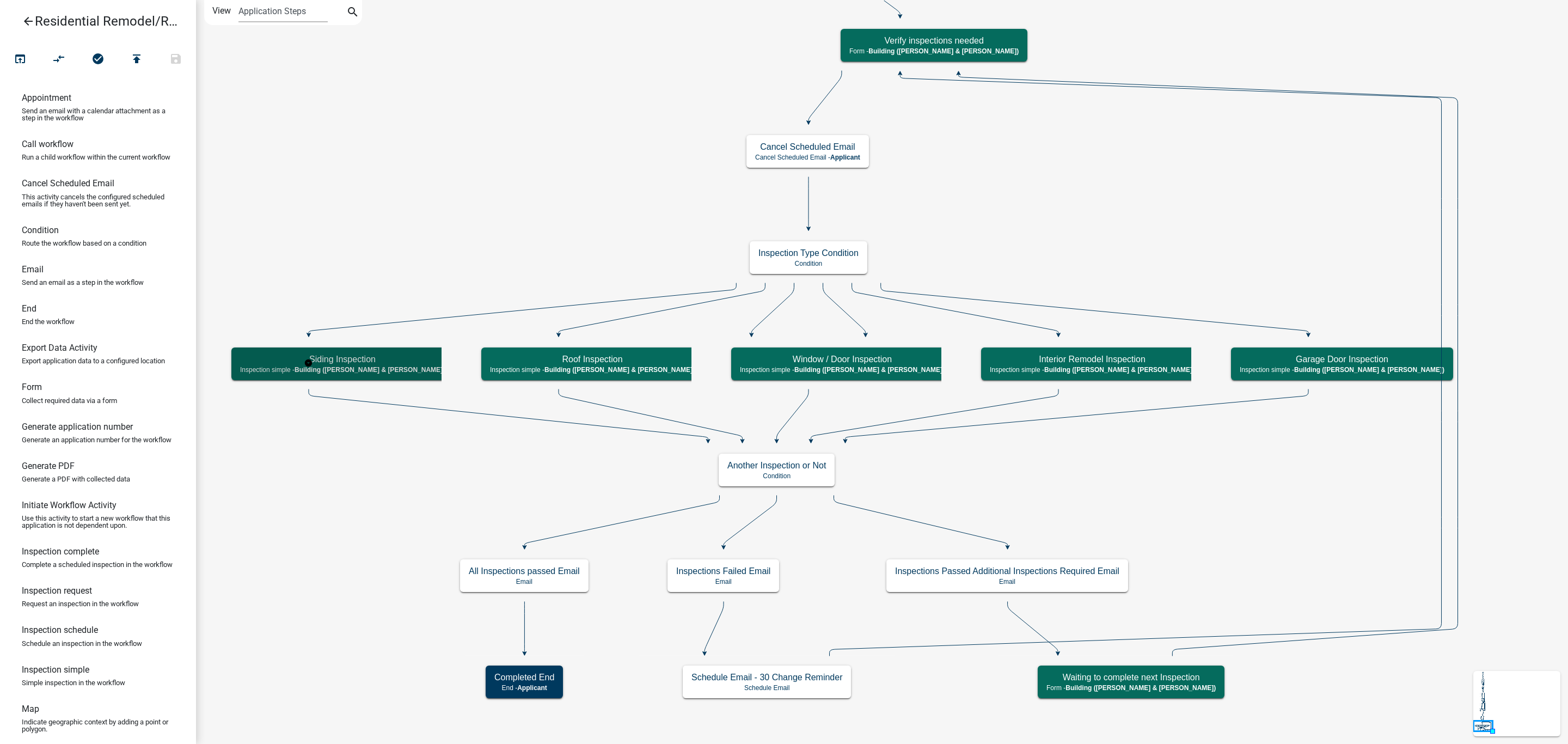
click at [341, 364] on h5 "Siding Inspection" at bounding box center [342, 359] width 205 height 10
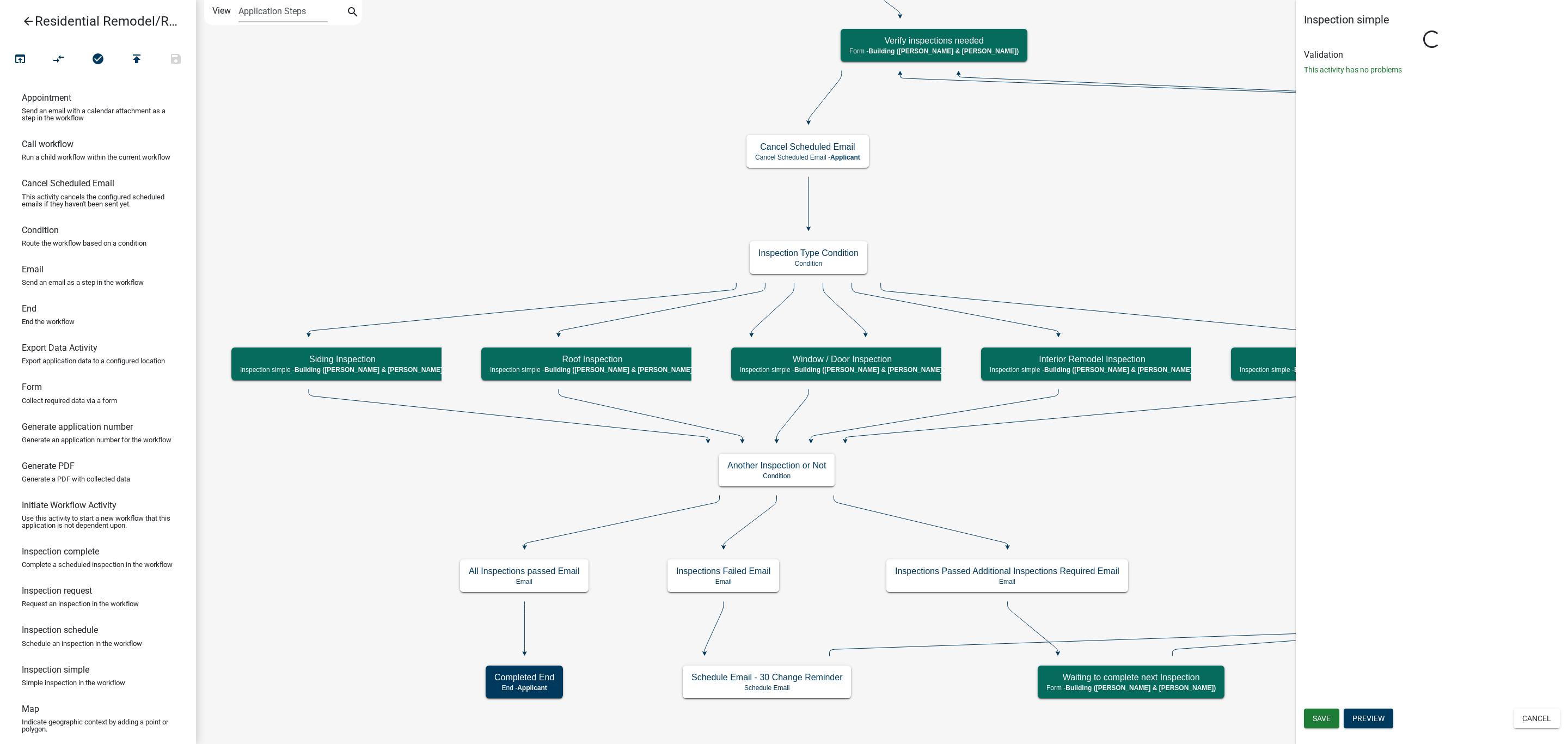
select select "AF95025D-B44F-4367-9798-E31EBF5850B8"
select select "805d55ac-e238-4e04-8f8e-acc067f36c3e"
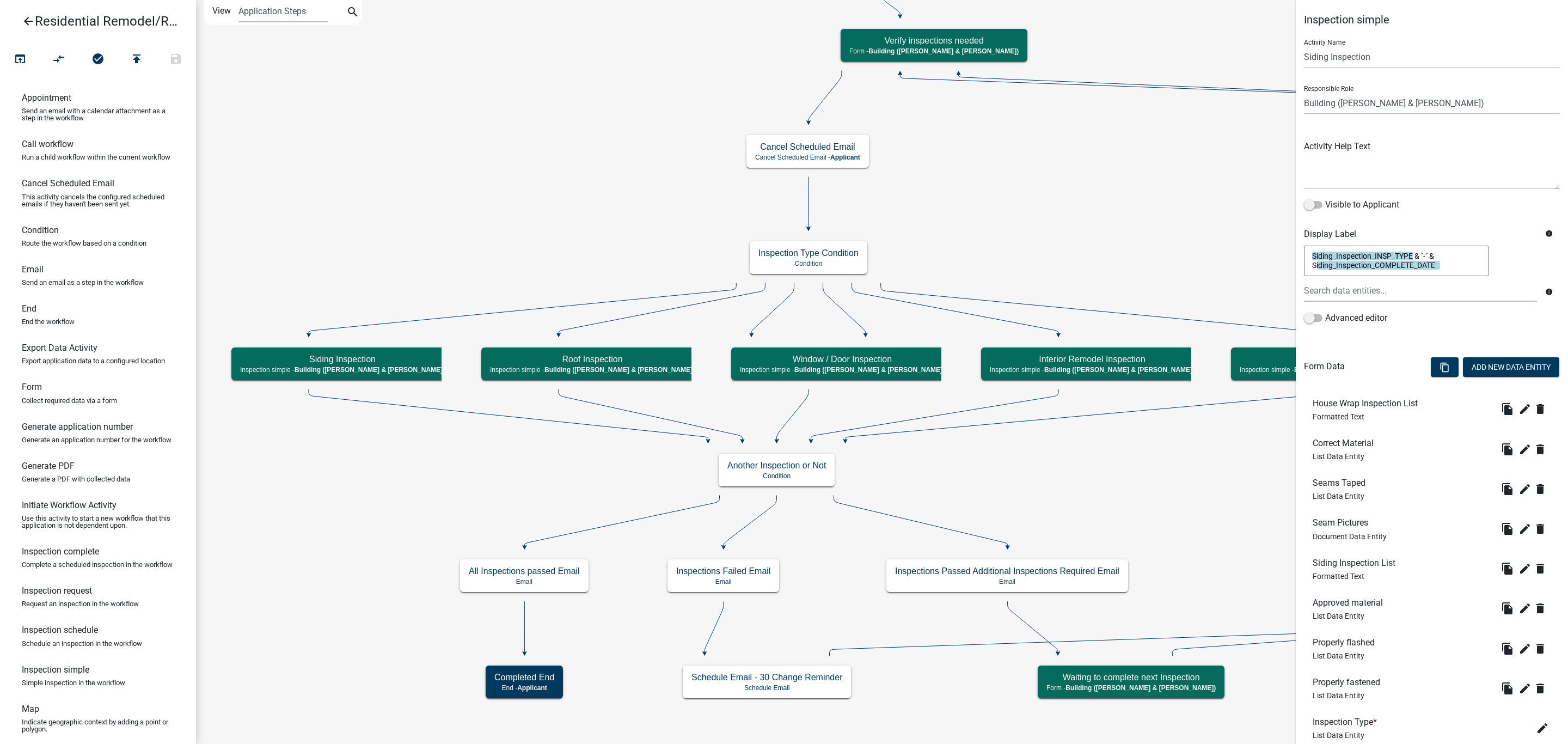
click at [1193, 206] on icon "Start Start - Applicant Search Parcel Data Parcel search - Applicant Applicant …" at bounding box center [882, 372] width 1371 height 743
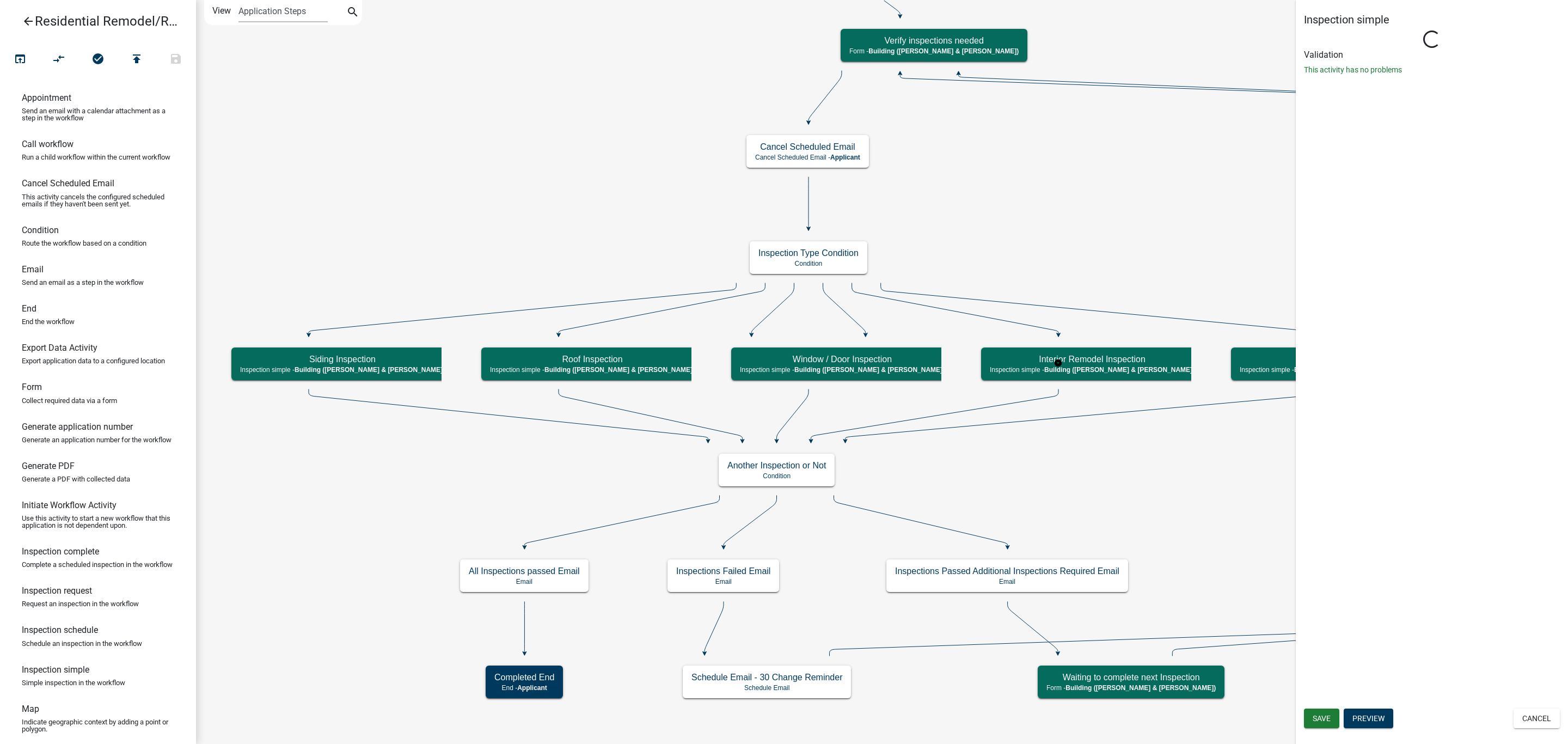
select select "AF95025D-B44F-4367-9798-E31EBF5850B8"
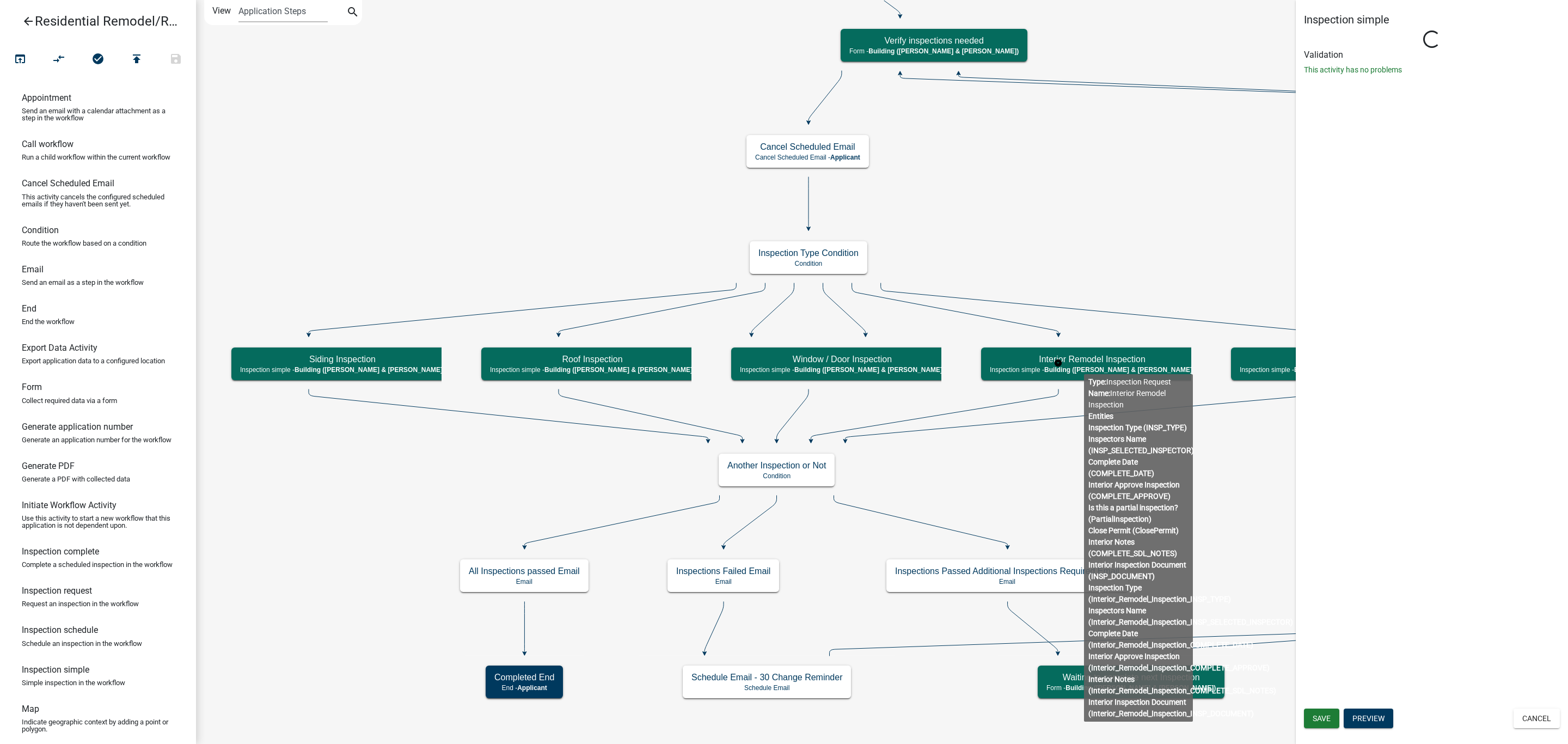
select select "805d55ac-e238-4e04-8f8e-acc067f36c3e"
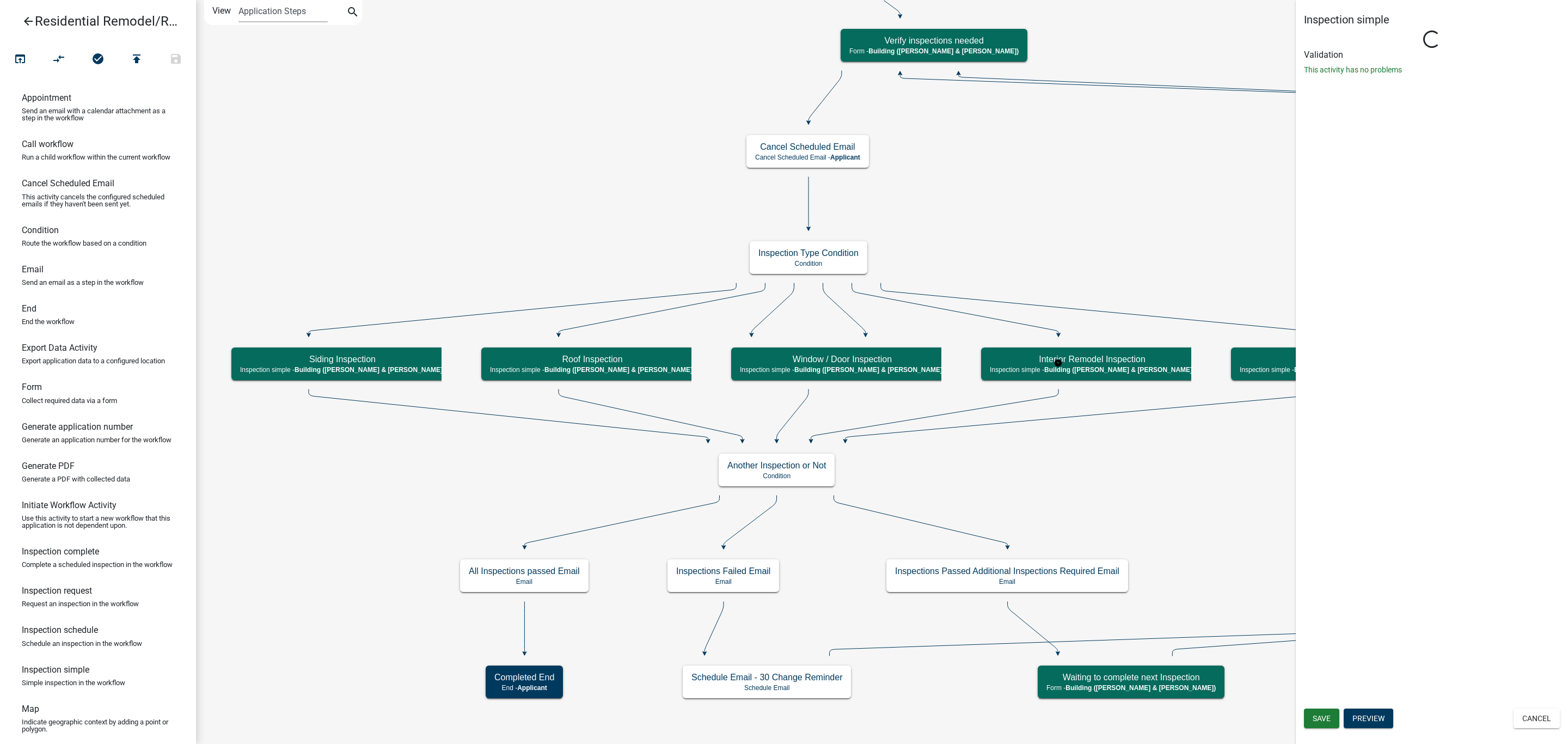
select select "AF95025D-B44F-4367-9798-E31EBF5850B8"
select select "805d55ac-e238-4e04-8f8e-acc067f36c3e"
select select "AF95025D-B44F-4367-9798-E31EBF5850B8"
select select "805d55ac-e238-4e04-8f8e-acc067f36c3e"
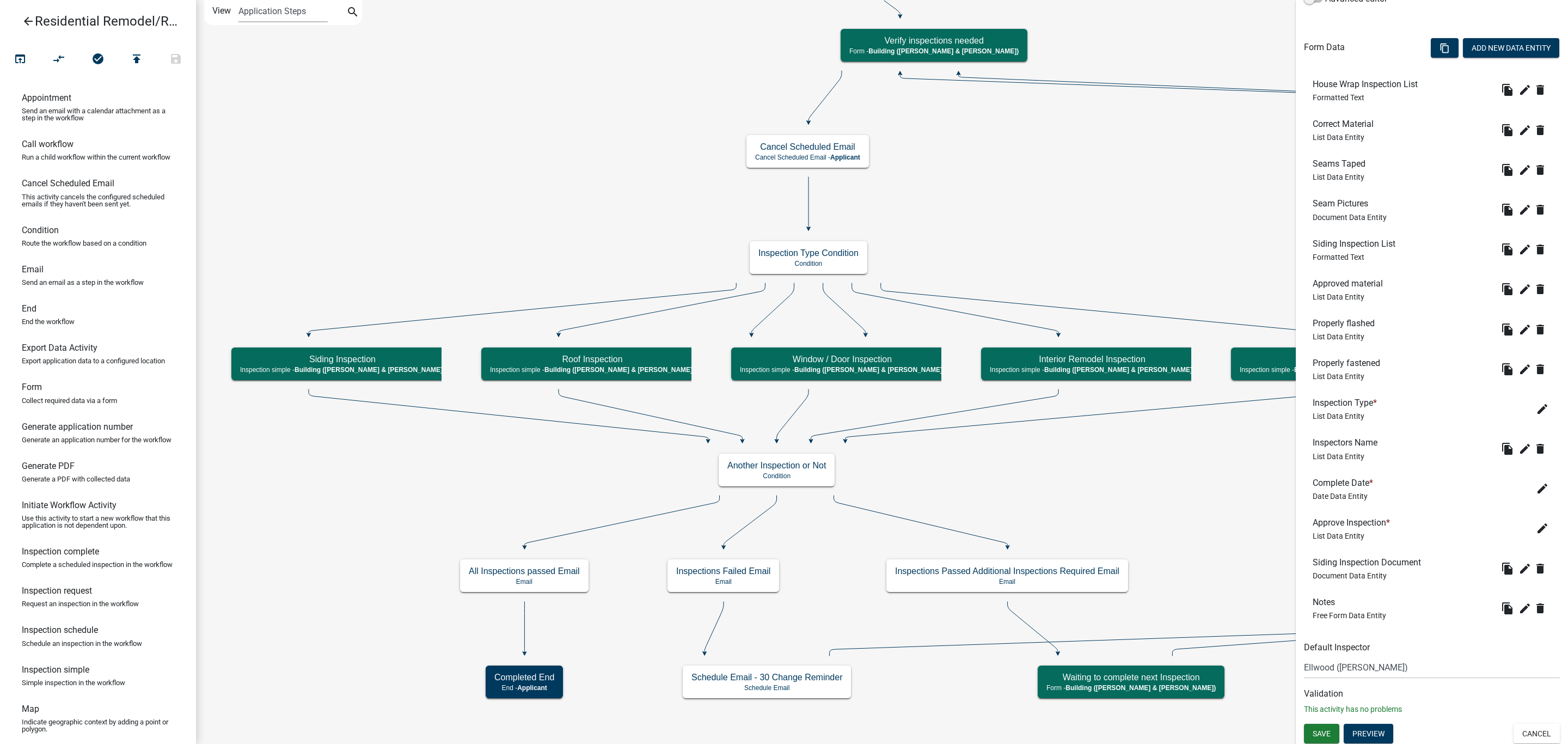
scroll to position [321, 0]
click at [1357, 734] on button "Preview" at bounding box center [1368, 731] width 50 height 19
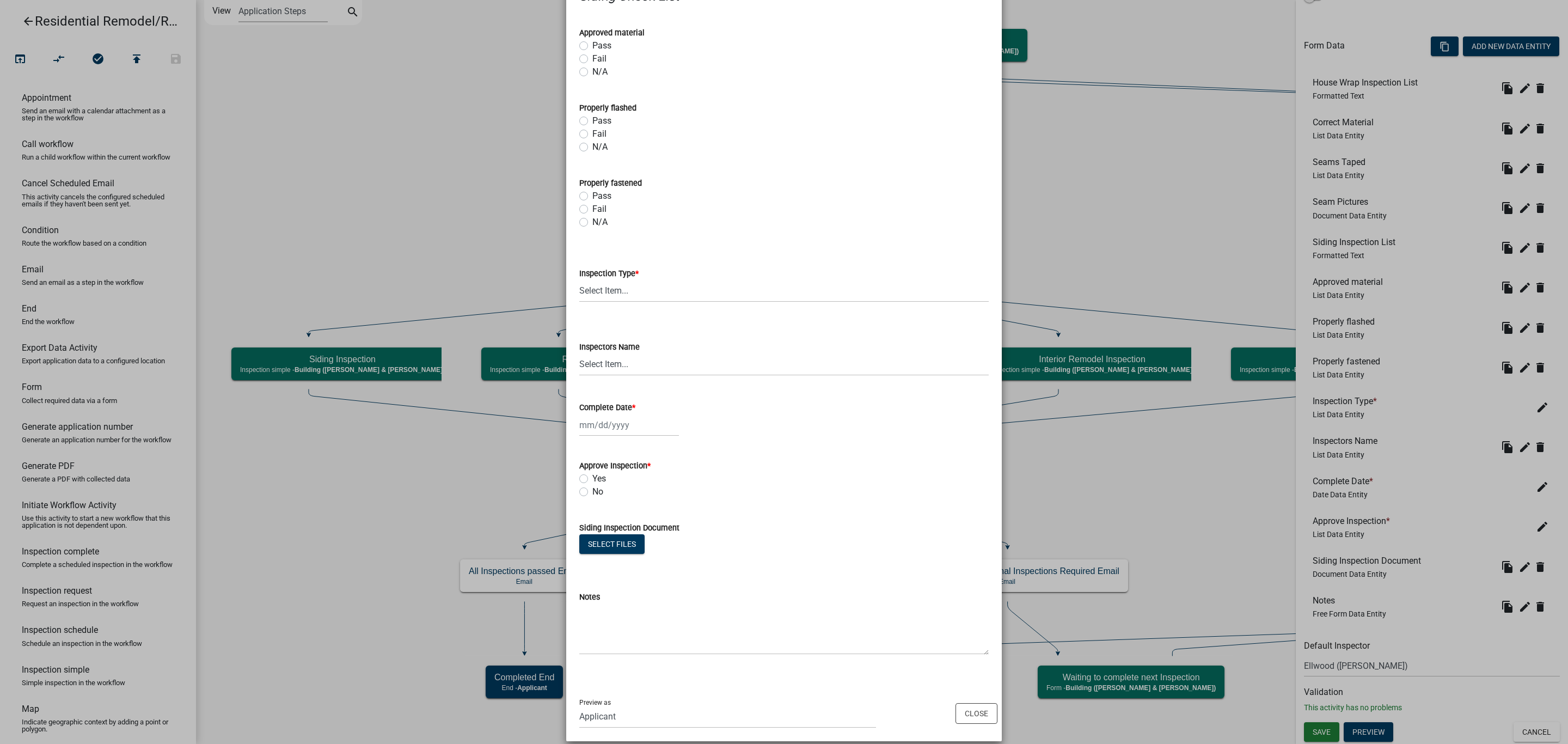
scroll to position [358, 0]
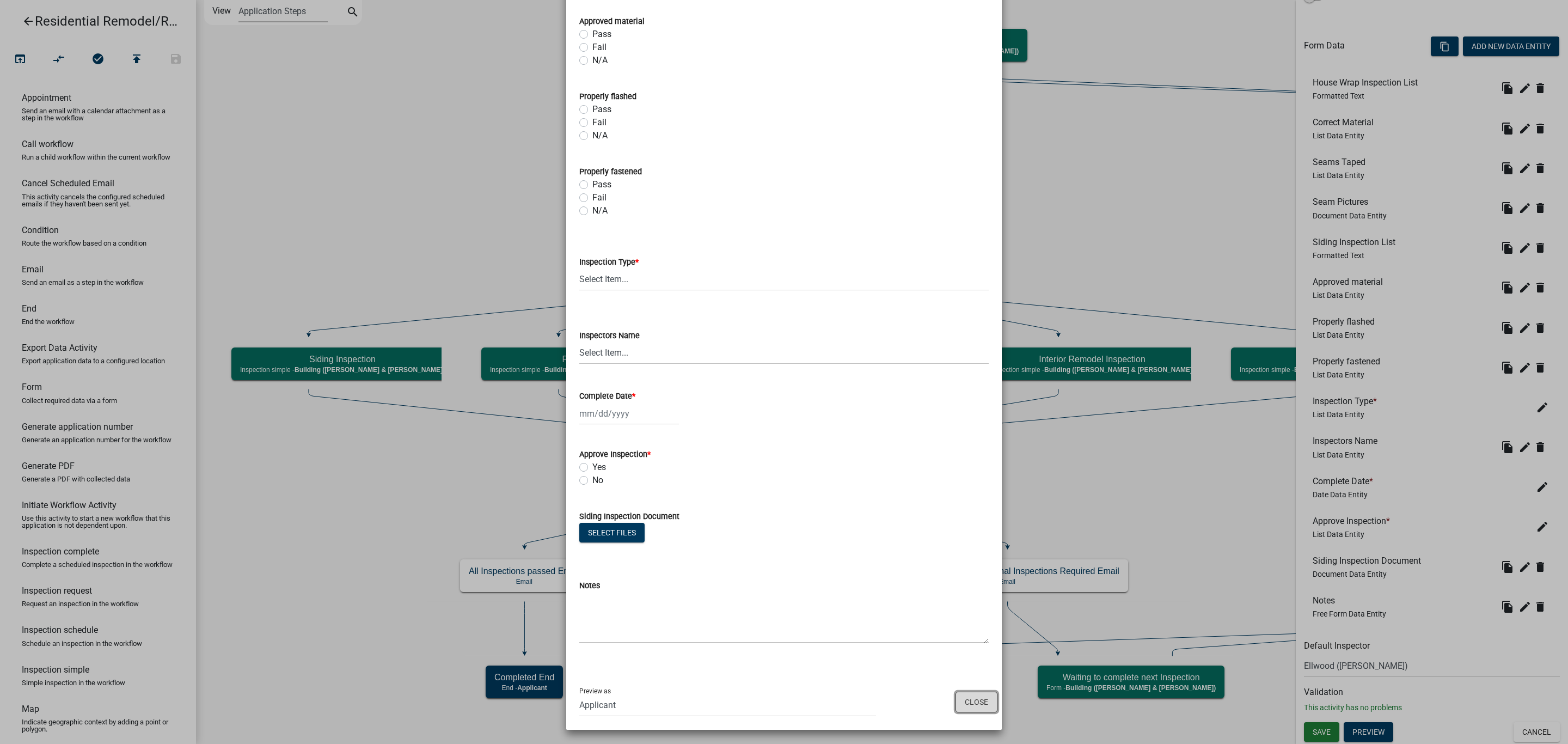
click at [956, 696] on button "Close" at bounding box center [976, 702] width 42 height 21
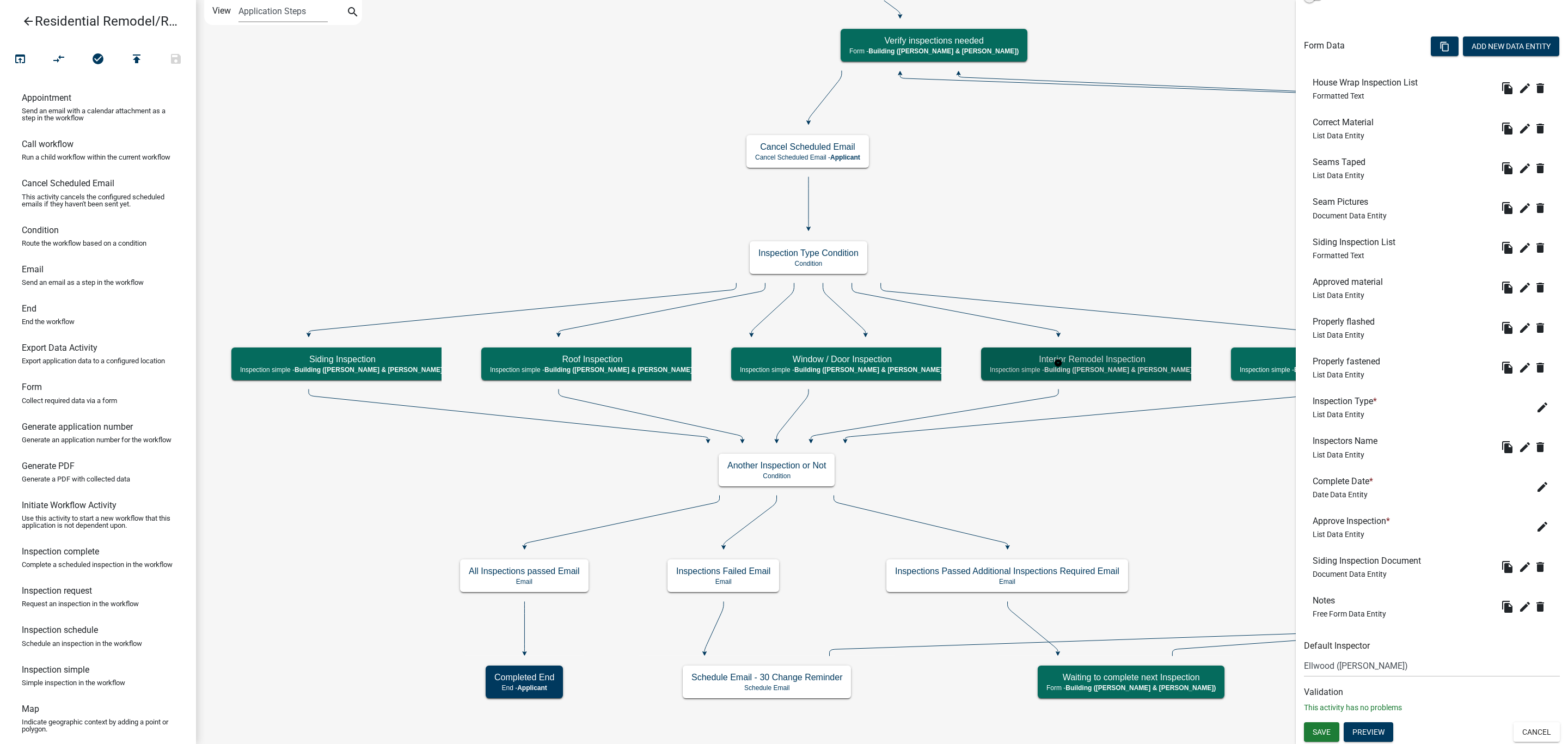
scroll to position [0, 0]
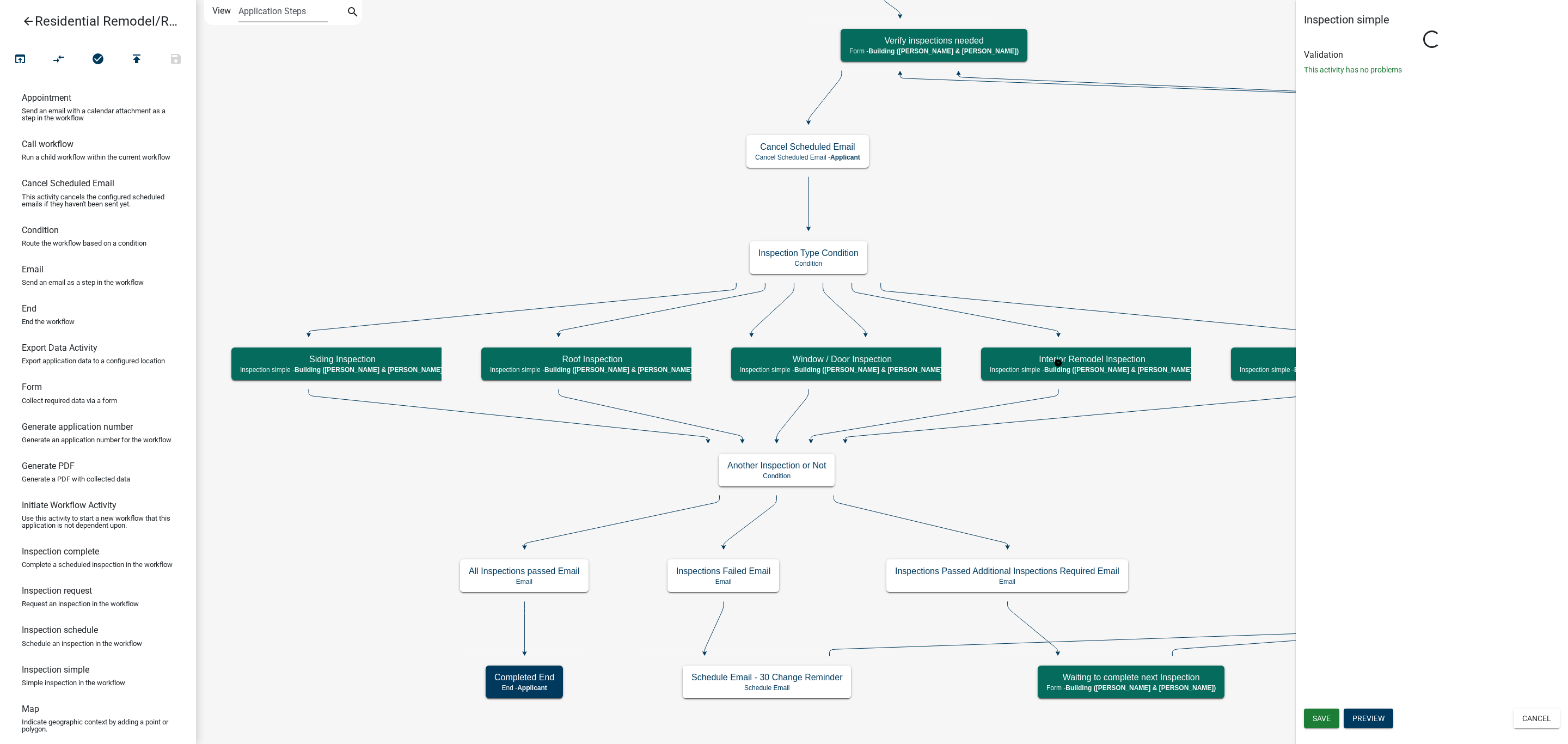
select select "AF95025D-B44F-4367-9798-E31EBF5850B8"
select select "805d55ac-e238-4e04-8f8e-acc067f36c3e"
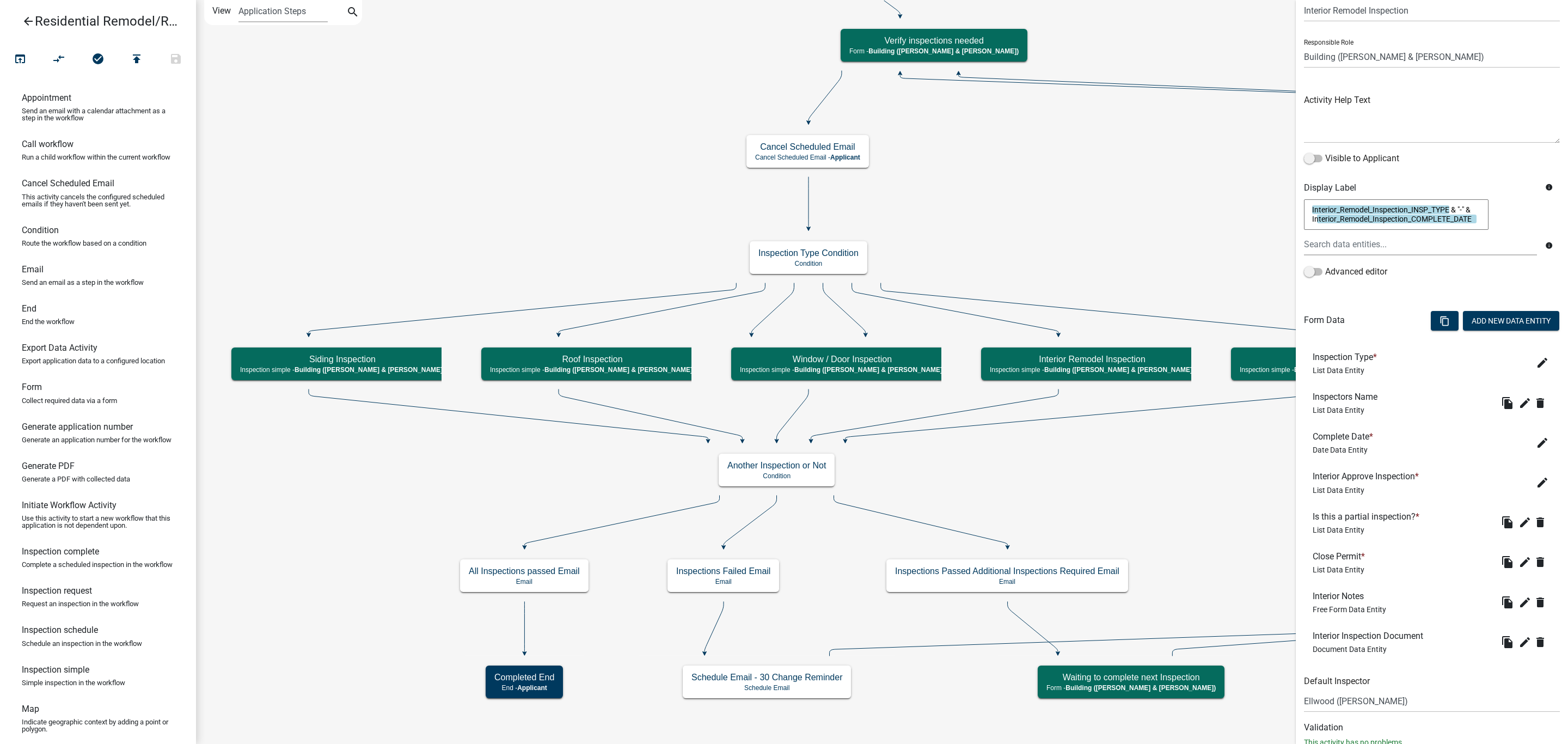
scroll to position [83, 0]
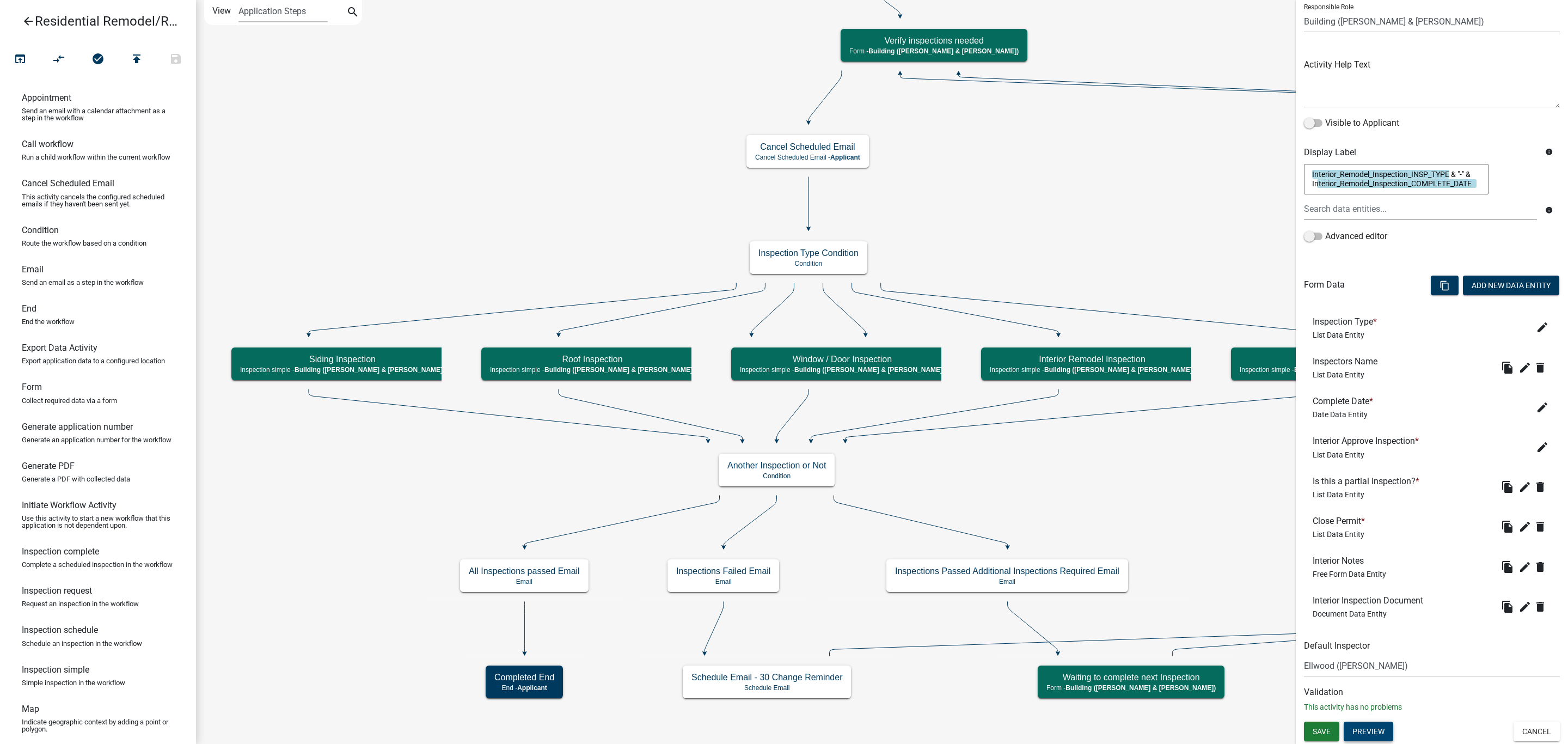
click at [1373, 731] on button "Preview" at bounding box center [1368, 731] width 50 height 19
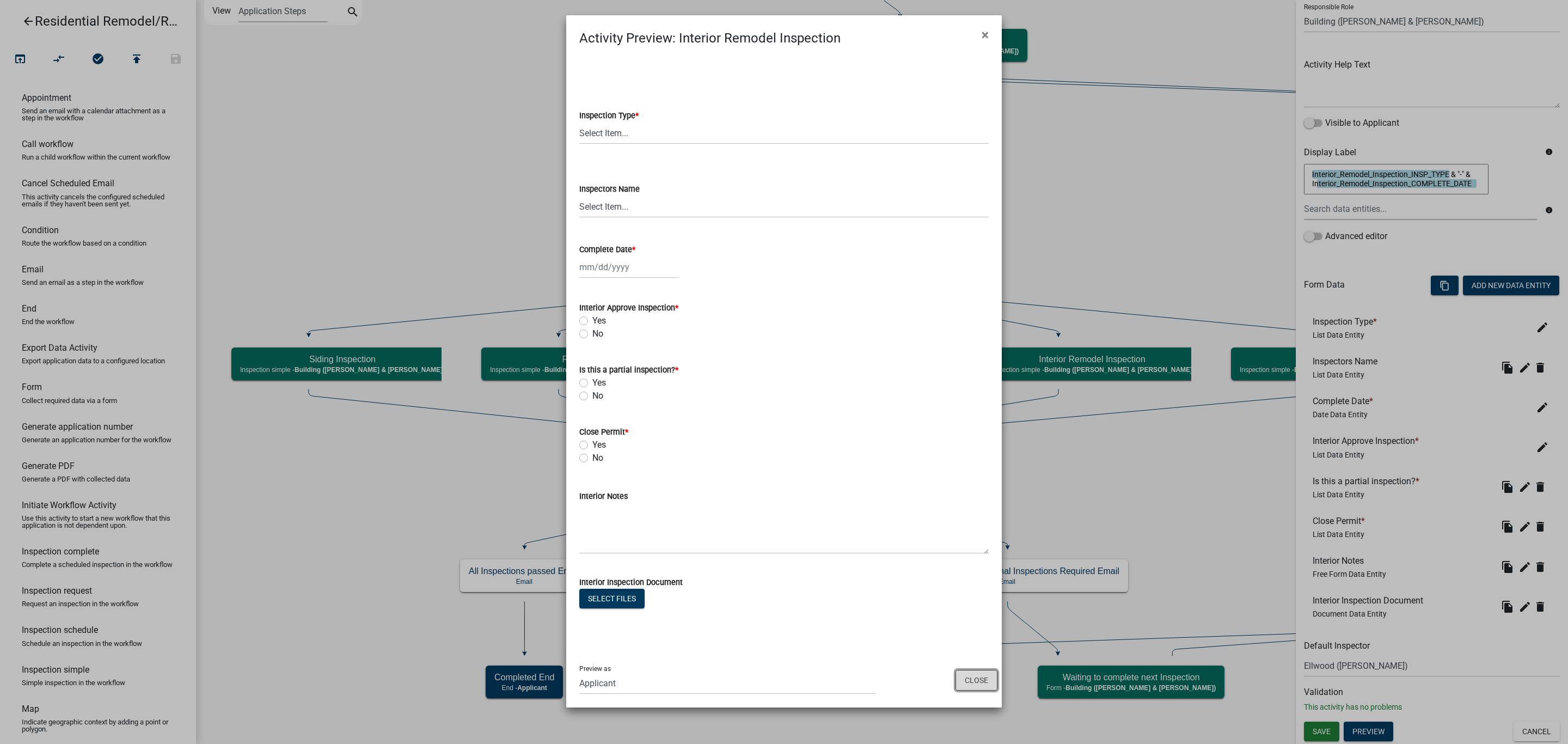
click at [980, 679] on button "Close" at bounding box center [976, 680] width 42 height 21
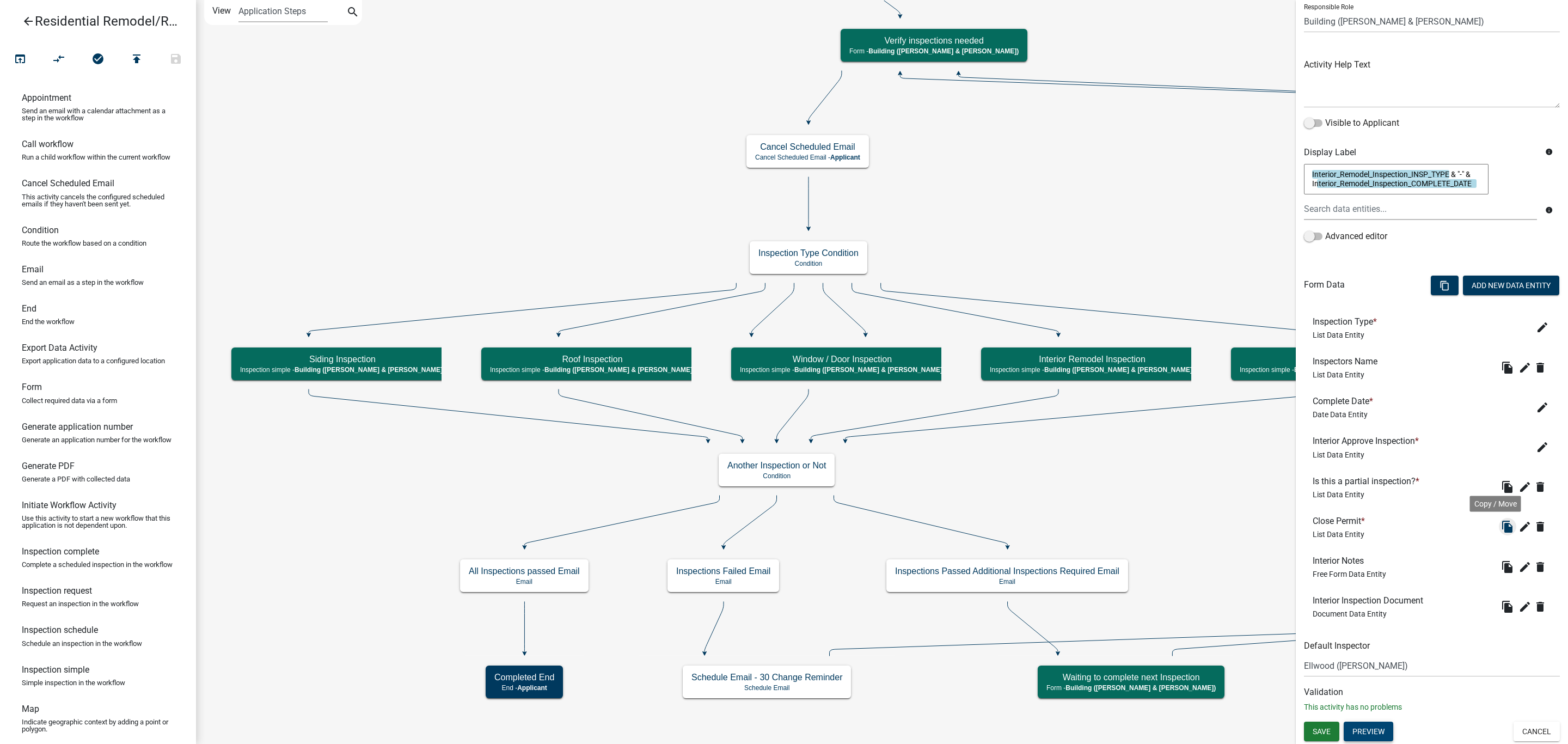
click at [1501, 530] on icon "file_copy" at bounding box center [1508, 526] width 13 height 13
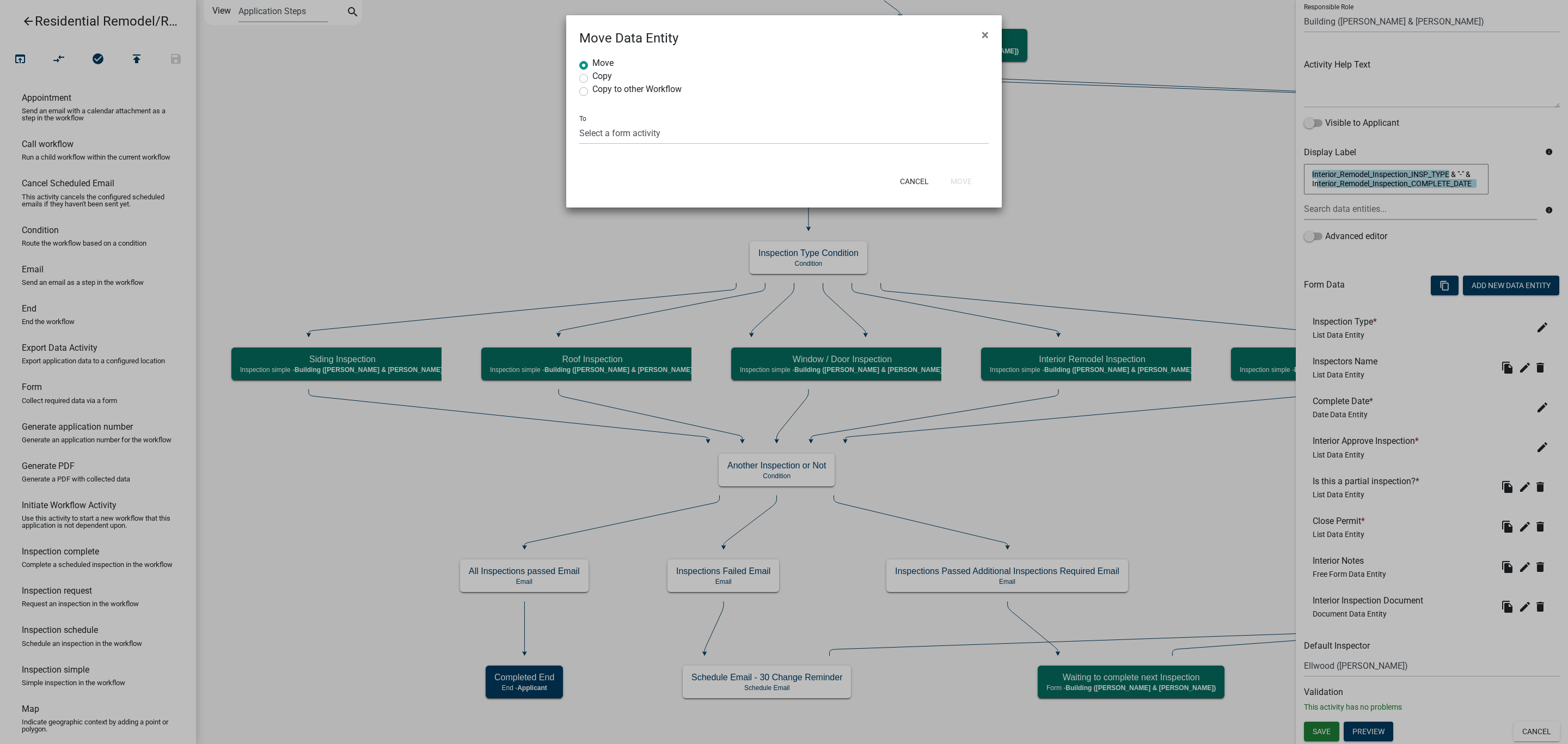
click at [602, 73] on label "Copy" at bounding box center [602, 76] width 19 height 9
click at [599, 73] on input "Copy" at bounding box center [596, 75] width 7 height 7
radio input "true"
click at [607, 128] on select "Select a form activity Applicant and Property Info Property Owner Waiver Descri…" at bounding box center [784, 133] width 409 height 22
click at [661, 90] on label "Copy to other Workflow" at bounding box center [637, 89] width 89 height 9
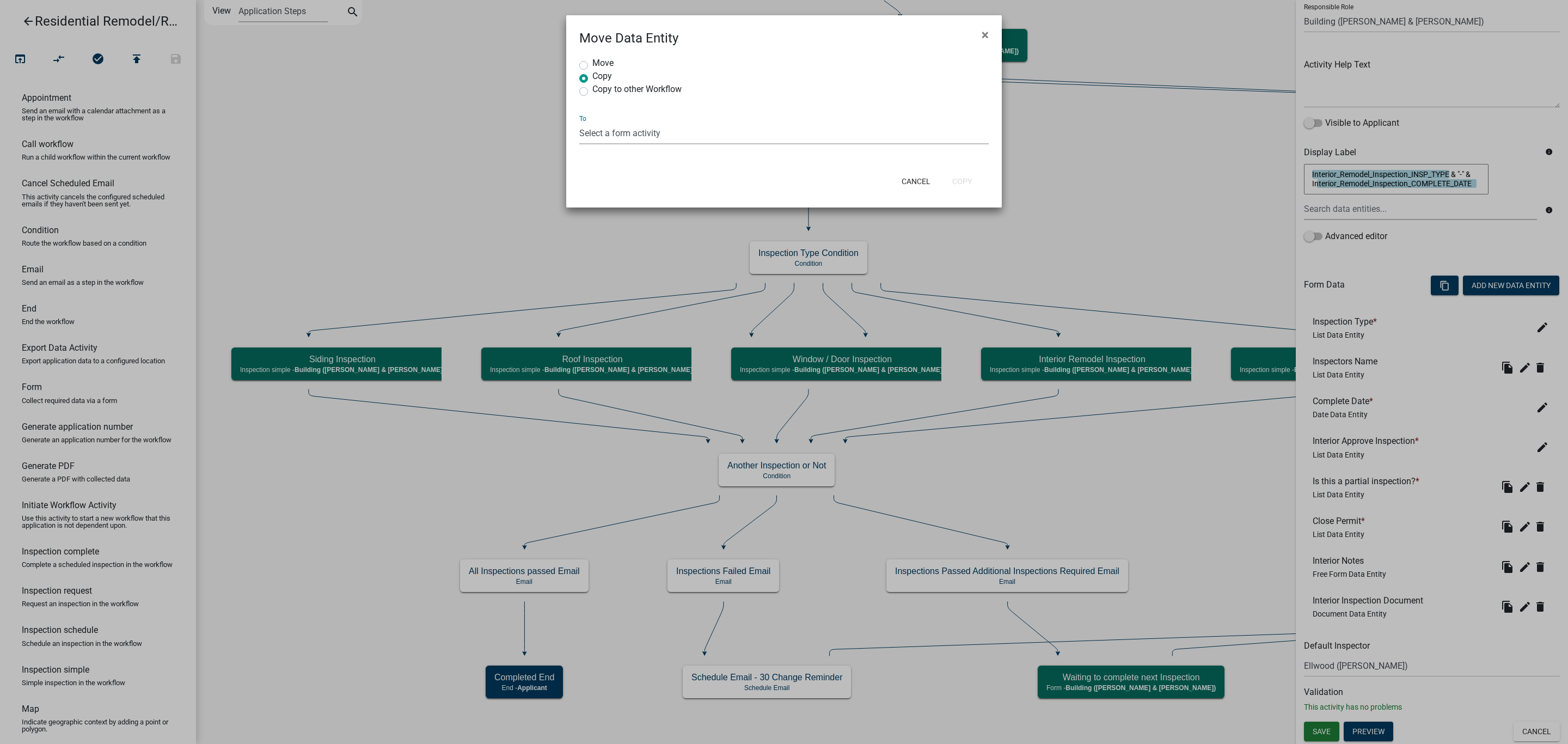
click at [599, 90] on input "Copy to other Workflow" at bounding box center [596, 88] width 7 height 7
radio input "true"
select select
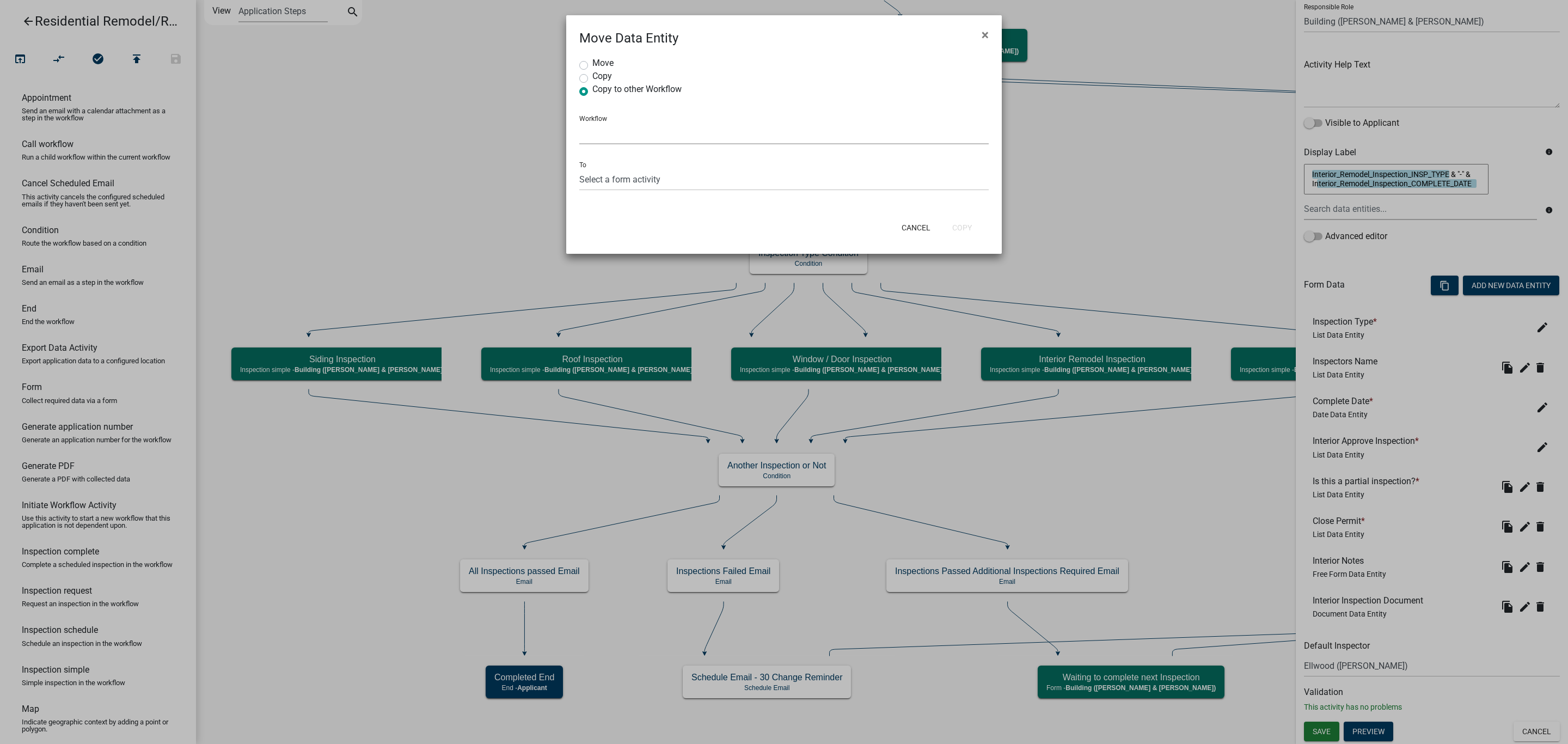
click at [658, 139] on select "Select a Workflow A General Workflow Chicken Permit Commercial Building Permit …" at bounding box center [784, 133] width 409 height 22
click at [592, 77] on label "Copy" at bounding box center [602, 76] width 19 height 9
click at [592, 77] on input "Copy" at bounding box center [596, 75] width 7 height 7
radio input "true"
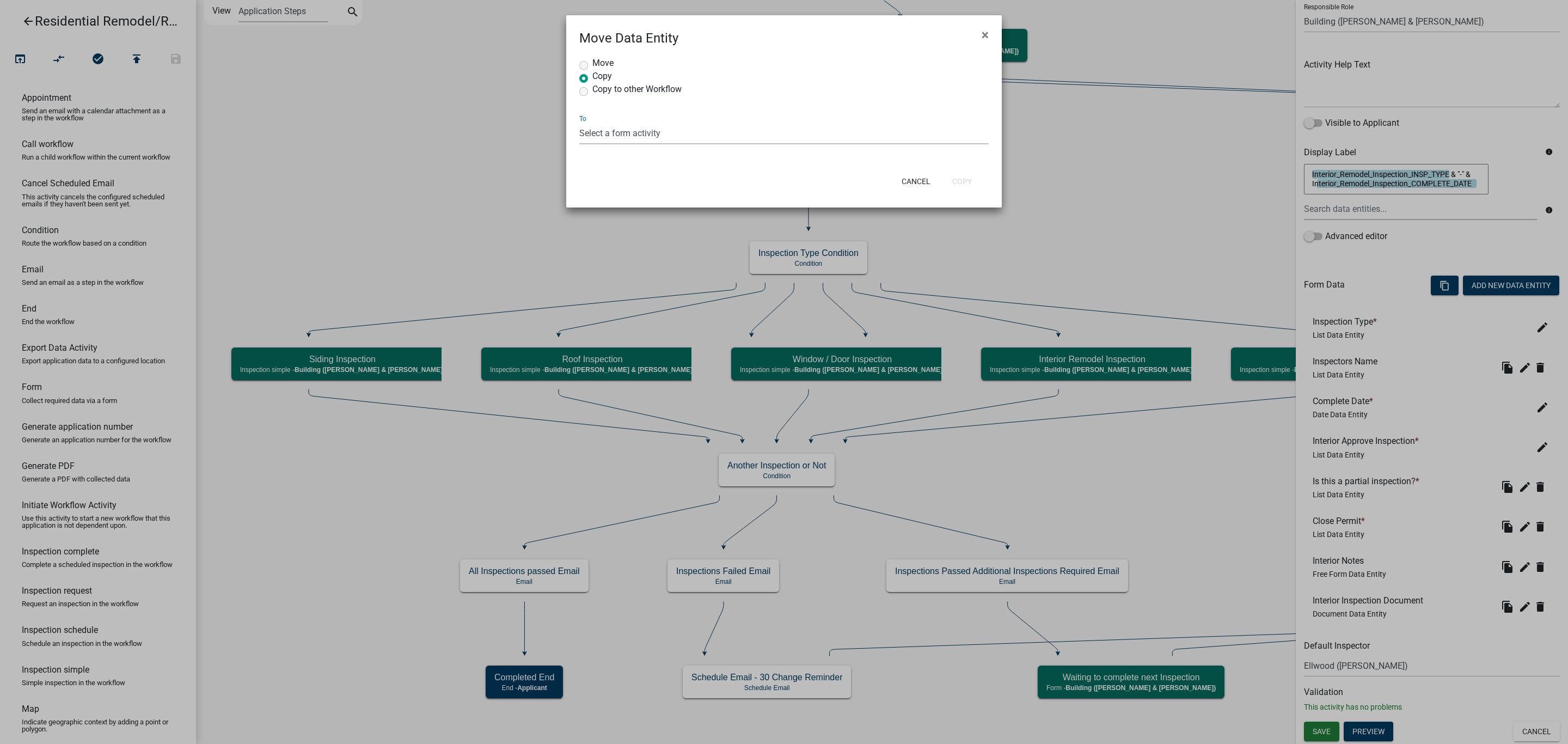
click at [690, 139] on select "Select a form activity Applicant and Property Info Property Owner Waiver Descri…" at bounding box center [784, 133] width 409 height 22
click at [814, 69] on div "Move" at bounding box center [784, 65] width 409 height 13
click at [981, 39] on span "×" at bounding box center [985, 34] width 7 height 15
radio input "true"
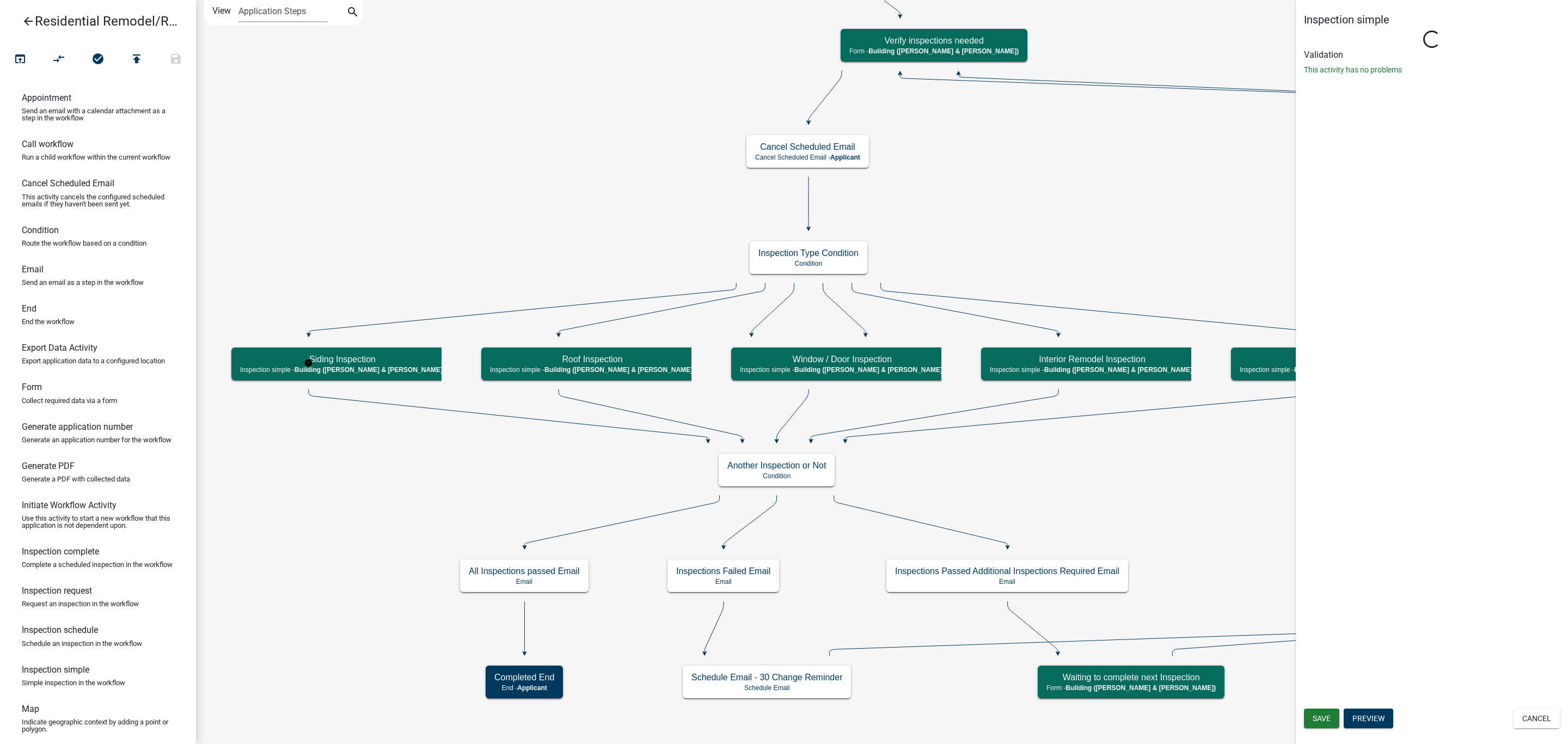
scroll to position [0, 0]
select select "AF95025D-B44F-4367-9798-E31EBF5850B8"
select select "805d55ac-e238-4e04-8f8e-acc067f36c3e"
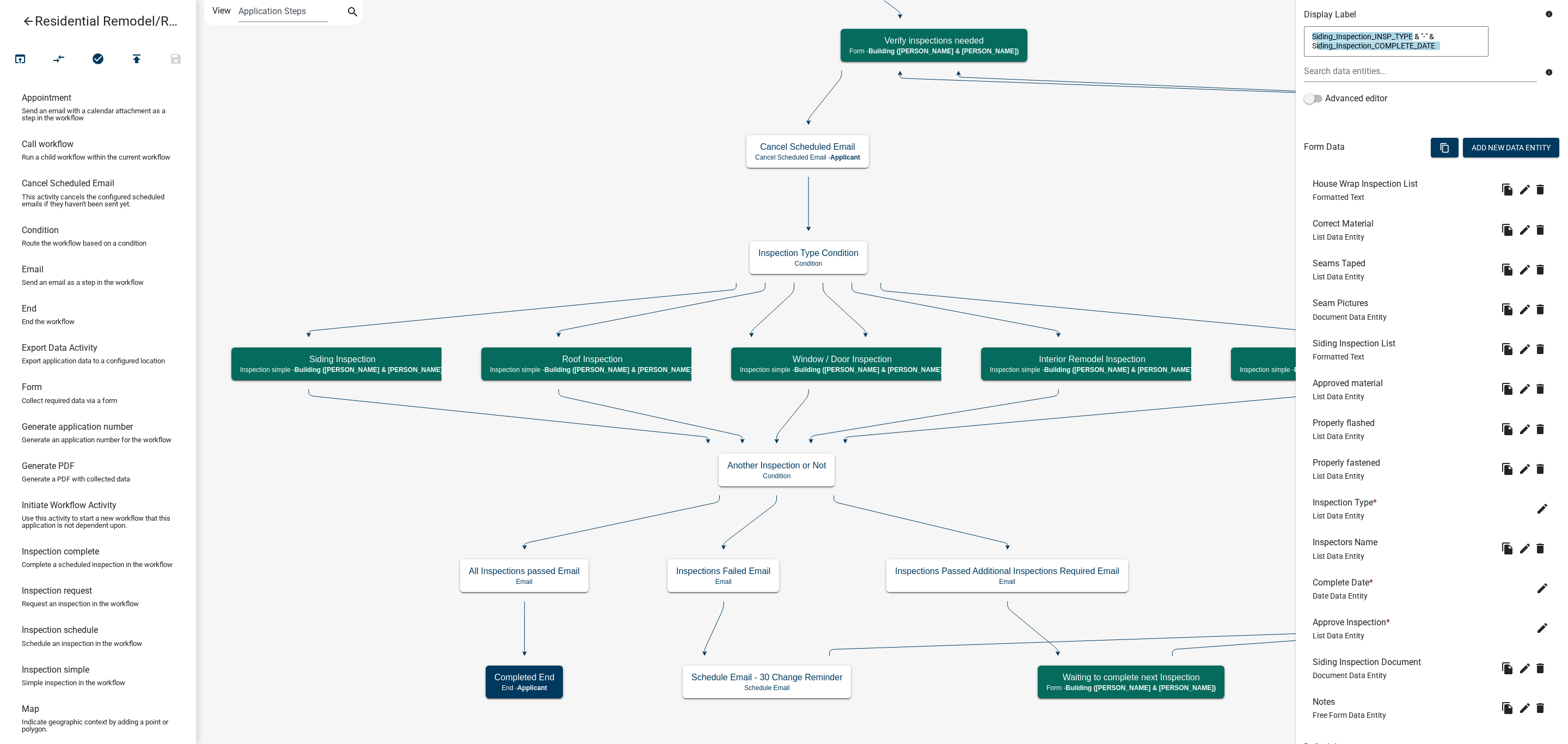
scroll to position [75, 0]
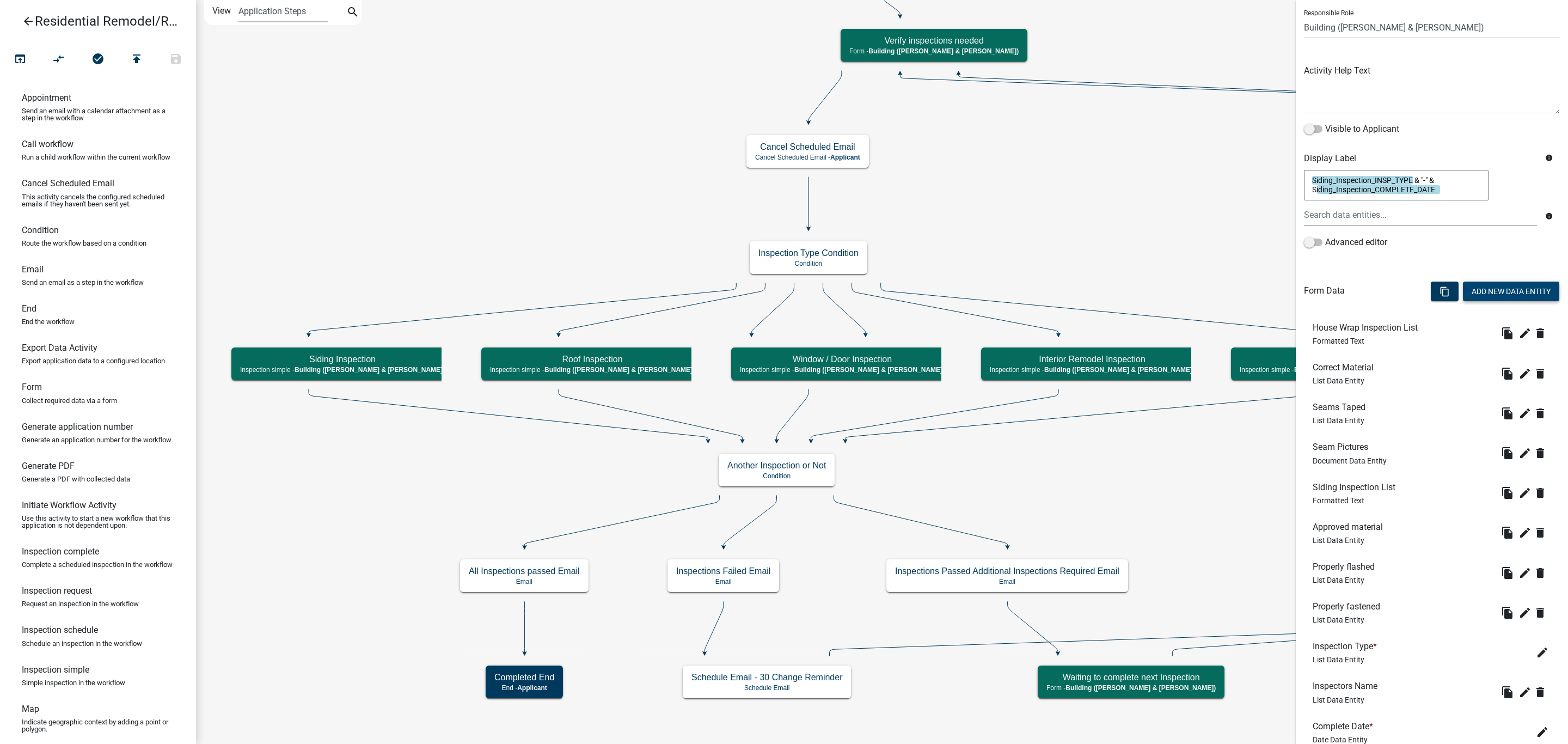
click at [1498, 292] on button "Add New Data Entity" at bounding box center [1511, 291] width 96 height 19
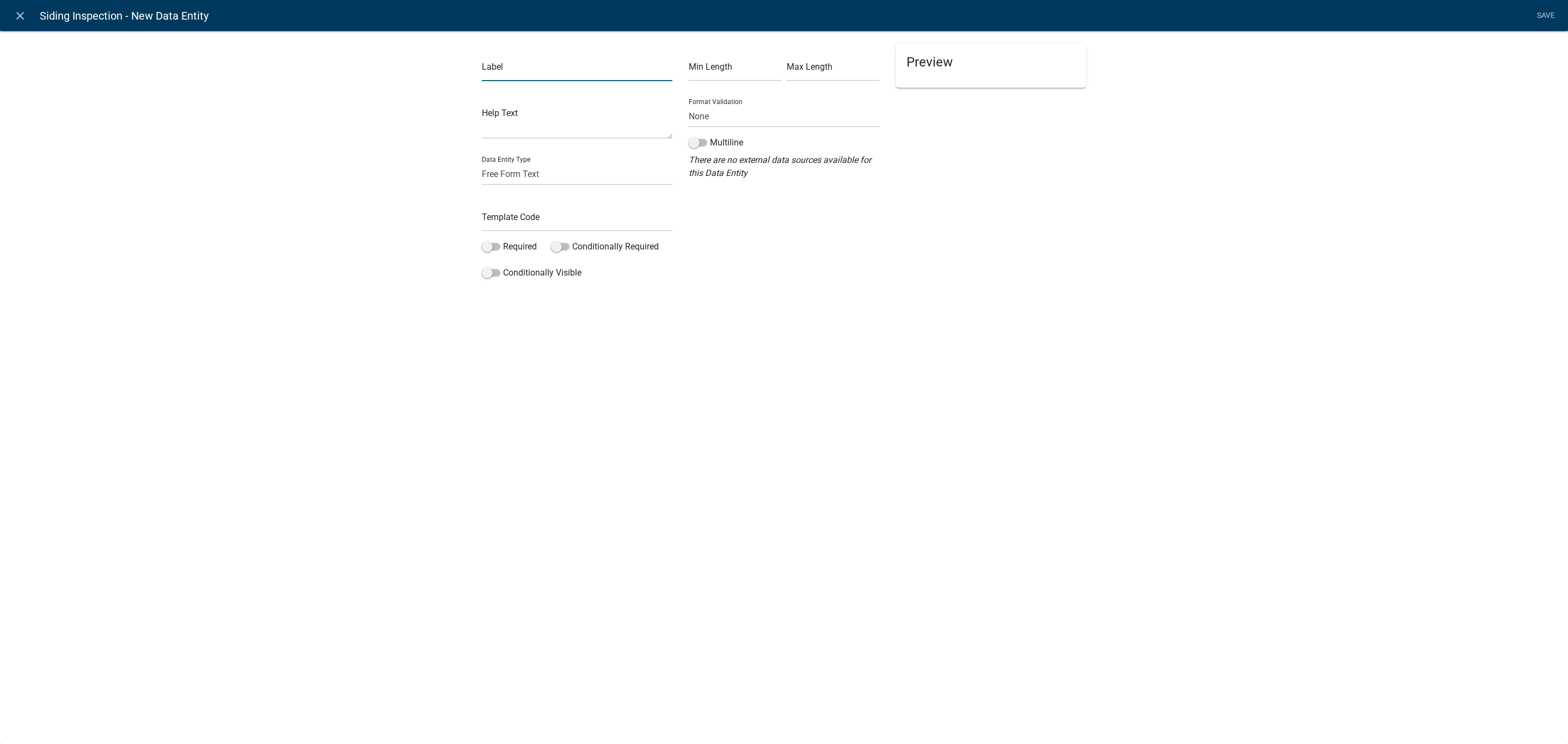
click at [635, 64] on input "text" at bounding box center [577, 70] width 190 height 22
type input "Close Permit"
click at [585, 172] on select "Free Form Text Document Display Entity Value Fee Numeric Data Date Map Sketch D…" at bounding box center [577, 174] width 190 height 22
select select "list-data"
click at [482, 163] on select "Free Form Text Document Display Entity Value Fee Numeric Data Date Map Sketch D…" at bounding box center [577, 174] width 190 height 22
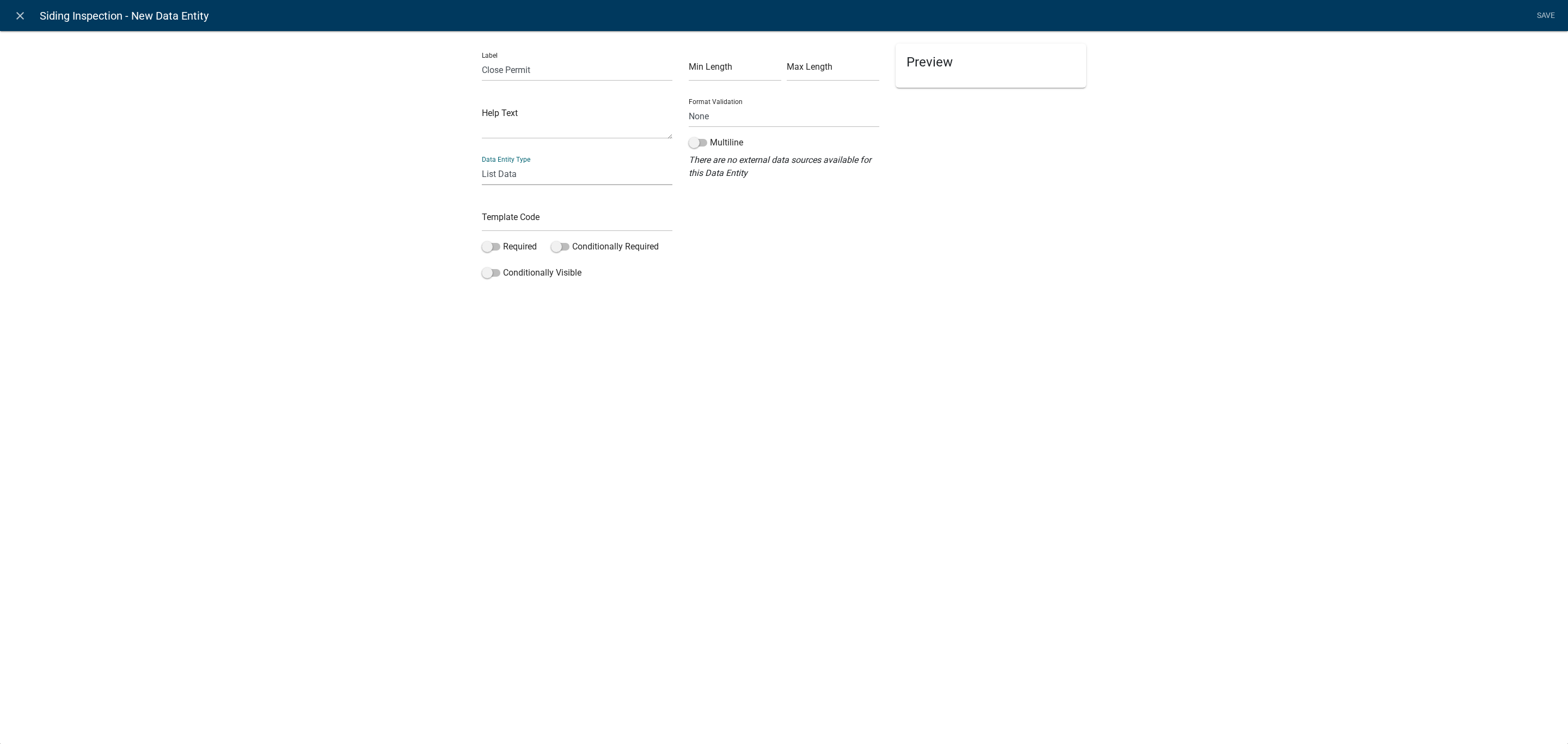
select select "list-data"
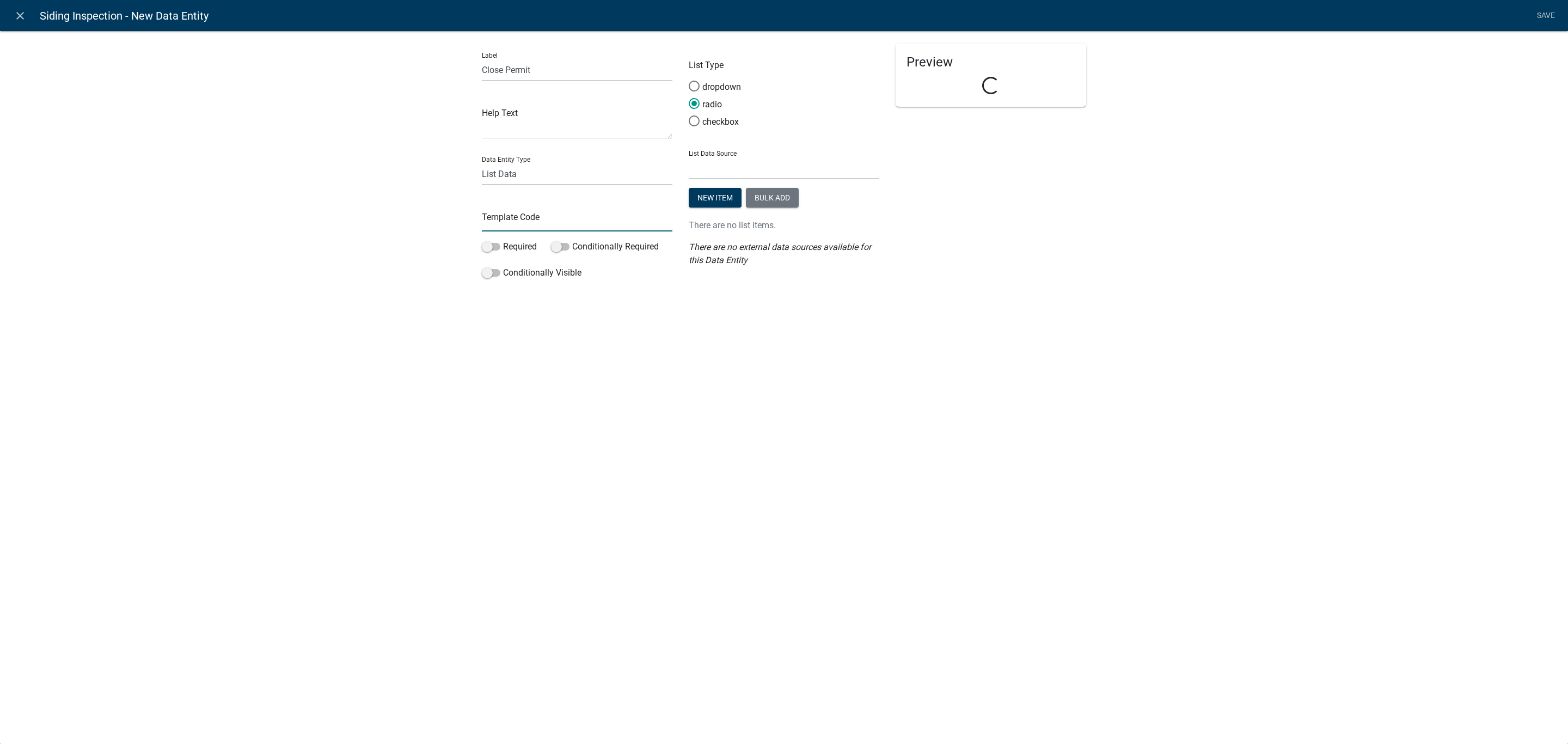
click at [530, 220] on input "text" at bounding box center [577, 220] width 190 height 22
type input "C"
type input "SidingClosePermit"
click at [513, 242] on label "Required" at bounding box center [509, 246] width 55 height 13
click at [503, 240] on input "Required" at bounding box center [503, 240] width 0 height 0
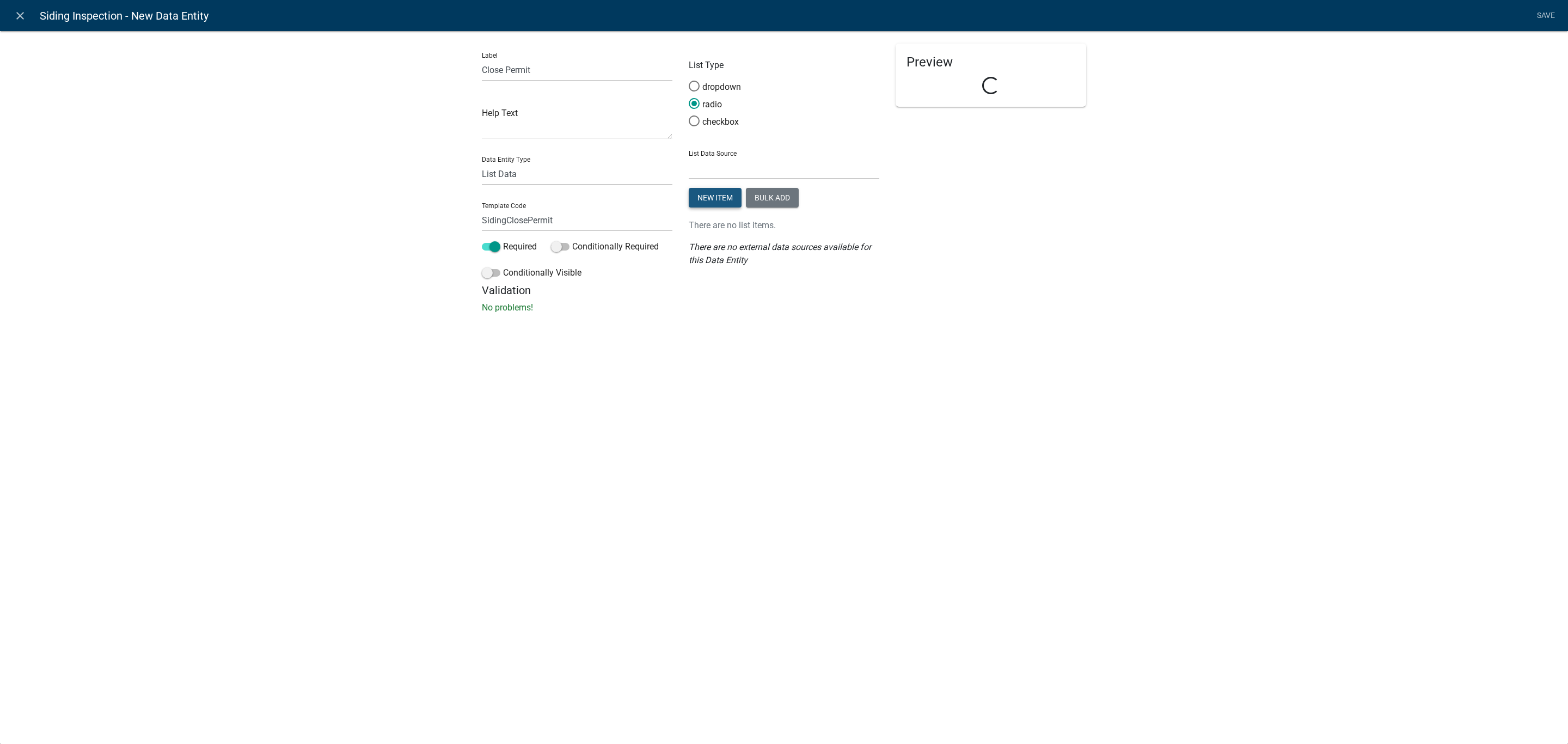
click at [720, 195] on button "New item" at bounding box center [715, 197] width 53 height 19
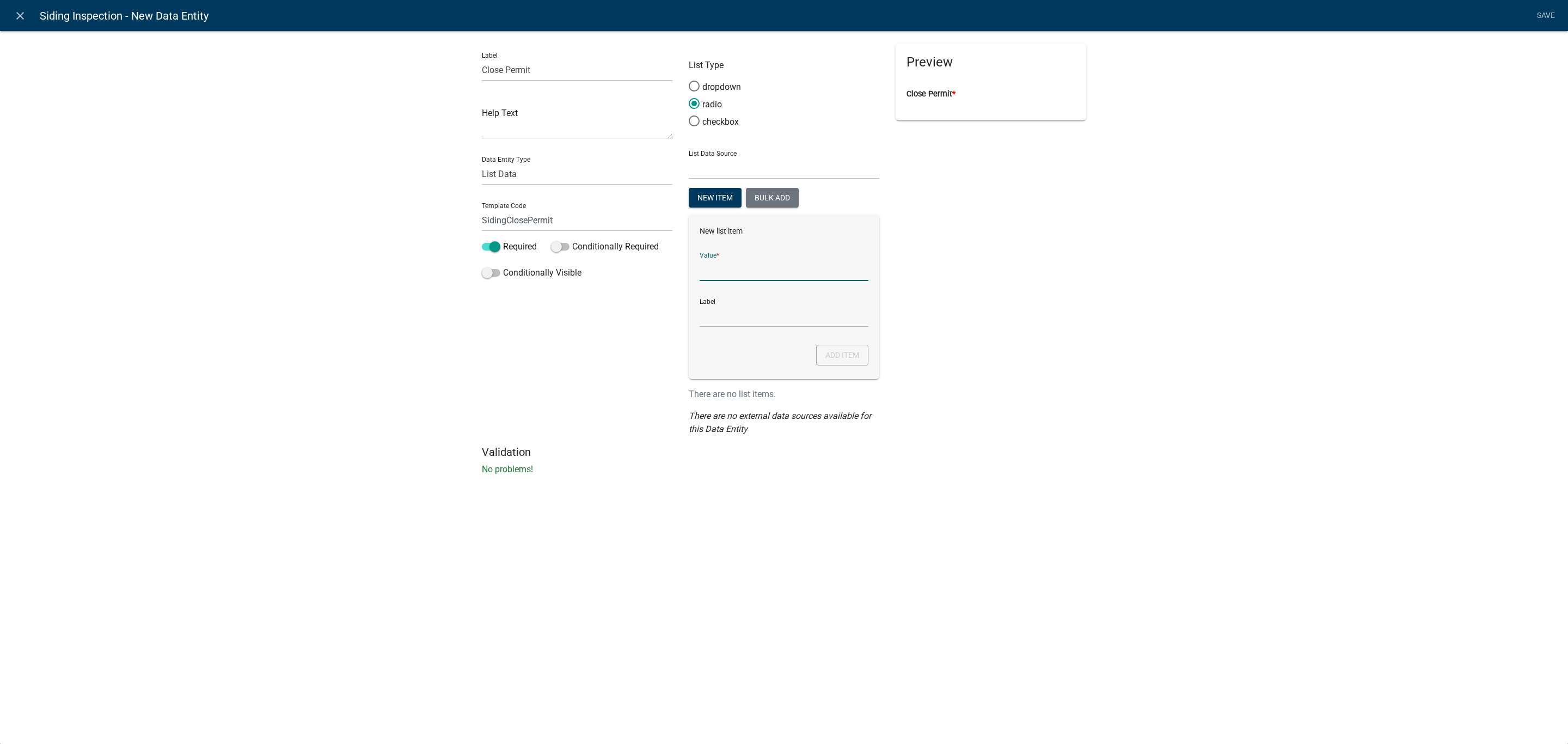
click at [765, 273] on input "List Data Source" at bounding box center [783, 269] width 169 height 22
type input "Yes"
type input "N"
type input "Yes"
click at [848, 353] on button "Add item" at bounding box center [842, 355] width 52 height 21
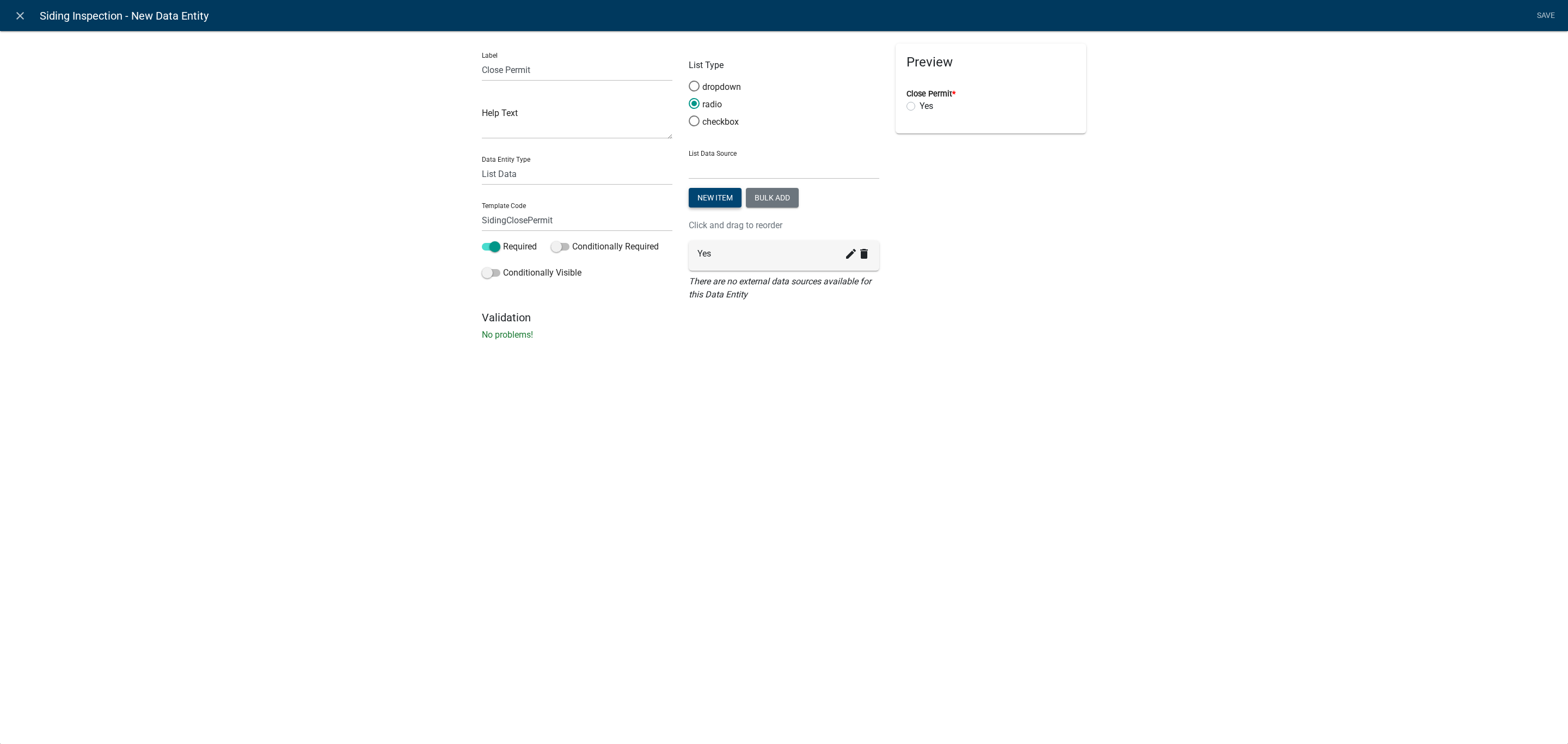
click at [713, 197] on button "New item" at bounding box center [715, 197] width 53 height 19
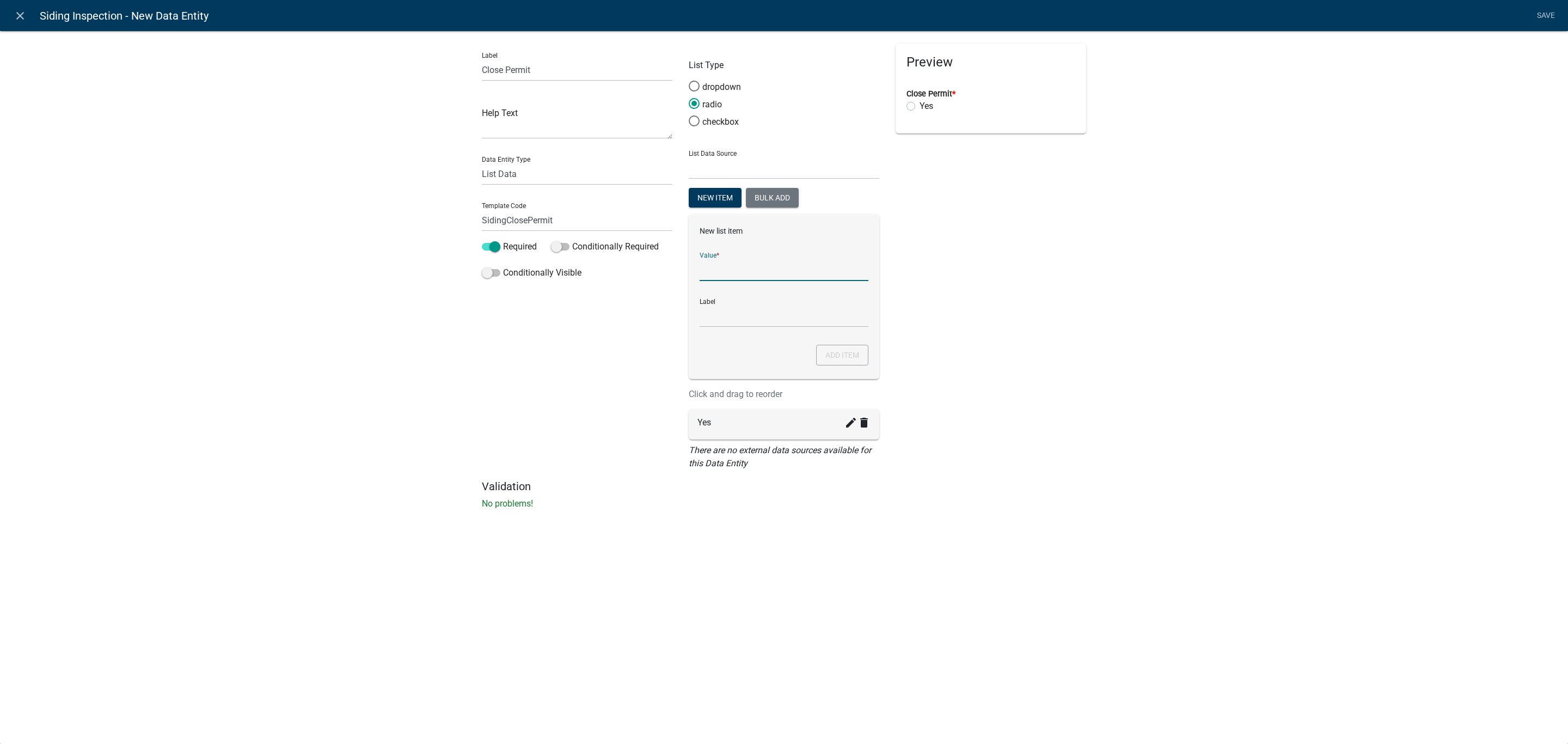
click at [731, 274] on input "List Data Source" at bounding box center [783, 269] width 169 height 22
type input "No"
click at [820, 350] on button "Add item" at bounding box center [842, 355] width 52 height 21
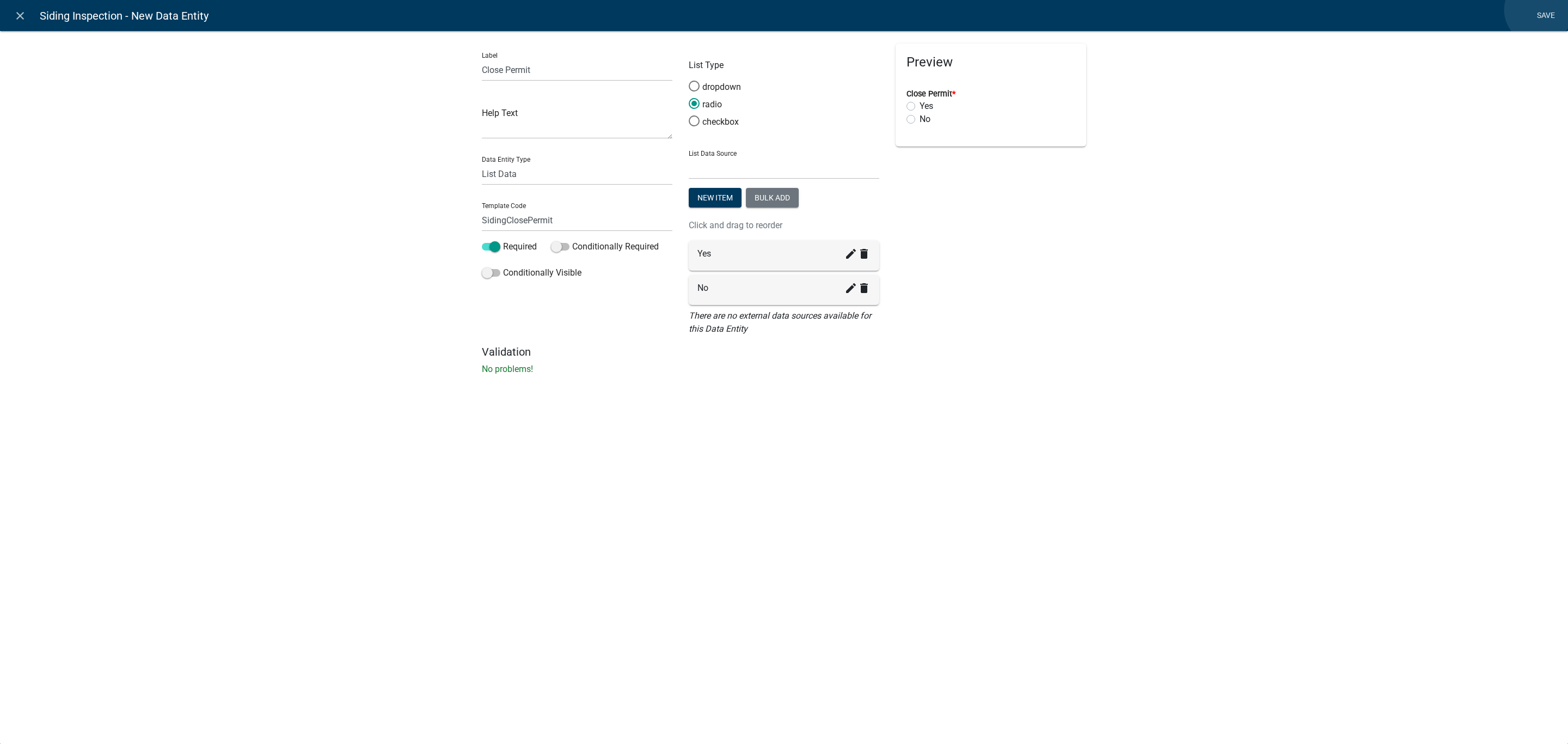
click at [1540, 10] on link "Save" at bounding box center [1546, 16] width 27 height 21
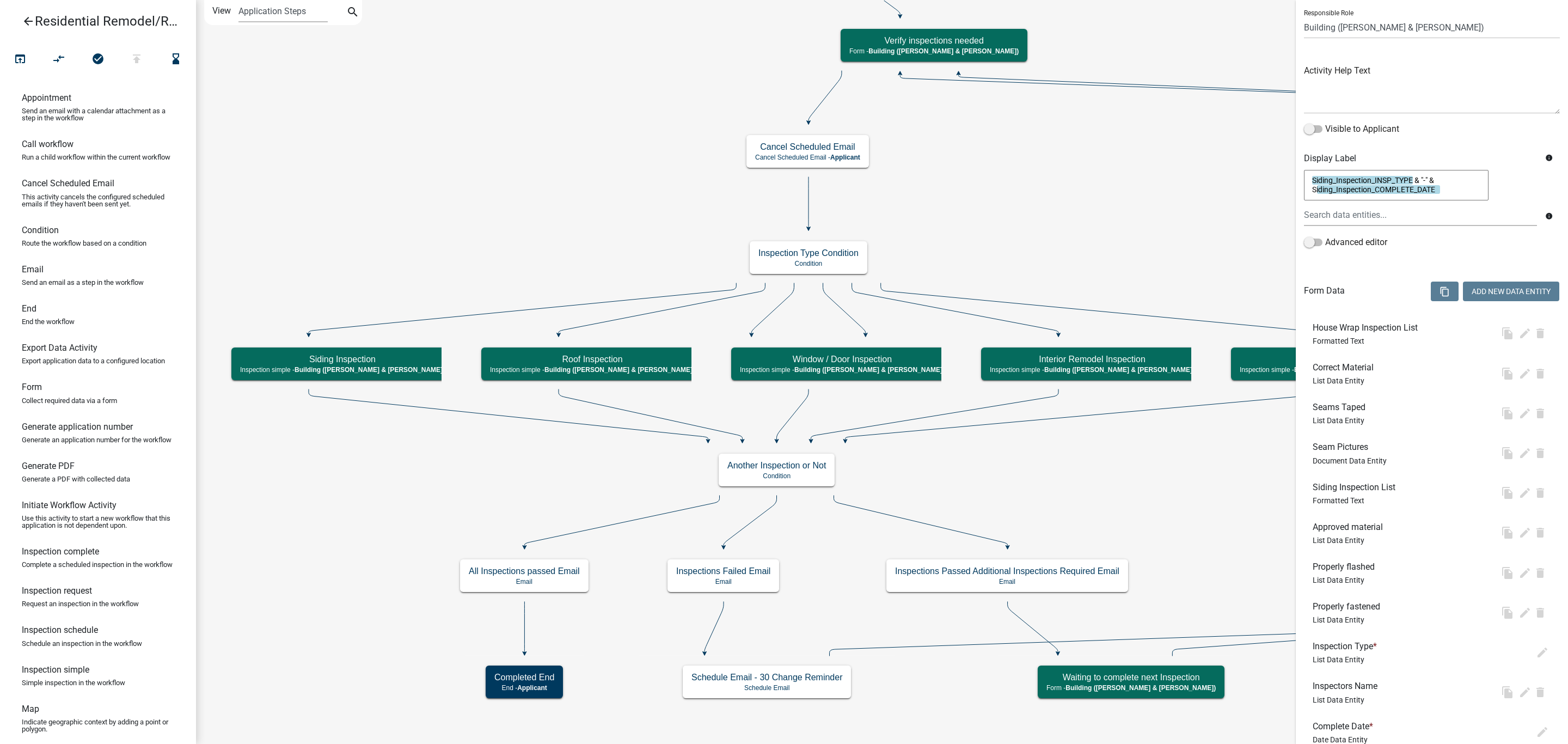
scroll to position [0, 0]
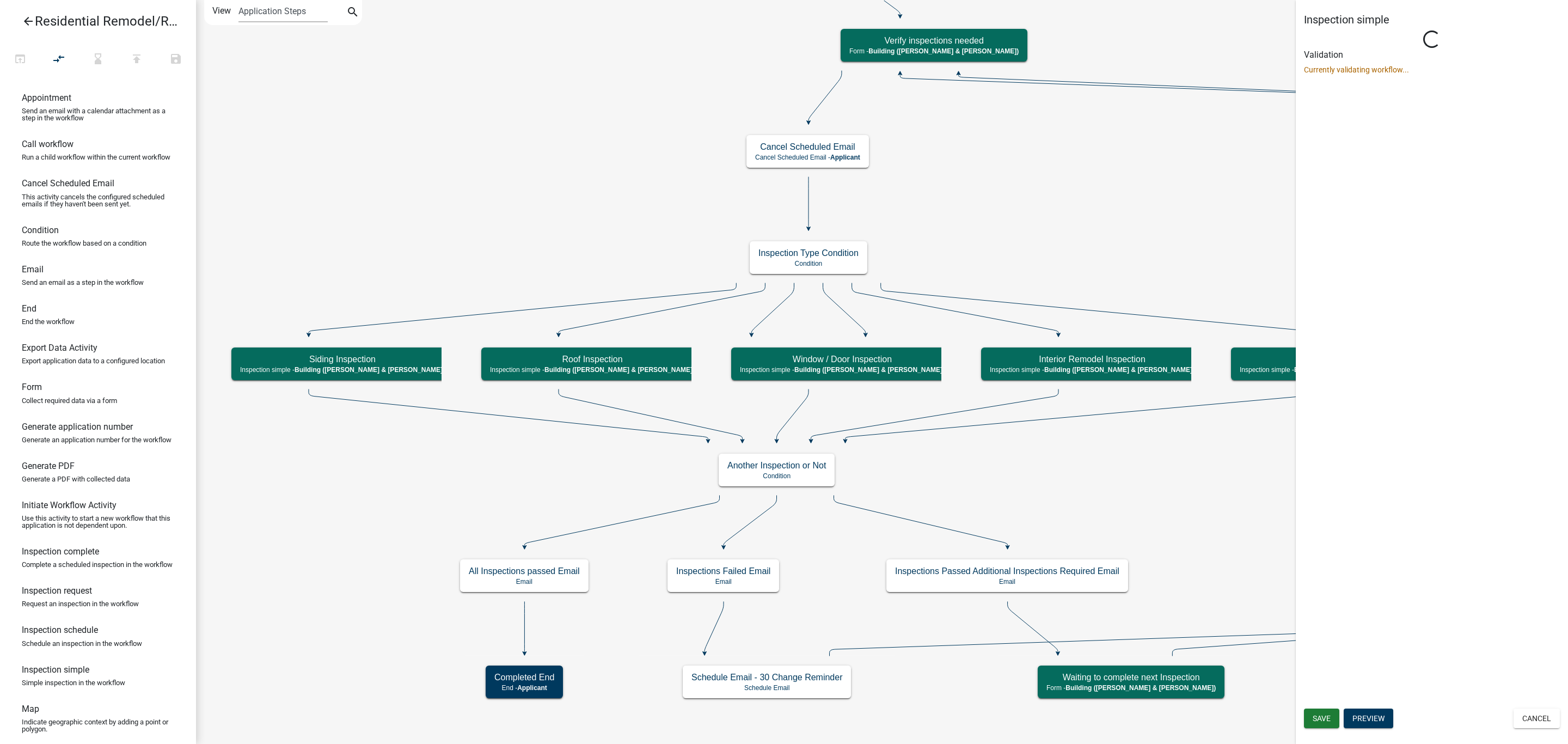
select select "AF95025D-B44F-4367-9798-E31EBF5850B8"
select select "805d55ac-e238-4e04-8f8e-acc067f36c3e"
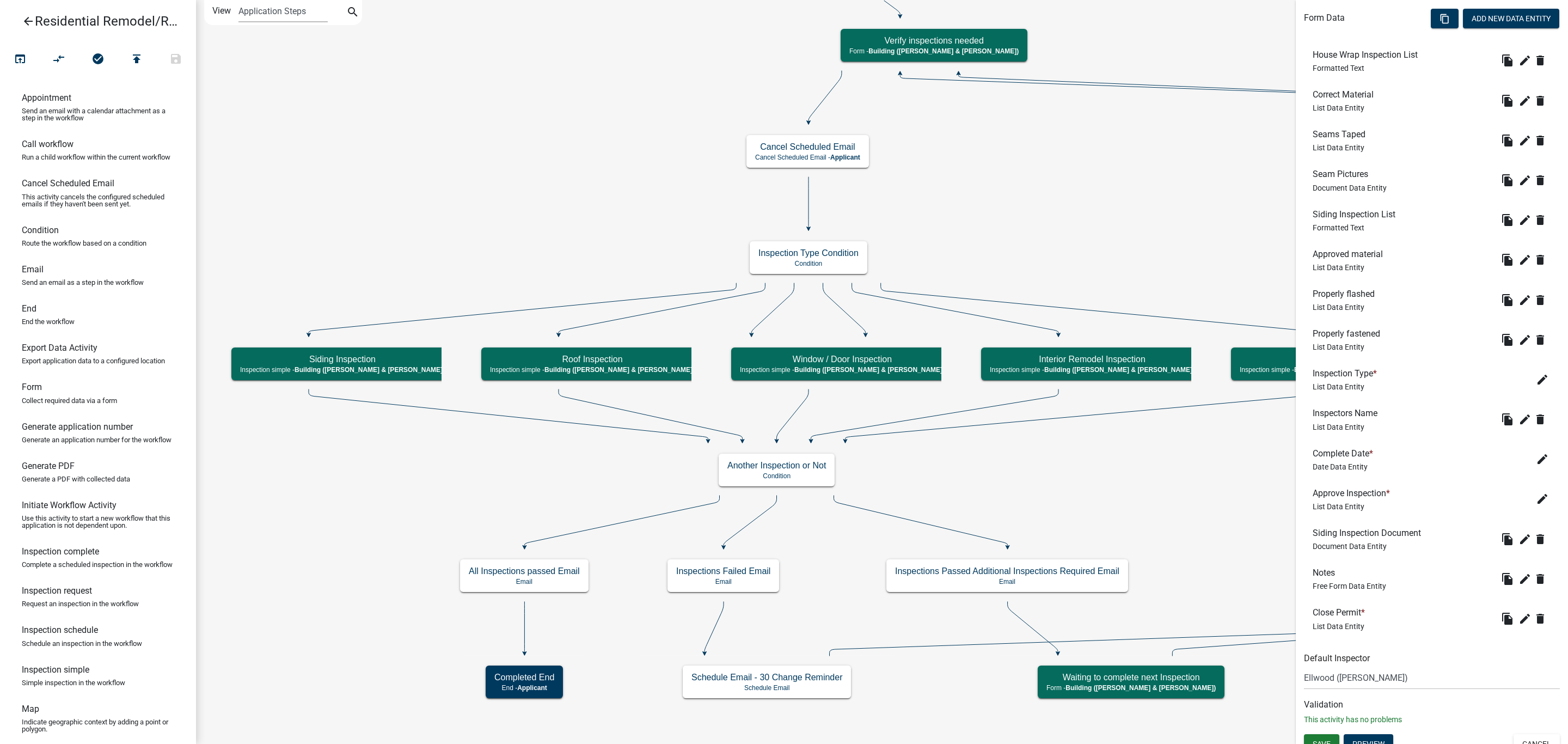
scroll to position [361, 0]
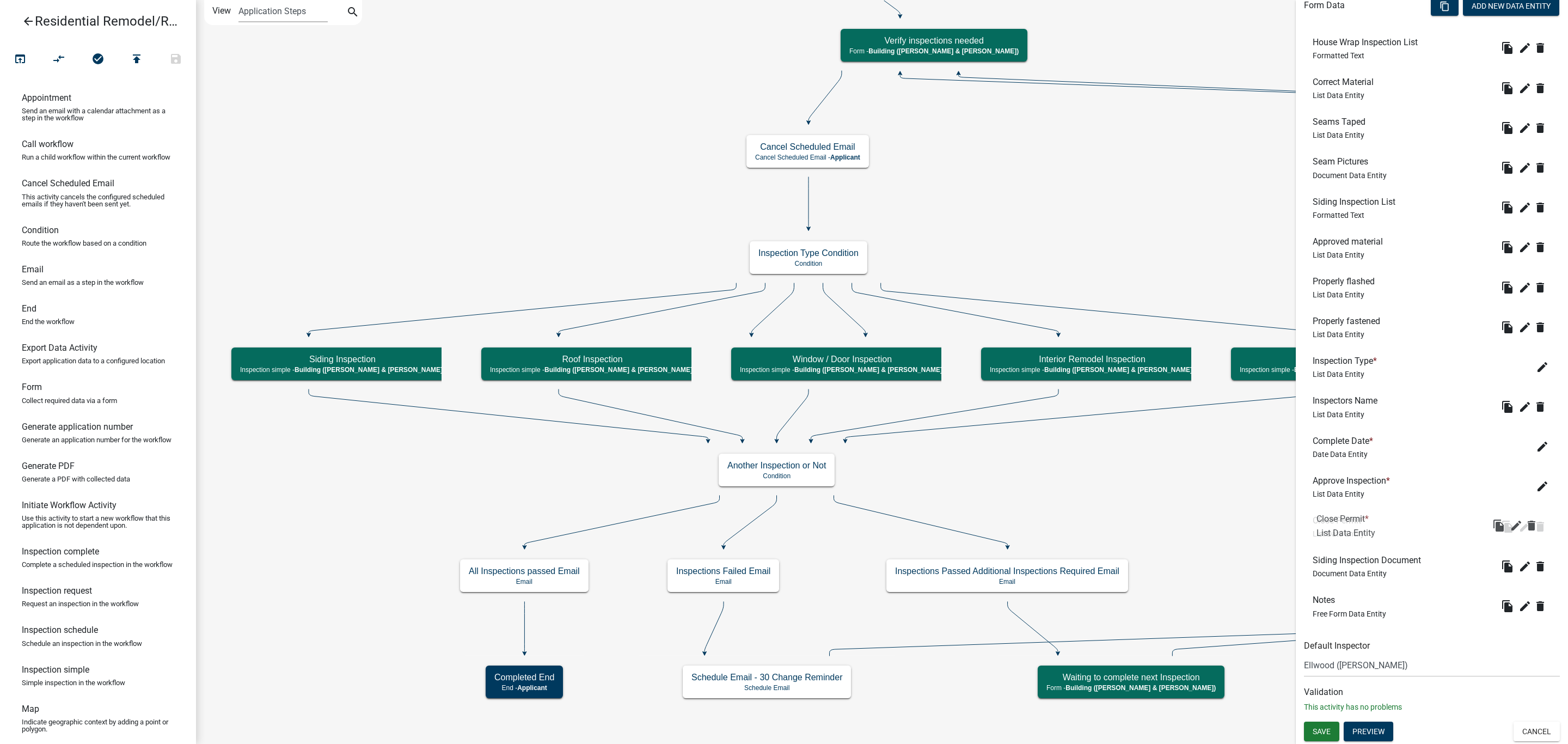
drag, startPoint x: 1351, startPoint y: 600, endPoint x: 1355, endPoint y: 519, distance: 81.1
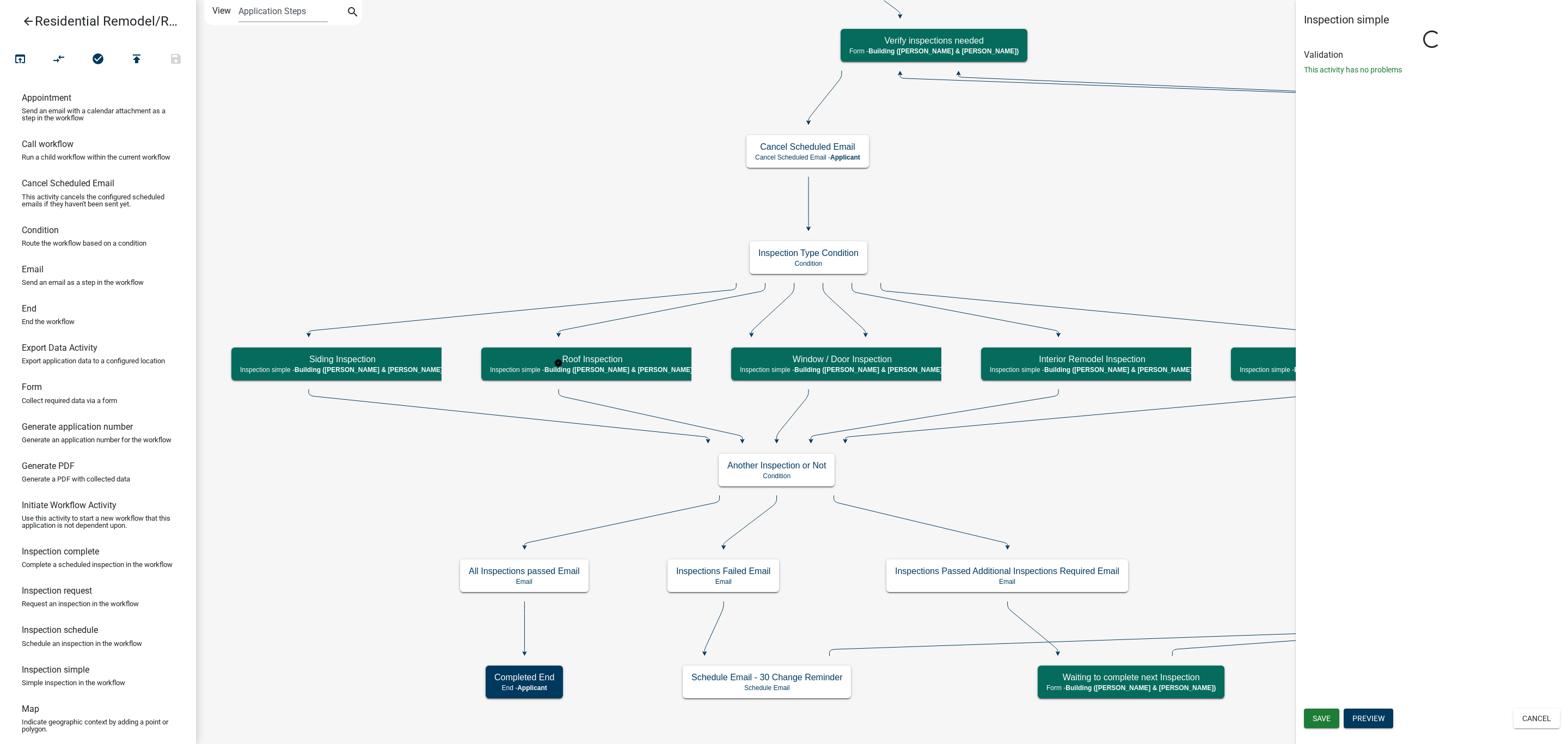
scroll to position [0, 0]
select select "AF95025D-B44F-4367-9798-E31EBF5850B8"
select select "805d55ac-e238-4e04-8f8e-acc067f36c3e"
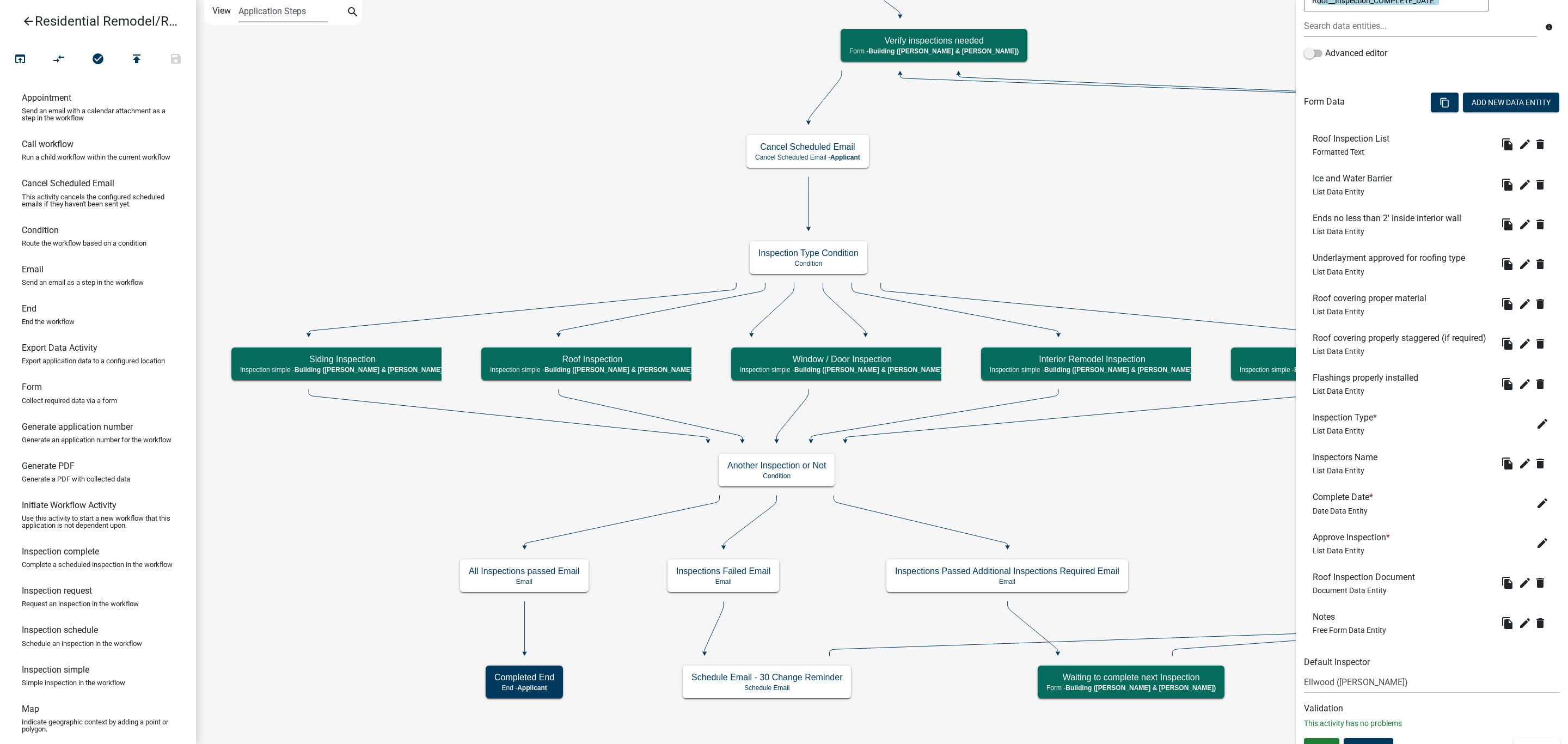
scroll to position [299, 0]
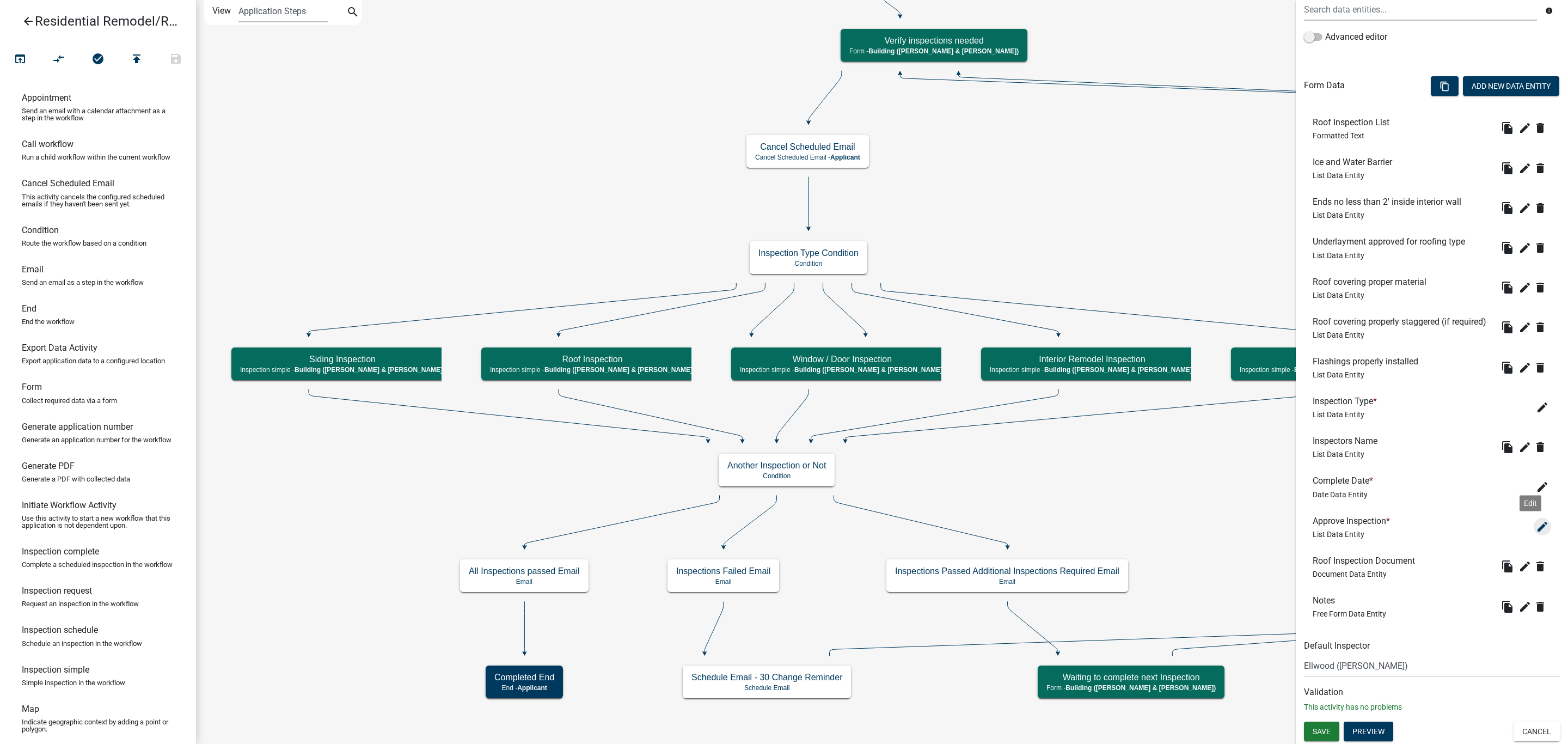
click at [1536, 528] on icon "edit" at bounding box center [1542, 526] width 13 height 13
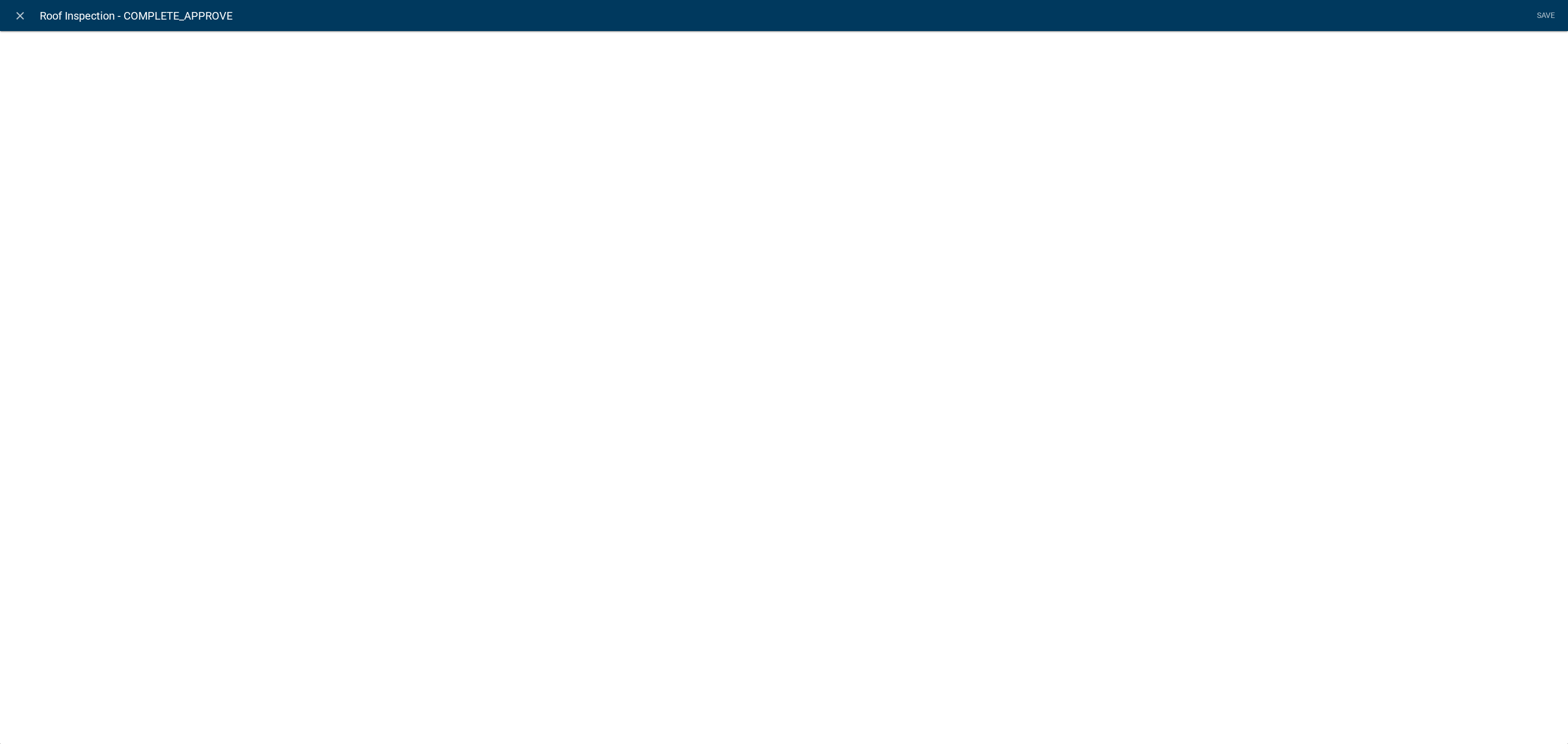
select select "list-data"
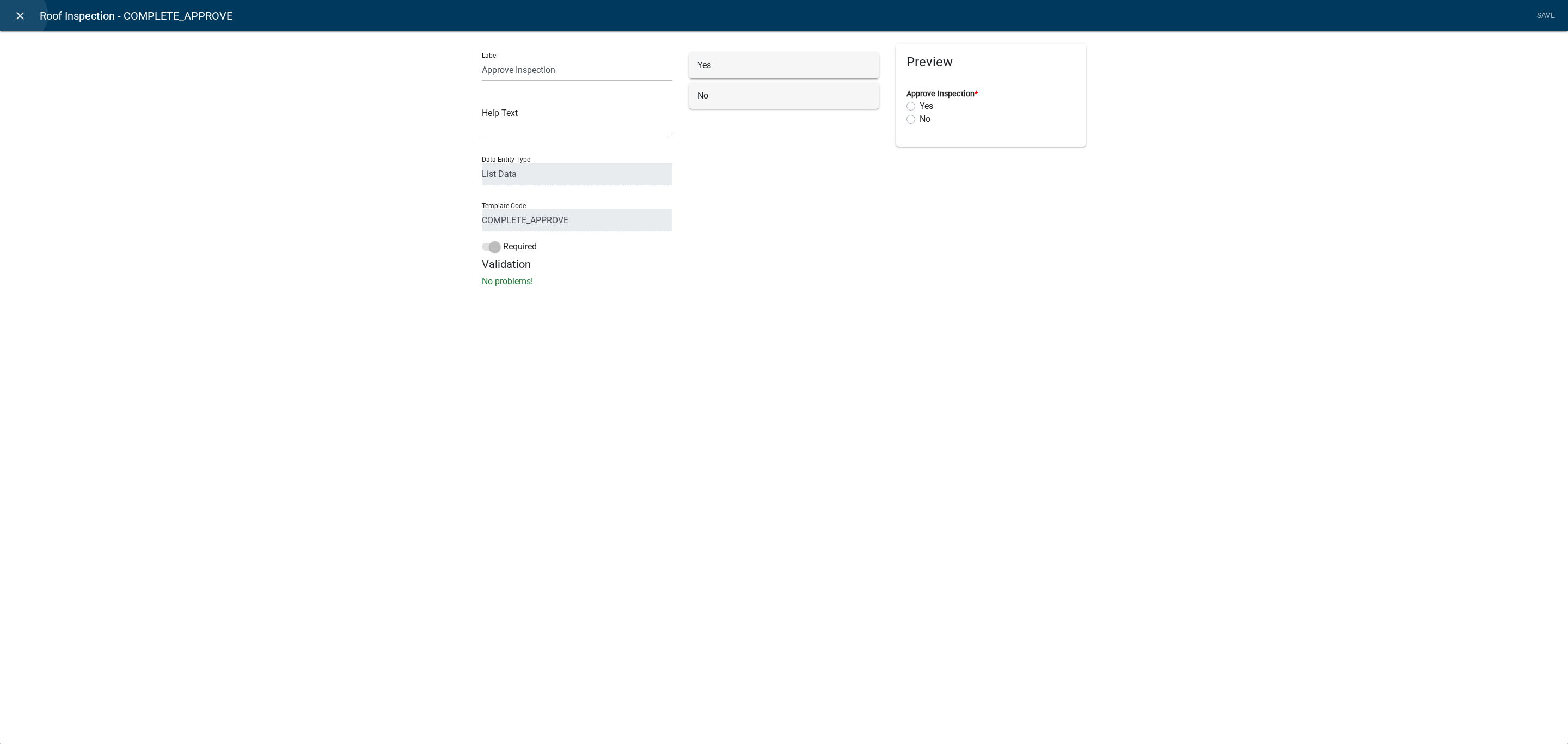
click at [20, 14] on icon "close" at bounding box center [20, 16] width 13 height 13
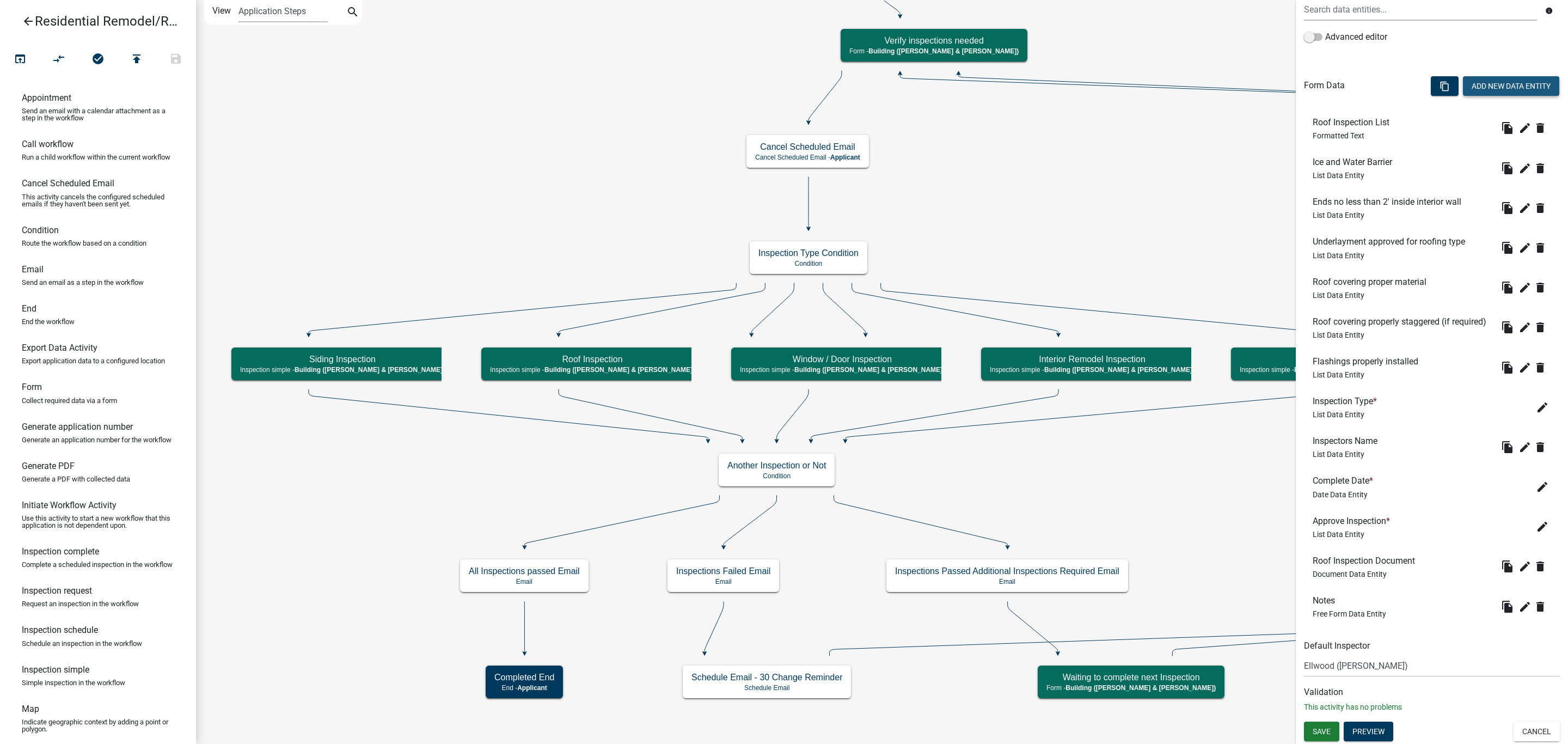
click at [1474, 76] on button "Add New Data Entity" at bounding box center [1511, 85] width 96 height 19
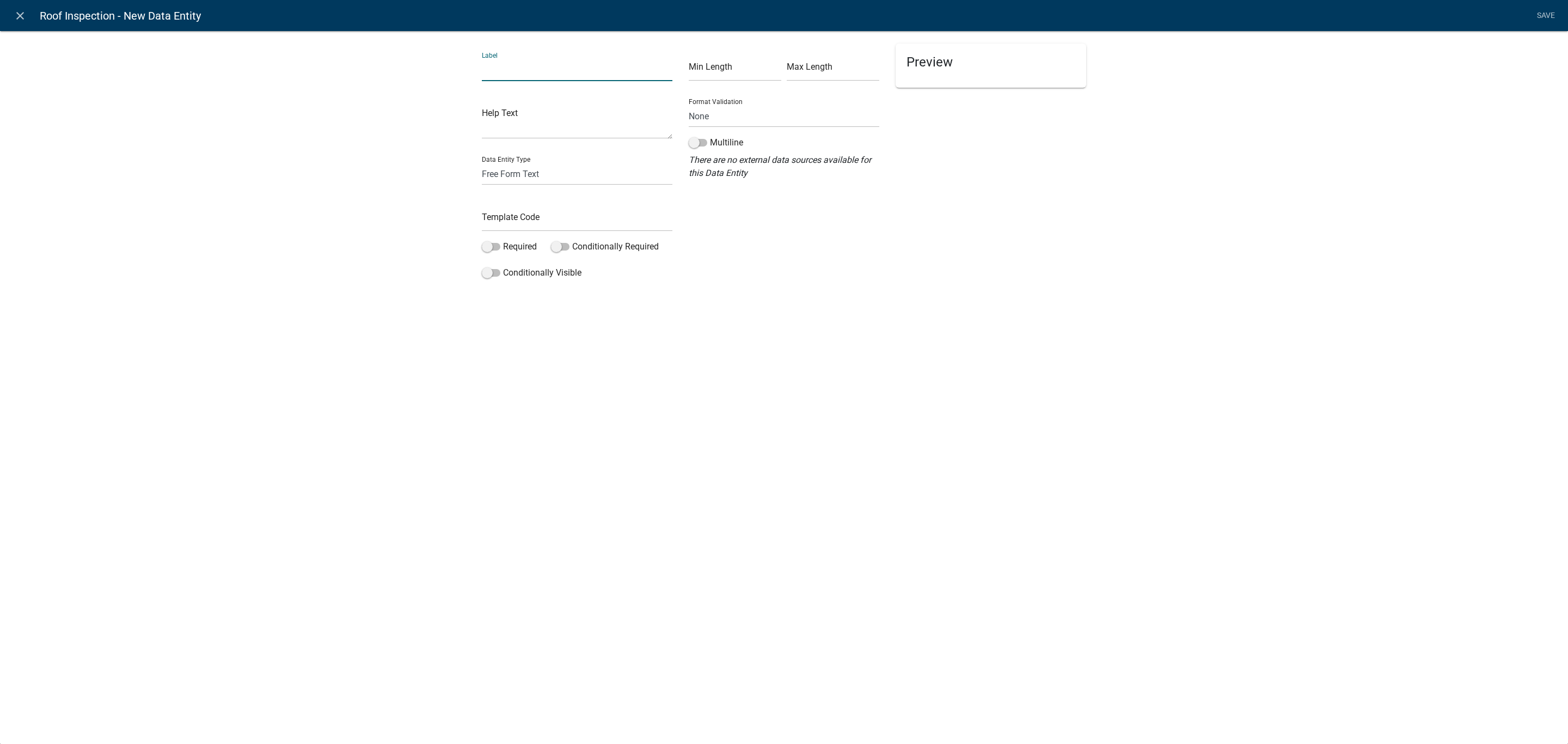
click at [508, 71] on input "text" at bounding box center [577, 70] width 190 height 22
type input "Close Permit"
click at [492, 215] on input "text" at bounding box center [577, 220] width 190 height 22
type input "RoofClosePermit"
click at [533, 175] on select "Free Form Text Document Display Entity Value Fee Numeric Data Date Map Sketch D…" at bounding box center [577, 174] width 190 height 22
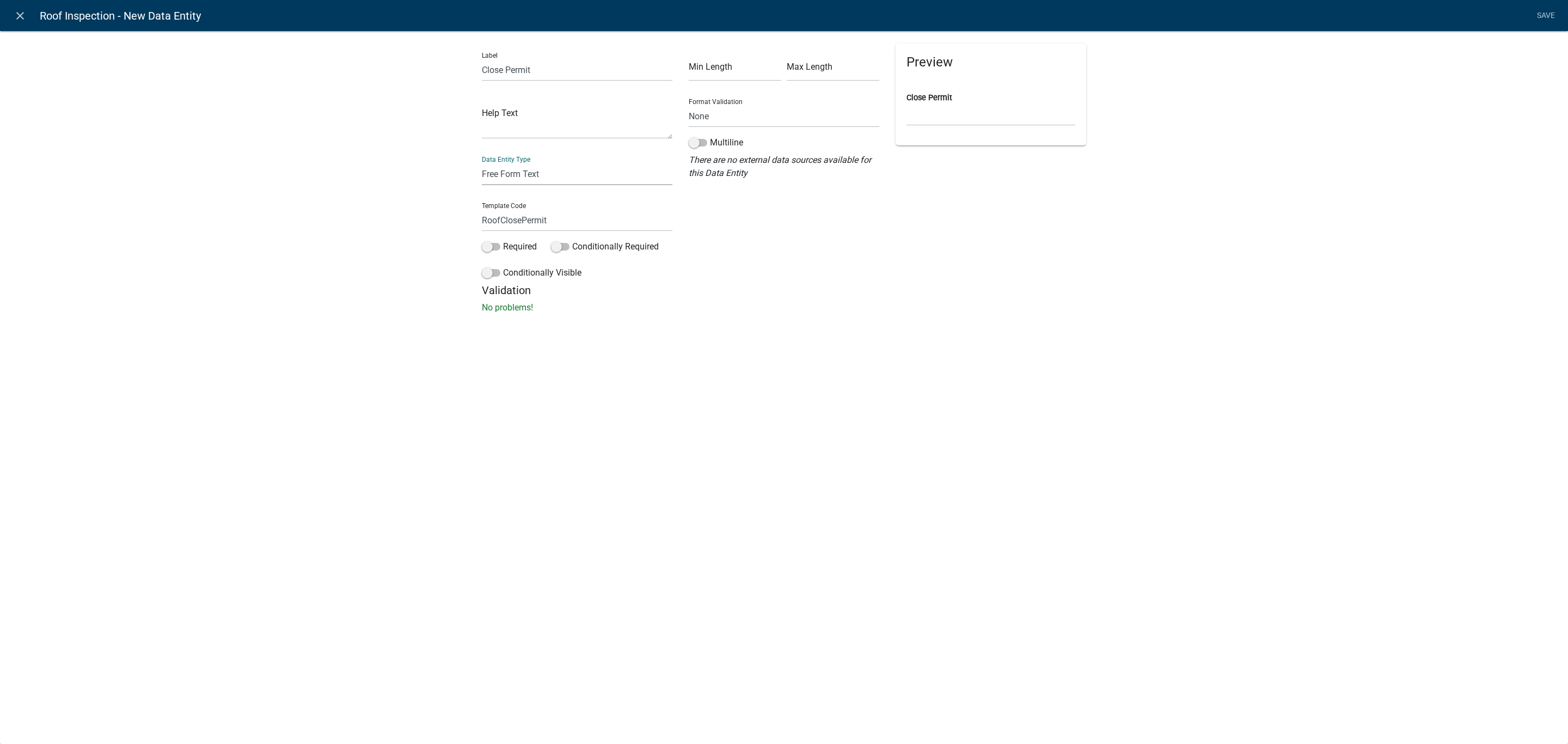
select select "list-data"
click at [482, 163] on select "Free Form Text Document Display Entity Value Fee Numeric Data Date Map Sketch D…" at bounding box center [577, 174] width 190 height 22
select select "list-data"
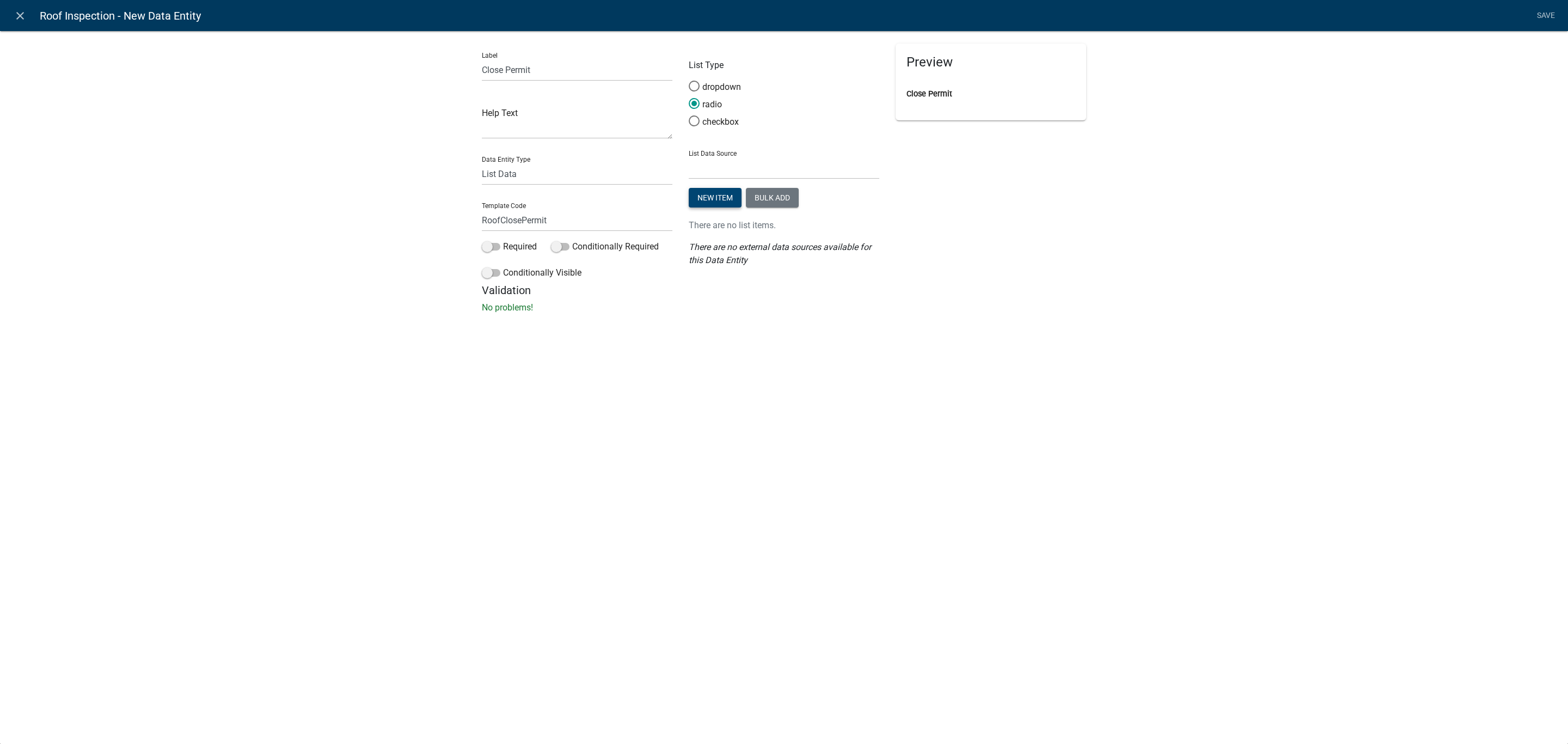
click at [704, 201] on button "New item" at bounding box center [715, 197] width 53 height 19
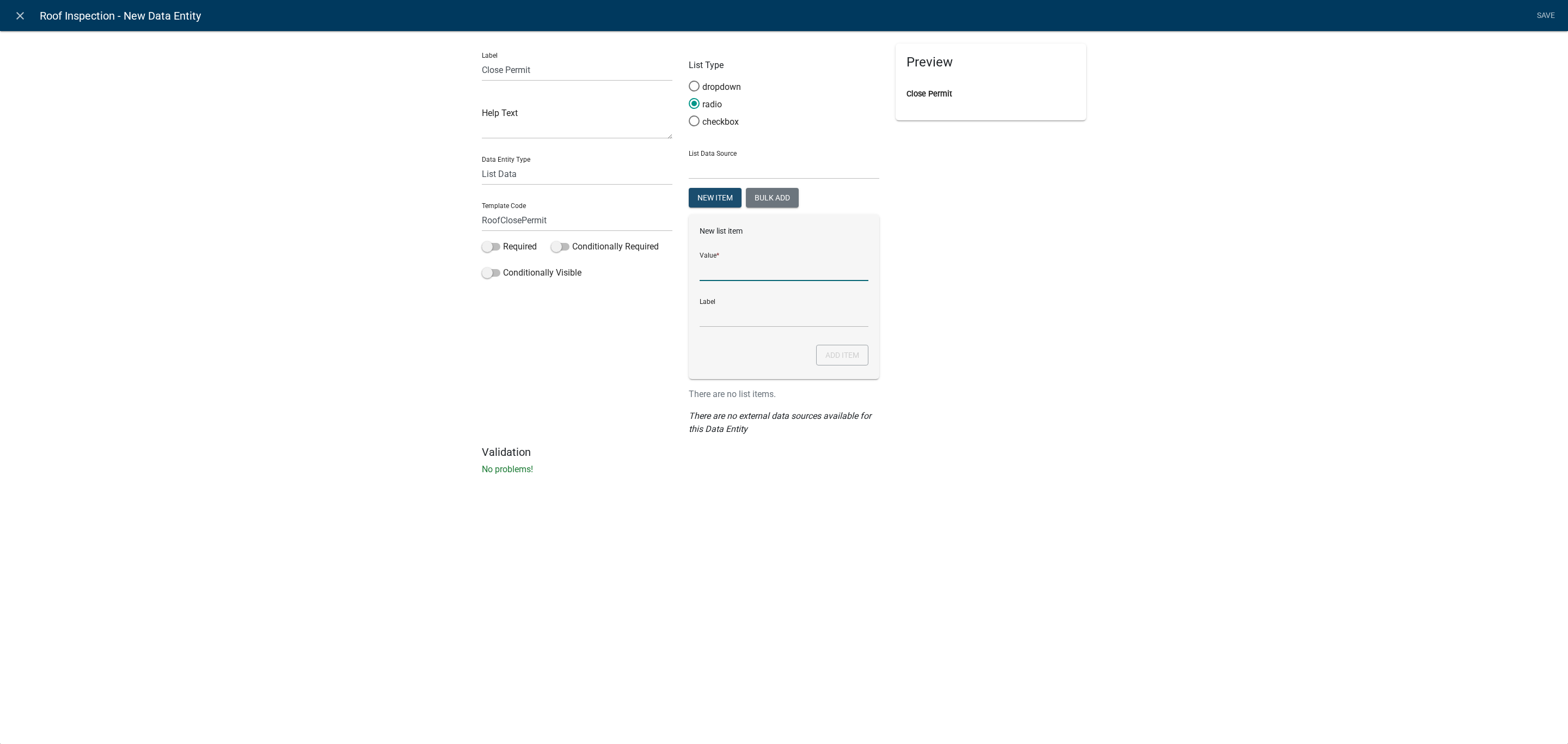
click at [726, 276] on input "List Data Source" at bounding box center [783, 269] width 169 height 22
type input "Yes"
click at [838, 352] on button "Add item" at bounding box center [842, 355] width 52 height 21
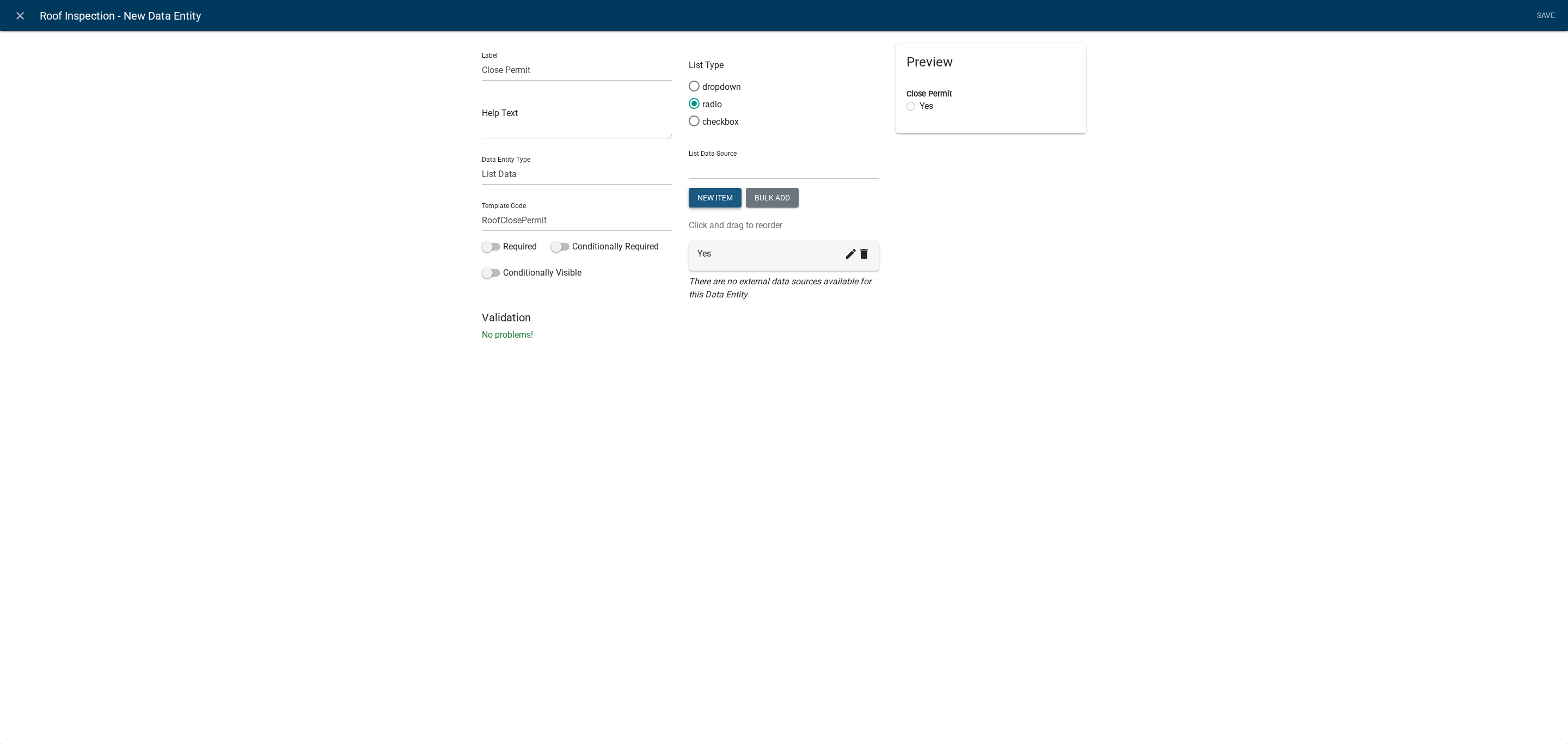
click at [702, 188] on button "New item" at bounding box center [715, 197] width 53 height 19
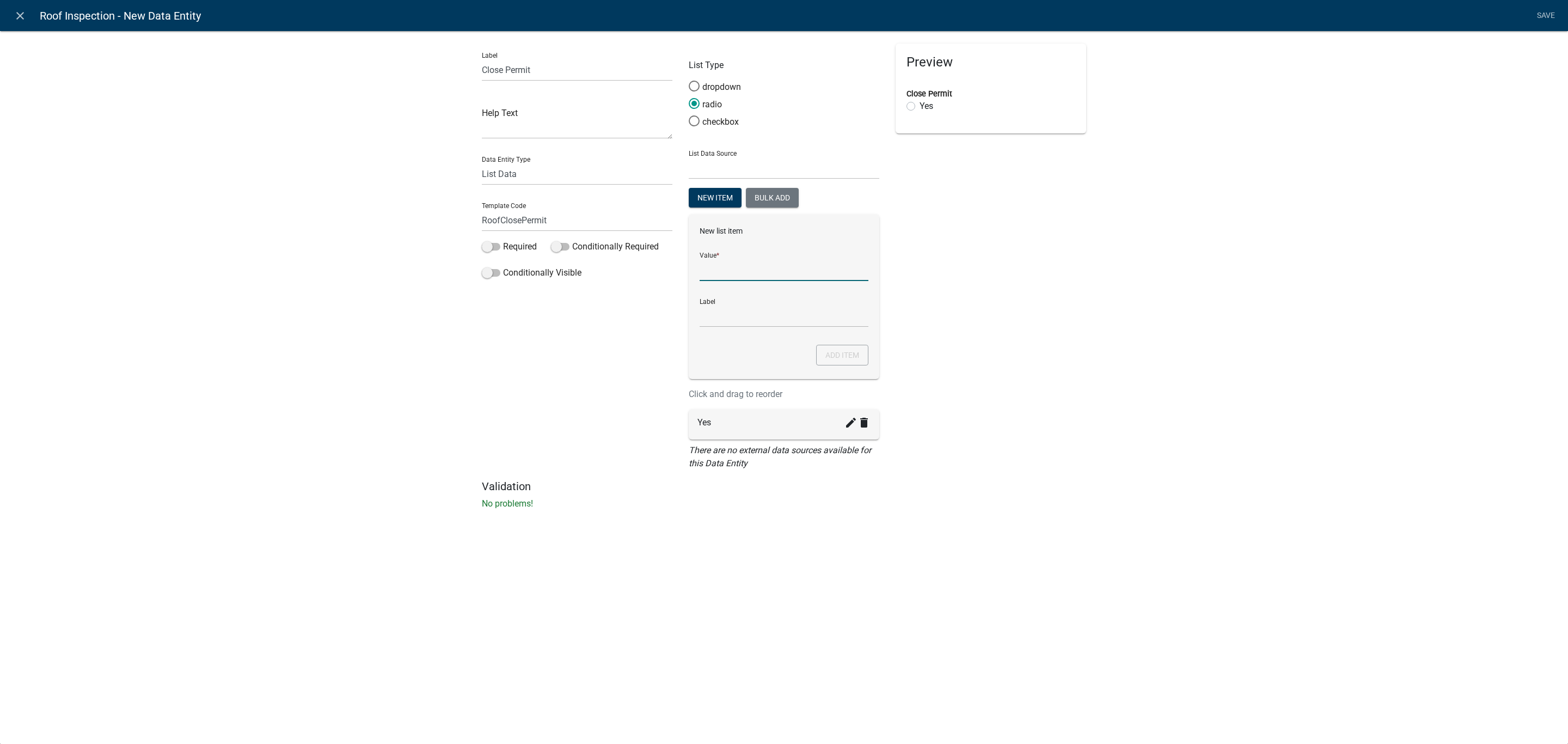
click at [732, 278] on input "List Data Source" at bounding box center [783, 269] width 169 height 22
type input "No"
click at [835, 358] on button "Add item" at bounding box center [842, 355] width 52 height 21
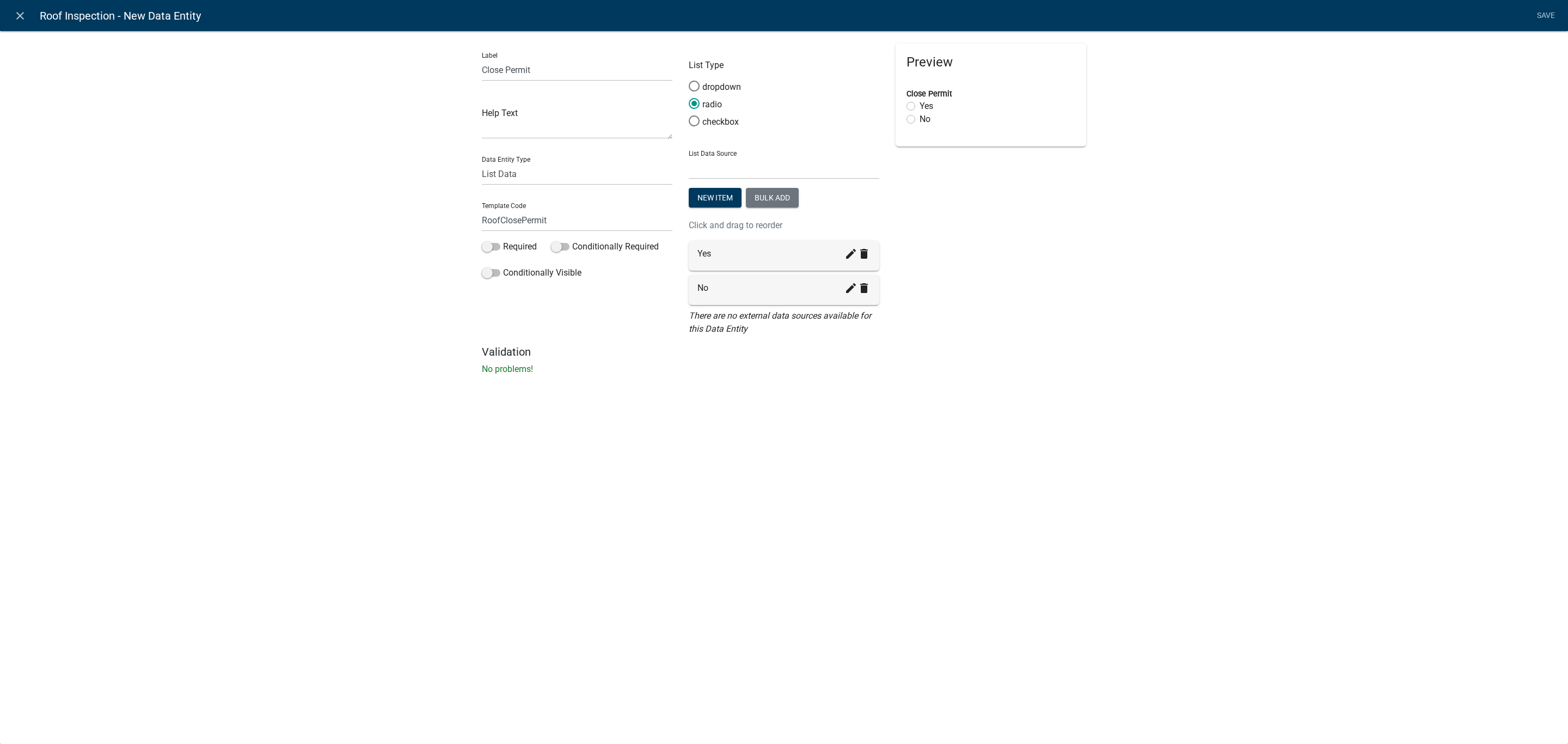
drag, startPoint x: 1541, startPoint y: 14, endPoint x: 1540, endPoint y: 22, distance: 8.1
click at [1542, 14] on link "Save" at bounding box center [1546, 16] width 27 height 21
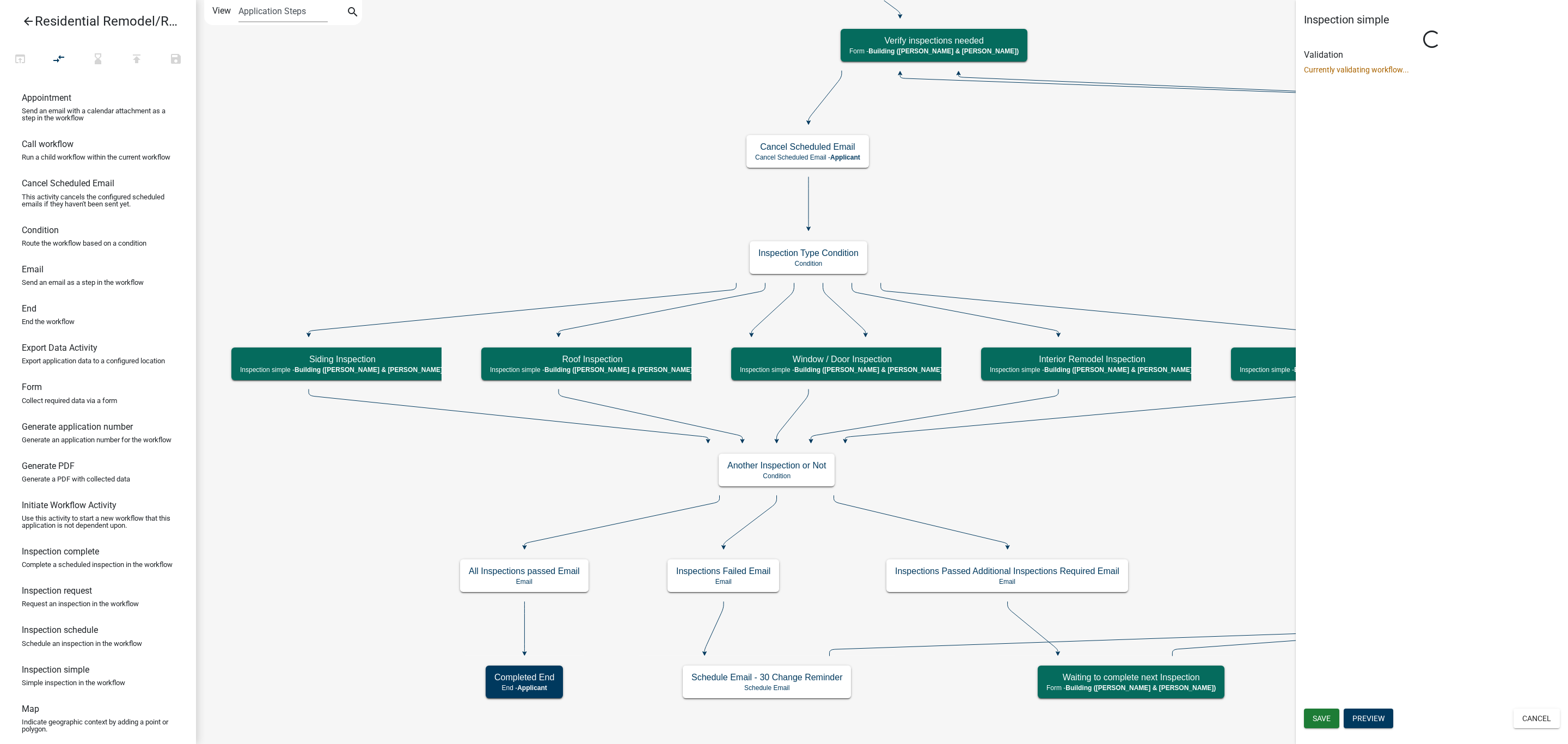
scroll to position [0, 0]
select select "AF95025D-B44F-4367-9798-E31EBF5850B8"
select select "805d55ac-e238-4e04-8f8e-acc067f36c3e"
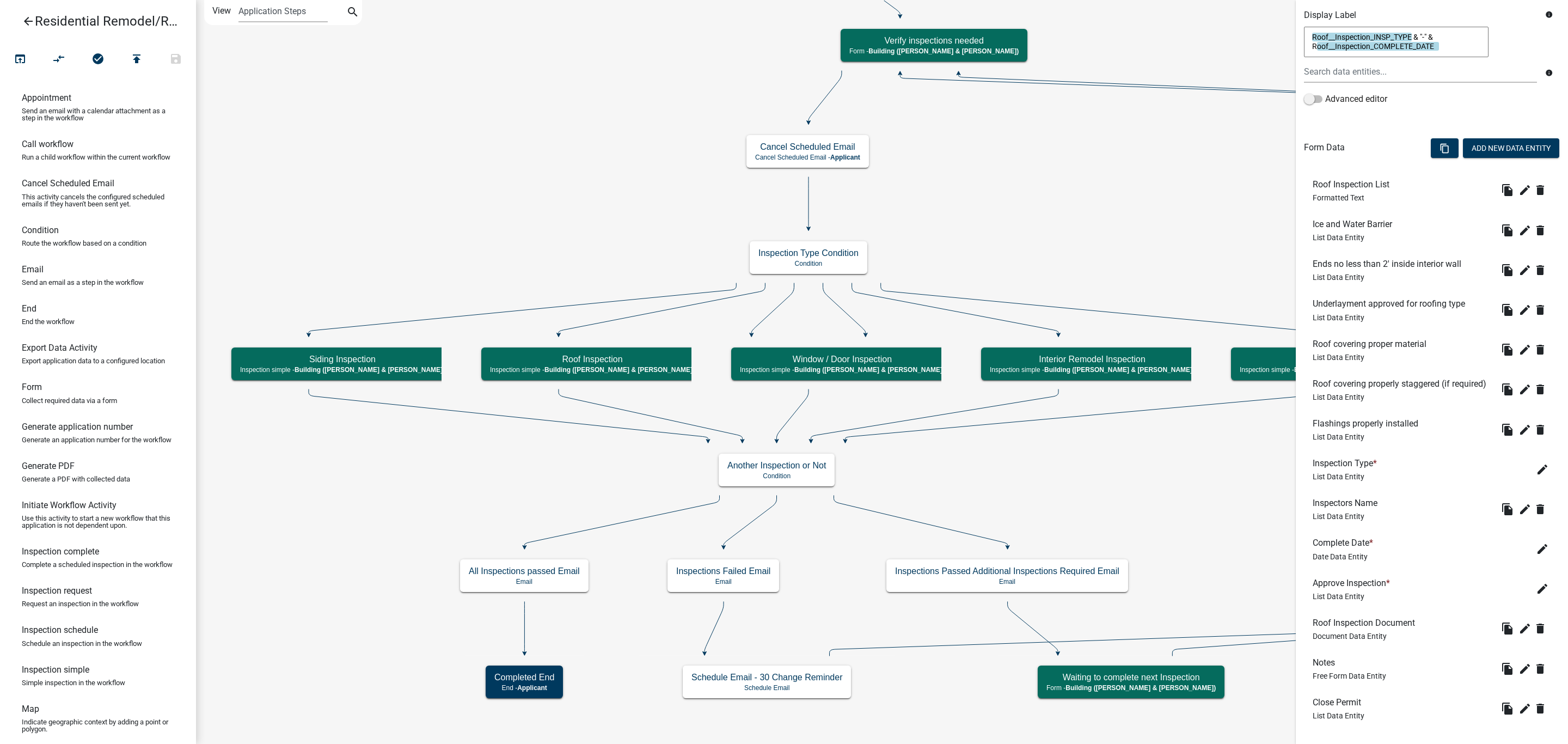
scroll to position [327, 0]
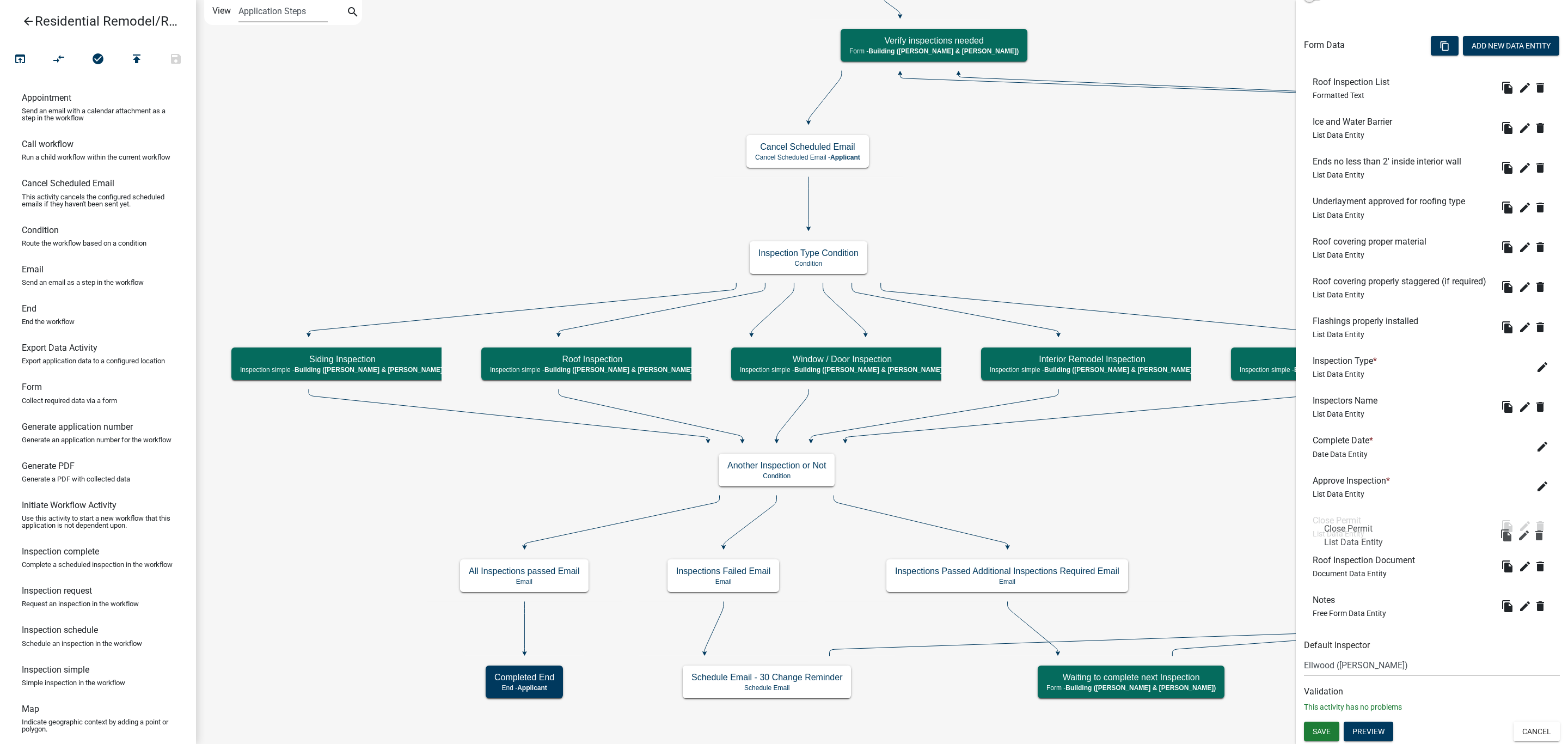
drag, startPoint x: 1338, startPoint y: 620, endPoint x: 1339, endPoint y: 536, distance: 84.0
click at [1518, 533] on icon "edit" at bounding box center [1525, 526] width 13 height 13
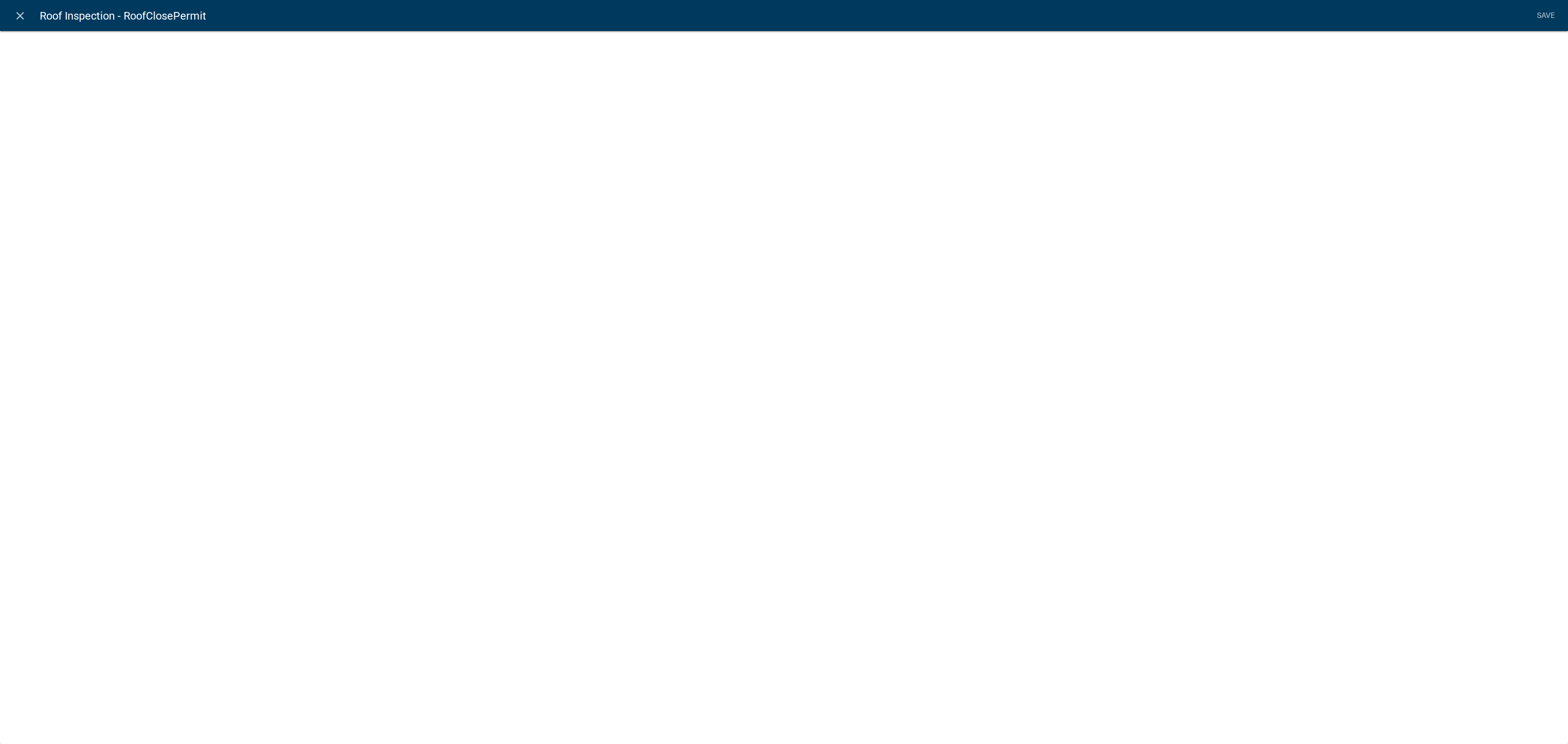
select select "list-data"
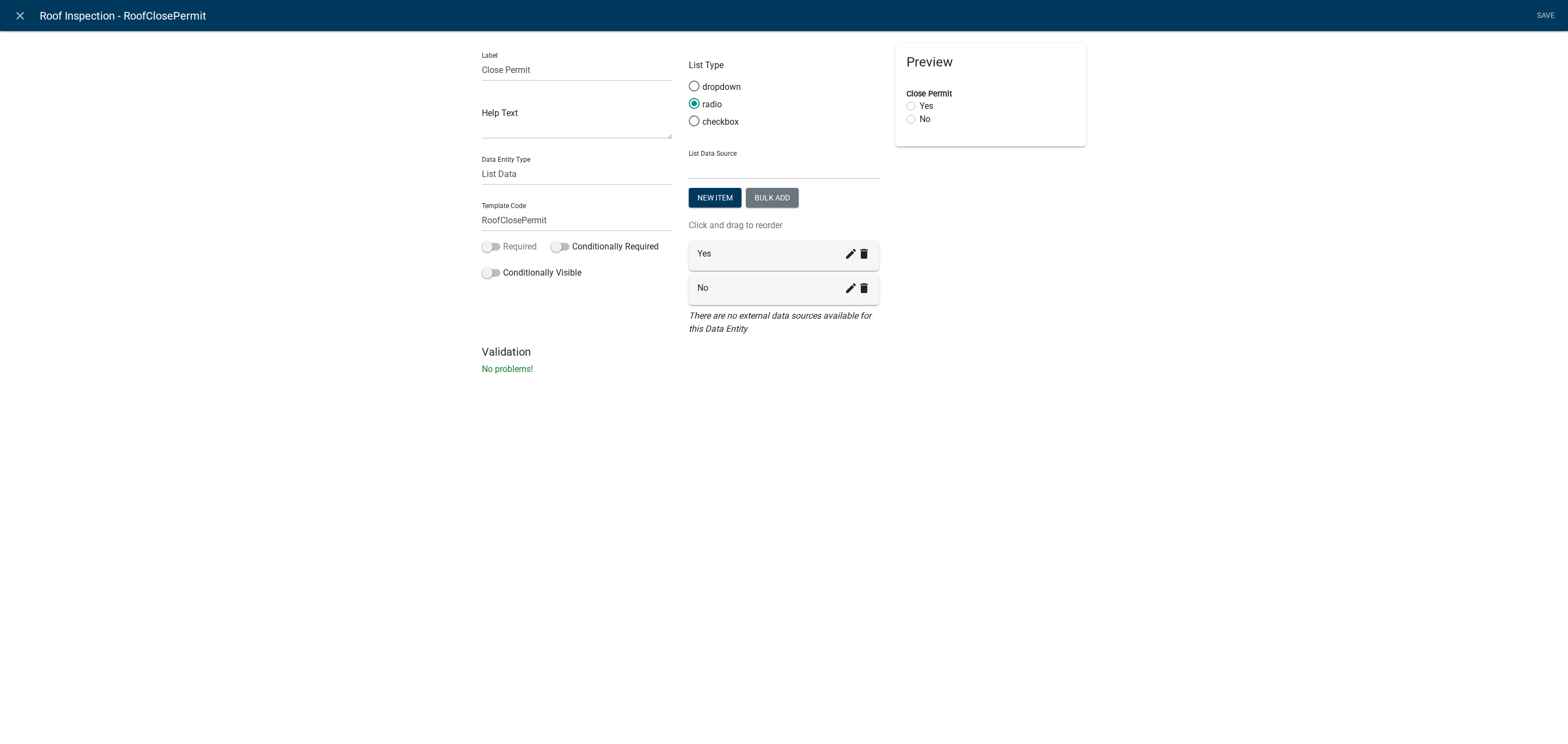
click at [523, 243] on label "Required" at bounding box center [509, 246] width 55 height 13
click at [503, 240] on input "Required" at bounding box center [503, 240] width 0 height 0
click at [1549, 15] on link "Save" at bounding box center [1546, 16] width 27 height 21
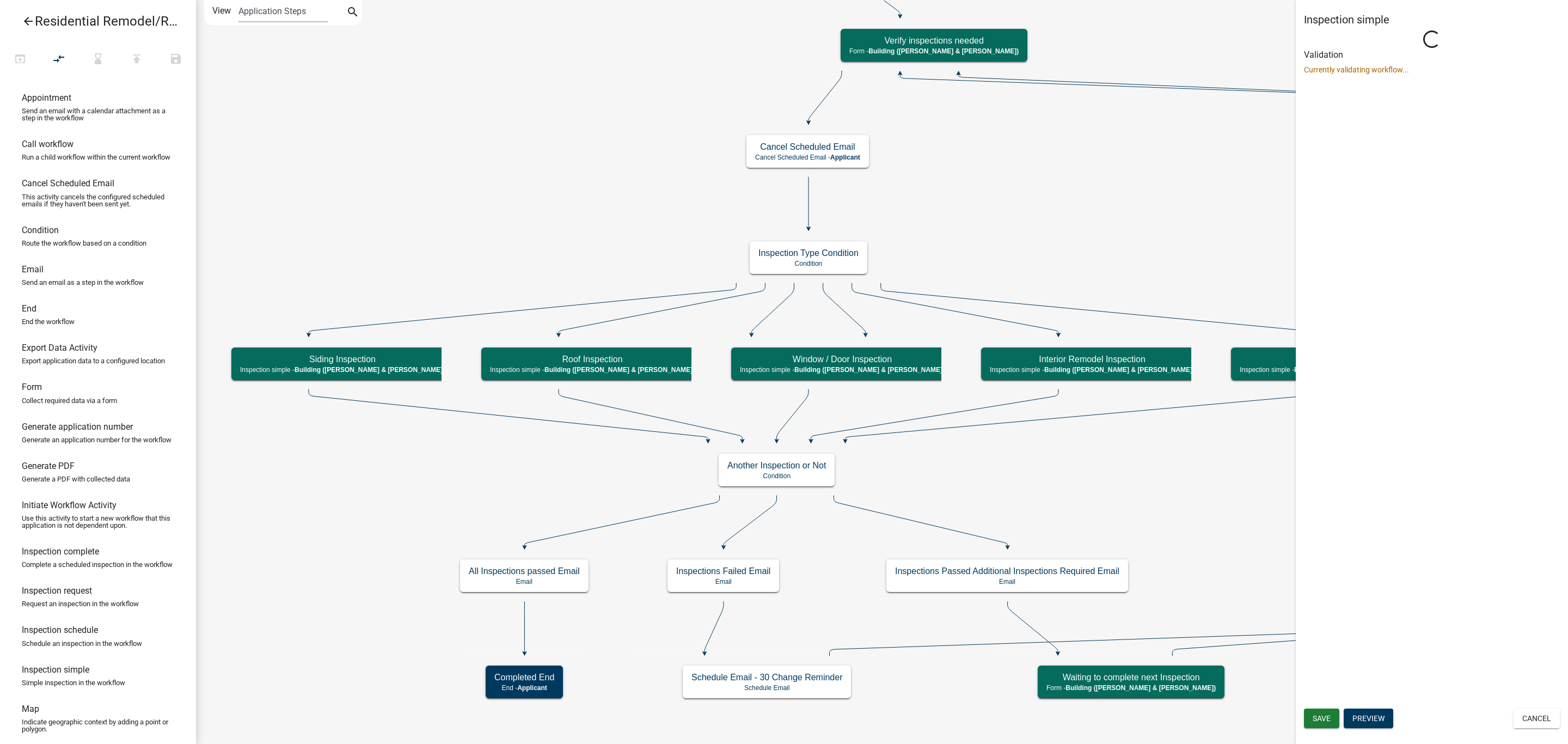
scroll to position [0, 0]
select select "805d55ac-e238-4e04-8f8e-acc067f36c3e"
select select "AF95025D-B44F-4367-9798-E31EBF5850B8"
select select "805d55ac-e238-4e04-8f8e-acc067f36c3e"
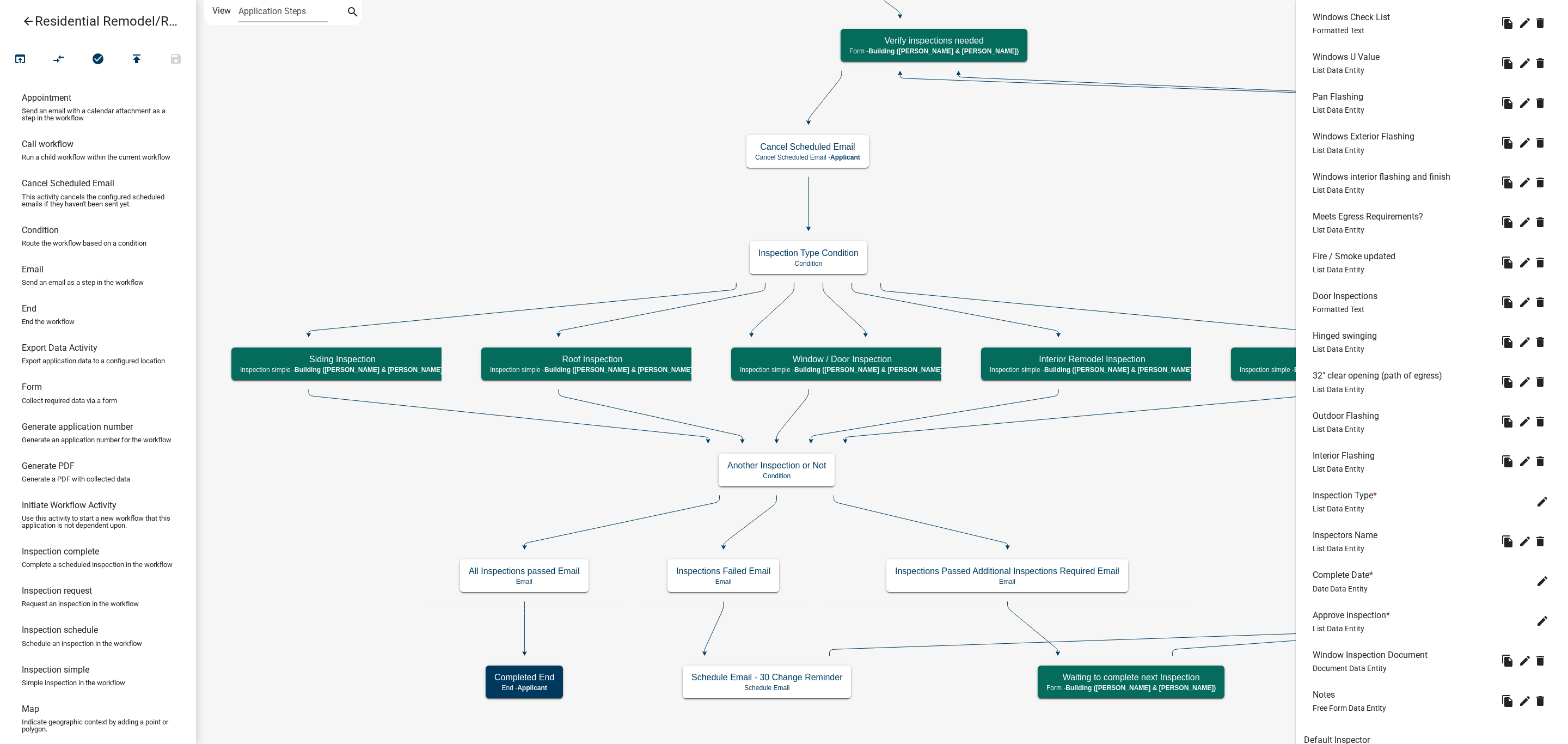
scroll to position [154, 0]
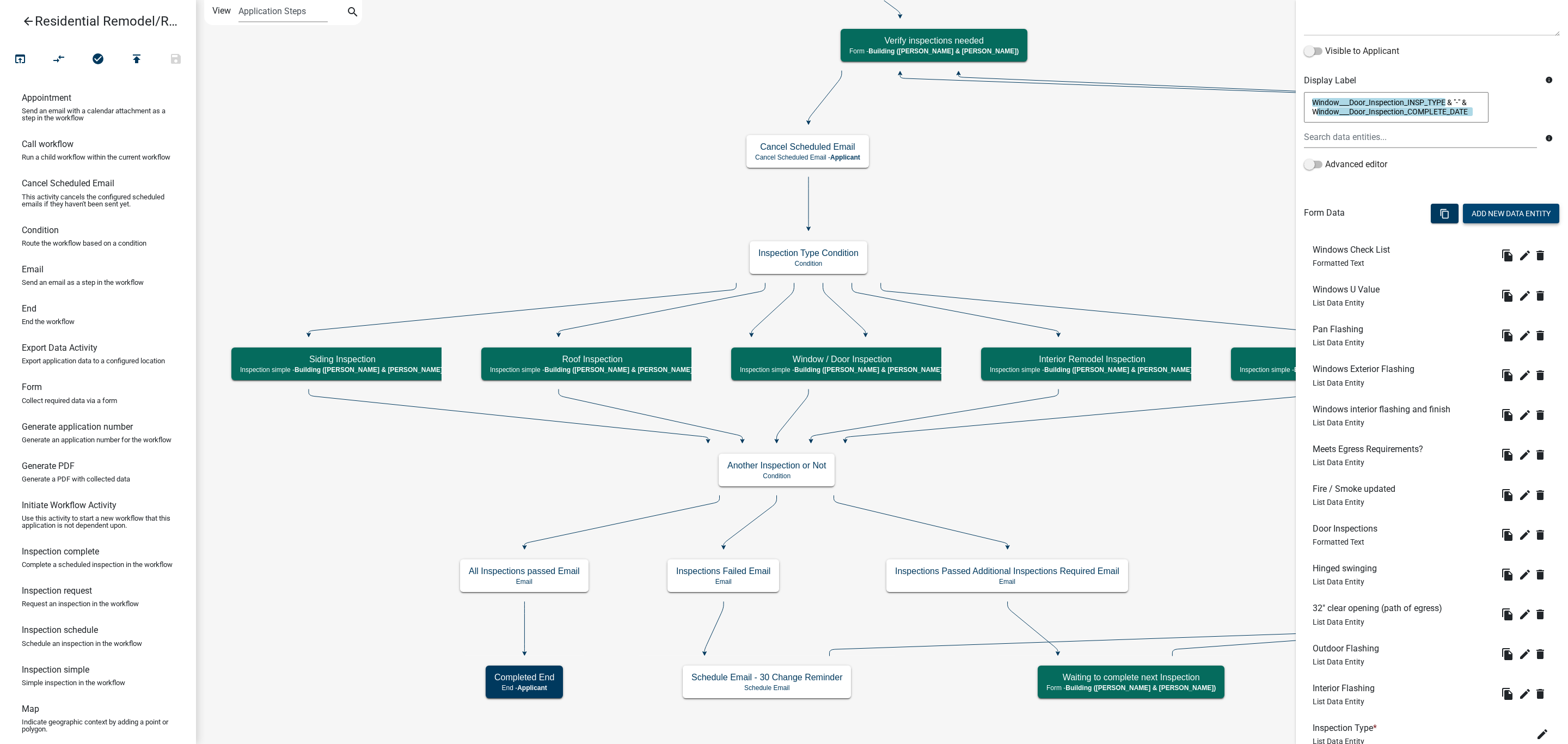
click at [1472, 211] on button "Add New Data Entity" at bounding box center [1511, 213] width 96 height 19
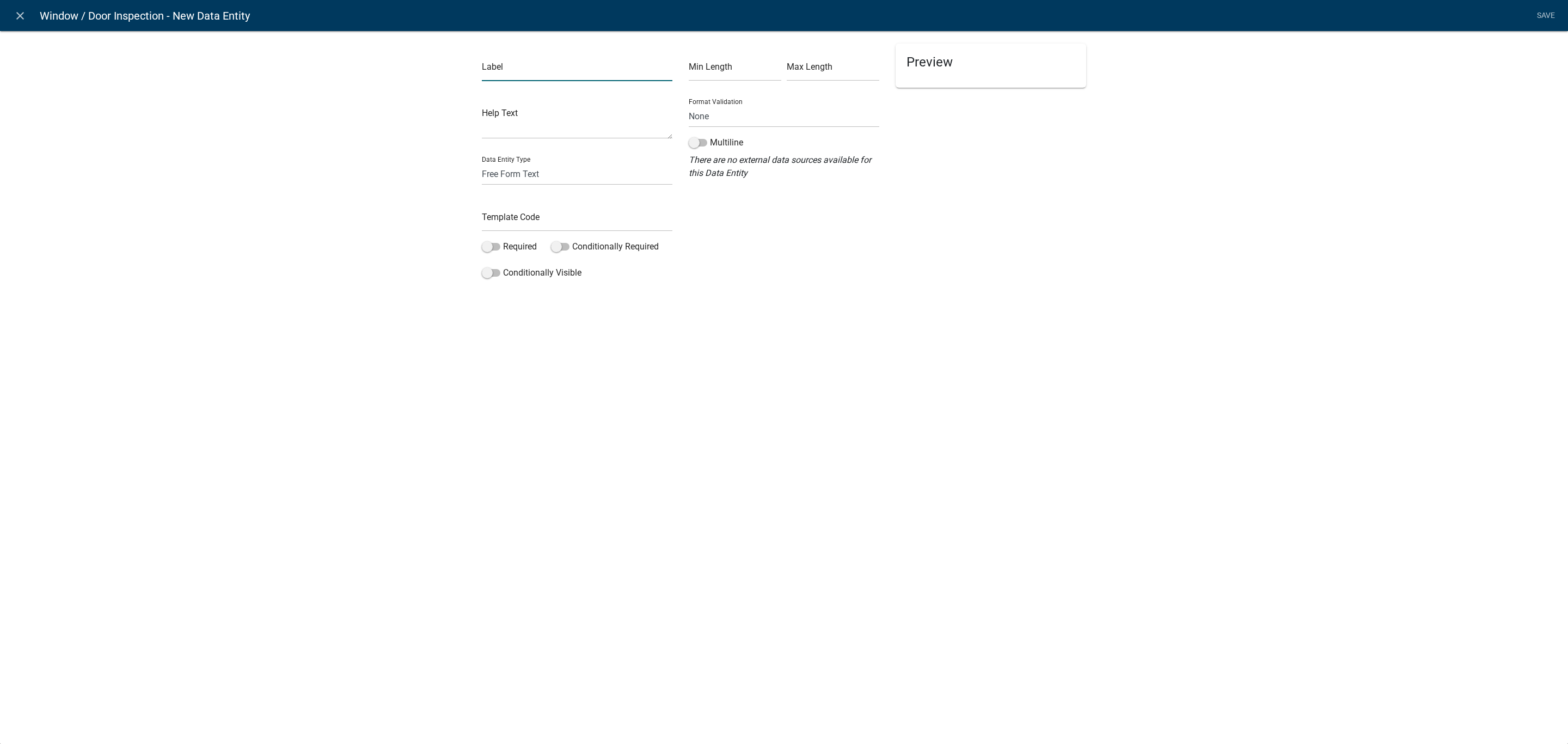
click at [569, 79] on input "text" at bounding box center [577, 70] width 190 height 22
type input "Close Permit"
click at [525, 177] on select "Free Form Text Document Display Entity Value Fee Numeric Data Date Map Sketch D…" at bounding box center [577, 174] width 190 height 22
select select "list-data"
click at [482, 163] on select "Free Form Text Document Display Entity Value Fee Numeric Data Date Map Sketch D…" at bounding box center [577, 174] width 190 height 22
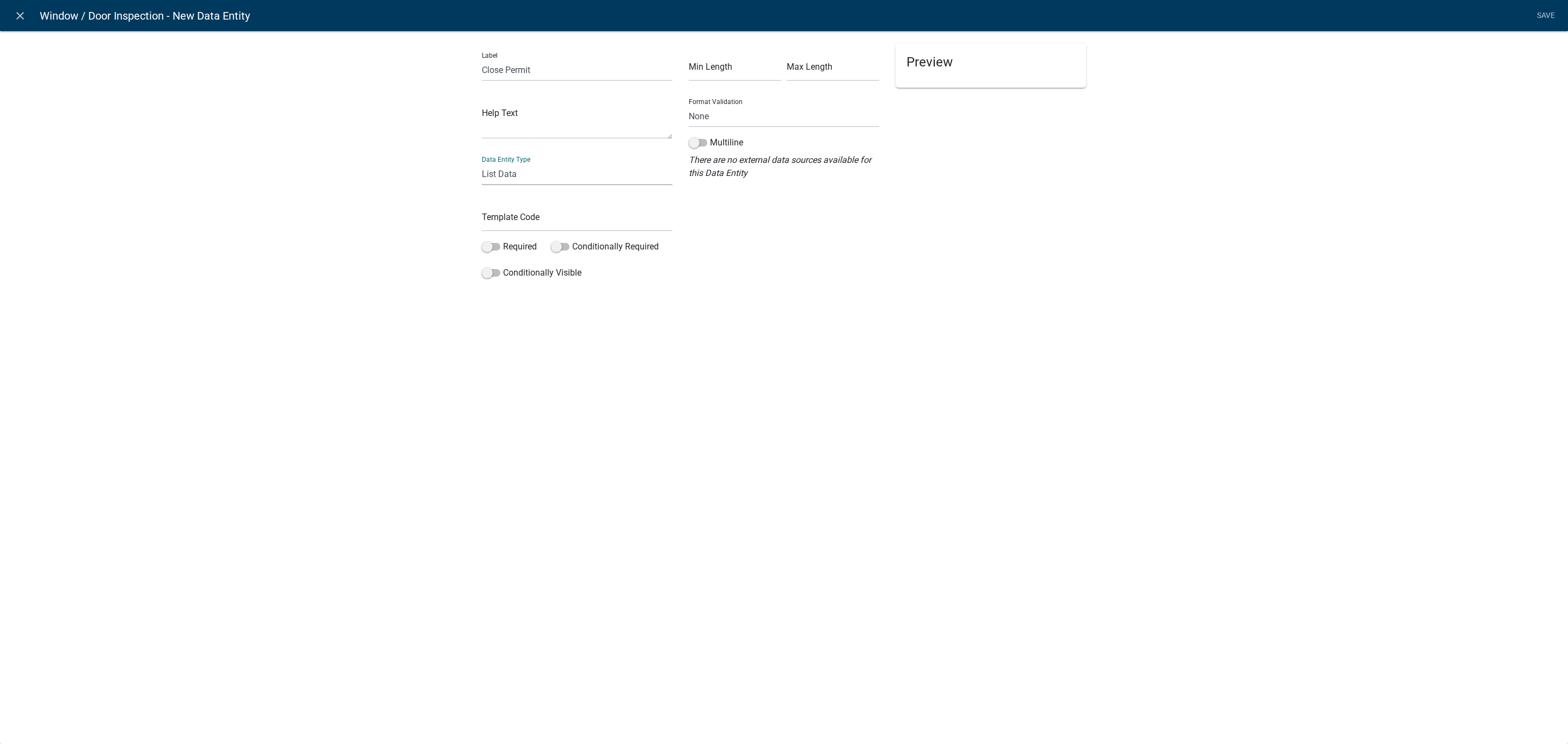
select select "list-data"
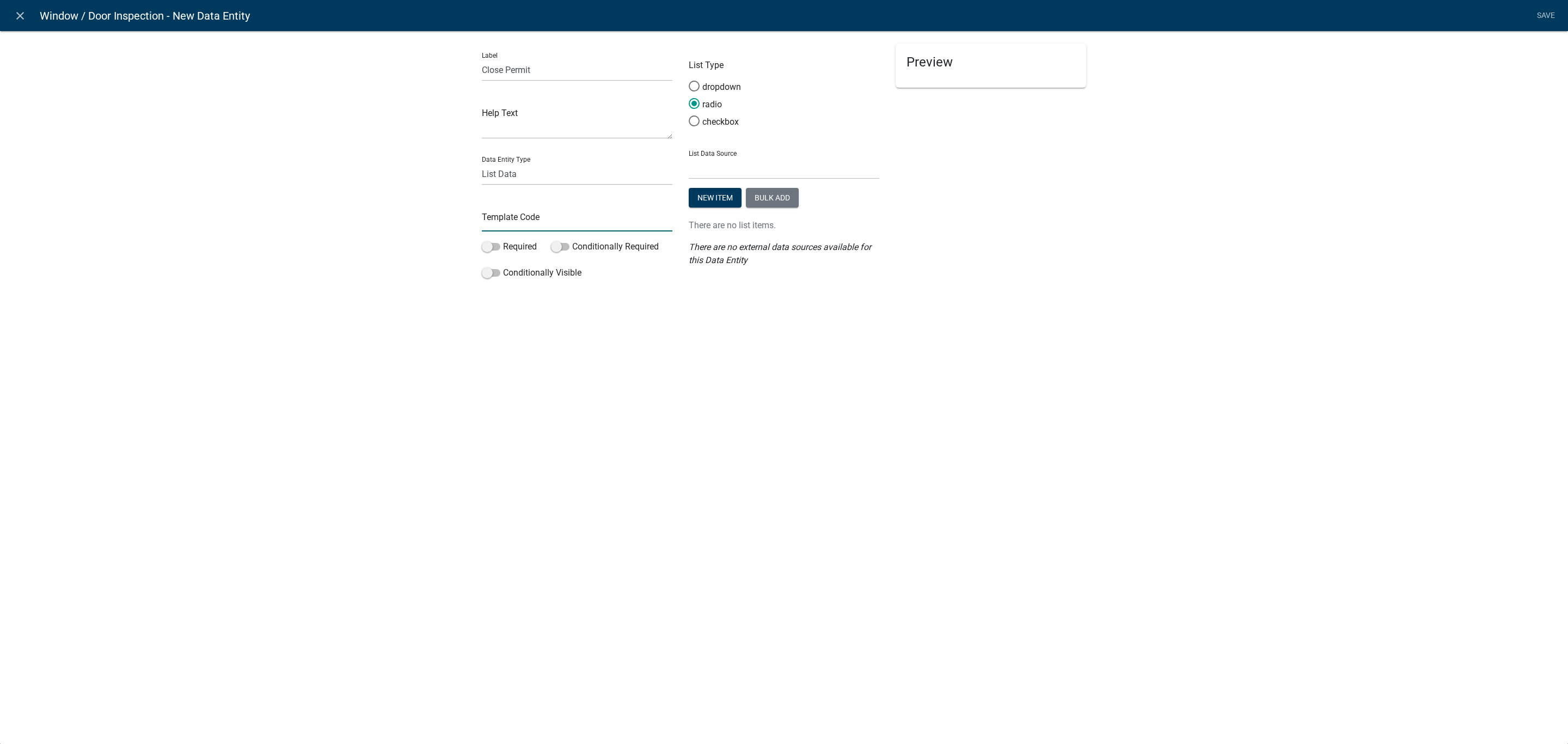
click at [507, 213] on input "text" at bounding box center [577, 220] width 190 height 22
type input "WindowClosePermit"
drag, startPoint x: 518, startPoint y: 243, endPoint x: 526, endPoint y: 243, distance: 8.0
click at [518, 243] on label "Required" at bounding box center [509, 246] width 55 height 13
click at [503, 240] on input "Required" at bounding box center [503, 240] width 0 height 0
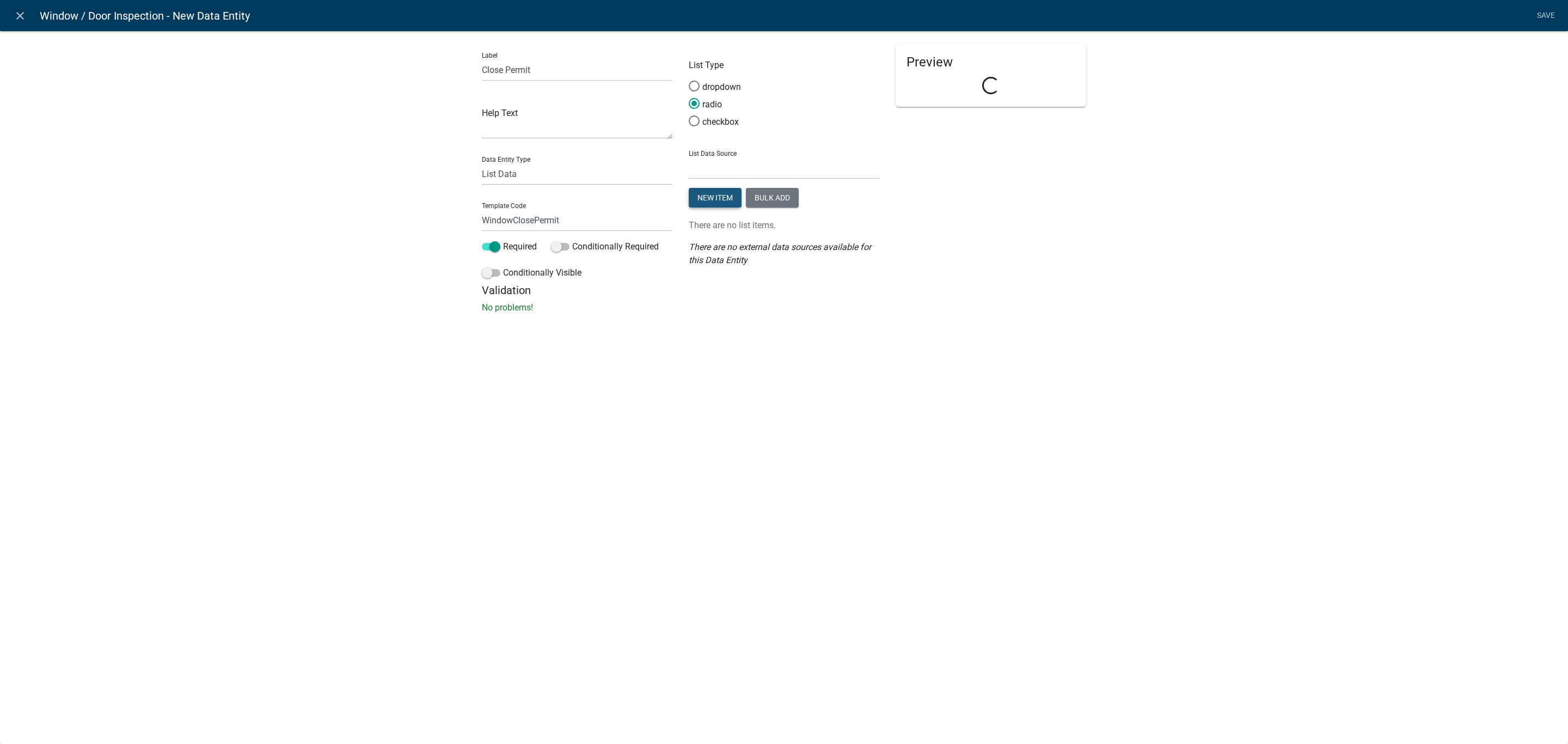
click at [704, 192] on button "New item" at bounding box center [715, 197] width 53 height 19
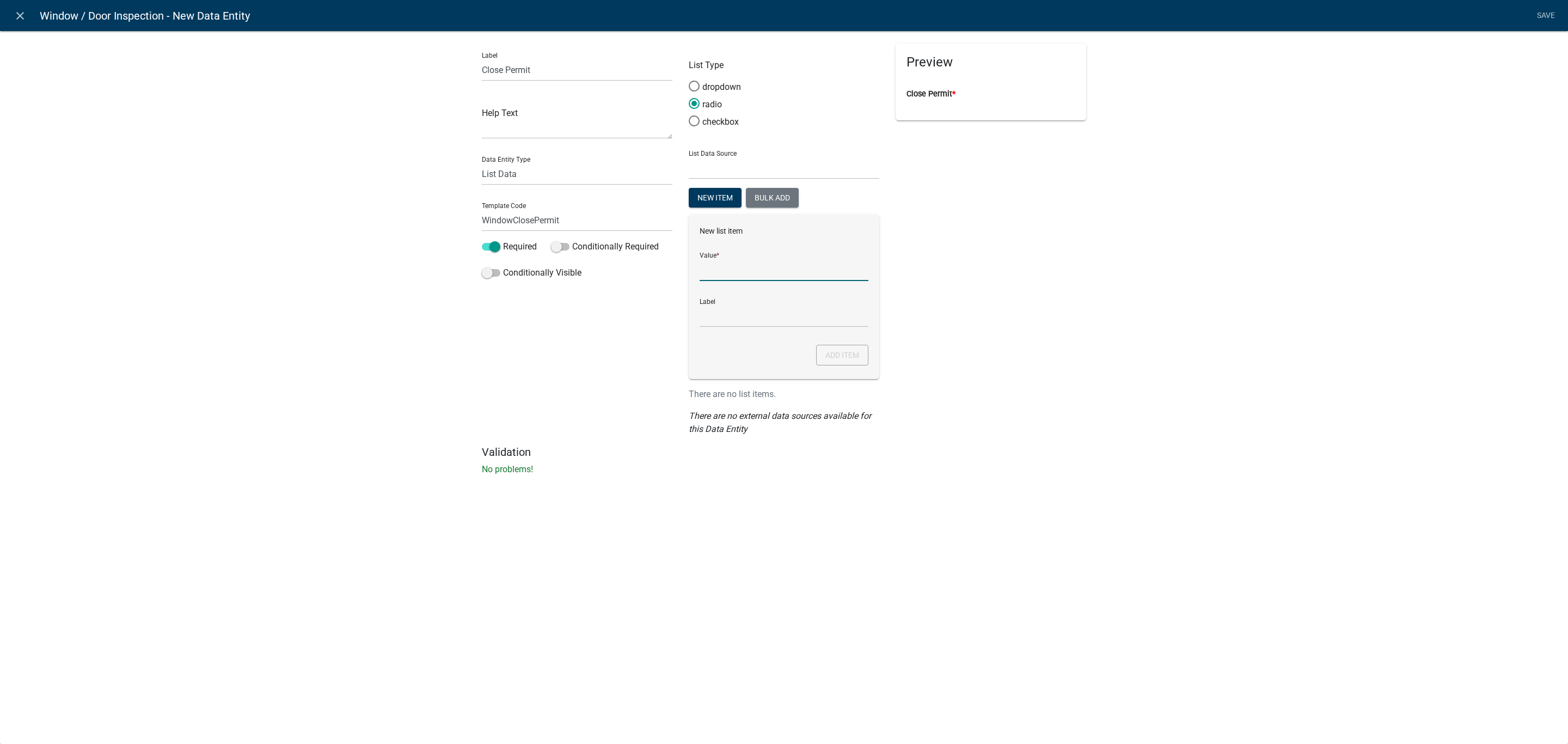
click at [745, 280] on input "List Data Source" at bounding box center [783, 269] width 169 height 22
type input "Yes"
click button "Add item" at bounding box center [842, 355] width 52 height 21
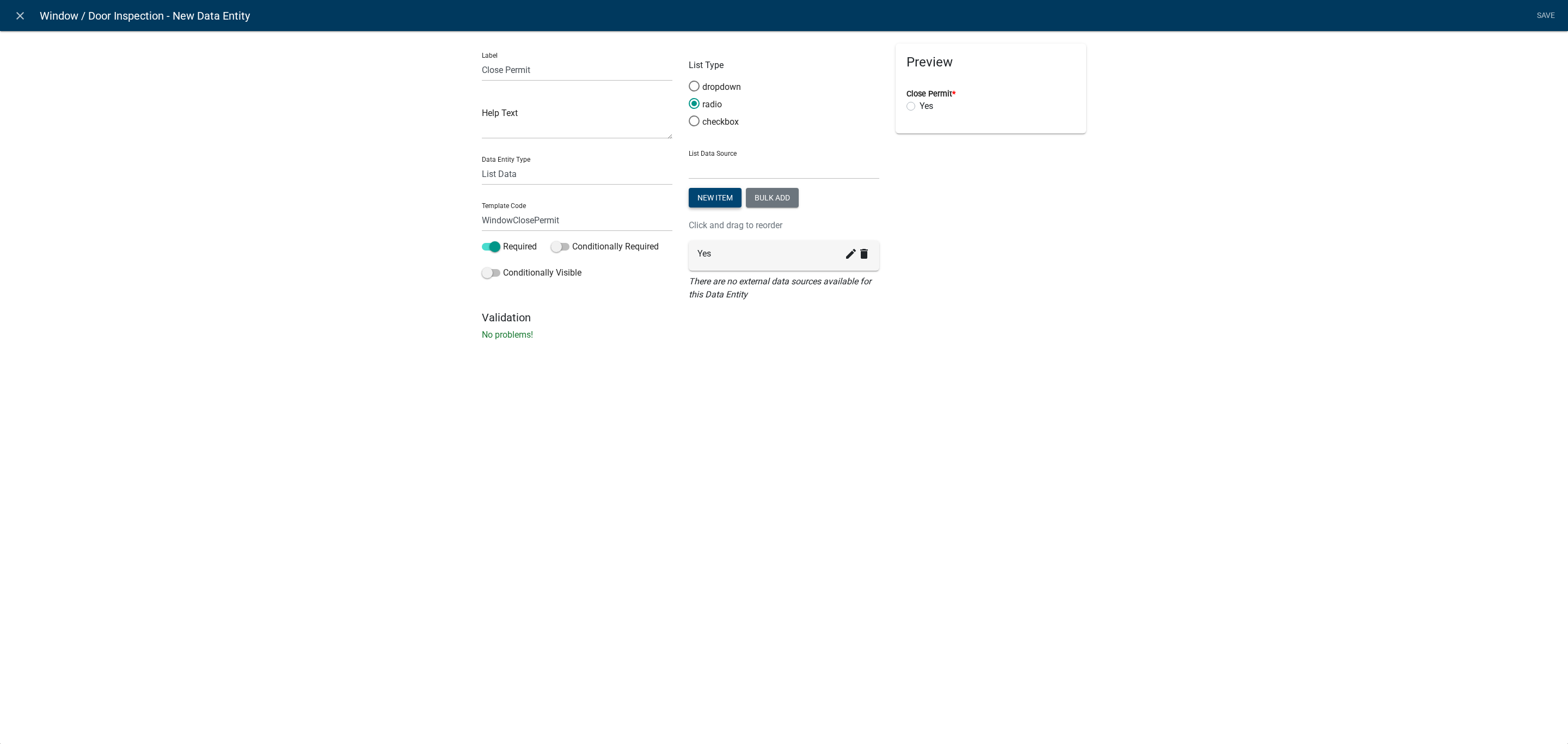
click at [720, 203] on button "New item" at bounding box center [715, 197] width 53 height 19
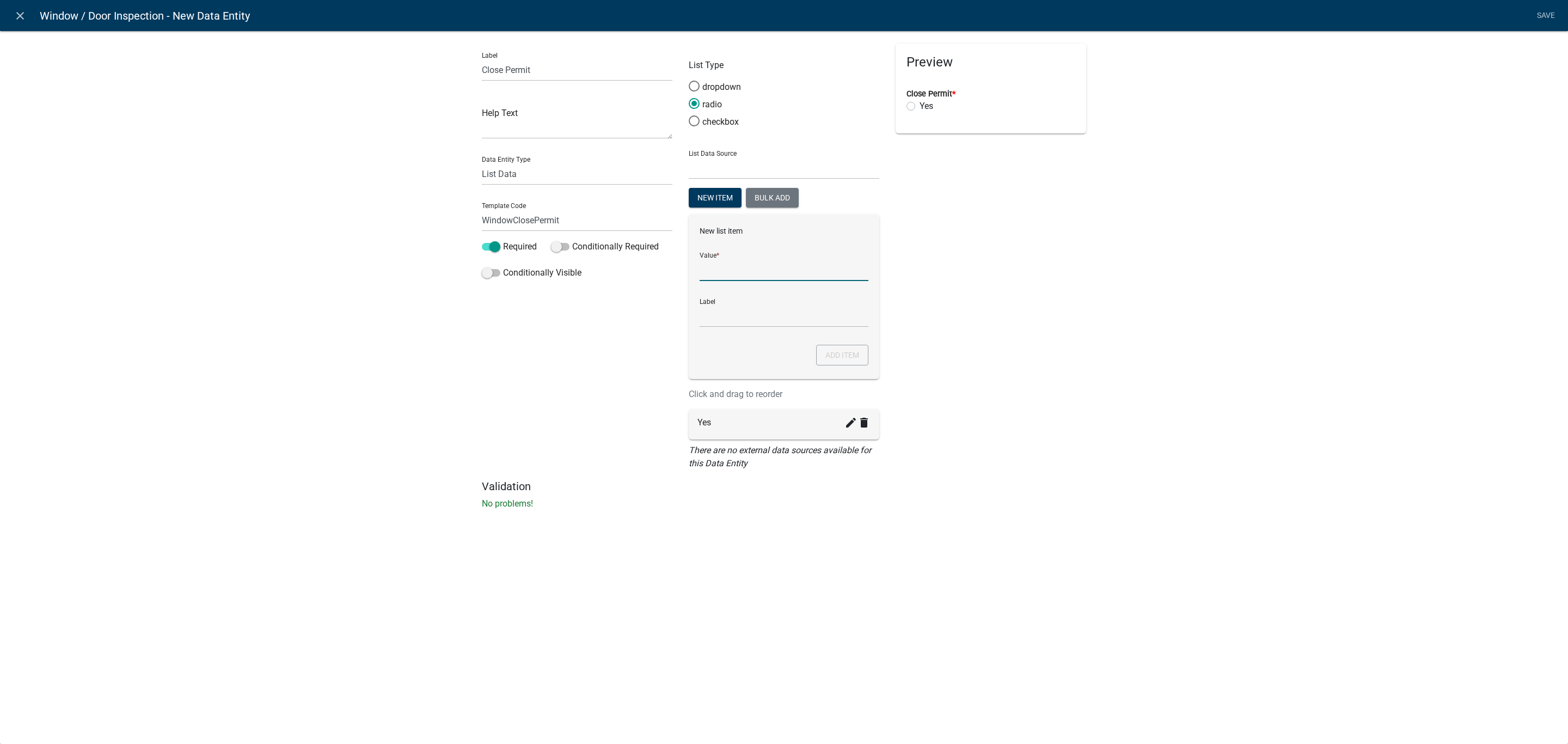
click at [749, 271] on input "List Data Source" at bounding box center [783, 269] width 169 height 22
type input "No"
type input "n"
type input "No"
click at [839, 353] on button "Add item" at bounding box center [842, 355] width 52 height 21
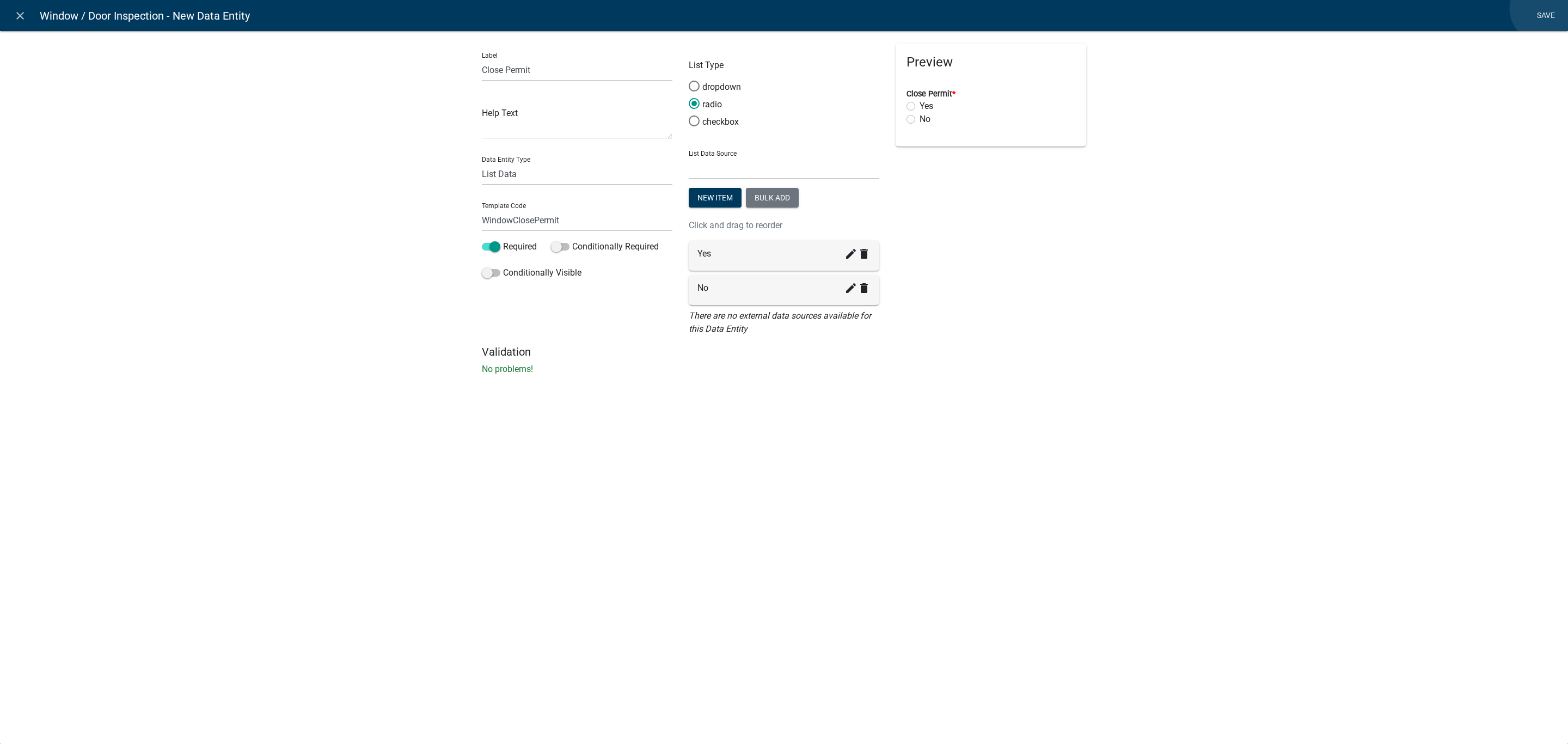
click at [1544, 9] on link "Save" at bounding box center [1546, 16] width 27 height 21
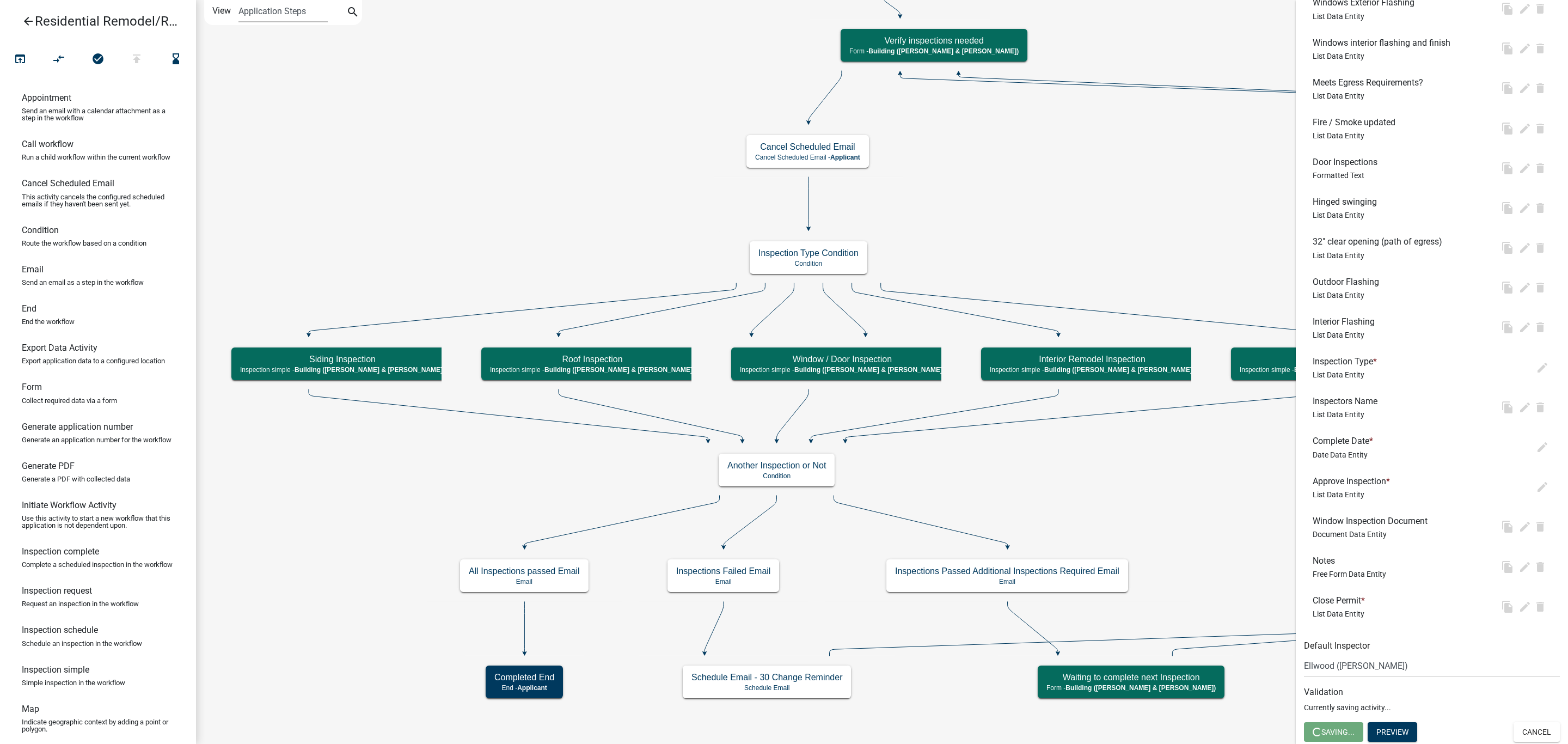
scroll to position [0, 0]
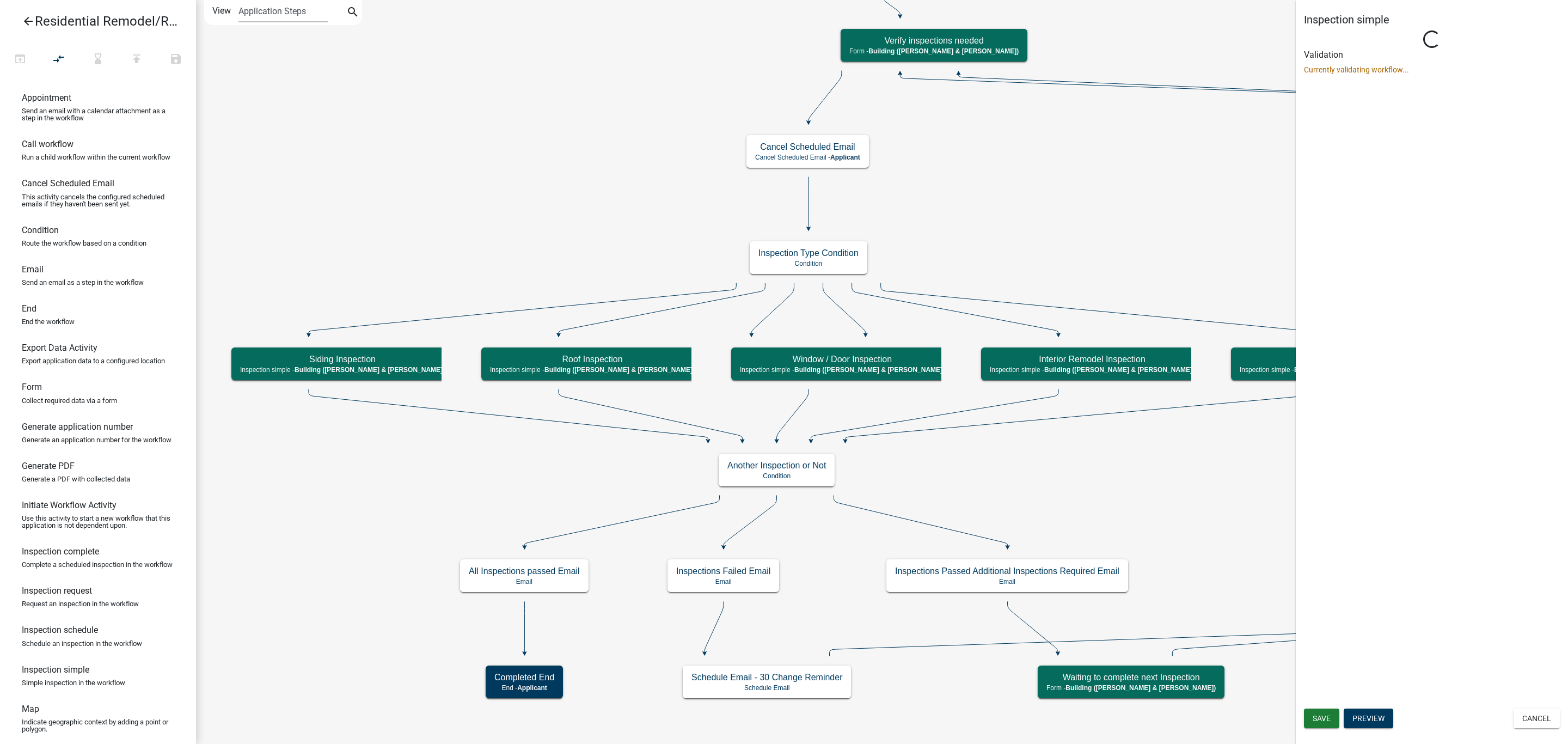
select select "AF95025D-B44F-4367-9798-E31EBF5850B8"
select select "805d55ac-e238-4e04-8f8e-acc067f36c3e"
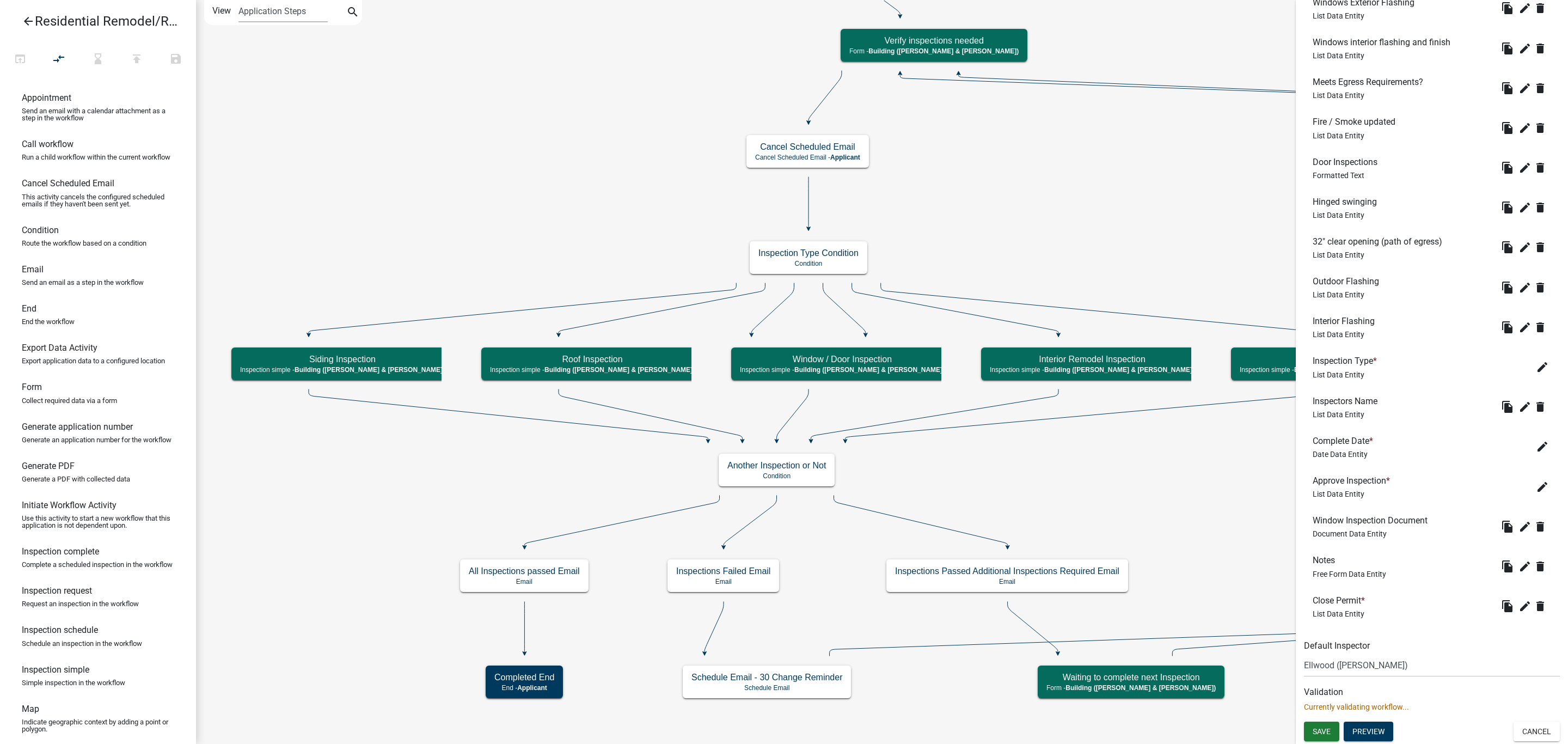
scroll to position [520, 0]
drag, startPoint x: 1355, startPoint y: 606, endPoint x: 1356, endPoint y: 524, distance: 82.0
drag, startPoint x: 1323, startPoint y: 725, endPoint x: 1317, endPoint y: 701, distance: 24.7
click at [1323, 726] on button "Save" at bounding box center [1321, 731] width 35 height 19
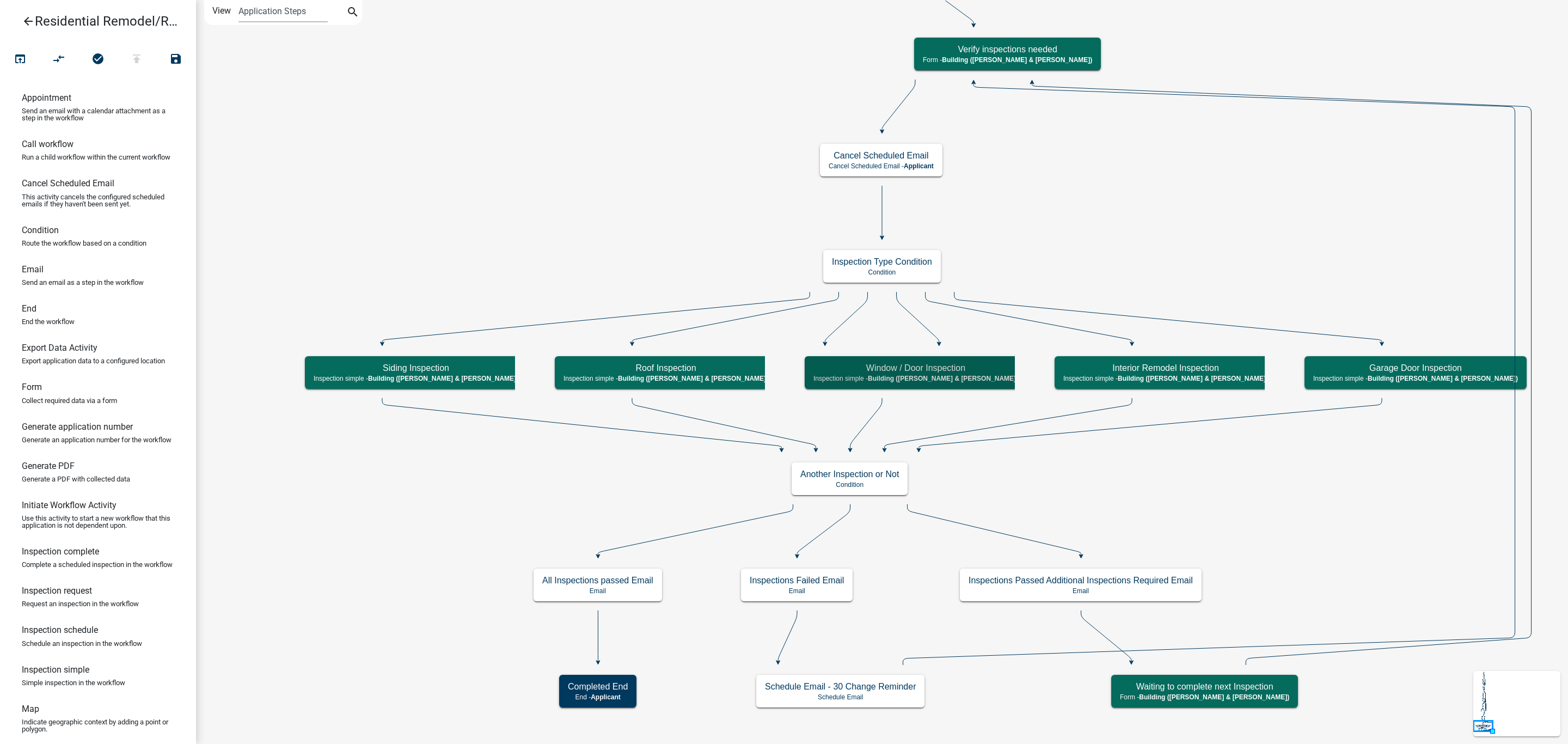
scroll to position [0, 0]
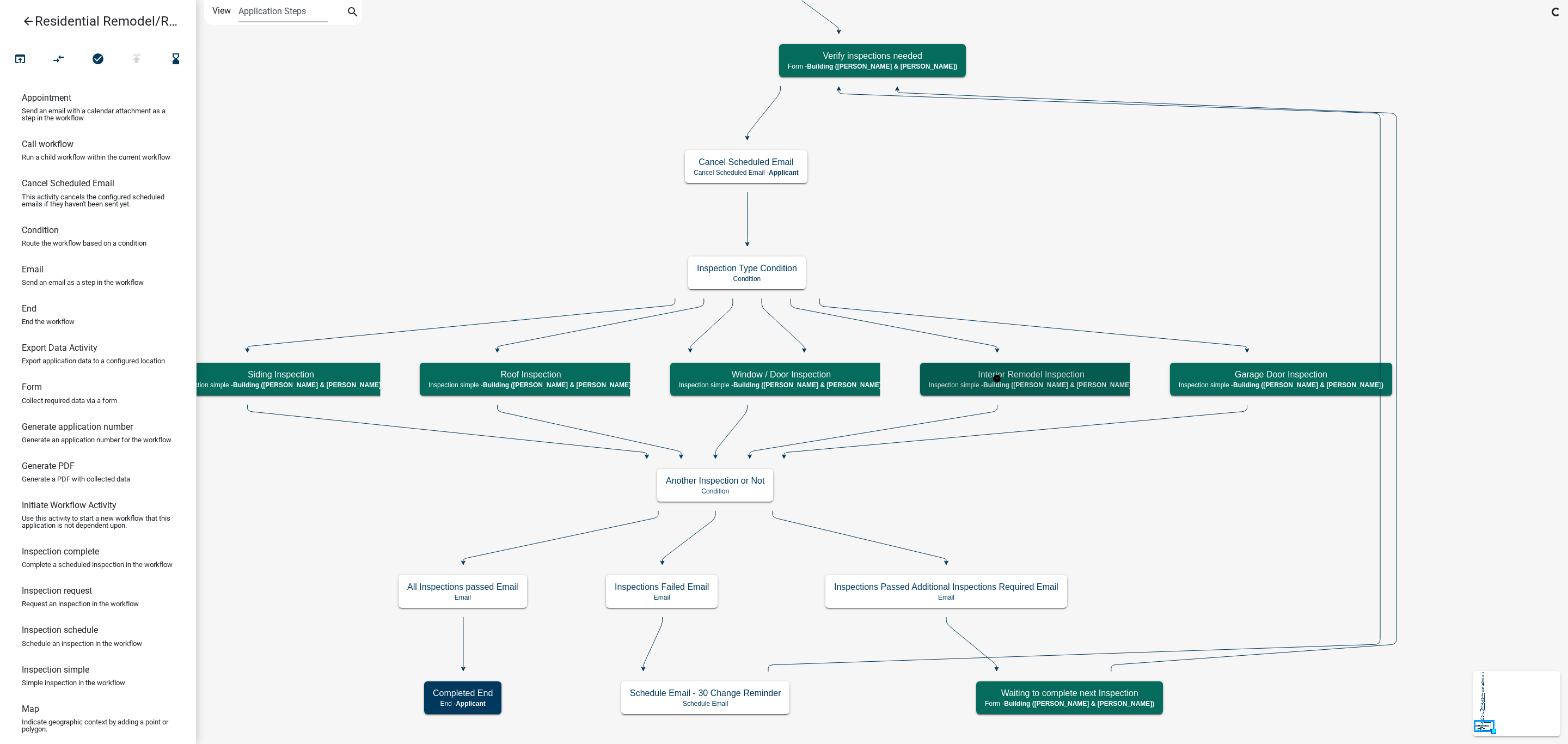
click at [1022, 378] on h5 "Interior Remodel Inspection" at bounding box center [1031, 374] width 205 height 10
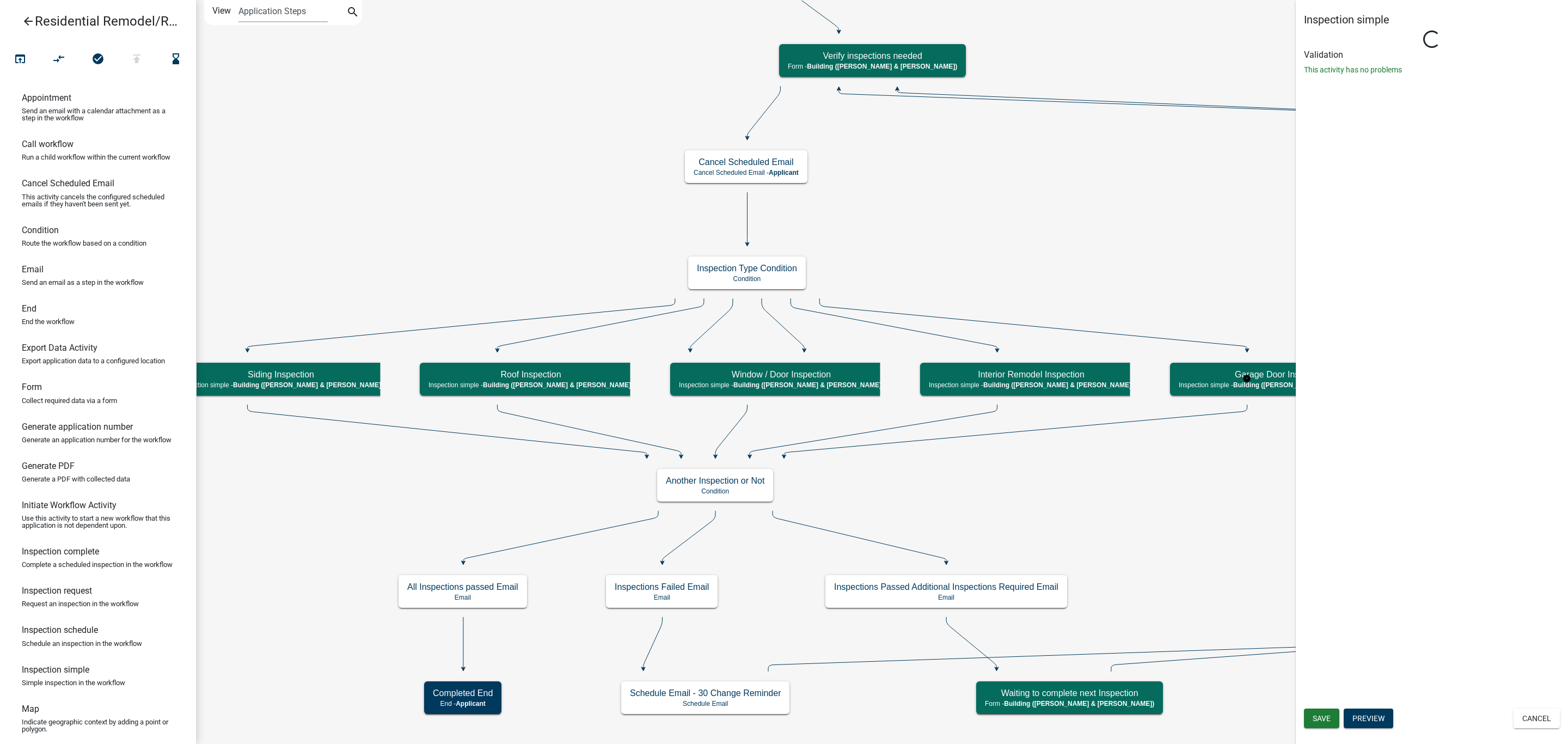
select select "AF95025D-B44F-4367-9798-E31EBF5850B8"
select select "805d55ac-e238-4e04-8f8e-acc067f36c3e"
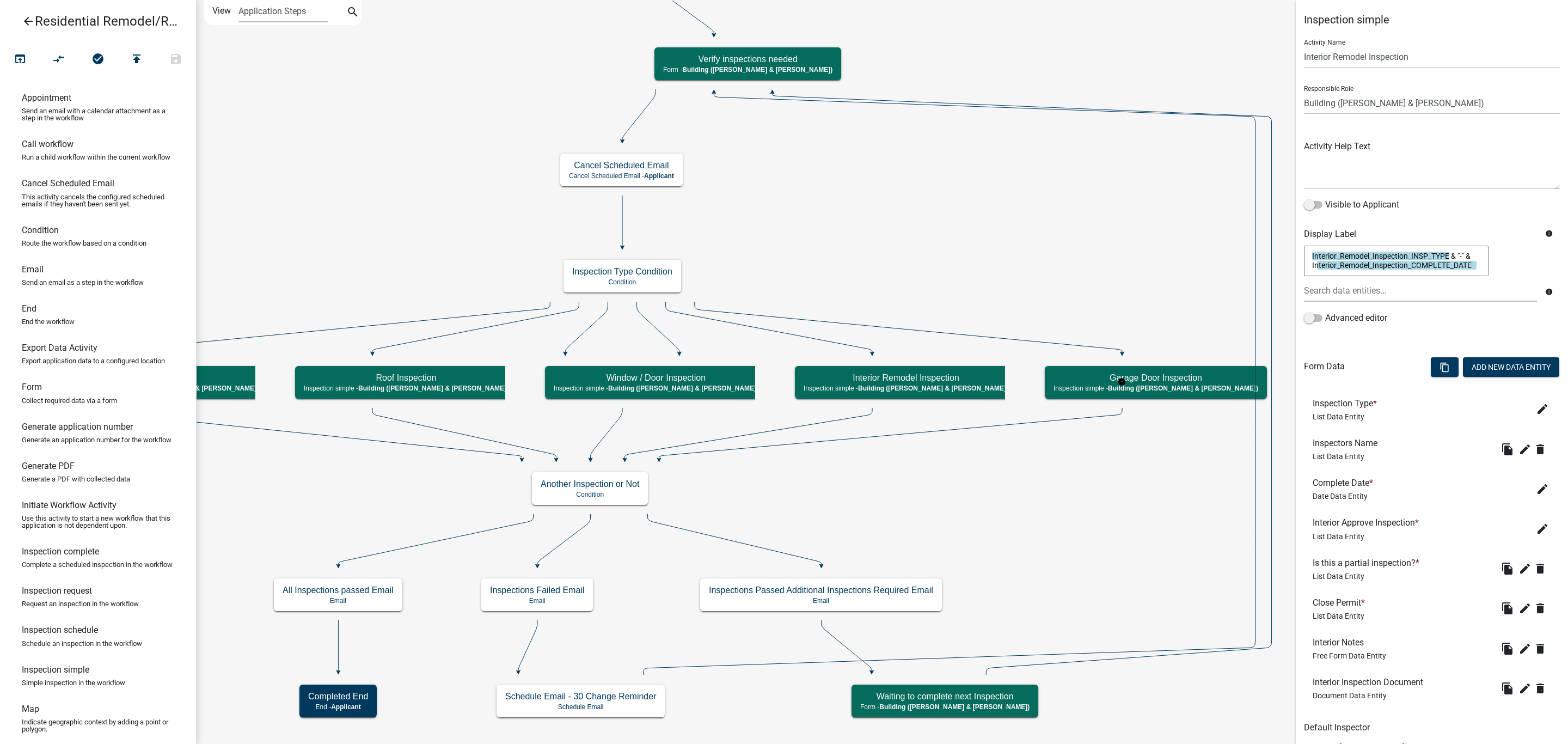
select select "AF95025D-B44F-4367-9798-E31EBF5850B8"
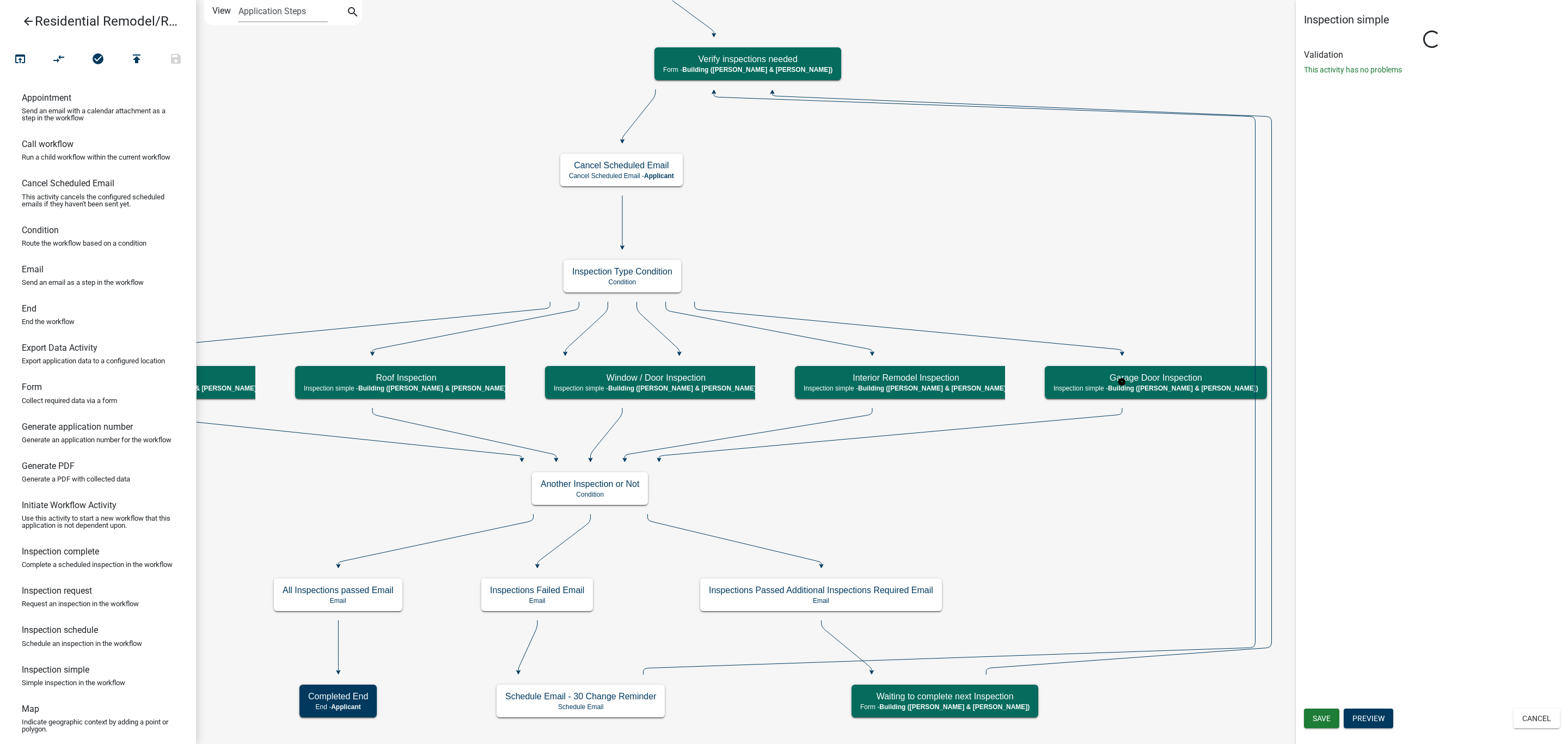
select select "805d55ac-e238-4e04-8f8e-acc067f36c3e"
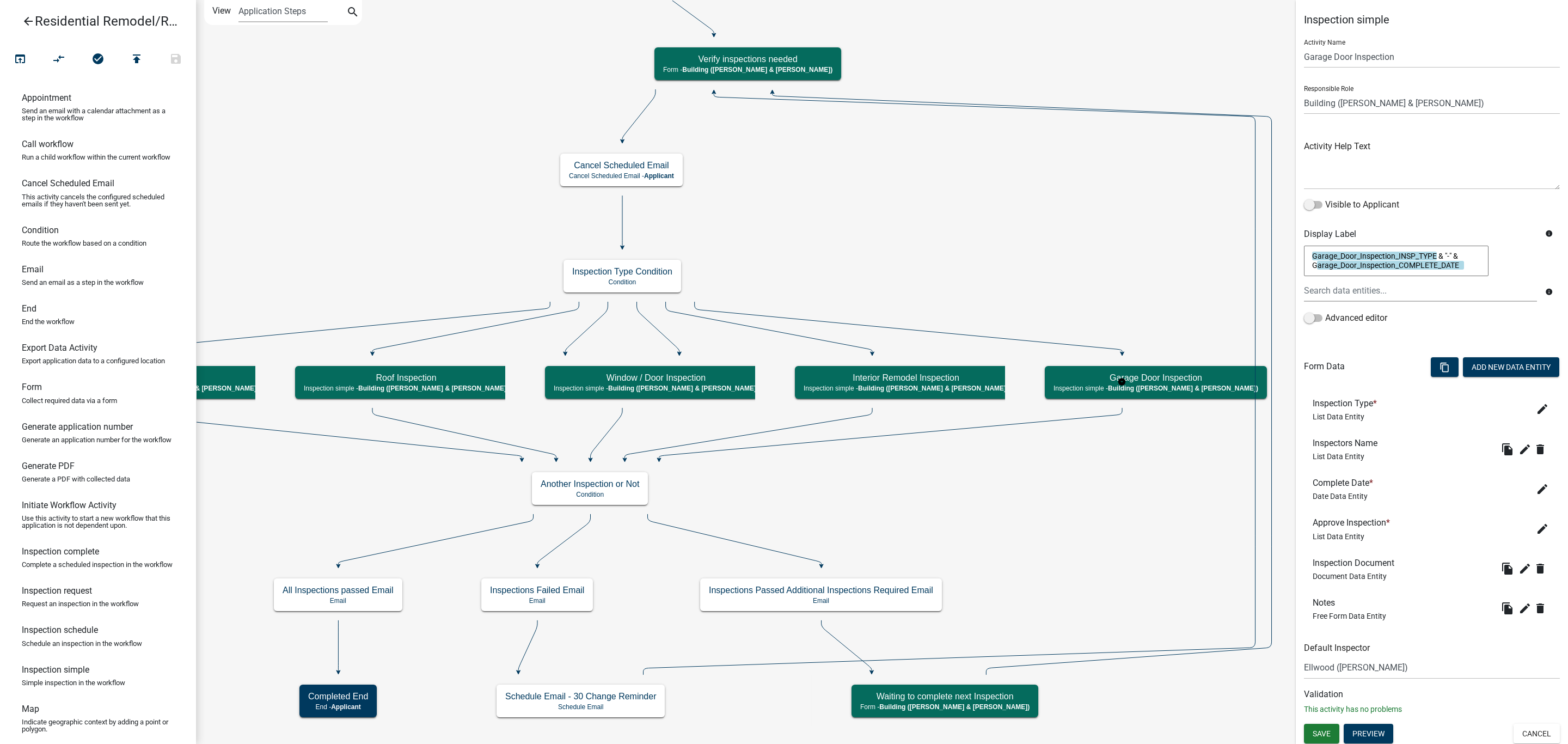
scroll to position [2, 0]
click at [1492, 363] on button "Add New Data Entity" at bounding box center [1511, 364] width 96 height 19
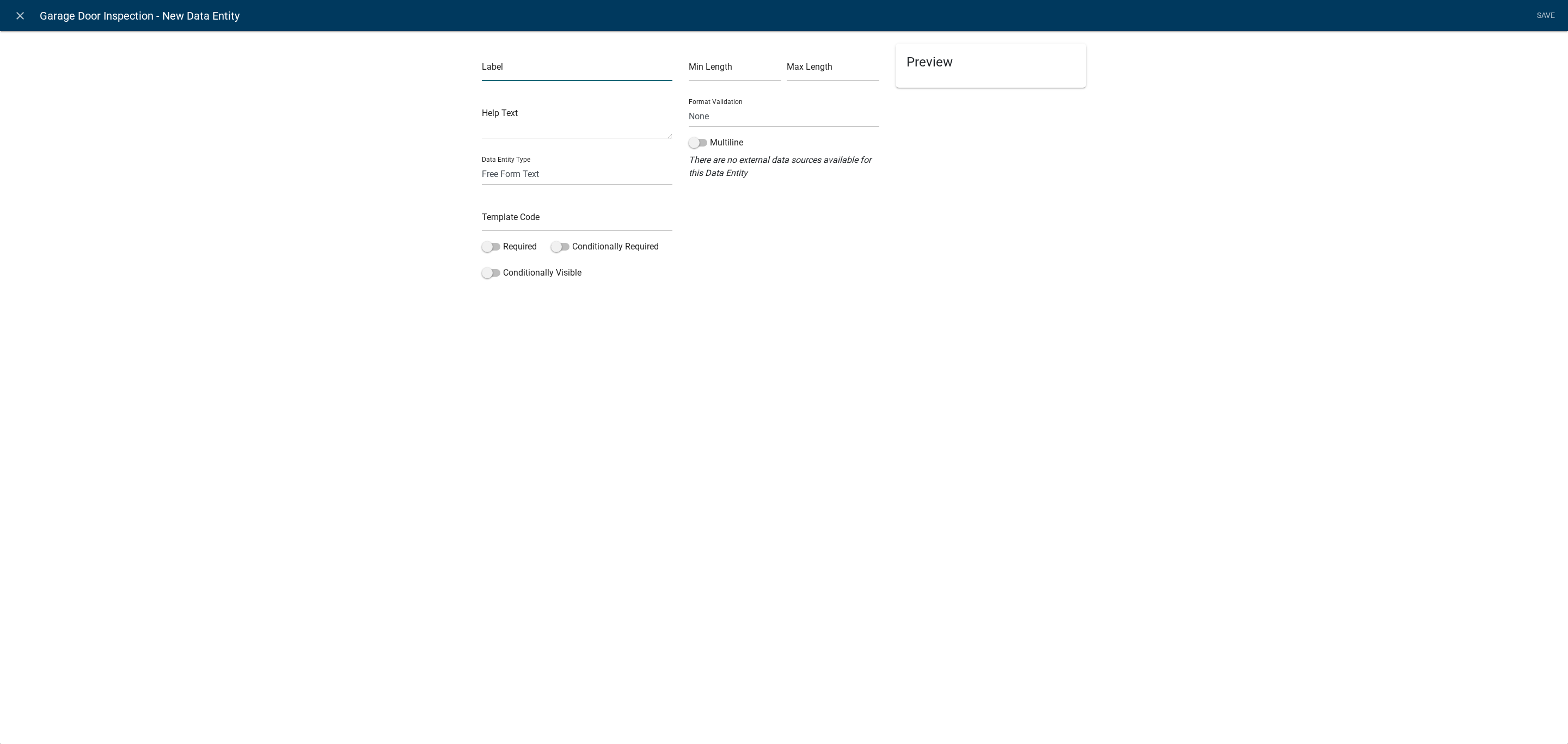
click at [520, 74] on input "text" at bounding box center [577, 70] width 190 height 22
type input "Close Permit"
click at [513, 182] on select "Free Form Text Document Display Entity Value Fee Numeric Data Date Map Sketch D…" at bounding box center [577, 174] width 190 height 22
select select "list-data"
click at [482, 163] on select "Free Form Text Document Display Entity Value Fee Numeric Data Date Map Sketch D…" at bounding box center [577, 174] width 190 height 22
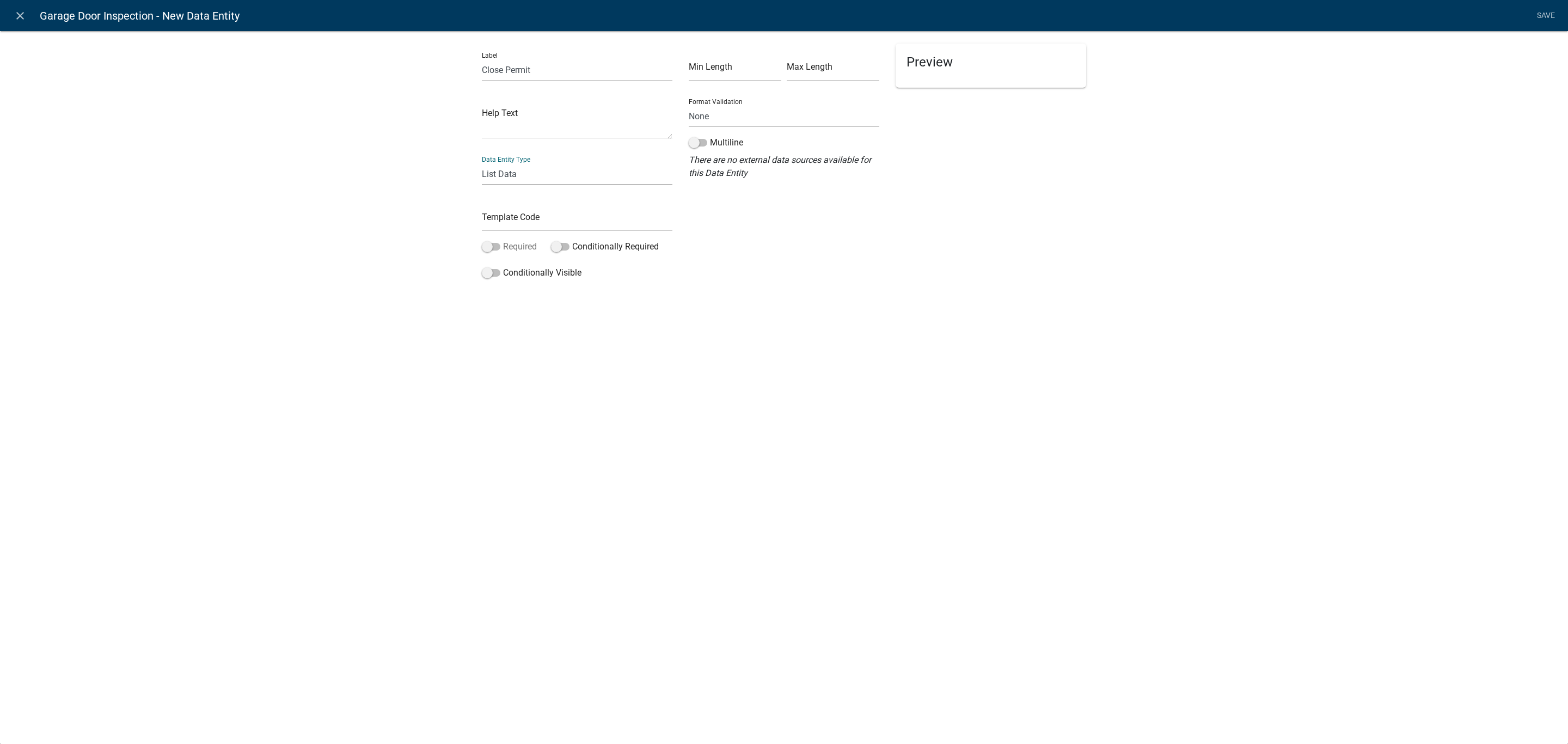
select select "list-data"
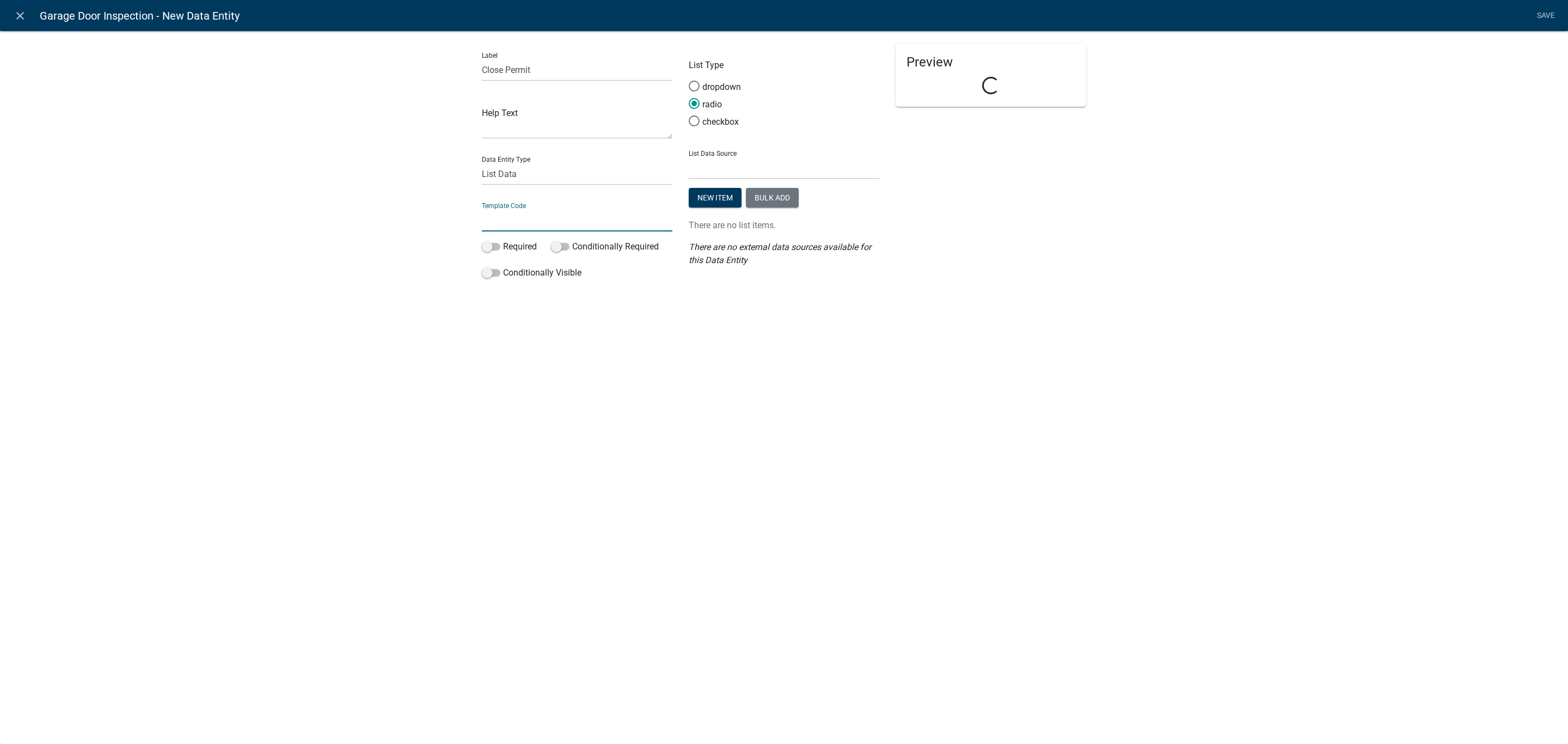
click at [516, 213] on input "text" at bounding box center [577, 220] width 190 height 22
type input "GarageClosePermit"
click at [518, 245] on label "Required" at bounding box center [509, 246] width 55 height 13
click at [503, 240] on input "Required" at bounding box center [503, 240] width 0 height 0
drag, startPoint x: 706, startPoint y: 197, endPoint x: 709, endPoint y: 210, distance: 13.3
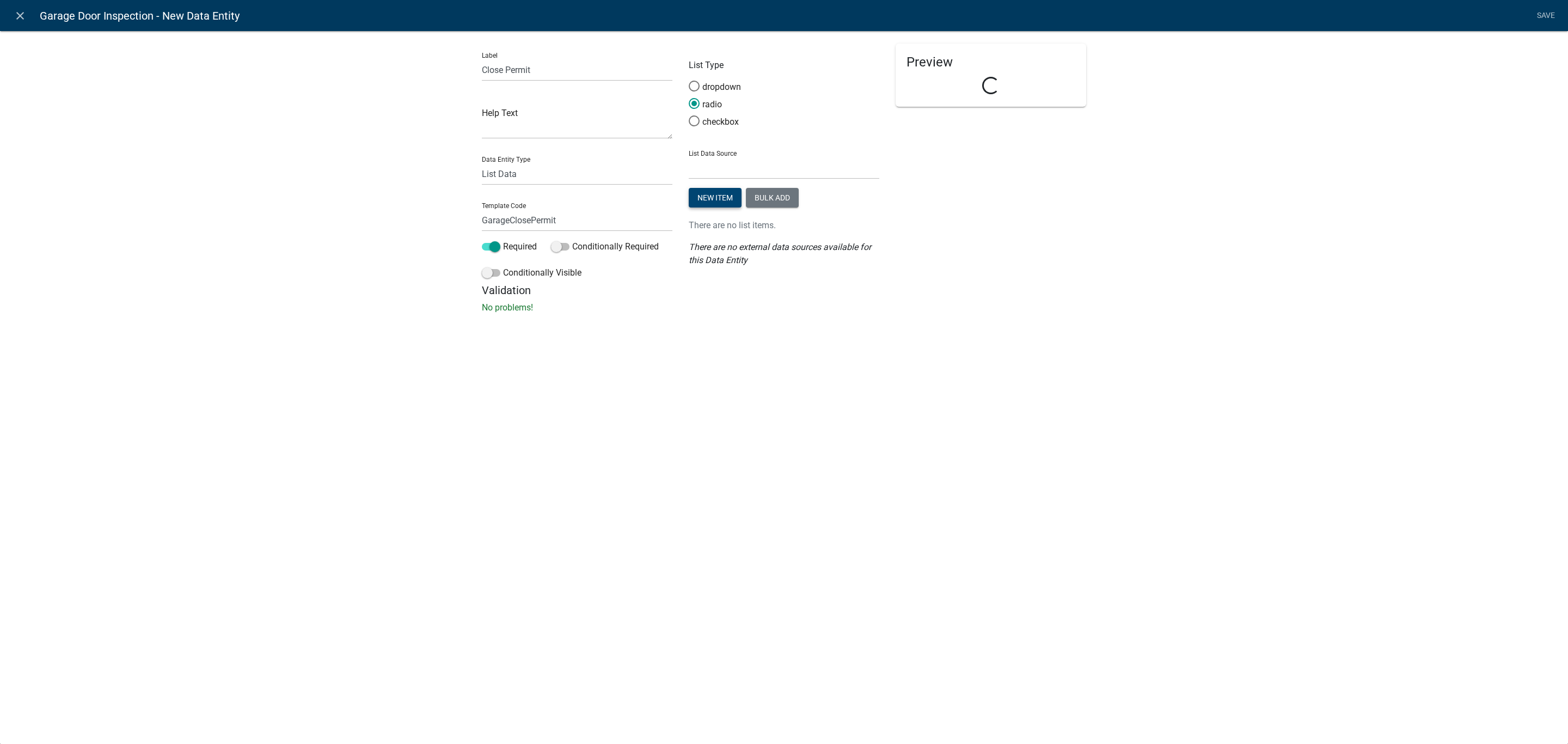
click at [707, 197] on button "New item" at bounding box center [715, 197] width 53 height 19
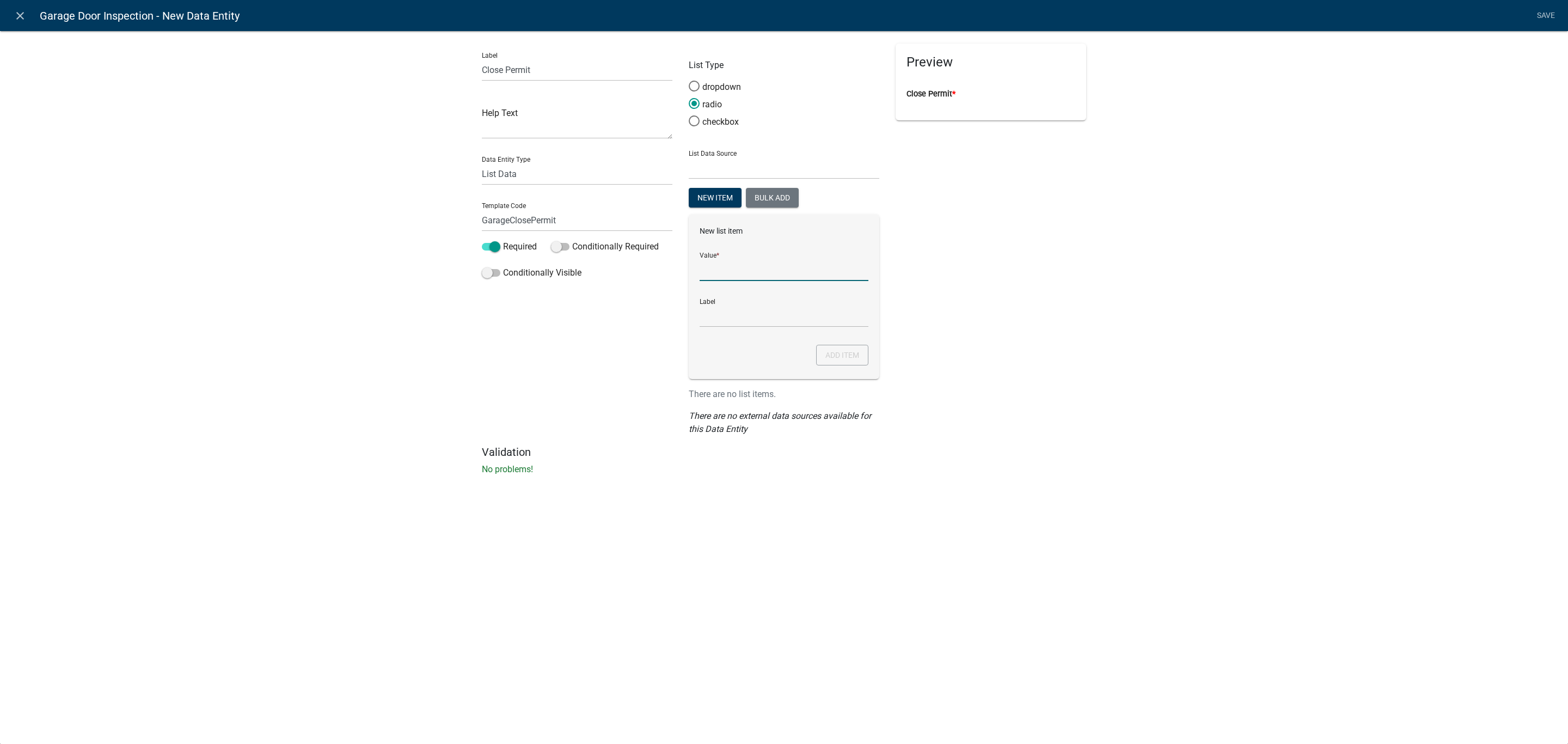
click at [726, 270] on input "List Data Source" at bounding box center [783, 269] width 169 height 22
type input "Yes"
click button "Add item" at bounding box center [842, 355] width 52 height 21
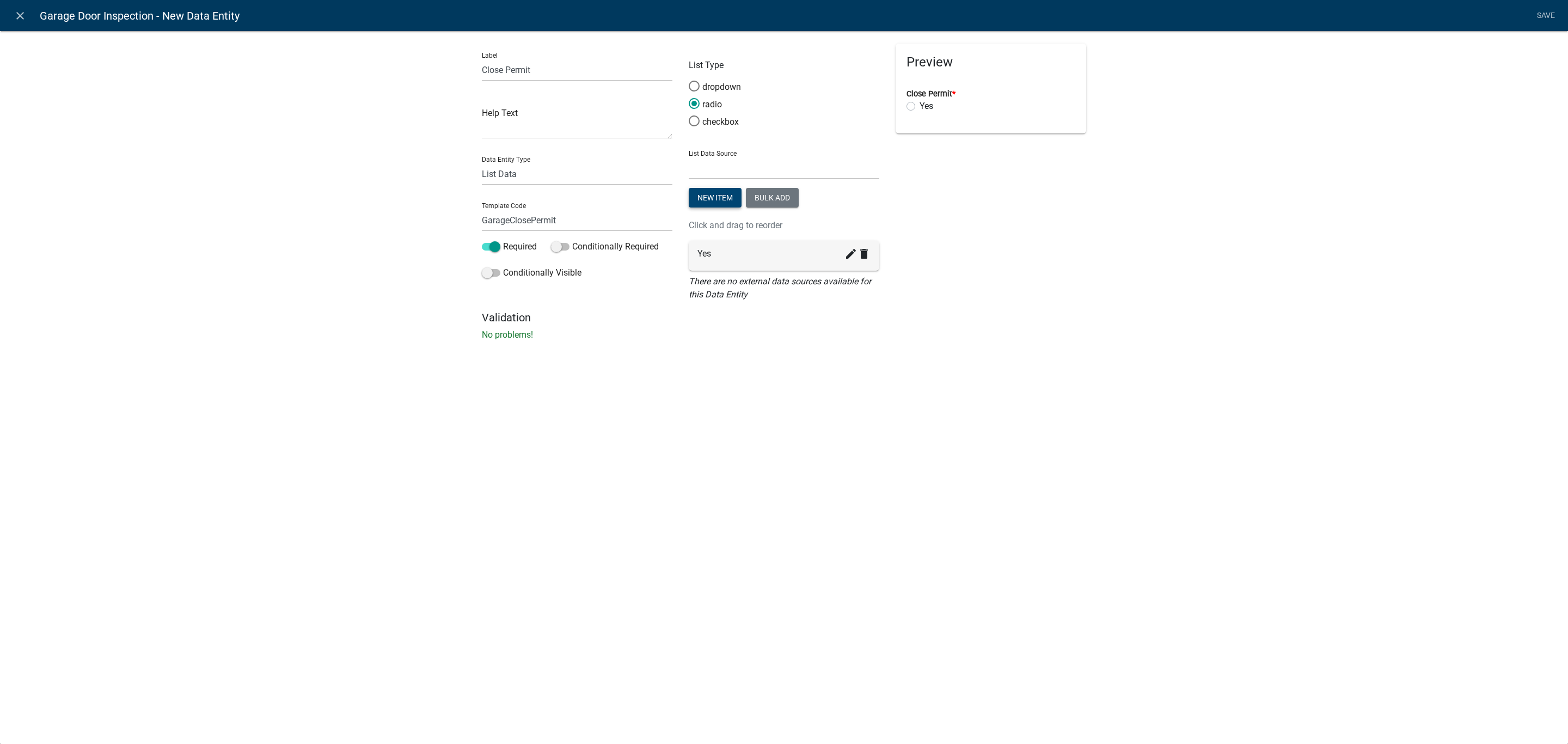
click at [704, 191] on button "New item" at bounding box center [715, 197] width 53 height 19
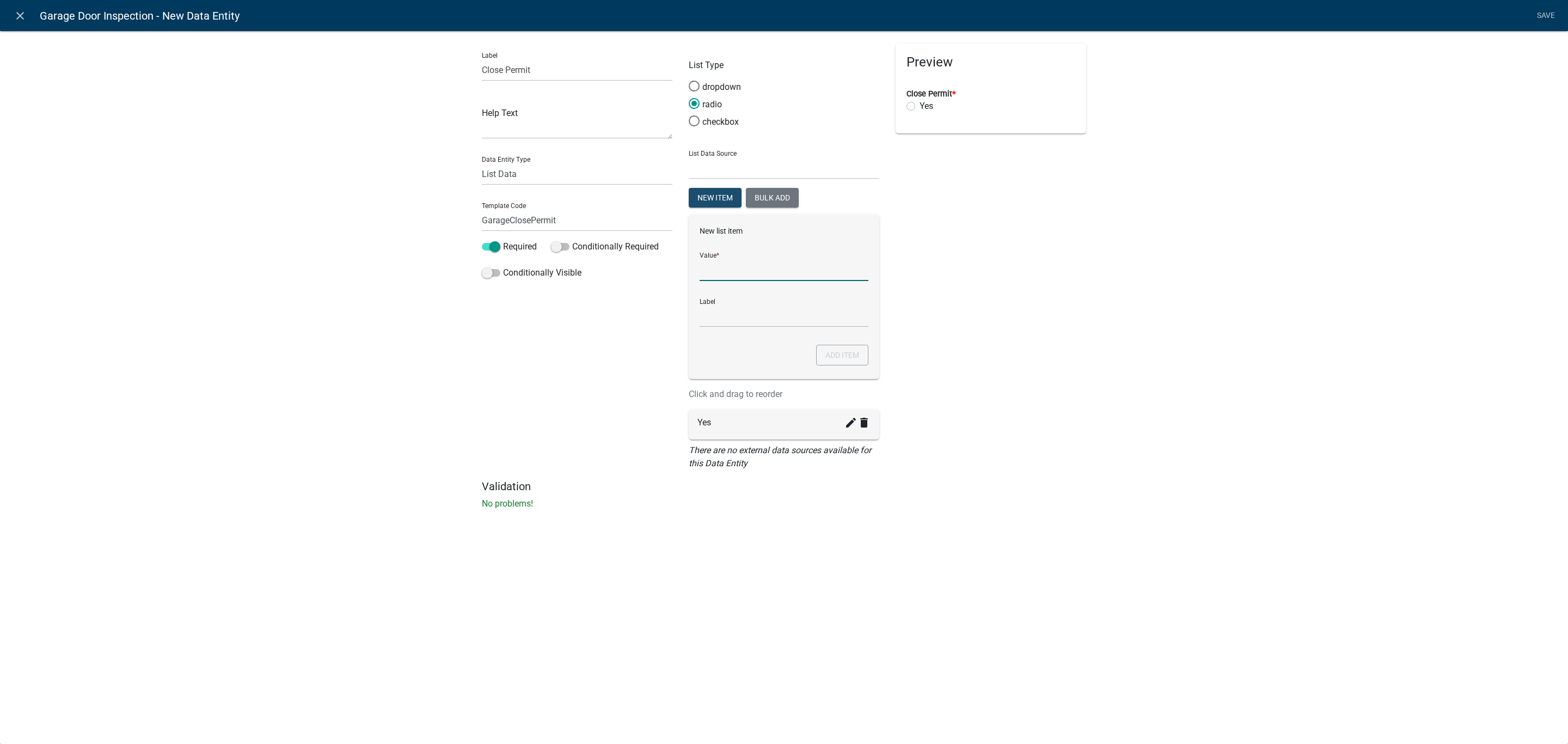
click at [733, 262] on input "List Data Source" at bounding box center [783, 269] width 169 height 22
type input "No"
click at [846, 347] on button "Add item" at bounding box center [842, 355] width 52 height 21
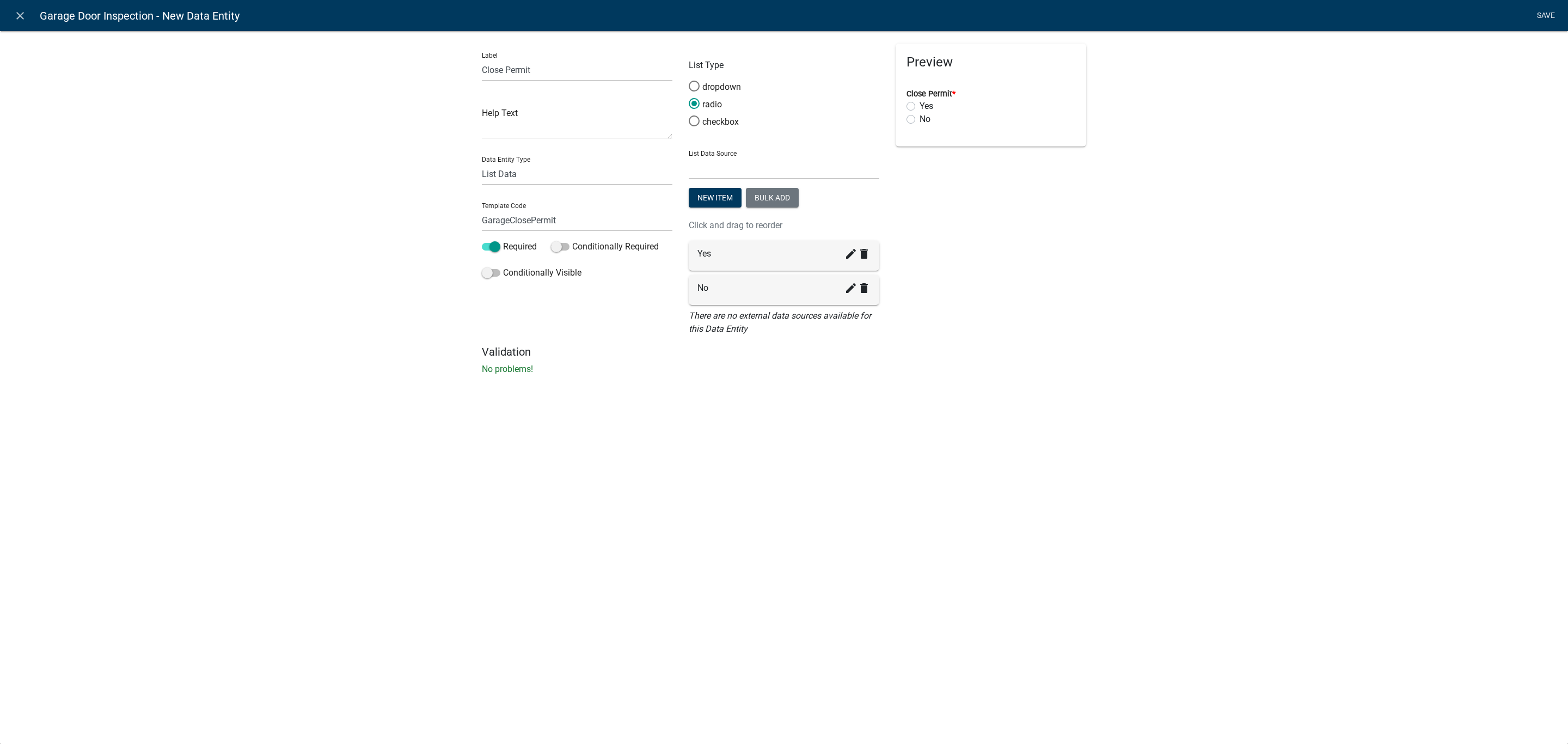
click at [1546, 10] on link "Save" at bounding box center [1546, 16] width 27 height 21
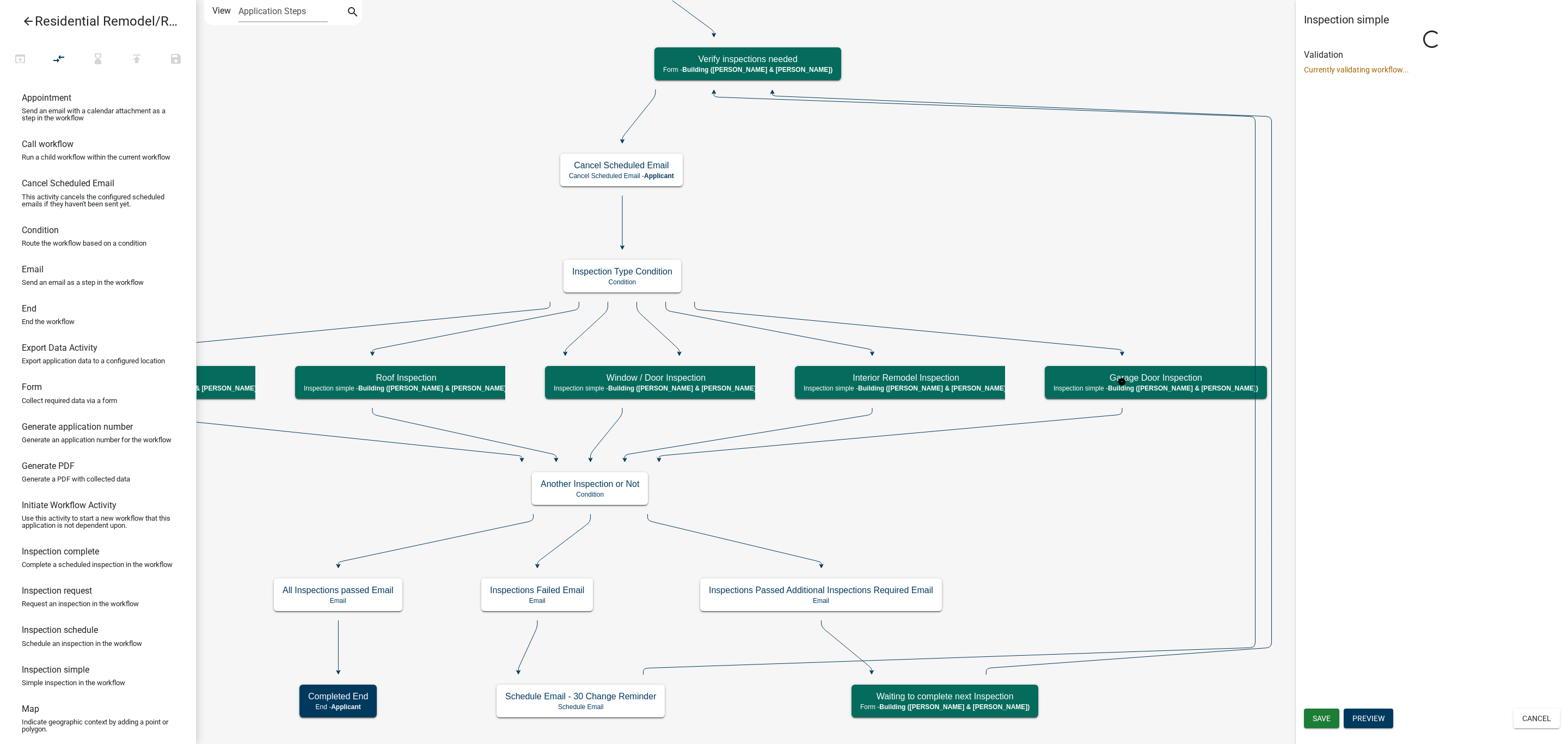
scroll to position [0, 0]
select select "AF95025D-B44F-4367-9798-E31EBF5850B8"
select select "805d55ac-e238-4e04-8f8e-acc067f36c3e"
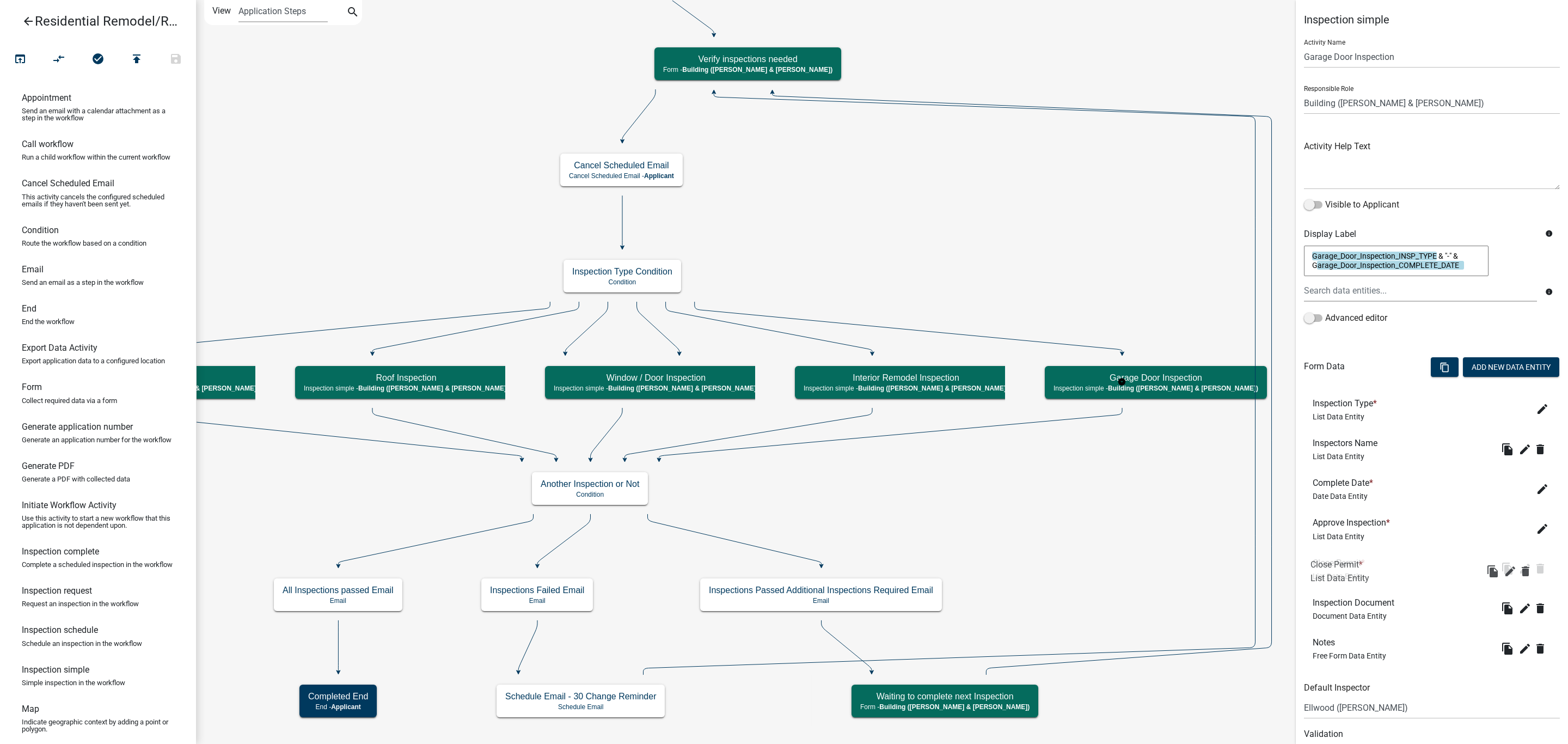
drag, startPoint x: 1331, startPoint y: 650, endPoint x: 1330, endPoint y: 572, distance: 78.0
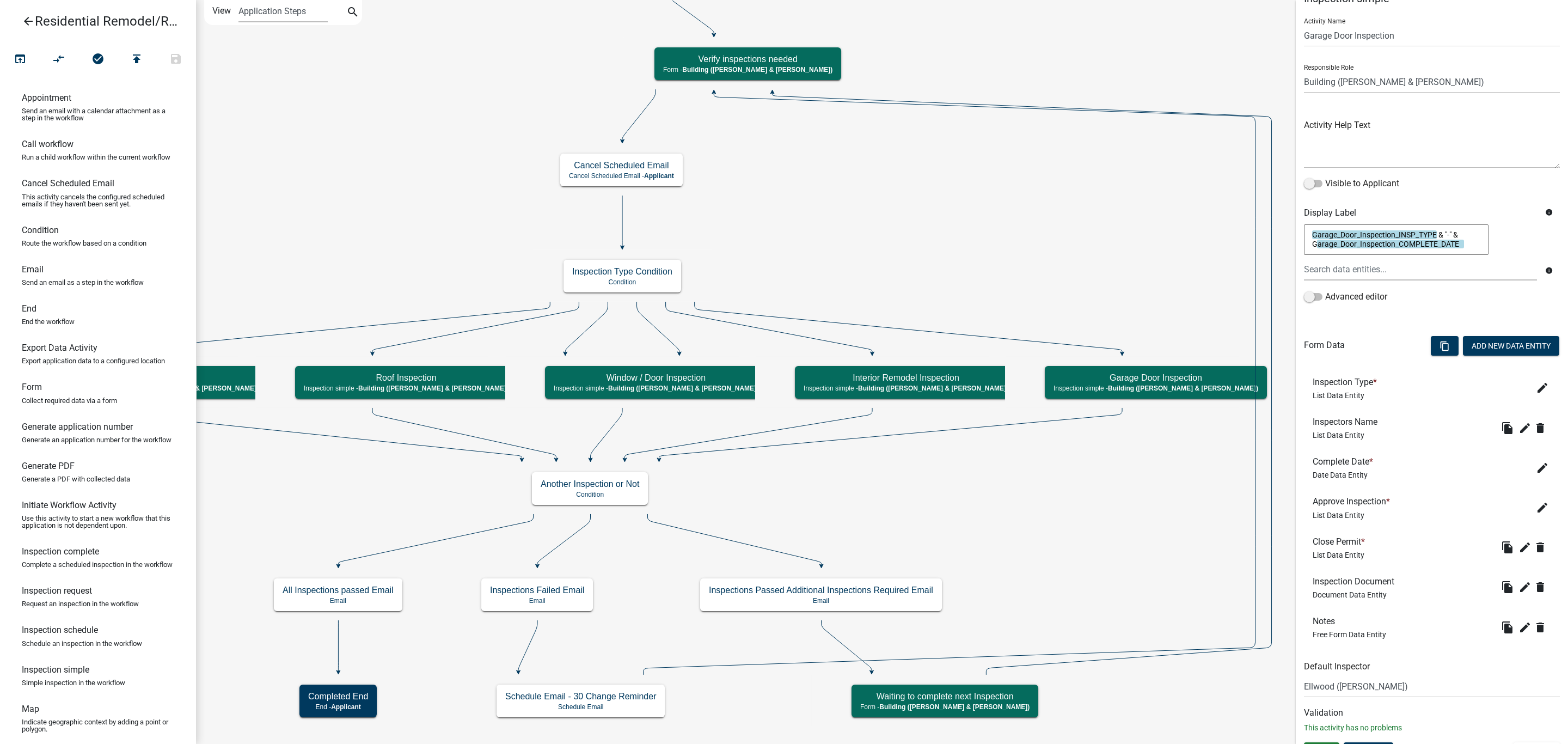
scroll to position [42, 0]
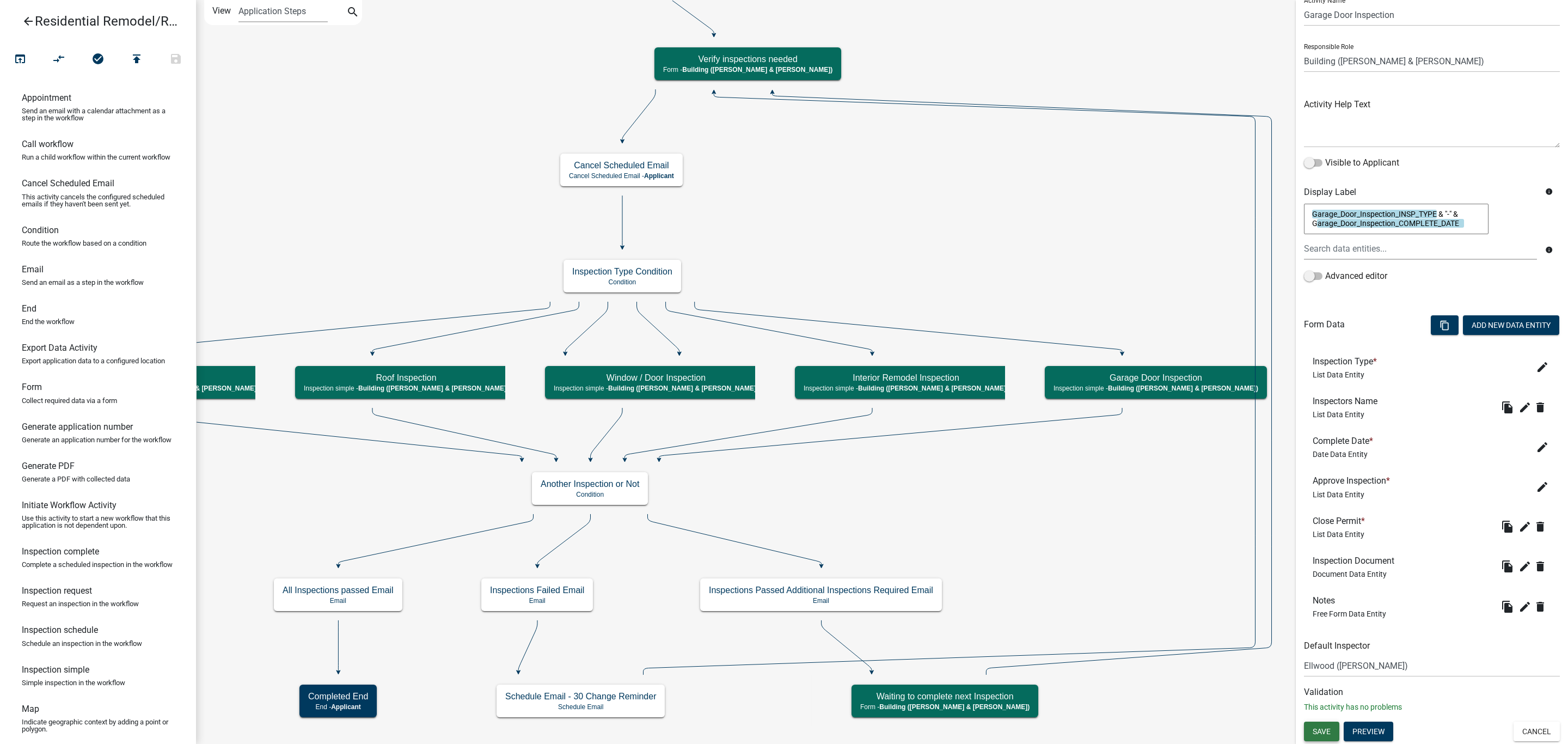
click at [1323, 734] on span "Save" at bounding box center [1321, 731] width 18 height 9
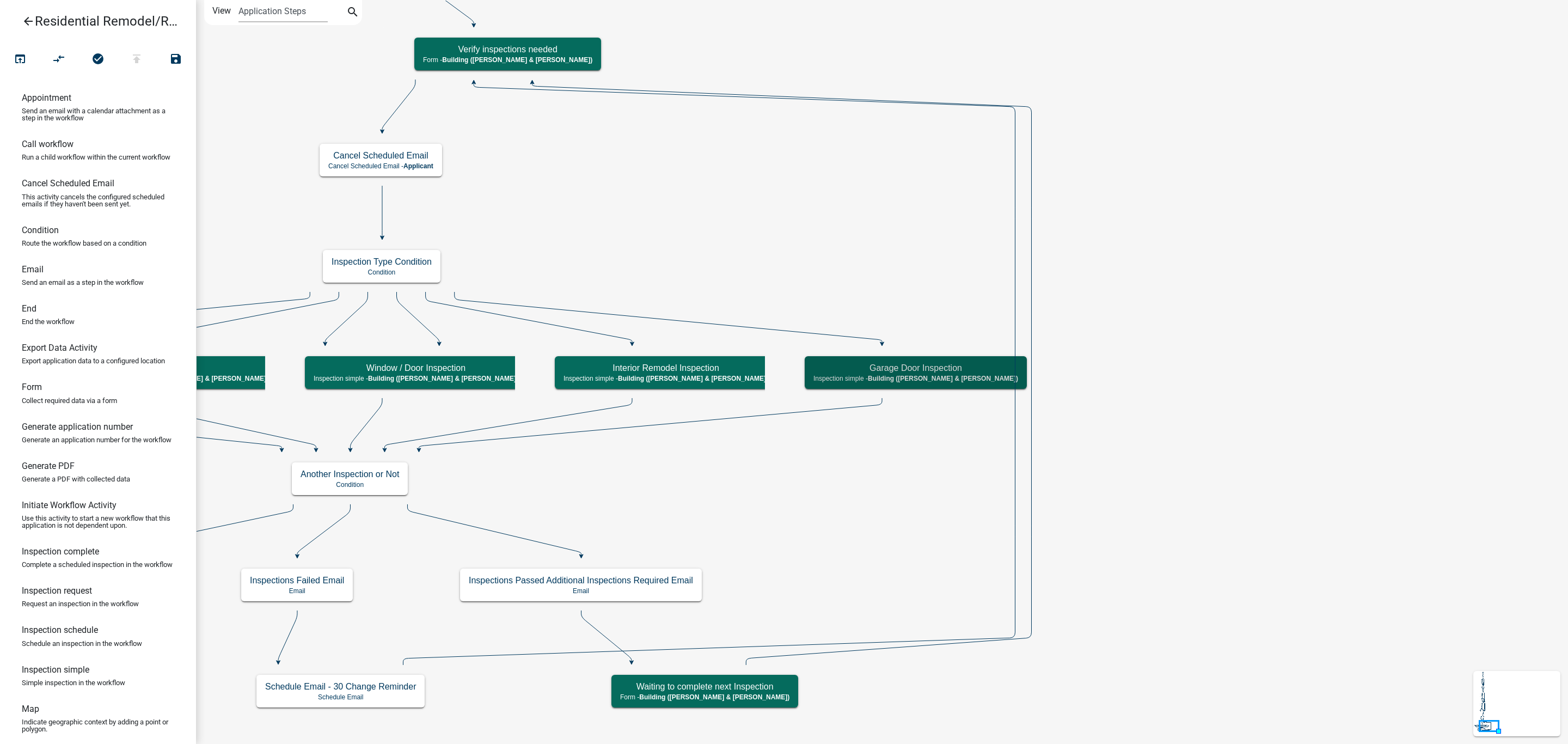
scroll to position [0, 0]
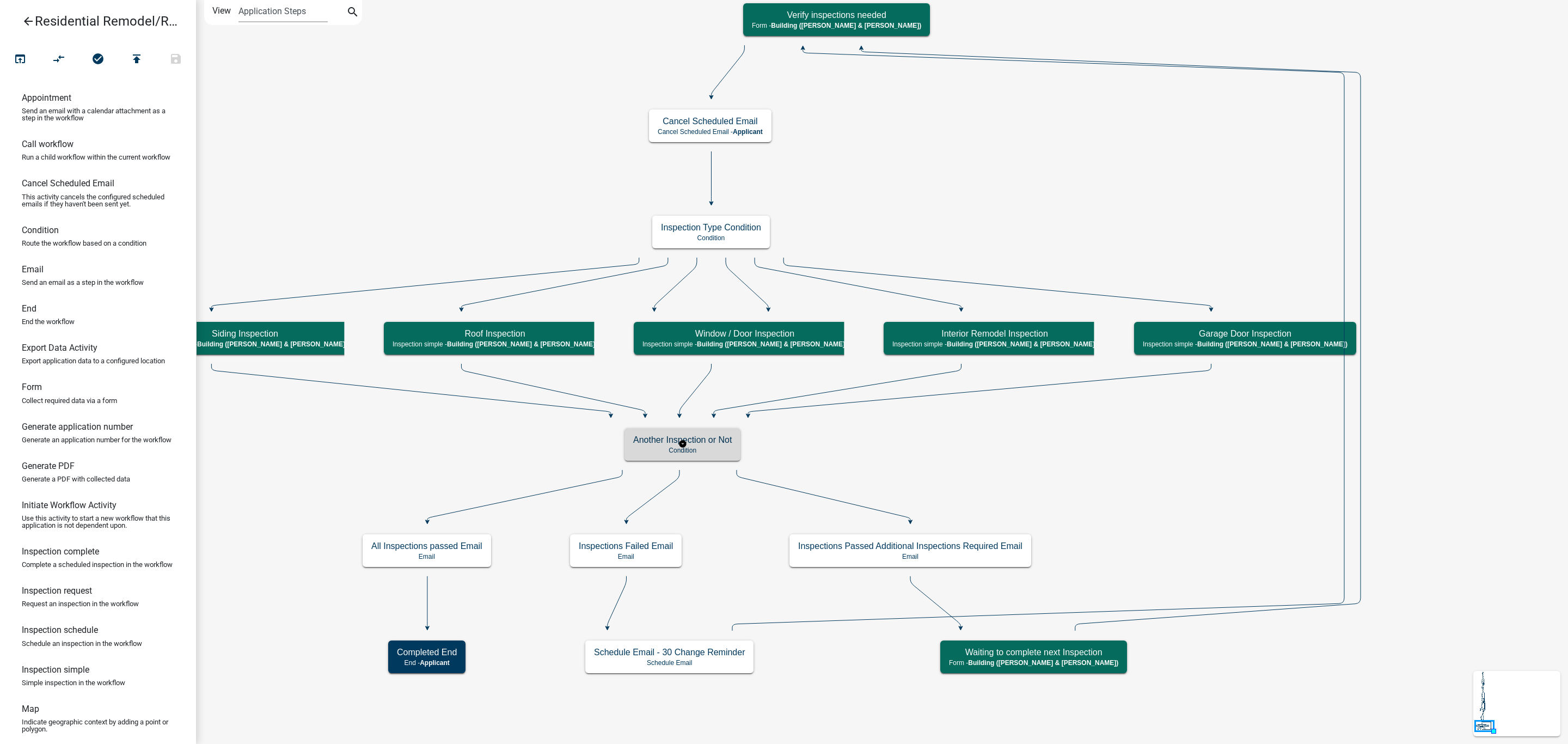
click at [717, 443] on h5 "Another Inspection or Not" at bounding box center [682, 440] width 98 height 10
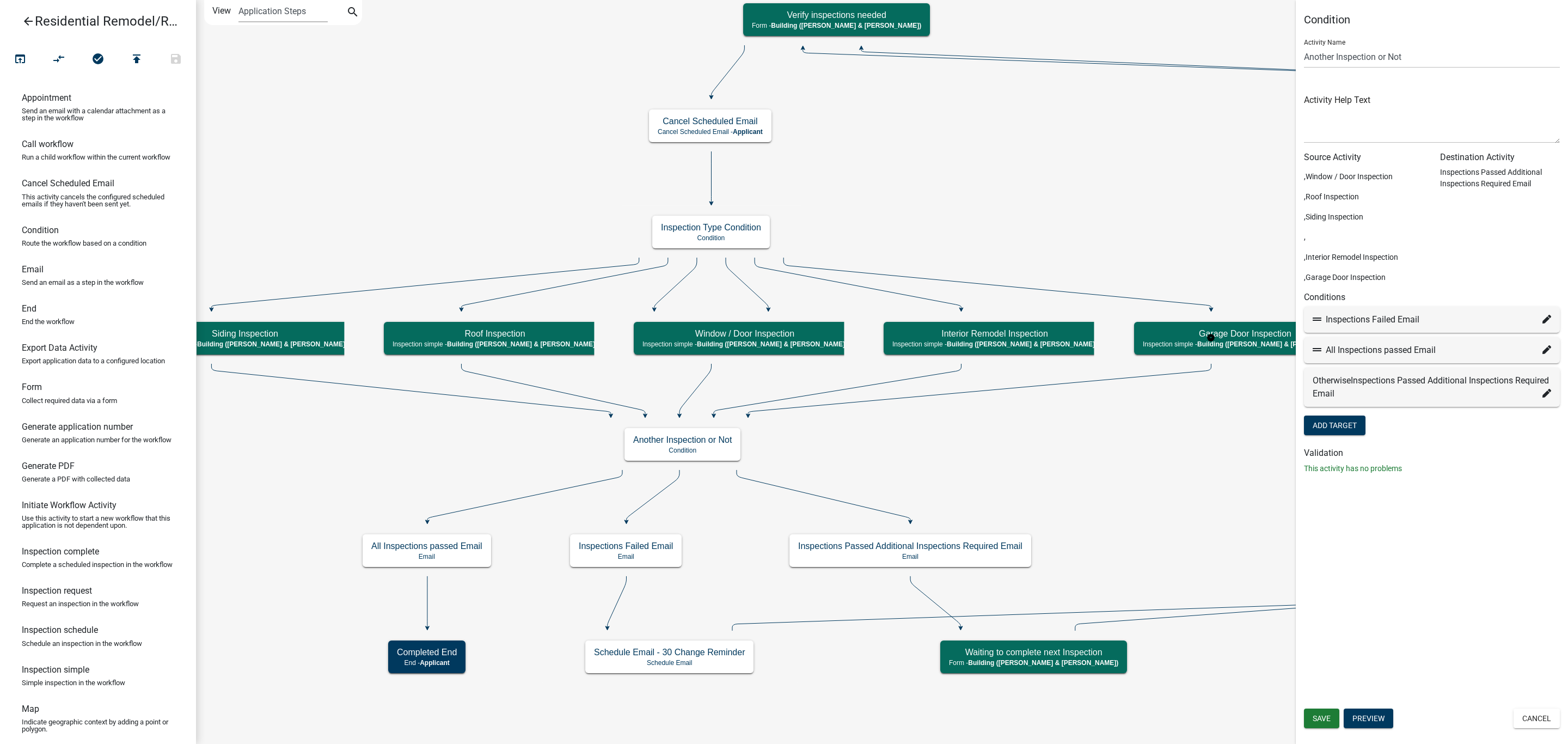
click at [1544, 350] on icon at bounding box center [1546, 350] width 9 height 9
select select "31: 9abad00c-e6c9-47b9-9c99-5aa98b938f51"
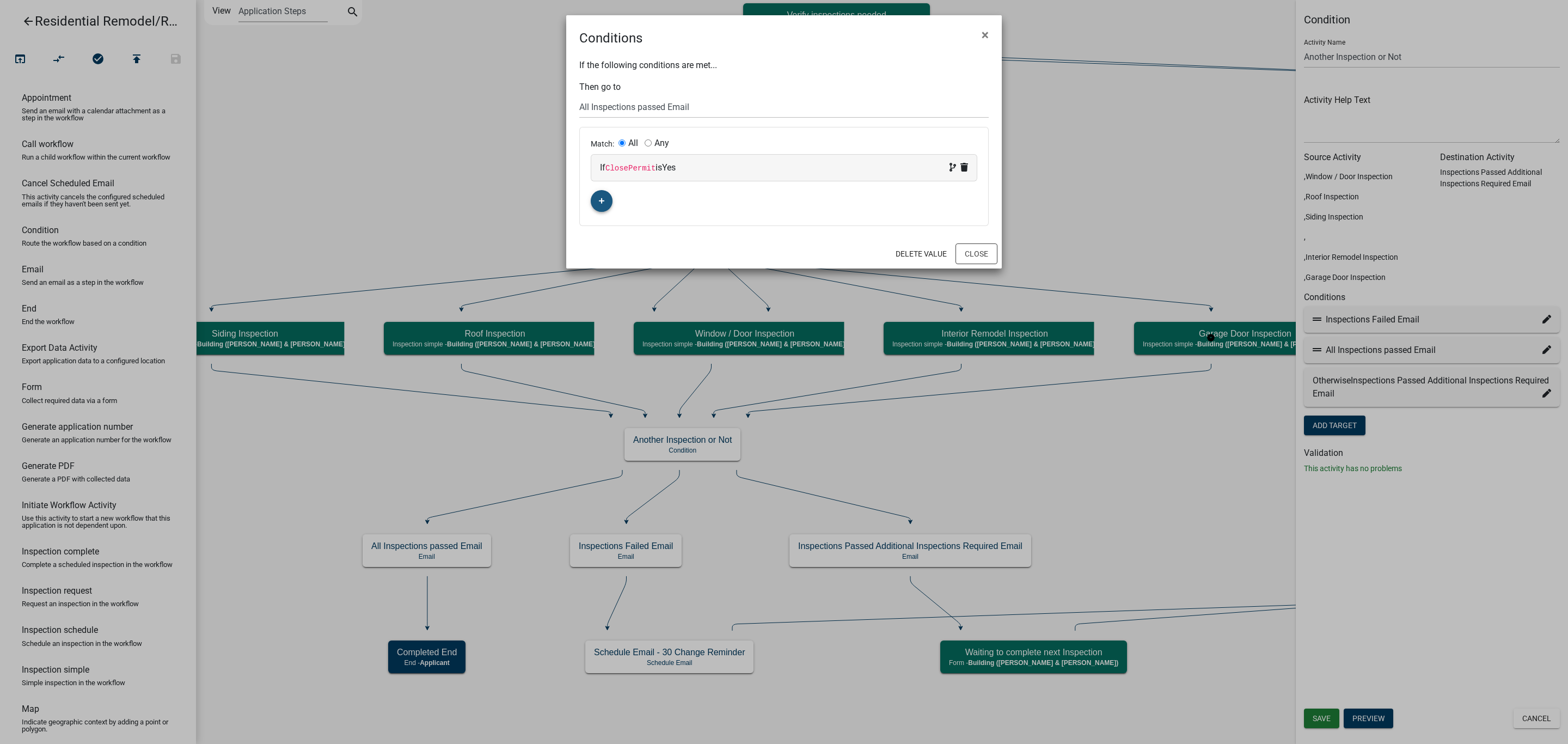
click at [602, 198] on icon "button" at bounding box center [602, 200] width 6 height 6
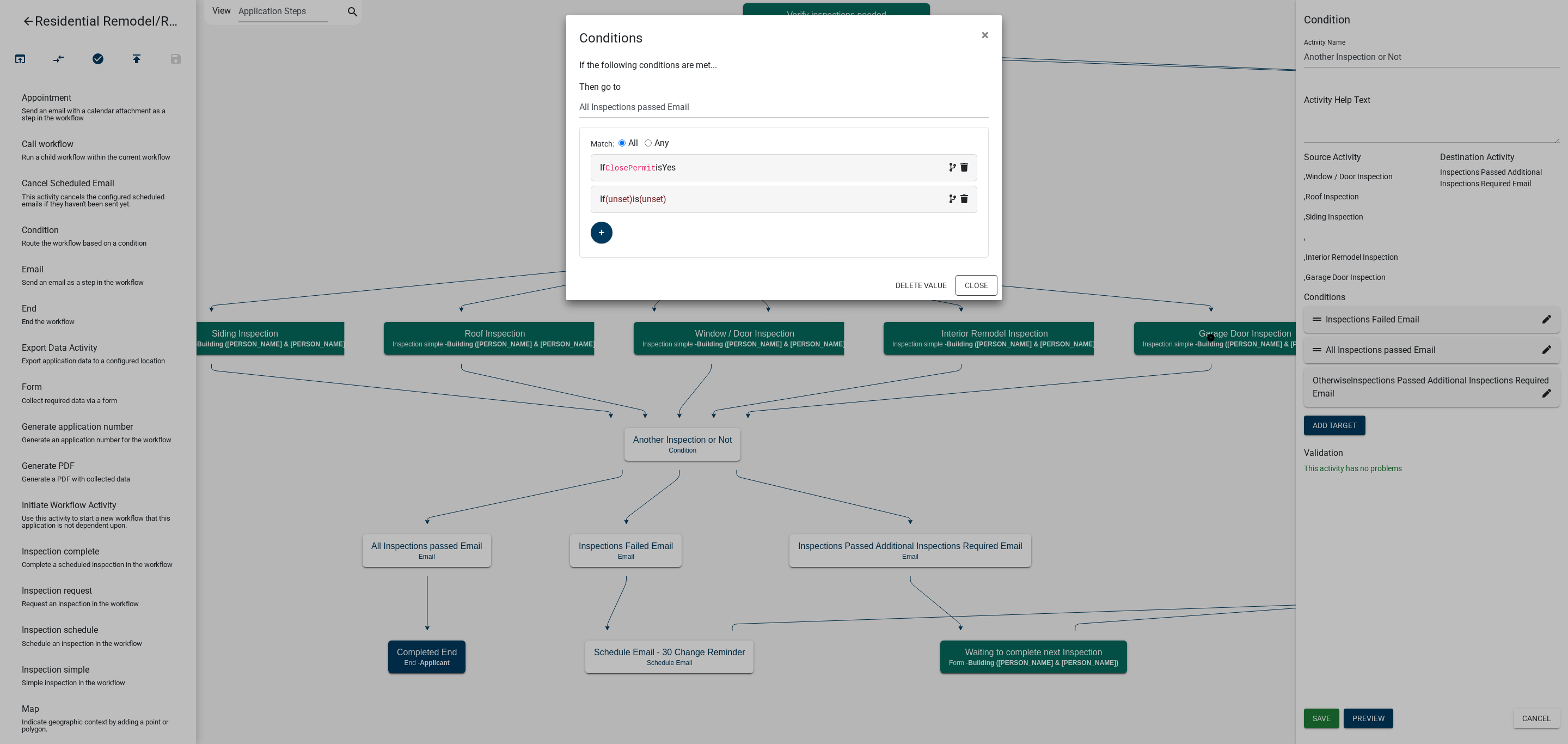
click at [616, 198] on span "(unset)" at bounding box center [619, 199] width 27 height 10
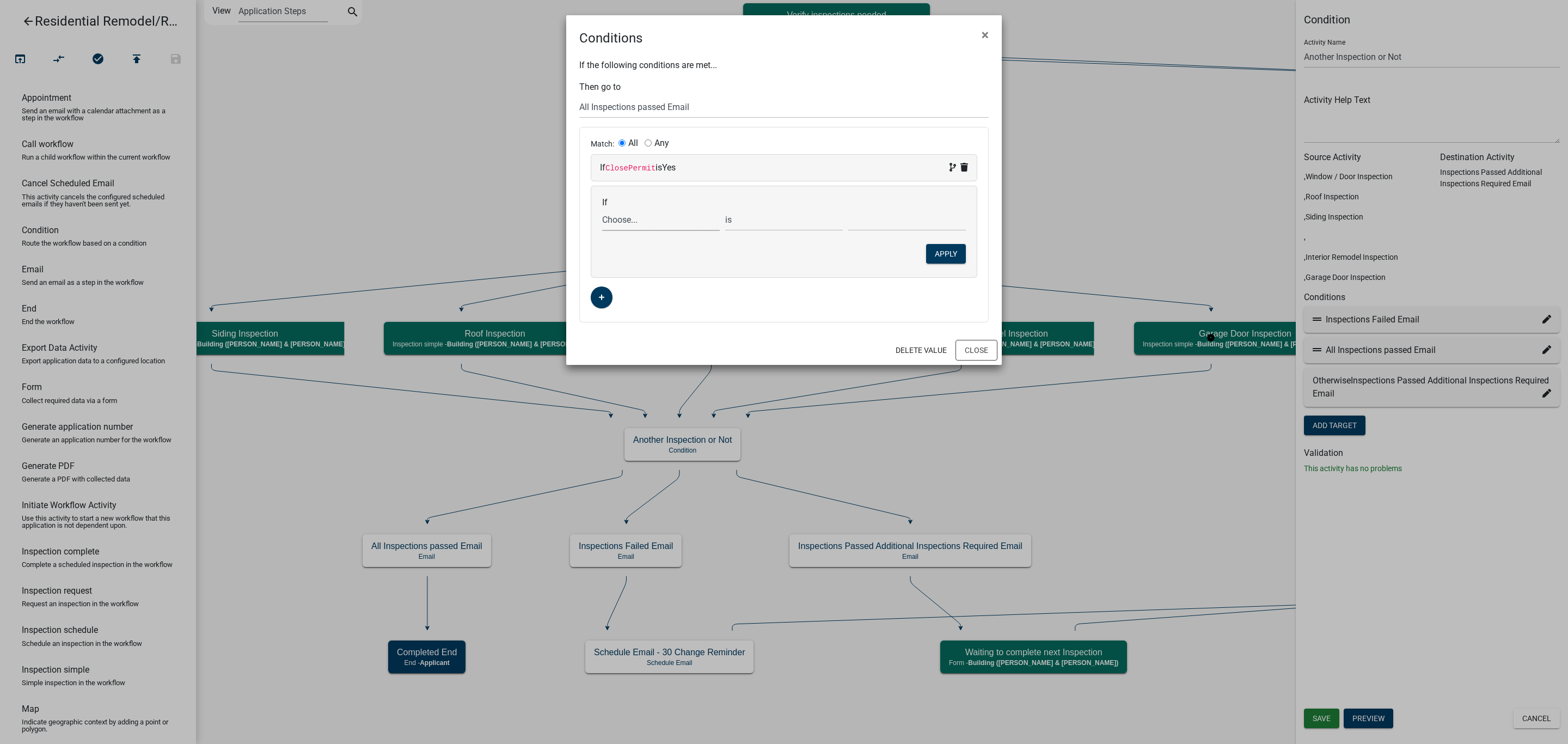
click at [629, 225] on select "Choose... 32Egress Acknowledgement ALL_FEE_RECIPIENTS AMOUNT_PAID APPLICANT_CIT…" at bounding box center [661, 219] width 118 height 22
click at [652, 213] on select "Choose... 32Egress Acknowledgement ALL_FEE_RECIPIENTS AMOUNT_PAID APPLICANT_CIT…" at bounding box center [661, 219] width 118 height 22
select select "147: RoofClosePermit"
click at [602, 210] on select "Choose... 32Egress Acknowledgement ALL_FEE_RECIPIENTS AMOUNT_PAID APPLICANT_CIT…" at bounding box center [661, 219] width 118 height 22
click at [879, 219] on select "Choose... No Yes" at bounding box center [907, 219] width 118 height 22
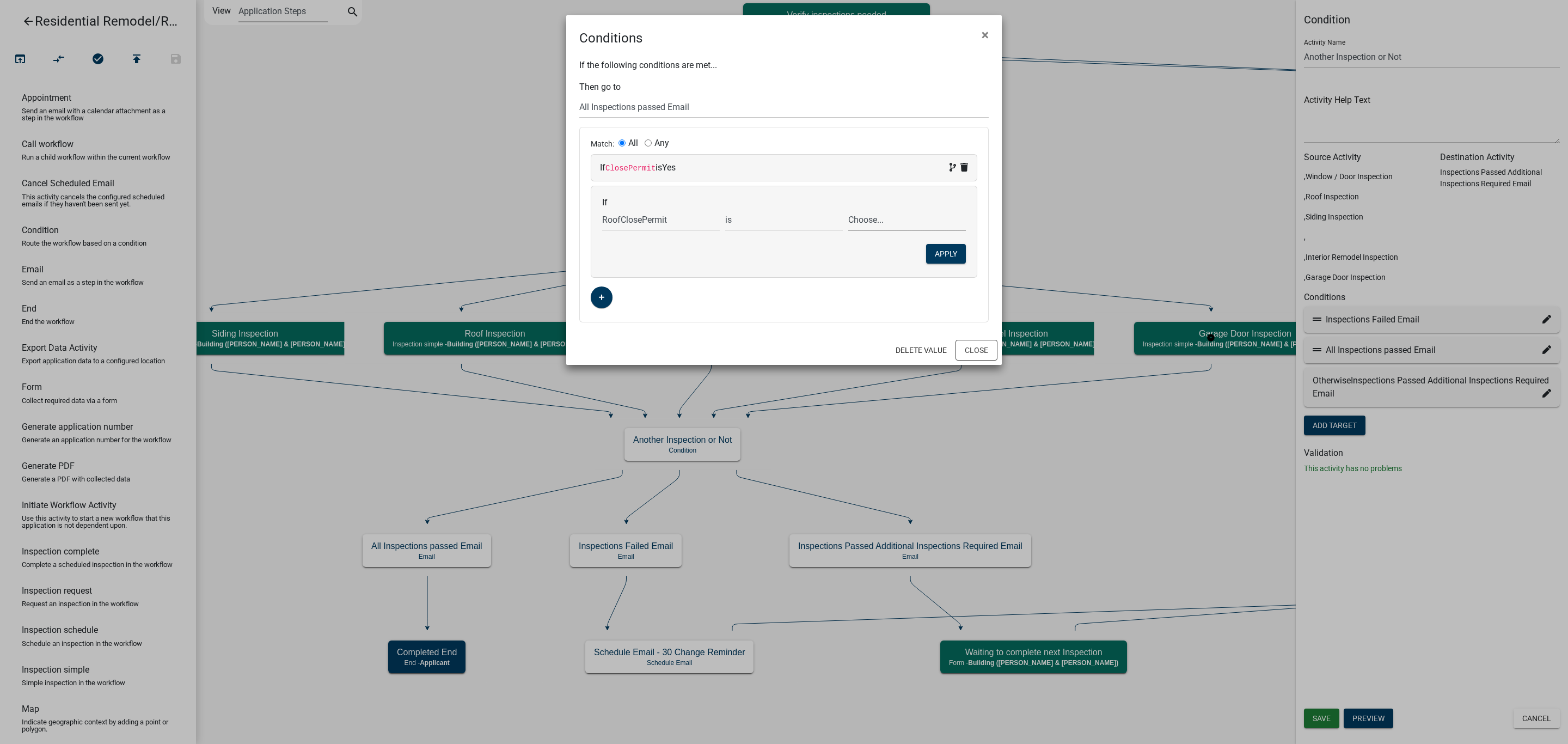
select select "4: Yes"
click at [848, 210] on select "Choose... No Yes" at bounding box center [907, 219] width 118 height 22
click at [946, 256] on button "Apply" at bounding box center [946, 254] width 39 height 19
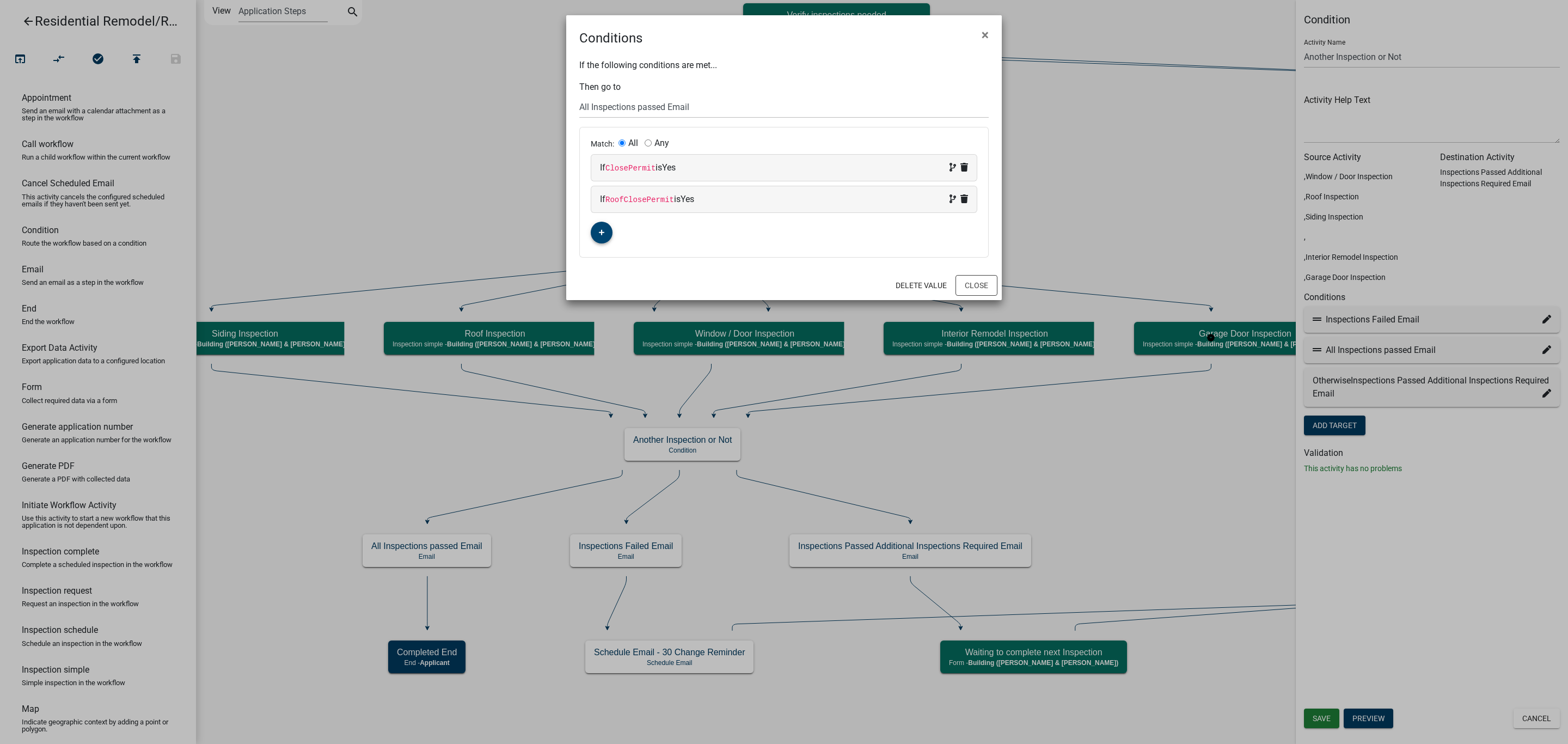
click at [606, 228] on button "button" at bounding box center [602, 233] width 22 height 22
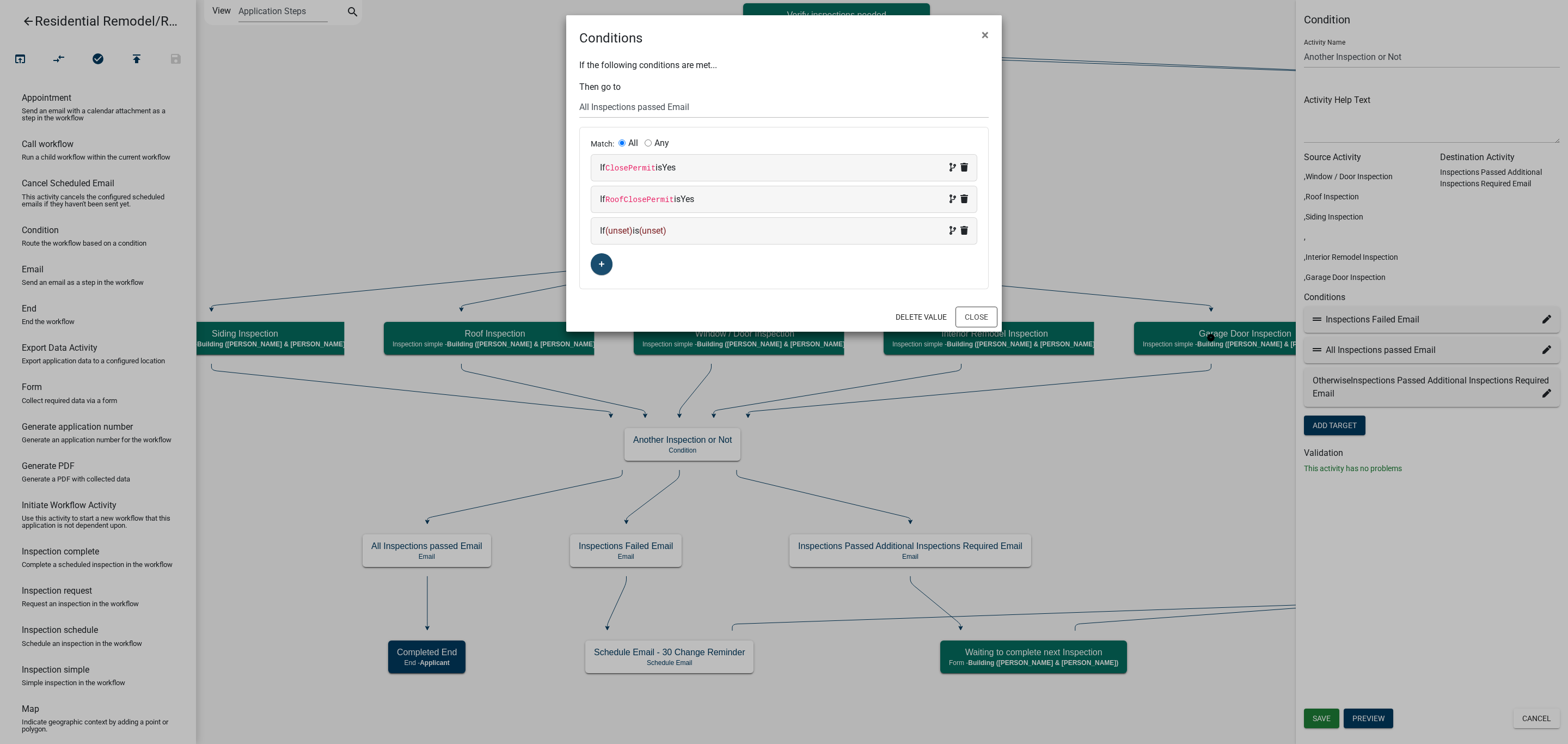
click at [618, 227] on span "(unset)" at bounding box center [619, 231] width 27 height 10
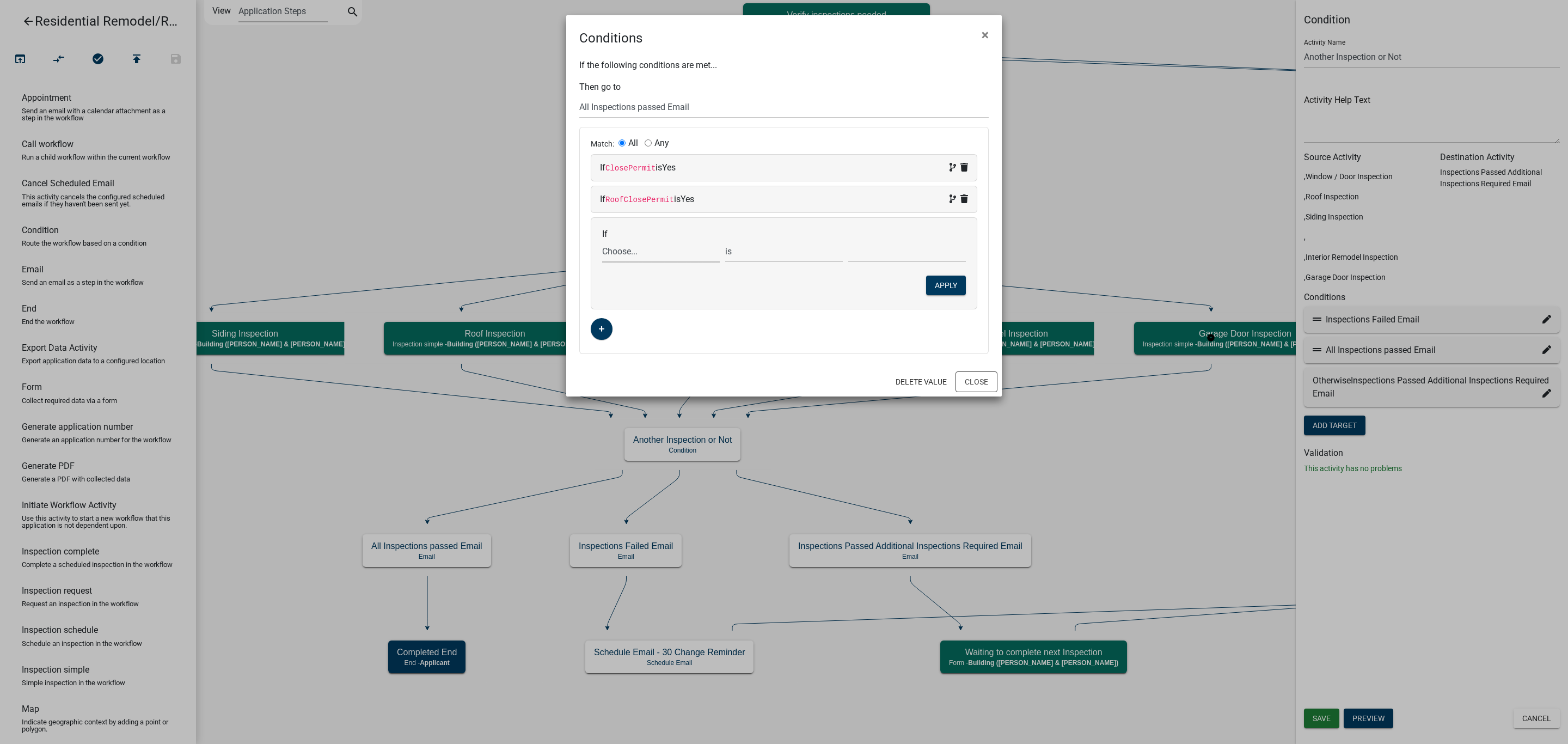
click at [625, 254] on select "Choose... 32Egress Acknowledgement ALL_FEE_RECIPIENTS AMOUNT_PAID APPLICANT_CIT…" at bounding box center [661, 251] width 118 height 22
select select "80: GarageClosePermit"
click at [602, 242] on select "Choose... 32Egress Acknowledgement ALL_FEE_RECIPIENTS AMOUNT_PAID APPLICANT_CIT…" at bounding box center [661, 251] width 118 height 22
drag, startPoint x: 895, startPoint y: 256, endPoint x: 882, endPoint y: 261, distance: 13.9
click at [895, 256] on select "Choose... No Yes" at bounding box center [907, 251] width 118 height 22
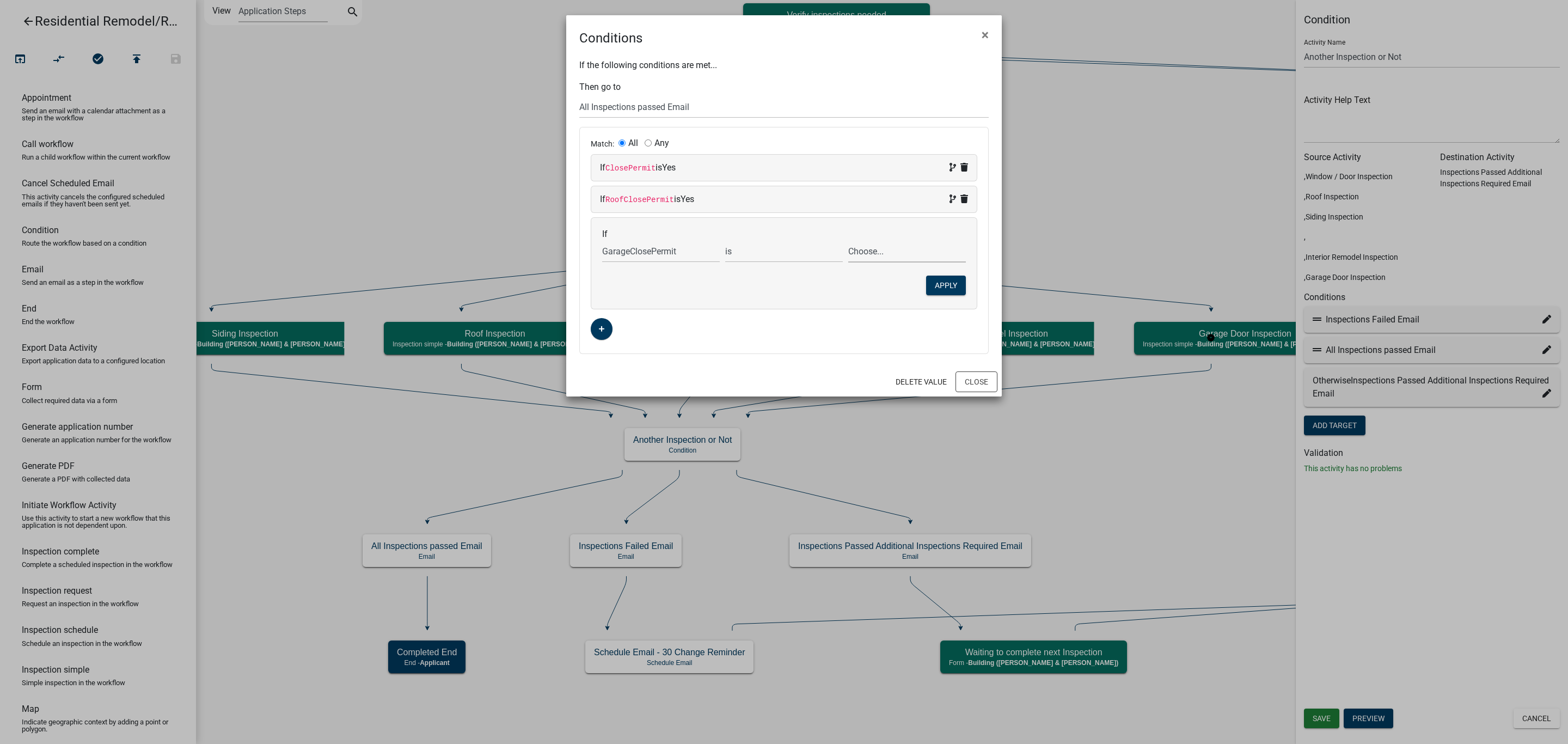
select select "2: Yes"
click at [848, 242] on select "Choose... No Yes" at bounding box center [907, 251] width 118 height 22
click at [945, 287] on button "Apply" at bounding box center [946, 285] width 39 height 19
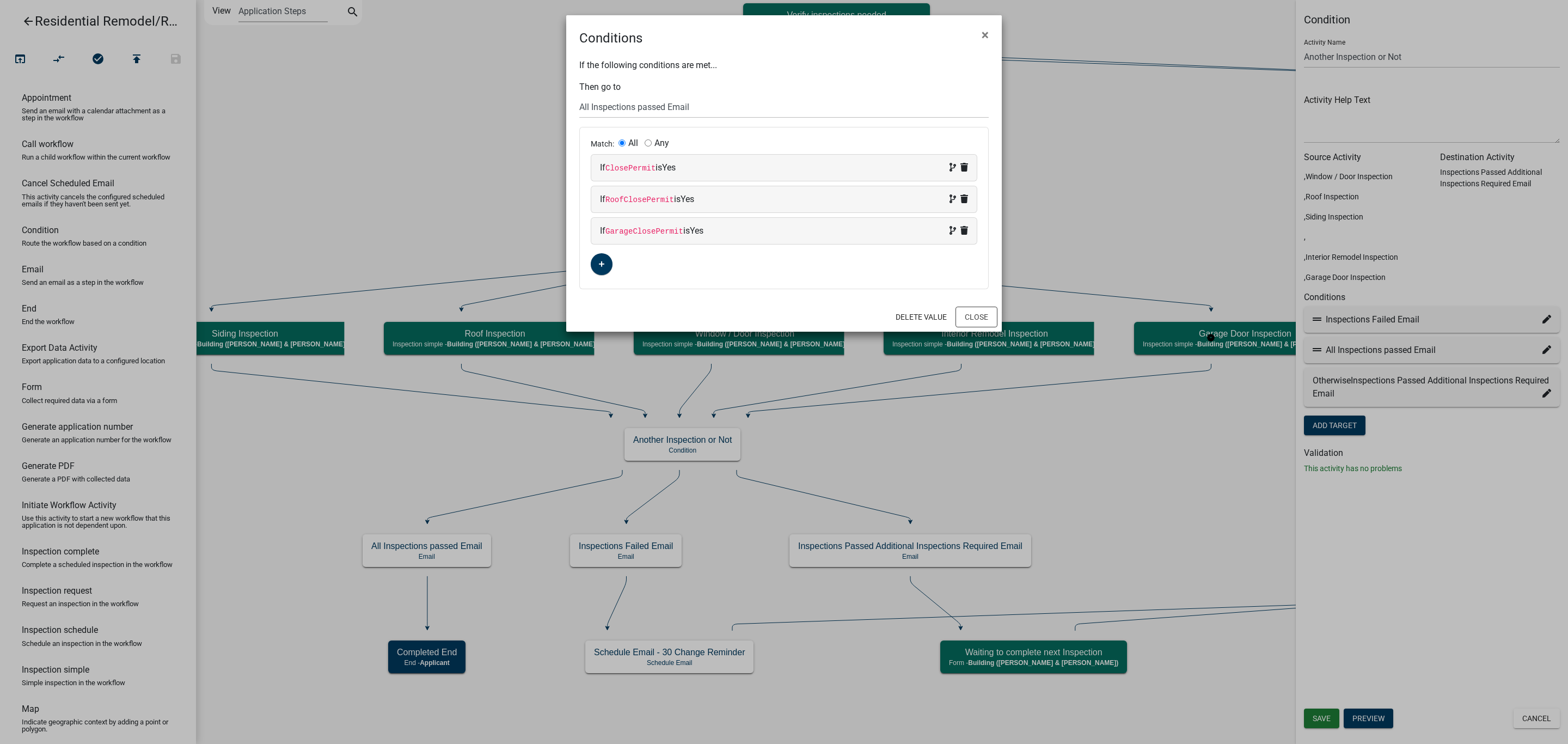
click at [649, 141] on input "Any" at bounding box center [648, 143] width 7 height 7
radio input "true"
radio input "false"
click at [599, 264] on icon "button" at bounding box center [602, 264] width 6 height 6
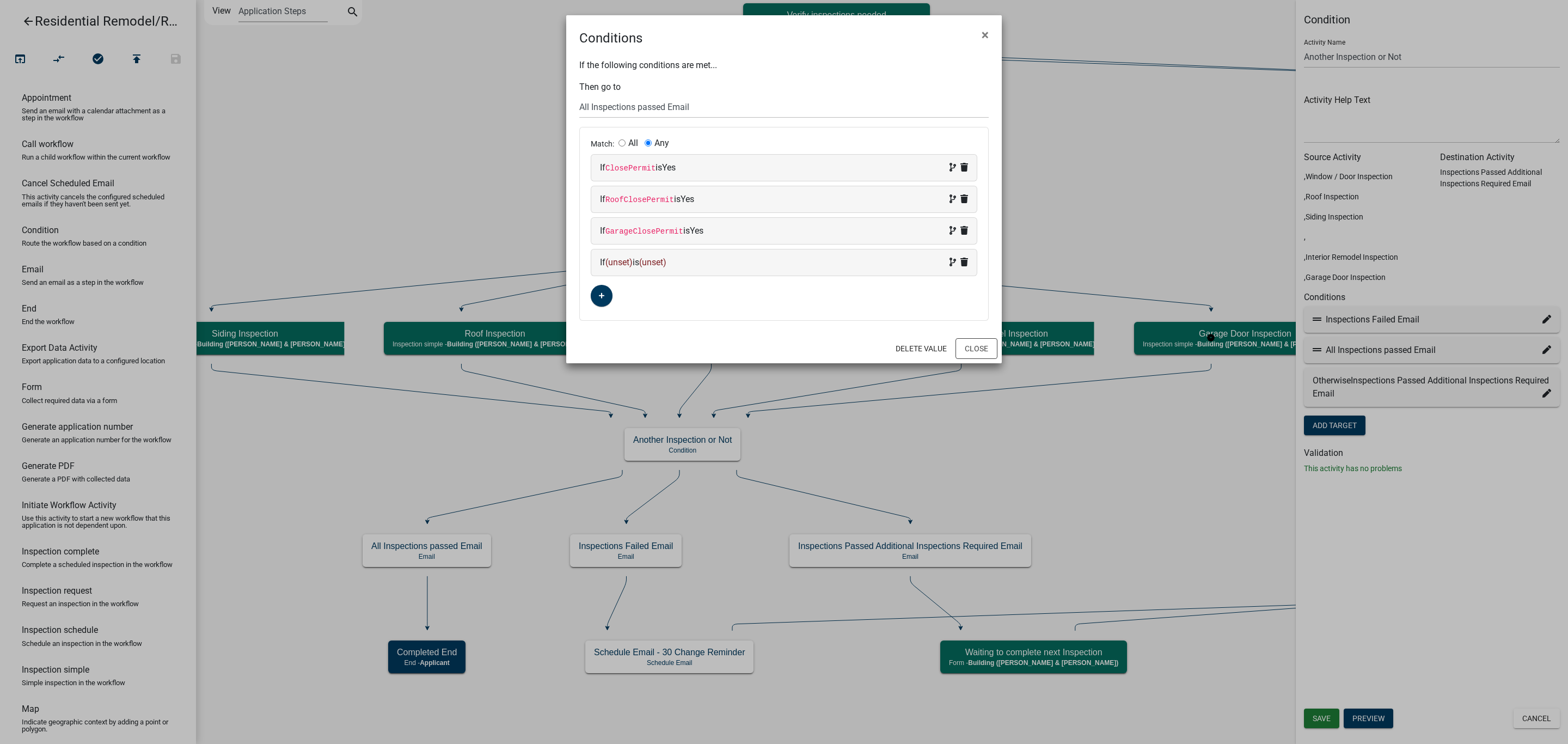
click at [625, 262] on span "(unset)" at bounding box center [619, 262] width 27 height 10
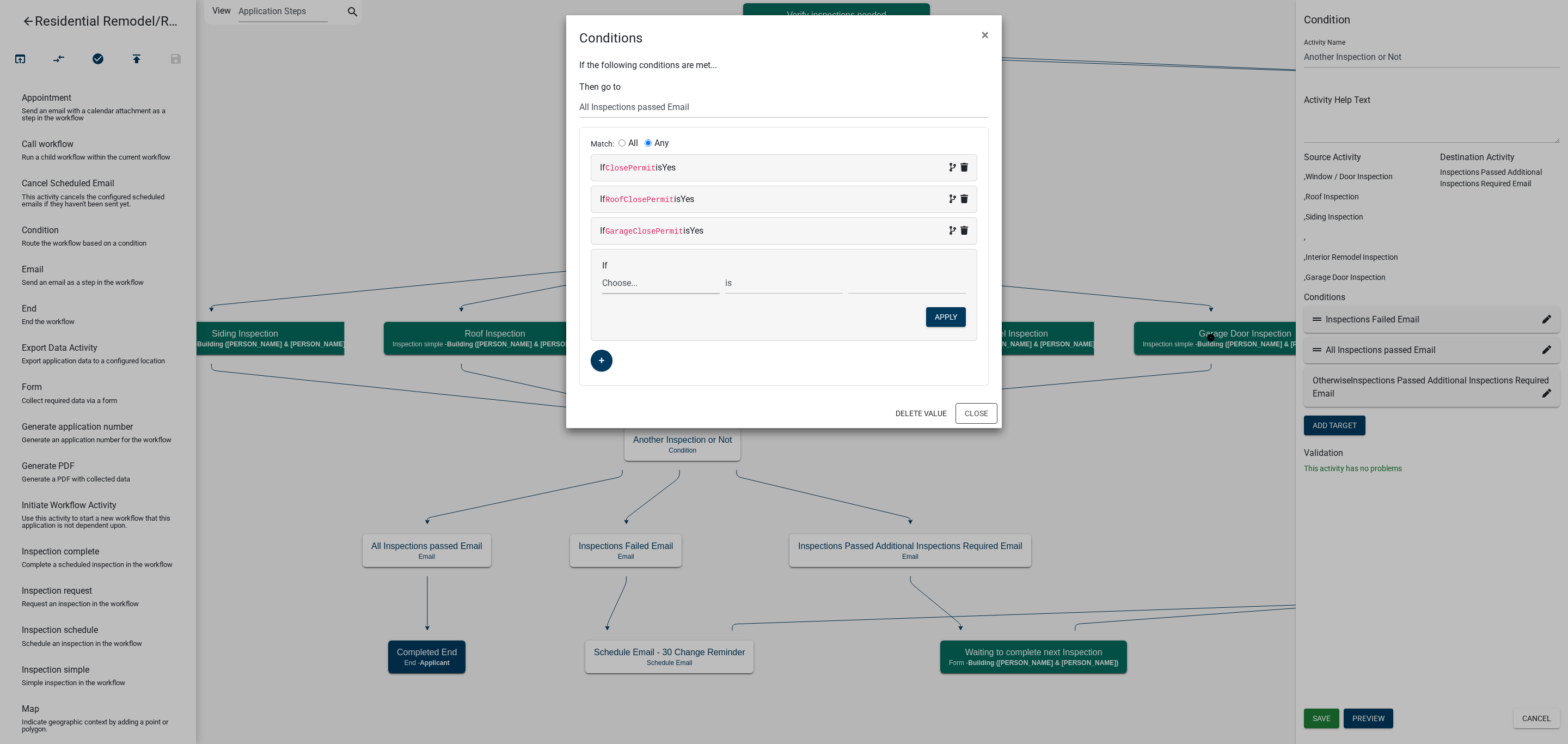
click at [645, 288] on select "Choose... 32Egress Acknowledgement ALL_FEE_RECIPIENTS AMOUNT_PAID APPLICANT_CIT…" at bounding box center [661, 282] width 118 height 22
select select "245: SidingClosePermit"
click at [602, 274] on select "Choose... 32Egress Acknowledgement ALL_FEE_RECIPIENTS AMOUNT_PAID APPLICANT_CIT…" at bounding box center [661, 282] width 118 height 22
click at [881, 285] on select "Choose... No Yes" at bounding box center [907, 282] width 118 height 22
select select "2: Yes"
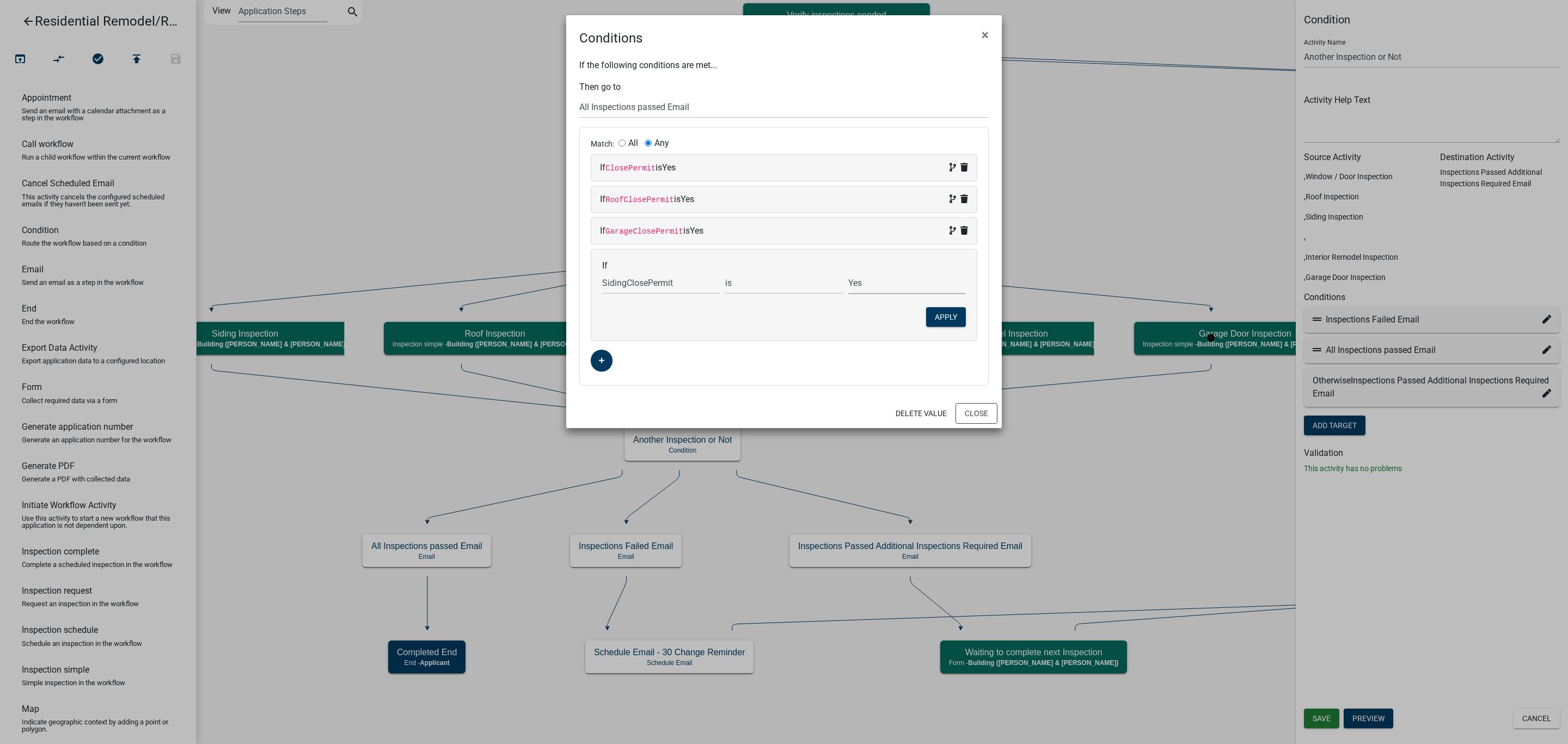
click at [848, 274] on select "Choose... No Yes" at bounding box center [907, 282] width 118 height 22
drag, startPoint x: 941, startPoint y: 319, endPoint x: 904, endPoint y: 324, distance: 37.3
click at [943, 319] on button "Apply" at bounding box center [946, 317] width 39 height 19
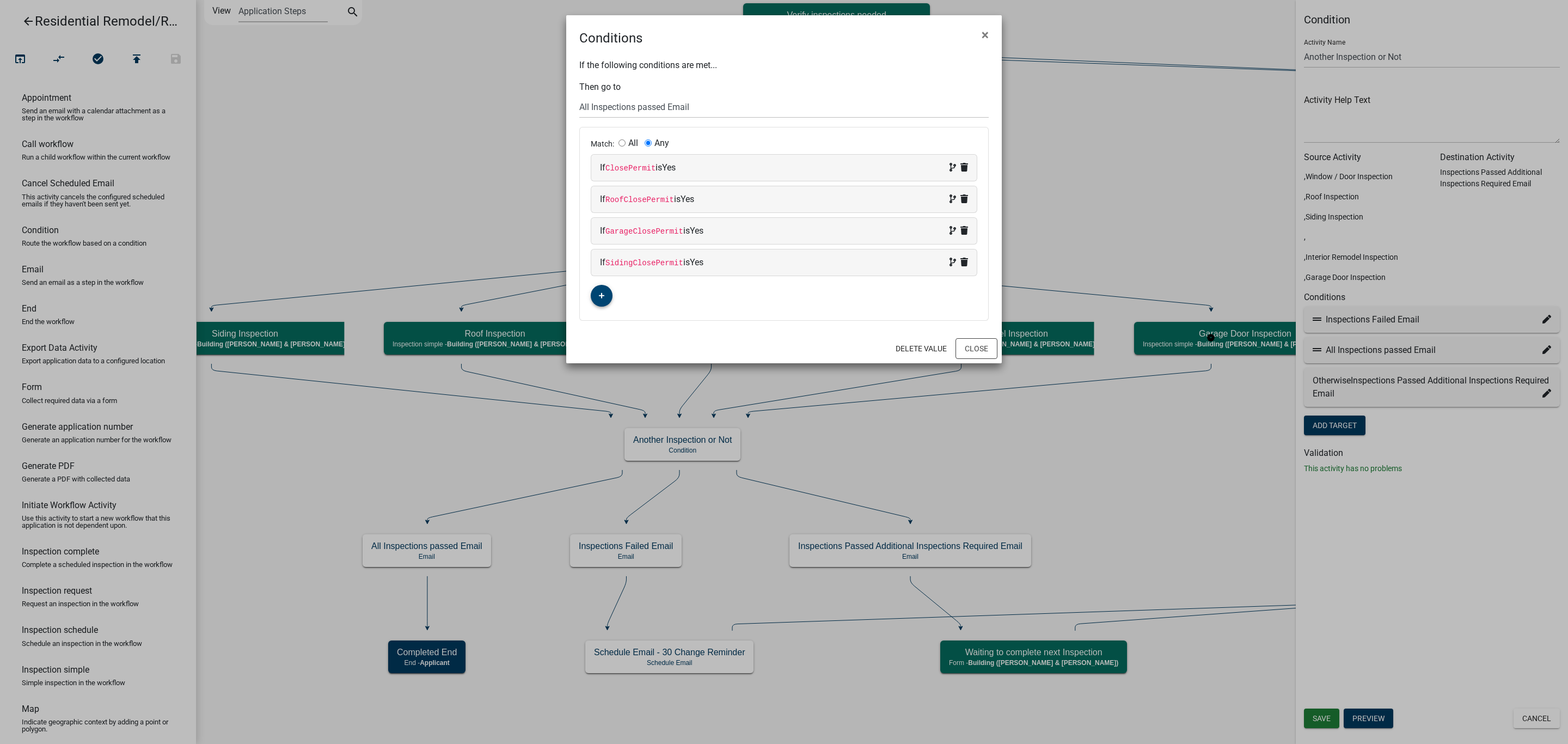
click at [599, 294] on icon "button" at bounding box center [602, 295] width 6 height 6
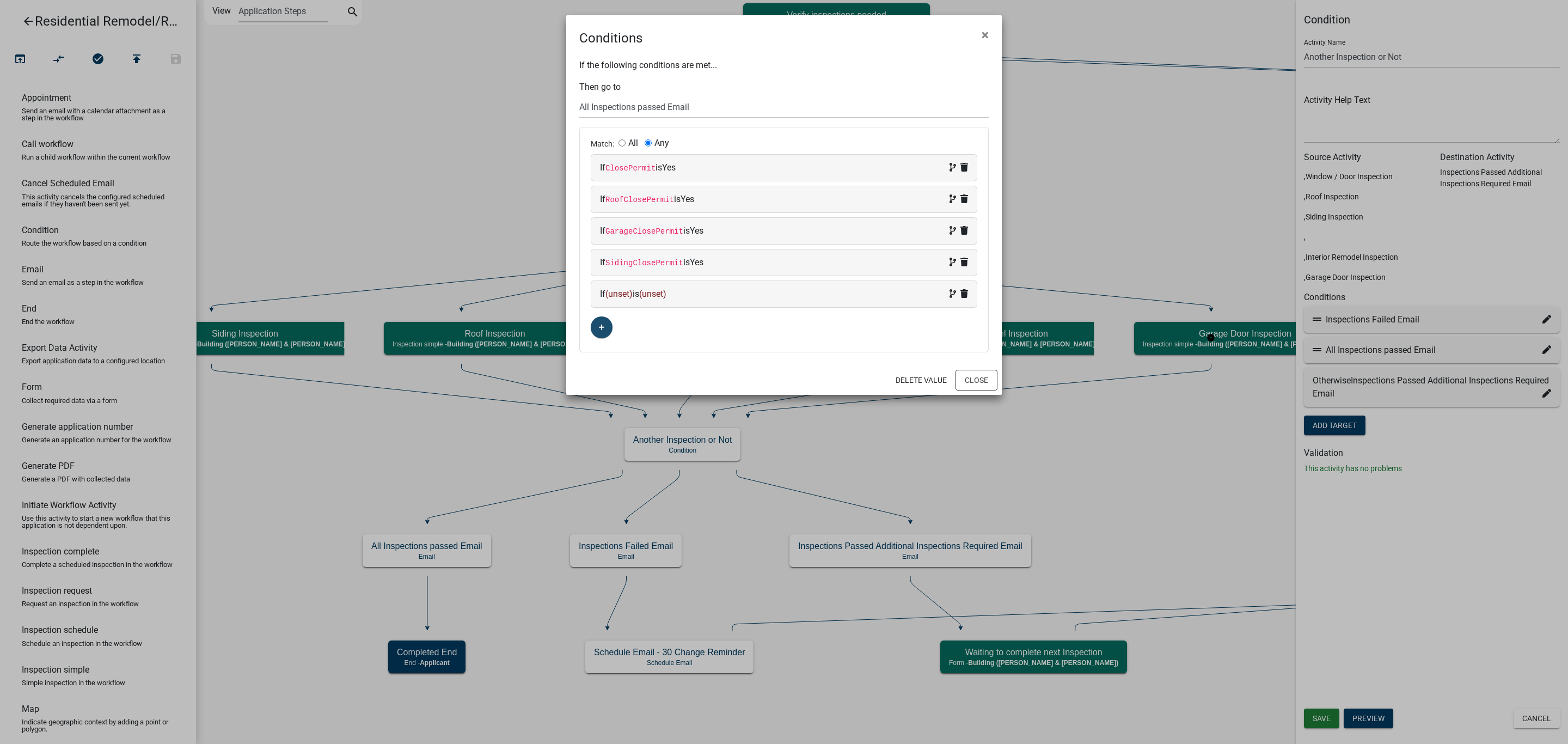
click at [620, 297] on span "(unset)" at bounding box center [619, 294] width 27 height 10
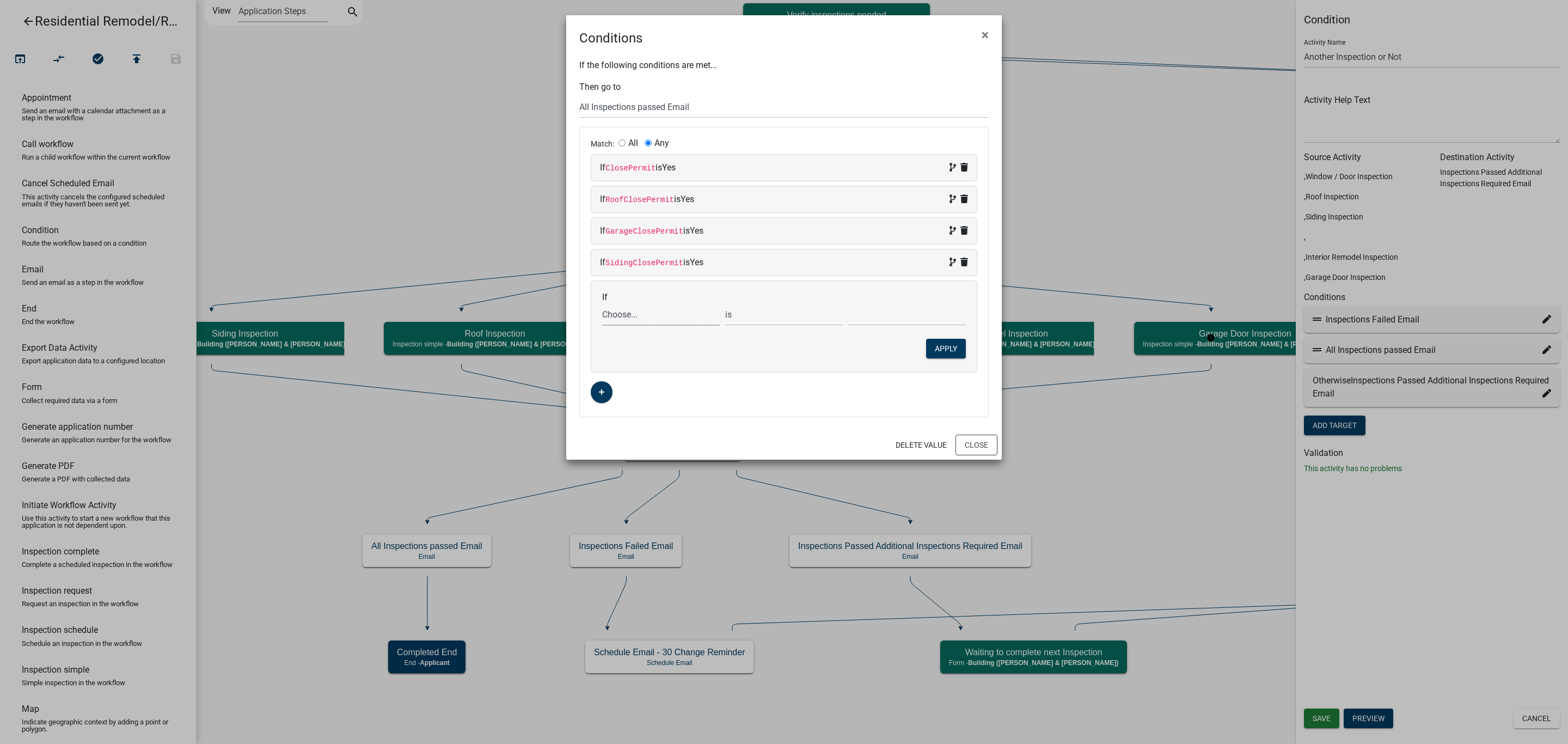
drag, startPoint x: 652, startPoint y: 320, endPoint x: 654, endPoint y: 327, distance: 7.3
click at [652, 320] on select "Choose... 32Egress Acknowledgement ALL_FEE_RECIPIENTS AMOUNT_PAID APPLICANT_CIT…" at bounding box center [661, 314] width 118 height 22
select select "277: WindowClosePermit"
click at [602, 306] on select "Choose... 32Egress Acknowledgement ALL_FEE_RECIPIENTS AMOUNT_PAID APPLICANT_CIT…" at bounding box center [661, 314] width 118 height 22
click at [876, 325] on select "Choose... No Yes" at bounding box center [907, 314] width 118 height 22
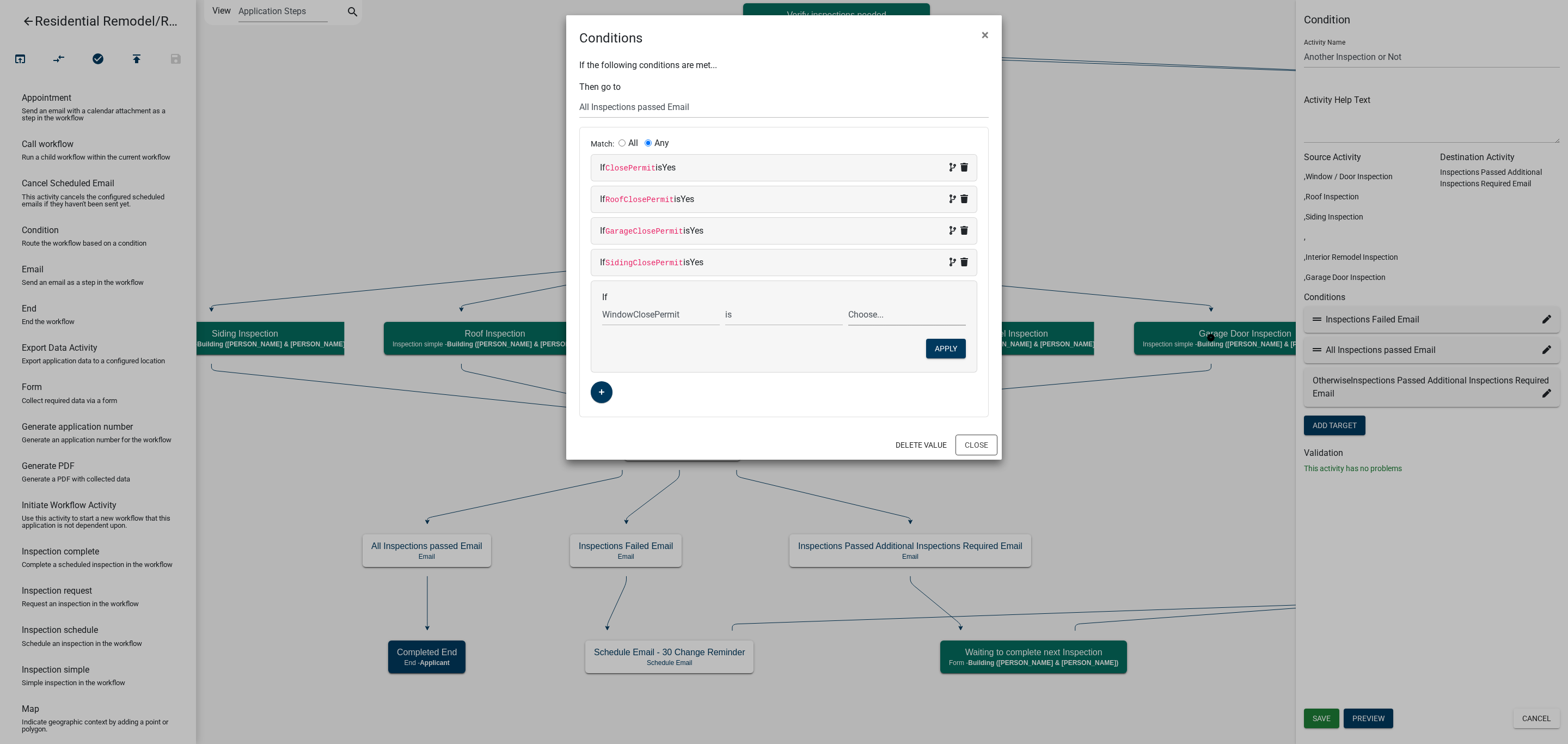
select select "2: Yes"
click at [848, 306] on select "Choose... No Yes" at bounding box center [907, 314] width 118 height 22
click at [958, 353] on button "Apply" at bounding box center [946, 348] width 39 height 19
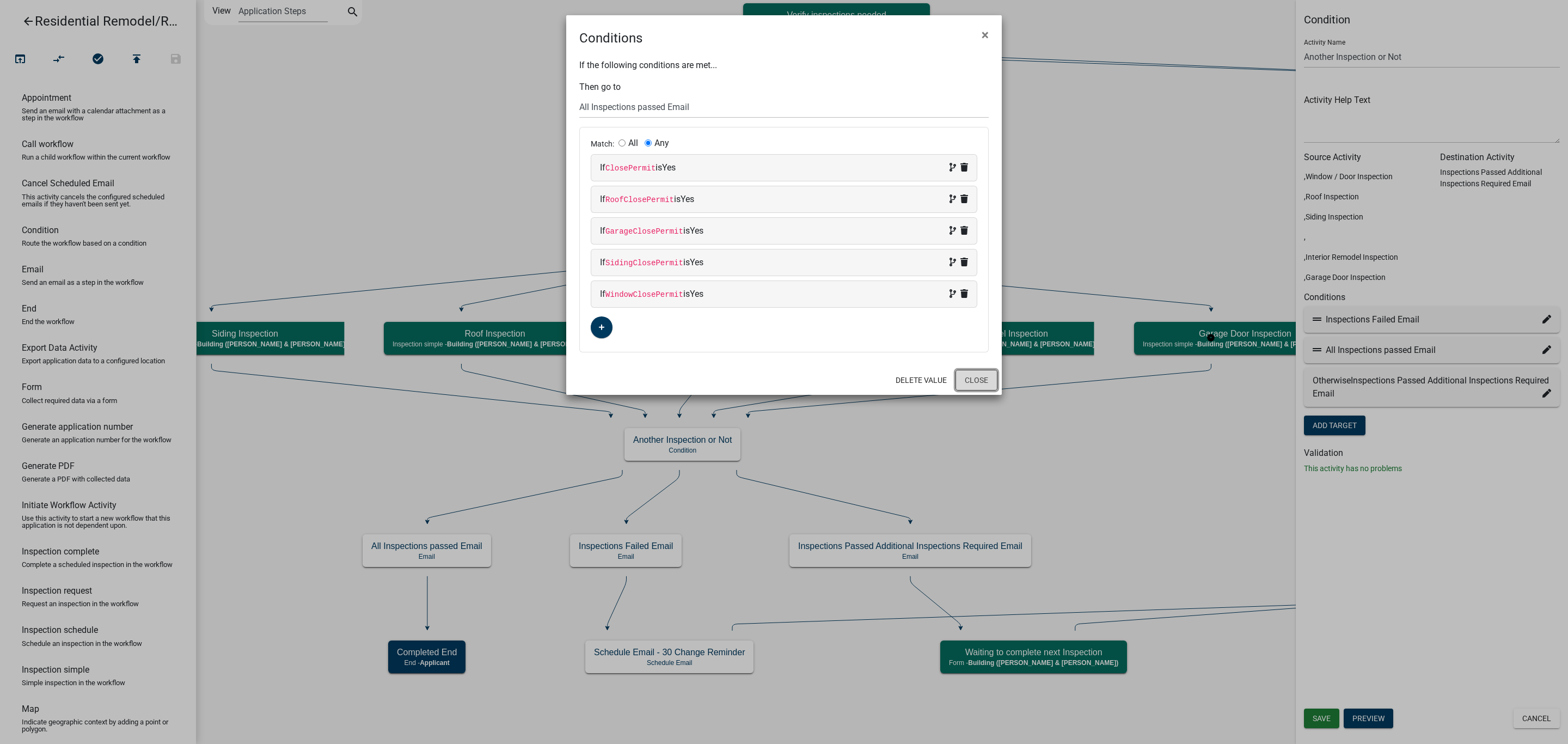
click at [970, 378] on button "Close" at bounding box center [976, 380] width 42 height 21
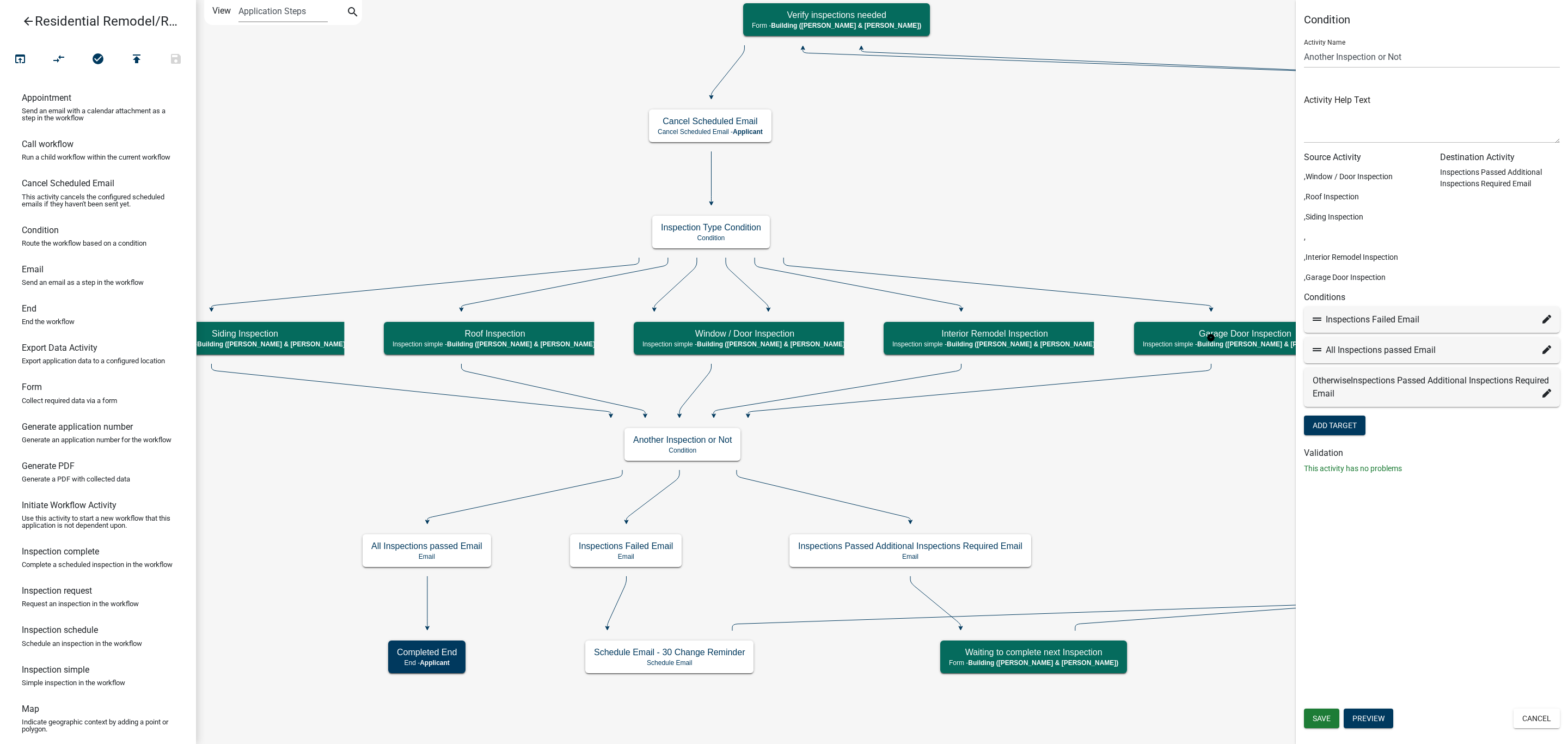
click at [1313, 709] on div "Save Preview Cancel" at bounding box center [1432, 720] width 272 height 22
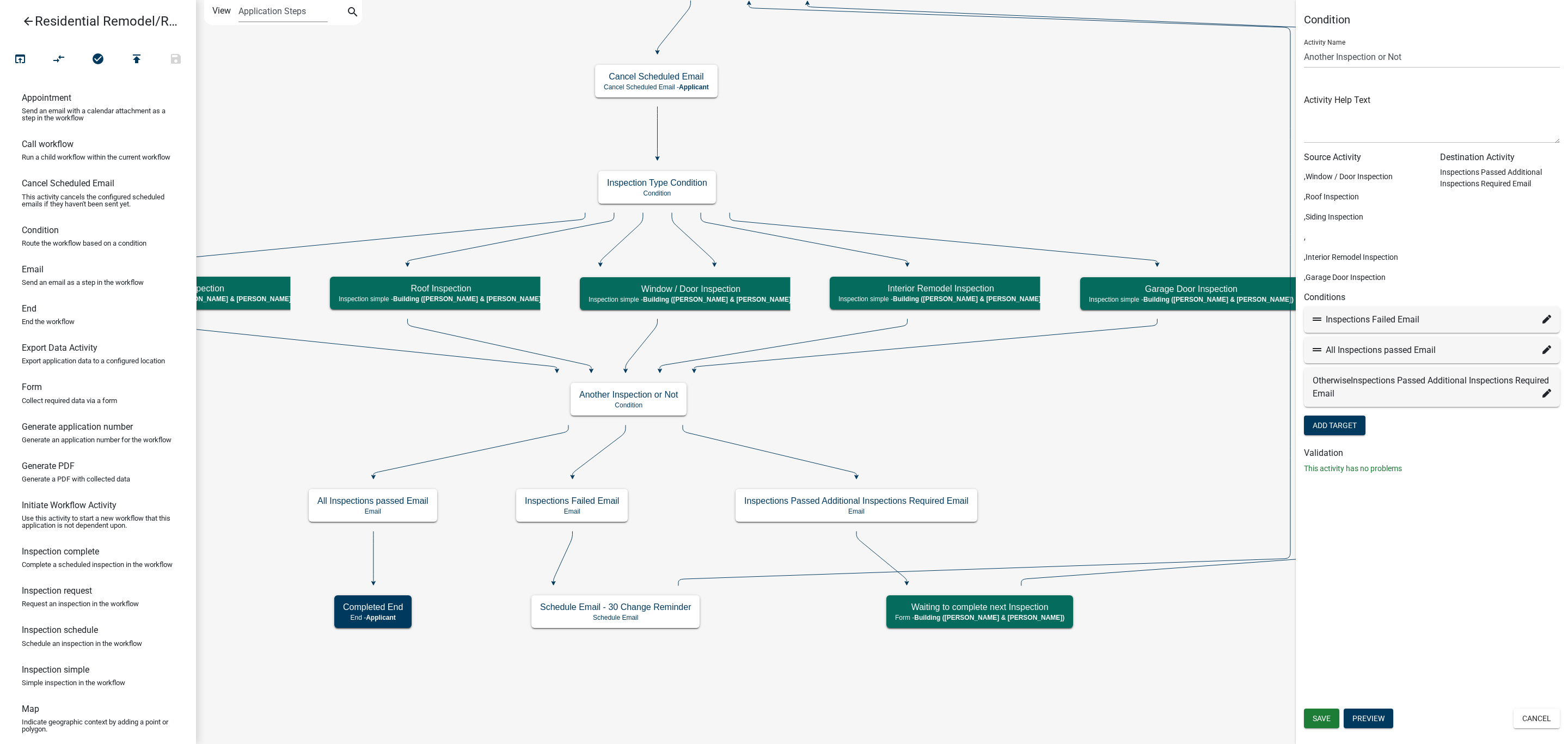
click at [1546, 323] on fa-icon at bounding box center [1546, 320] width 9 height 13
select select "30: c6ea0913-239a-49aa-b5a0-cf6b60440730"
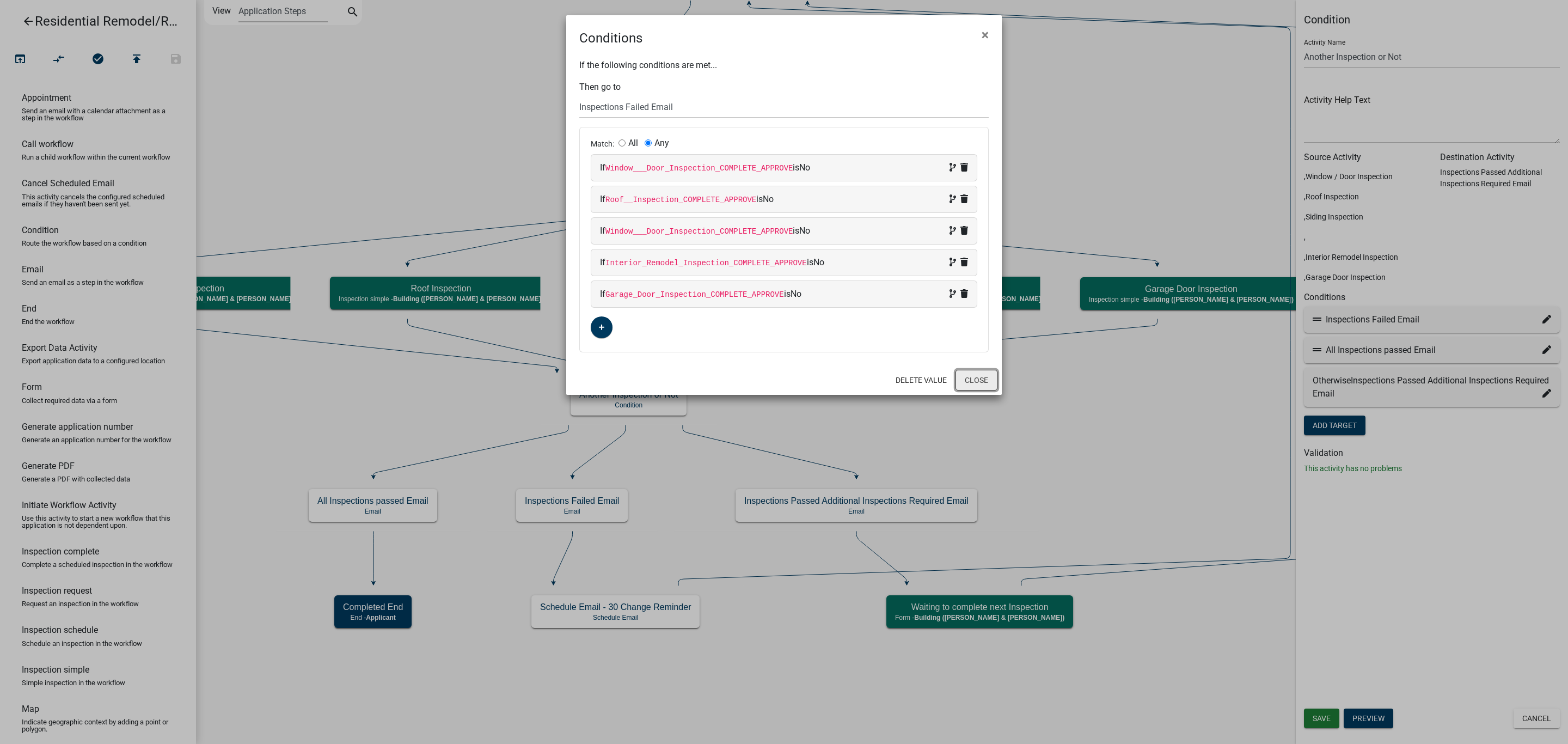
click at [972, 379] on button "Close" at bounding box center [976, 380] width 42 height 21
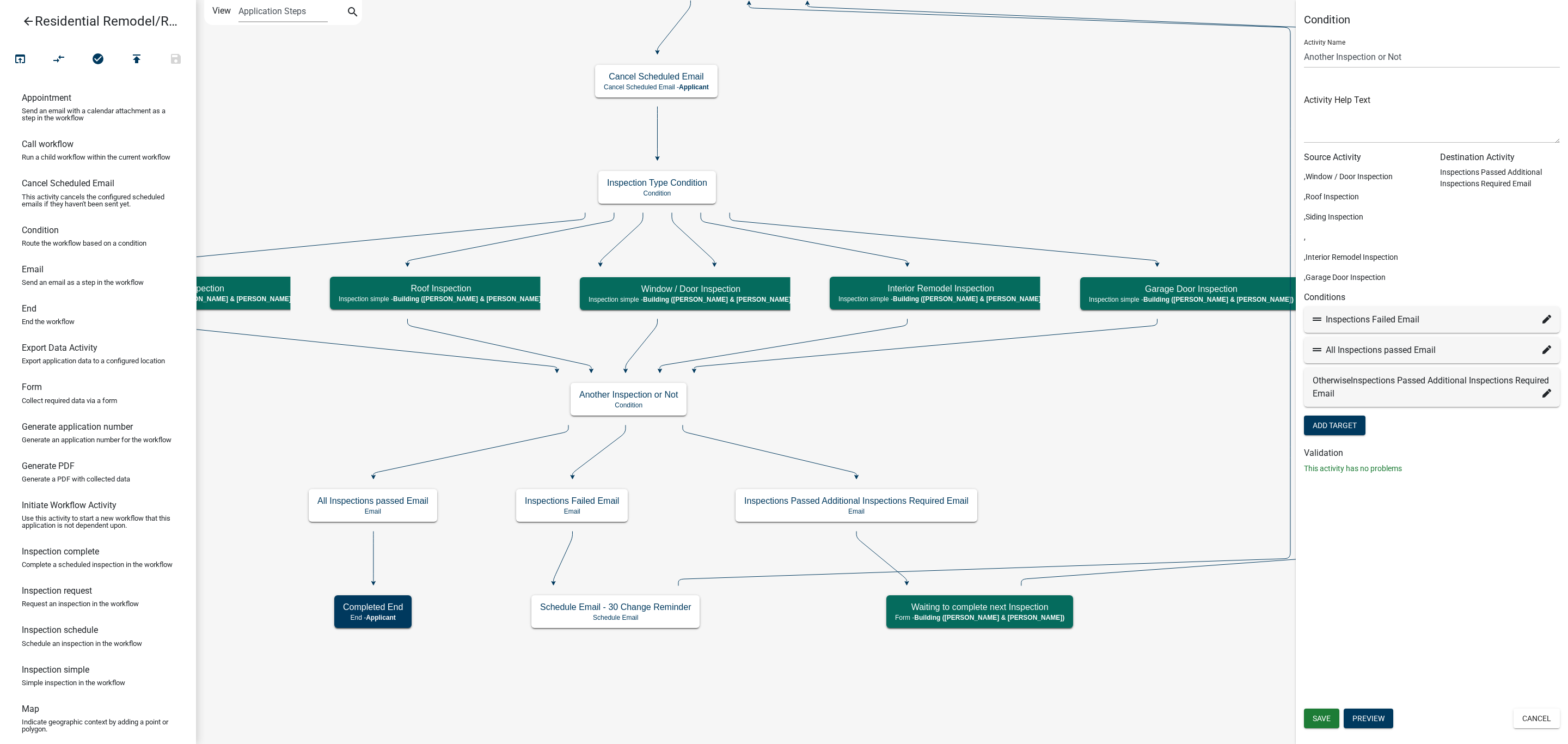
click at [1551, 347] on icon at bounding box center [1546, 350] width 9 height 9
select select "31: 9abad00c-e6c9-47b9-9c99-5aa98b938f51"
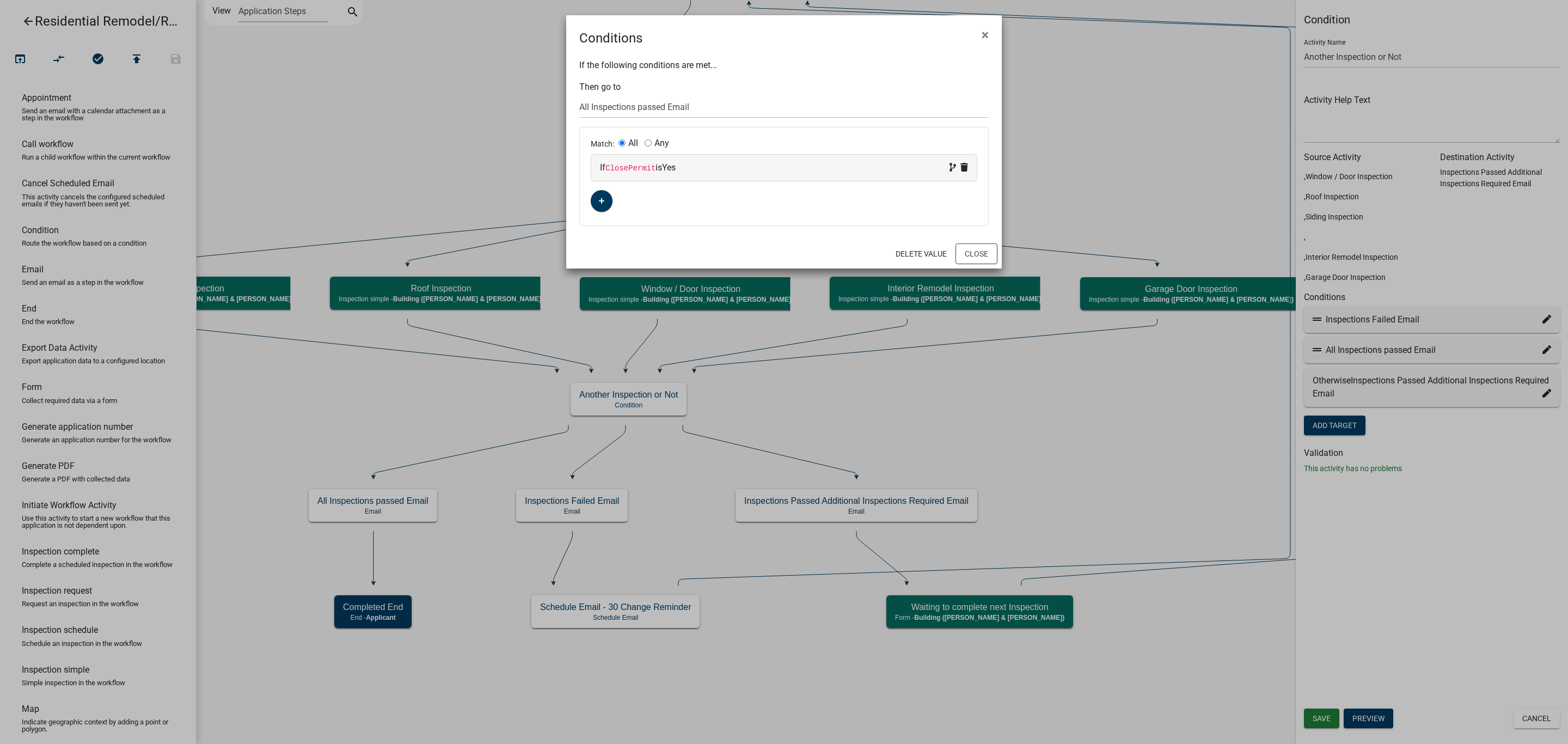
click at [648, 139] on div "Match: All Any" at bounding box center [784, 144] width 386 height 11
click at [650, 144] on input "Any" at bounding box center [648, 143] width 7 height 7
radio input "true"
radio input "false"
click at [596, 196] on button "button" at bounding box center [602, 201] width 22 height 22
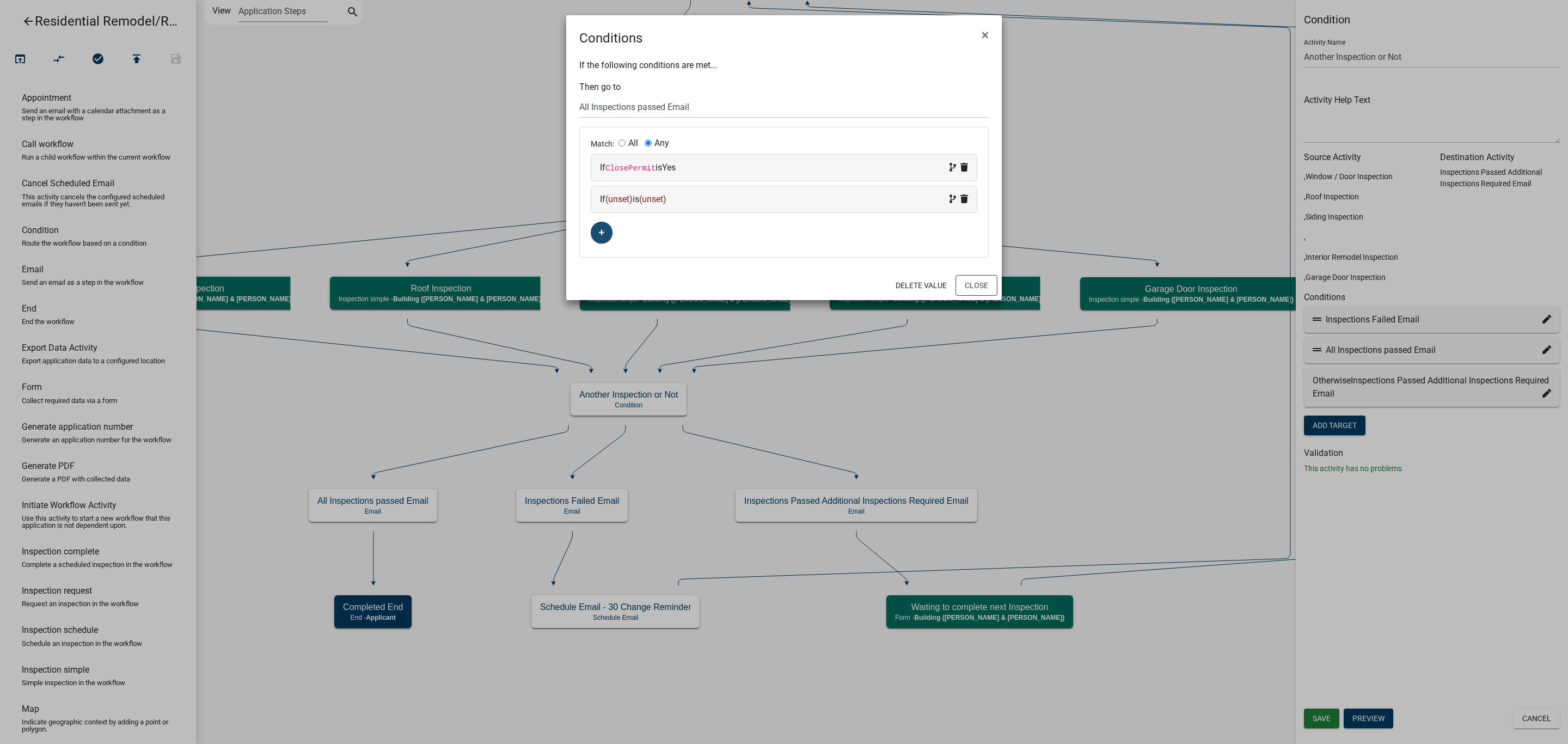
click at [611, 198] on span "(unset)" at bounding box center [619, 199] width 27 height 10
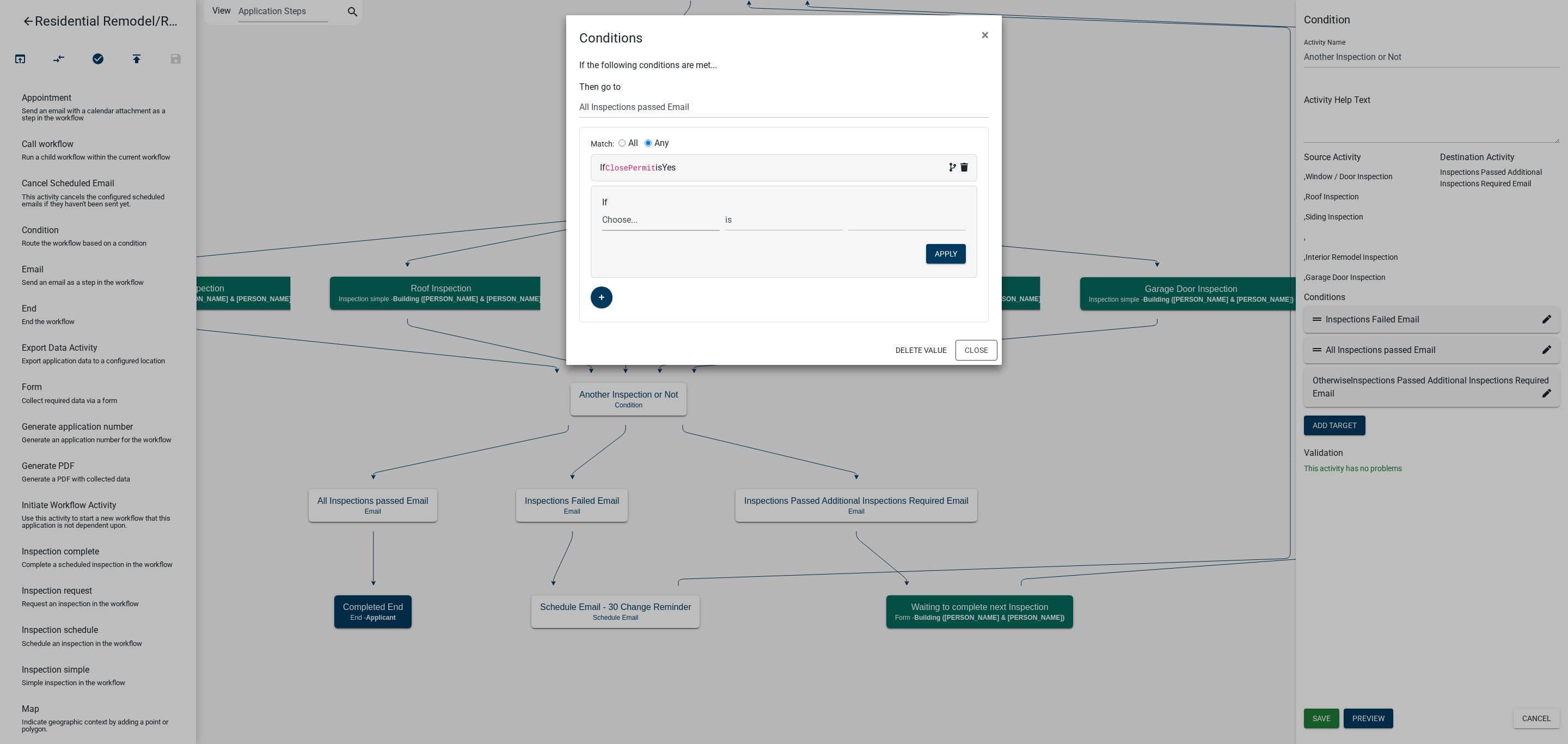
click at [630, 224] on select "Choose... 32Egress Acknowledgement ALL_FEE_RECIPIENTS AMOUNT_PAID APPLICANT_CIT…" at bounding box center [661, 219] width 118 height 22
select select "80: GarageClosePermit"
click at [602, 210] on select "Choose... 32Egress Acknowledgement ALL_FEE_RECIPIENTS AMOUNT_PAID APPLICANT_CIT…" at bounding box center [661, 219] width 118 height 22
click at [851, 226] on select "Choose... No Yes" at bounding box center [907, 219] width 118 height 22
select select "2: Yes"
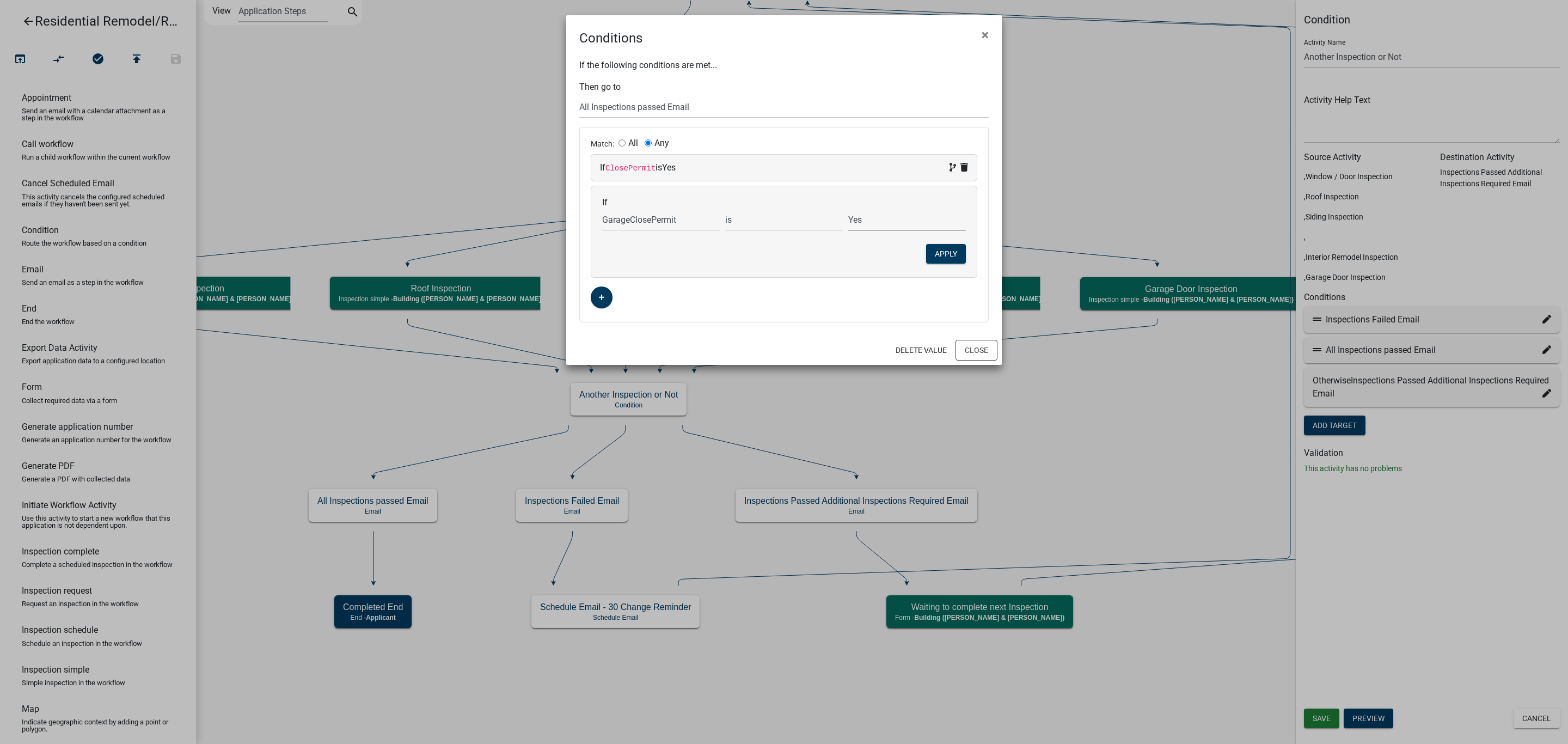
click at [848, 210] on select "Choose... No Yes" at bounding box center [907, 219] width 118 height 22
click at [940, 255] on button "Apply" at bounding box center [946, 254] width 39 height 19
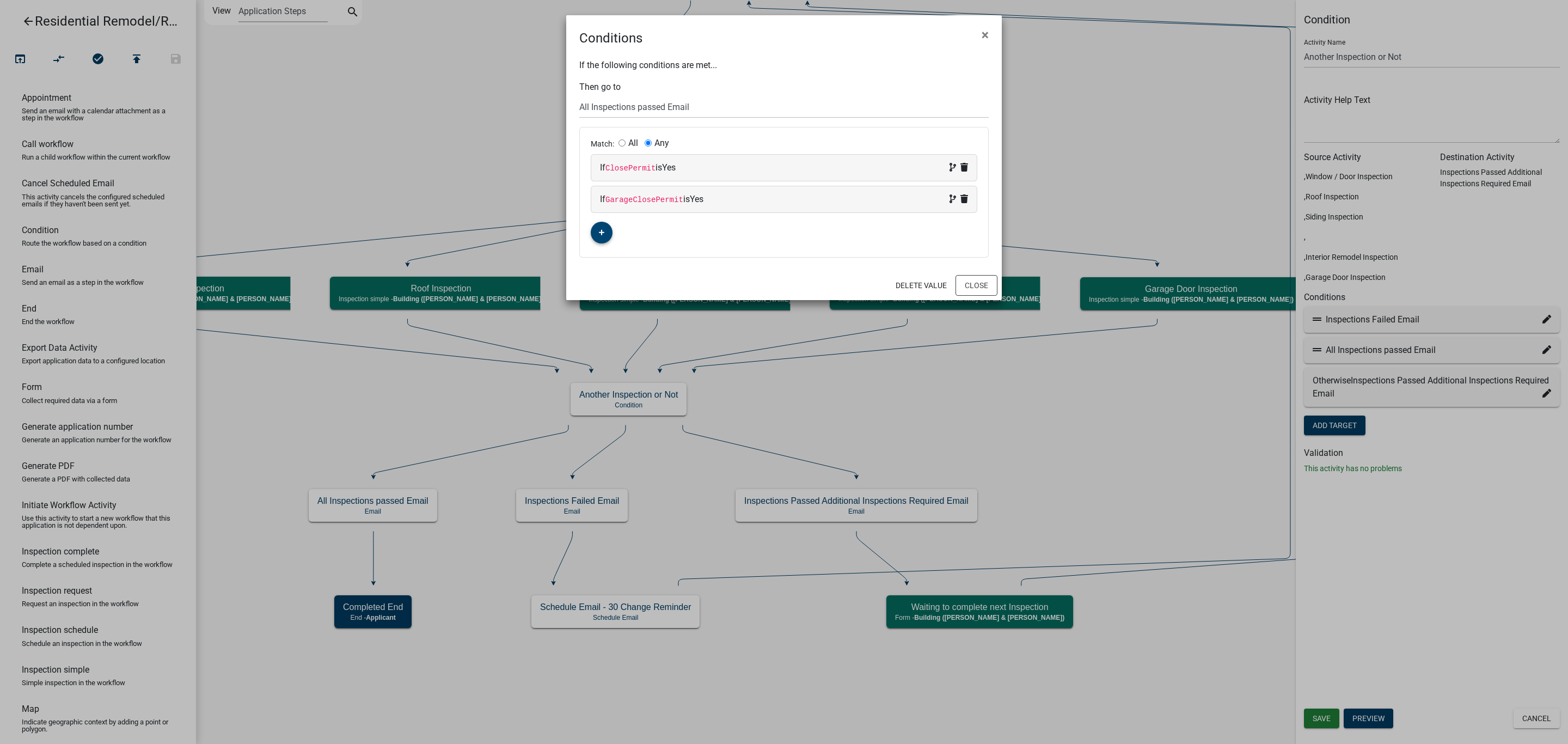
click at [600, 231] on icon "button" at bounding box center [602, 232] width 6 height 6
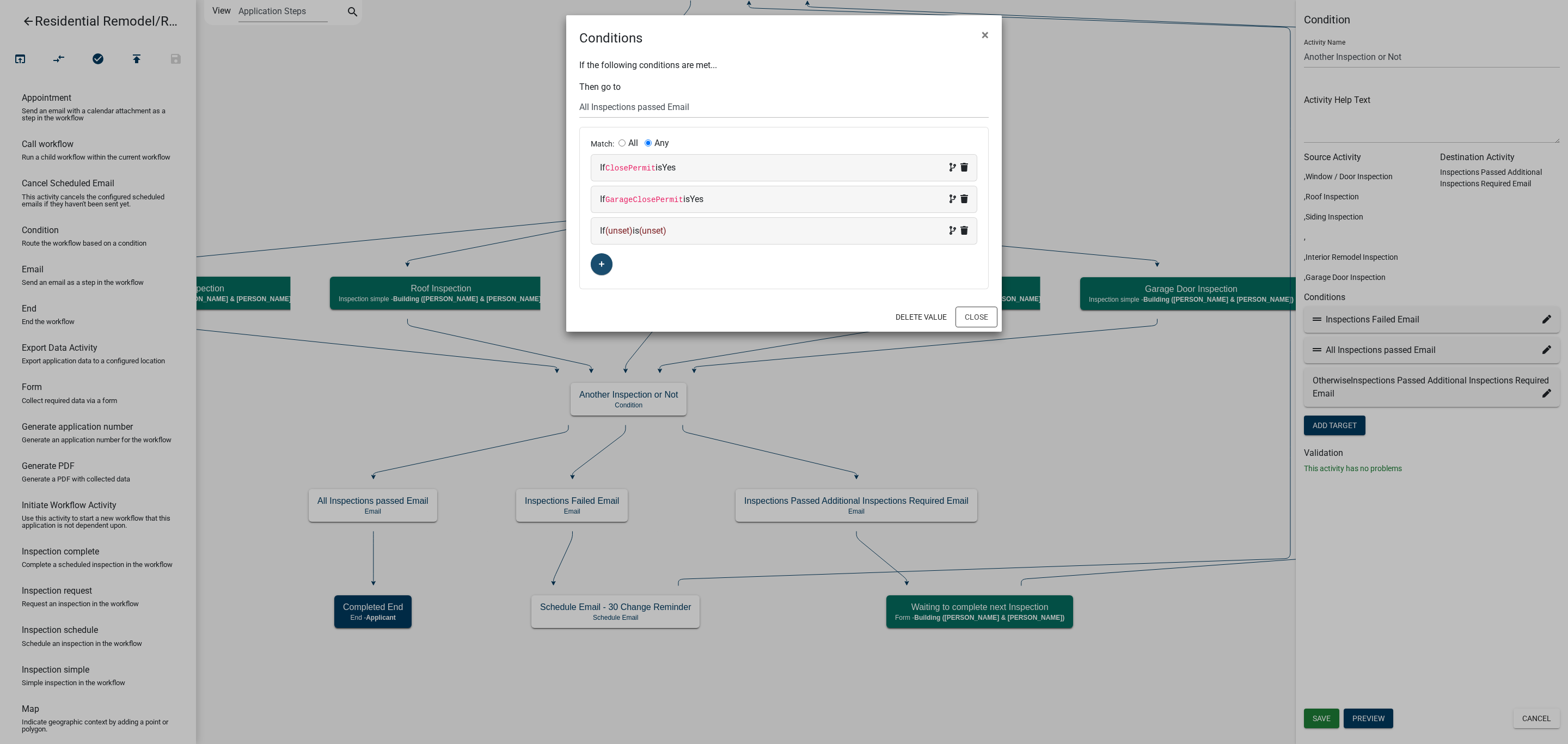
click at [625, 231] on span "(unset)" at bounding box center [619, 231] width 27 height 10
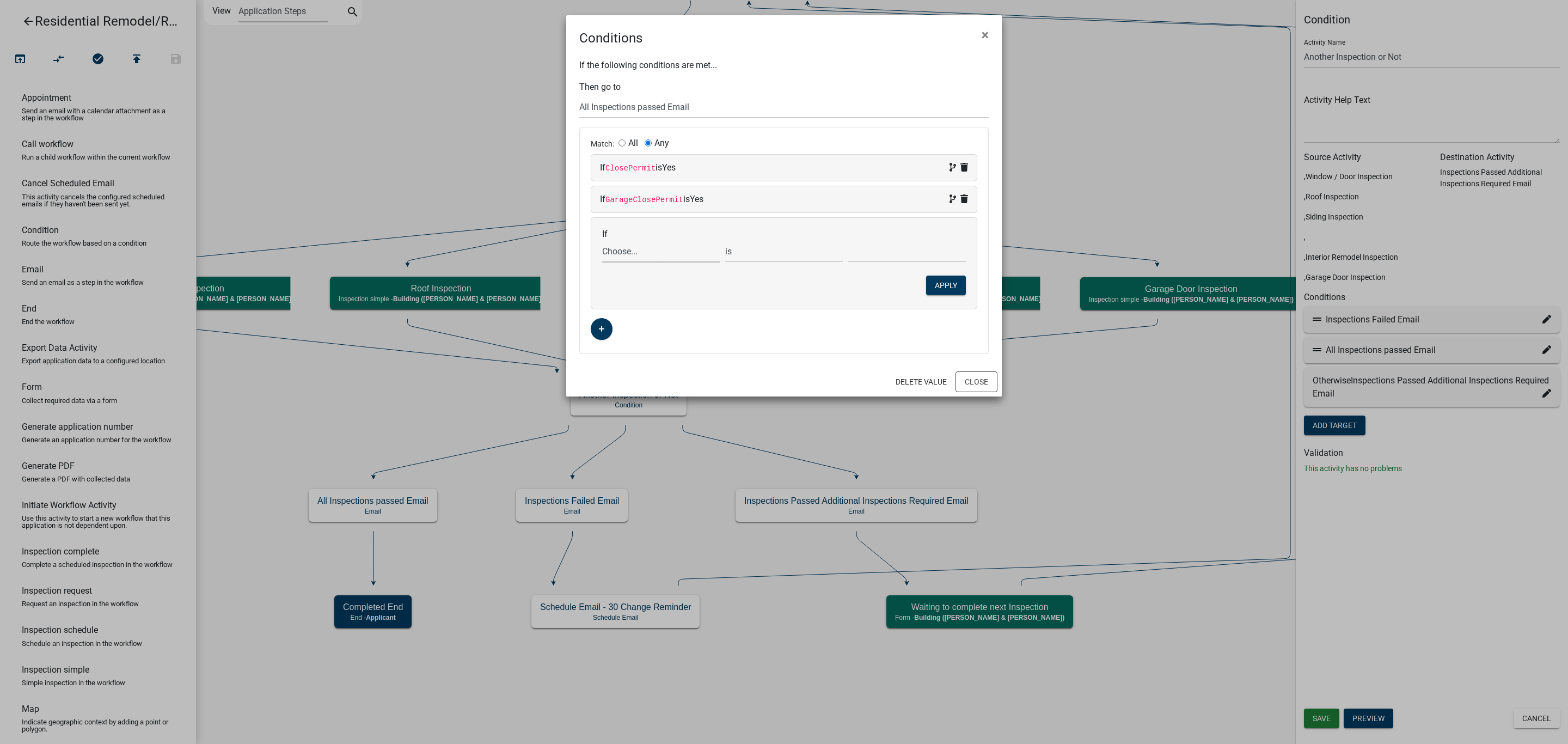
click at [639, 254] on select "Choose... 32Egress Acknowledgement ALL_FEE_RECIPIENTS AMOUNT_PAID APPLICANT_CIT…" at bounding box center [661, 251] width 118 height 22
select select "245: SidingClosePermit"
click at [602, 242] on select "Choose... 32Egress Acknowledgement ALL_FEE_RECIPIENTS AMOUNT_PAID APPLICANT_CIT…" at bounding box center [661, 251] width 118 height 22
click at [875, 262] on select "Choose... No Yes" at bounding box center [907, 251] width 118 height 22
select select "2: Yes"
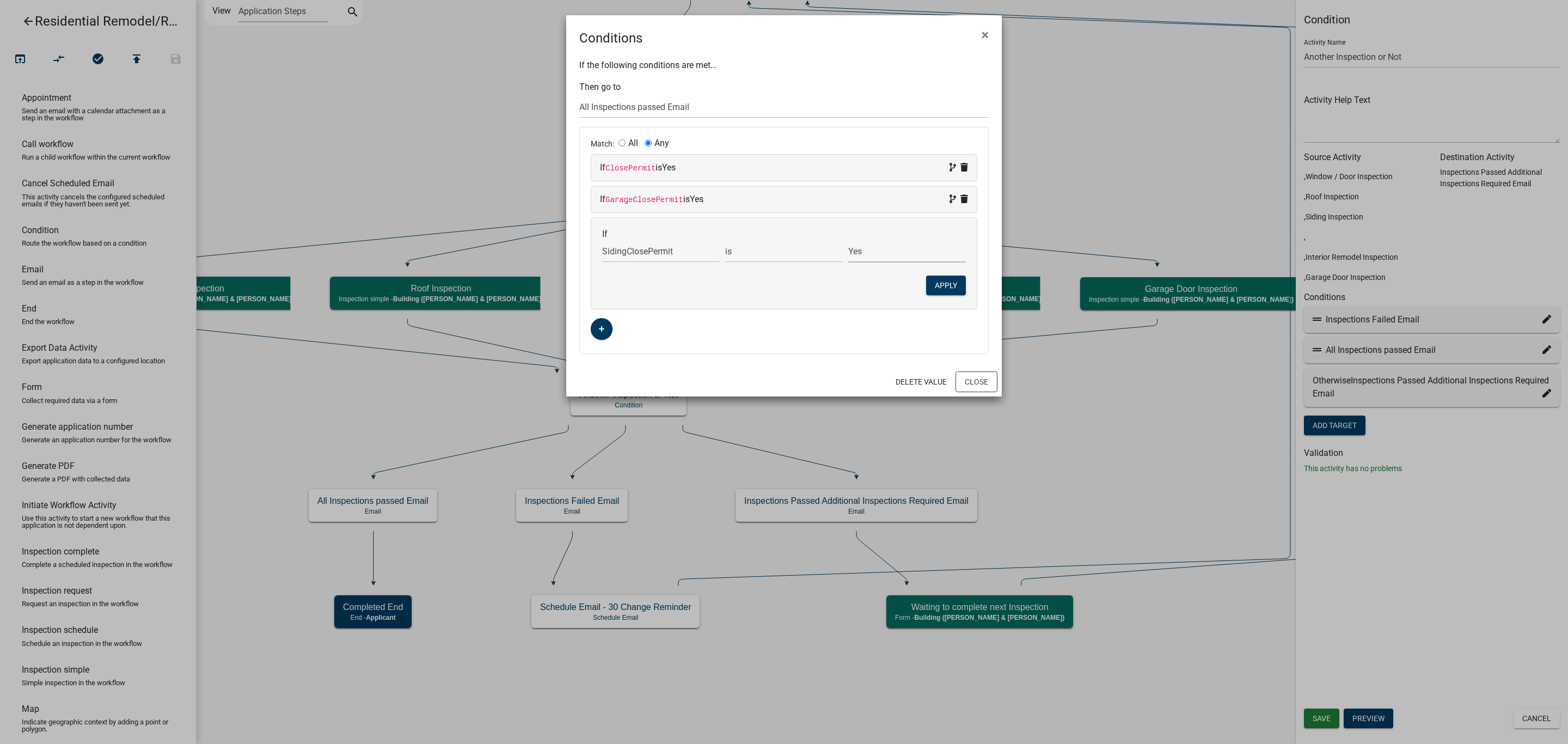
click at [848, 242] on select "Choose... No Yes" at bounding box center [907, 251] width 118 height 22
click at [939, 285] on button "Apply" at bounding box center [946, 285] width 39 height 19
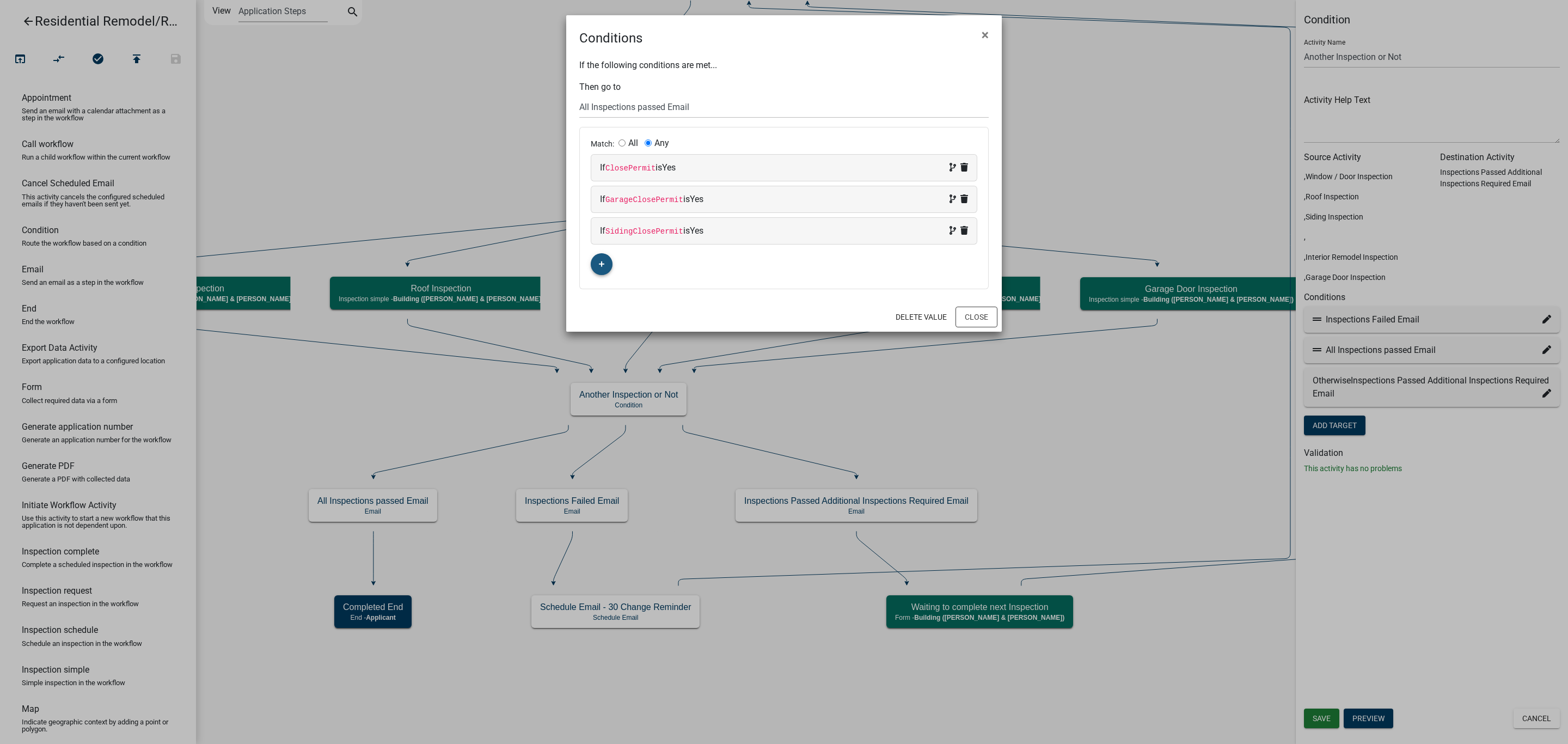
click at [605, 266] on icon "button" at bounding box center [602, 264] width 6 height 6
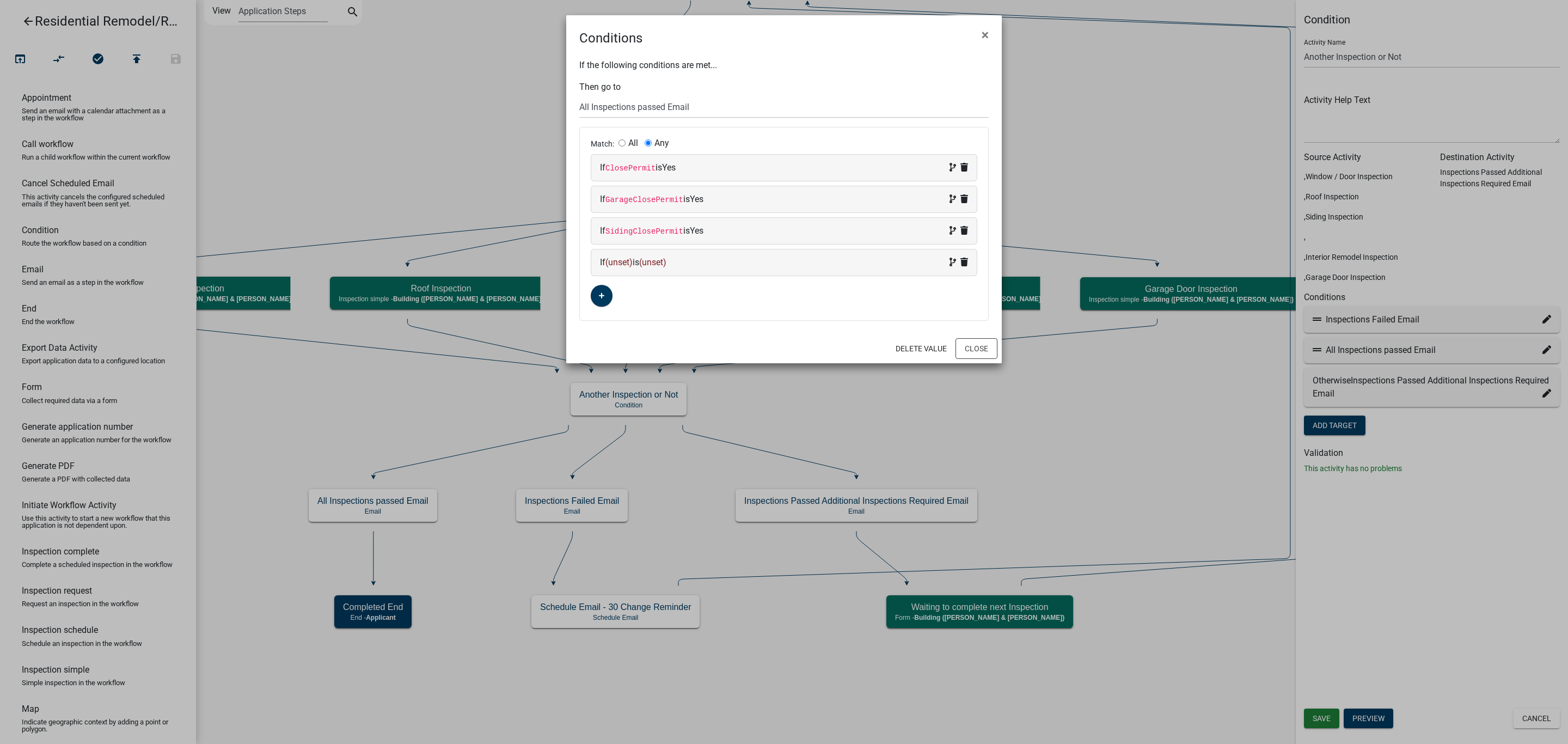
click at [621, 264] on span "(unset)" at bounding box center [619, 262] width 27 height 10
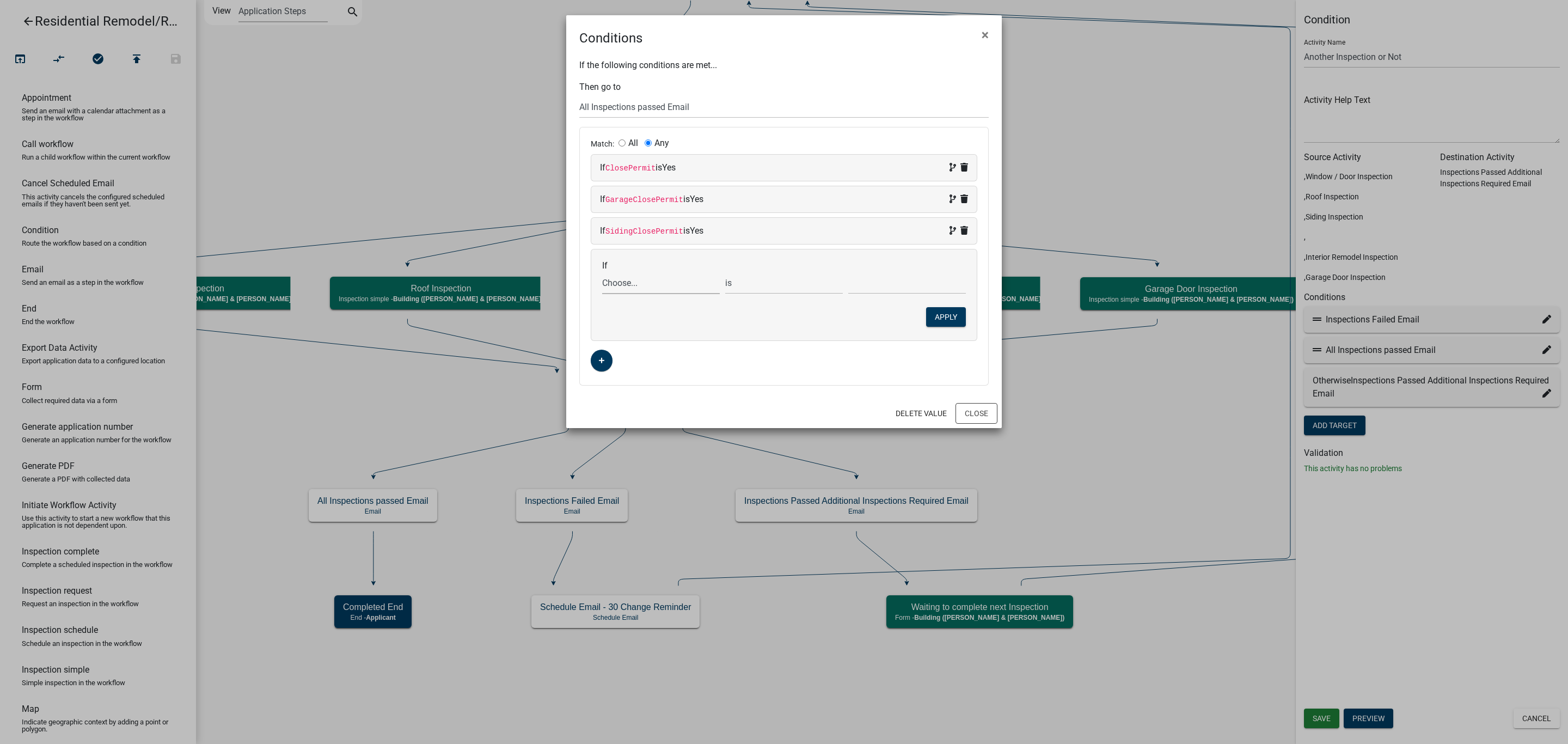
click at [622, 284] on select "Choose... 32Egress Acknowledgement ALL_FEE_RECIPIENTS AMOUNT_PAID APPLICANT_CIT…" at bounding box center [661, 282] width 118 height 22
click at [602, 274] on select "Choose... 32Egress Acknowledgement ALL_FEE_RECIPIENTS AMOUNT_PAID APPLICANT_CIT…" at bounding box center [661, 282] width 118 height 22
click at [879, 287] on input "text" at bounding box center [907, 282] width 118 height 22
click at [771, 291] on select "is is not exists does not exist is greater than is less than contains does not …" at bounding box center [784, 282] width 118 height 22
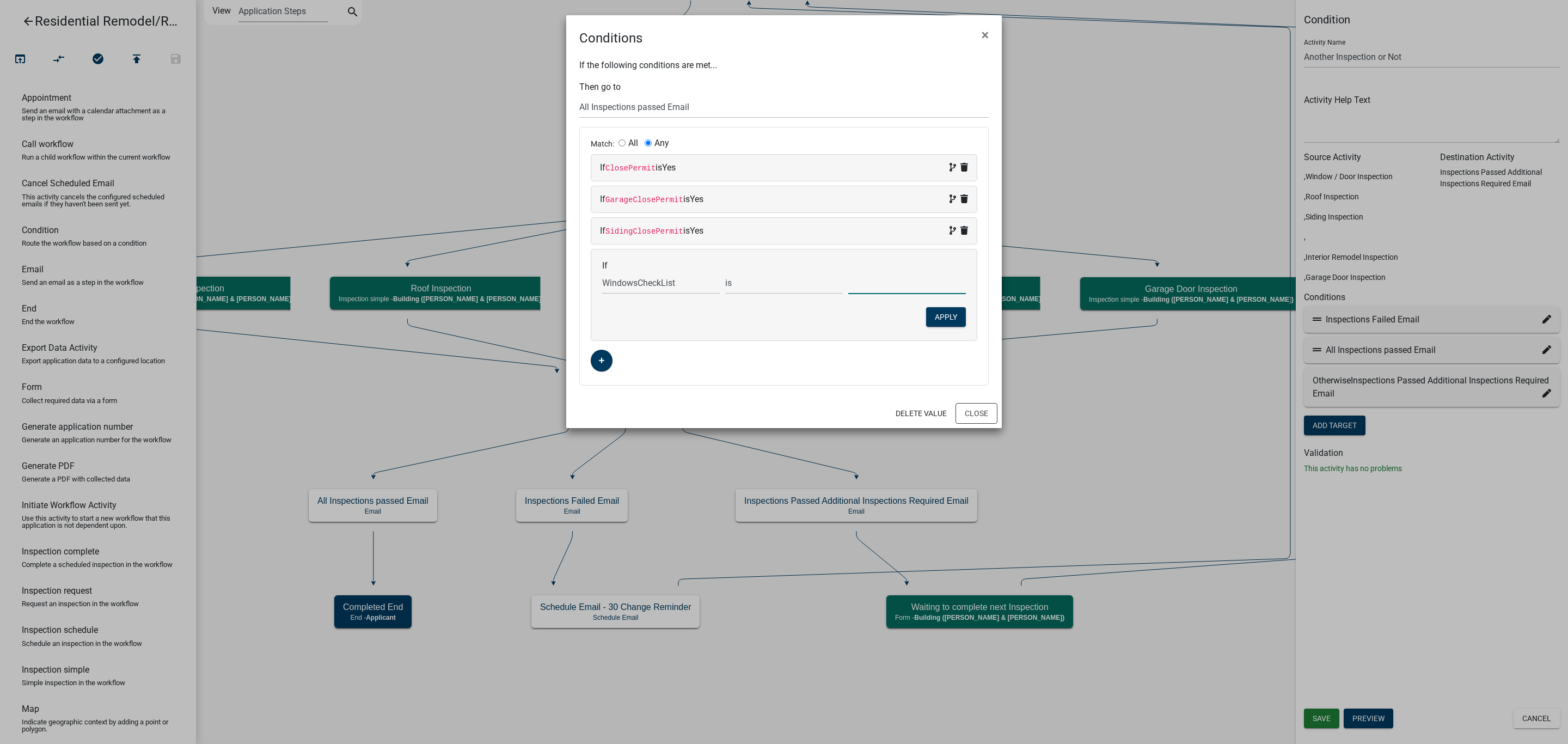
click at [884, 287] on input "text" at bounding box center [907, 282] width 118 height 22
click at [681, 288] on select "Choose... 32Egress Acknowledgement ALL_FEE_RECIPIENTS AMOUNT_PAID APPLICANT_CIT…" at bounding box center [661, 282] width 118 height 22
select select "277: WindowClosePermit"
click at [602, 274] on select "Choose... 32Egress Acknowledgement ALL_FEE_RECIPIENTS AMOUNT_PAID APPLICANT_CIT…" at bounding box center [661, 282] width 118 height 22
click at [867, 291] on select "Choose... No Yes" at bounding box center [907, 282] width 118 height 22
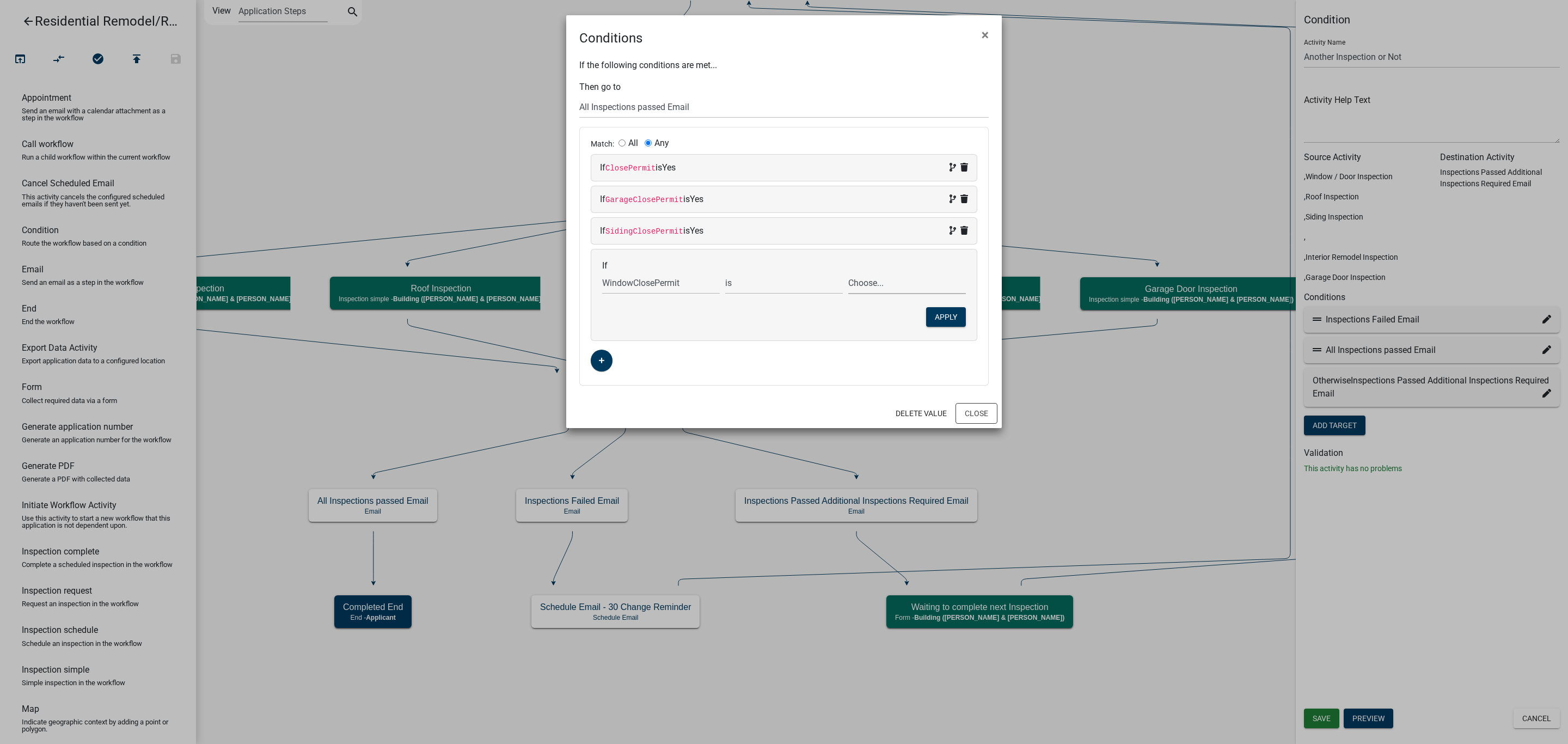
select select "2: Yes"
click at [848, 274] on select "Choose... No Yes" at bounding box center [907, 282] width 118 height 22
click at [933, 317] on button "Apply" at bounding box center [946, 317] width 39 height 19
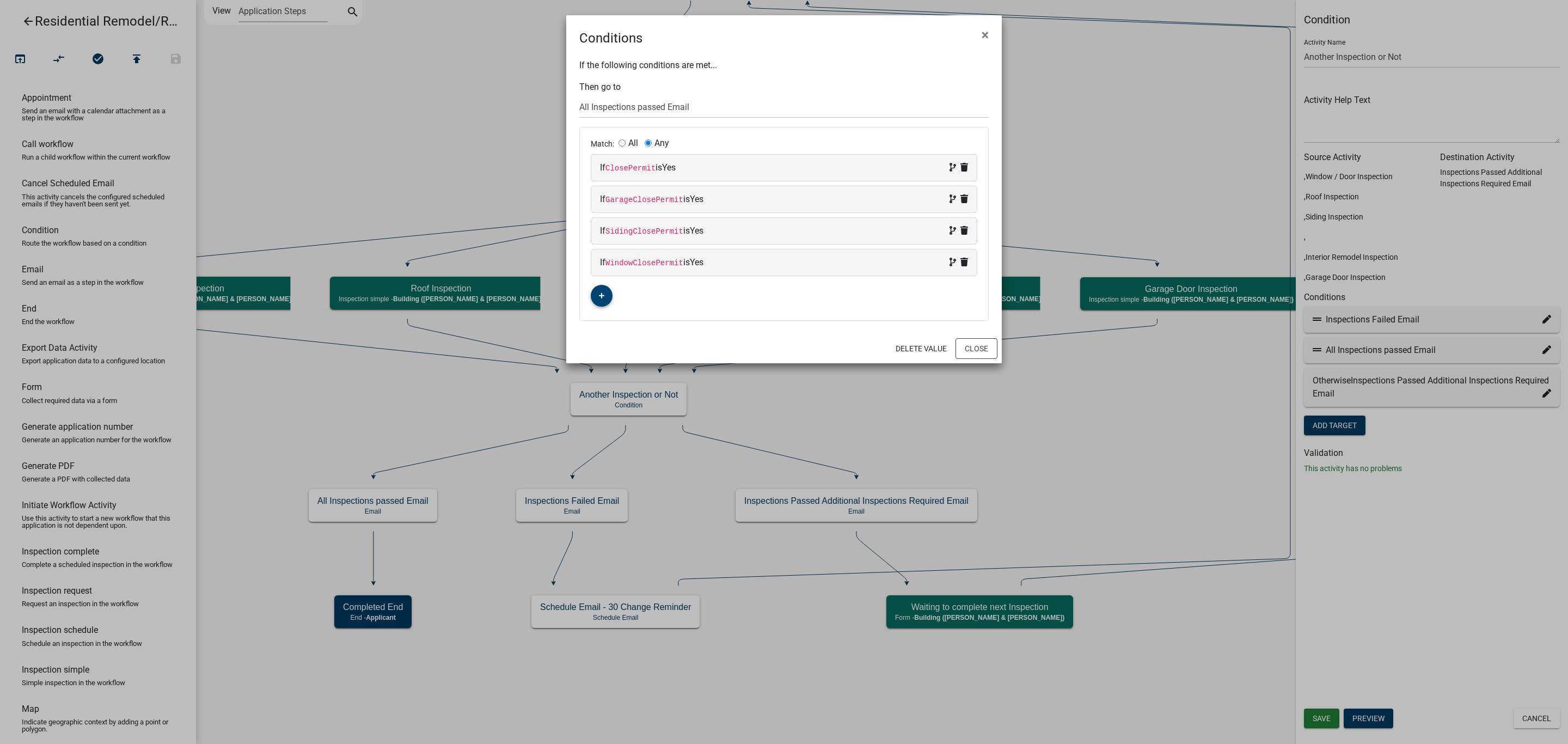
click at [605, 304] on button "button" at bounding box center [602, 296] width 22 height 22
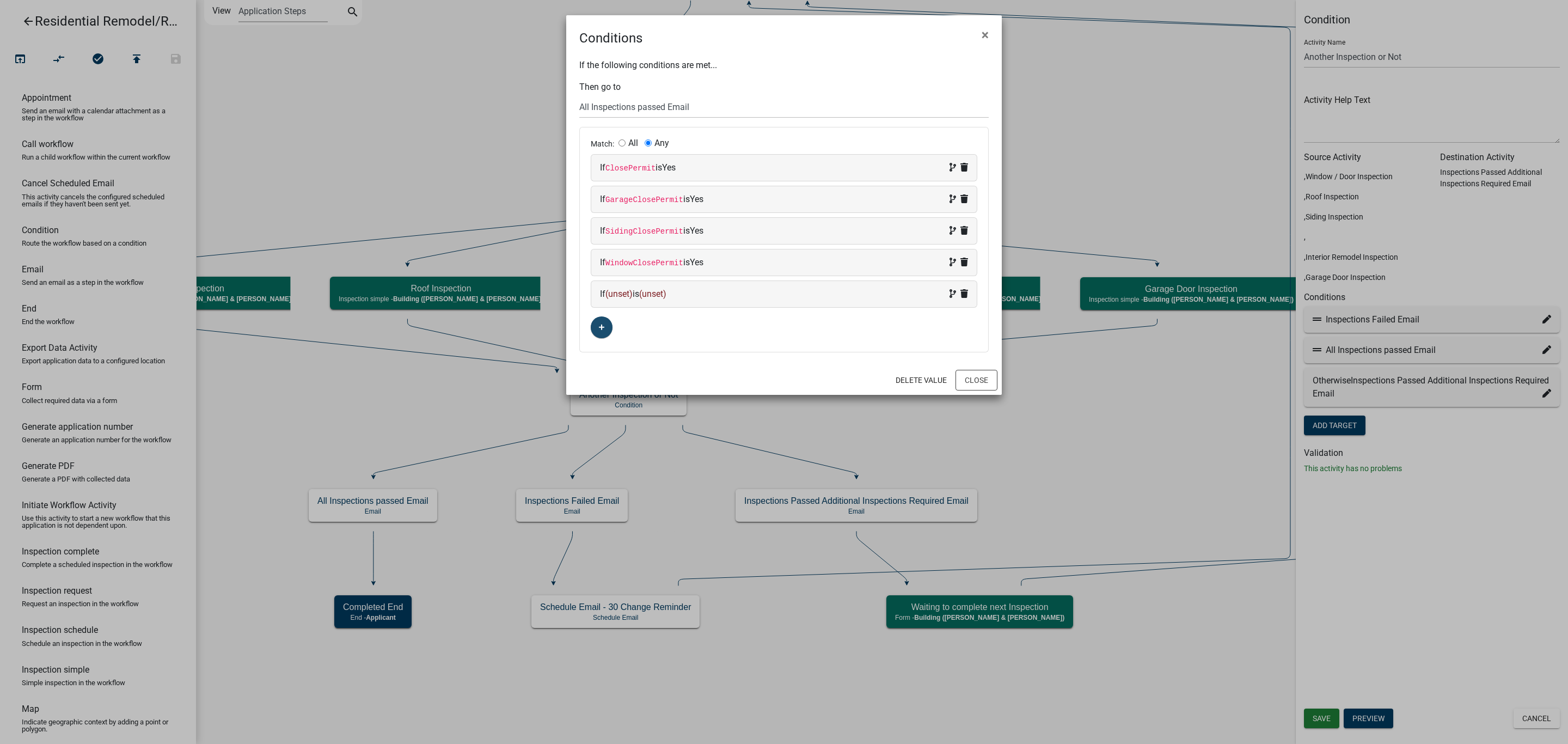
click at [624, 301] on div "If (unset) is (unset)" at bounding box center [784, 294] width 368 height 13
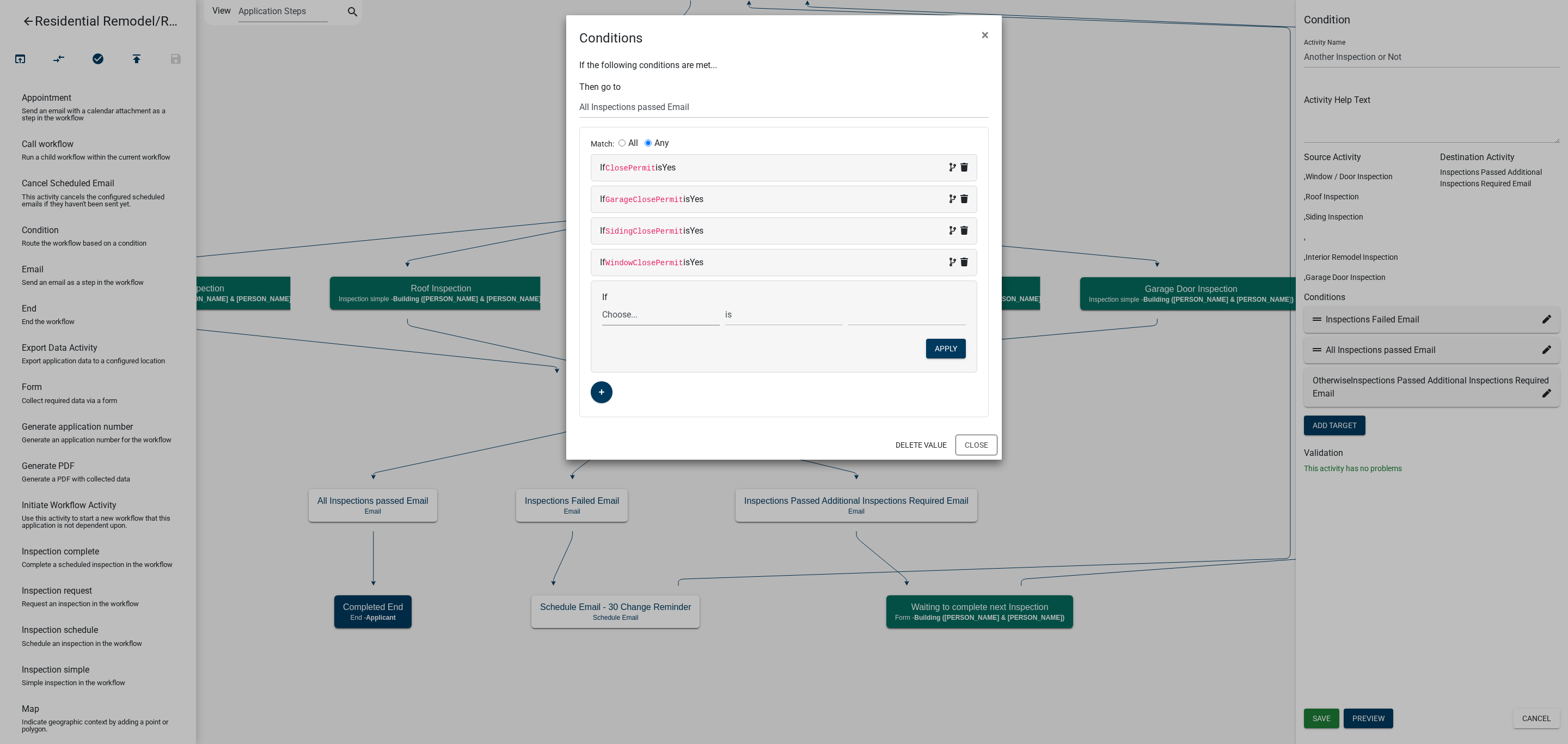
drag, startPoint x: 618, startPoint y: 310, endPoint x: 618, endPoint y: 325, distance: 15.0
click at [618, 310] on select "Choose... 32Egress Acknowledgement ALL_FEE_RECIPIENTS AMOUNT_PAID APPLICANT_CIT…" at bounding box center [661, 314] width 118 height 22
drag, startPoint x: 667, startPoint y: 325, endPoint x: 661, endPoint y: 327, distance: 6.3
click at [667, 325] on select "Choose... 32Egress Acknowledgement ALL_FEE_RECIPIENTS AMOUNT_PAID APPLICANT_CIT…" at bounding box center [661, 314] width 118 height 22
select select "147: RoofClosePermit"
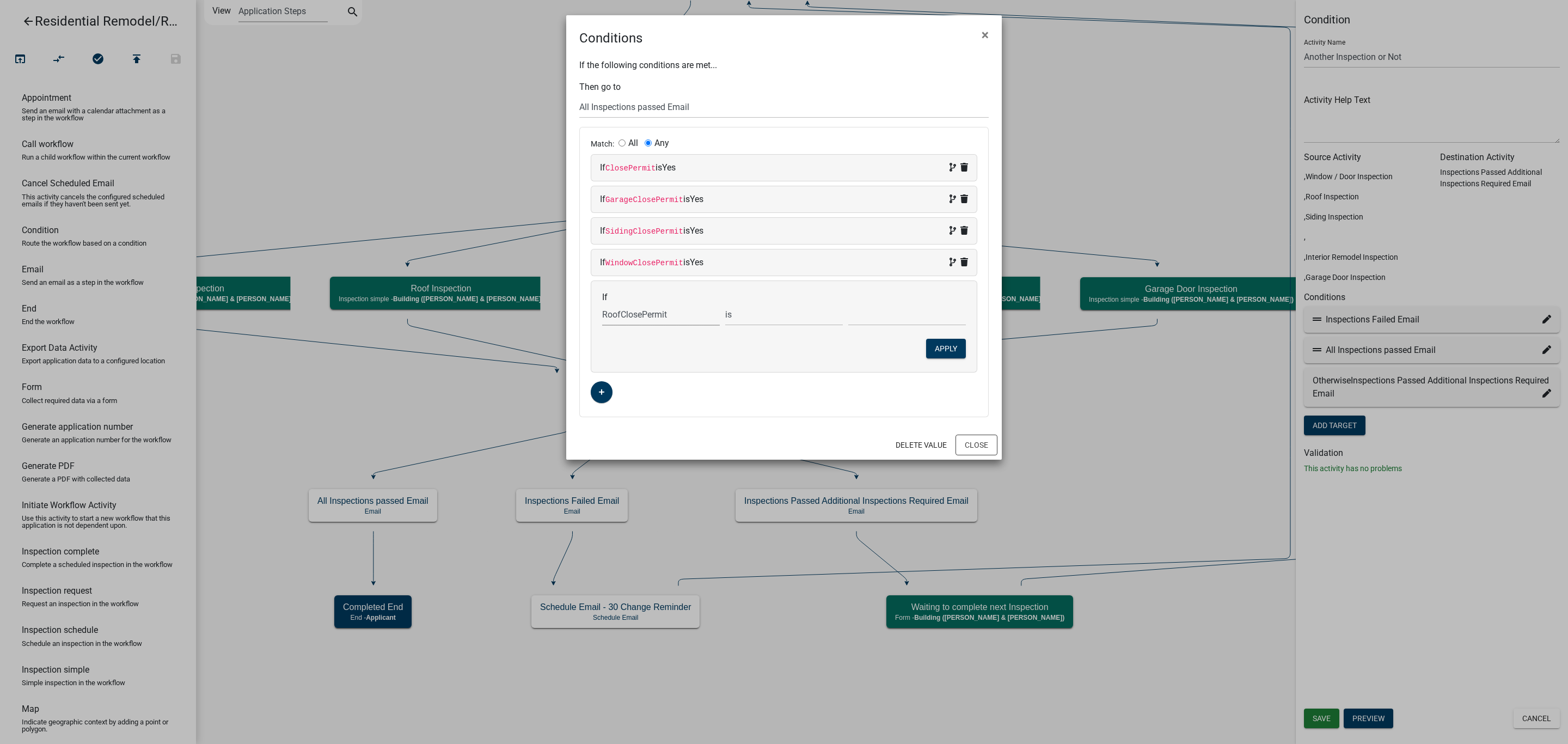
click at [602, 306] on select "Choose... 32Egress Acknowledgement ALL_FEE_RECIPIENTS AMOUNT_PAID APPLICANT_CIT…" at bounding box center [661, 314] width 118 height 22
click at [851, 322] on select "Choose... No Yes" at bounding box center [907, 314] width 118 height 22
select select "2: Yes"
click at [848, 306] on select "Choose... No Yes" at bounding box center [907, 314] width 118 height 22
click at [941, 346] on button "Apply" at bounding box center [946, 348] width 39 height 19
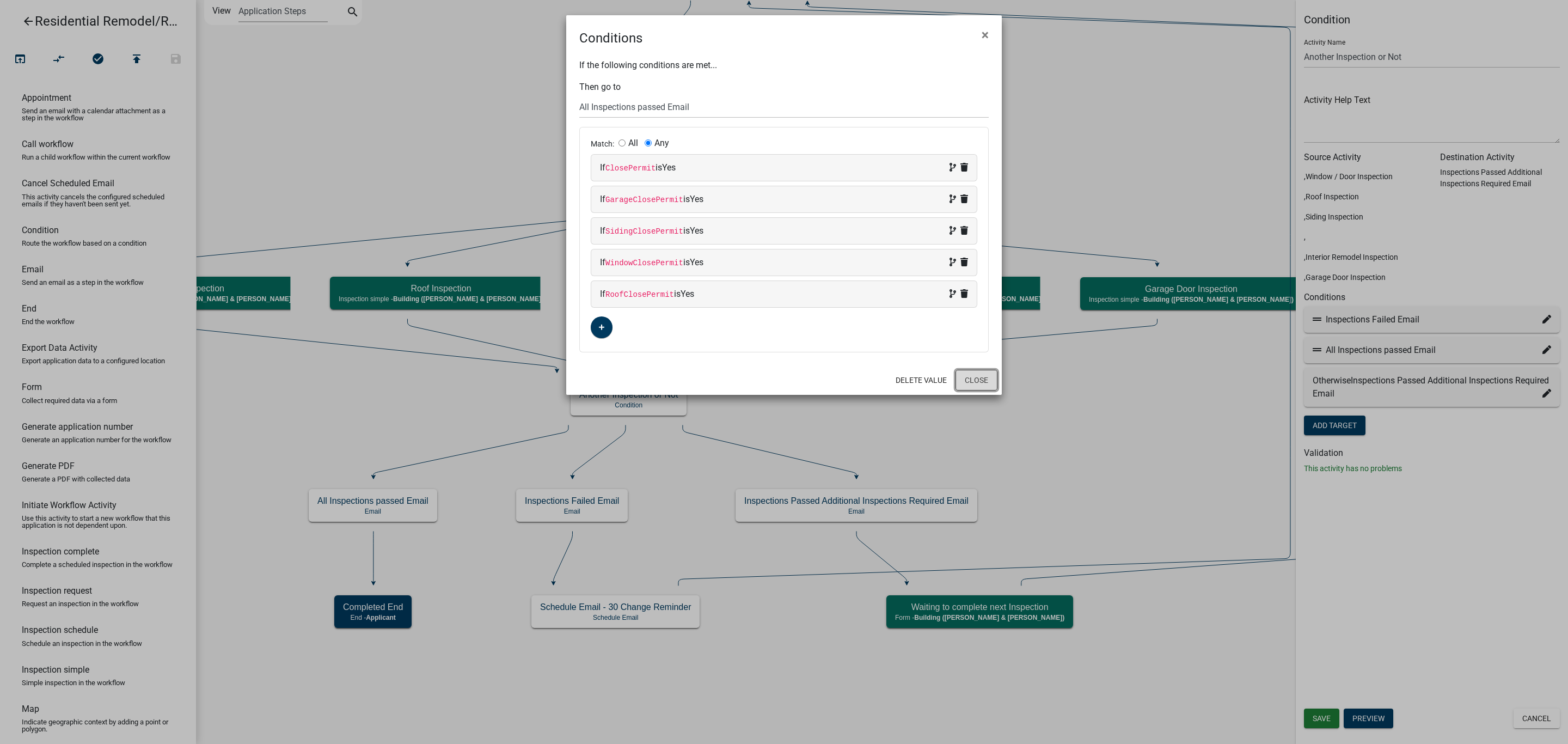
click at [971, 380] on button "Close" at bounding box center [976, 380] width 42 height 21
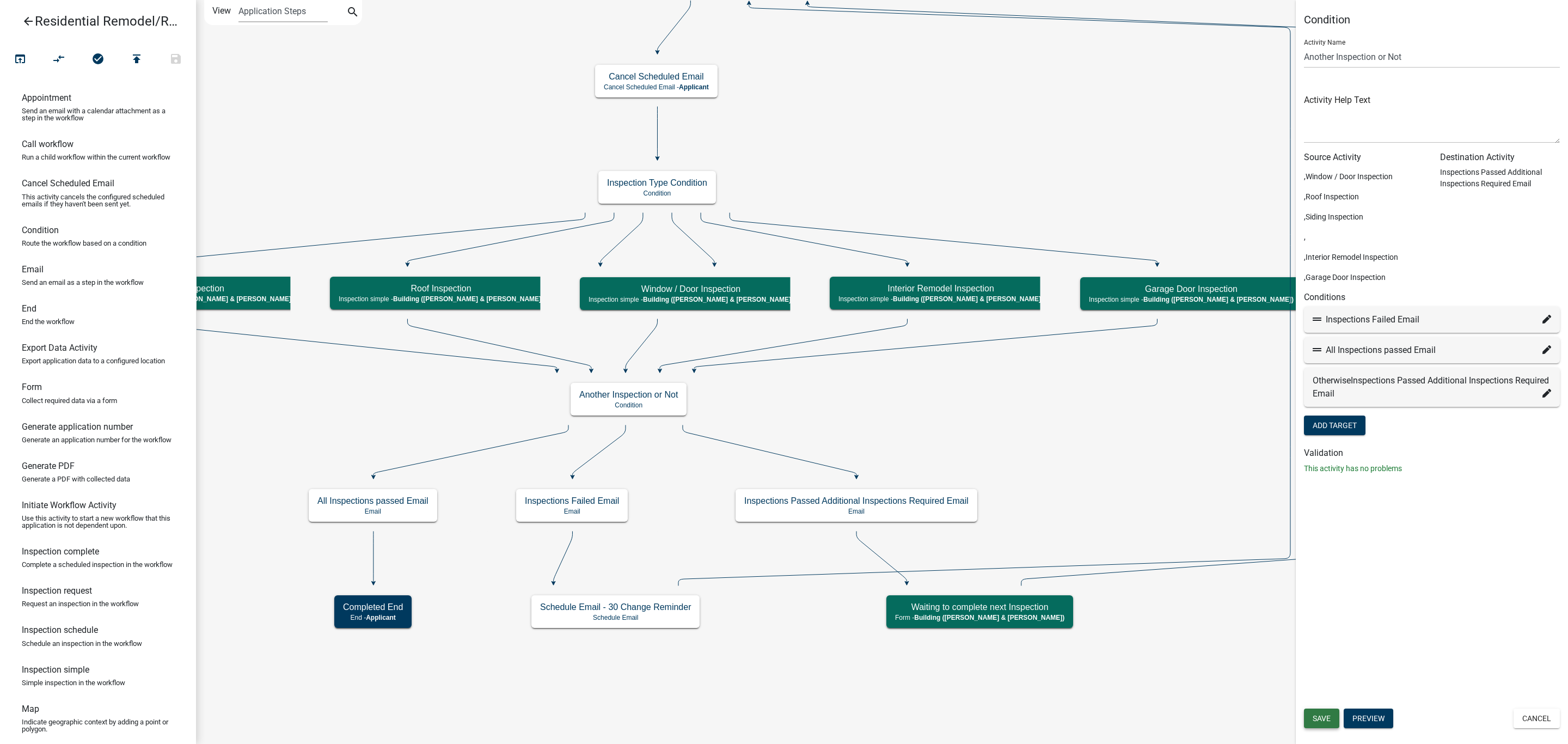
click at [1312, 719] on span "Save" at bounding box center [1321, 718] width 18 height 9
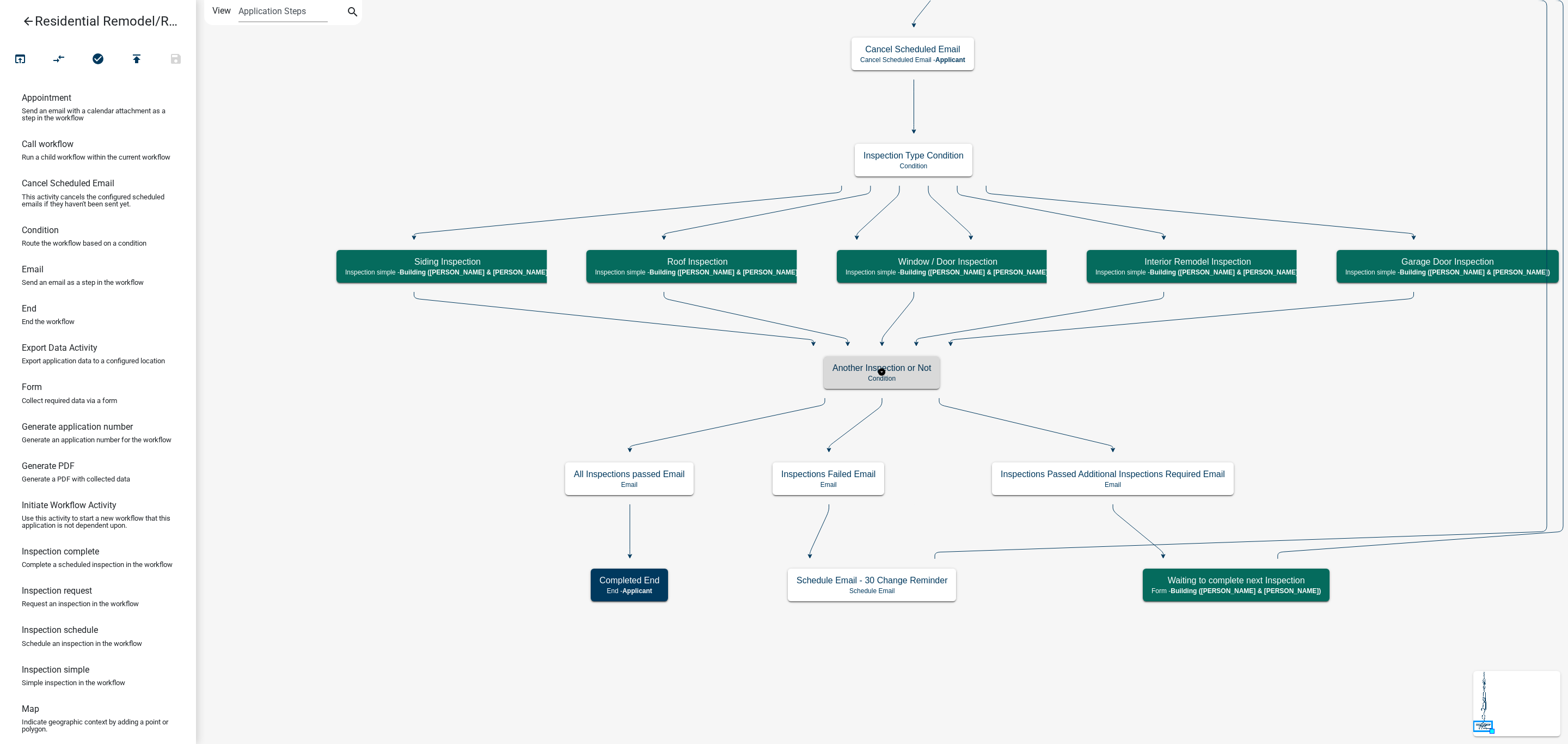
click at [910, 373] on h5 "Another Inspection or Not" at bounding box center [881, 368] width 98 height 10
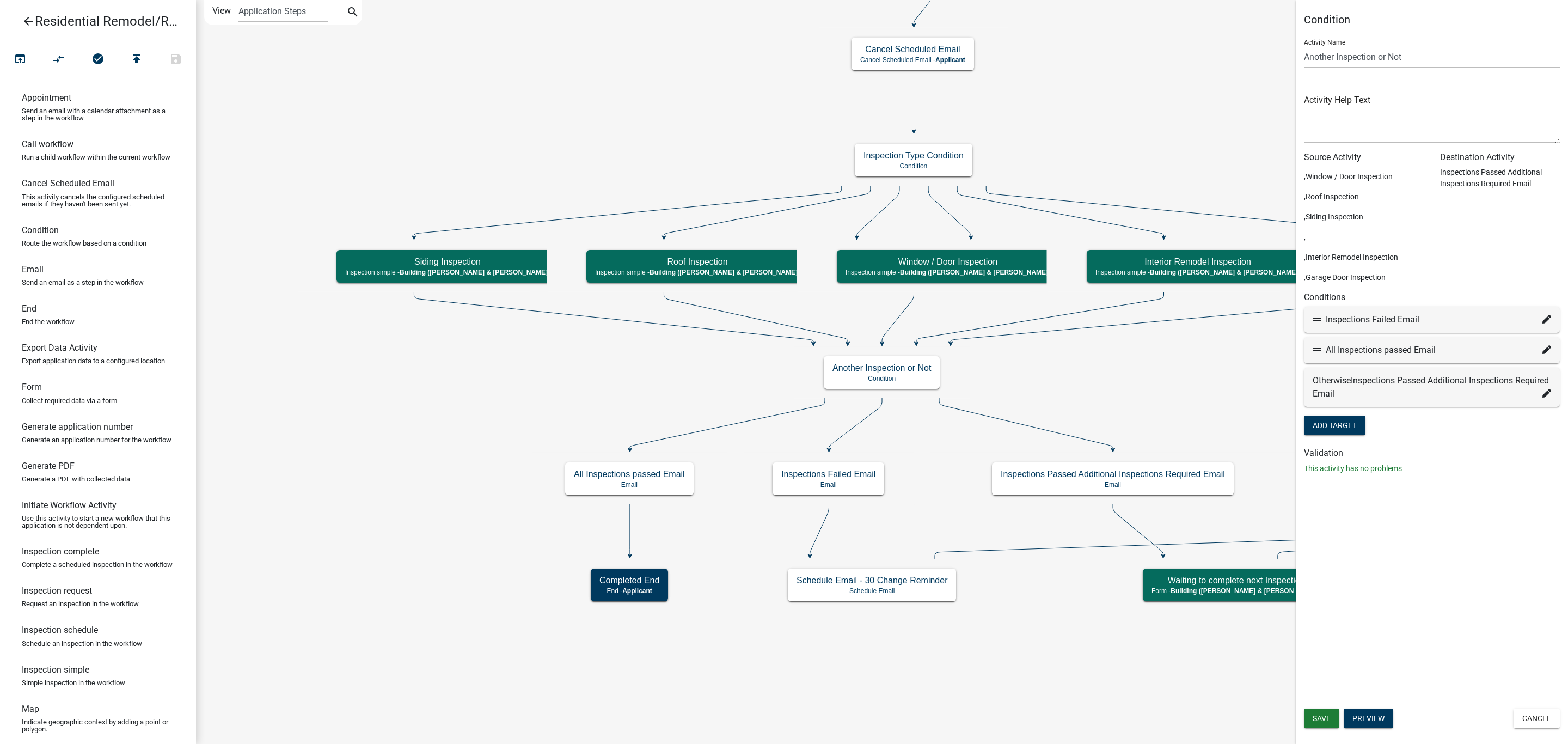
click at [1544, 345] on icon at bounding box center [1546, 350] width 9 height 9
select select "31: 9abad00c-e6c9-47b9-9c99-5aa98b938f51"
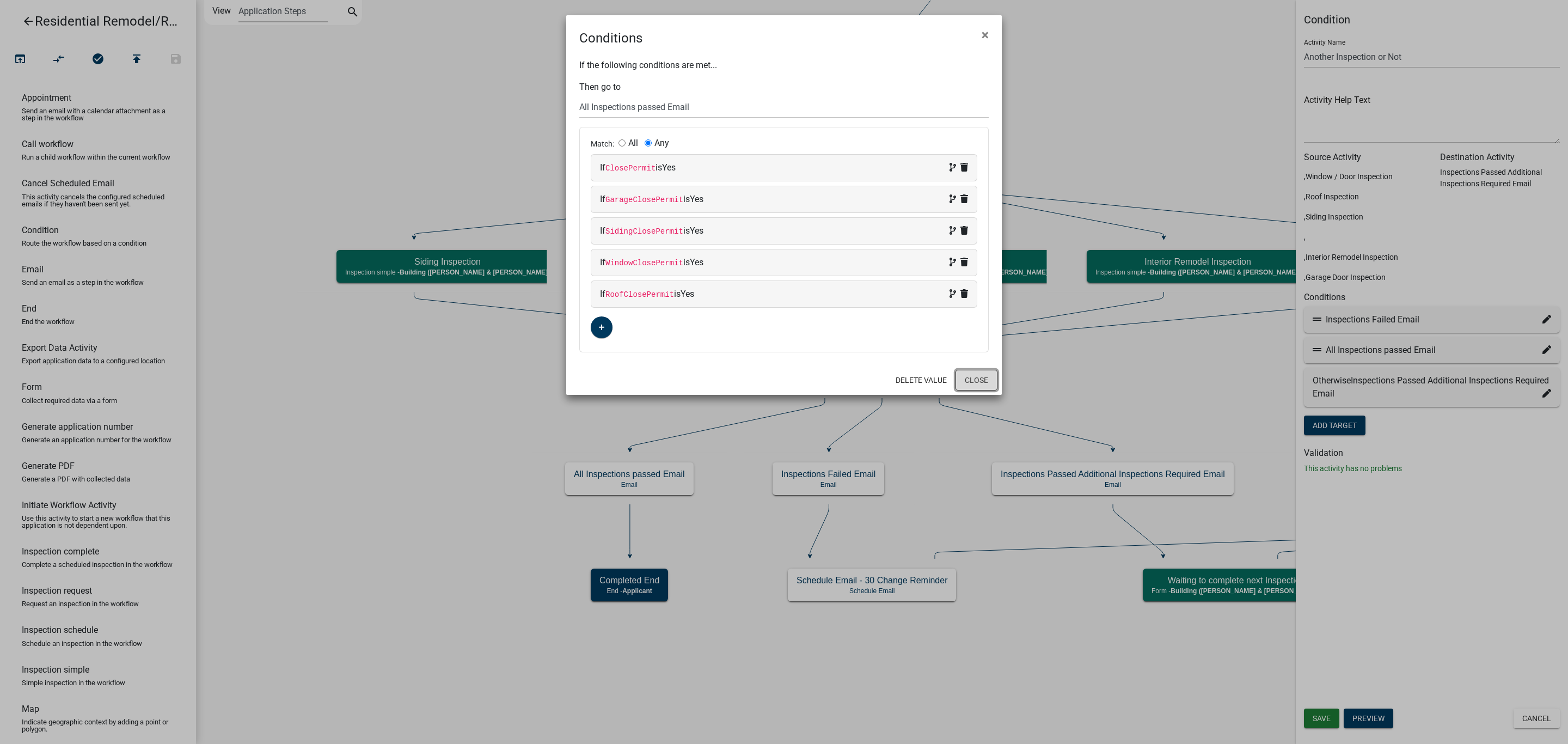
click at [971, 380] on button "Close" at bounding box center [976, 380] width 42 height 21
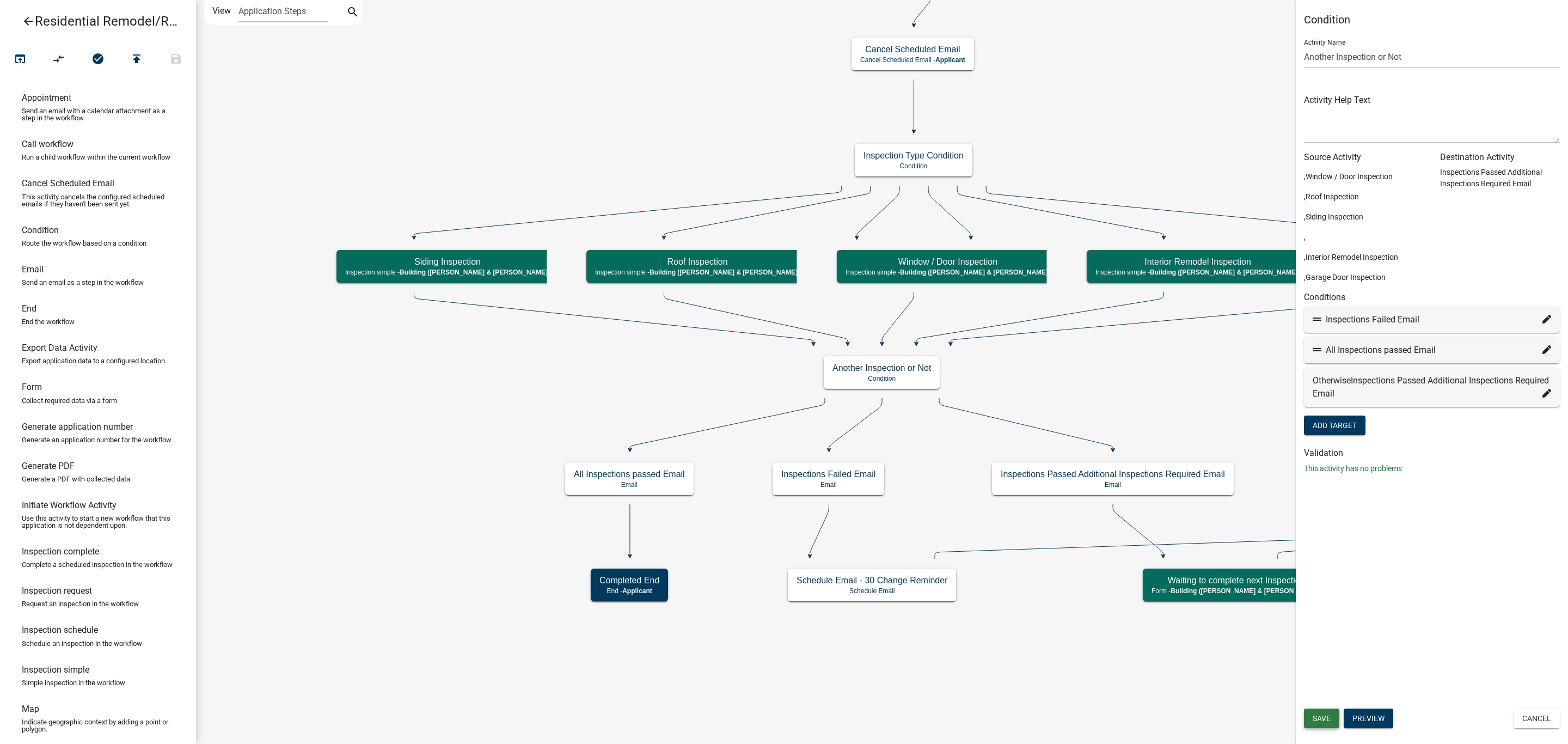
click at [1317, 711] on button "Save" at bounding box center [1321, 718] width 35 height 19
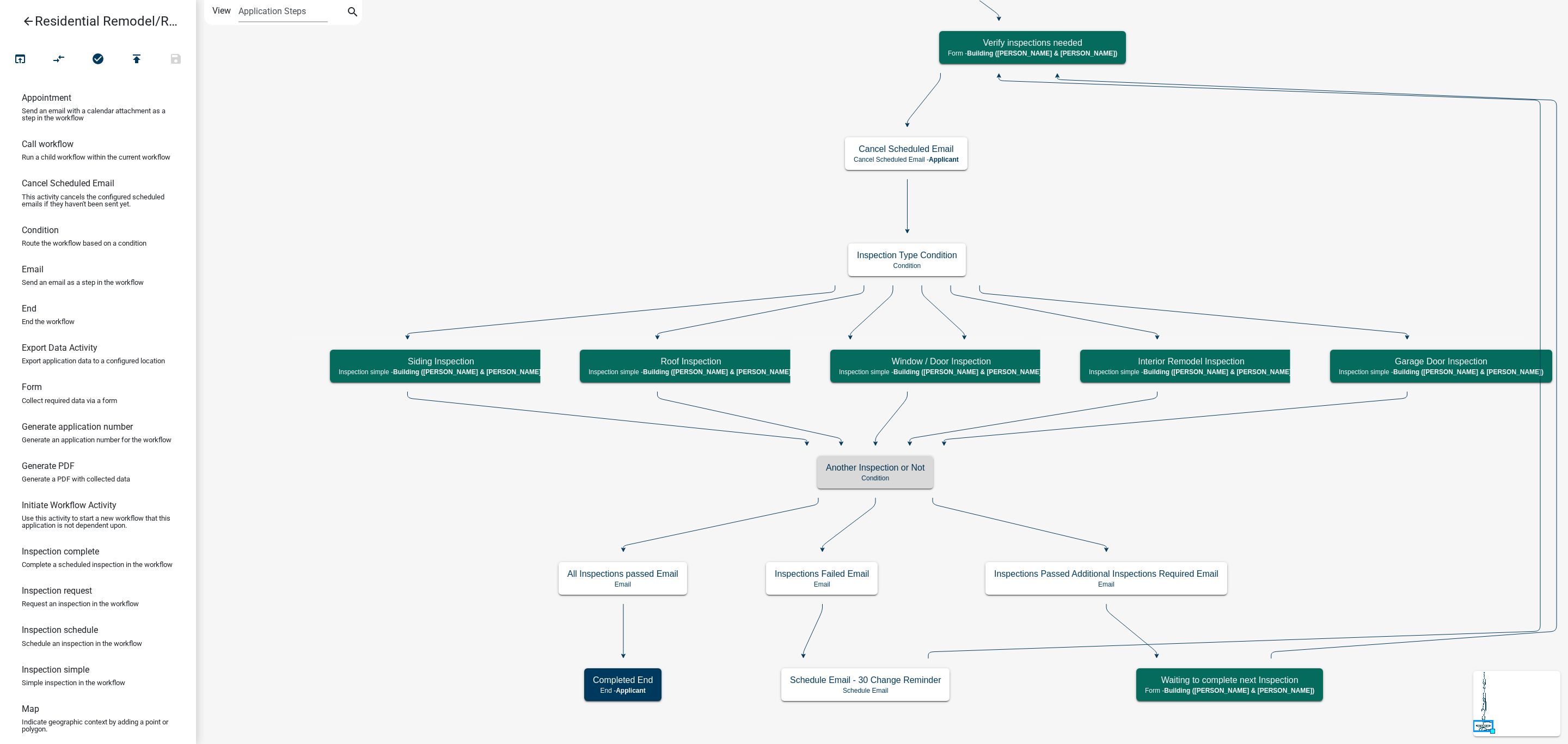
click at [30, 14] on icon "arrow_back" at bounding box center [28, 22] width 13 height 15
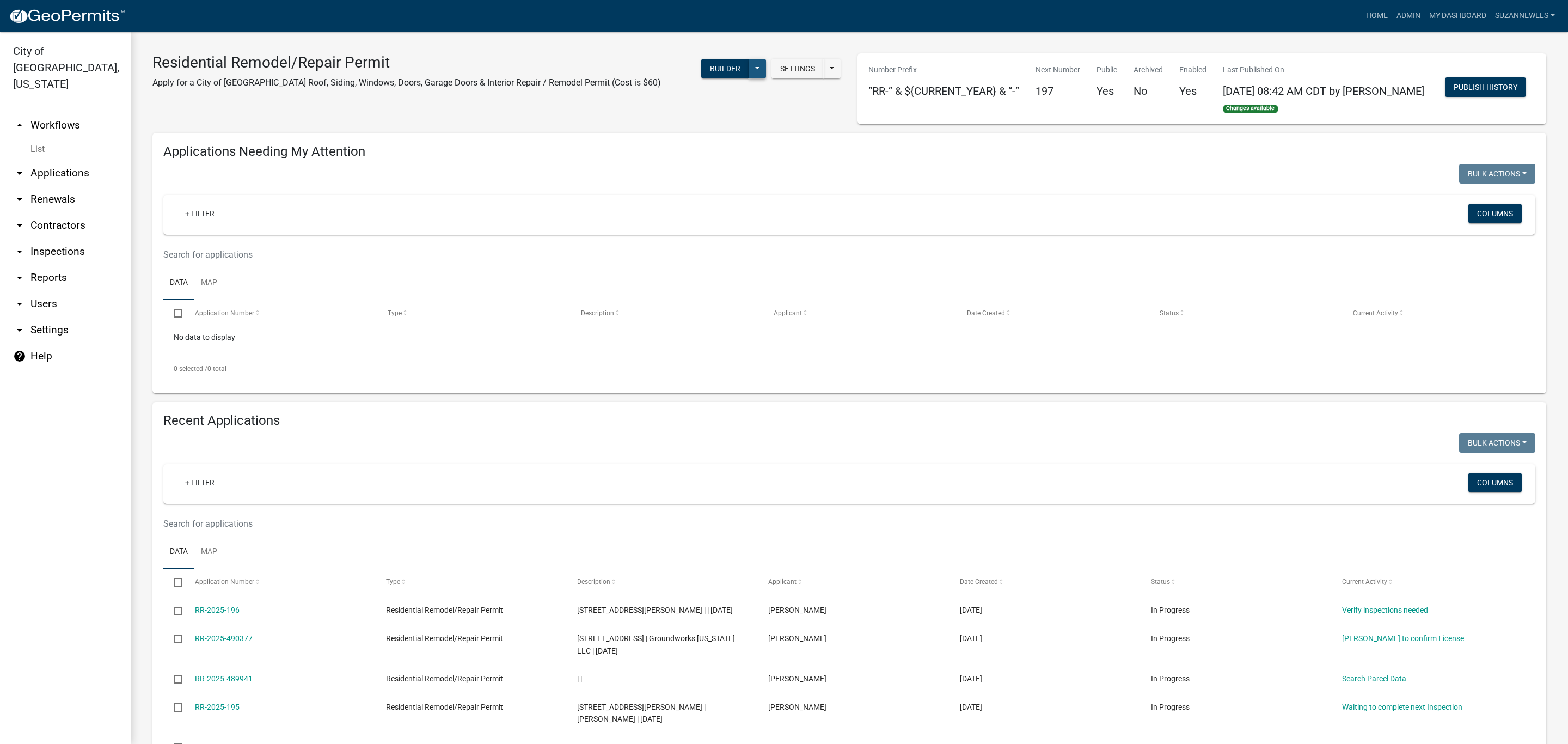
click at [755, 70] on button at bounding box center [757, 68] width 17 height 19
click at [732, 96] on button "Publish" at bounding box center [721, 97] width 90 height 26
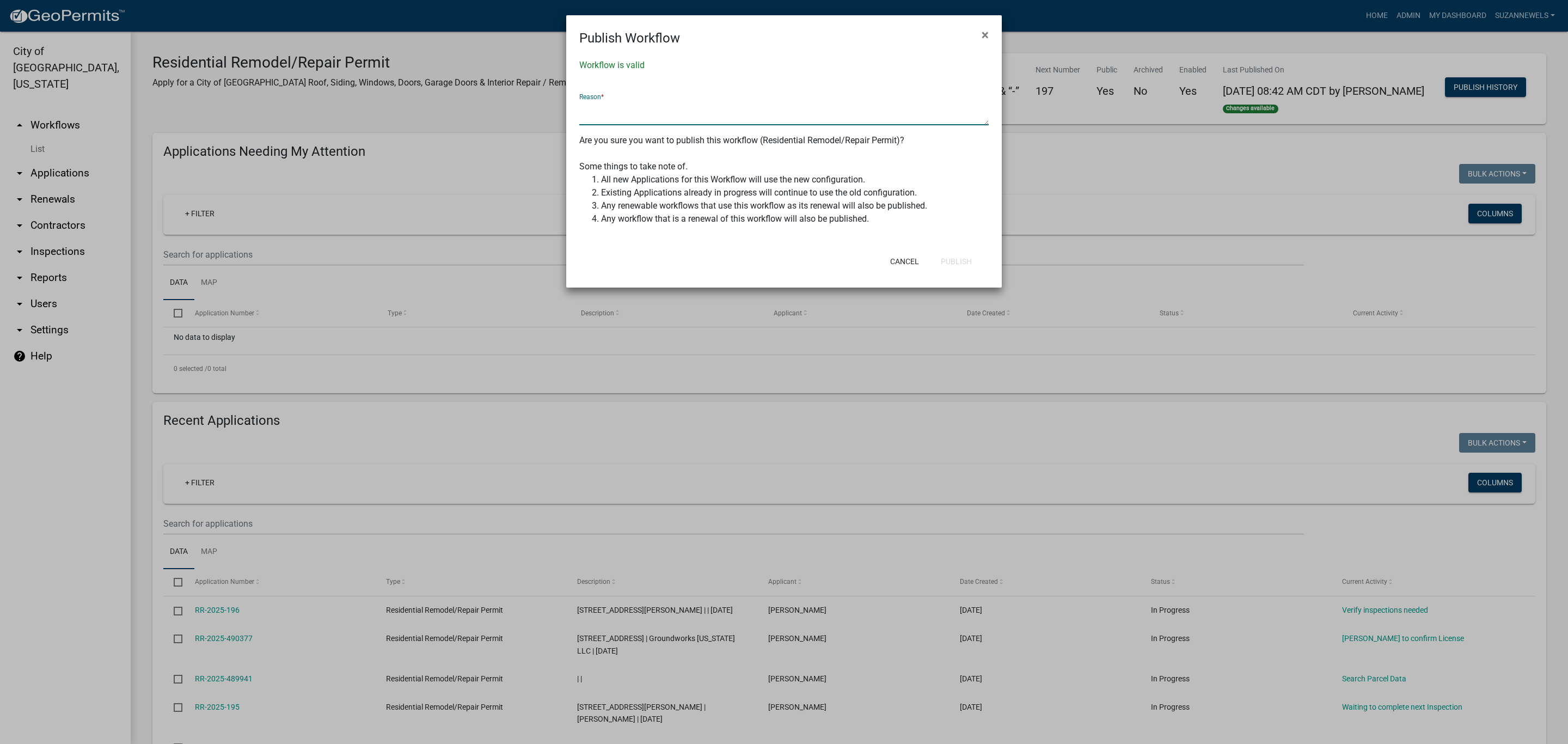
click at [725, 123] on textarea at bounding box center [784, 113] width 409 height 25
type textarea "Updated flow and added some variables"
click at [953, 256] on button "Publish" at bounding box center [956, 261] width 48 height 19
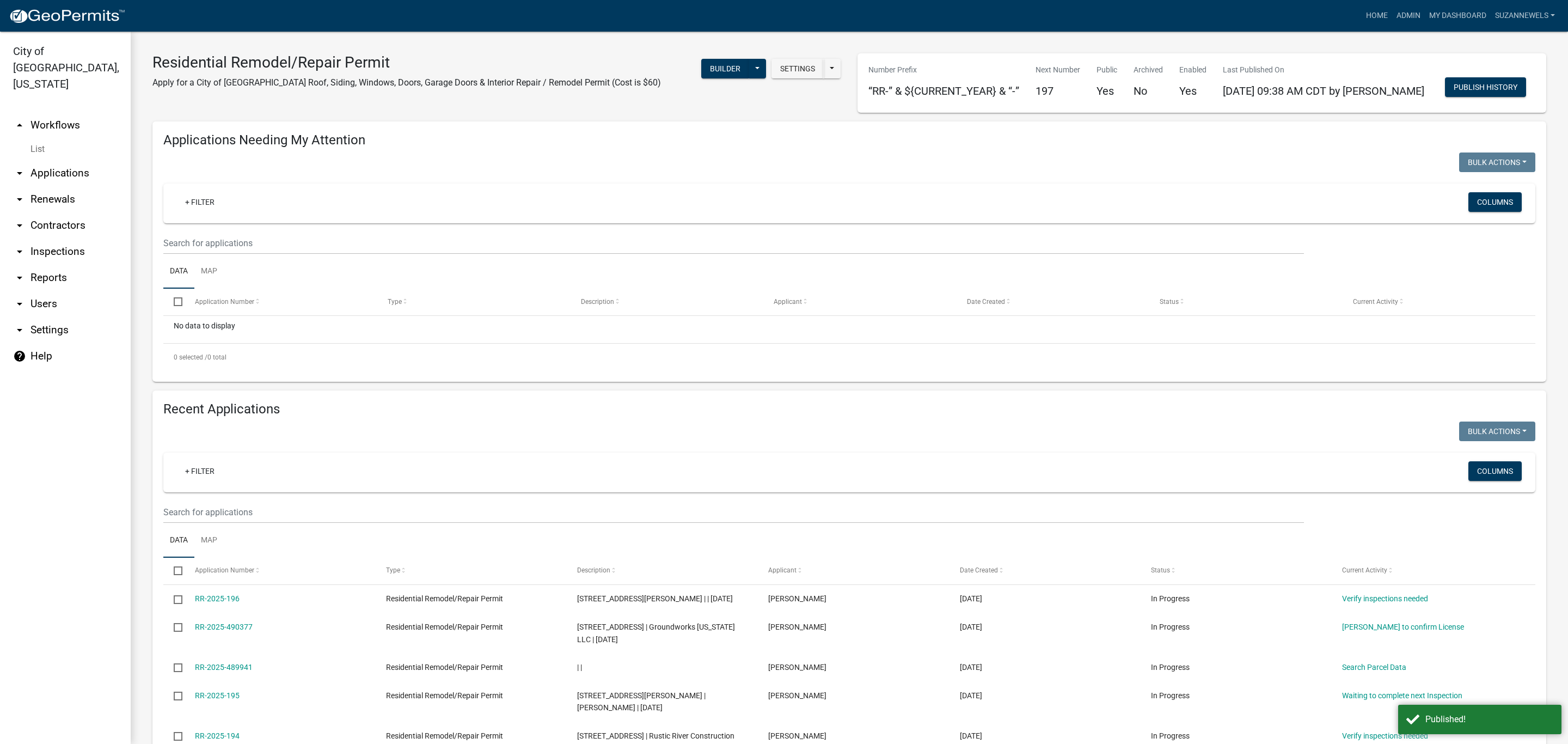
drag, startPoint x: 680, startPoint y: 113, endPoint x: 263, endPoint y: 134, distance: 417.5
click at [680, 113] on div "Residential Remodel/Repair Permit Apply for a City of New Ulm Roof, Siding, Win…" at bounding box center [497, 83] width 705 height 60
click at [729, 71] on button "Builder" at bounding box center [725, 68] width 48 height 19
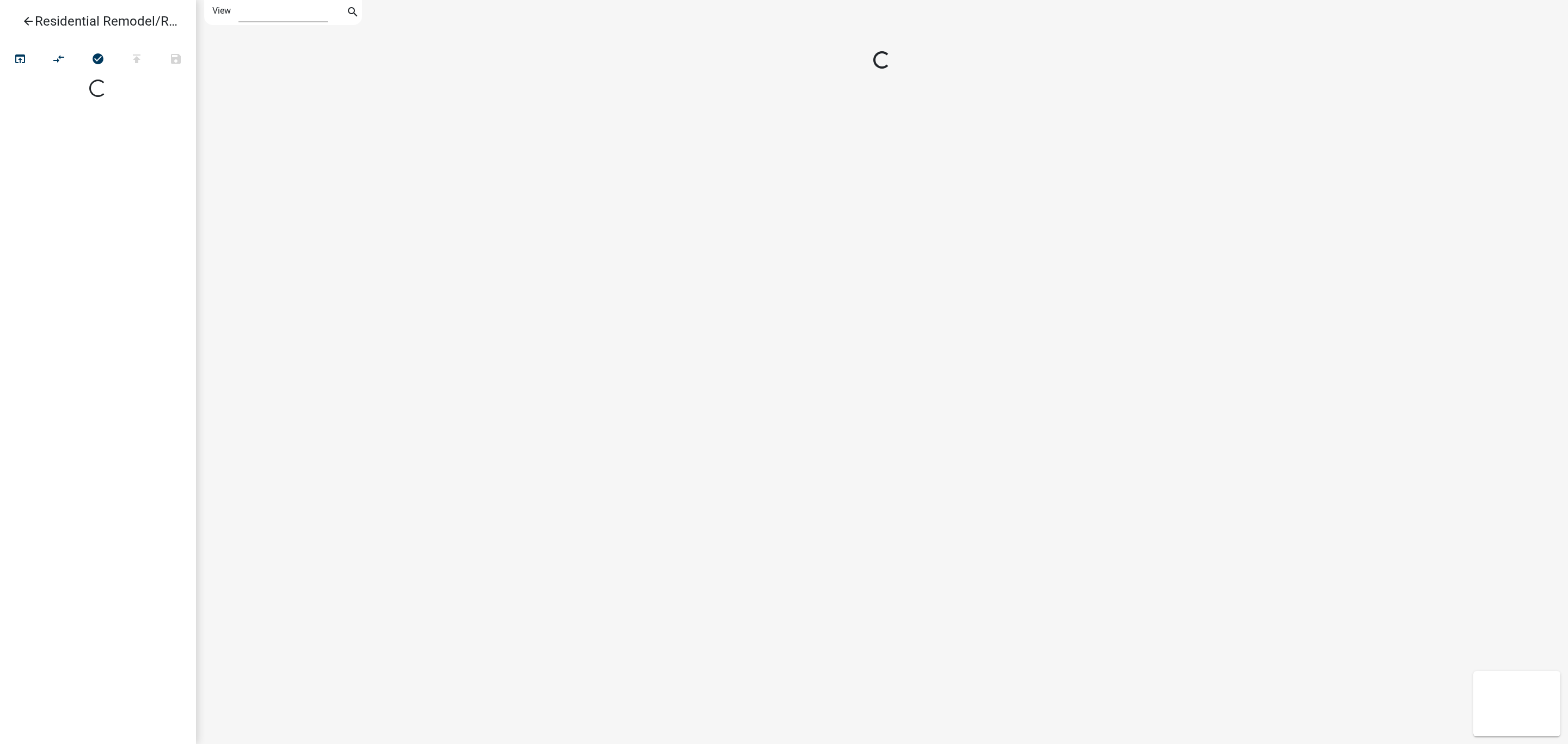
select select "1"
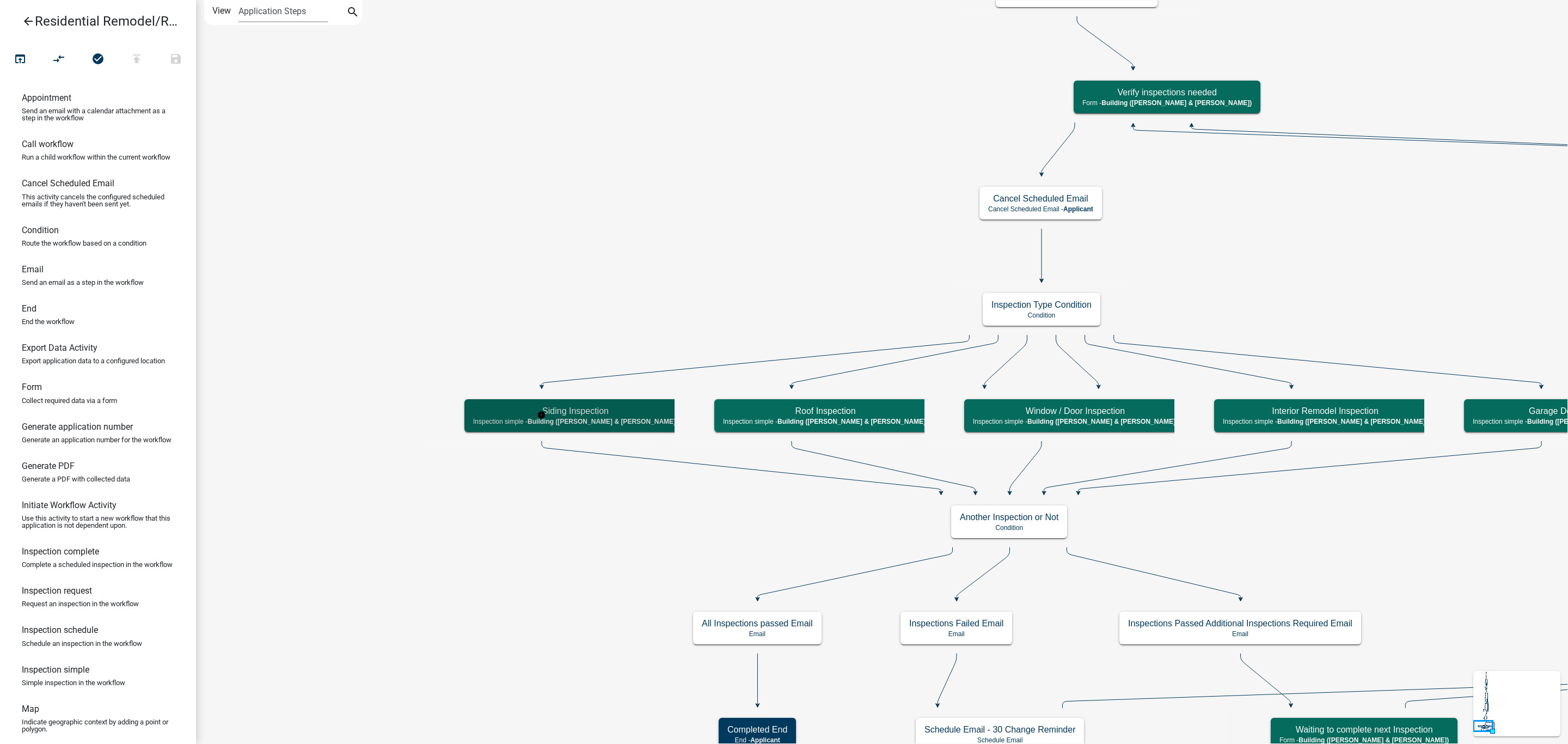
click at [585, 423] on span "Building ([PERSON_NAME] & [PERSON_NAME])" at bounding box center [602, 422] width 150 height 8
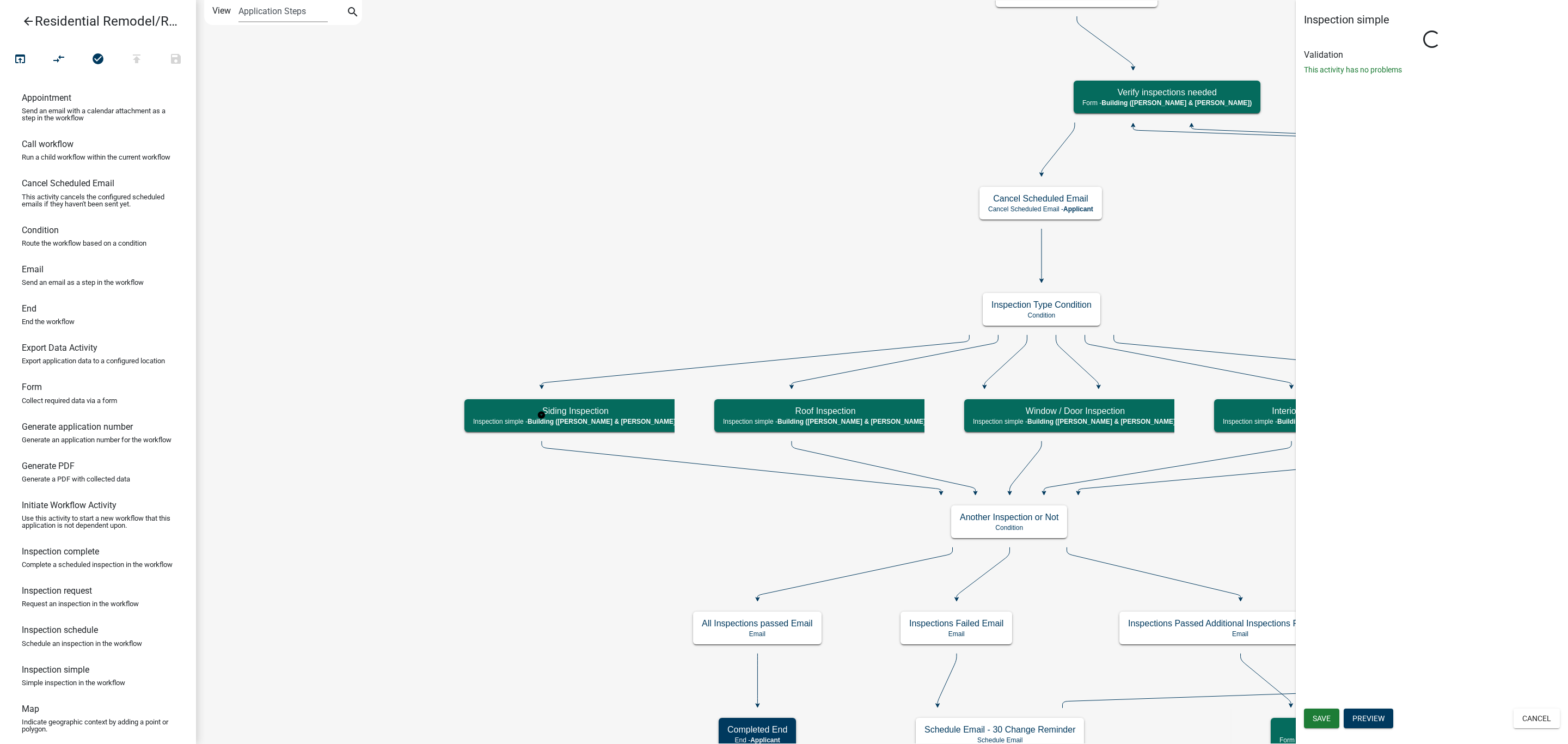
select select "AF95025D-B44F-4367-9798-E31EBF5850B8"
select select "805d55ac-e238-4e04-8f8e-acc067f36c3e"
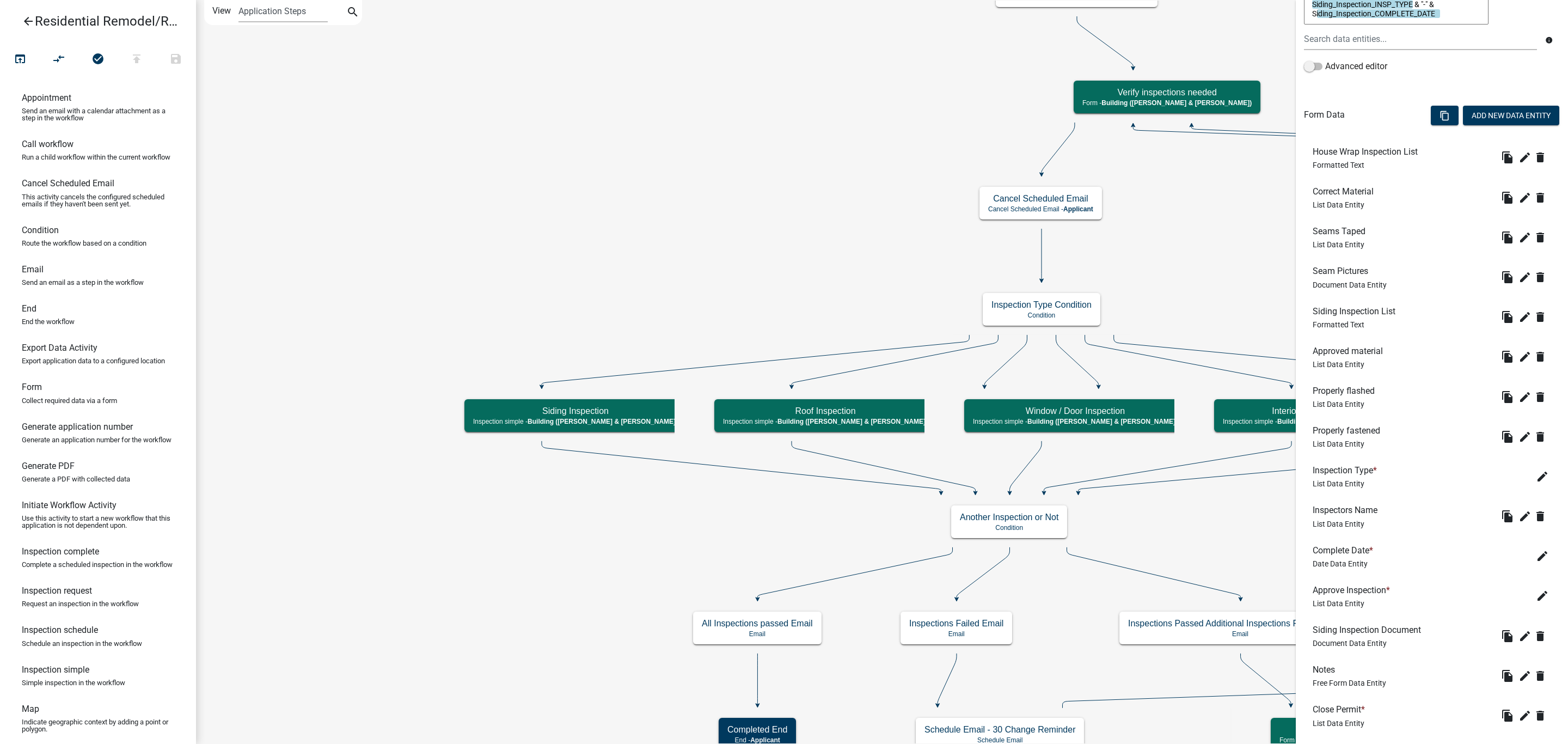
scroll to position [361, 0]
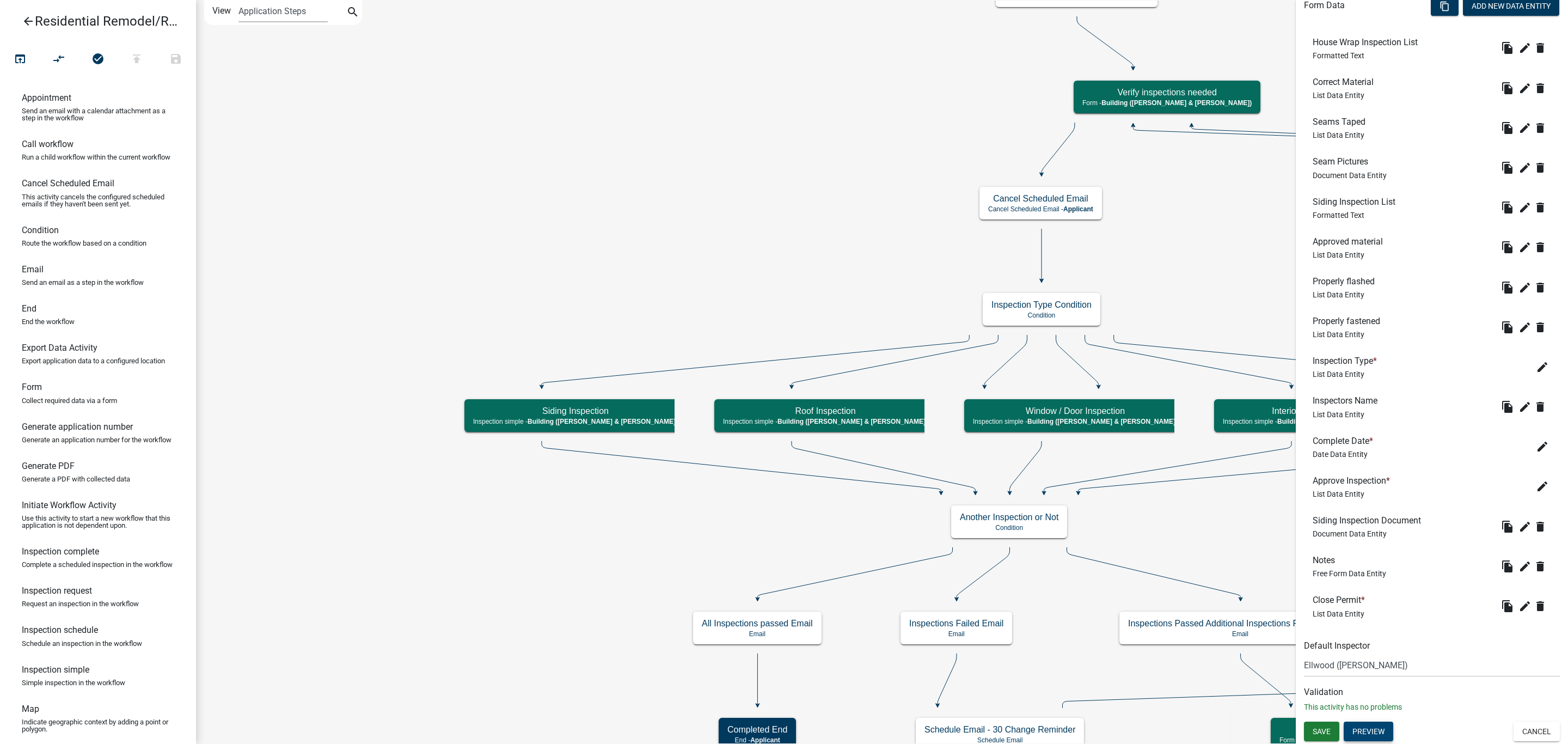
click at [1371, 729] on button "Preview" at bounding box center [1368, 731] width 50 height 19
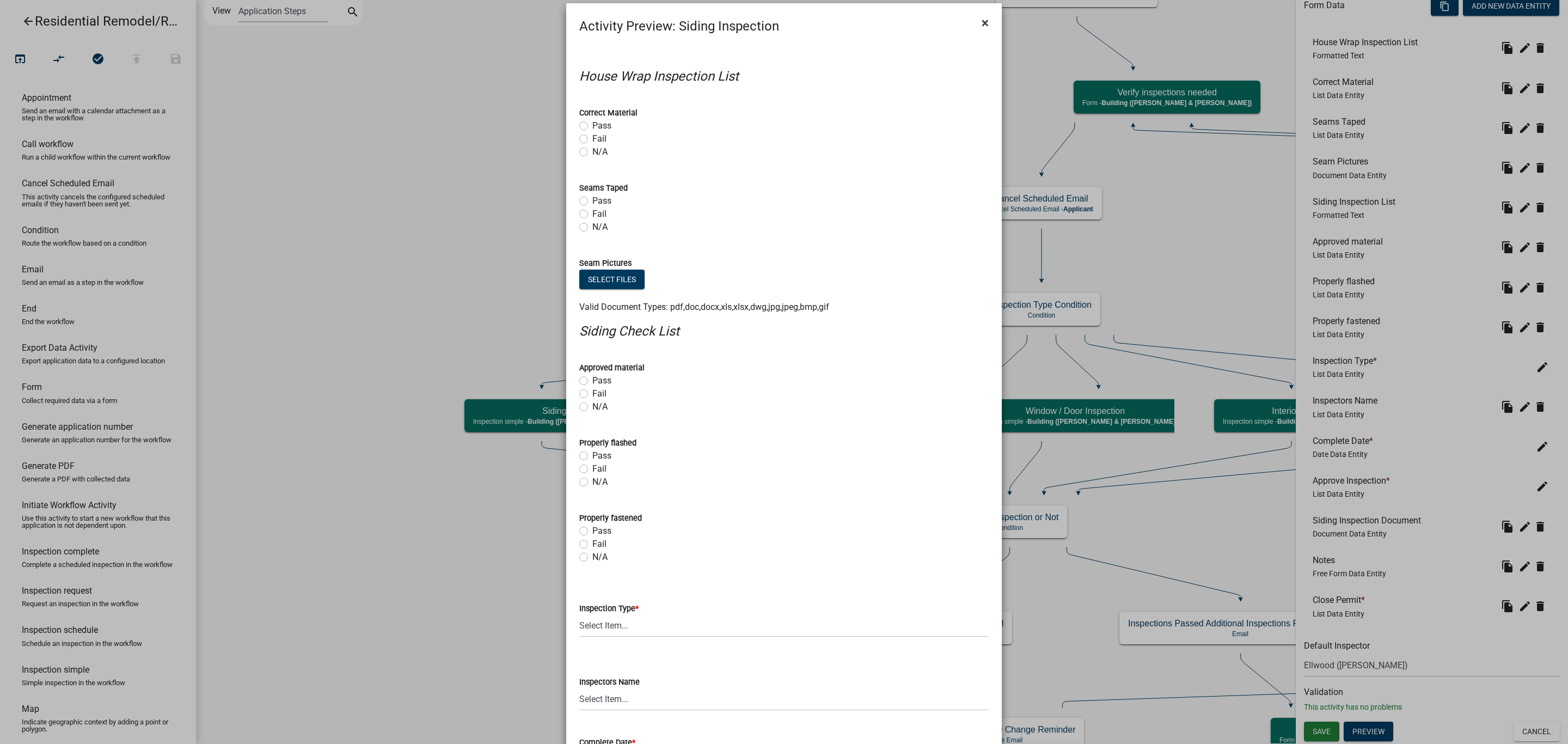
scroll to position [0, 0]
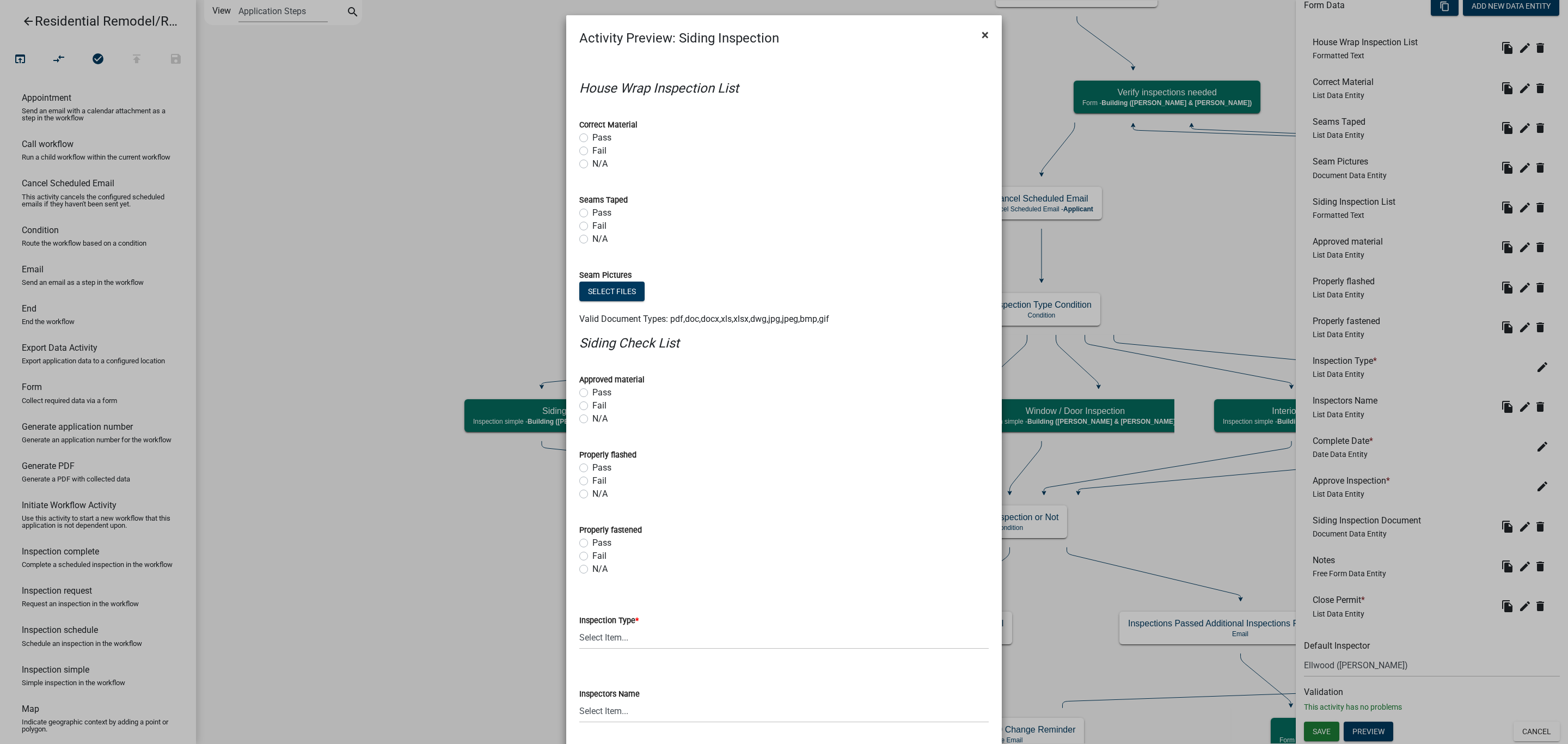
click at [984, 31] on button "×" at bounding box center [985, 34] width 24 height 30
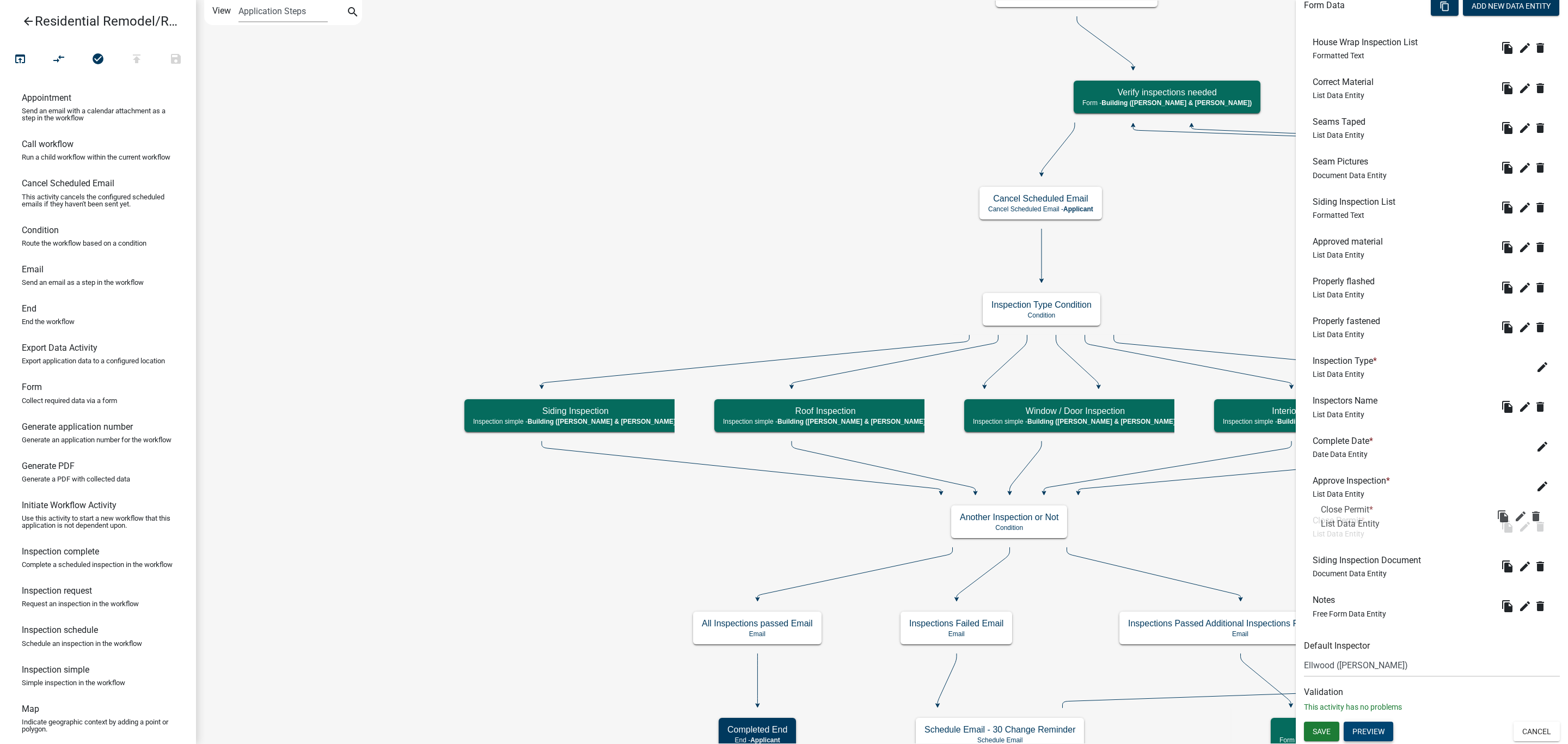
drag, startPoint x: 1358, startPoint y: 610, endPoint x: 1367, endPoint y: 521, distance: 89.5
click at [1325, 726] on button "Save" at bounding box center [1321, 731] width 35 height 19
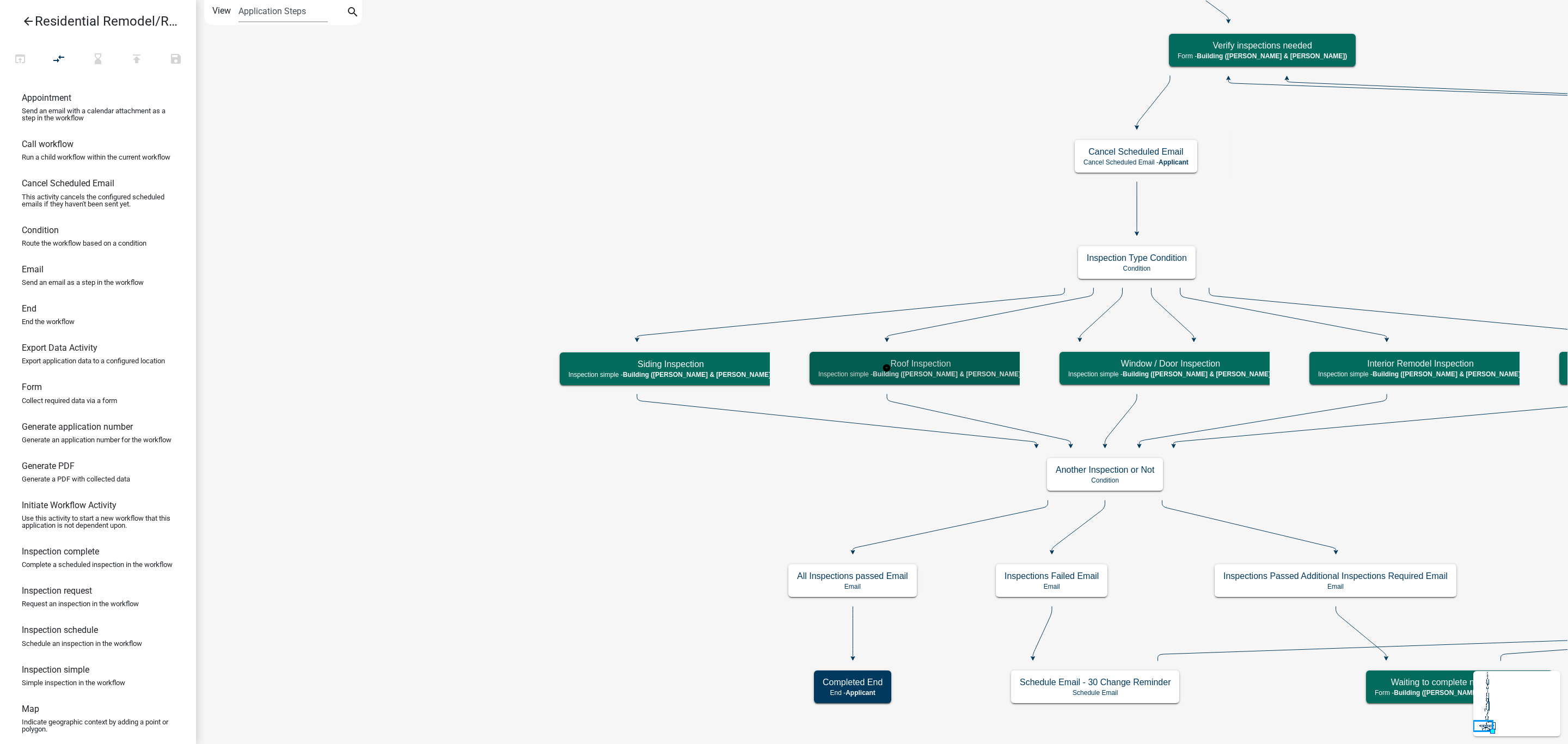
click at [907, 366] on h5 "Roof Inspection" at bounding box center [920, 363] width 205 height 10
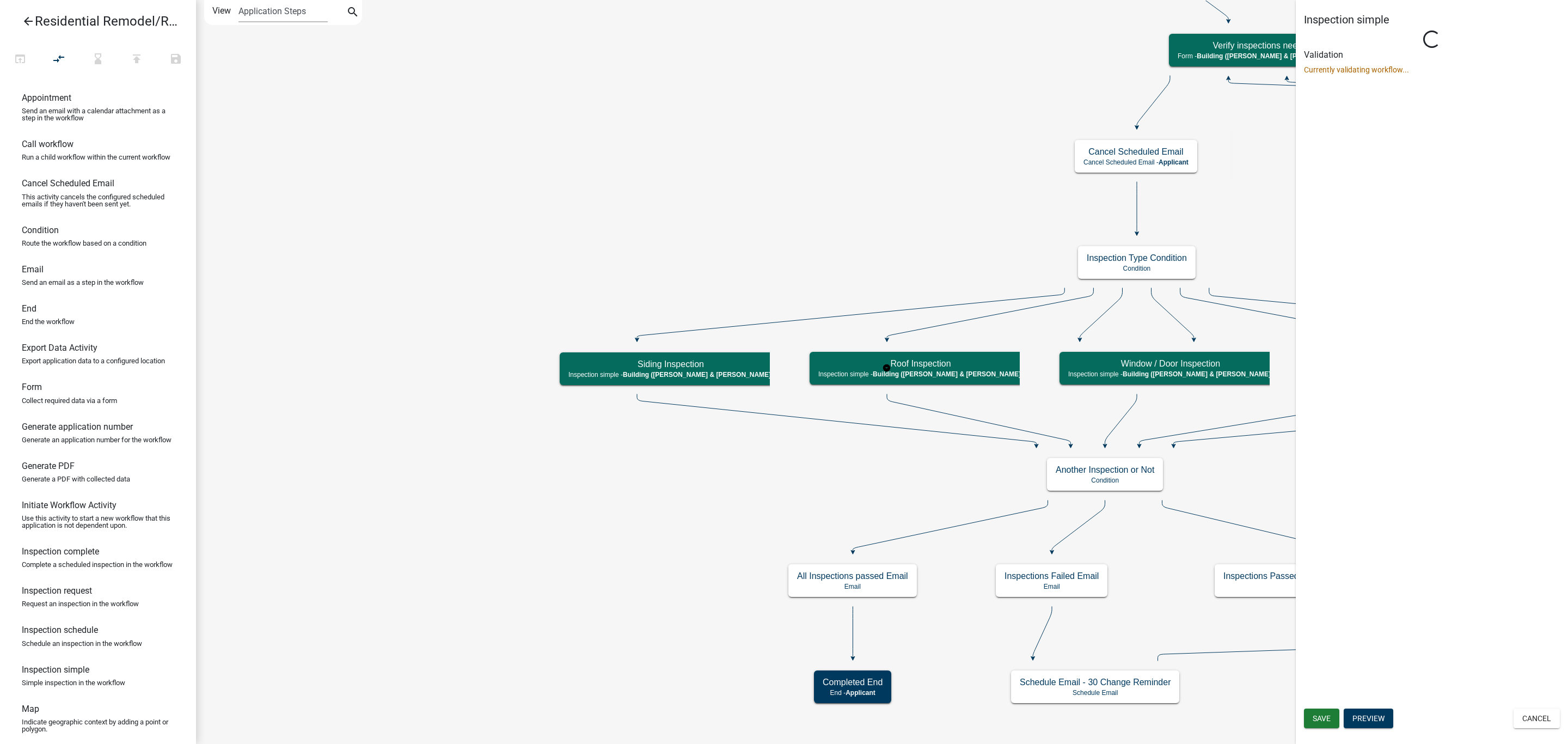
select select "AF95025D-B44F-4367-9798-E31EBF5850B8"
select select "805d55ac-e238-4e04-8f8e-acc067f36c3e"
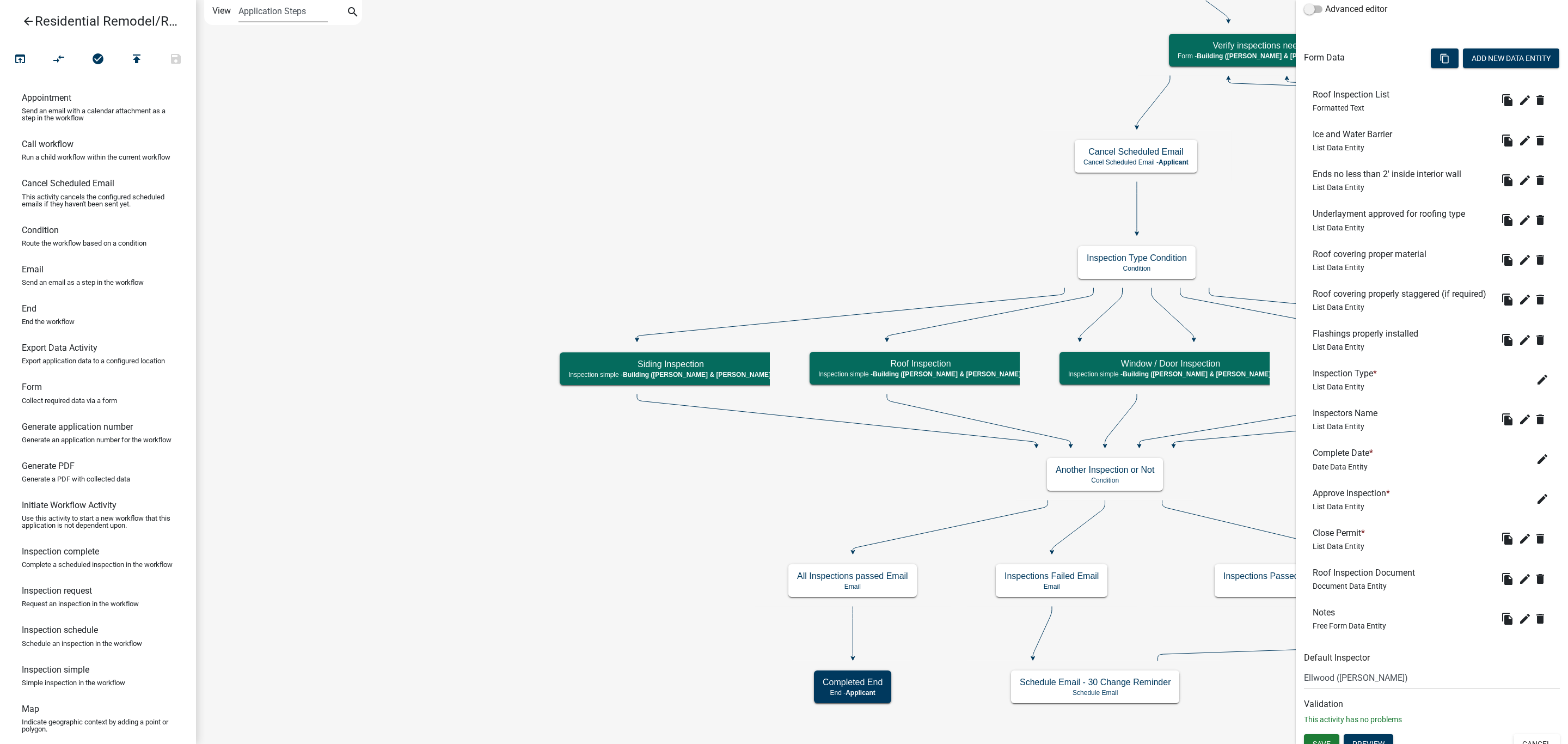
scroll to position [339, 0]
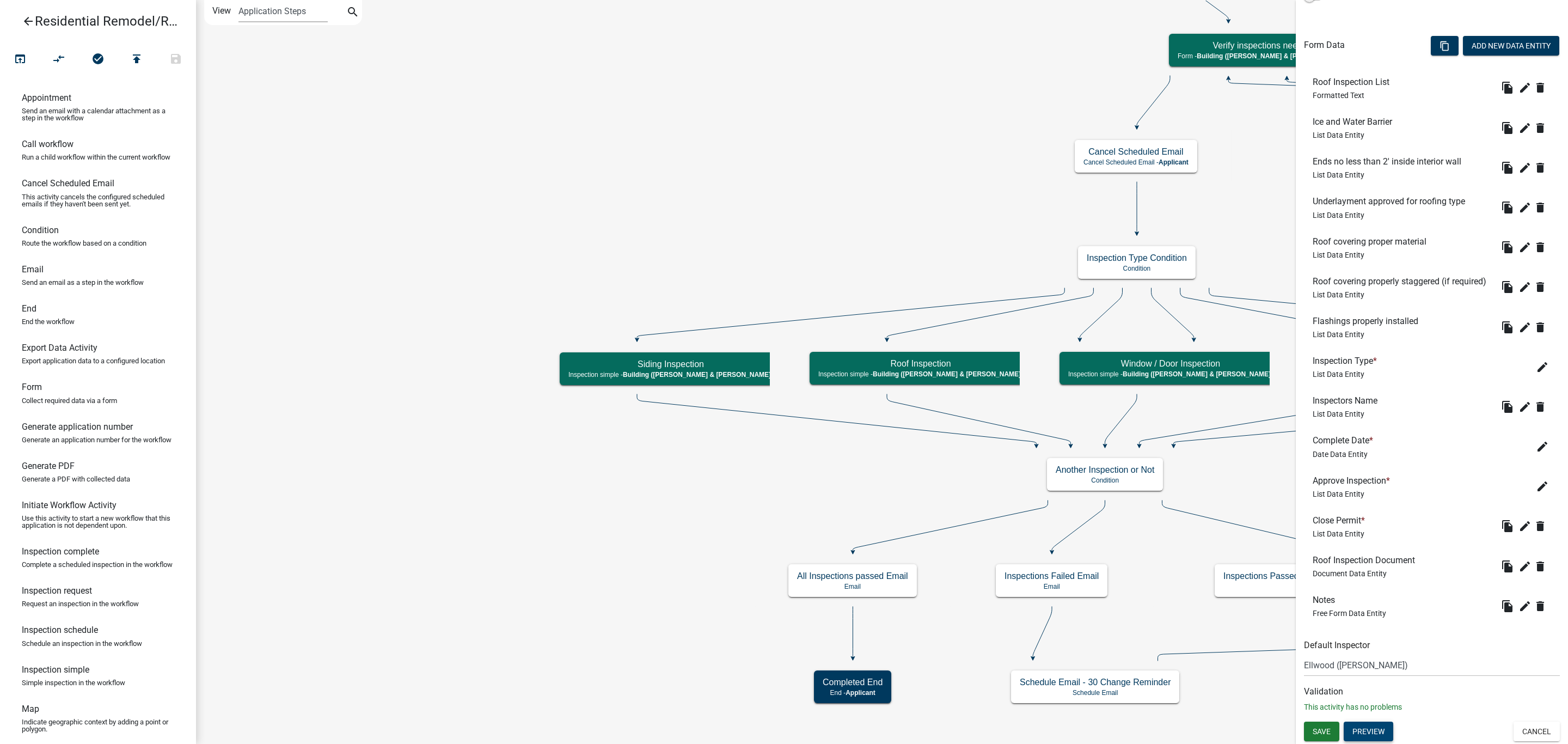
click at [1373, 725] on button "Preview" at bounding box center [1368, 731] width 50 height 19
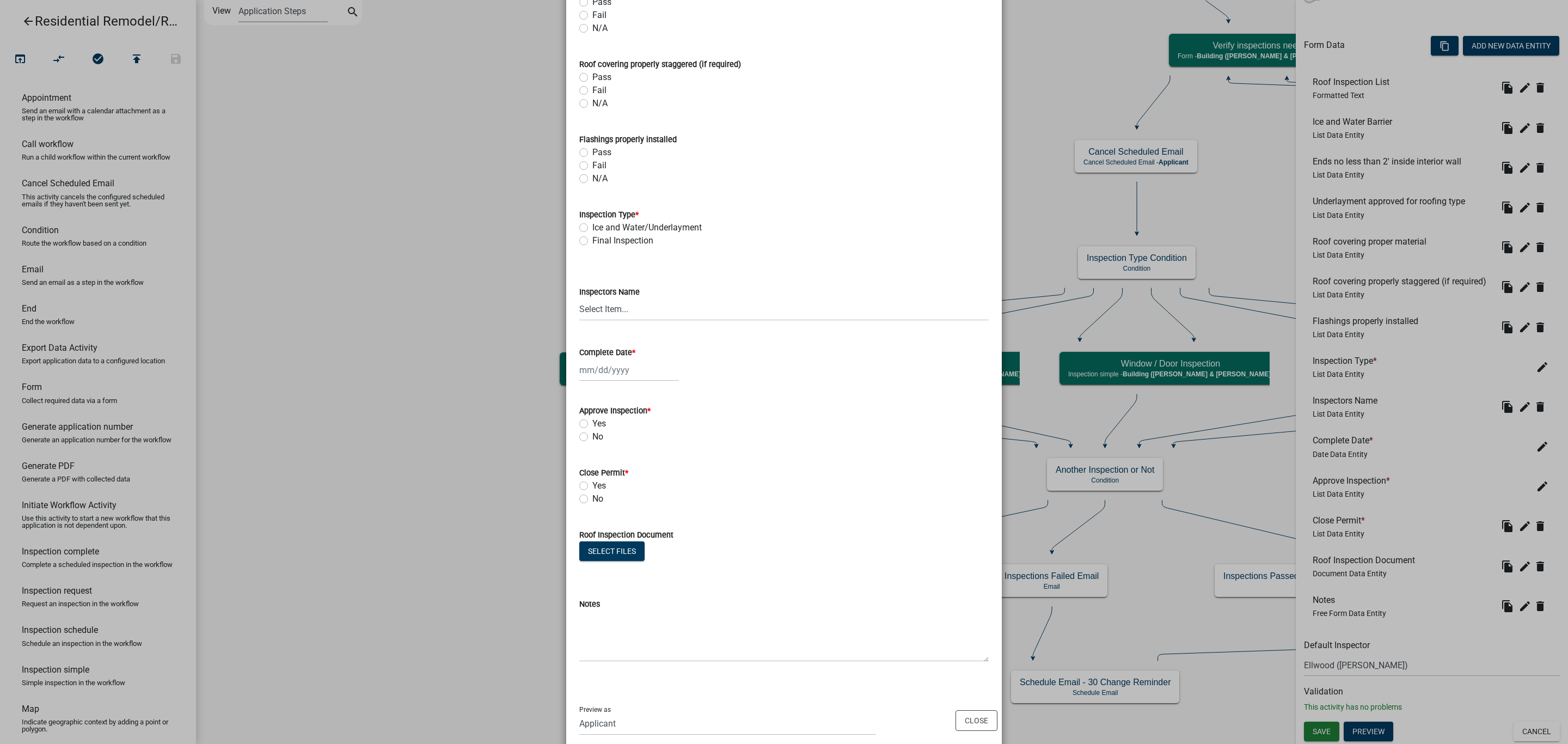
scroll to position [380, 0]
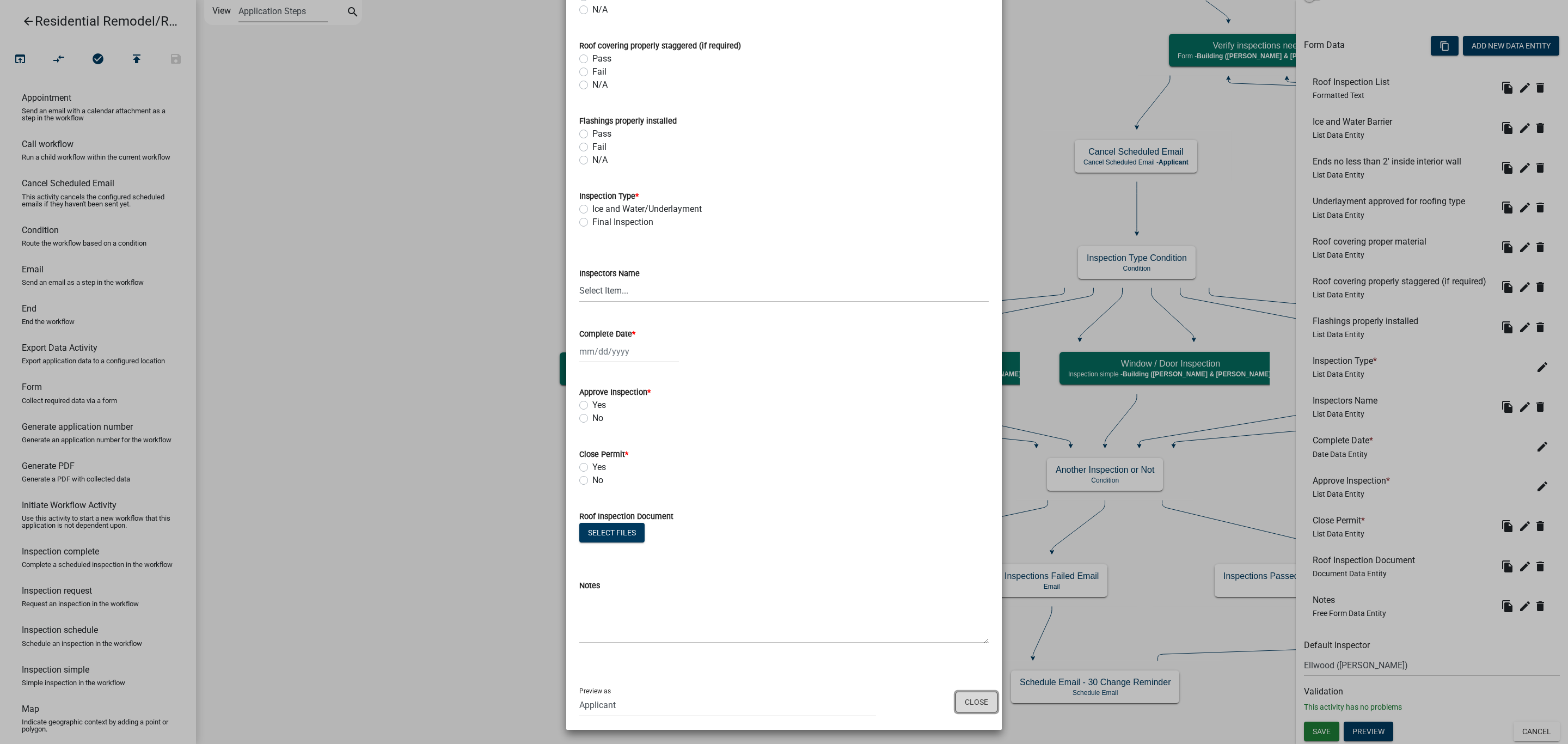
click at [970, 707] on button "Close" at bounding box center [976, 702] width 42 height 21
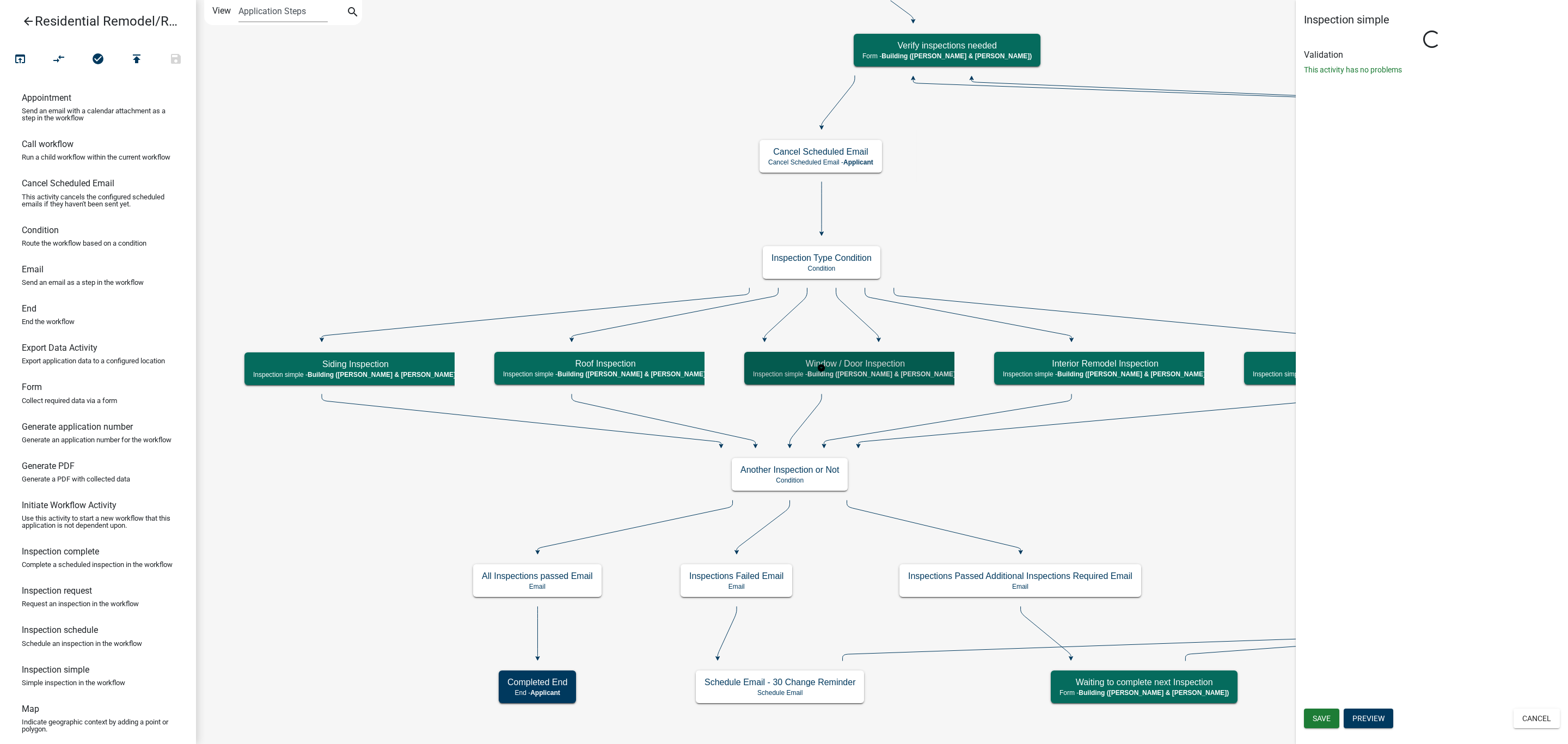
scroll to position [0, 0]
select select "AF95025D-B44F-4367-9798-E31EBF5850B8"
select select "805d55ac-e238-4e04-8f8e-acc067f36c3e"
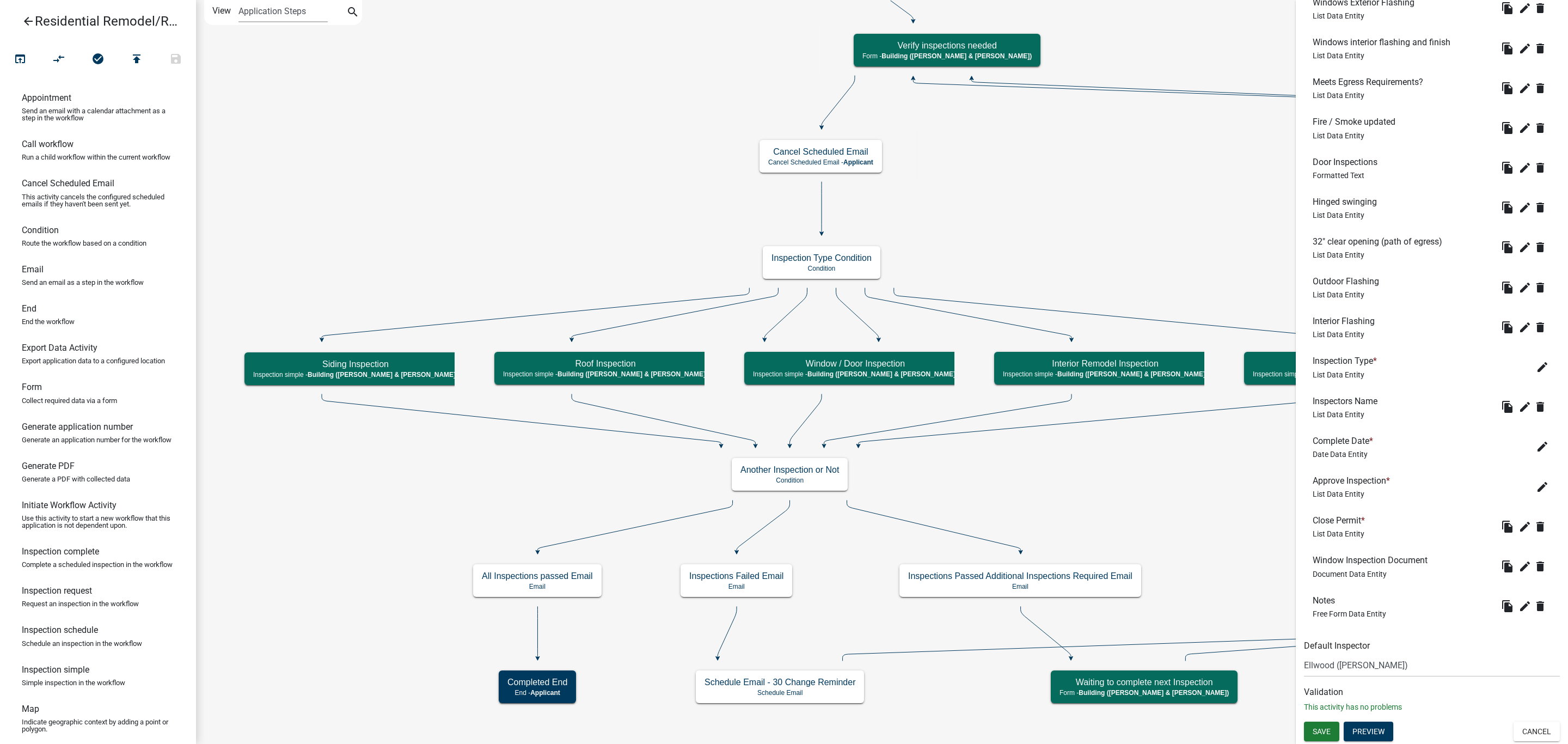
scroll to position [520, 0]
click at [1371, 740] on button "Preview" at bounding box center [1368, 731] width 50 height 19
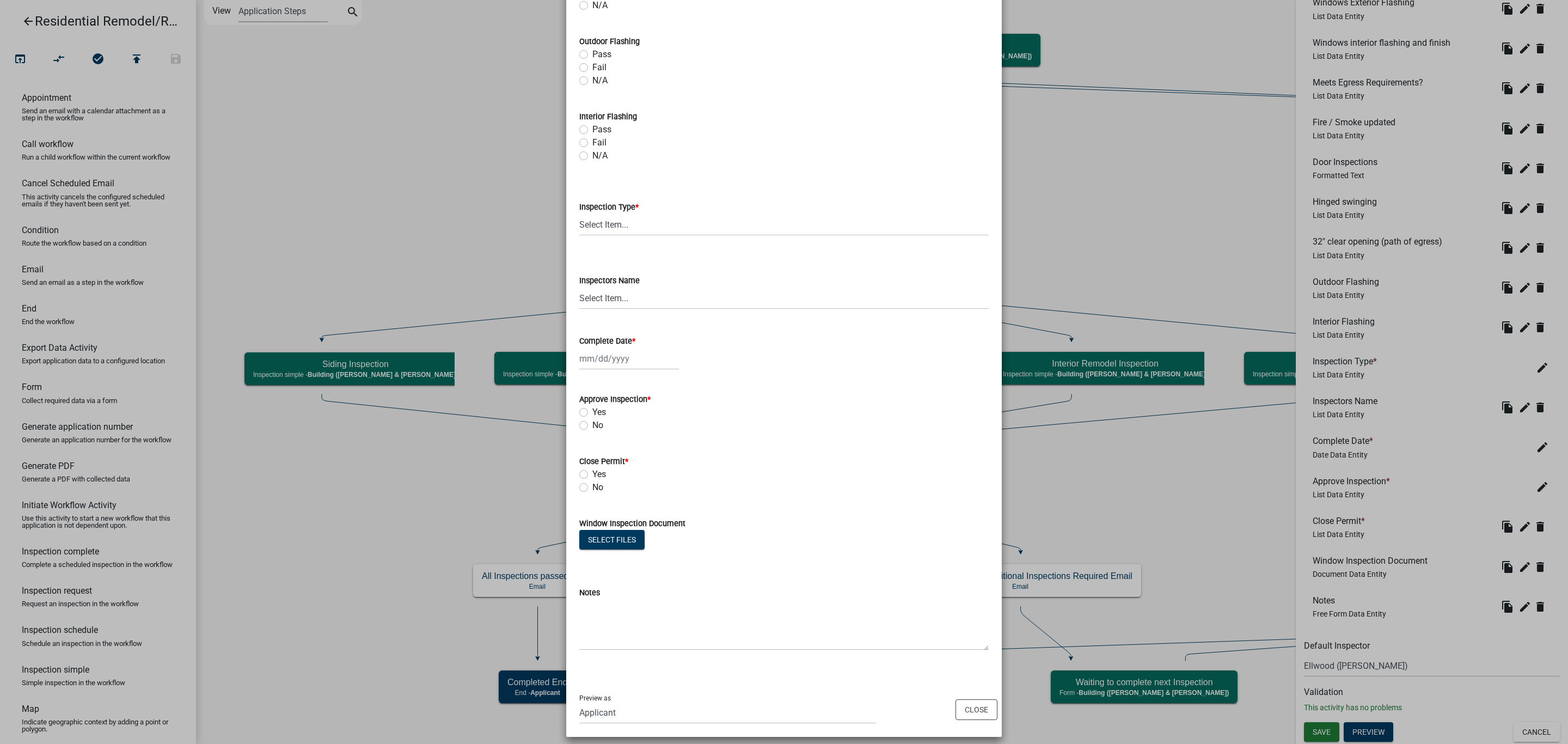
scroll to position [737, 0]
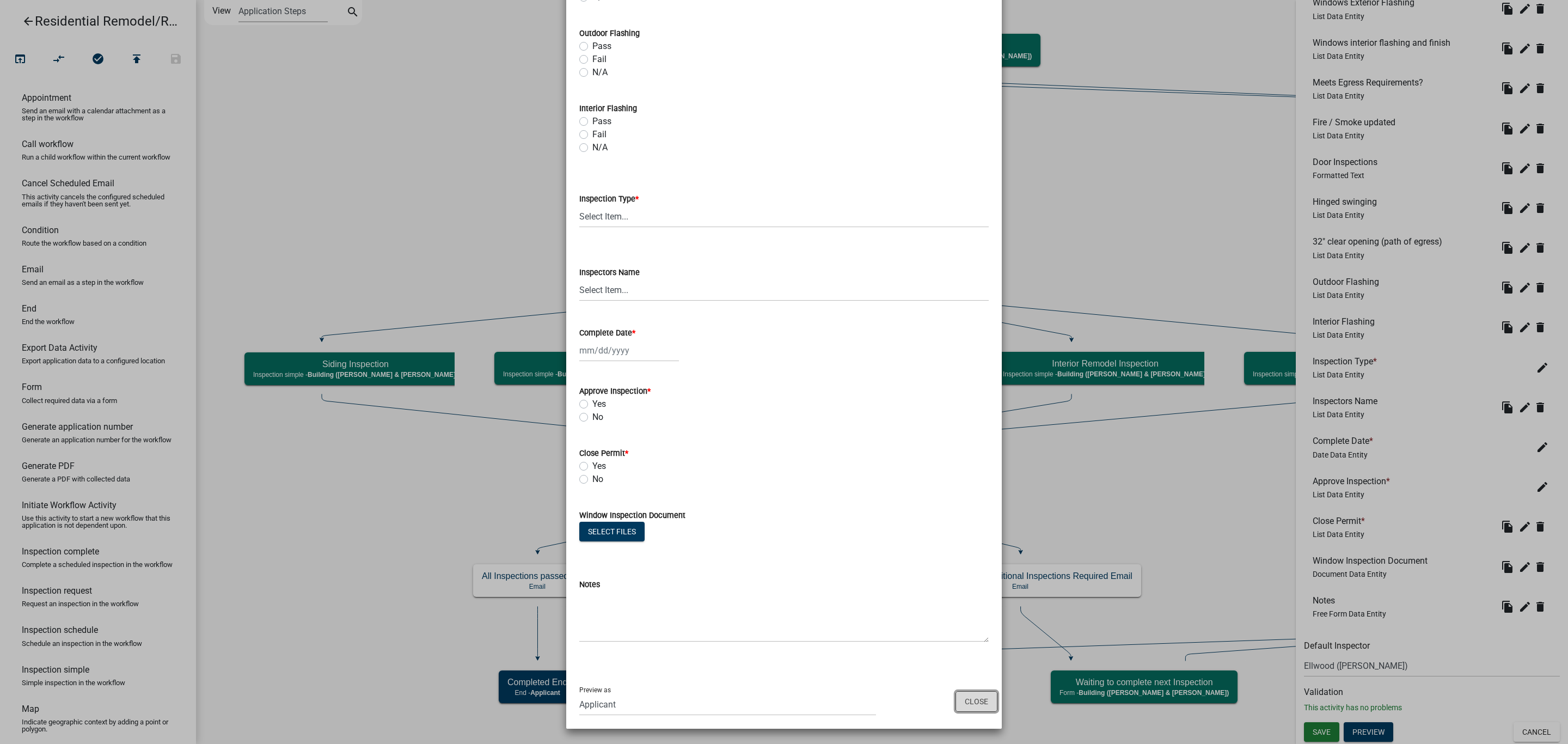
click at [985, 697] on button "Close" at bounding box center [976, 701] width 42 height 21
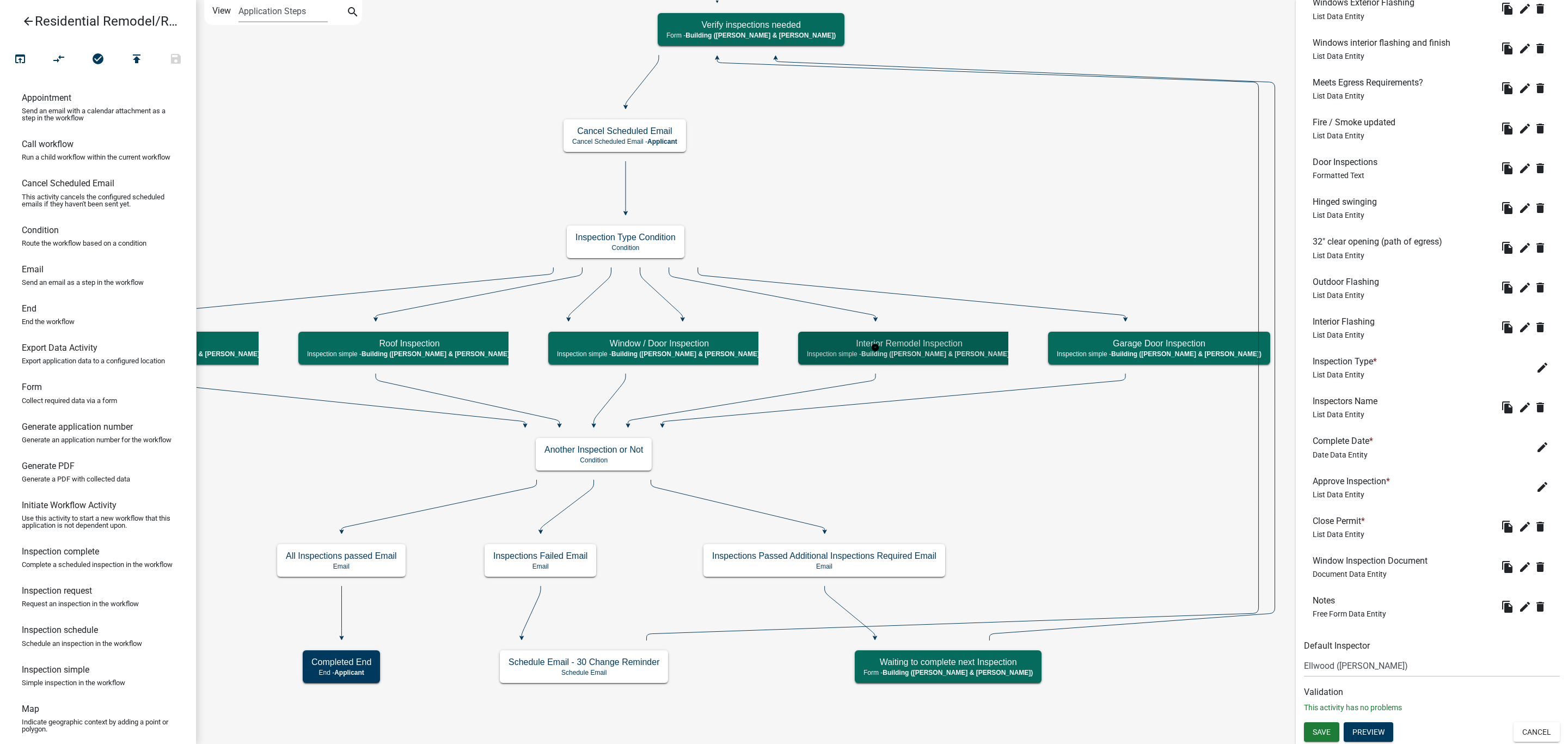
scroll to position [0, 0]
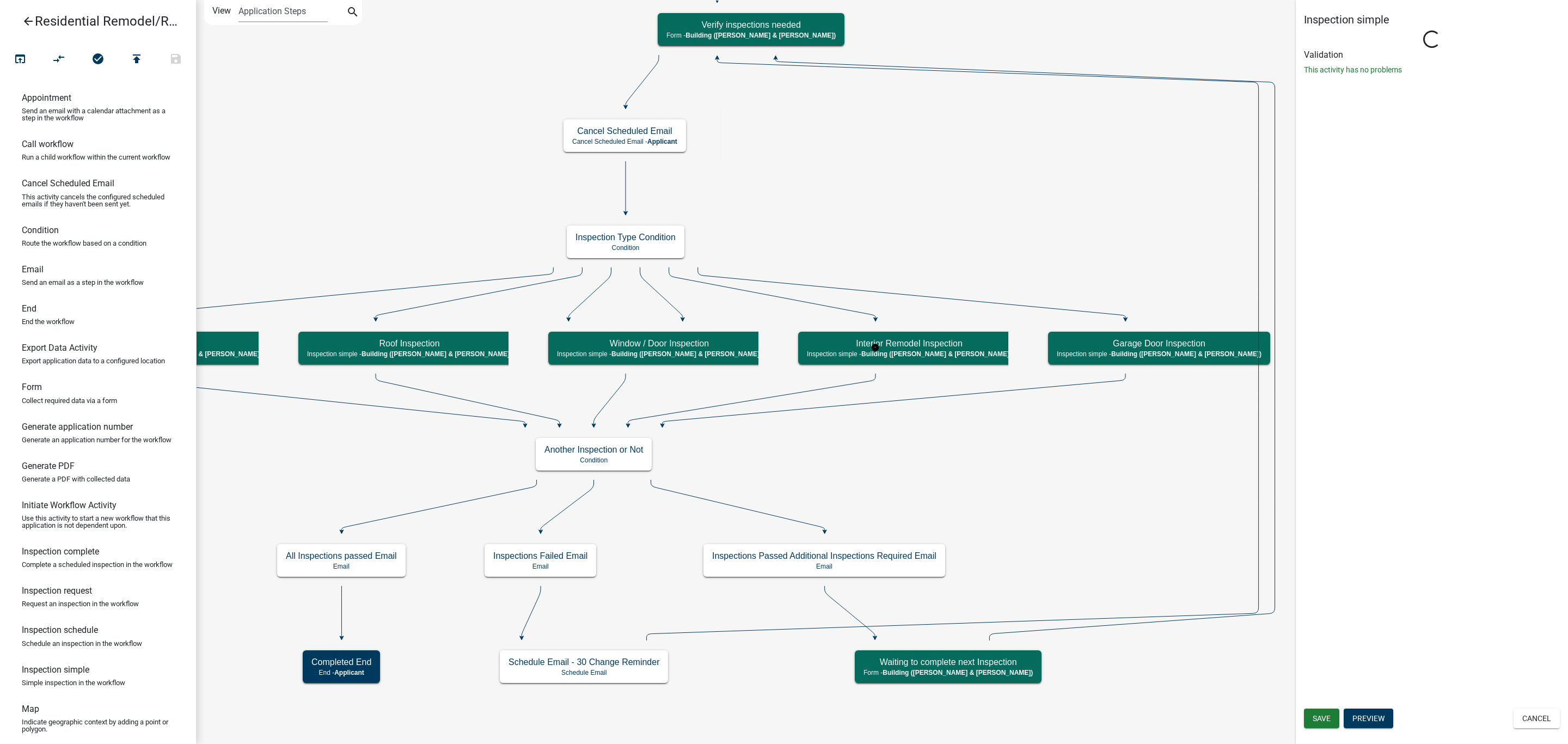
select select "AF95025D-B44F-4367-9798-E31EBF5850B8"
select select "805d55ac-e238-4e04-8f8e-acc067f36c3e"
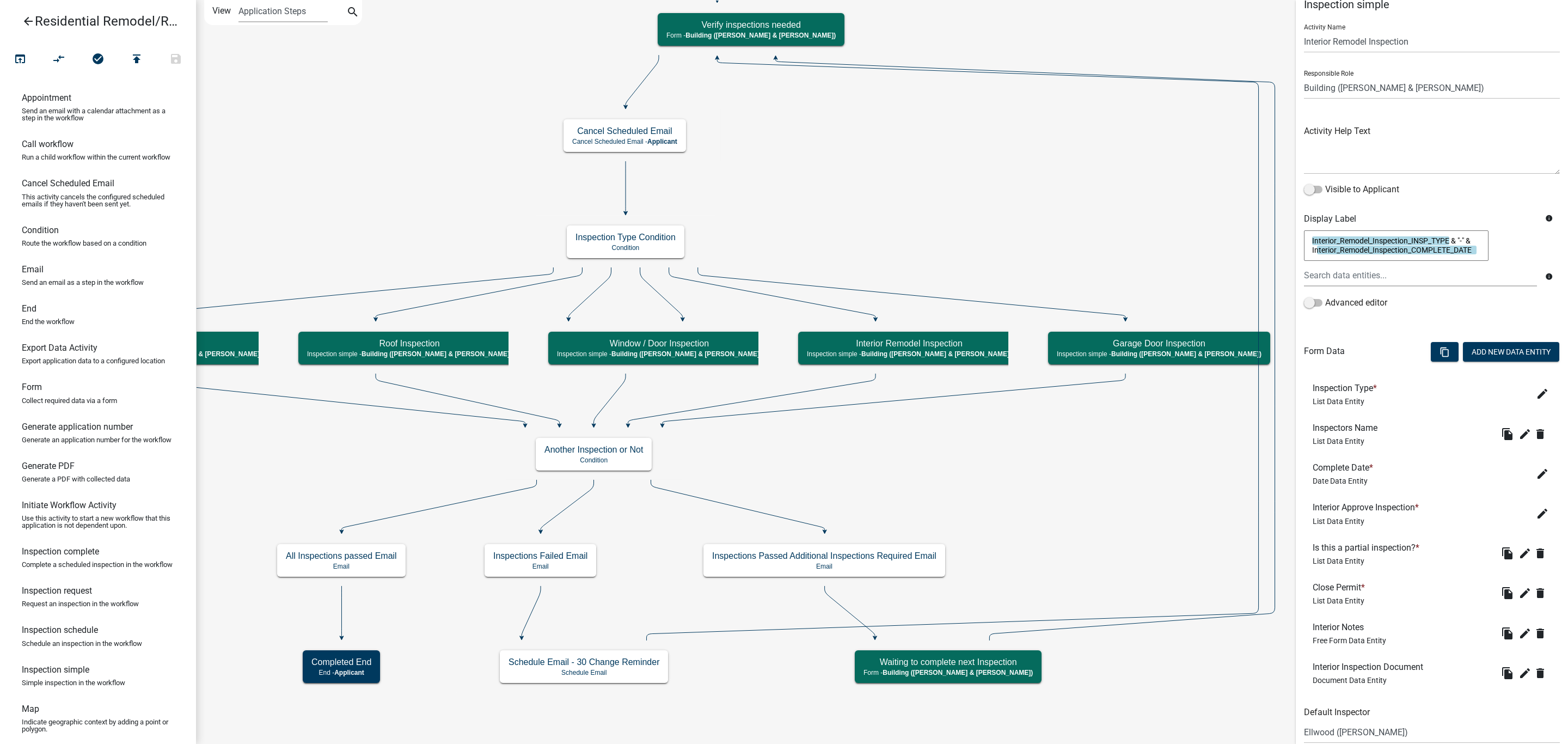
scroll to position [83, 0]
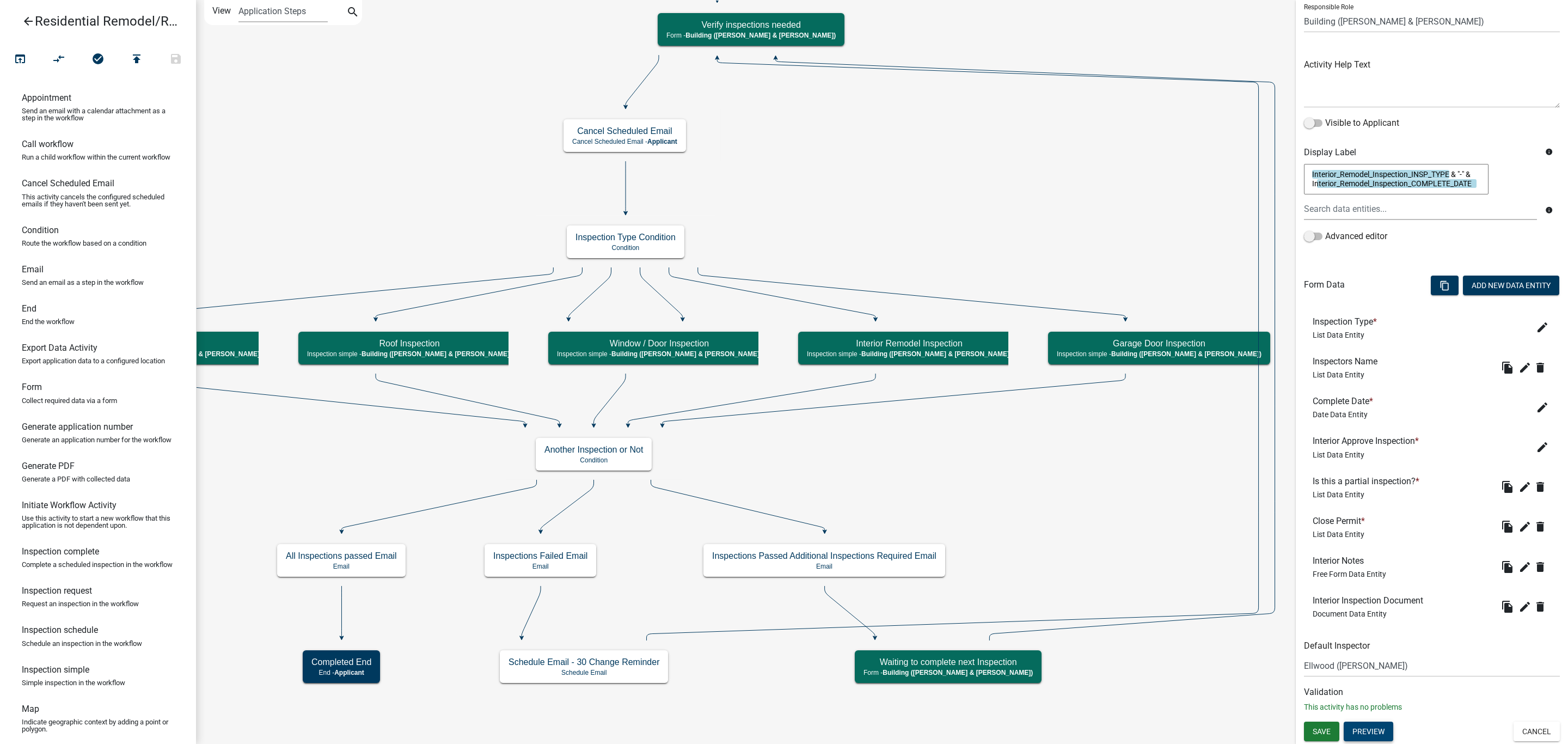
click at [1383, 727] on button "Preview" at bounding box center [1368, 731] width 50 height 19
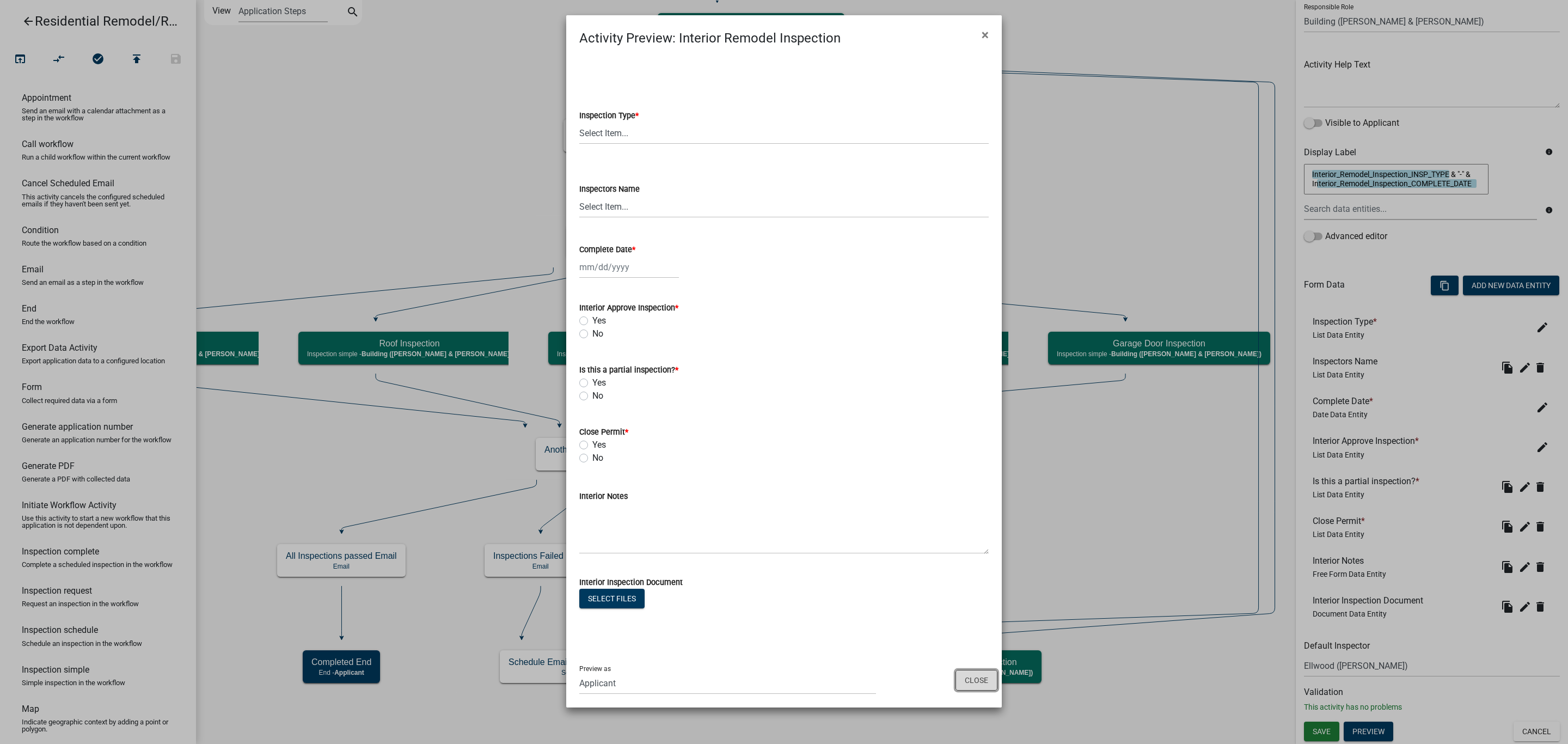
click at [967, 675] on button "Close" at bounding box center [976, 680] width 42 height 21
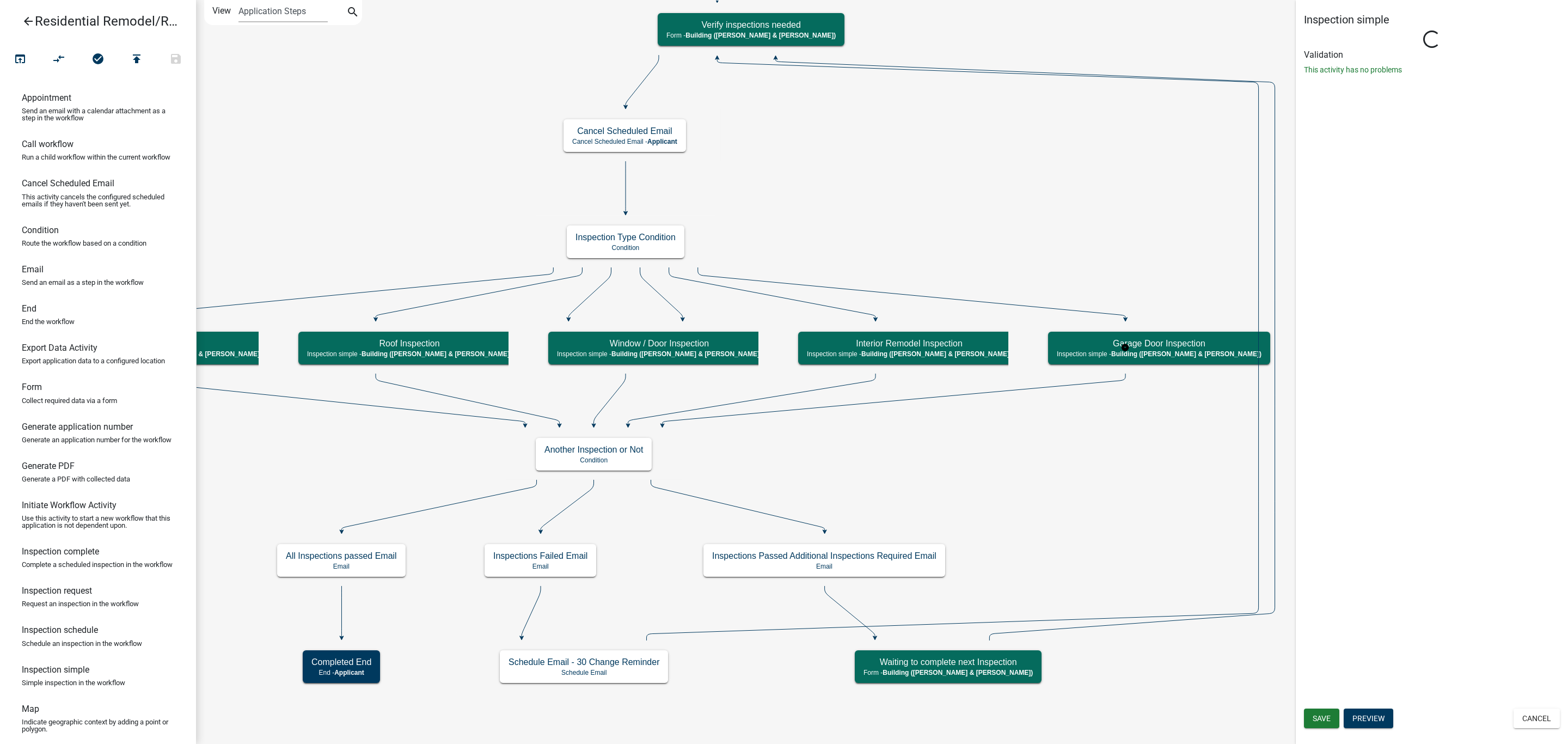
scroll to position [0, 0]
select select "AF95025D-B44F-4367-9798-E31EBF5850B8"
select select "805d55ac-e238-4e04-8f8e-acc067f36c3e"
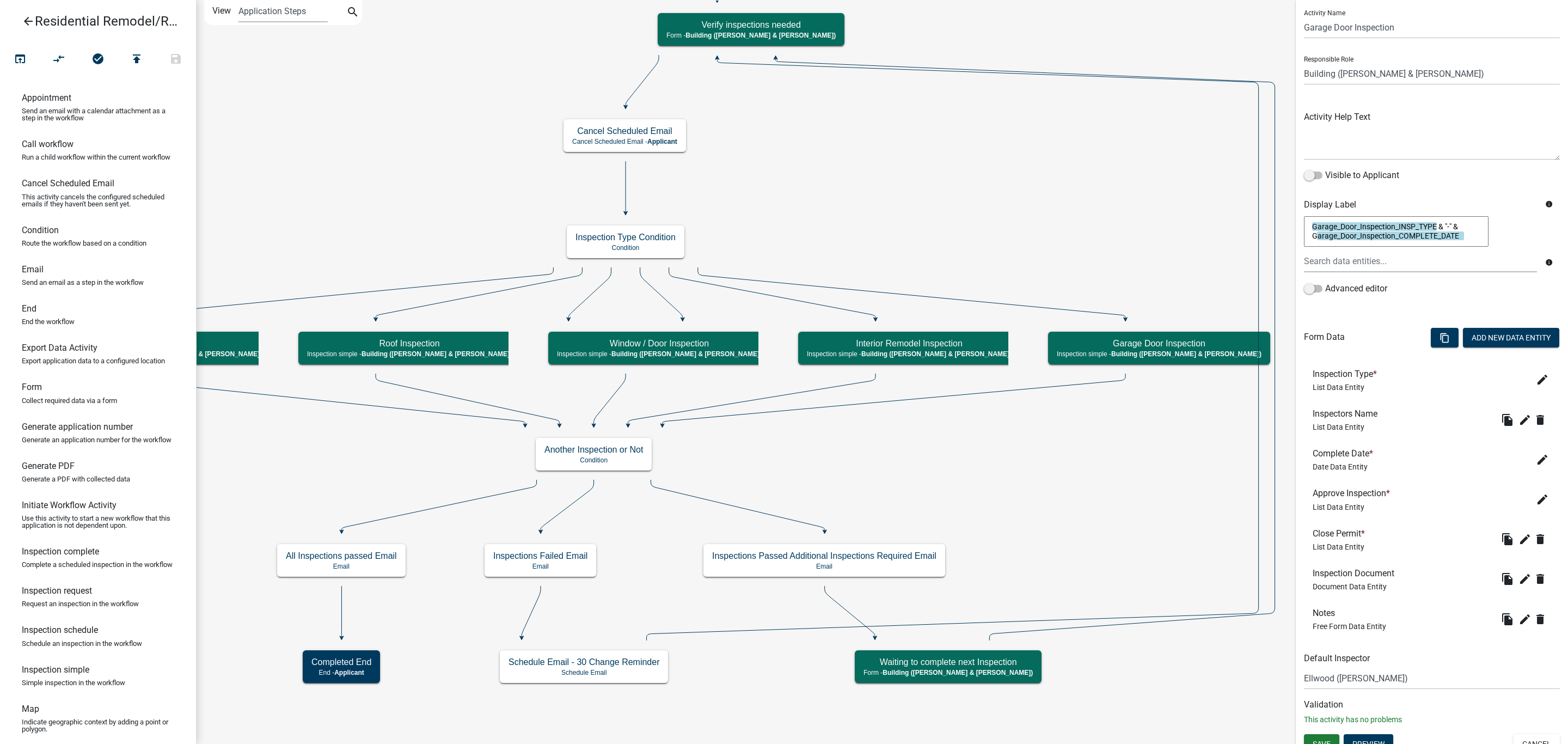
scroll to position [42, 0]
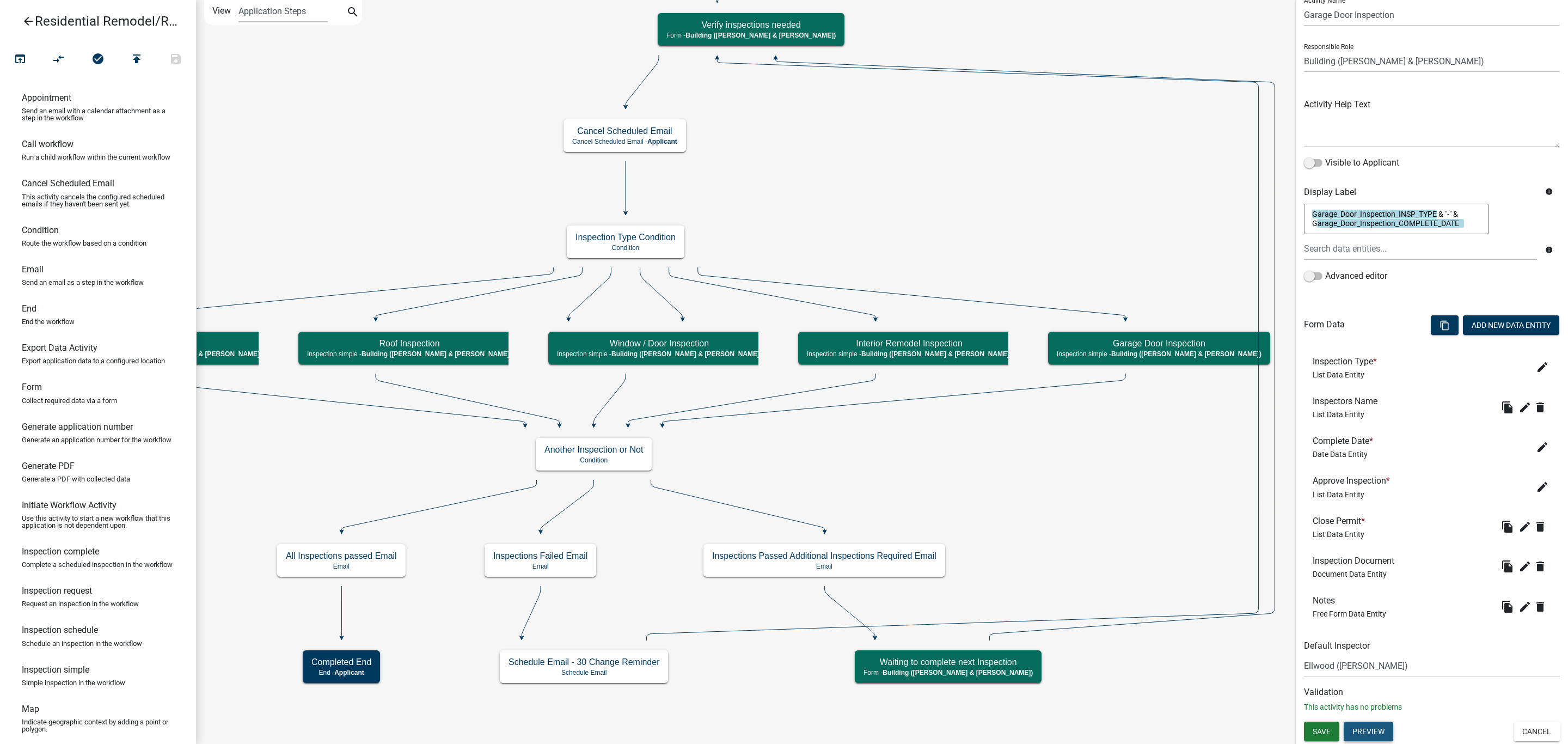
click at [1359, 729] on button "Preview" at bounding box center [1368, 731] width 50 height 19
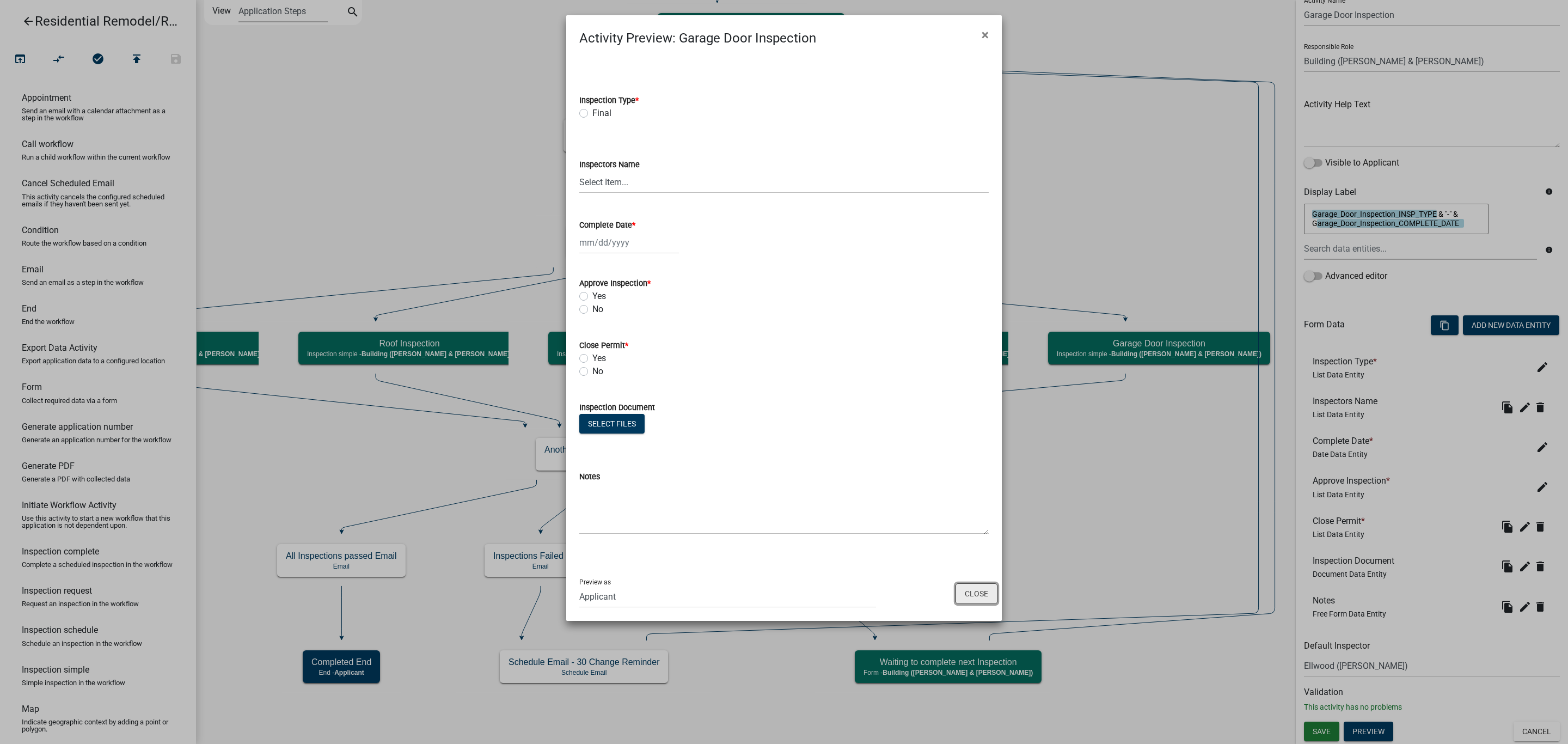
click at [994, 592] on button "Close" at bounding box center [976, 593] width 42 height 21
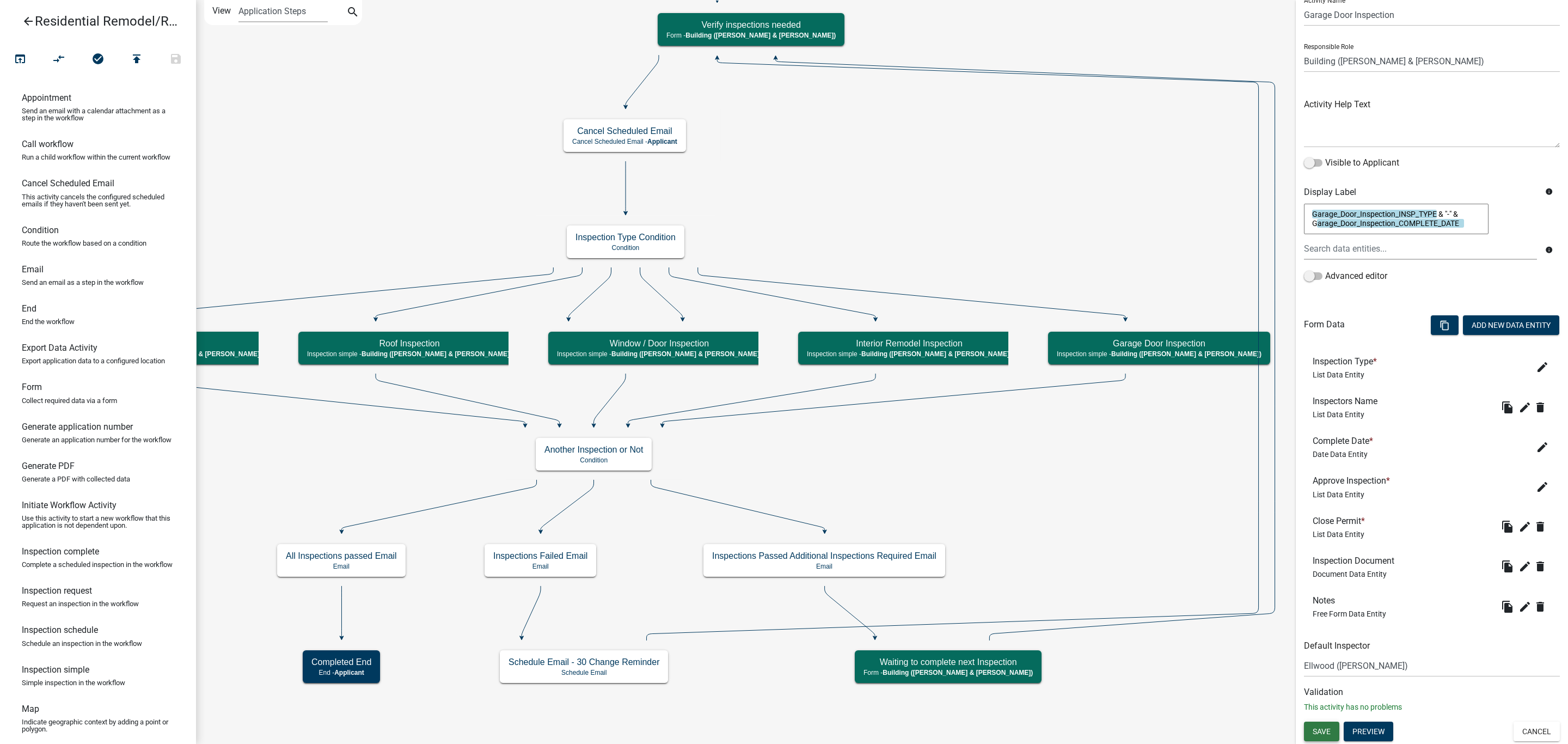
click at [1333, 733] on button "Save" at bounding box center [1321, 731] width 35 height 19
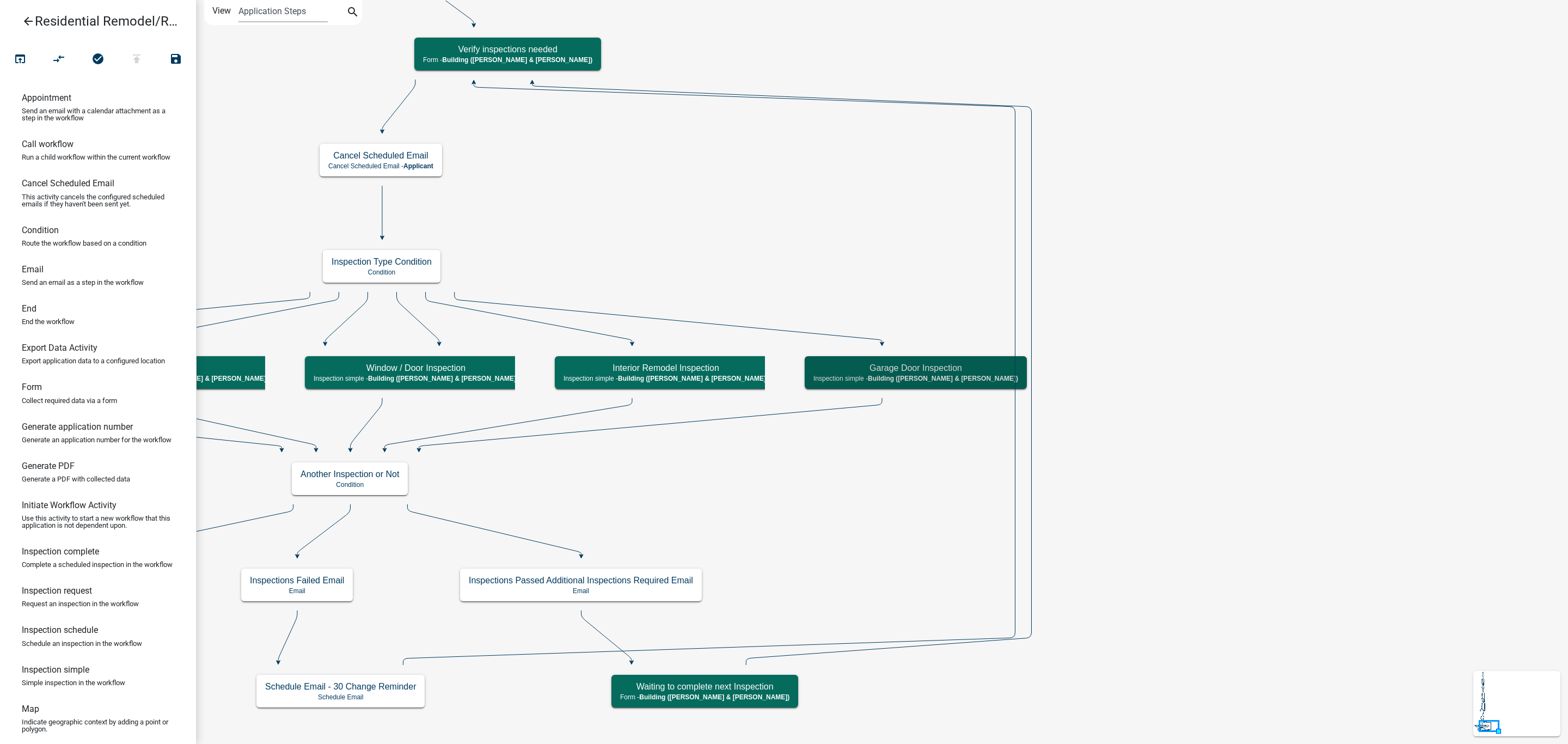
scroll to position [0, 0]
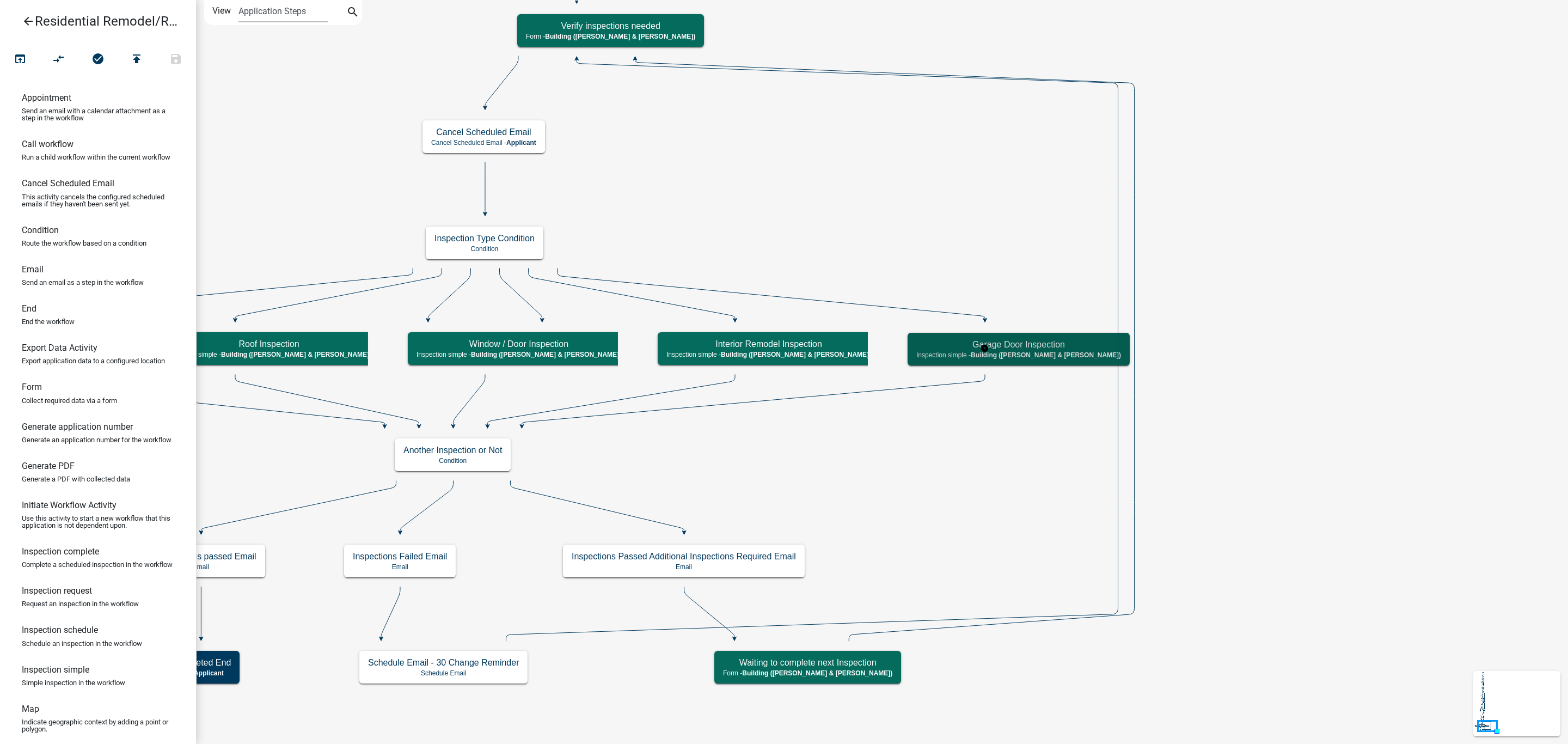
click at [985, 343] on h5 "Garage Door Inspection" at bounding box center [1018, 344] width 205 height 10
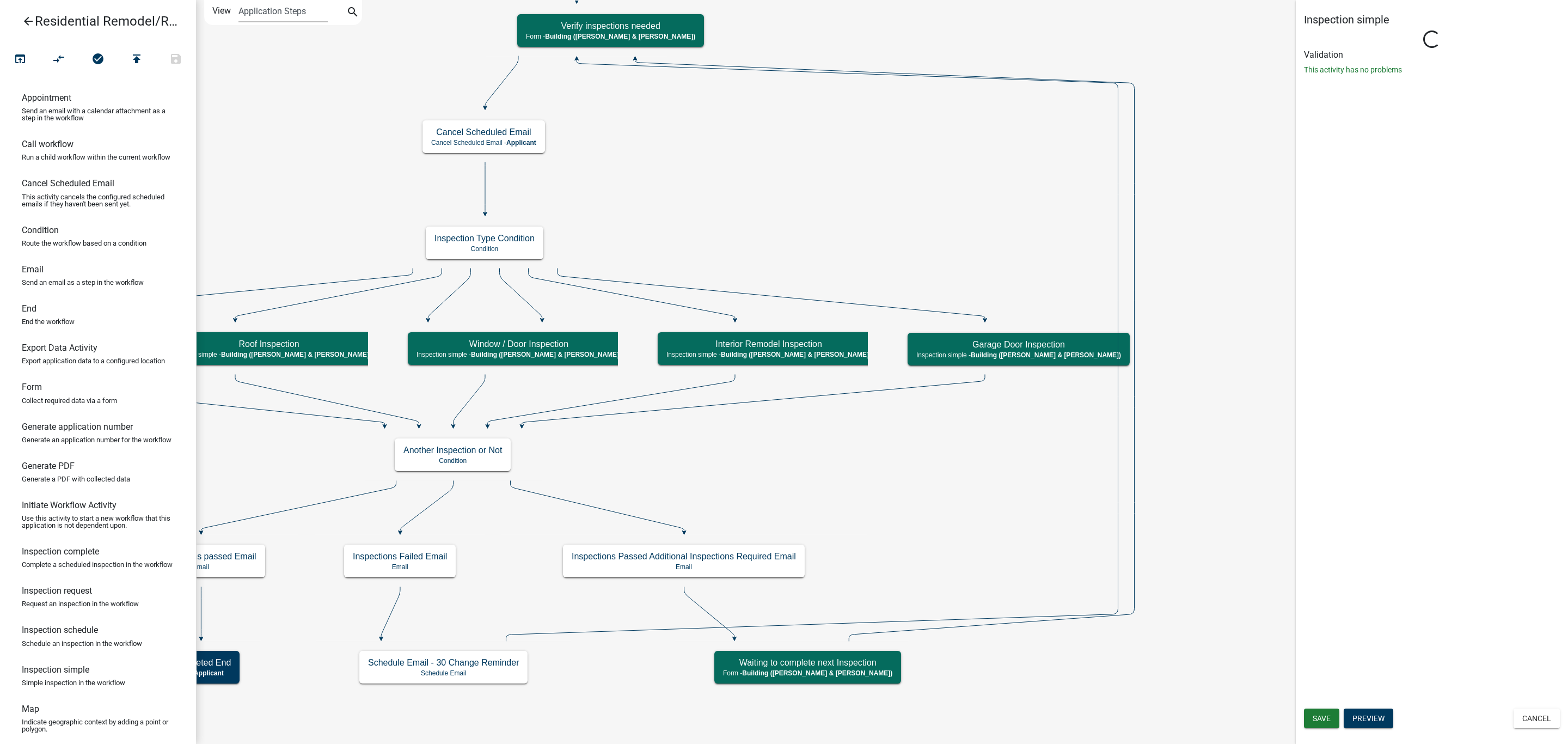
select select "805d55ac-e238-4e04-8f8e-acc067f36c3e"
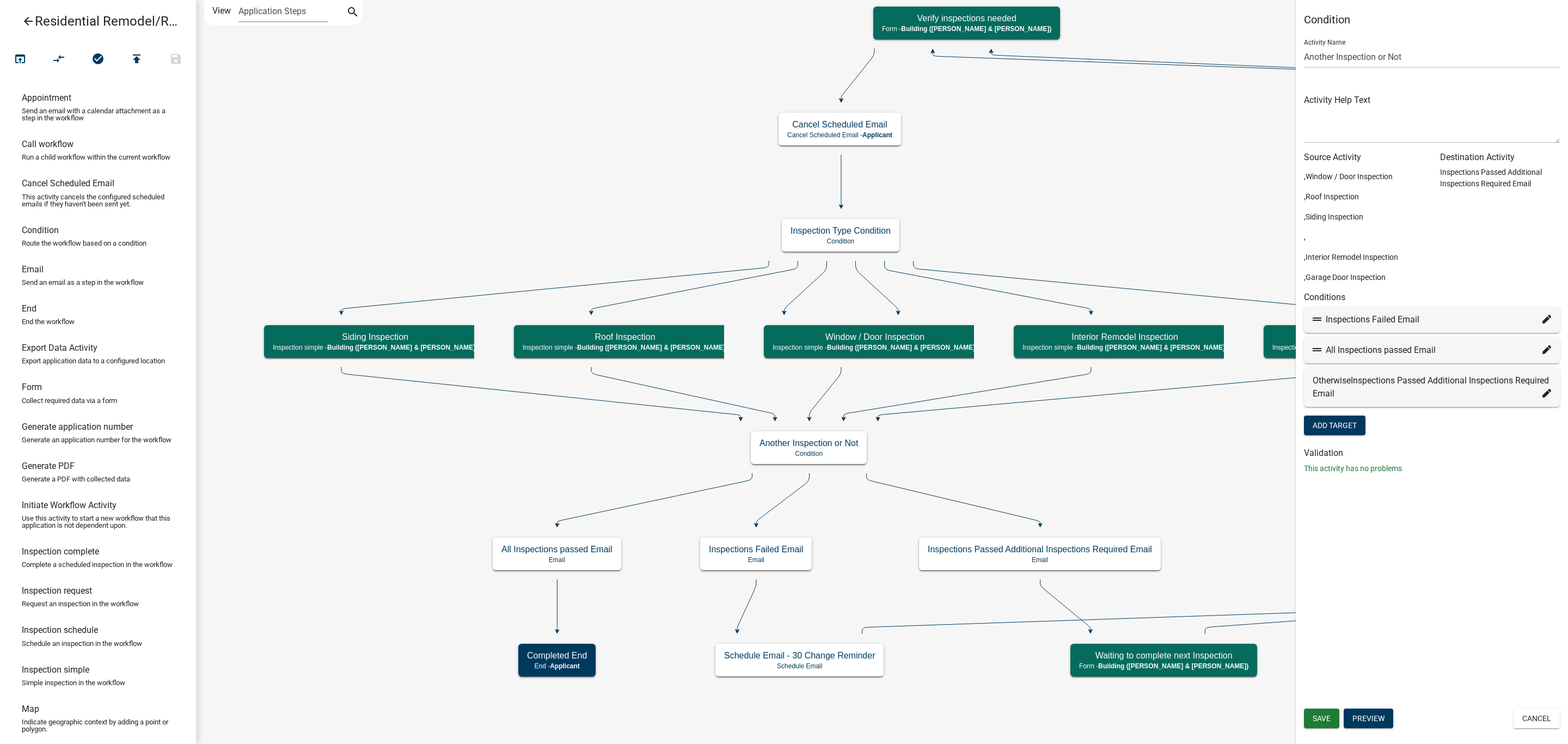
click at [1546, 317] on icon at bounding box center [1546, 319] width 9 height 9
select select "30: c6ea0913-239a-49aa-b5a0-cf6b60440730"
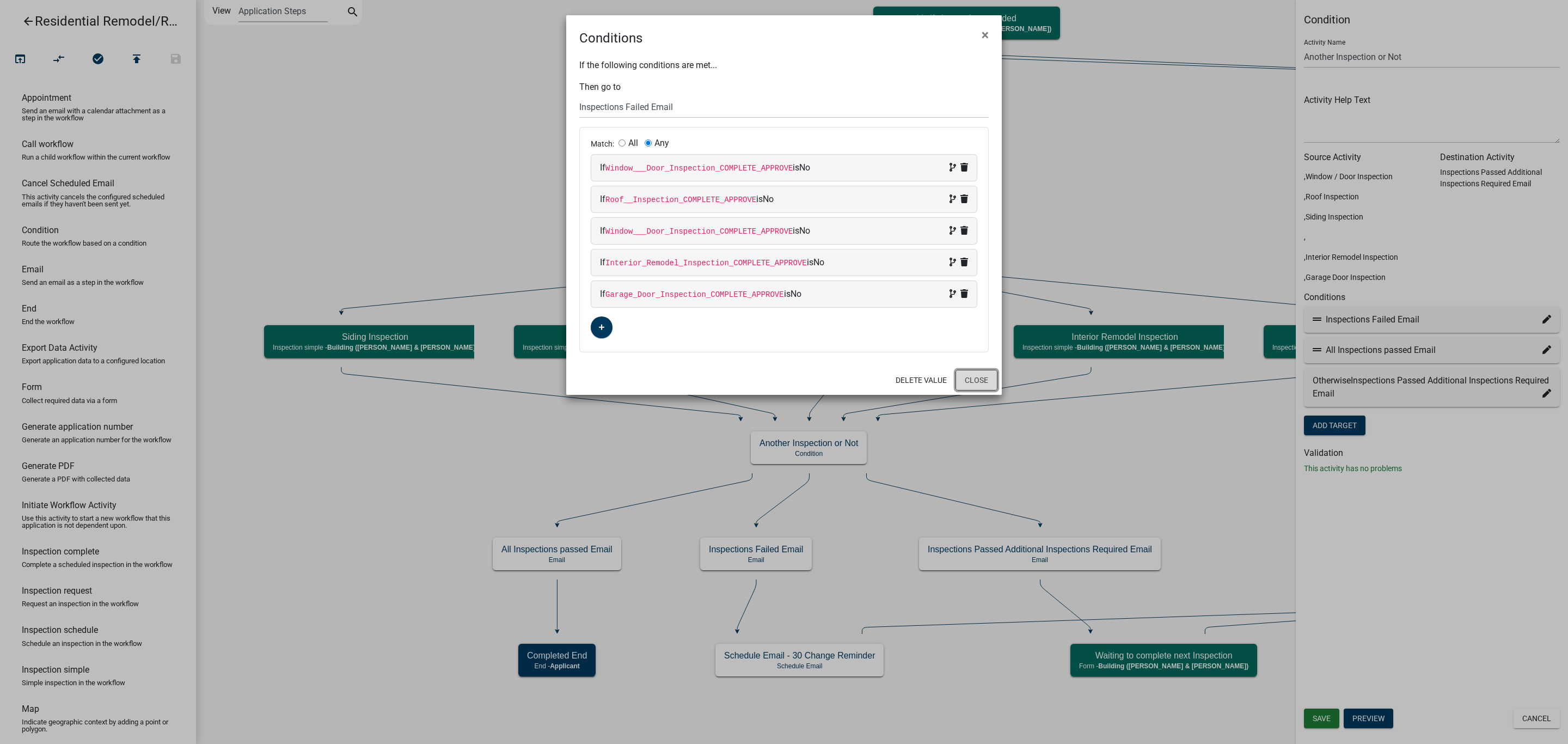
click at [977, 383] on button "Close" at bounding box center [976, 380] width 42 height 21
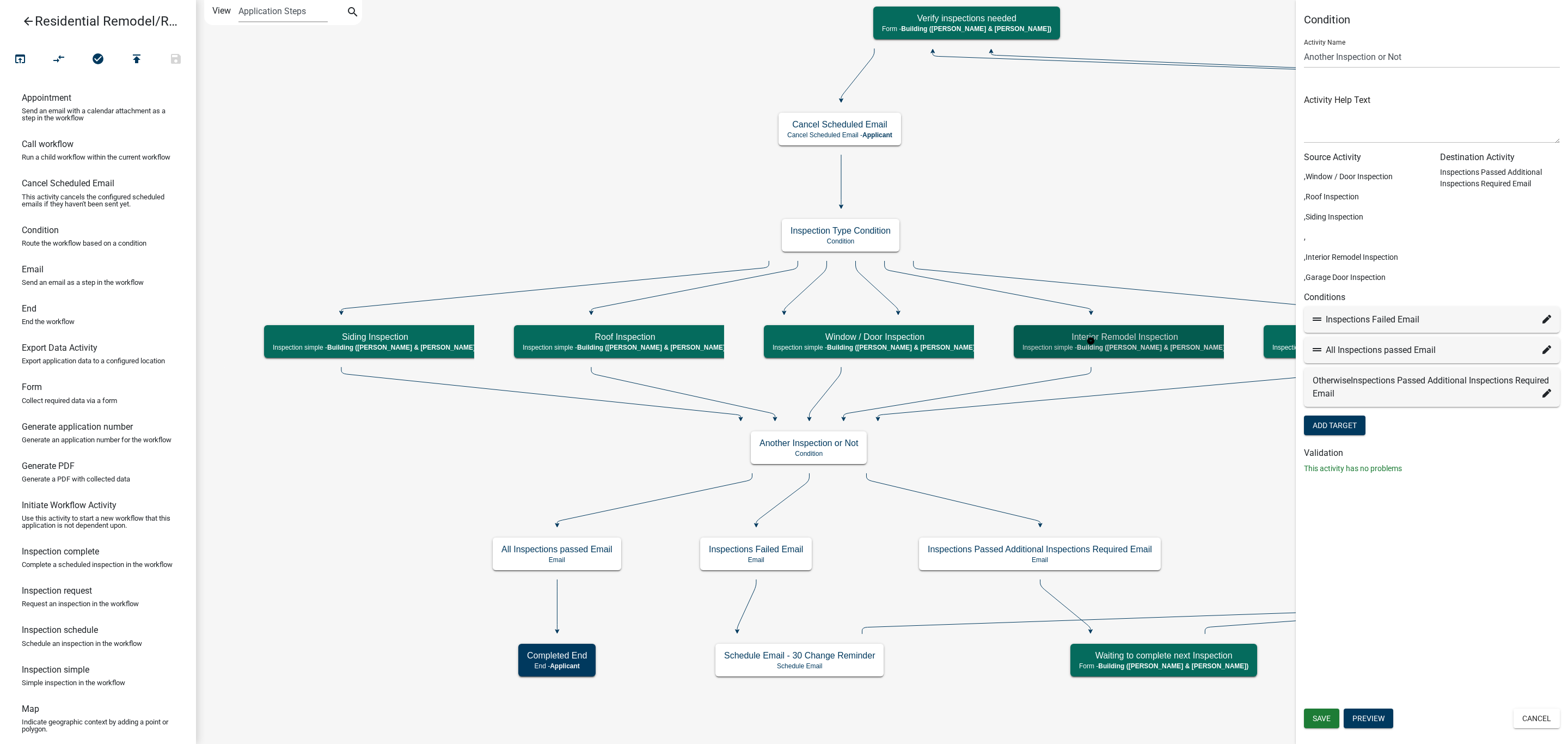
select select "AF95025D-B44F-4367-9798-E31EBF5850B8"
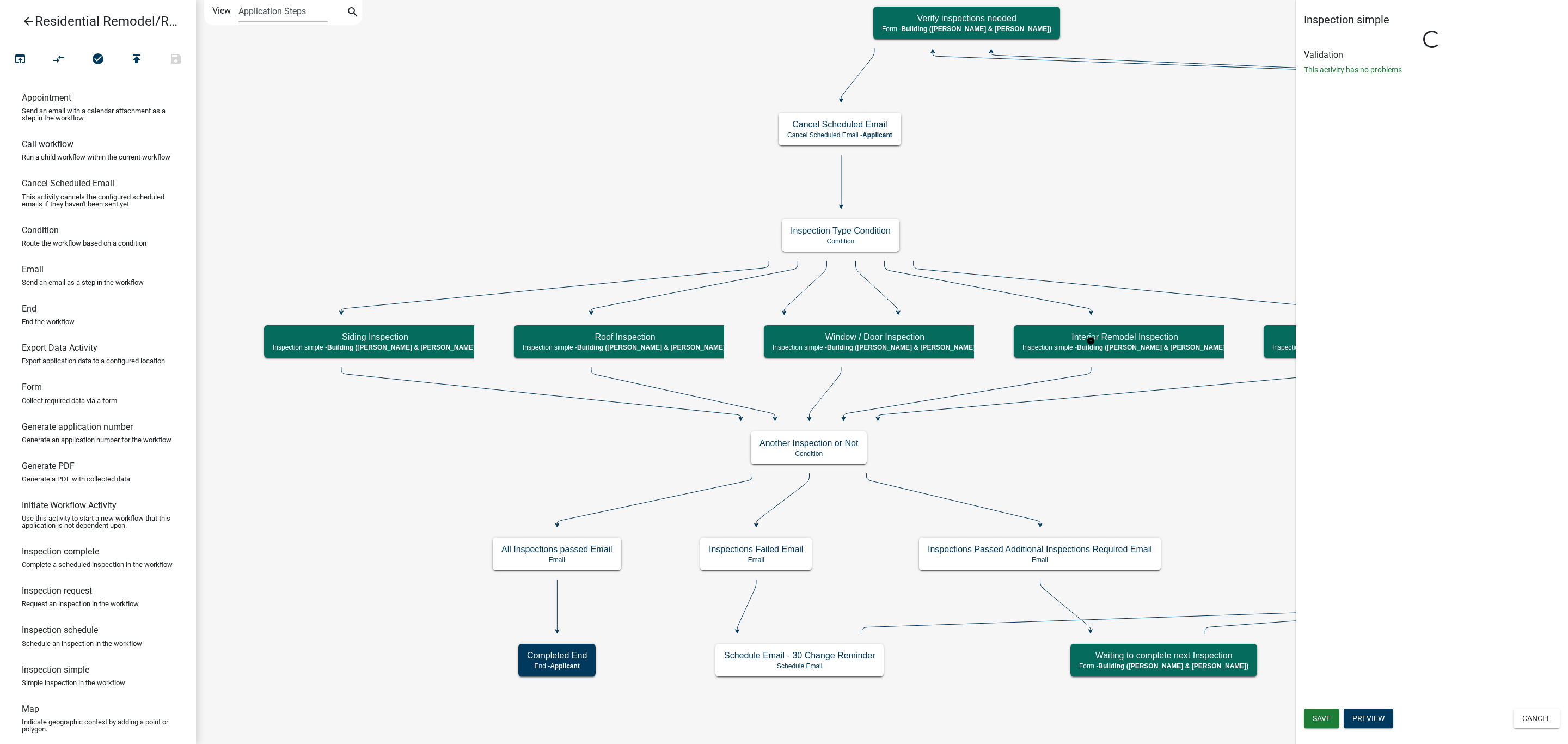
select select "805d55ac-e238-4e04-8f8e-acc067f36c3e"
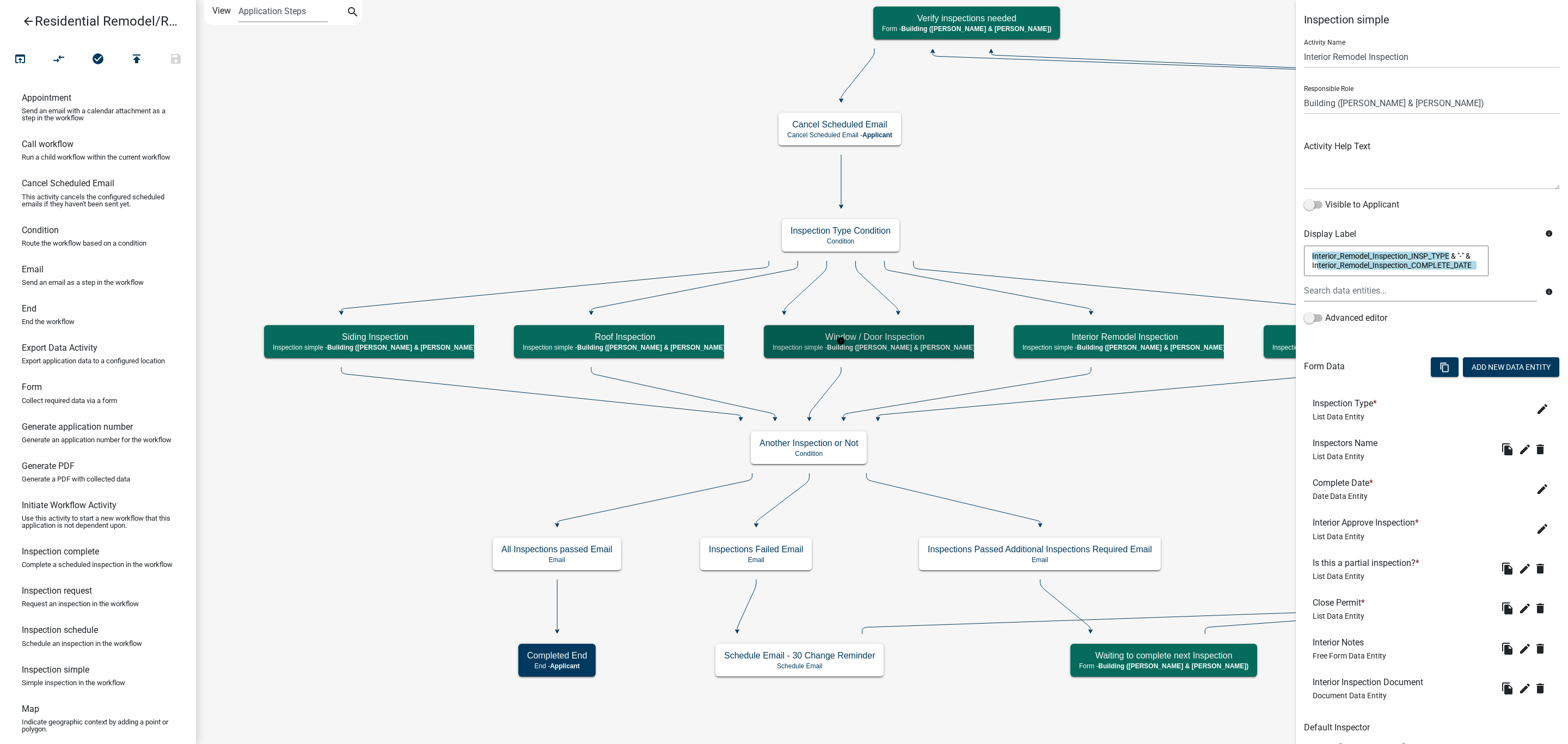
select select "AF95025D-B44F-4367-9798-E31EBF5850B8"
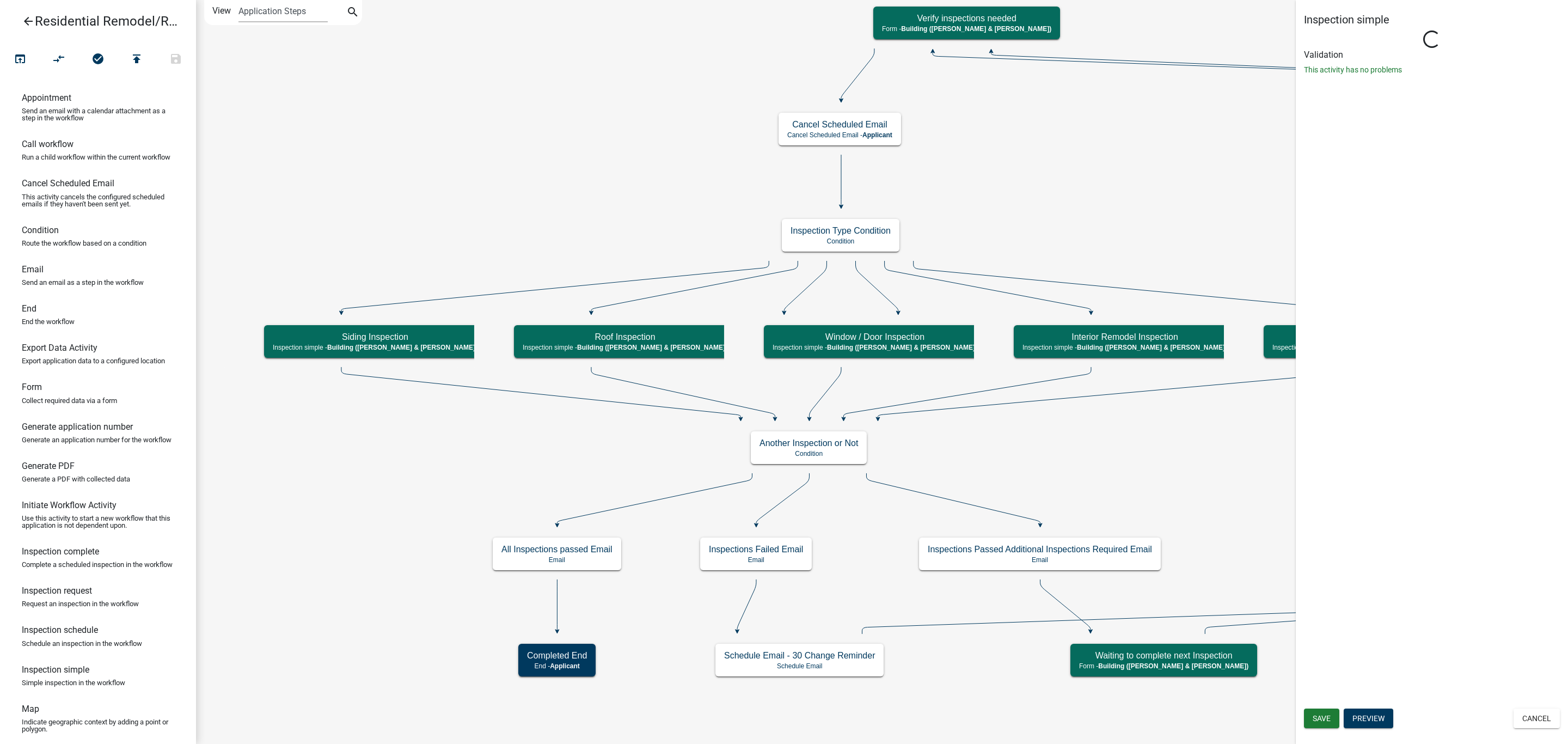
select select "805d55ac-e238-4e04-8f8e-acc067f36c3e"
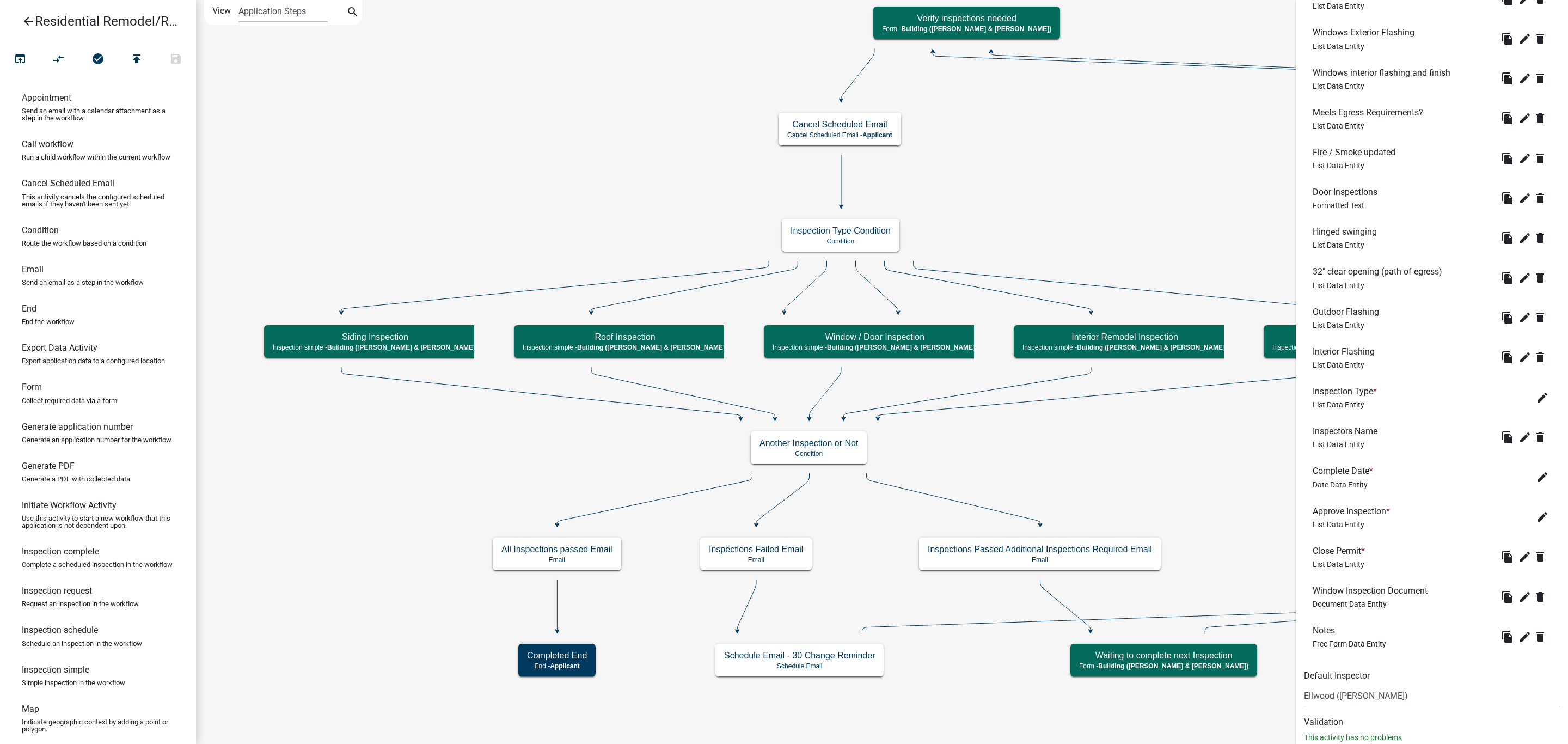
scroll to position [520, 0]
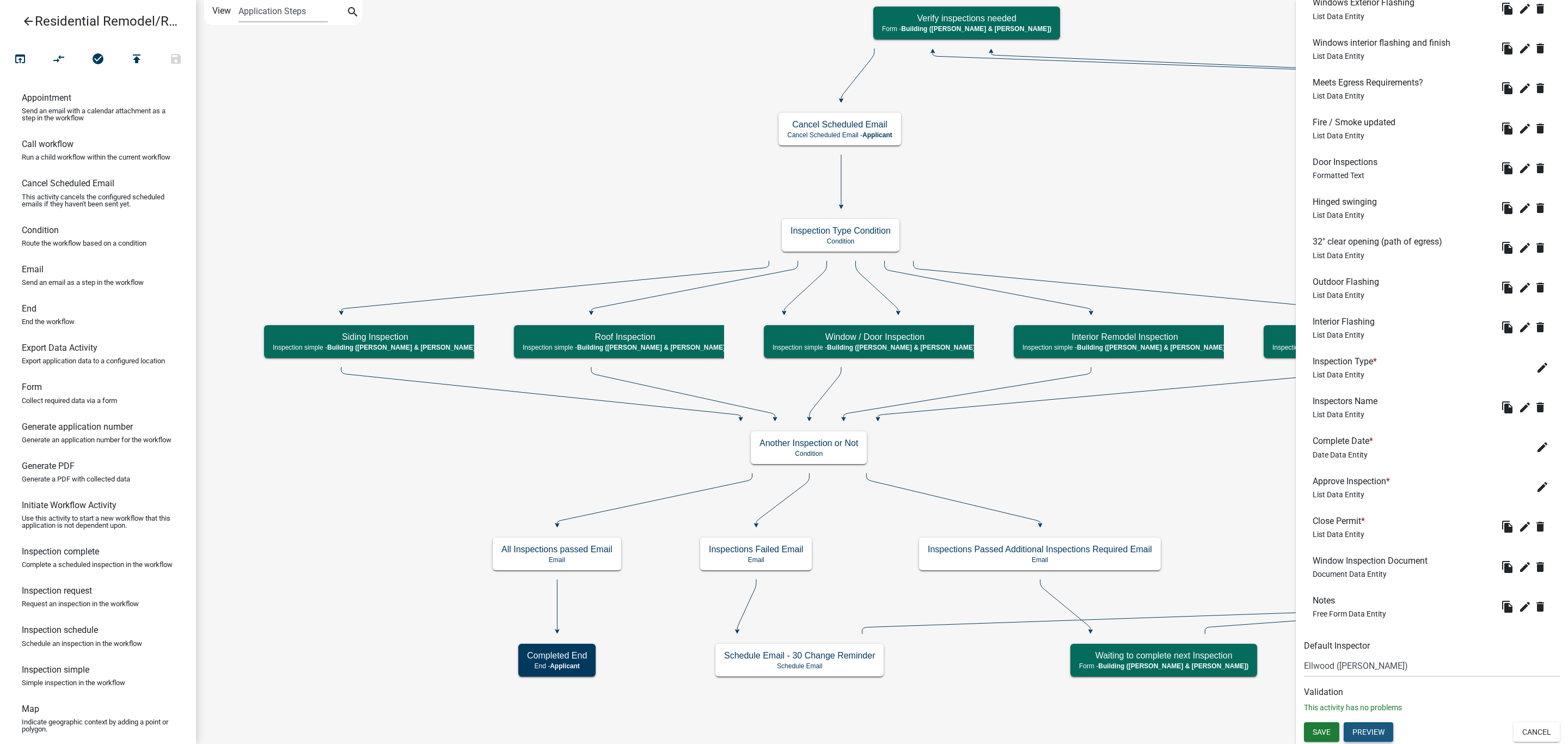
click at [1368, 733] on button "Preview" at bounding box center [1368, 731] width 50 height 19
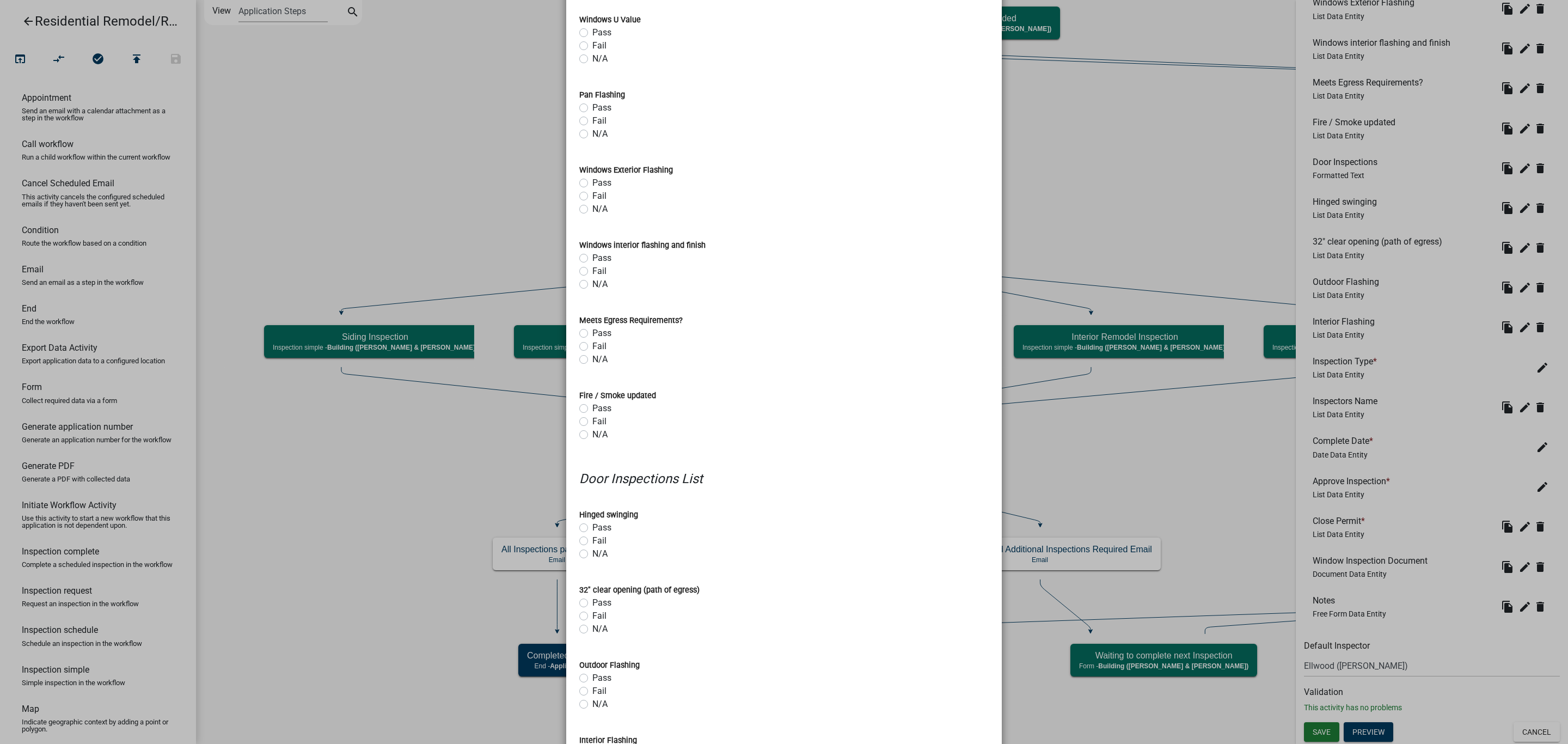
scroll to position [0, 0]
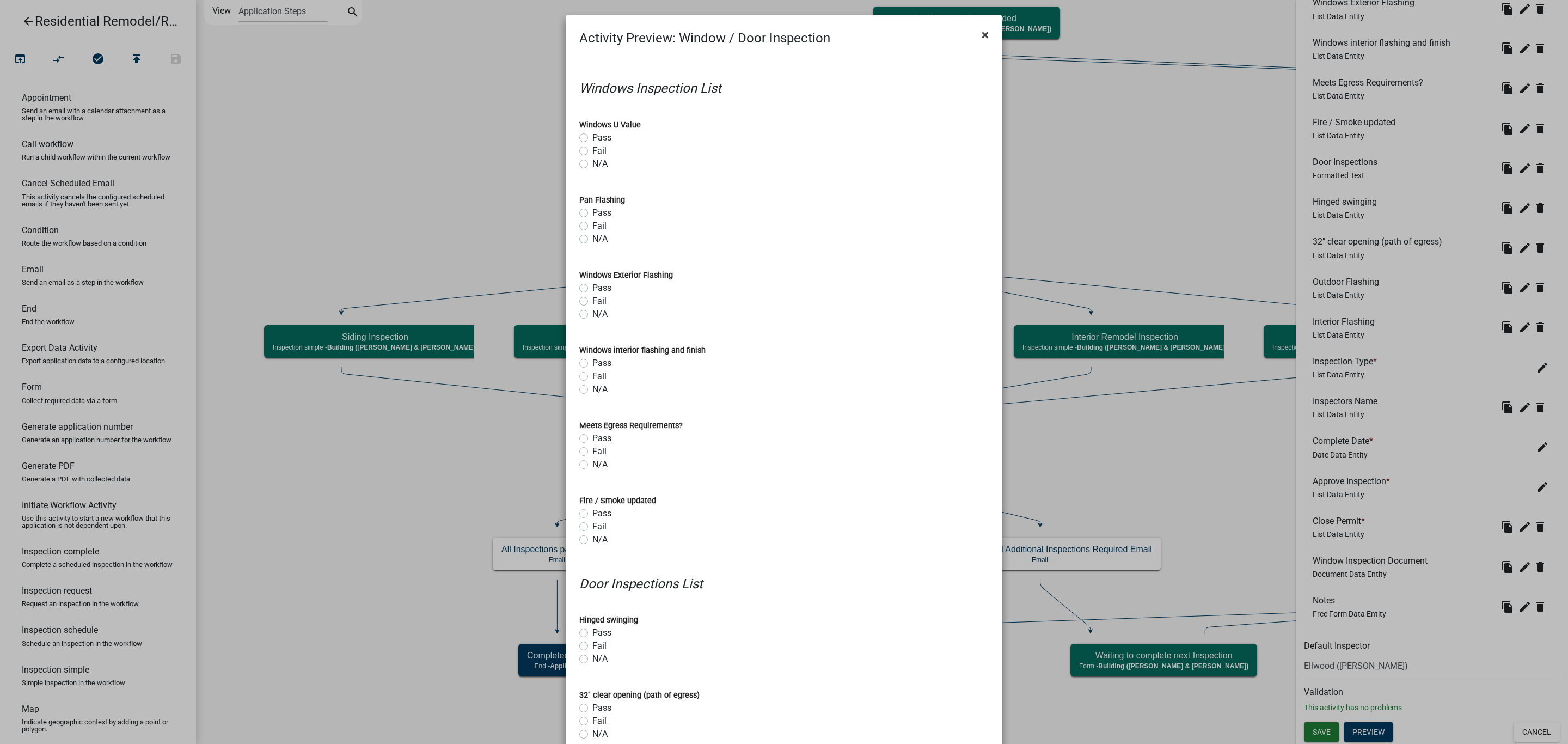
click at [985, 32] on button "×" at bounding box center [985, 34] width 24 height 30
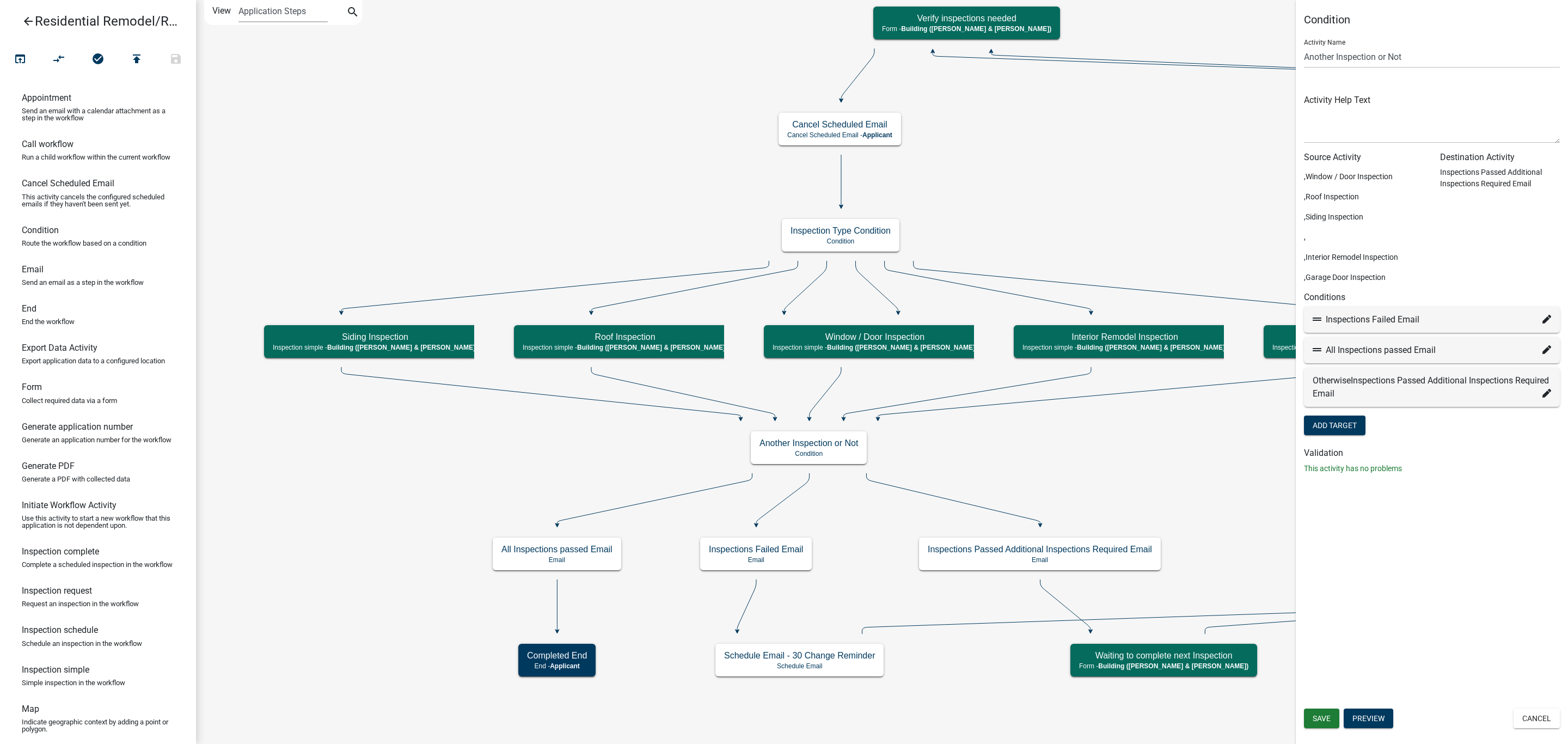
click at [1545, 394] on icon at bounding box center [1546, 393] width 9 height 9
select select "32: 8c9be0ee-792b-4df7-8c44-b7de340e8bef"
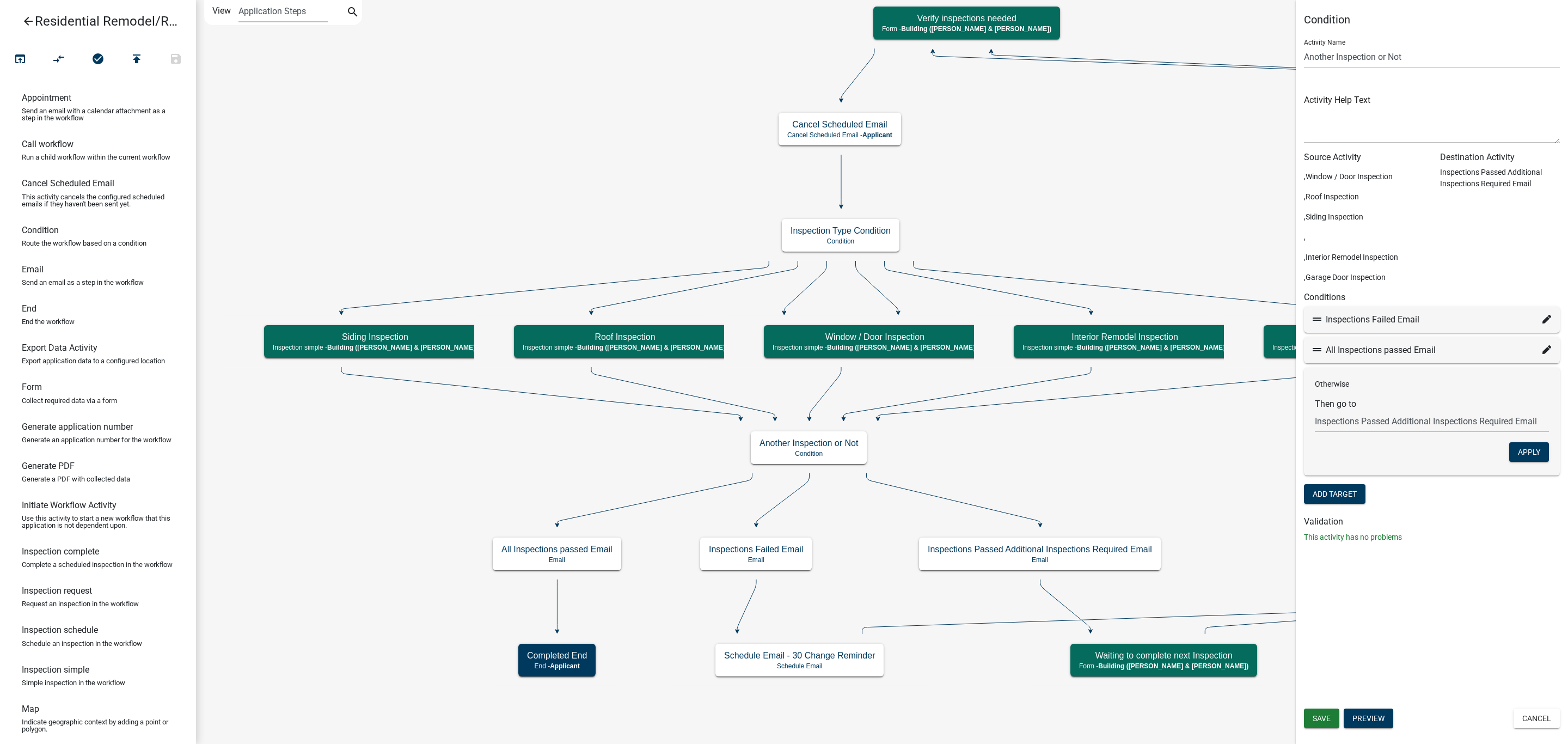
click at [1531, 399] on form "Then go to Choose... Start Search Parcel Data Applicant and Property Info Prope…" at bounding box center [1432, 415] width 234 height 34
click at [1527, 448] on button "Apply" at bounding box center [1529, 452] width 39 height 19
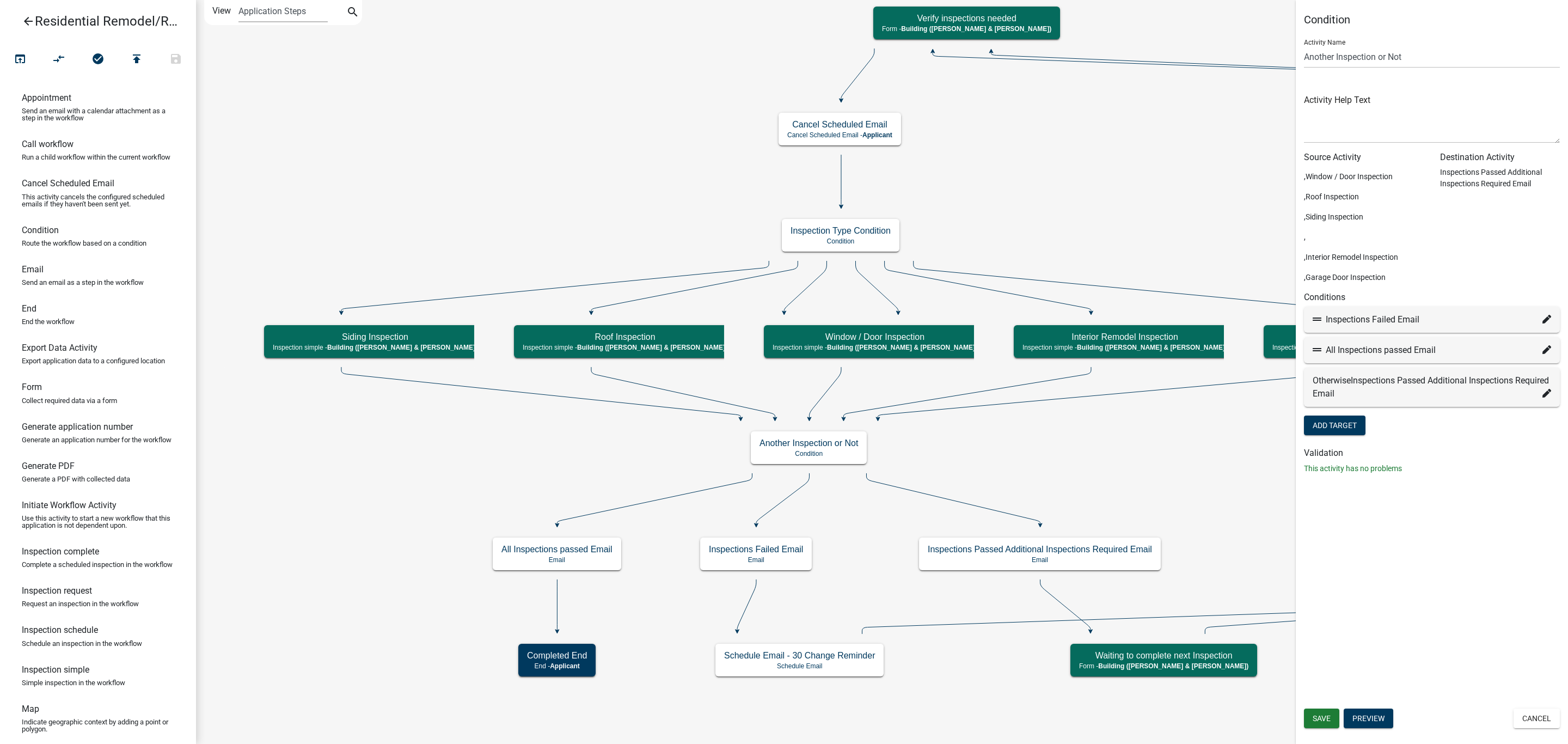
click at [945, 724] on icon "Start Start - Applicant Search Parcel Data Parcel search - Applicant Applicant …" at bounding box center [882, 372] width 1371 height 743
click at [29, 14] on icon "arrow_back" at bounding box center [28, 22] width 13 height 15
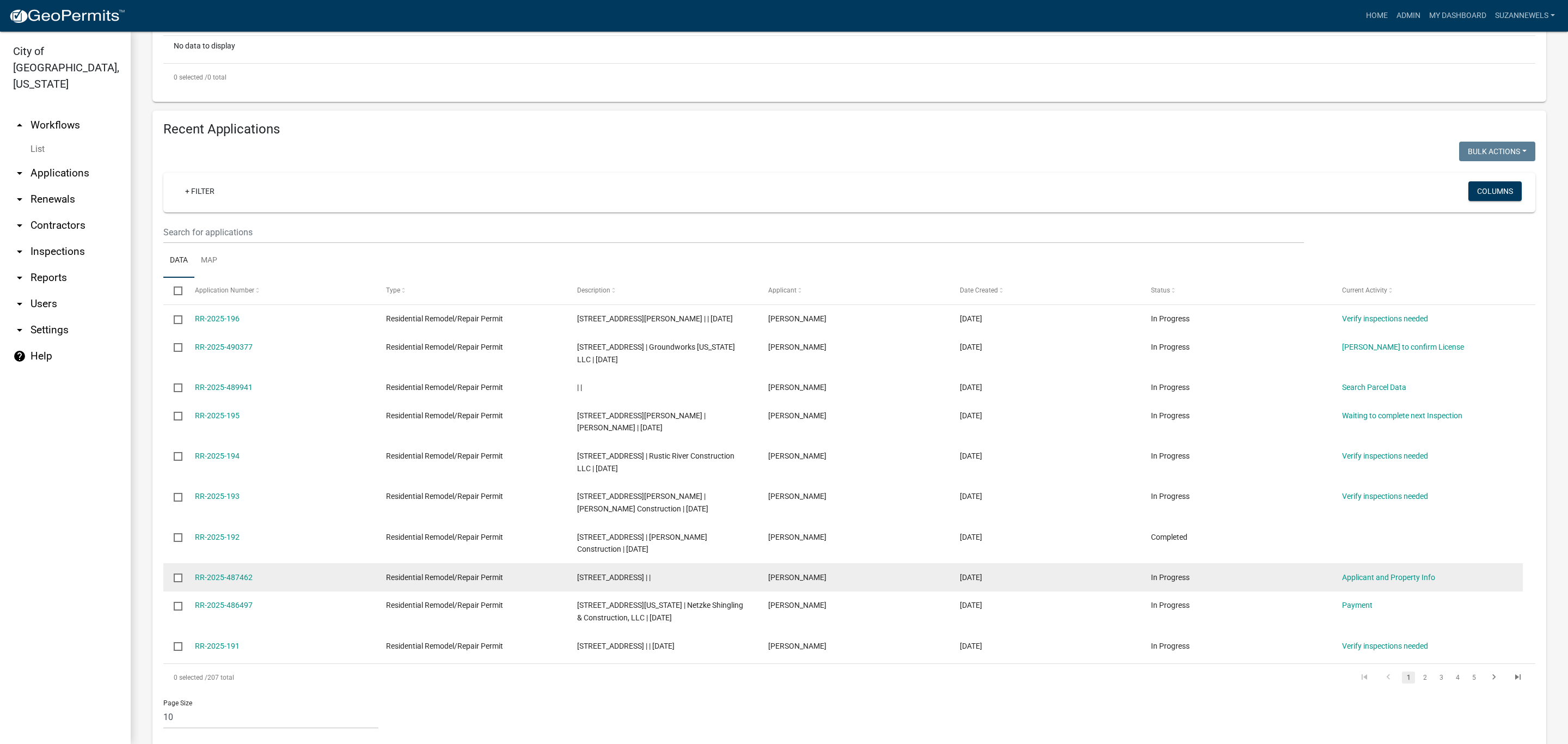
scroll to position [327, 0]
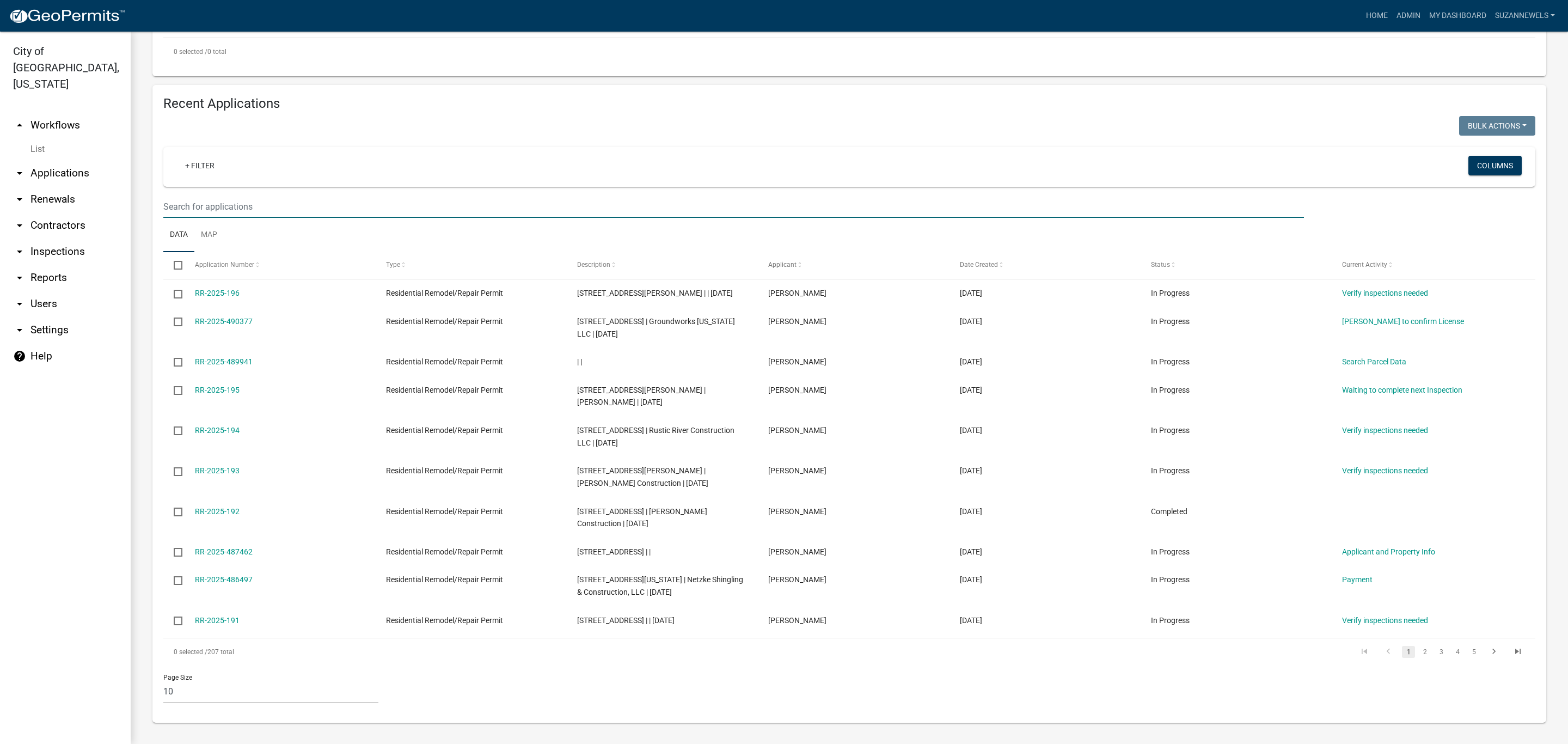
click at [276, 218] on input "text" at bounding box center [733, 206] width 1141 height 22
type input "RR-2025-195"
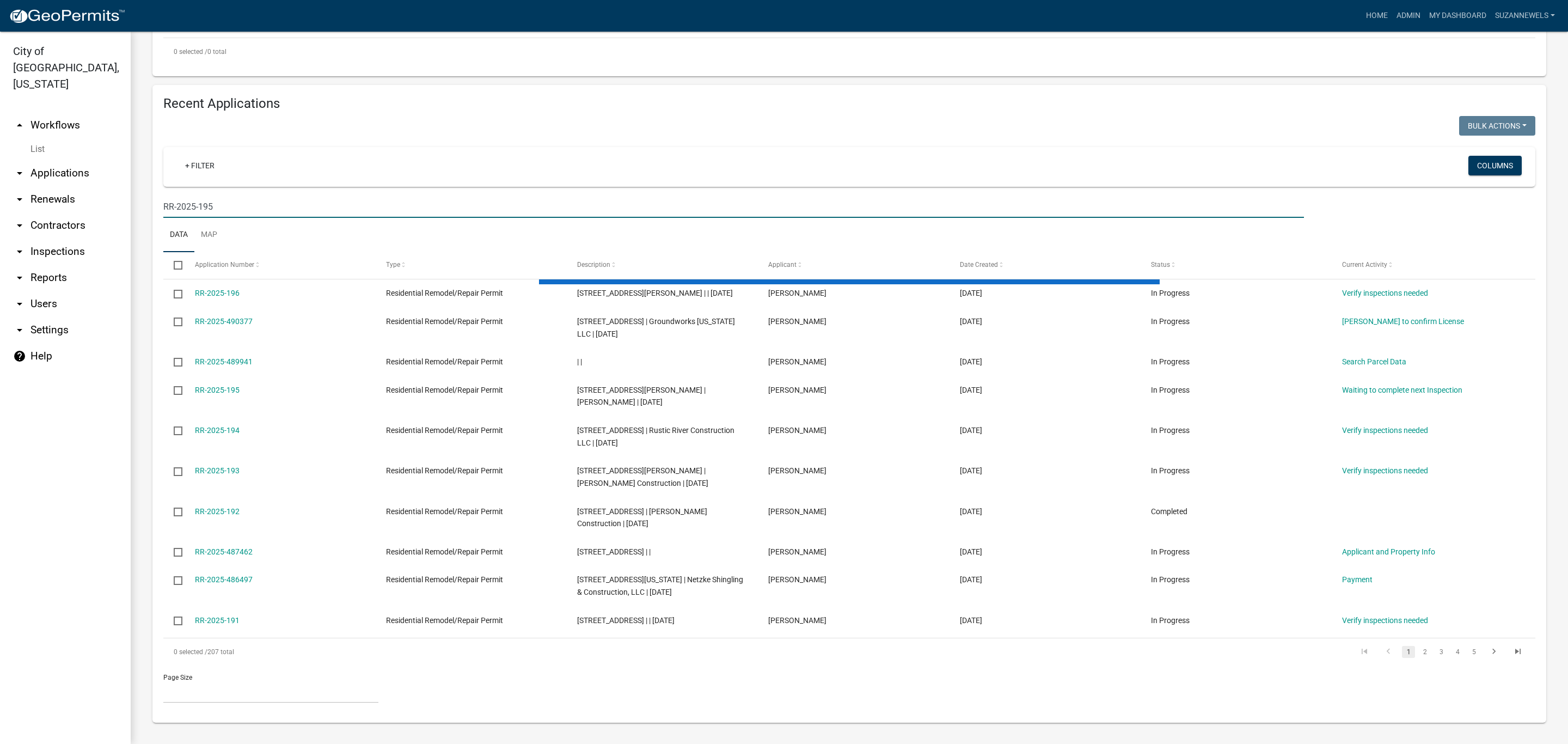
scroll to position [0, 0]
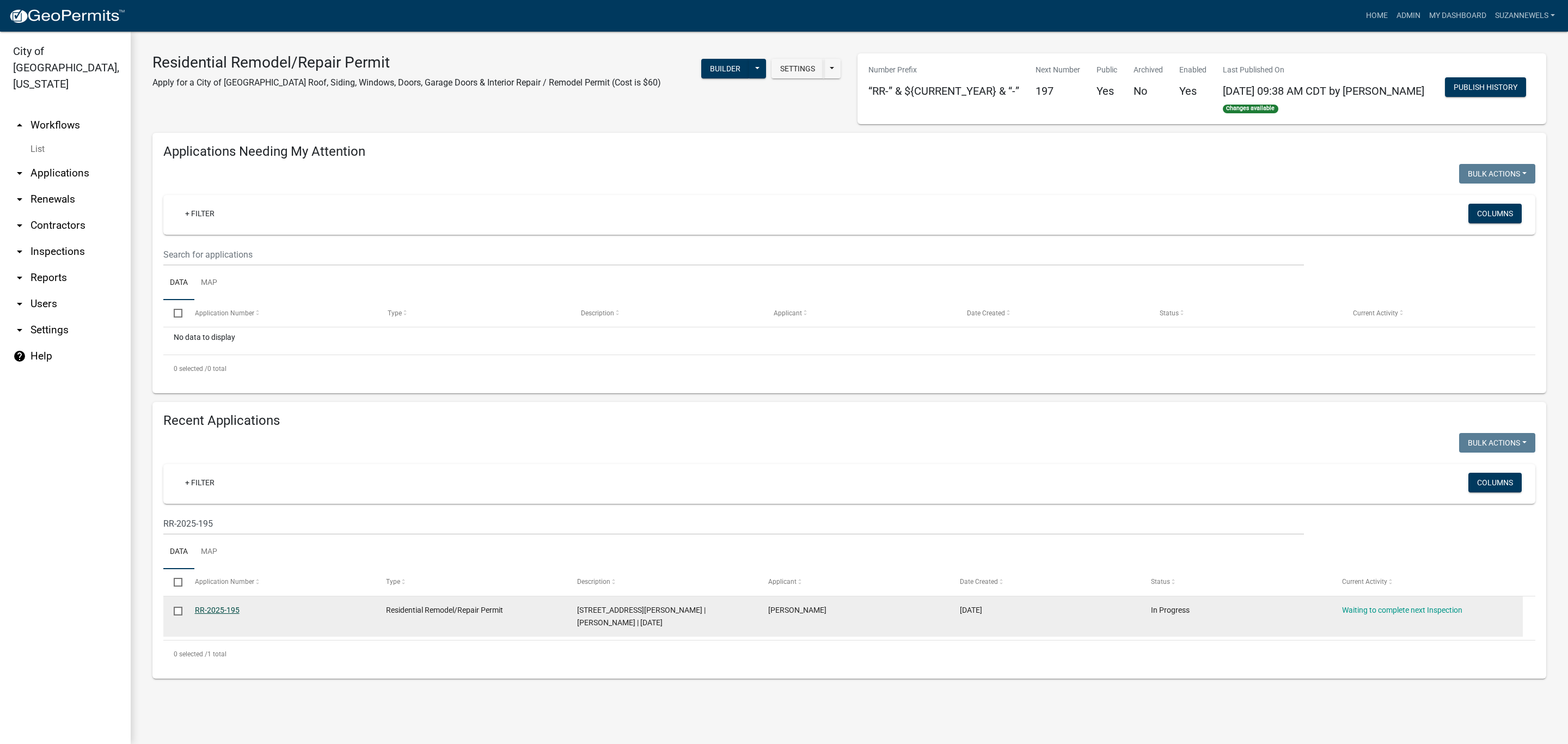
click at [214, 614] on link "RR-2025-195" at bounding box center [217, 610] width 45 height 9
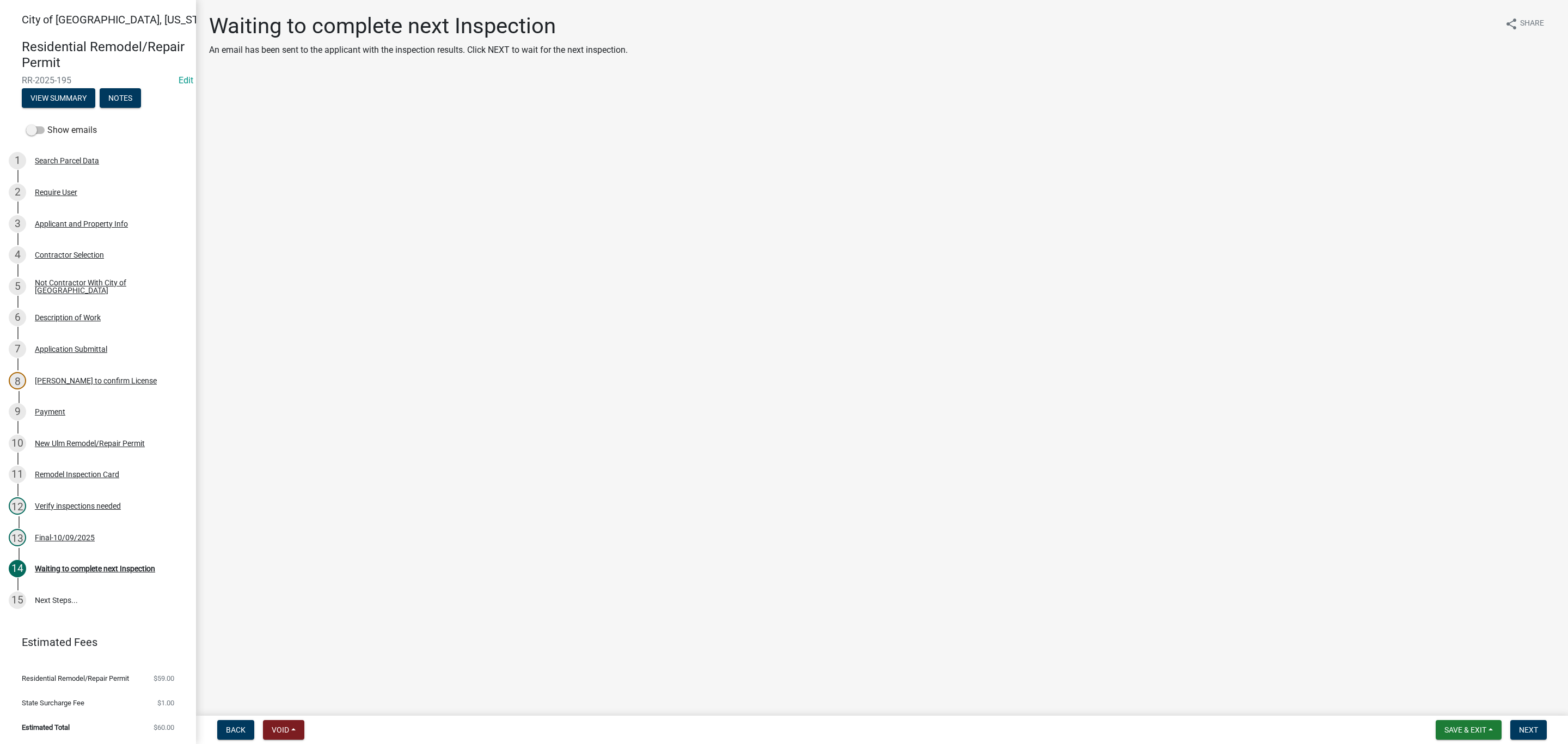
click at [521, 285] on main "Waiting to complete next Inspection An email has been sent to the applicant wit…" at bounding box center [882, 355] width 1372 height 711
click at [1490, 731] on button "Save & Exit" at bounding box center [1469, 729] width 66 height 19
click at [1462, 679] on button "Save" at bounding box center [1457, 676] width 87 height 26
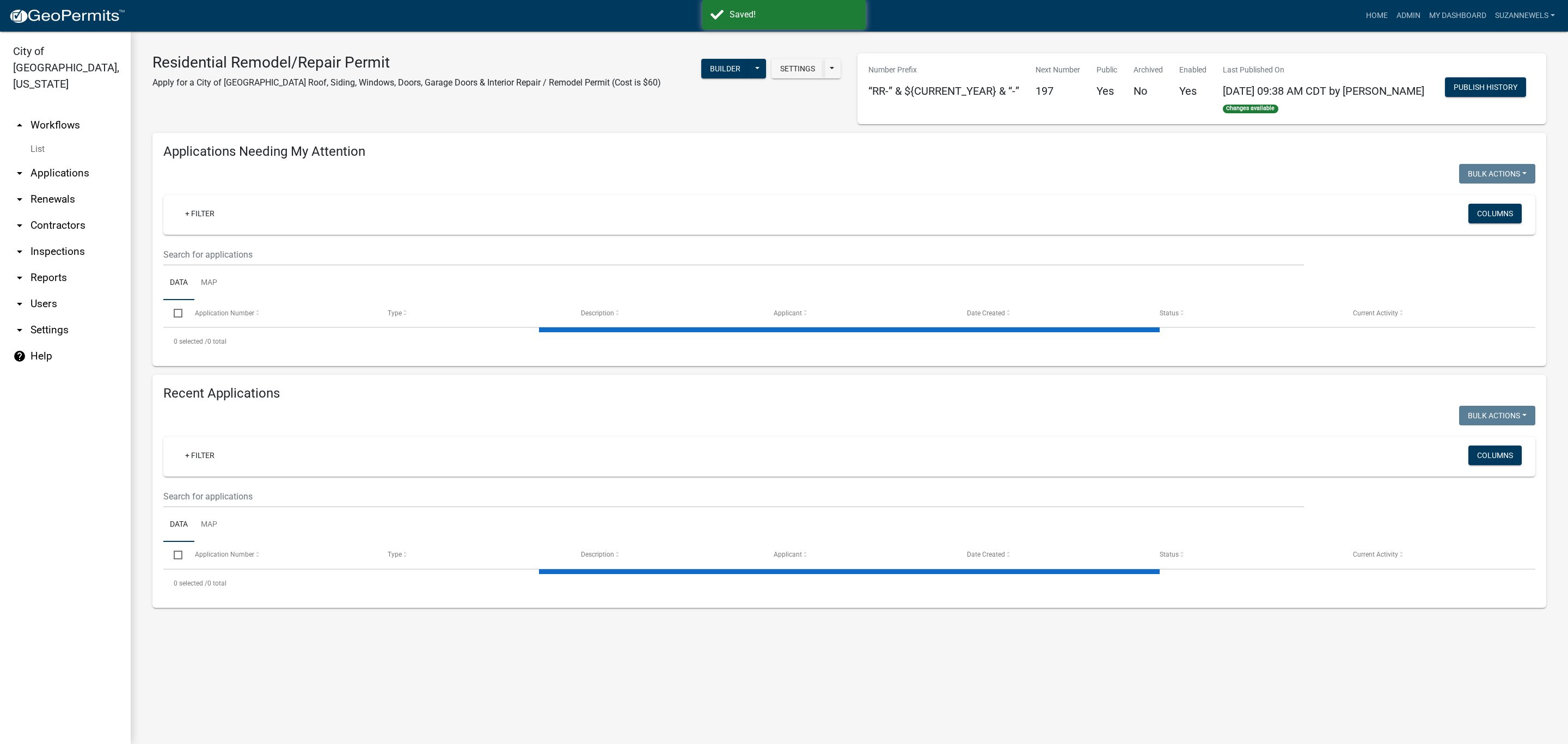
click at [539, 124] on div "Residential Remodel/Repair Permit Apply for a City of New Ulm Roof, Siding, Win…" at bounding box center [497, 88] width 705 height 71
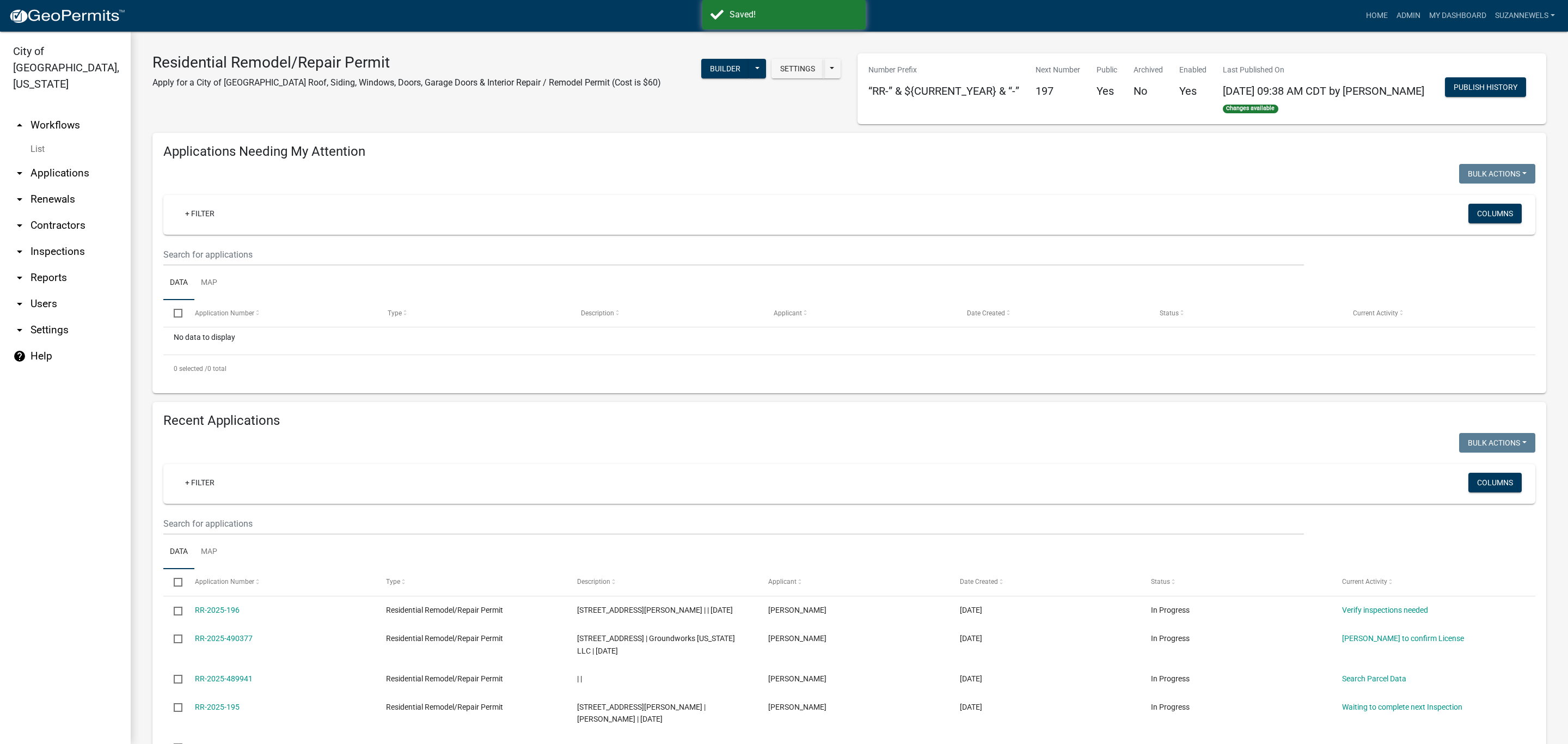
click at [556, 124] on div "Residential Remodel/Repair Permit Apply for a City of New Ulm Roof, Siding, Win…" at bounding box center [497, 88] width 705 height 71
click at [65, 112] on link "arrow_drop_up Workflows" at bounding box center [65, 125] width 131 height 26
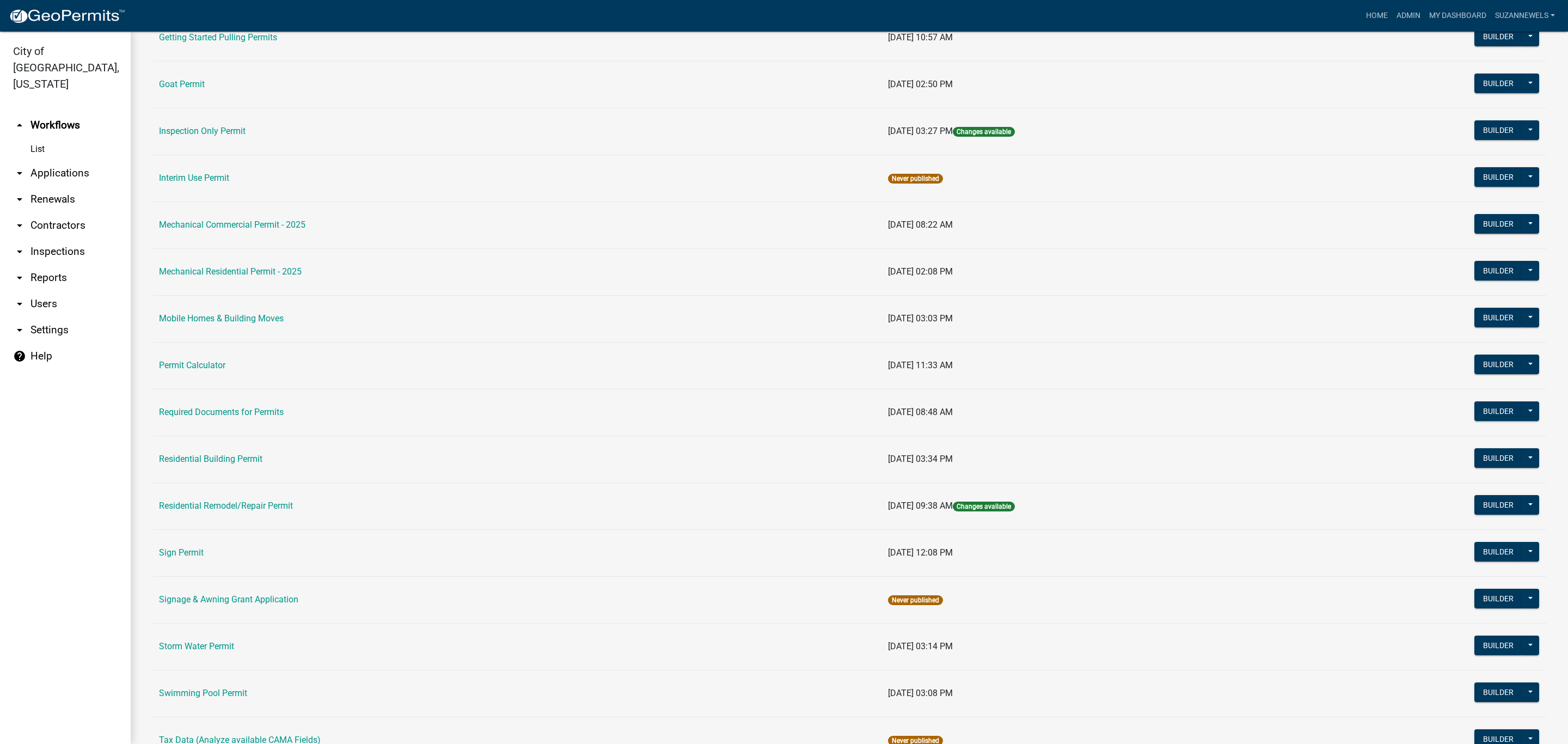
scroll to position [735, 0]
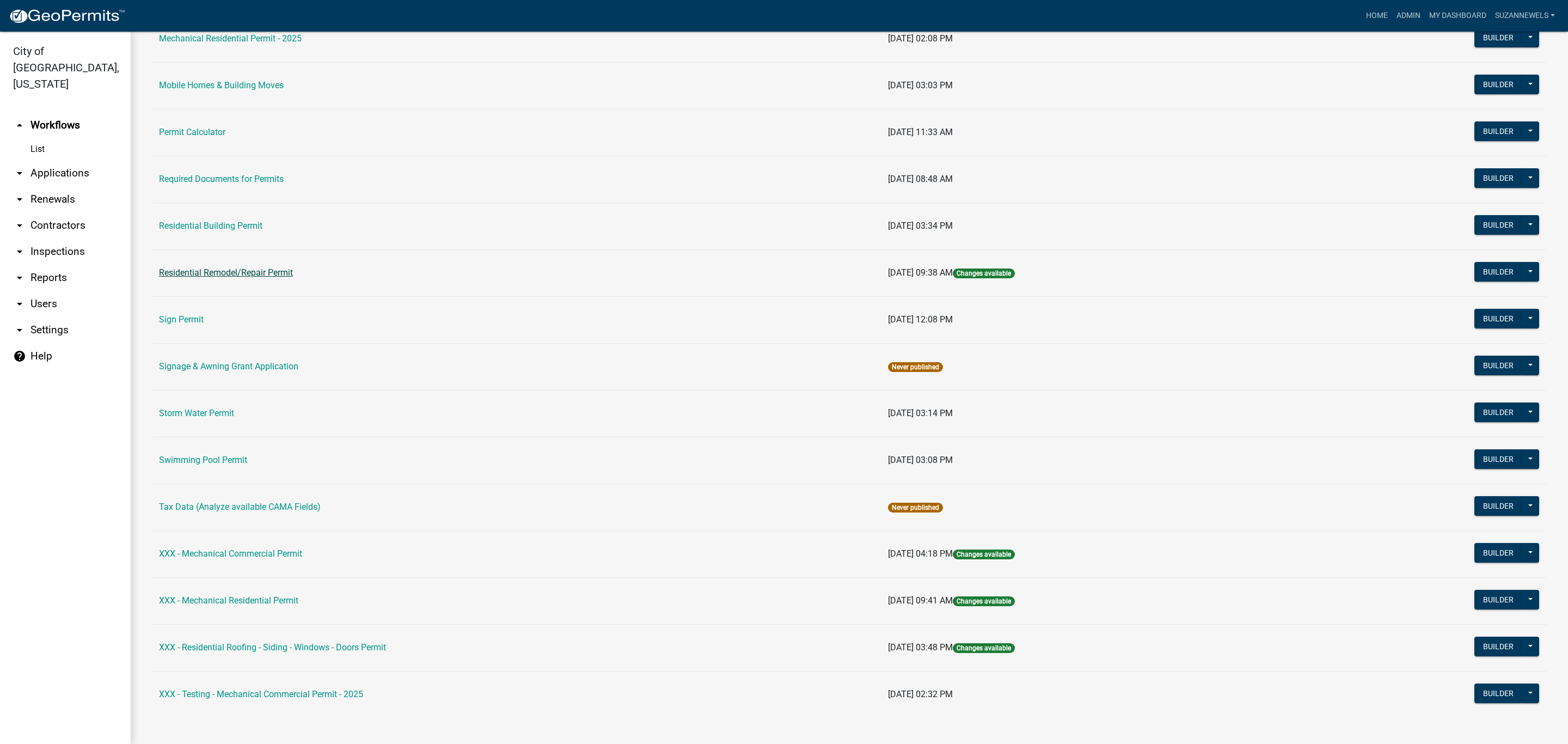
click at [265, 278] on link "Residential Remodel/Repair Permit" at bounding box center [225, 272] width 134 height 10
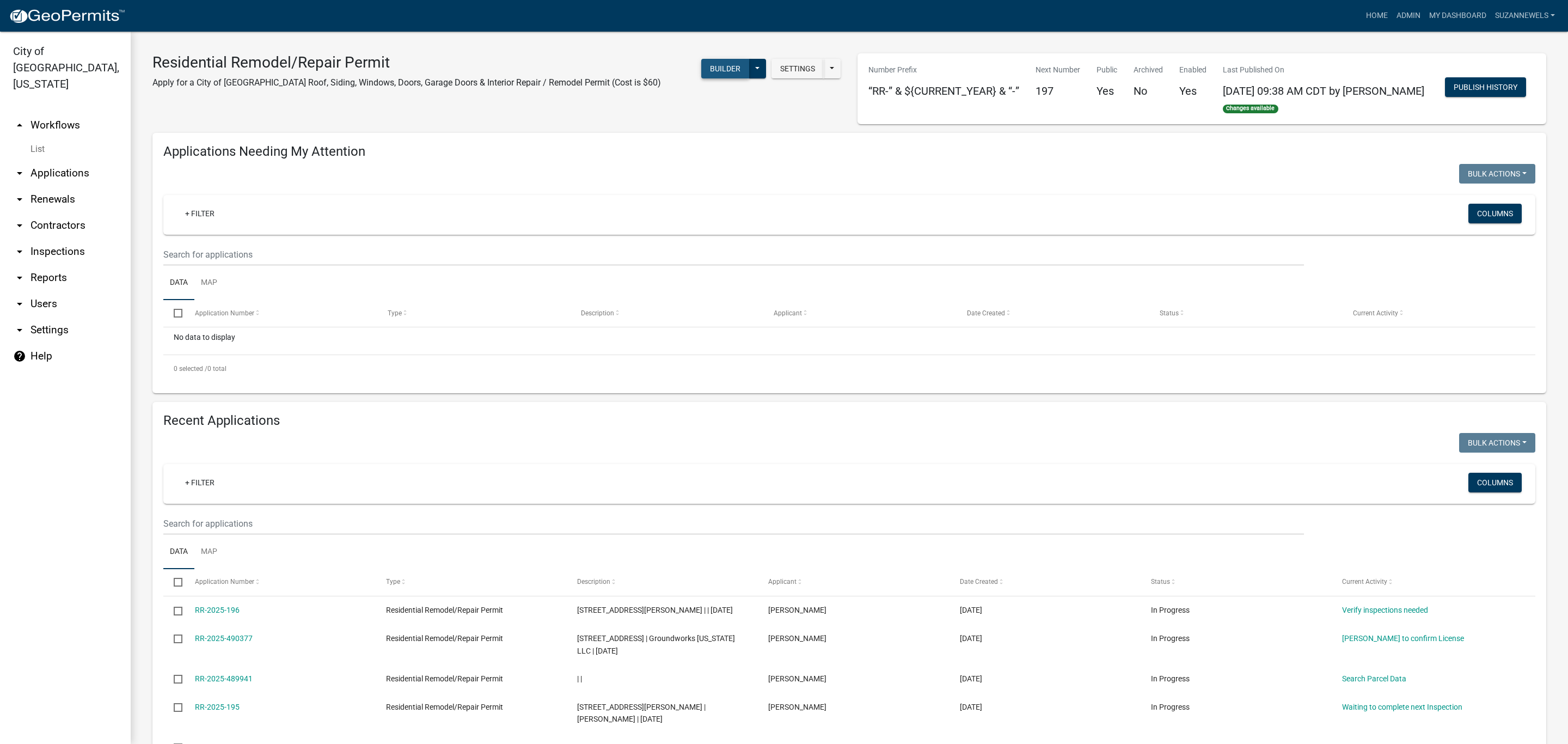
click at [713, 66] on button "Builder" at bounding box center [725, 68] width 48 height 19
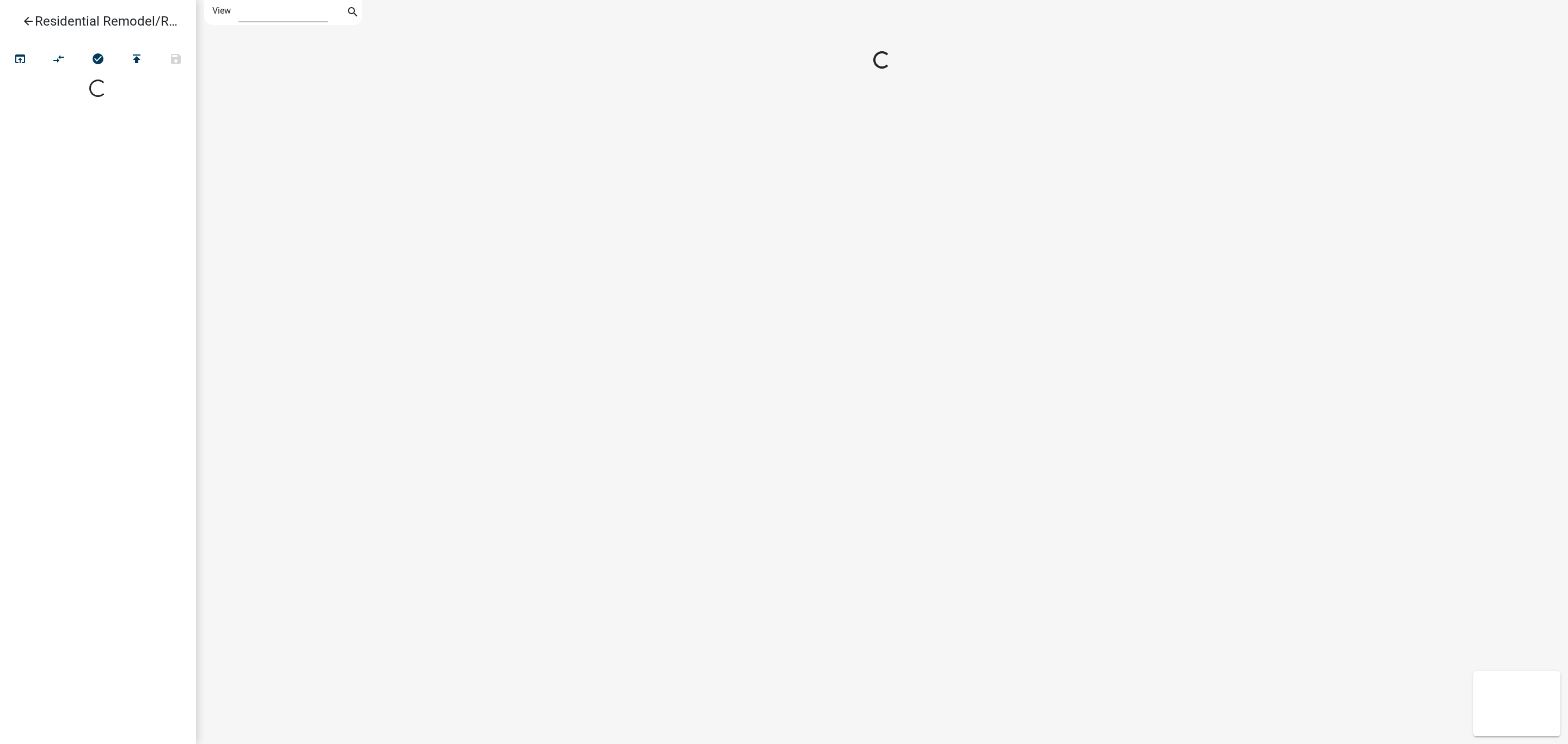
select select "1"
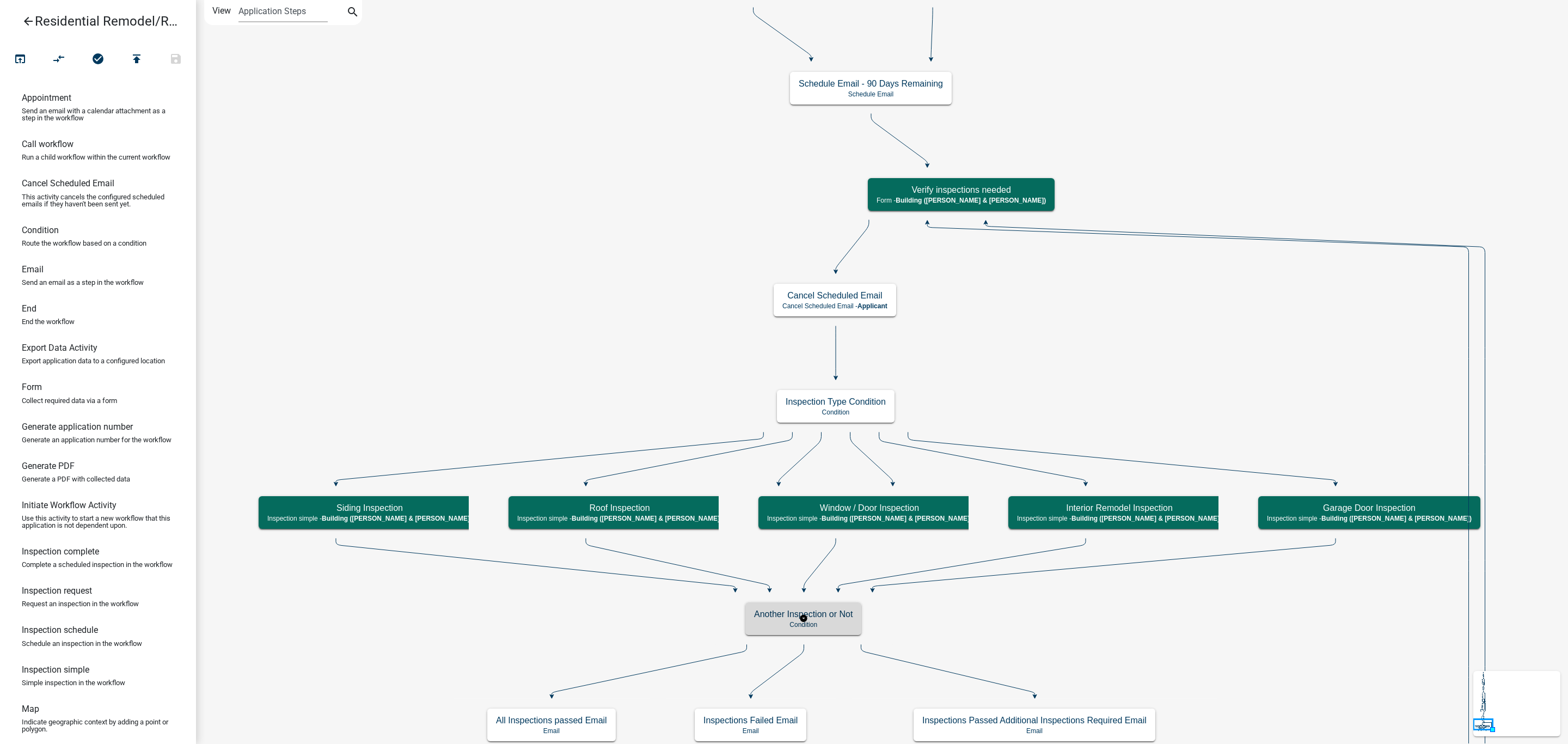
click at [839, 616] on h5 "Another Inspection or Not" at bounding box center [803, 614] width 98 height 10
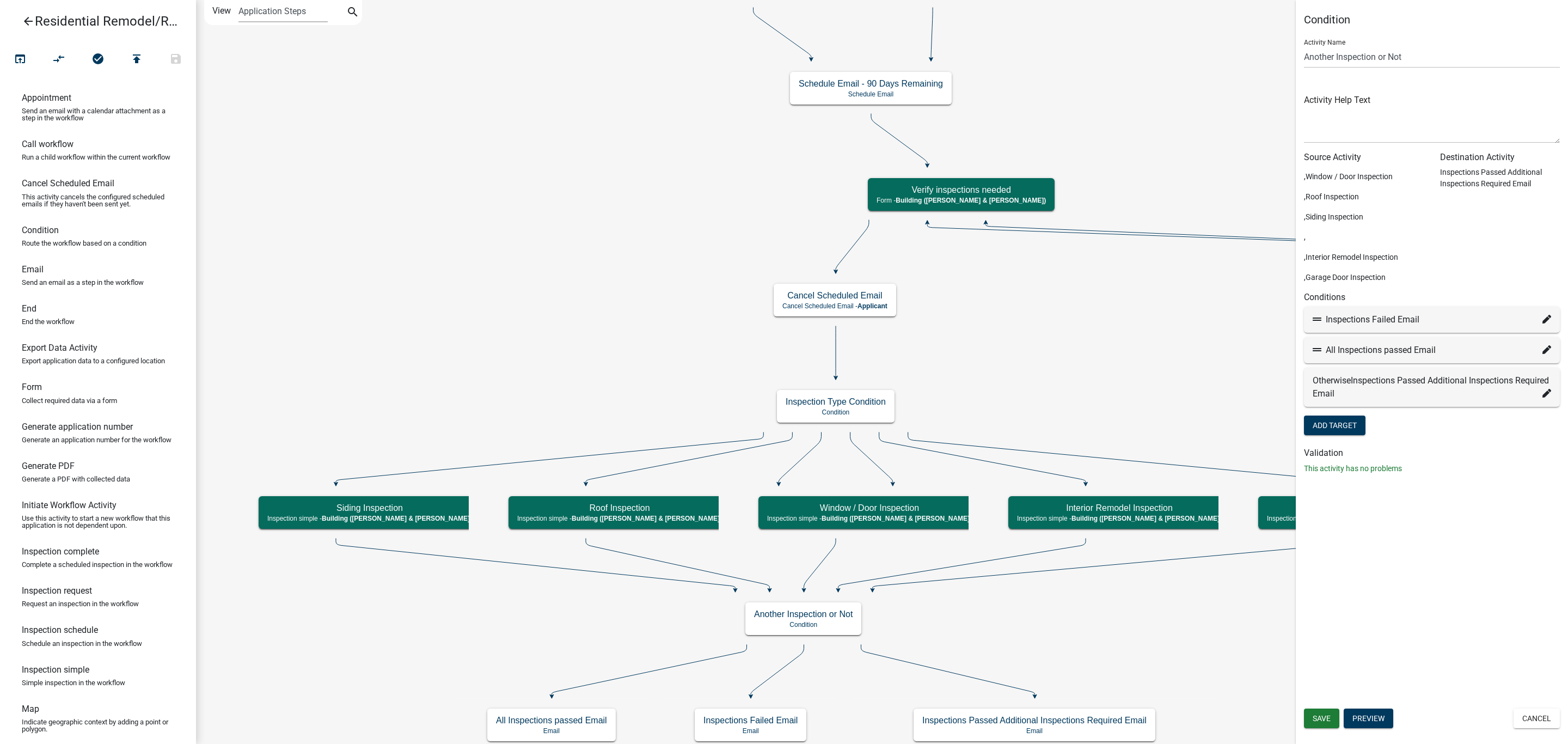
click at [1544, 350] on icon at bounding box center [1546, 350] width 9 height 9
select select "31: 9abad00c-e6c9-47b9-9c99-5aa98b938f51"
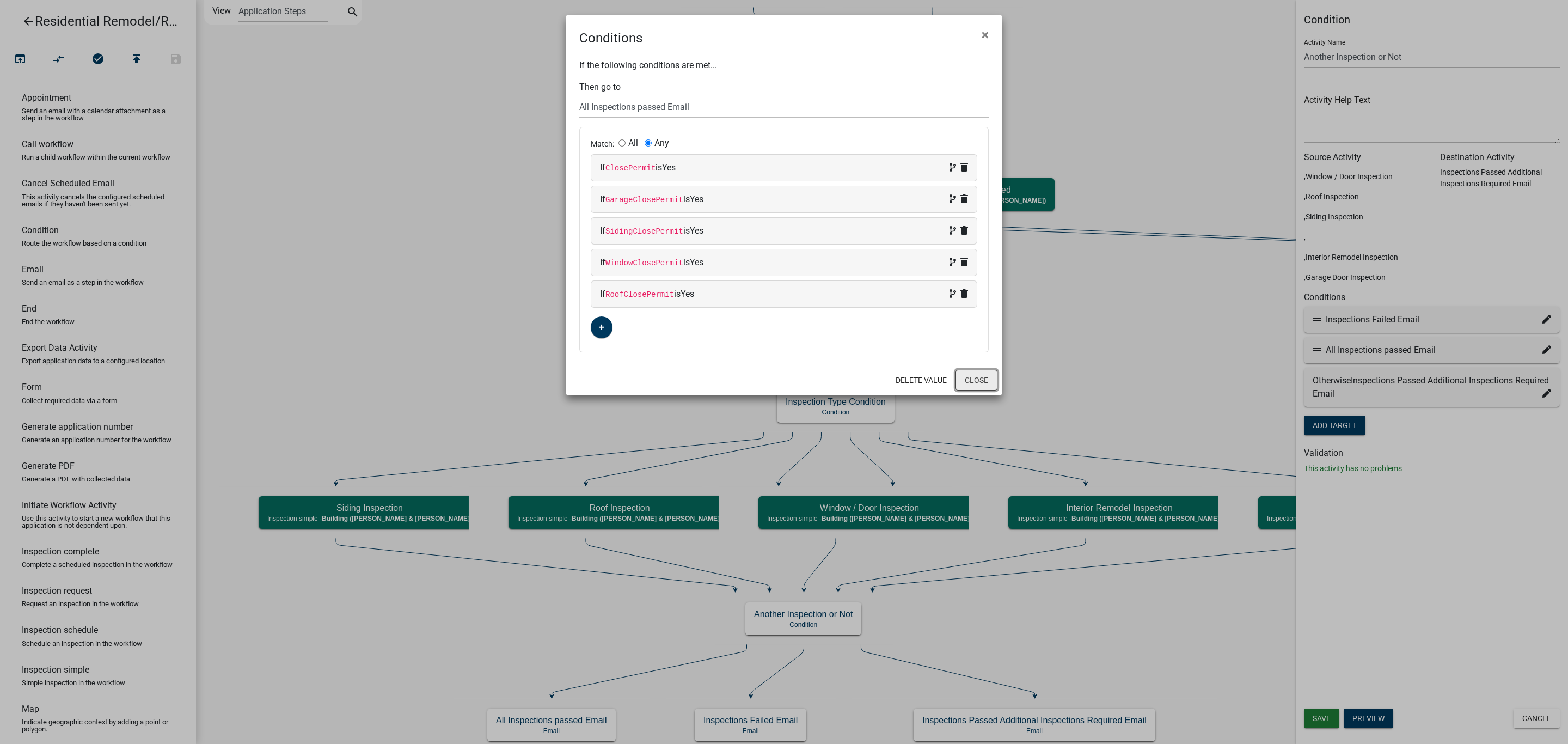
click at [977, 382] on button "Close" at bounding box center [976, 380] width 42 height 21
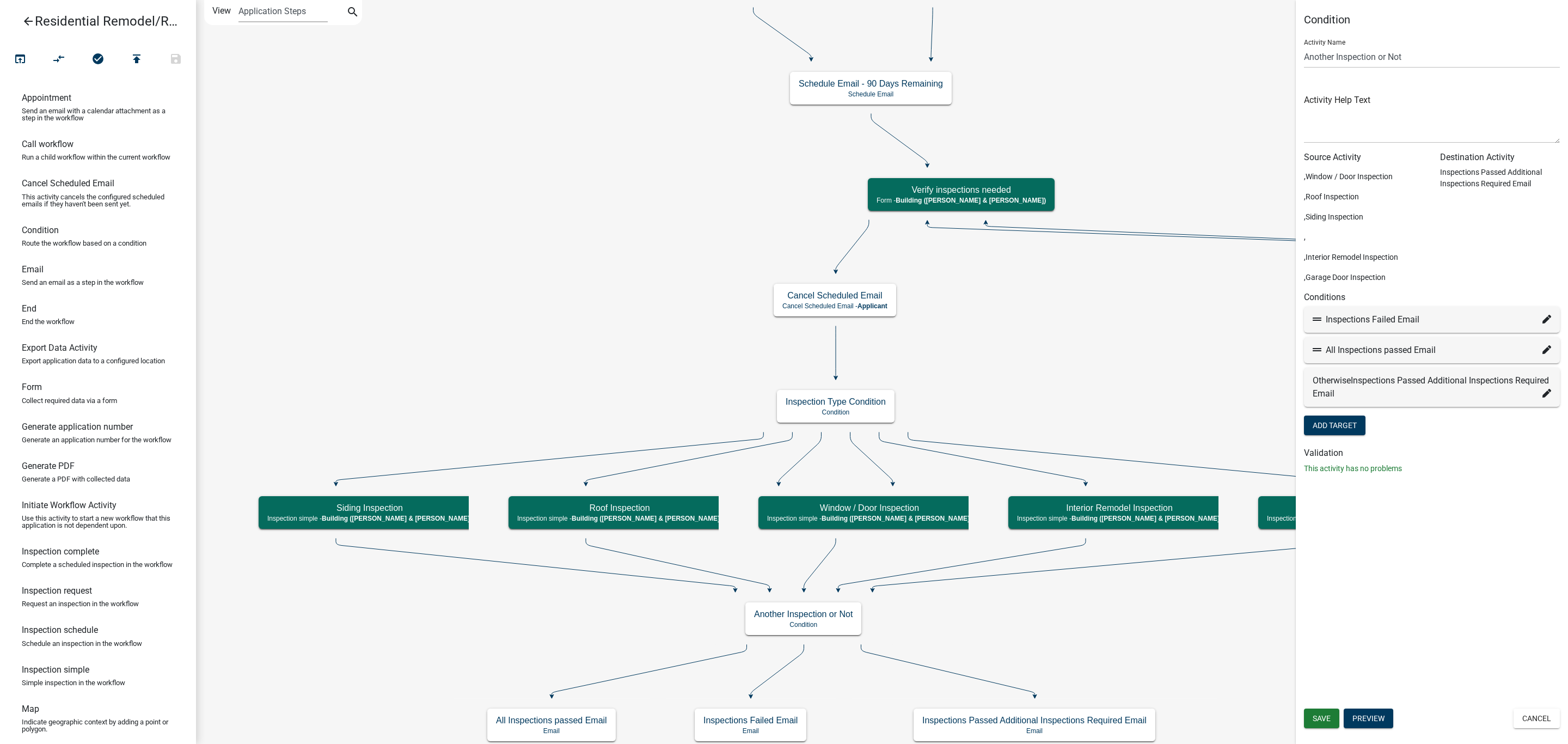
click at [1551, 317] on icon at bounding box center [1546, 319] width 9 height 9
select select "30: c6ea0913-239a-49aa-b5a0-cf6b60440730"
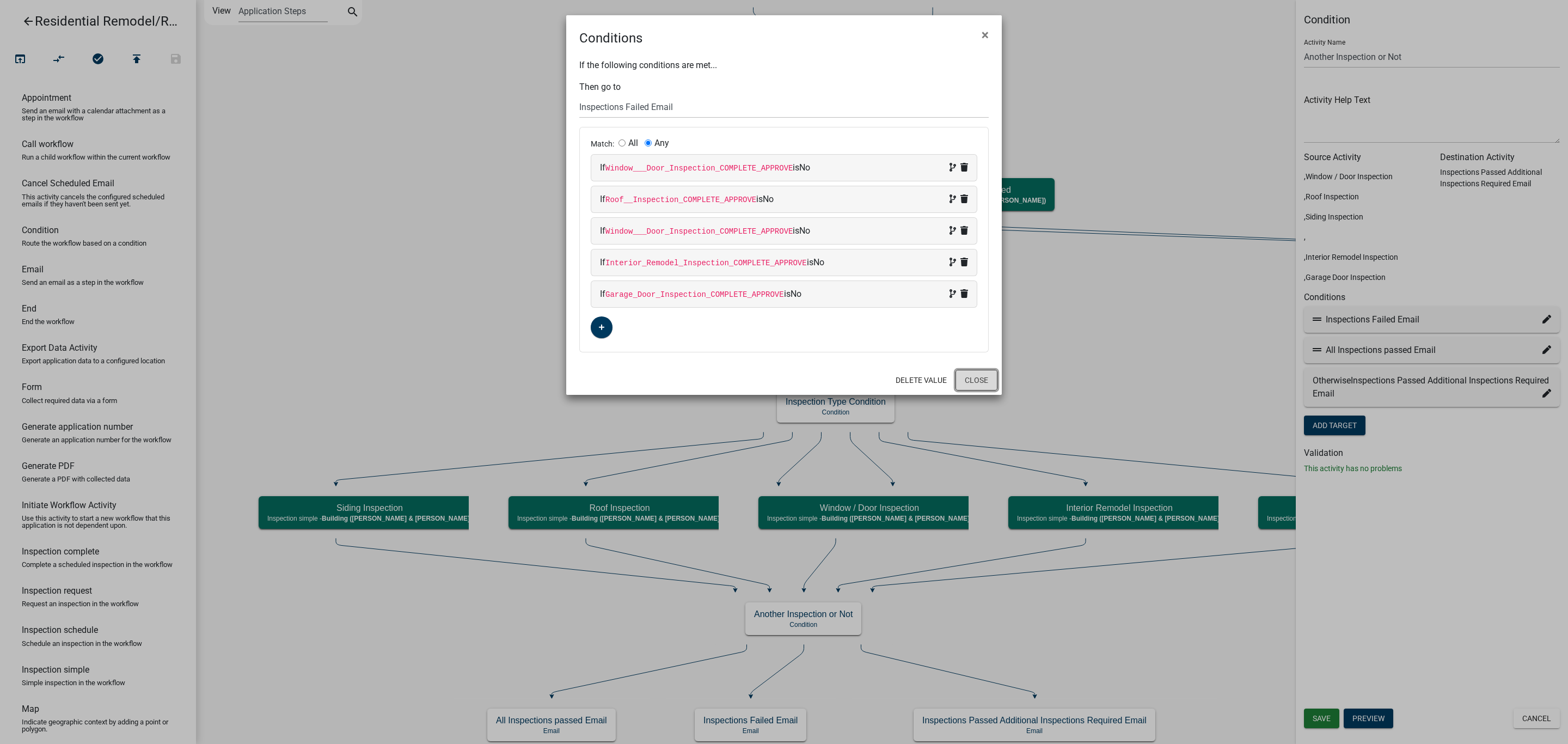
click at [976, 381] on button "Close" at bounding box center [976, 380] width 42 height 21
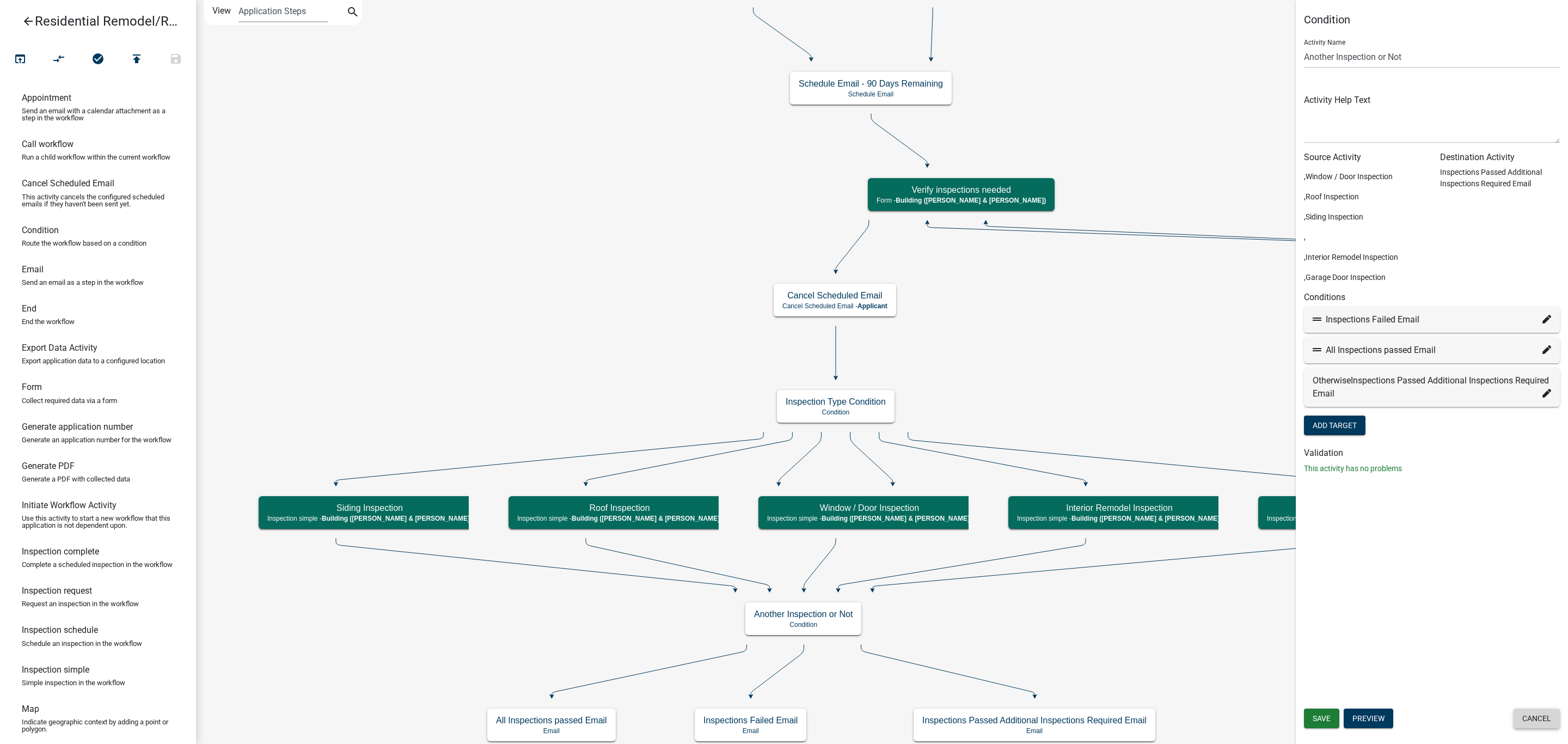
click at [1541, 715] on button "Cancel" at bounding box center [1536, 718] width 46 height 19
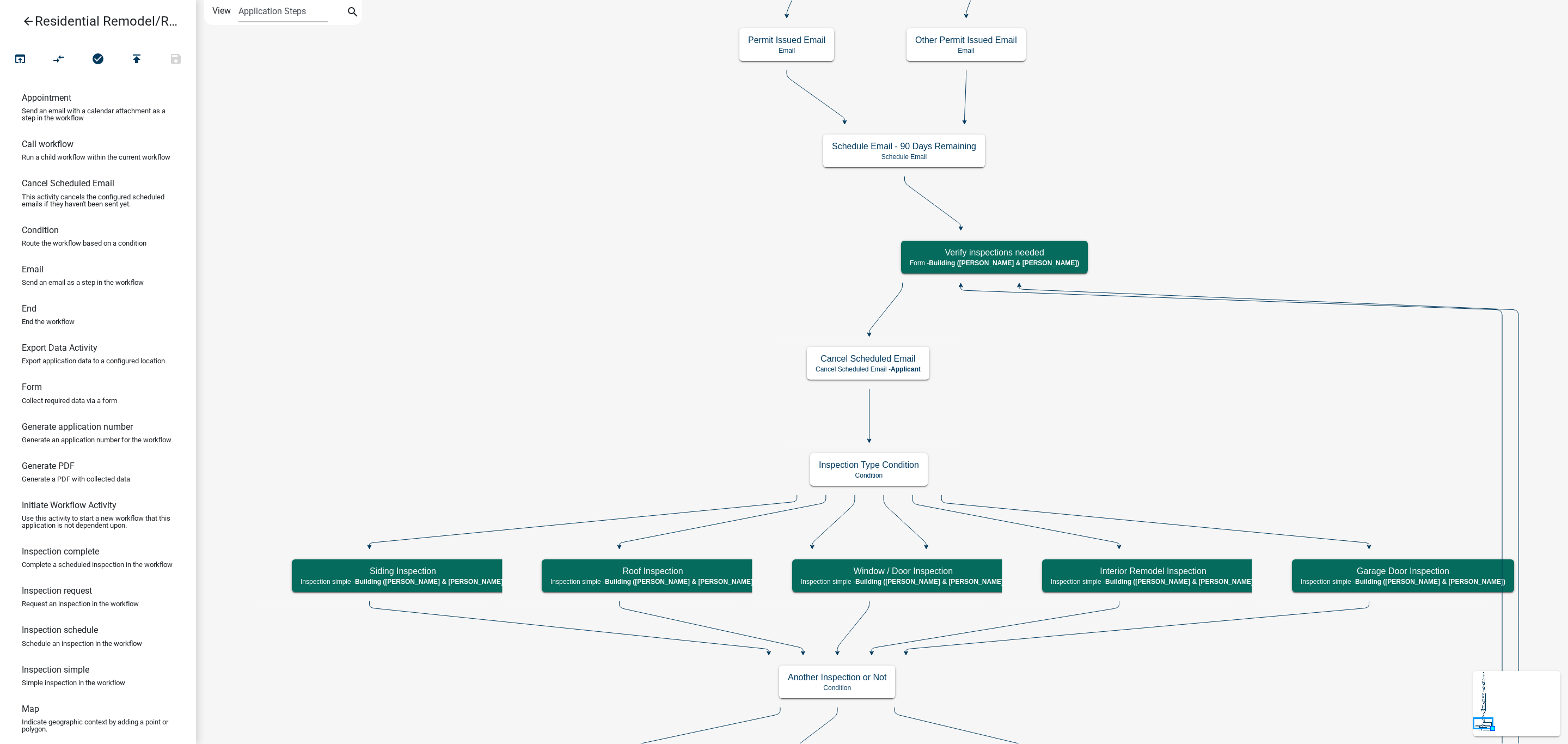
click at [34, 20] on icon "arrow_back" at bounding box center [28, 22] width 13 height 15
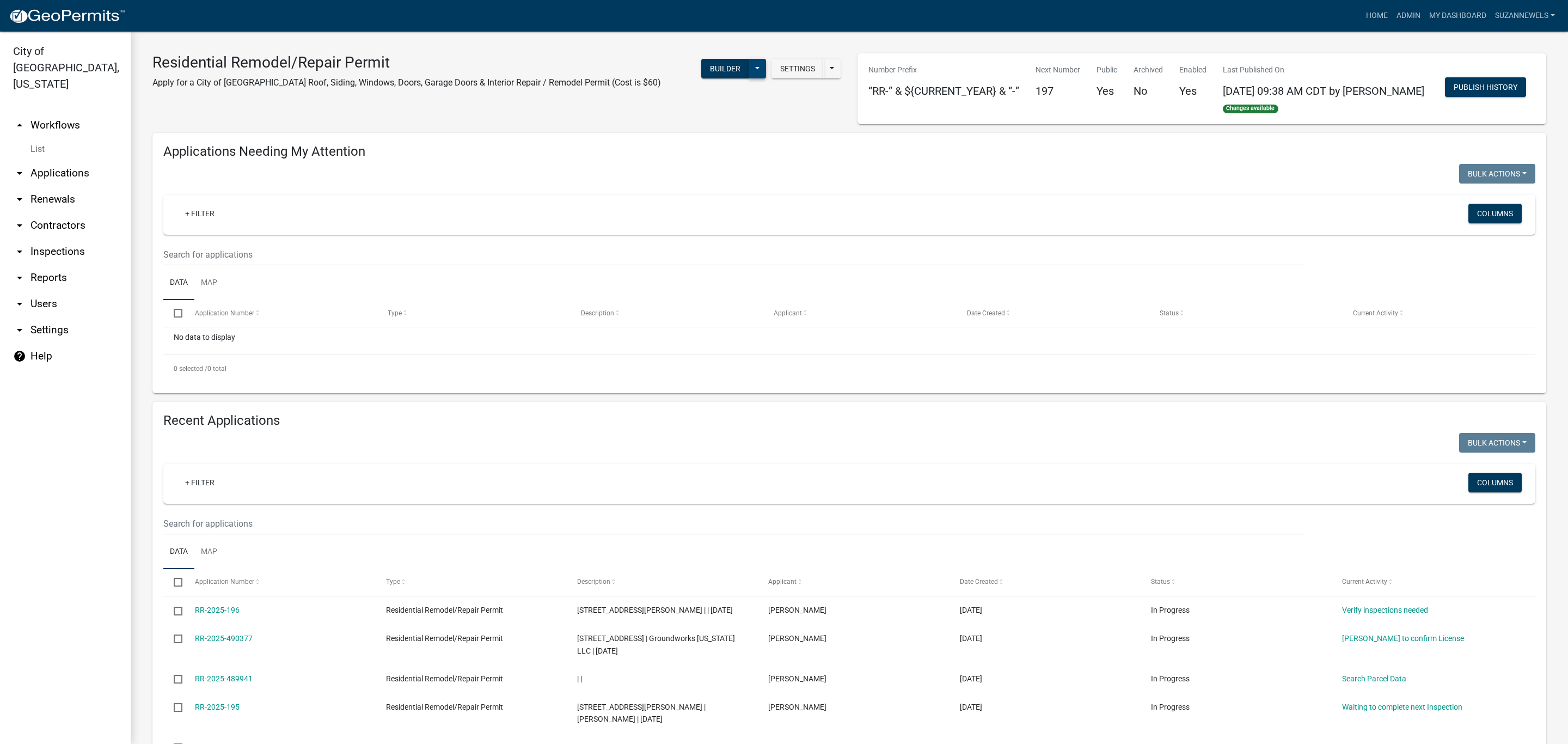
click at [749, 72] on button at bounding box center [757, 68] width 17 height 19
click at [702, 96] on button "Publish" at bounding box center [721, 97] width 90 height 26
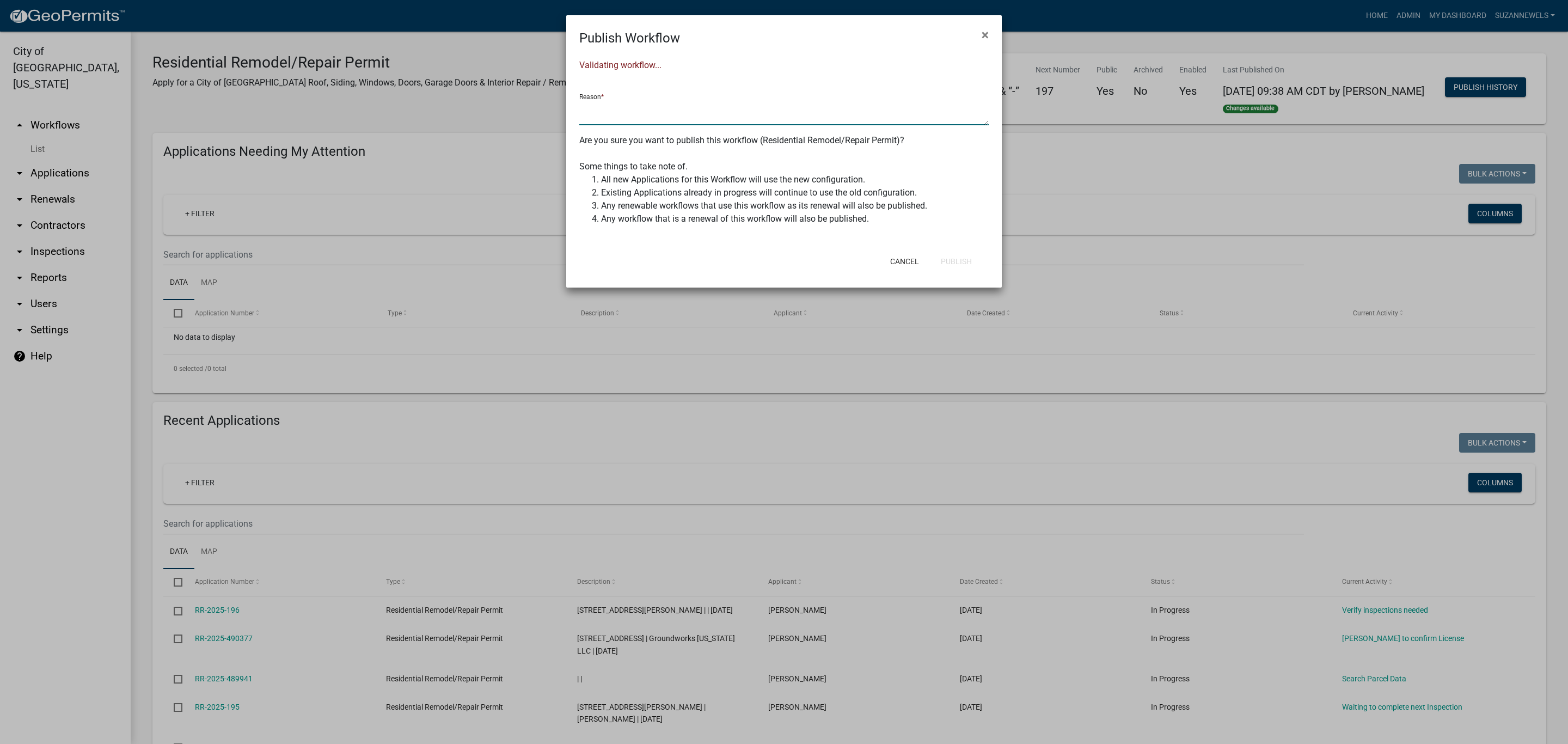
drag, startPoint x: 727, startPoint y: 101, endPoint x: 729, endPoint y: 113, distance: 12.2
click at [727, 103] on textarea at bounding box center [784, 113] width 409 height 25
type textarea "updated the inspections loop and added a close permit variable to all the inspe…"
click at [958, 256] on button "Publish" at bounding box center [956, 261] width 48 height 19
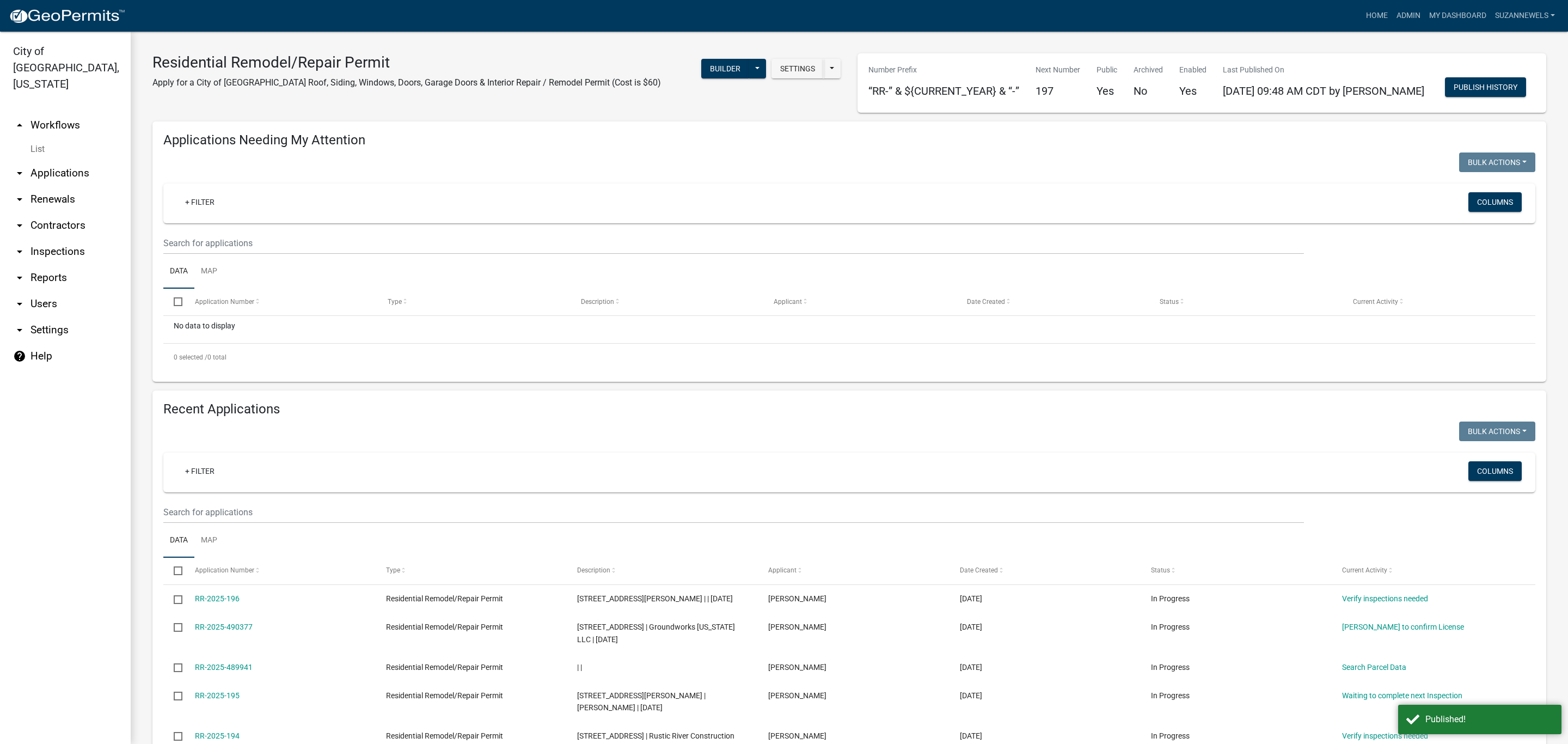
click at [638, 113] on div "Residential Remodel/Repair Permit Apply for a City of New Ulm Roof, Siding, Win…" at bounding box center [497, 83] width 705 height 60
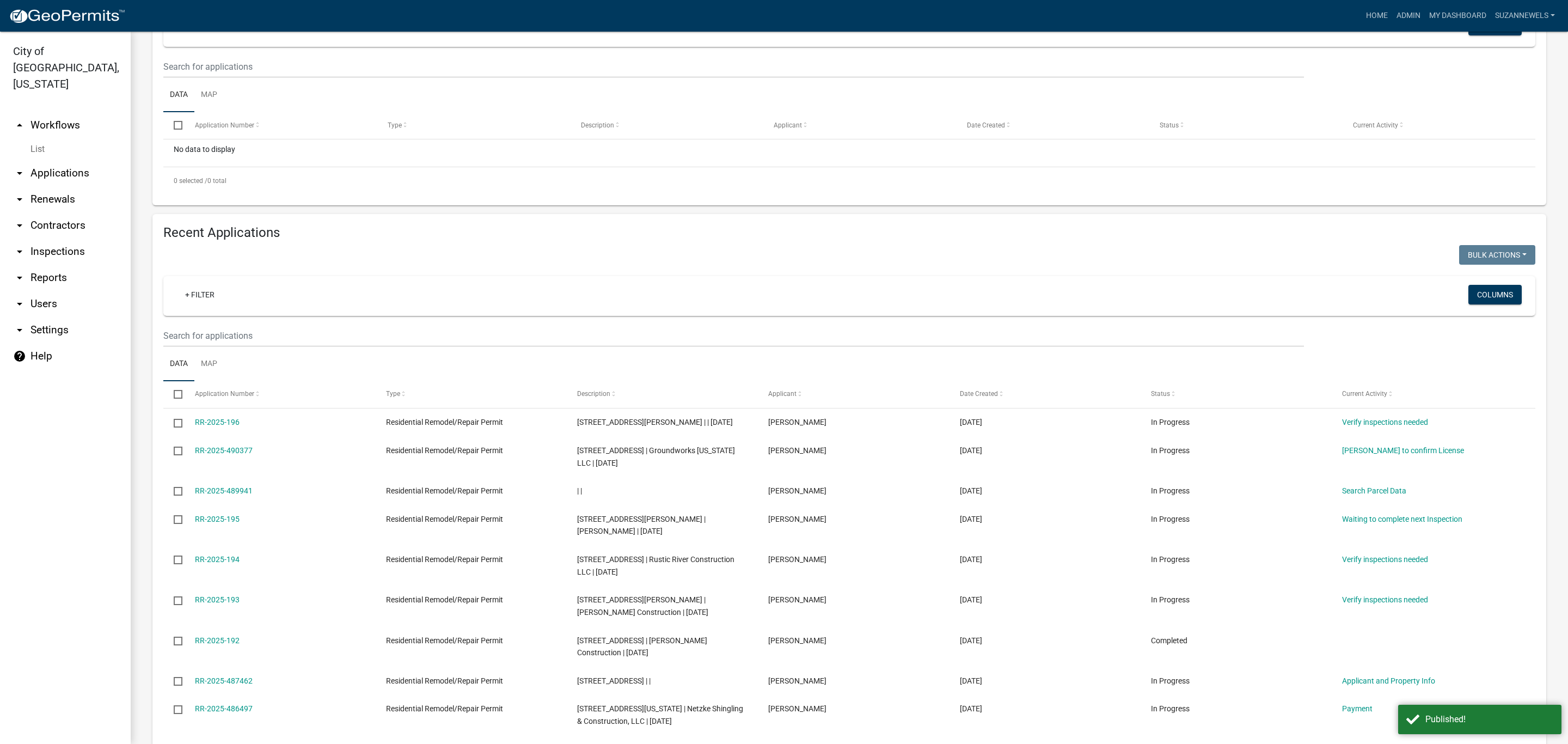
scroll to position [245, 0]
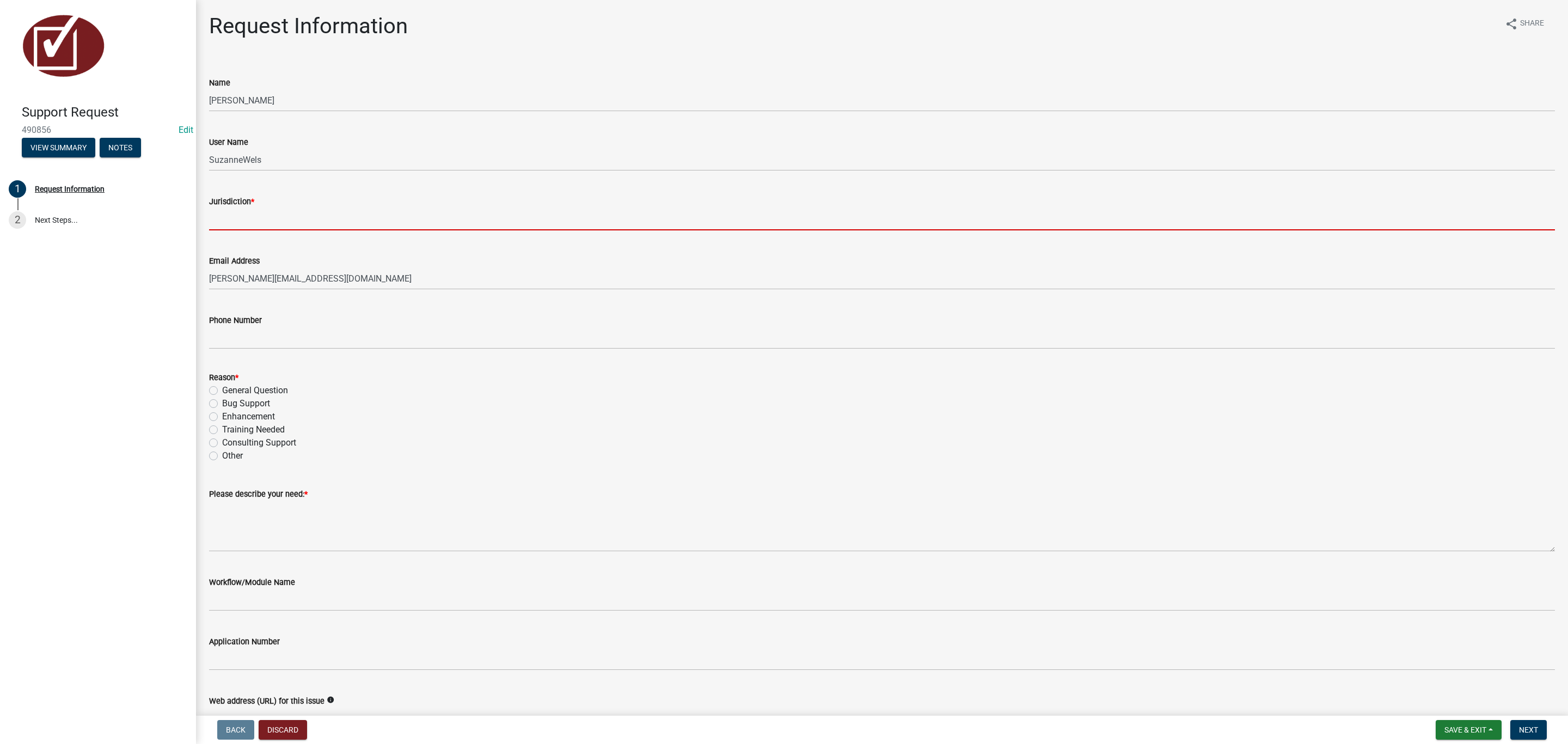
click at [269, 210] on input "Jurisdiction *" at bounding box center [882, 219] width 1345 height 22
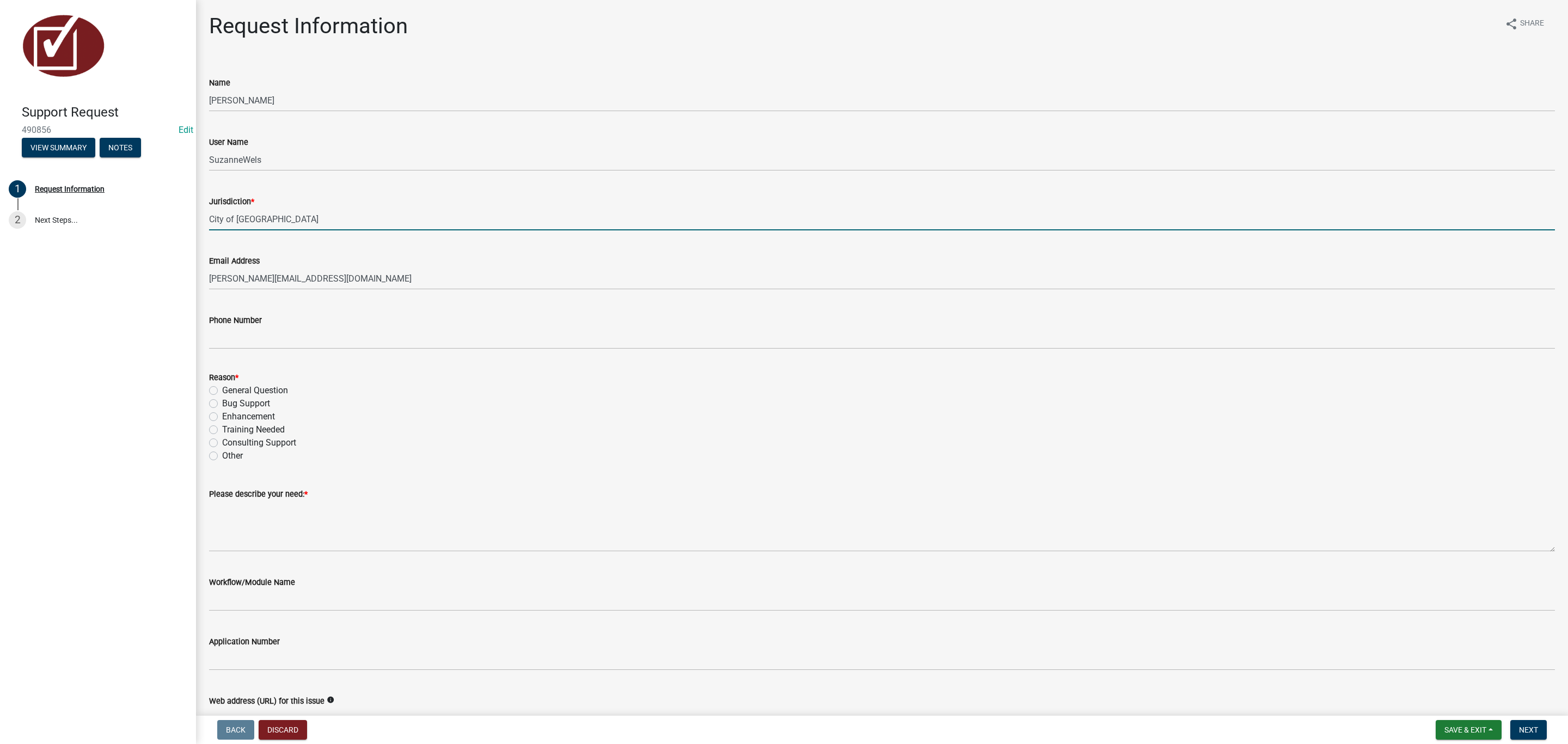
type input "City of New Ulm"
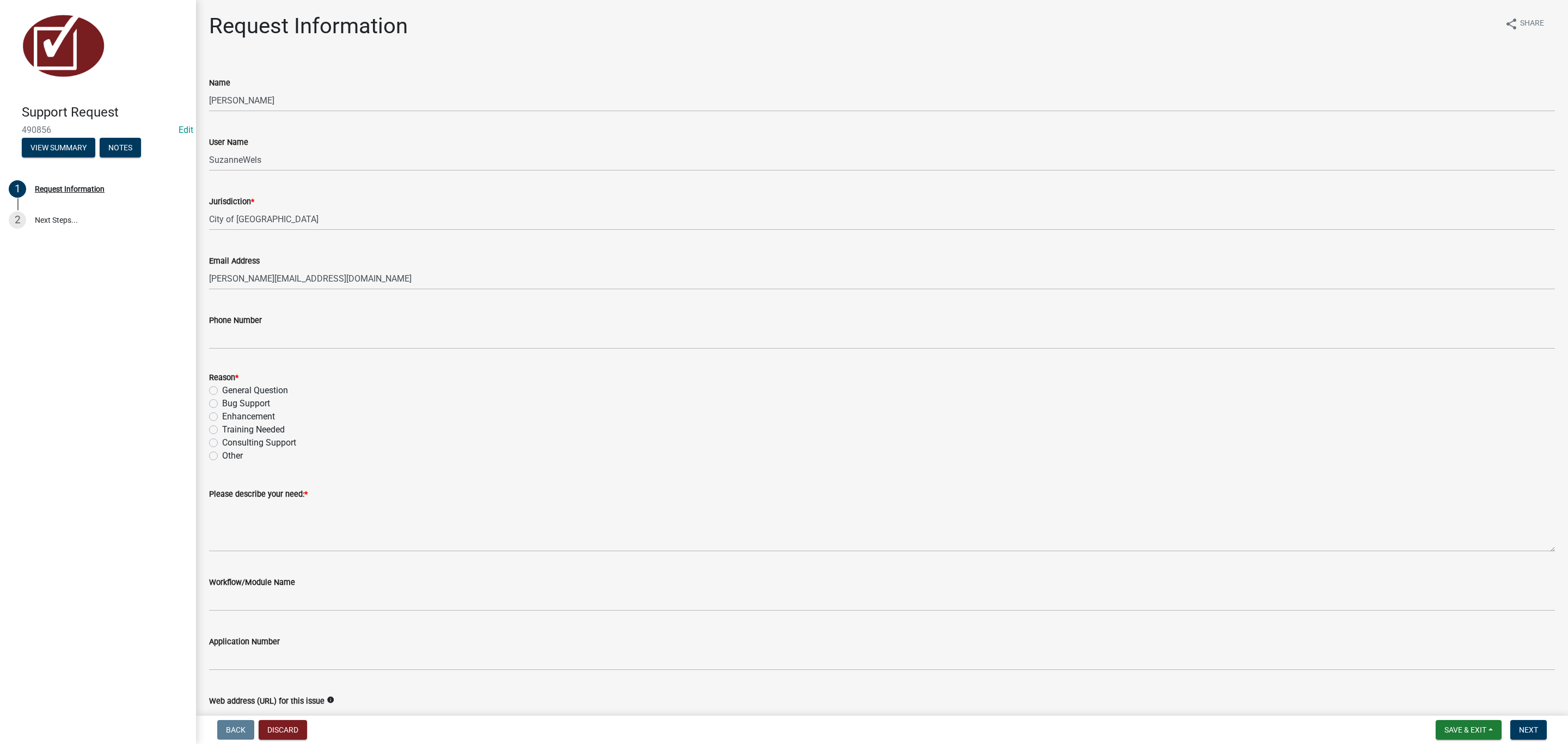
click at [275, 387] on label "General Question" at bounding box center [255, 391] width 66 height 13
click at [229, 387] on input "General Question" at bounding box center [225, 388] width 7 height 7
radio input "true"
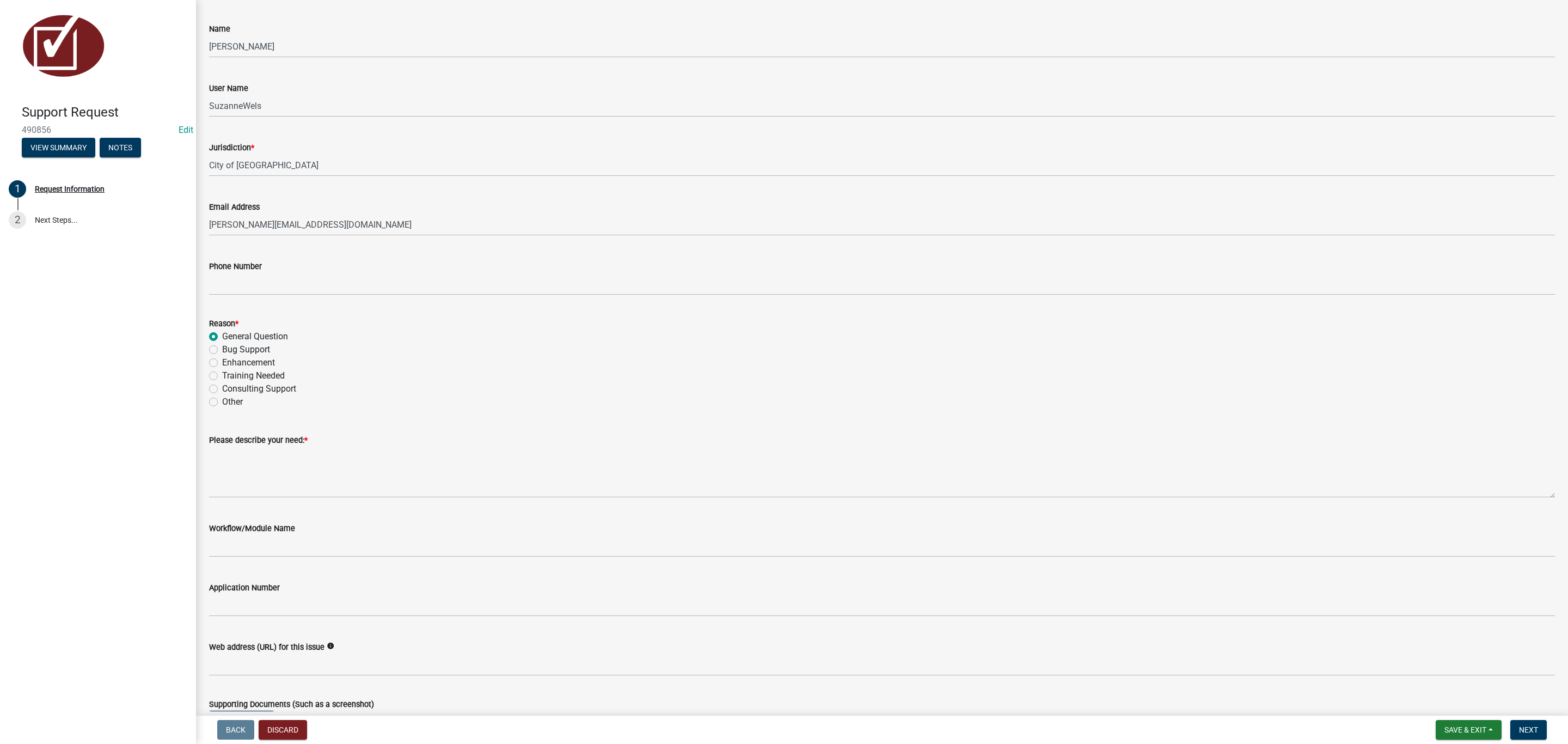
scroll to position [82, 0]
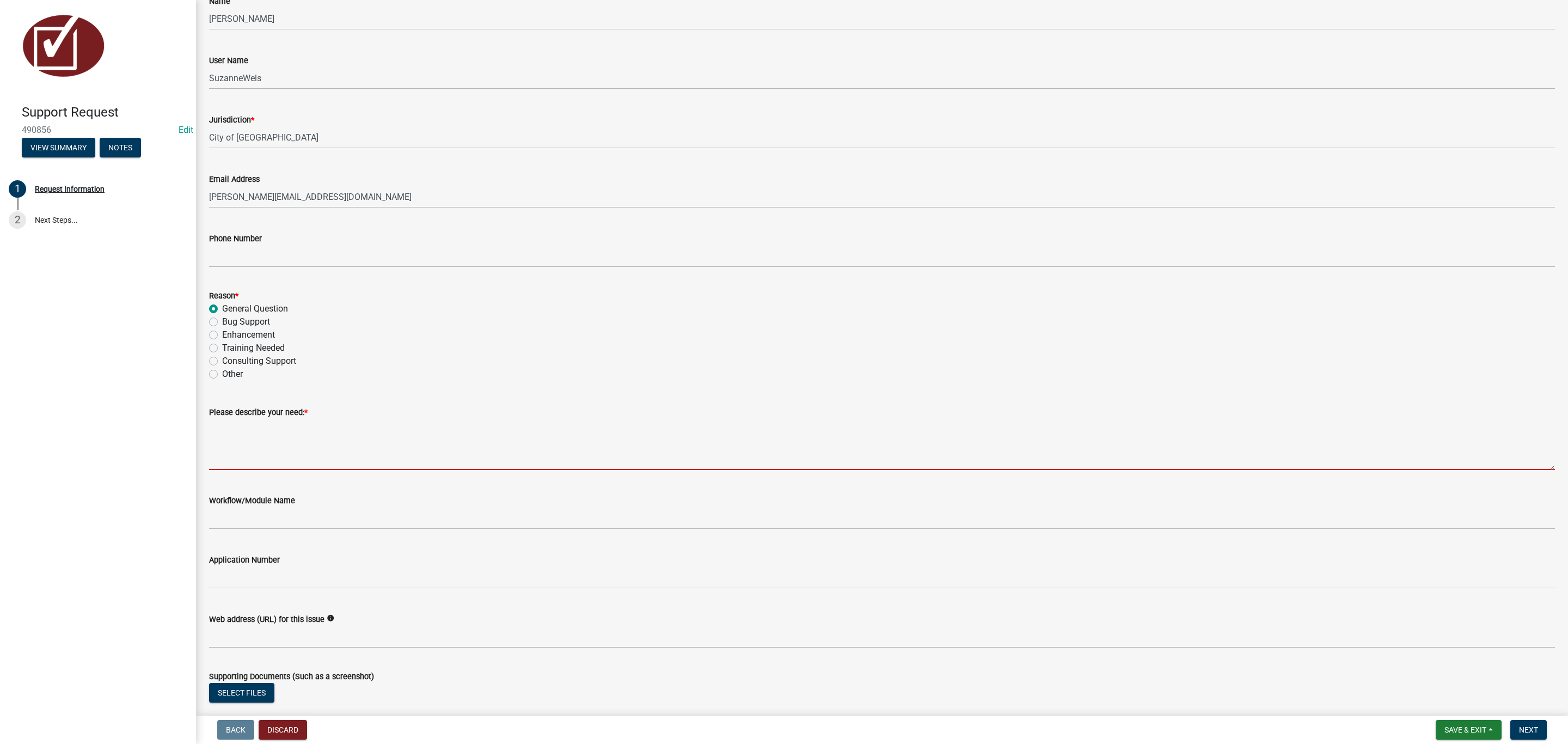
click at [319, 442] on textarea "Please describe your need: *" at bounding box center [882, 444] width 1345 height 51
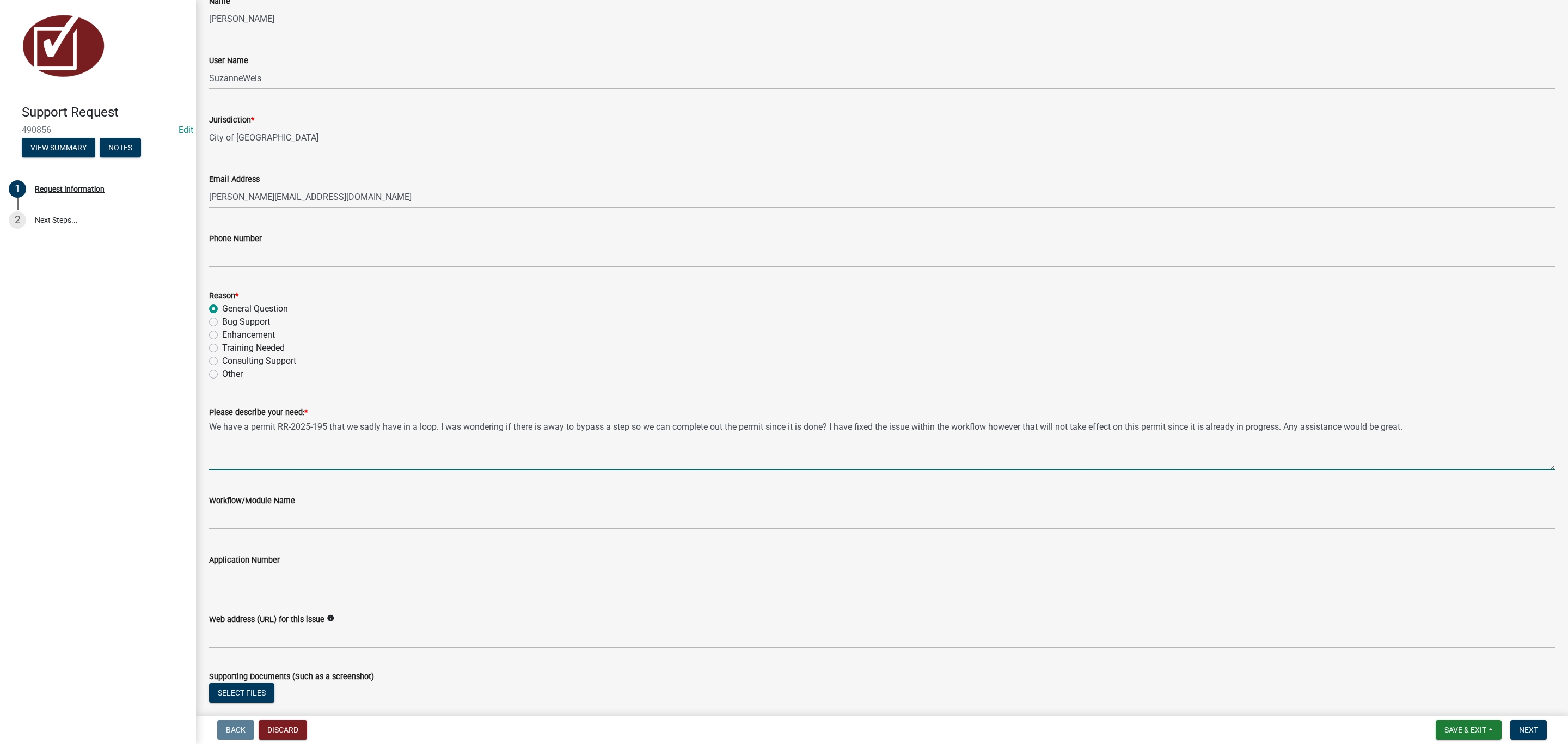
scroll to position [149, 0]
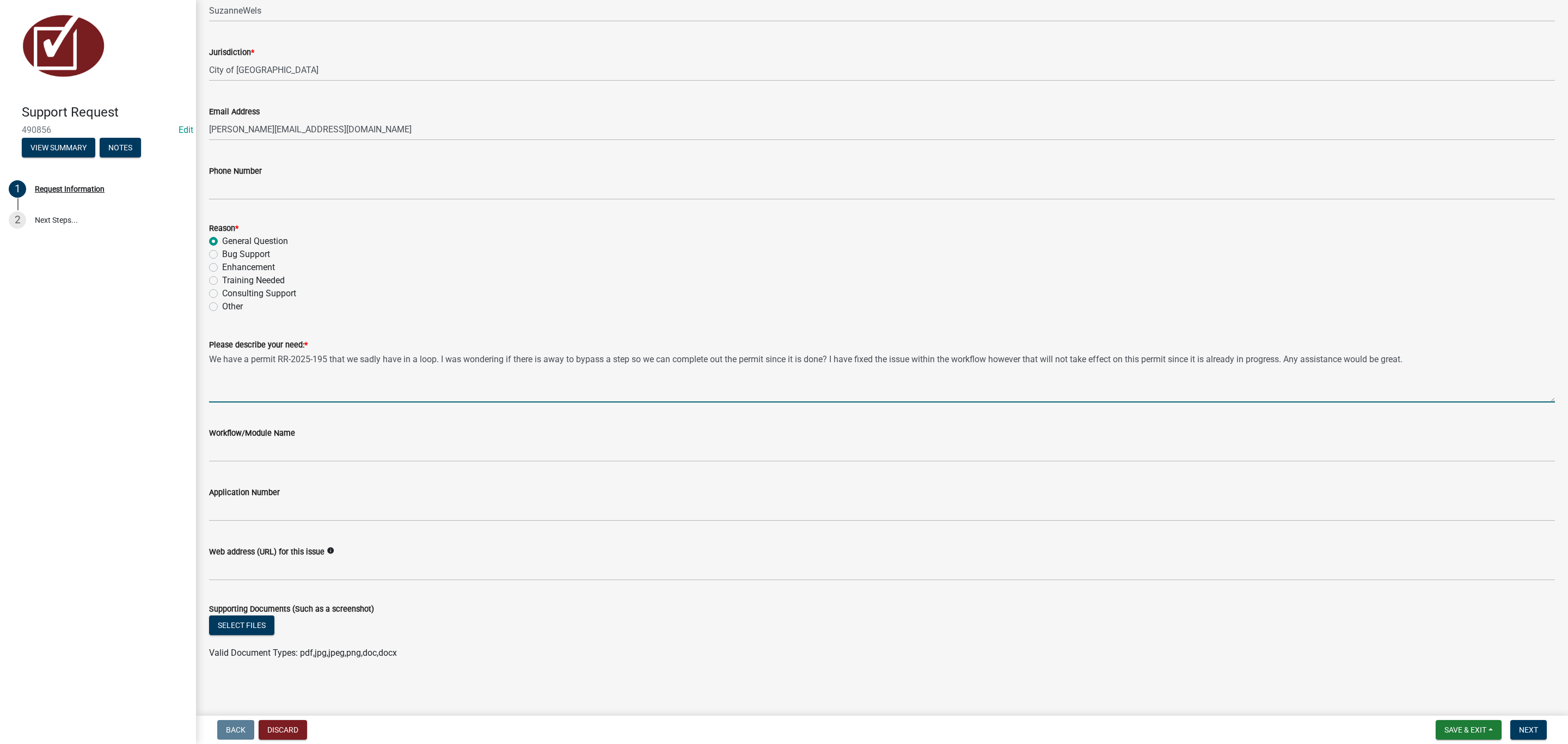
type textarea "We have a permit RR-2025-195 that we sadly have in a loop. I was wondering if t…"
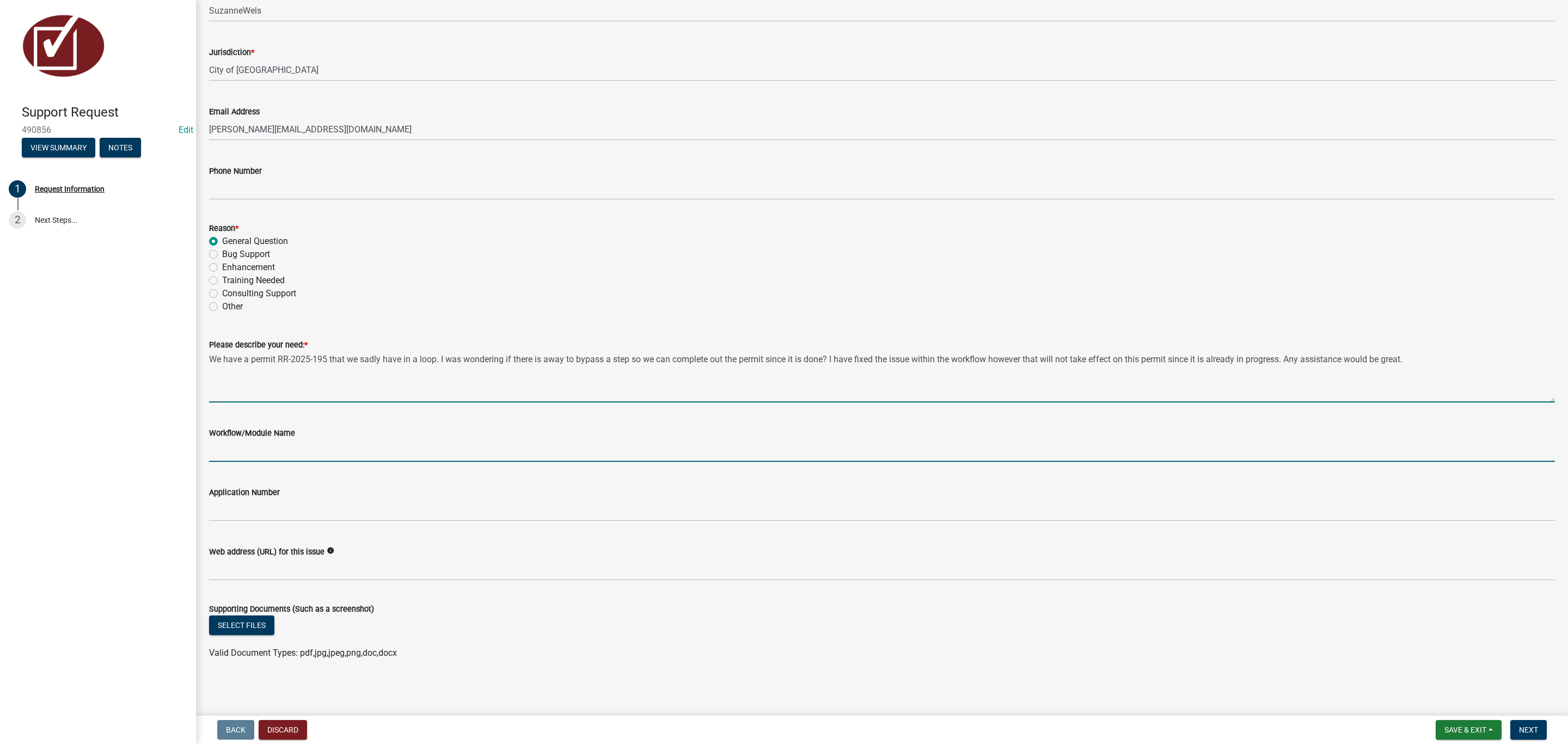
click at [285, 447] on input "Workflow/Module Name" at bounding box center [882, 450] width 1345 height 22
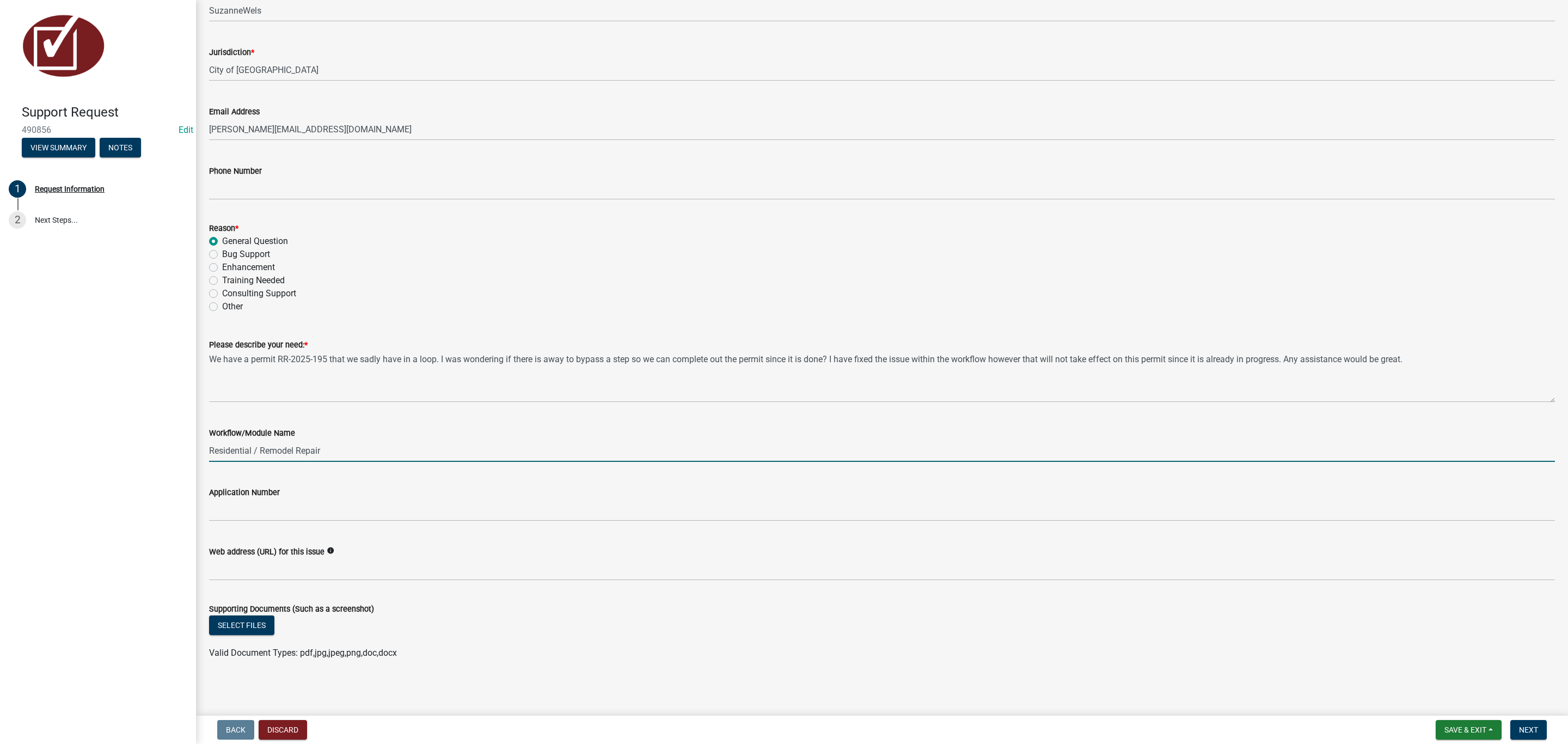
type input "Residential / Remodel Repair"
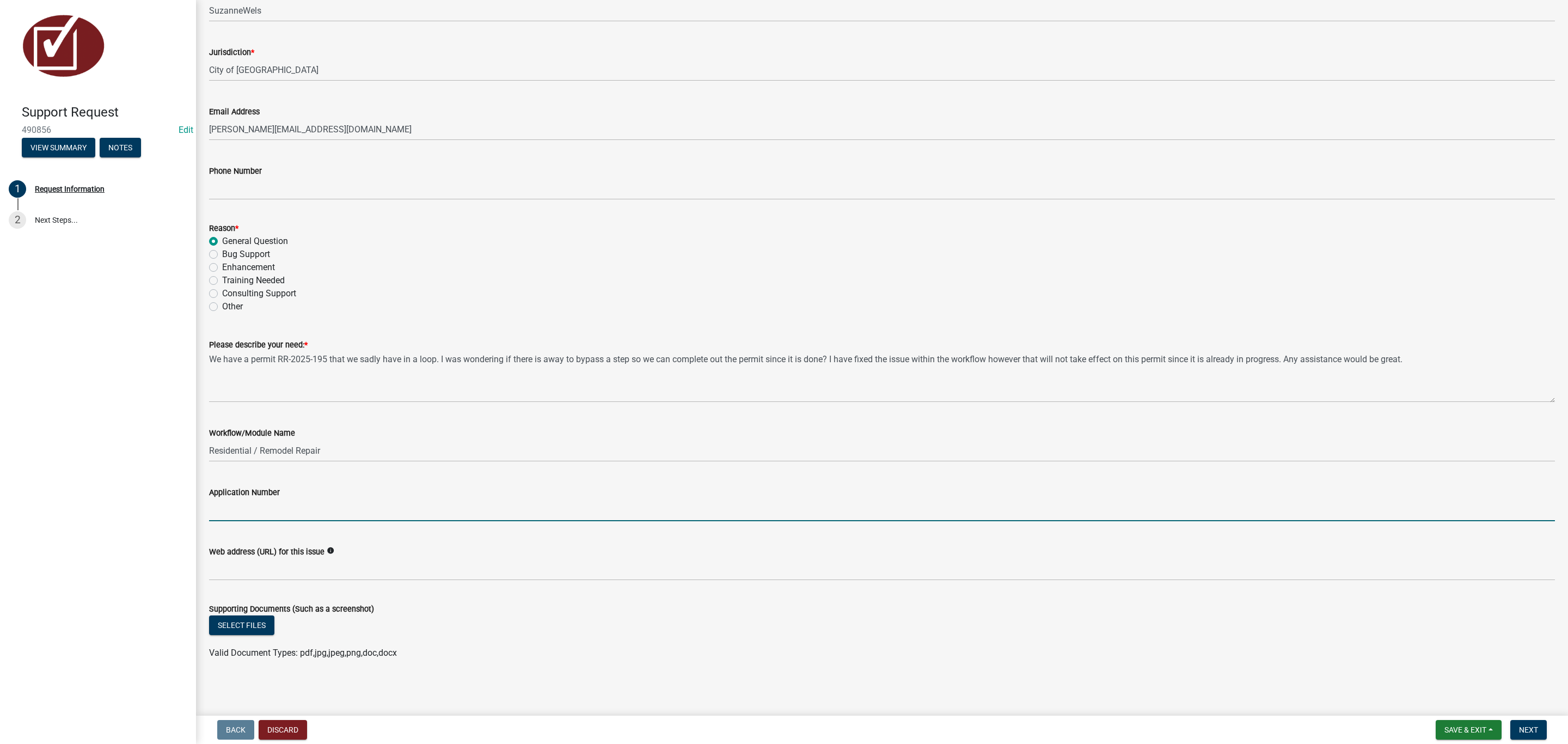
click at [270, 520] on input "Application Number" at bounding box center [882, 510] width 1345 height 22
type input "RR-2025-195"
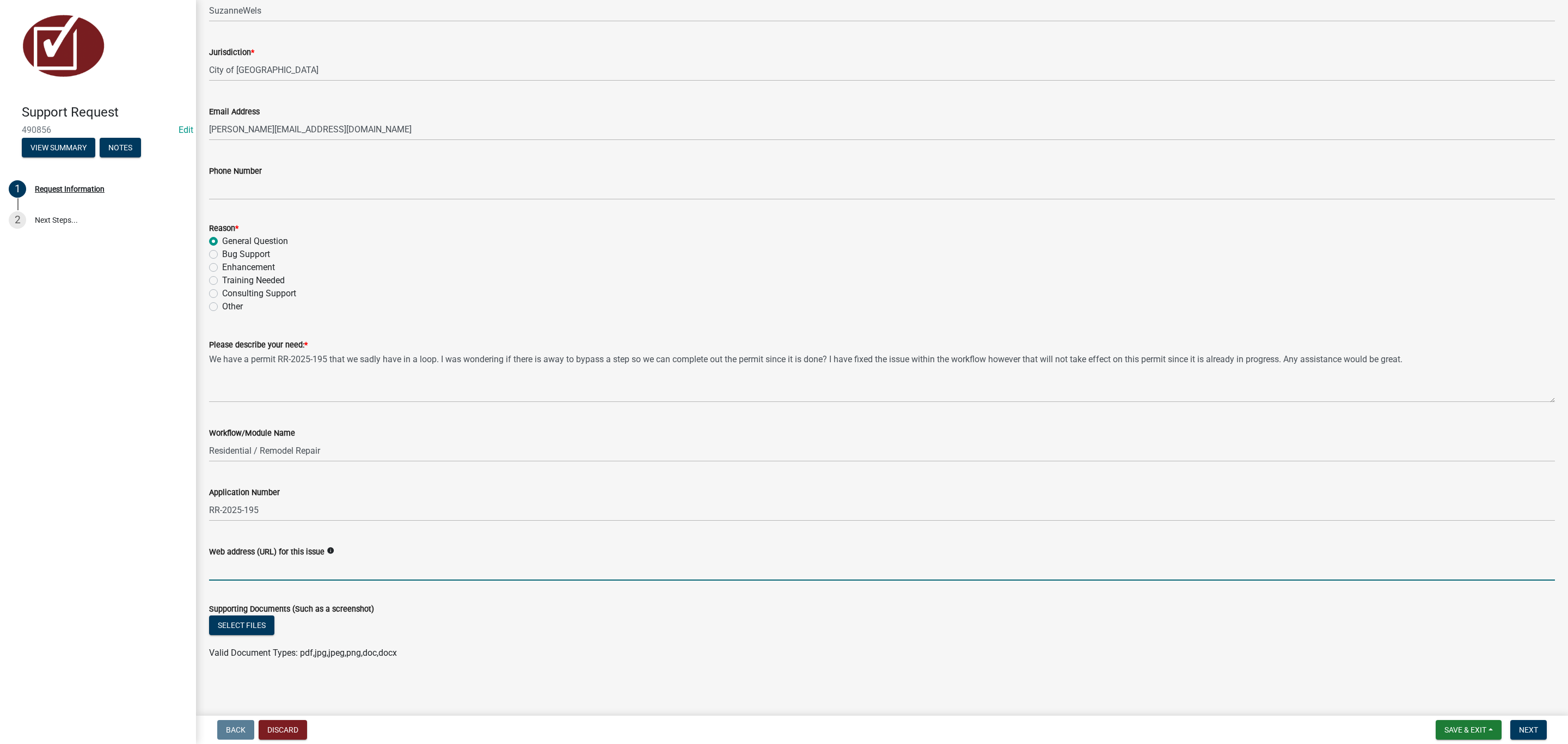
click at [253, 572] on input "Web address (URL) for this issue" at bounding box center [882, 569] width 1345 height 22
paste input "https://permitting.schneidergis.com/application/workflow-application/58391c81-4…"
type input "https://permitting.schneidergis.com/application/workflow-application/58391c81-4…"
click at [662, 634] on div "Select files" at bounding box center [882, 626] width 1345 height 22
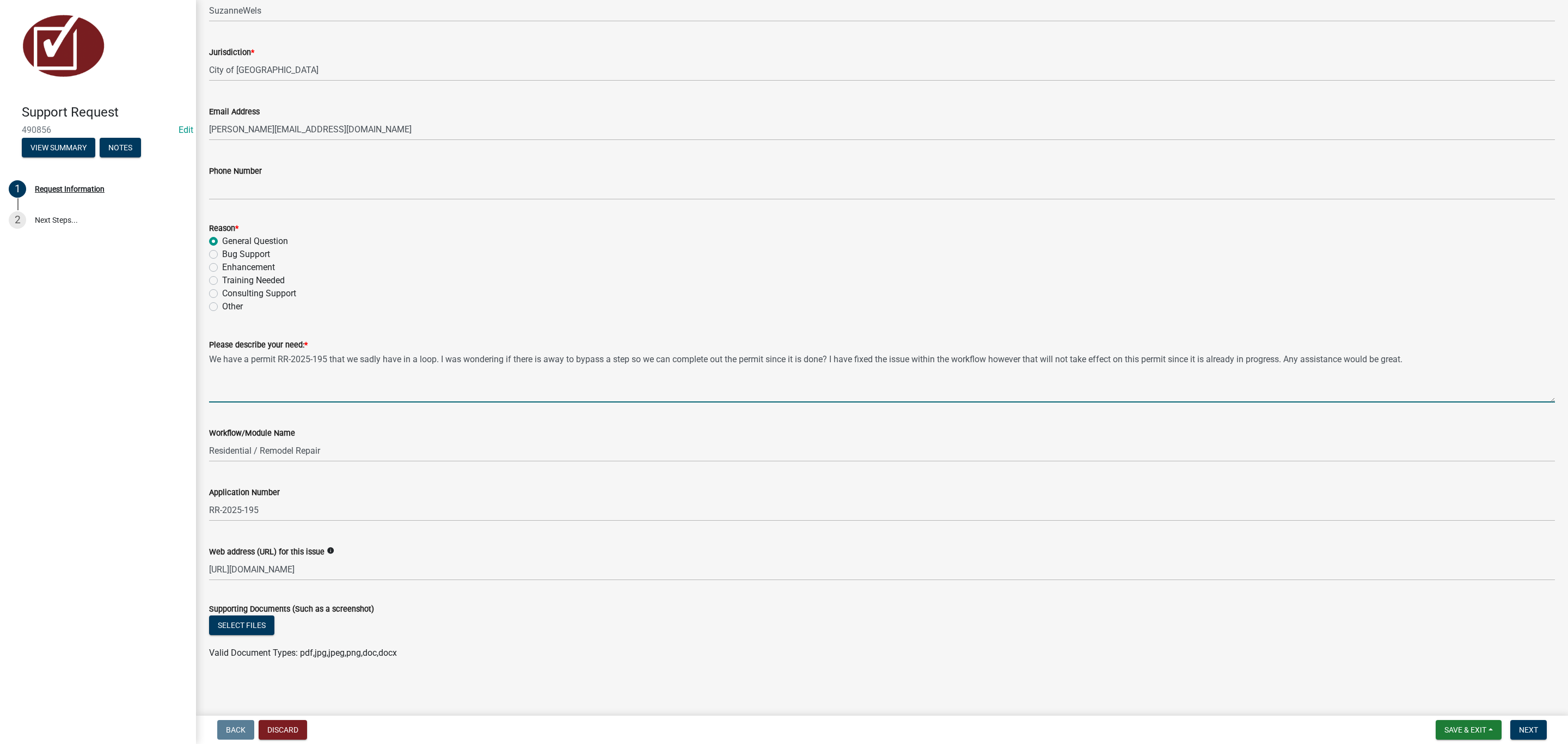
click at [1432, 360] on textarea "We have a permit RR-2025-195 that we sadly have in a loop. I was wondering if t…" at bounding box center [882, 376] width 1345 height 51
type textarea "We have a permit RR-2025-195 that we sadly have in a loop. I was wondering if t…"
click at [229, 304] on label "Other" at bounding box center [232, 307] width 21 height 13
click at [229, 304] on input "Other" at bounding box center [225, 304] width 7 height 7
radio input "true"
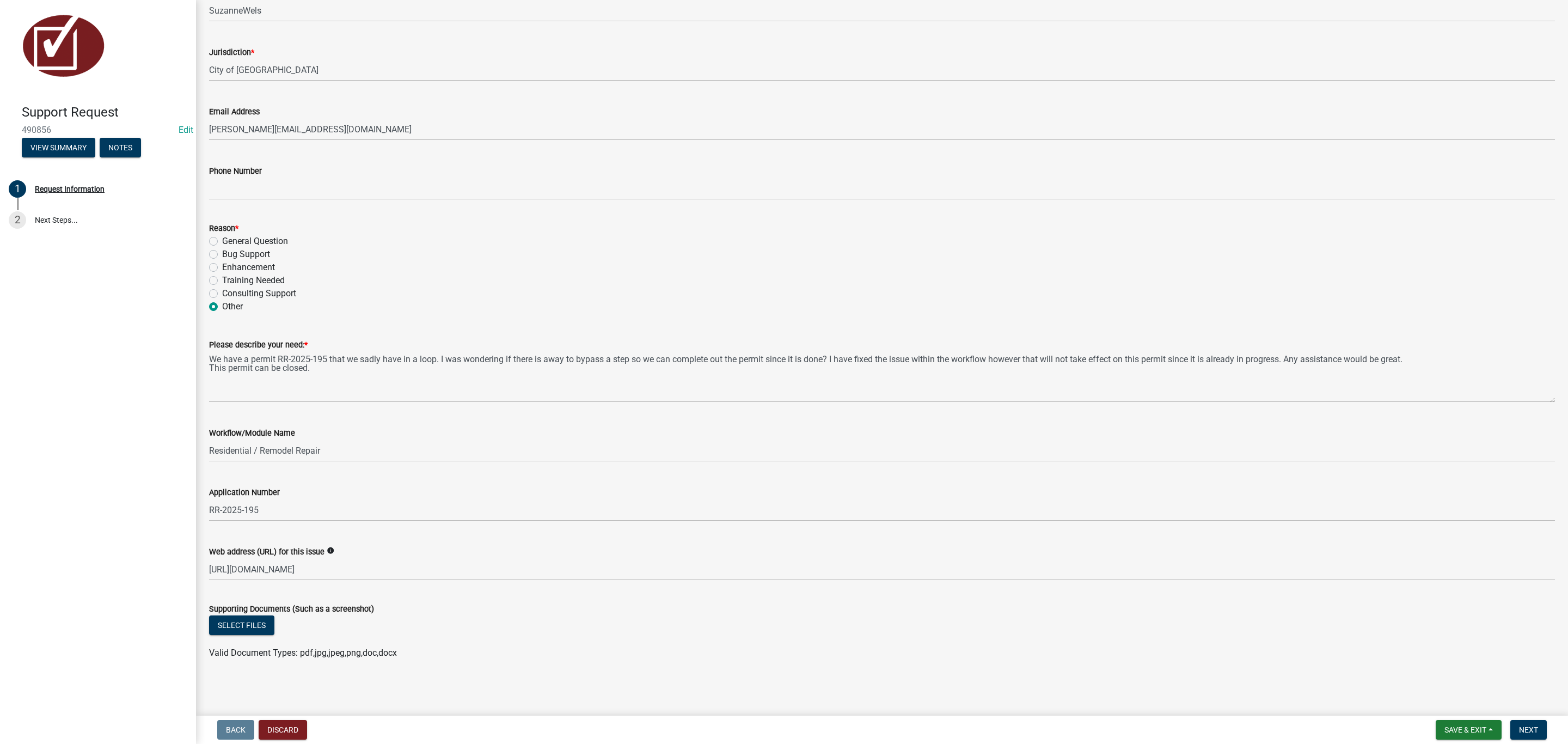
click at [276, 296] on label "Consulting Support" at bounding box center [258, 294] width 74 height 13
click at [229, 294] on input "Consulting Support" at bounding box center [225, 291] width 7 height 7
radio input "true"
click at [1528, 725] on span "Next" at bounding box center [1529, 730] width 19 height 9
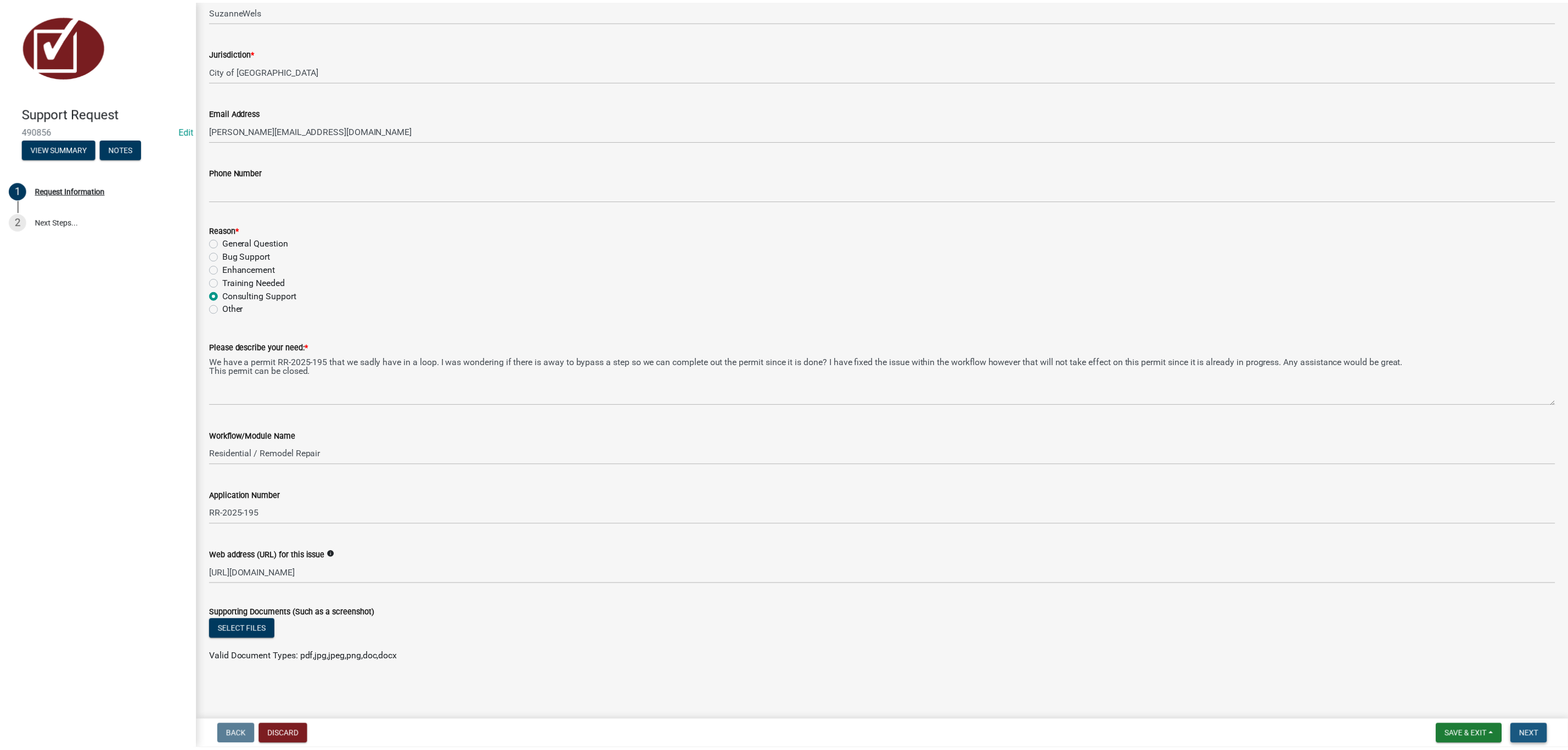
scroll to position [0, 0]
